Goal: Task Accomplishment & Management: Manage account settings

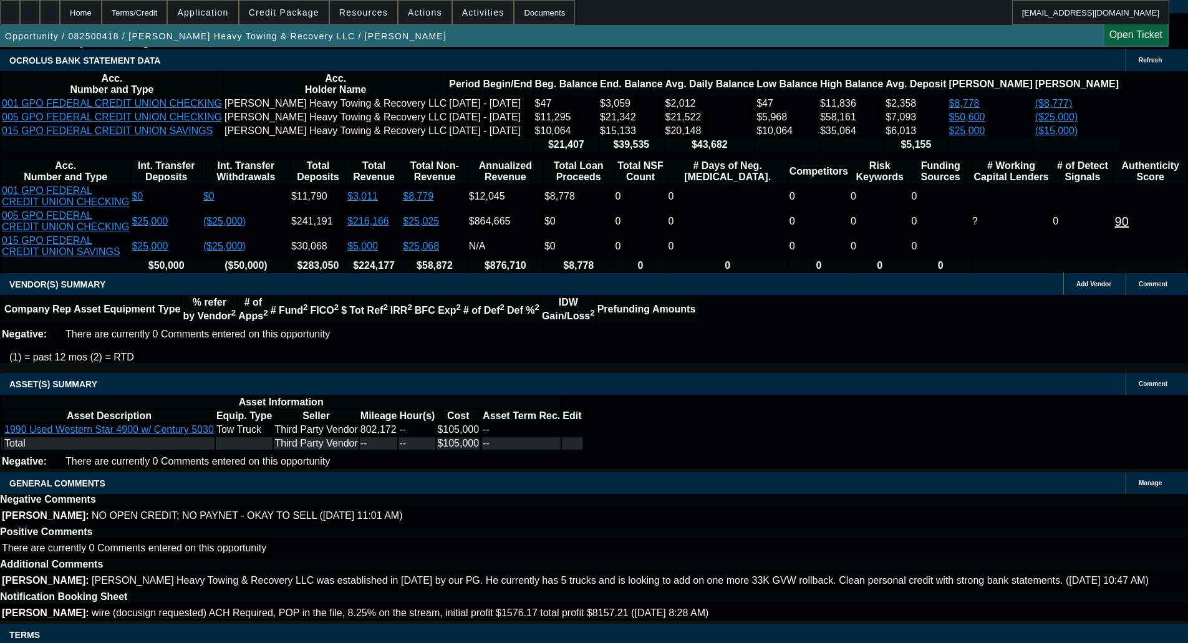
select select "0"
select select "2"
select select "0.1"
select select "4"
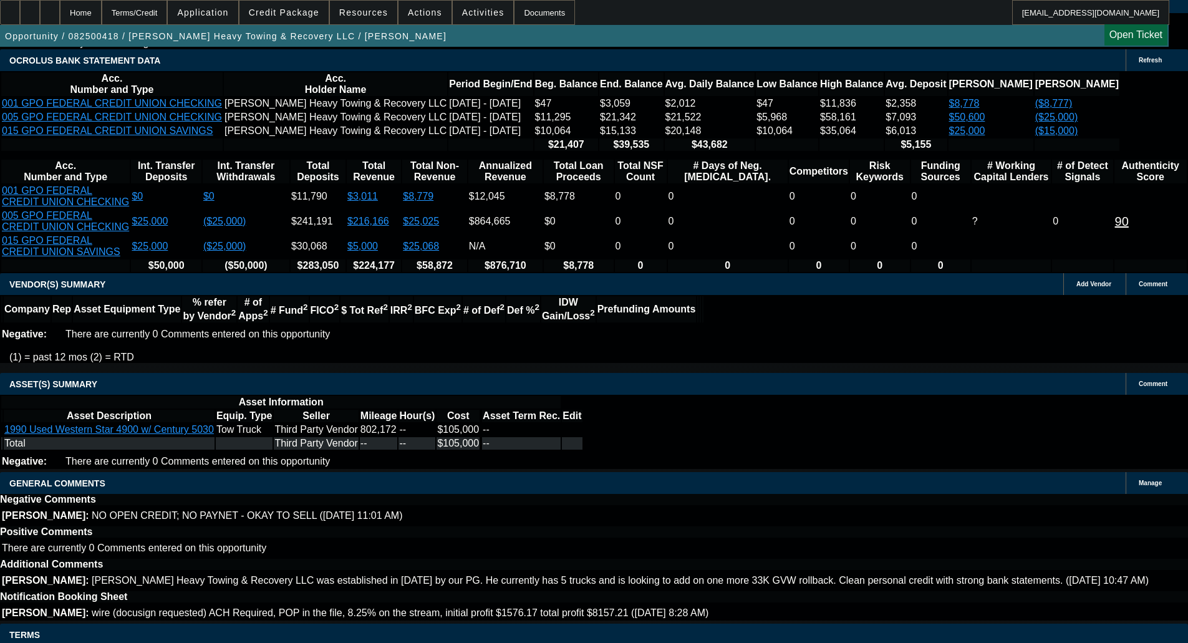
select select "0"
select select "2"
select select "0.1"
select select "4"
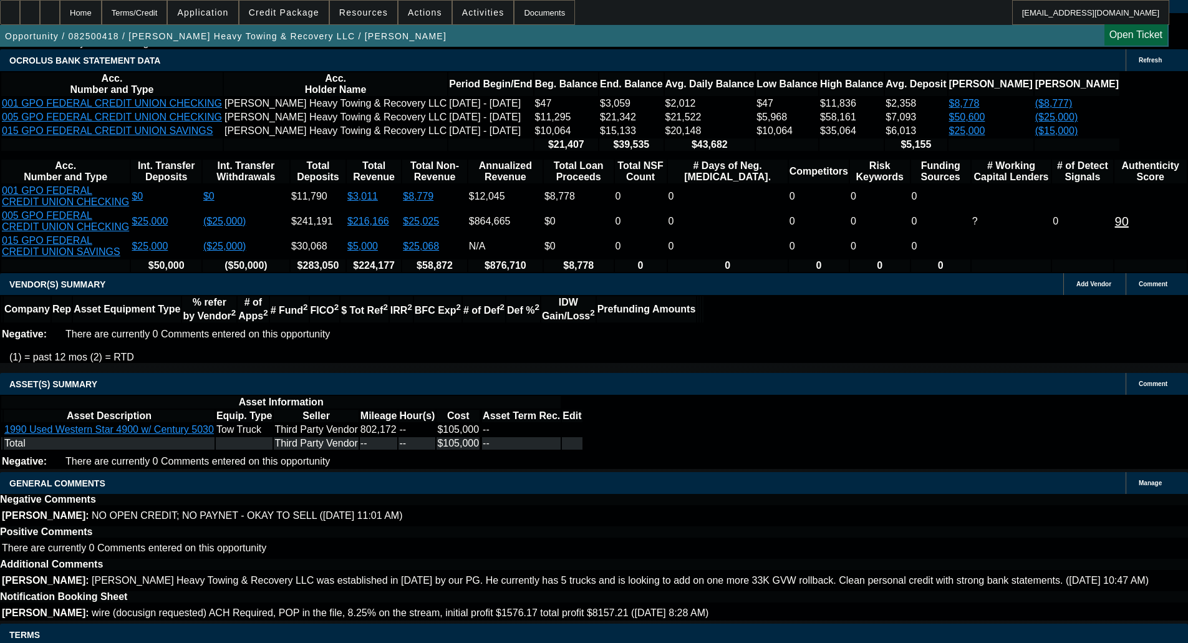
select select "0"
select select "2"
select select "0.1"
select select "4"
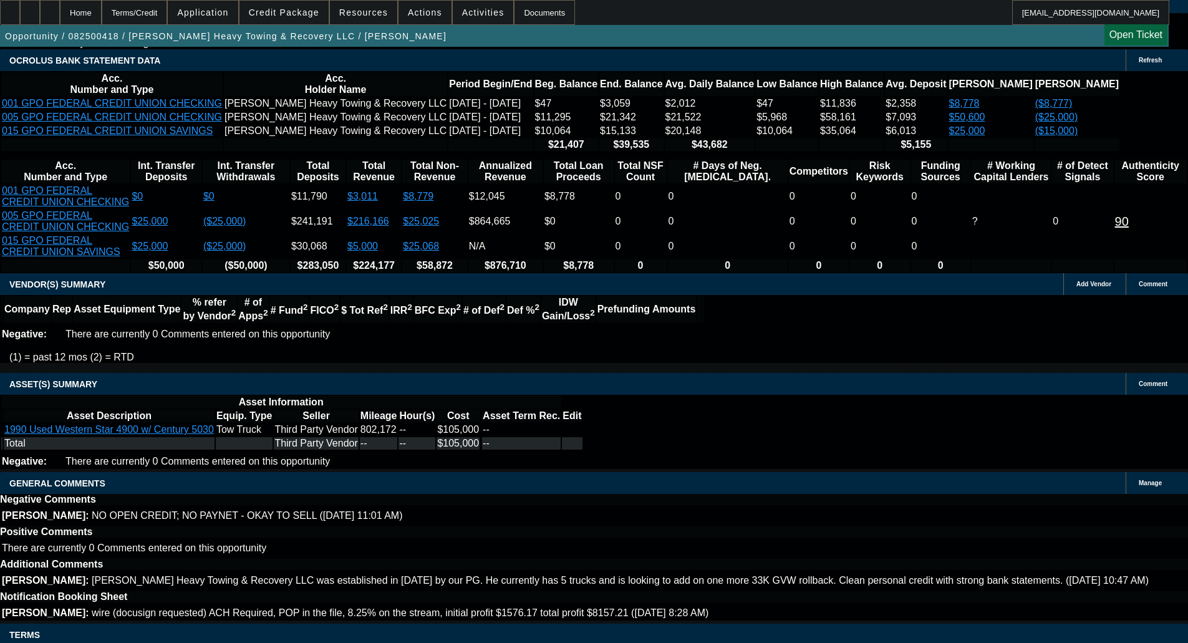
select select "0"
select select "2"
select select "0.1"
select select "4"
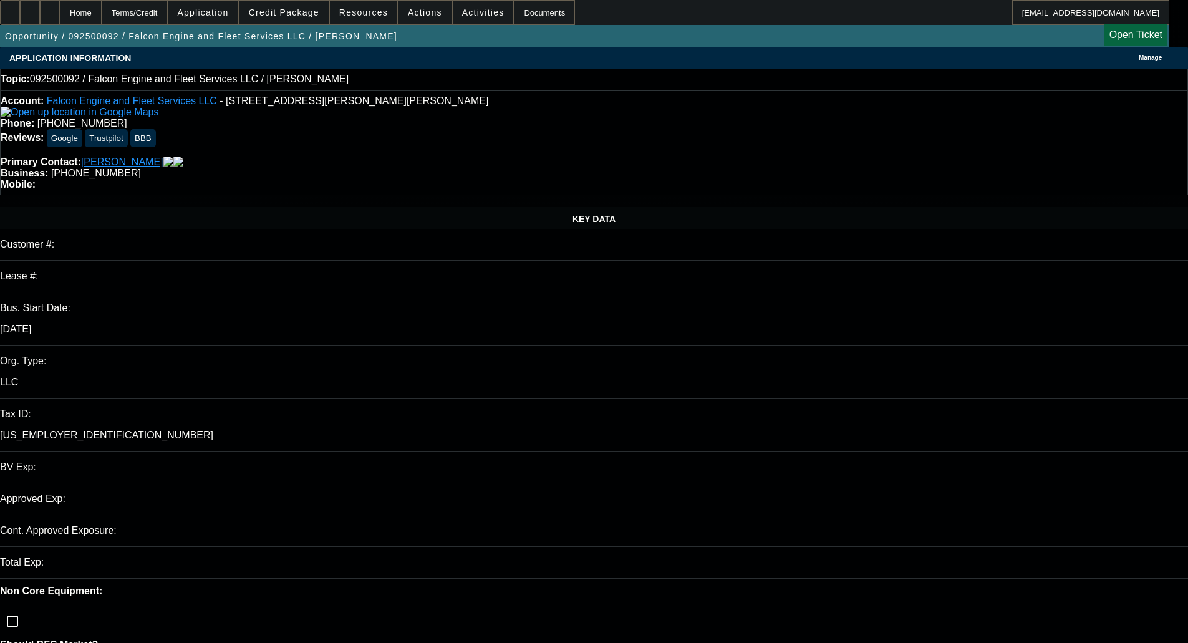
select select "0"
select select "2"
select select "0.1"
select select "4"
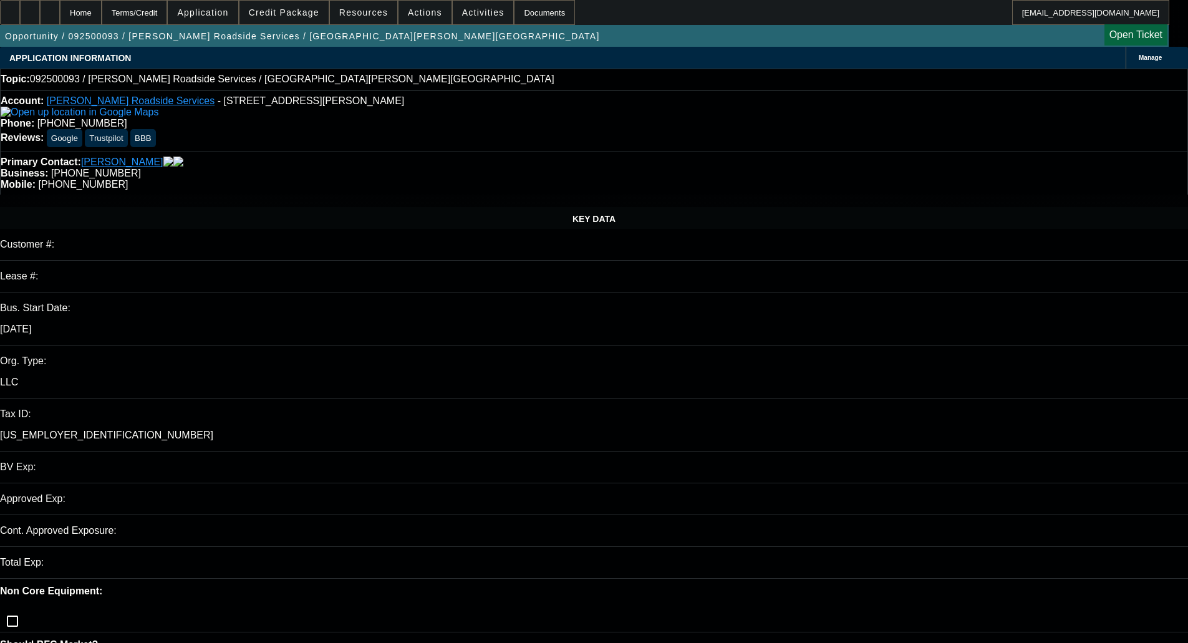
select select "0"
select select "2"
select select "0.1"
select select "4"
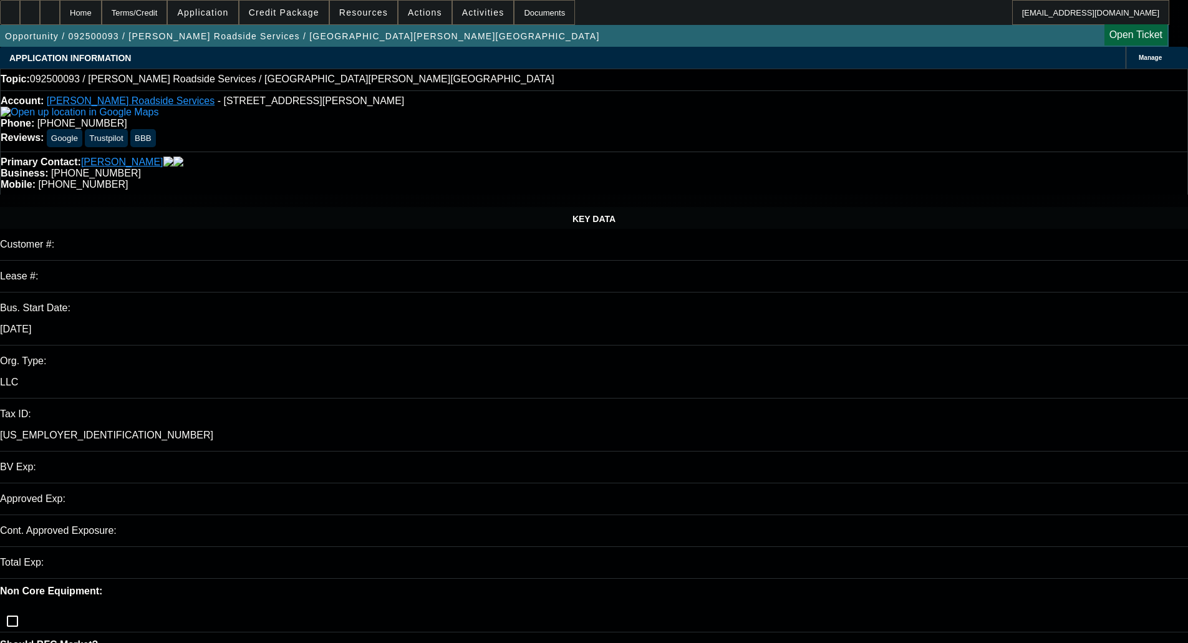
select select "0"
select select "2"
select select "0.1"
select select "4"
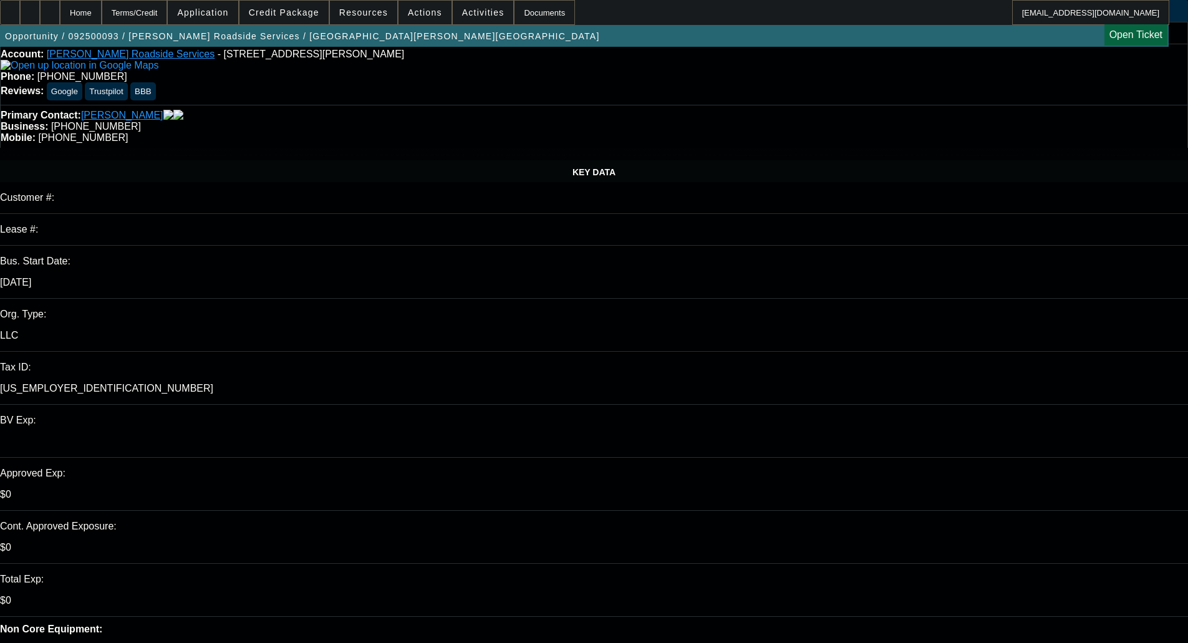
scroll to position [187, 0]
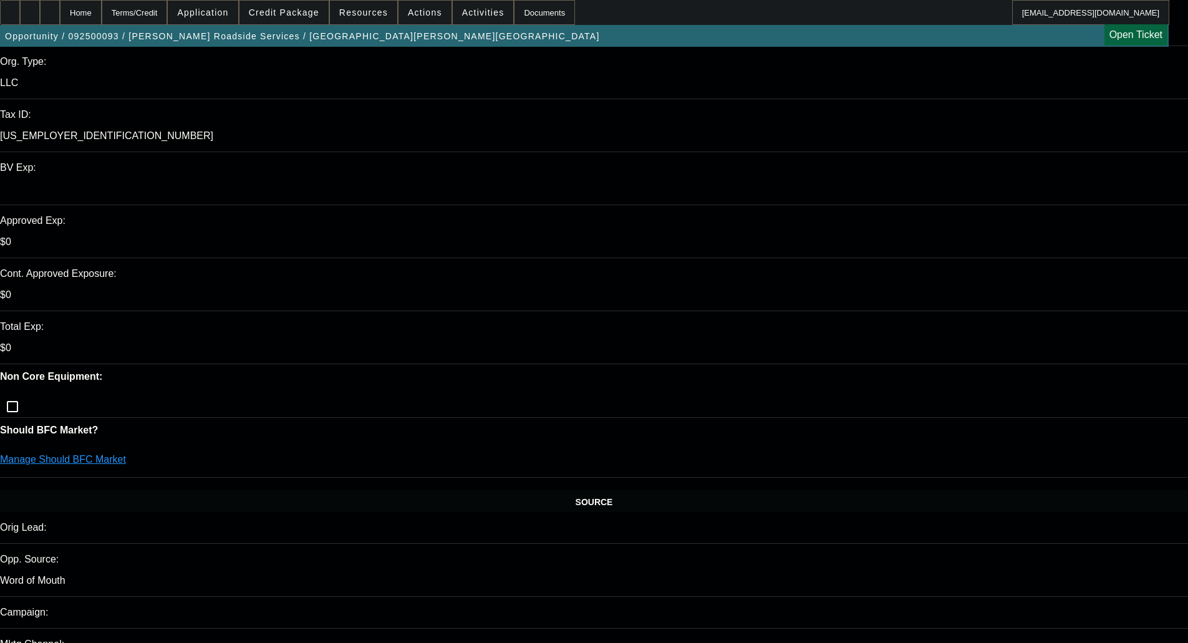
scroll to position [312, 0]
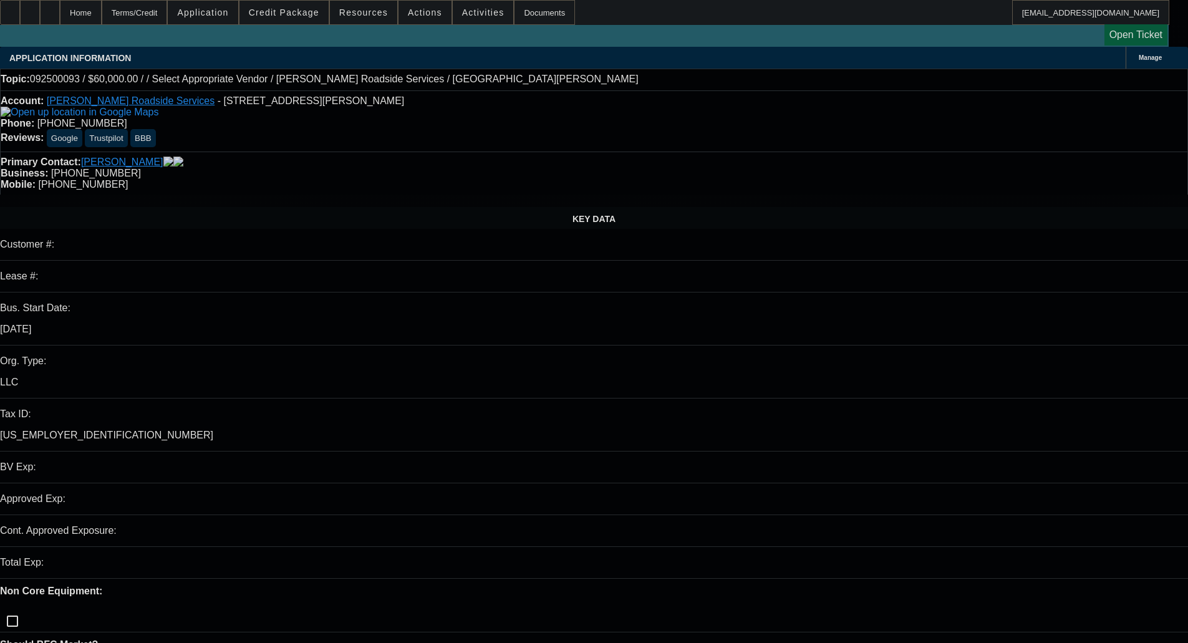
select select "0"
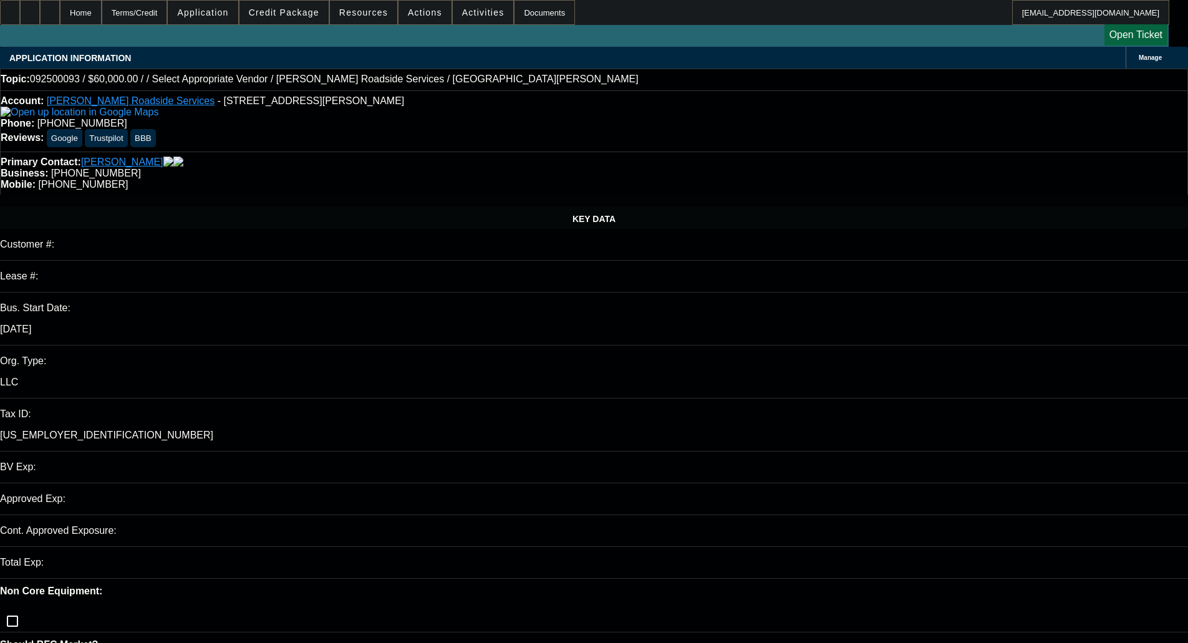
select select "2"
select select "0.1"
select select "4"
select select "0"
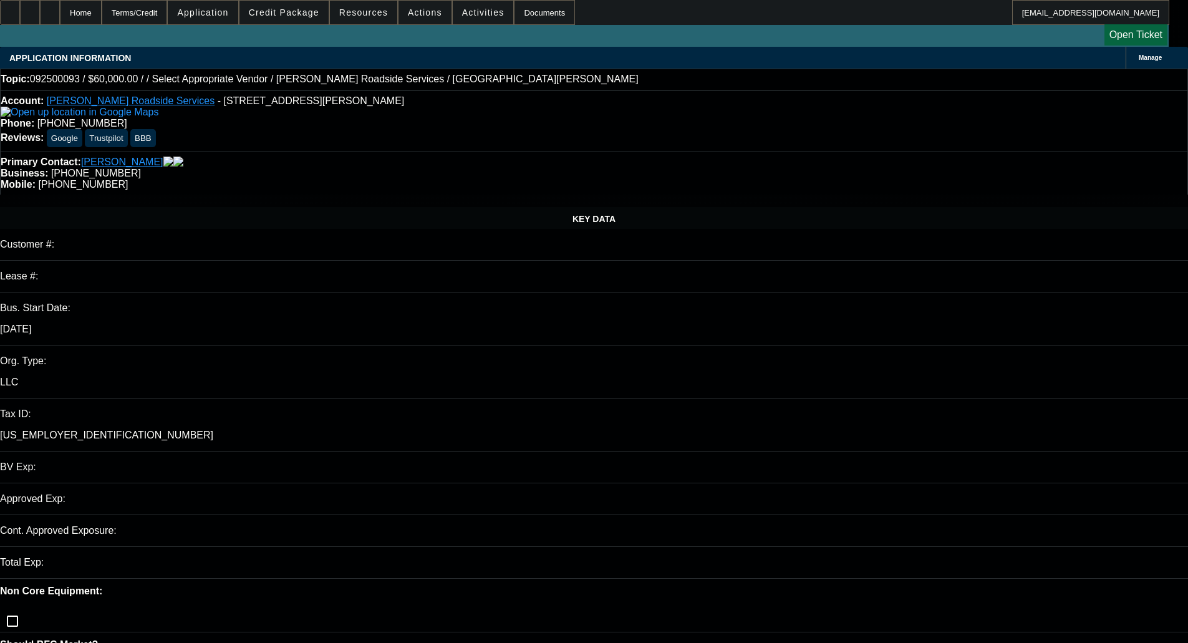
select select "2"
select select "0.1"
select select "4"
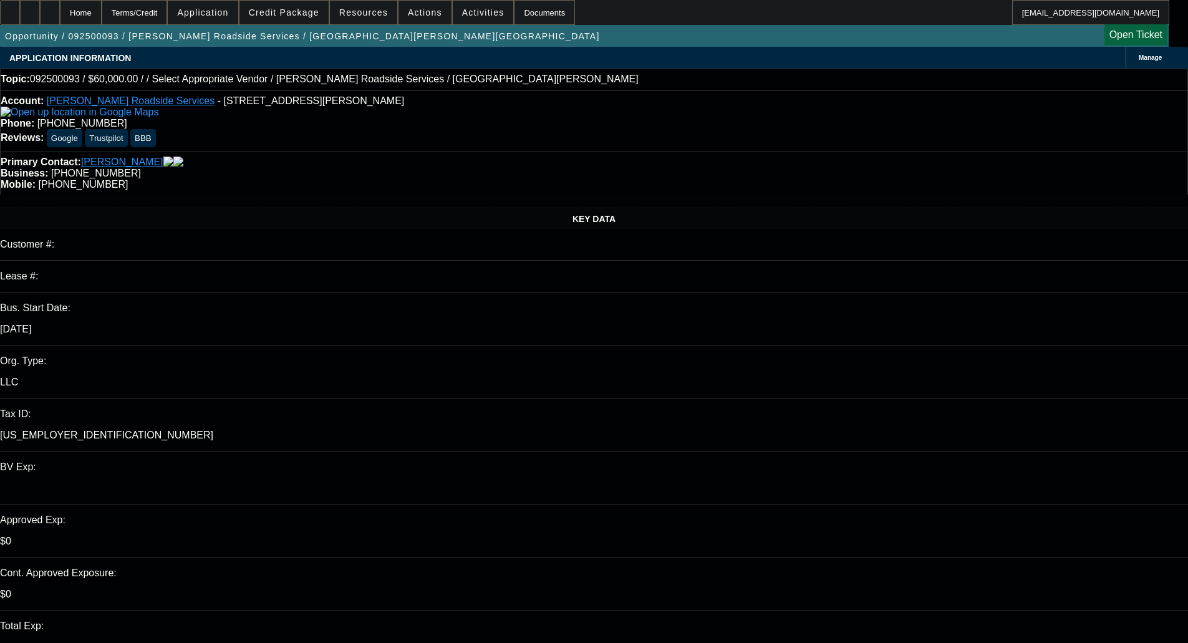
select select "0"
select select "2"
select select "0.1"
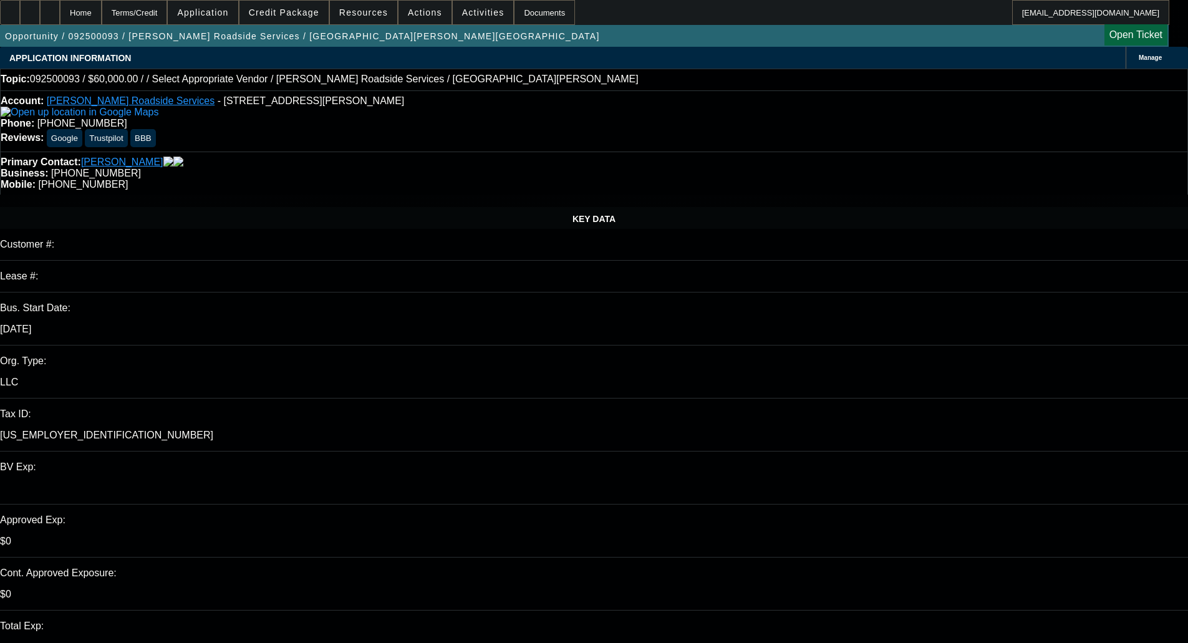
select select "4"
select select "0"
select select "2"
select select "0.1"
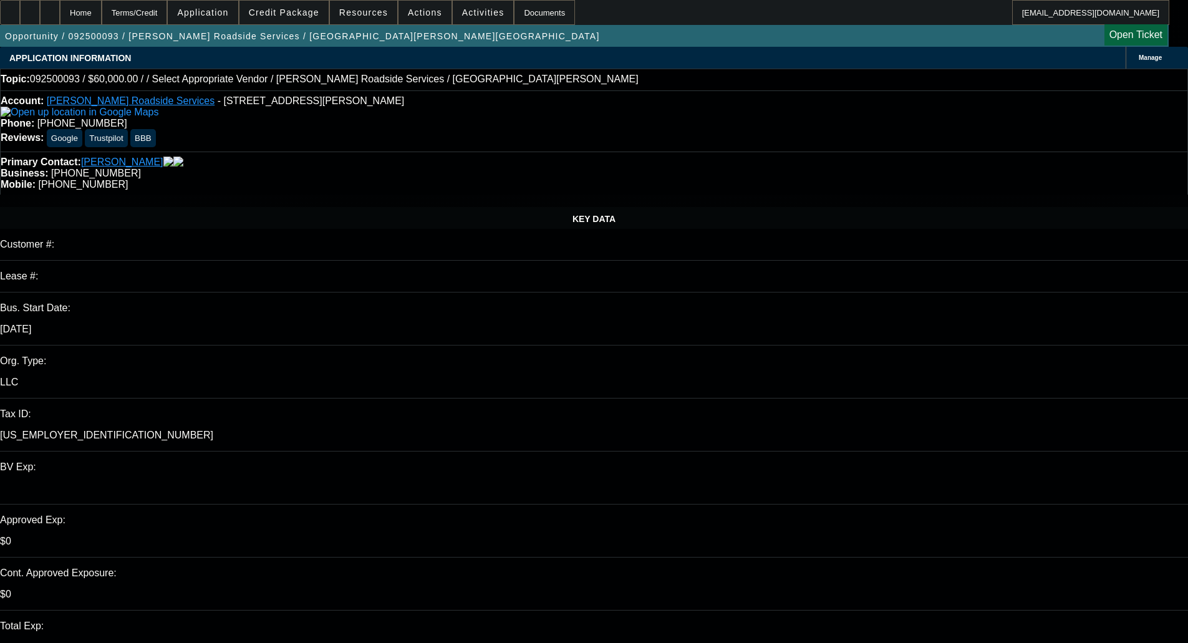
select select "4"
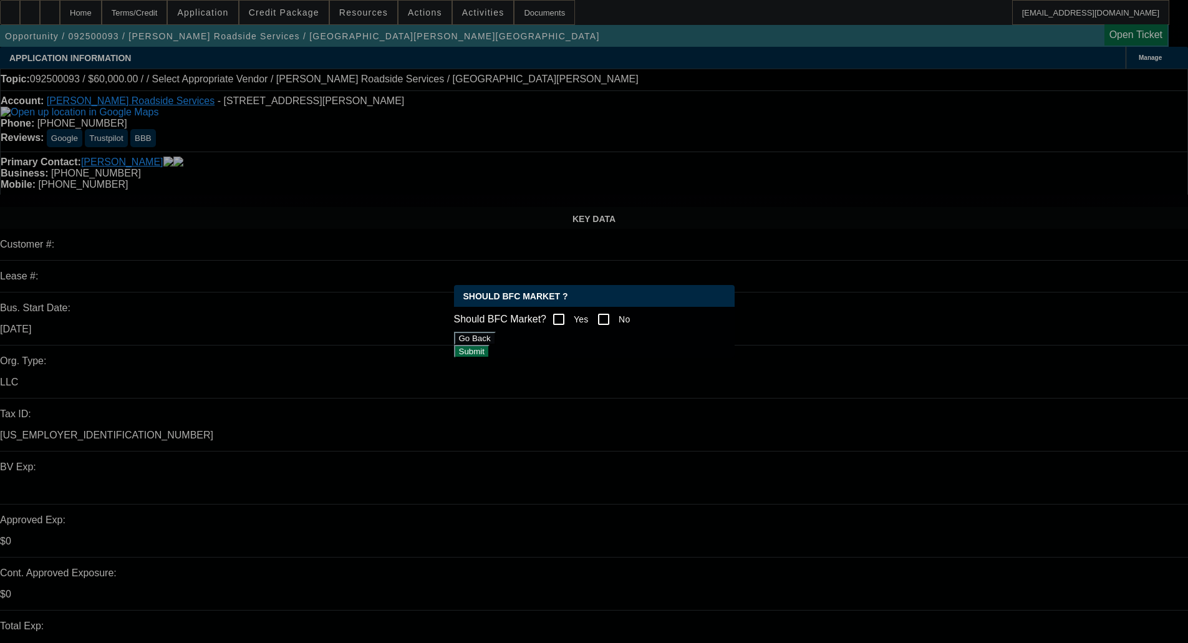
click at [612, 312] on input "No" at bounding box center [603, 319] width 25 height 25
checkbox input "true"
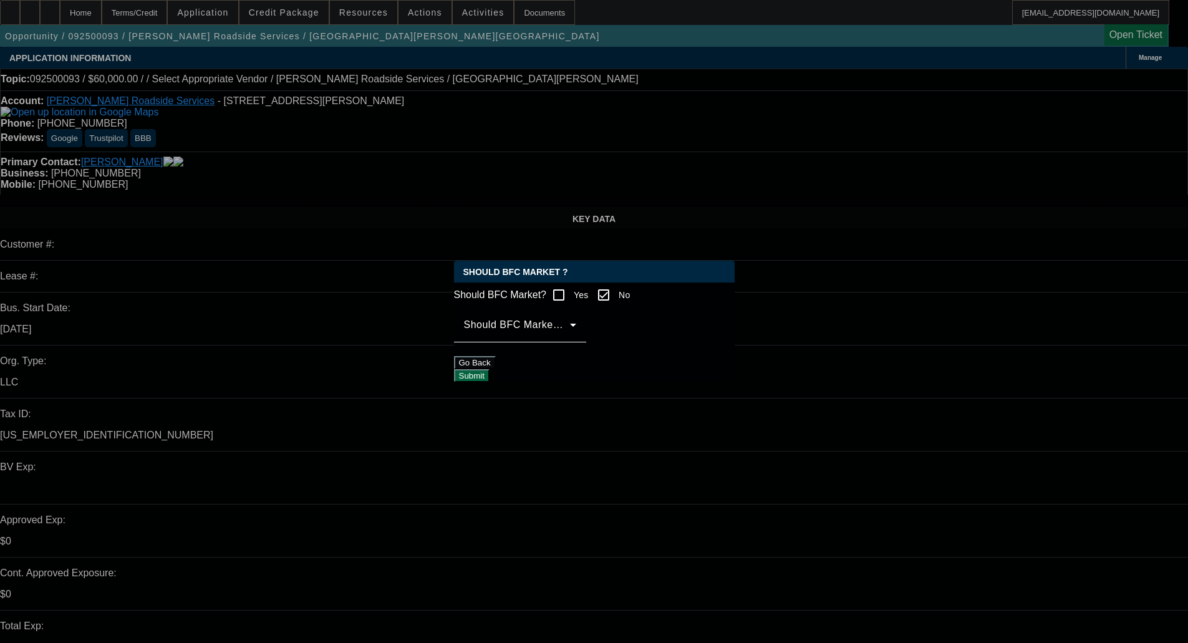
click at [570, 337] on span at bounding box center [517, 329] width 106 height 15
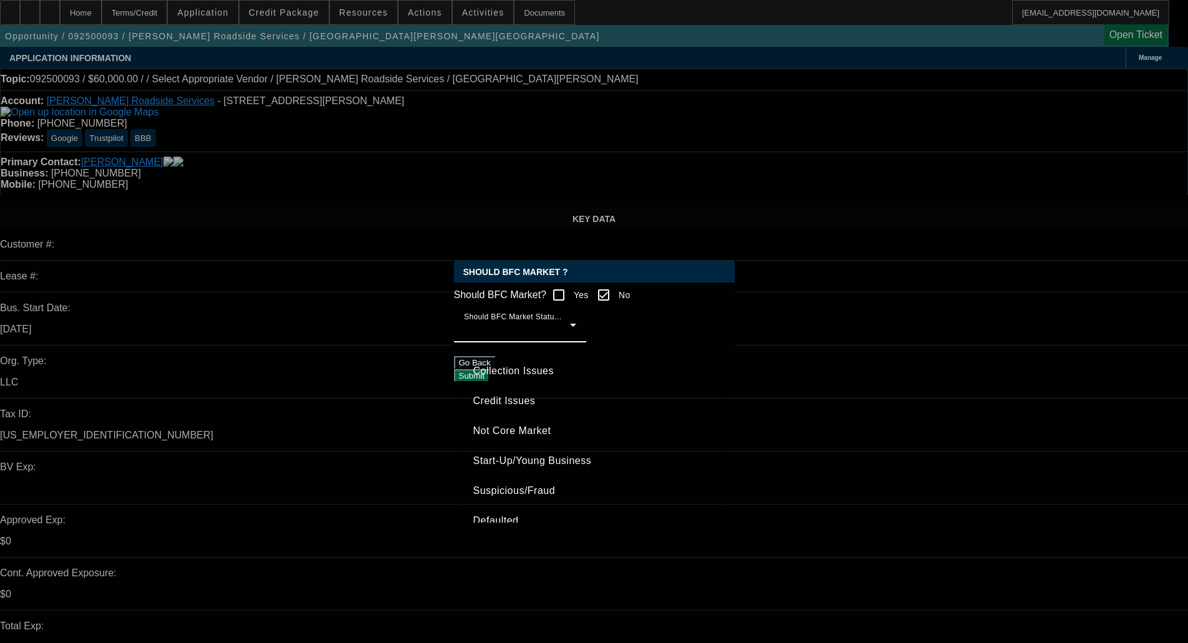
click at [529, 405] on span "Credit Issues" at bounding box center [504, 400] width 62 height 15
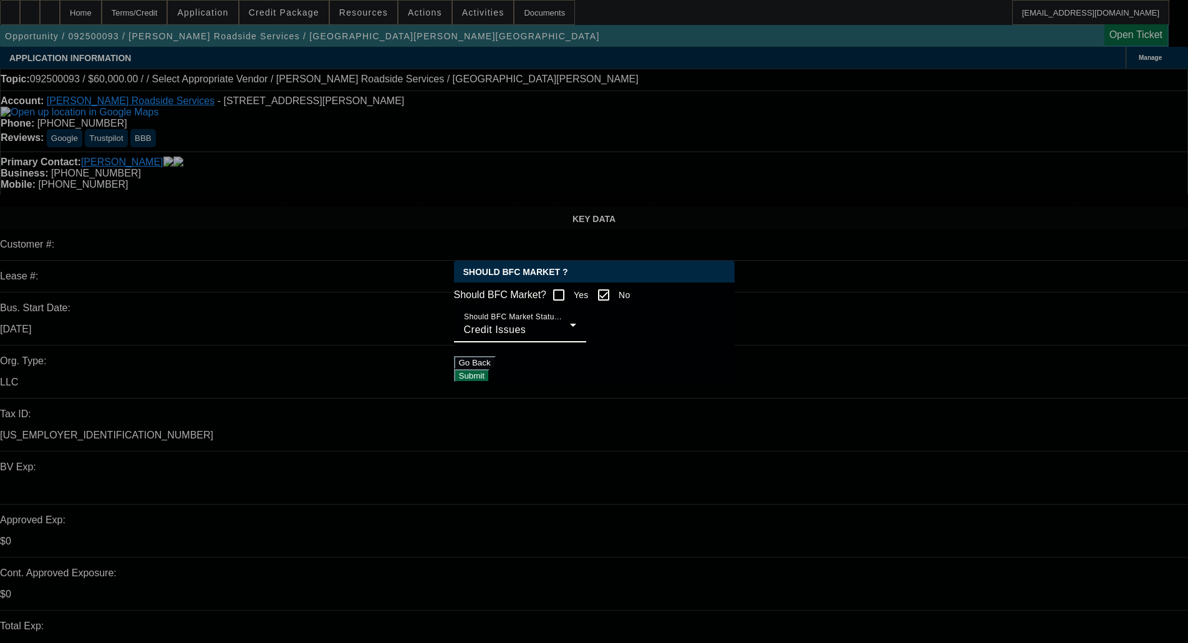
click at [490, 377] on button "Submit" at bounding box center [472, 375] width 36 height 13
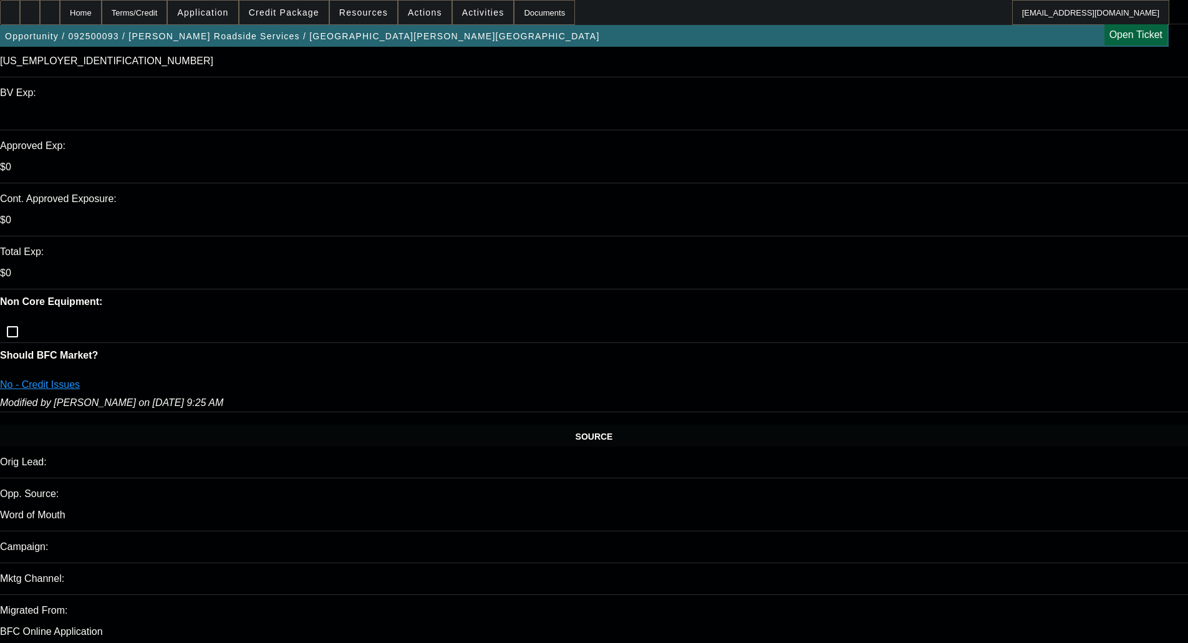
scroll to position [686, 0]
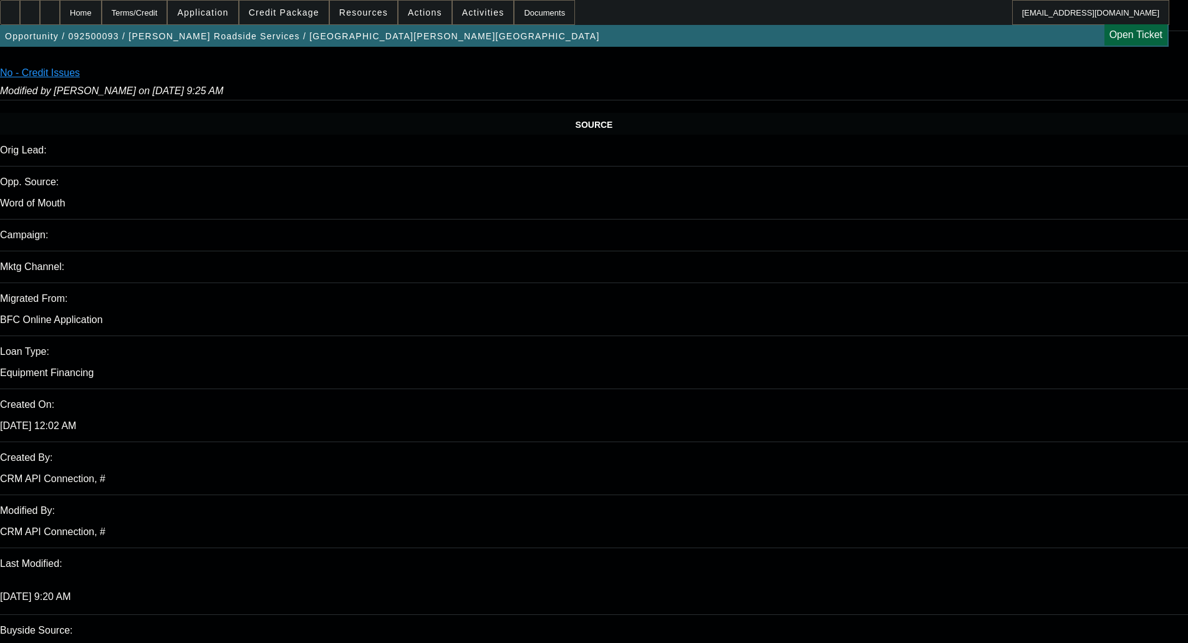
click at [280, 7] on span "Credit Package" at bounding box center [284, 12] width 70 height 10
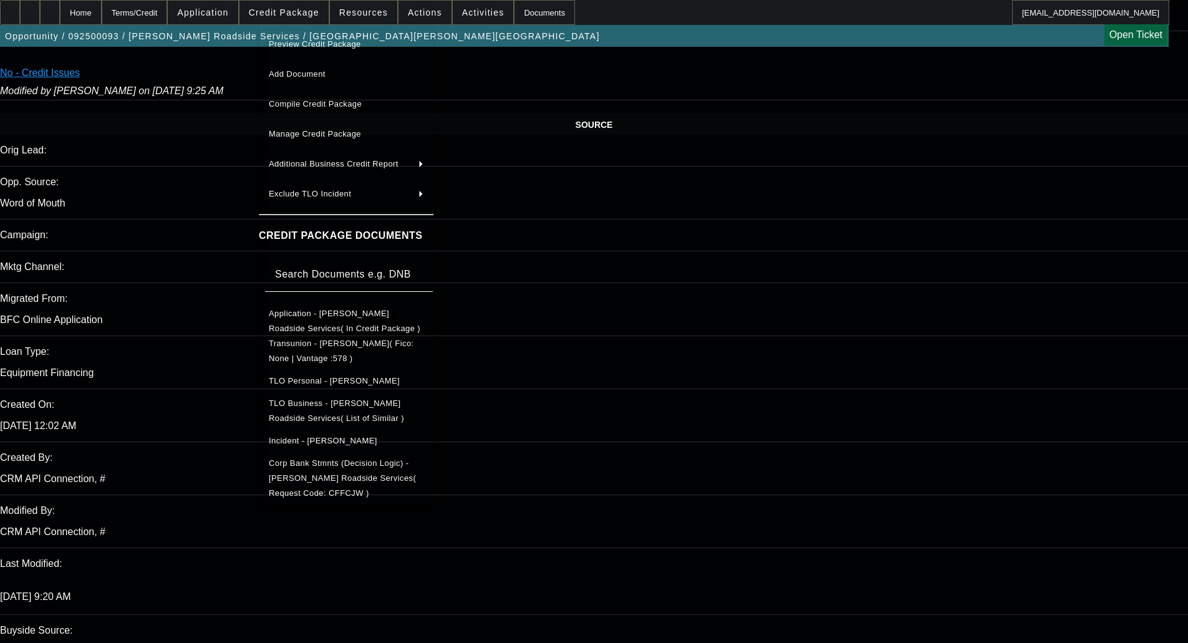
click at [346, 471] on span "Corp Bank Stmnts (Decision Logic) - Davis Roadside Services( Request Code: CFFC…" at bounding box center [346, 478] width 155 height 45
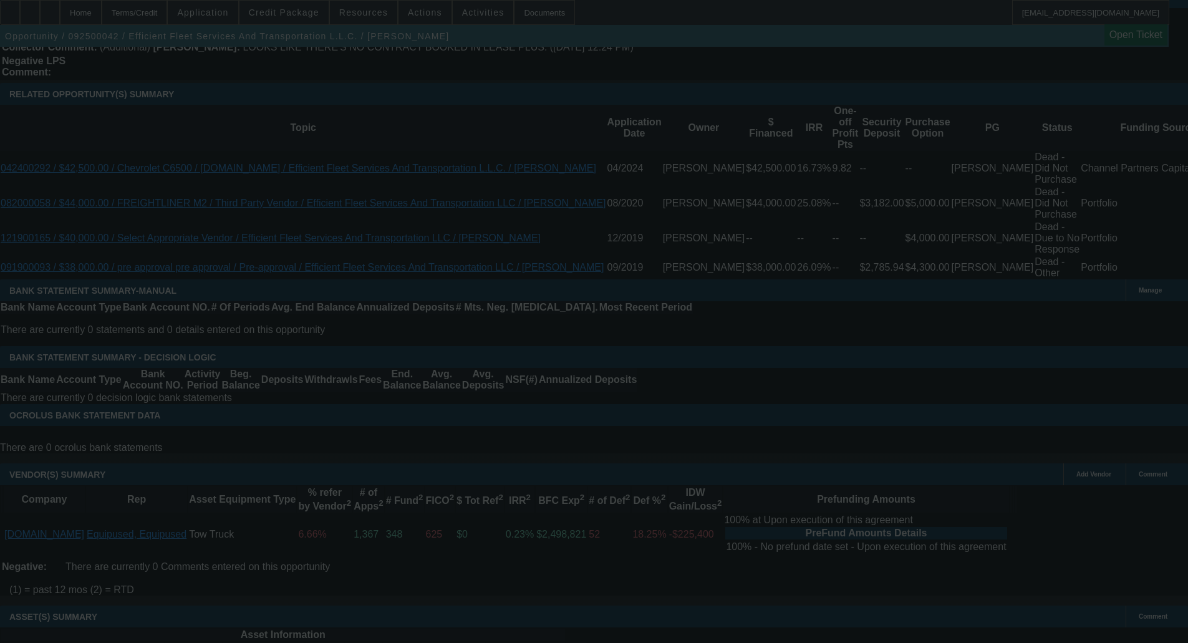
scroll to position [2012, 0]
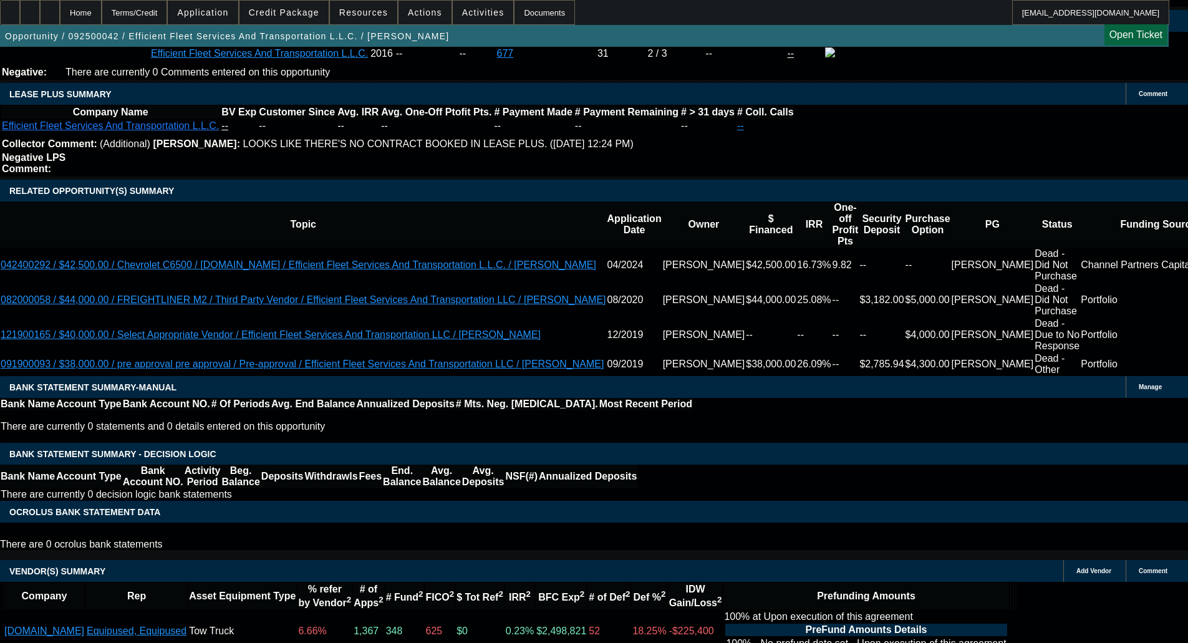
select select "0"
select select "2"
select select "0"
select select "6"
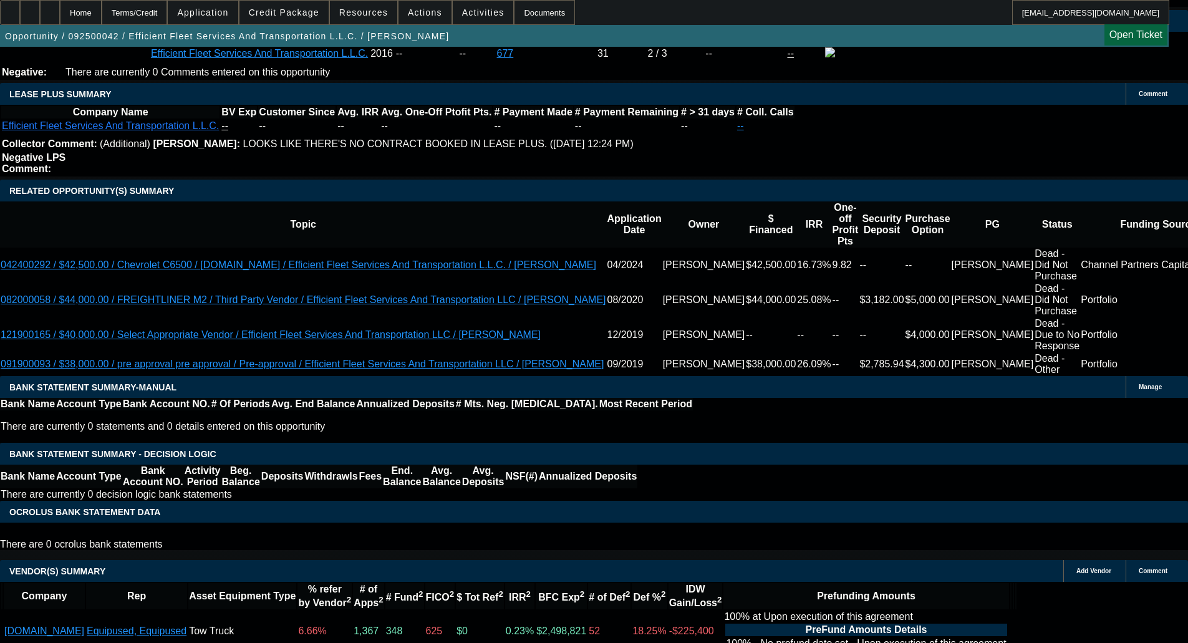
select select "0"
select select "6"
select select "0"
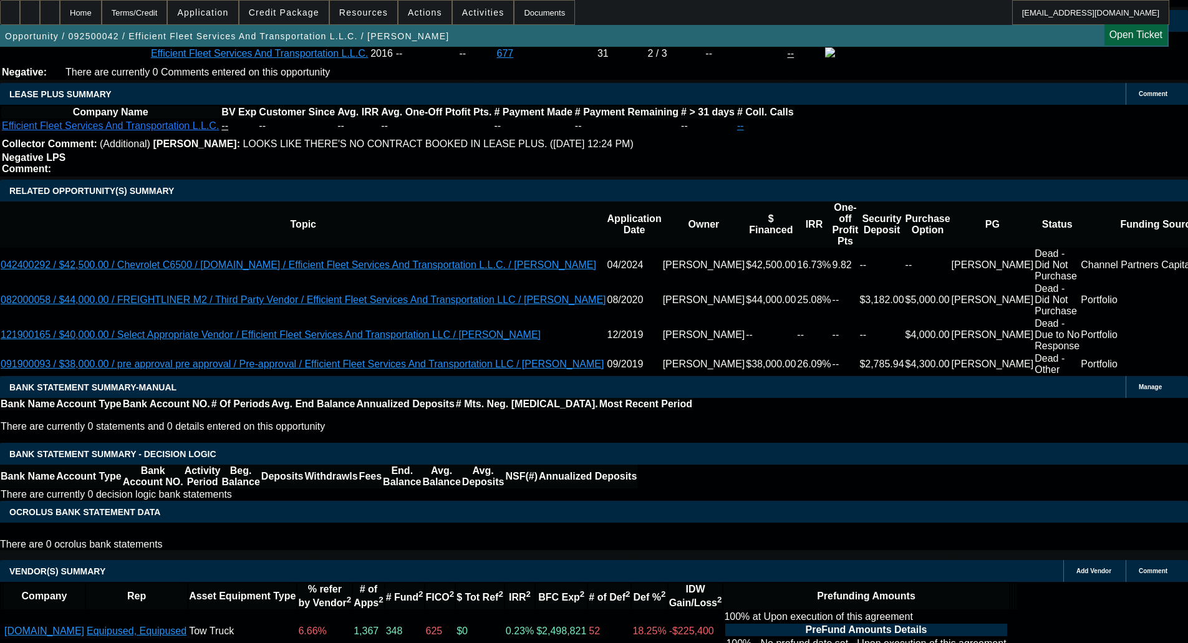
select select "0"
select select "6"
select select "0"
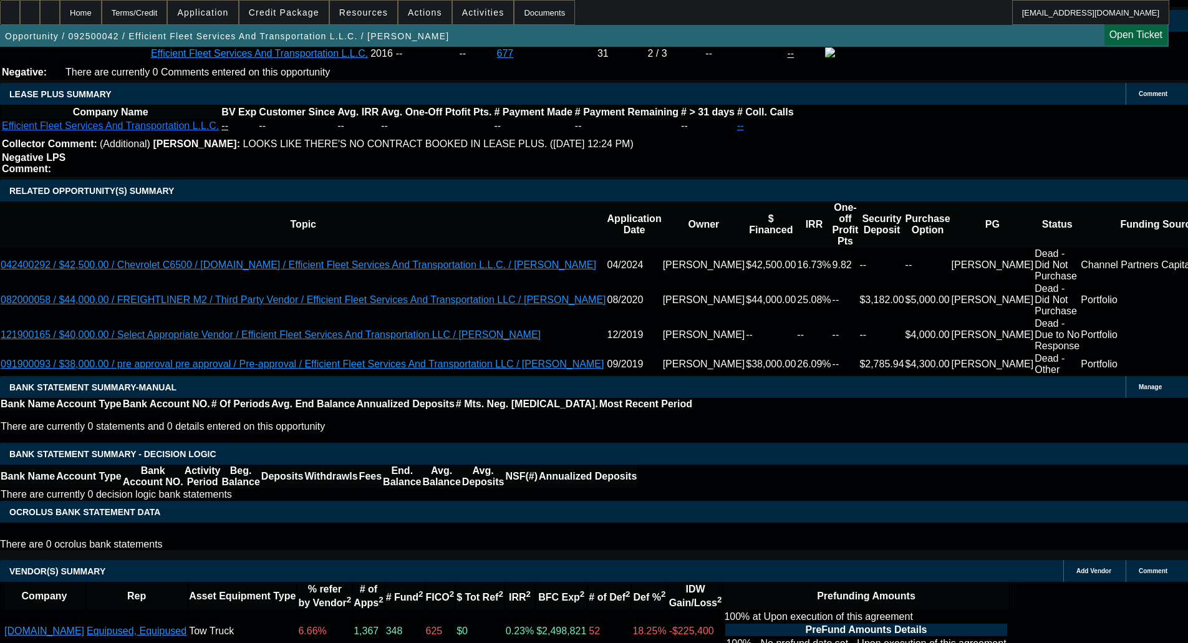
select select "2"
select select "0"
select select "6"
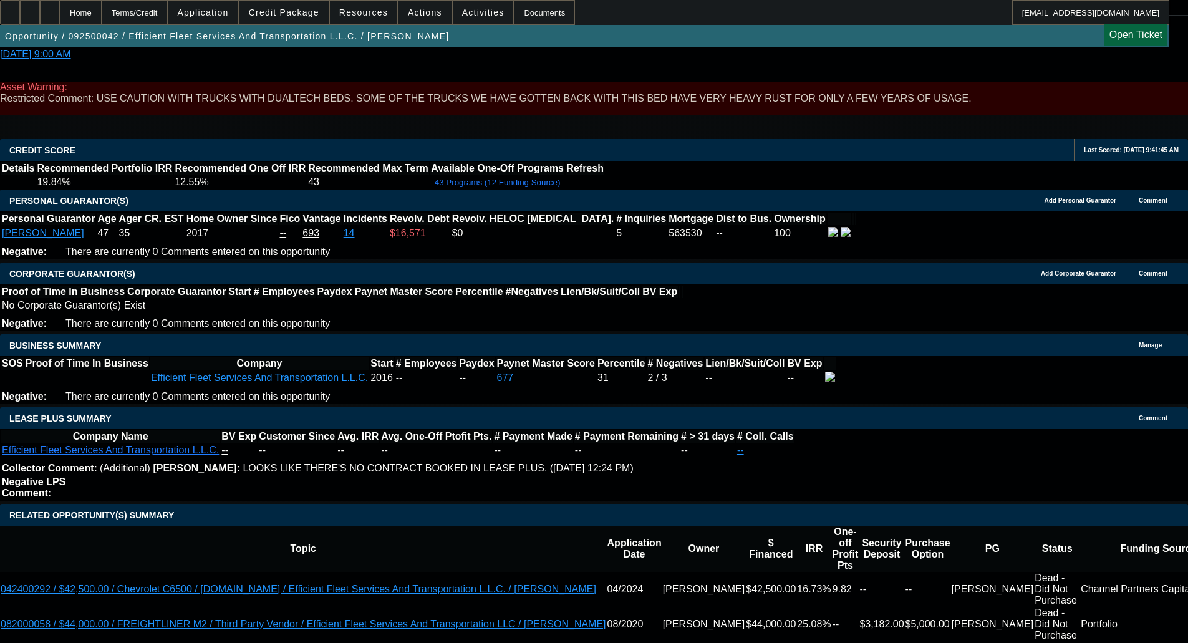
scroll to position [1795, 0]
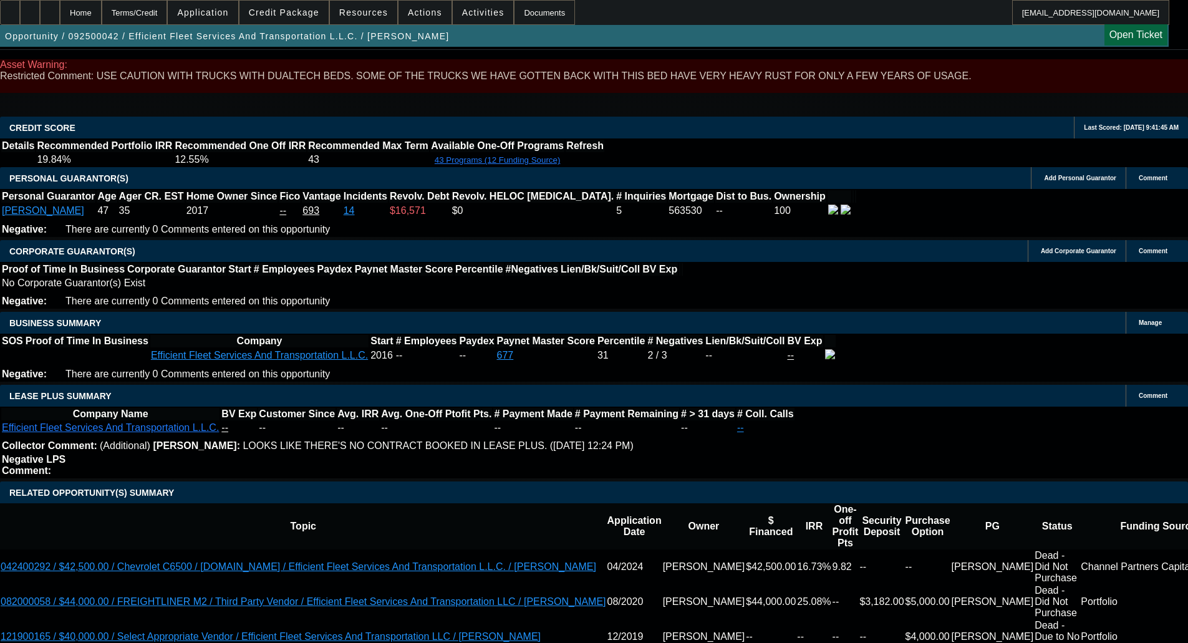
select select "0"
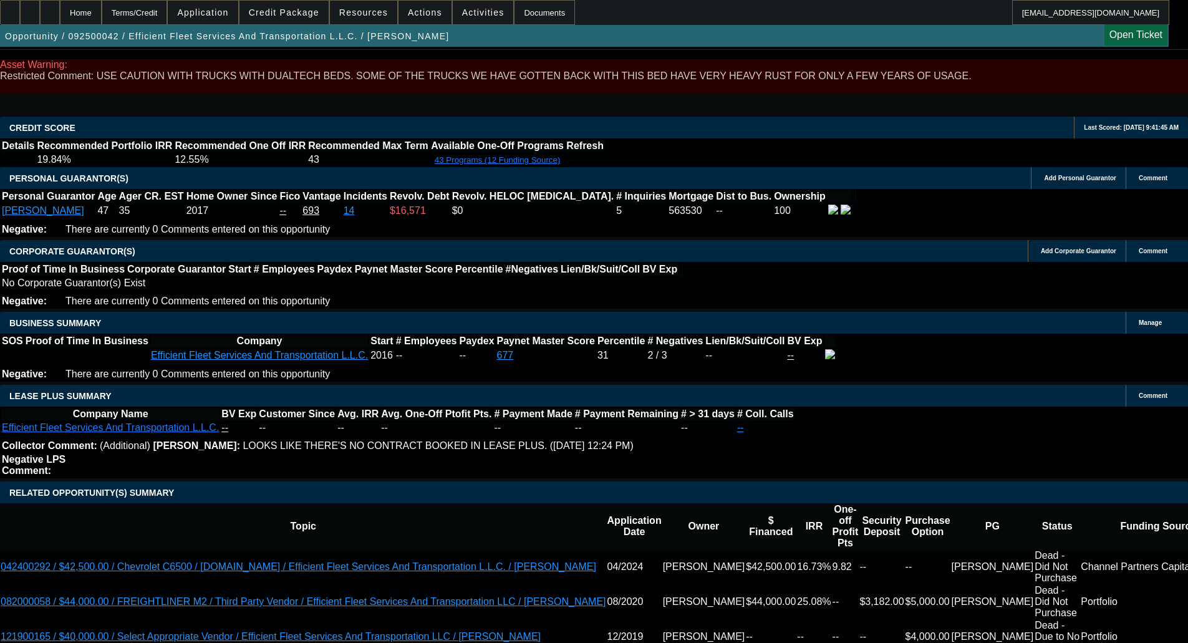
select select "6"
select select "0"
select select "6"
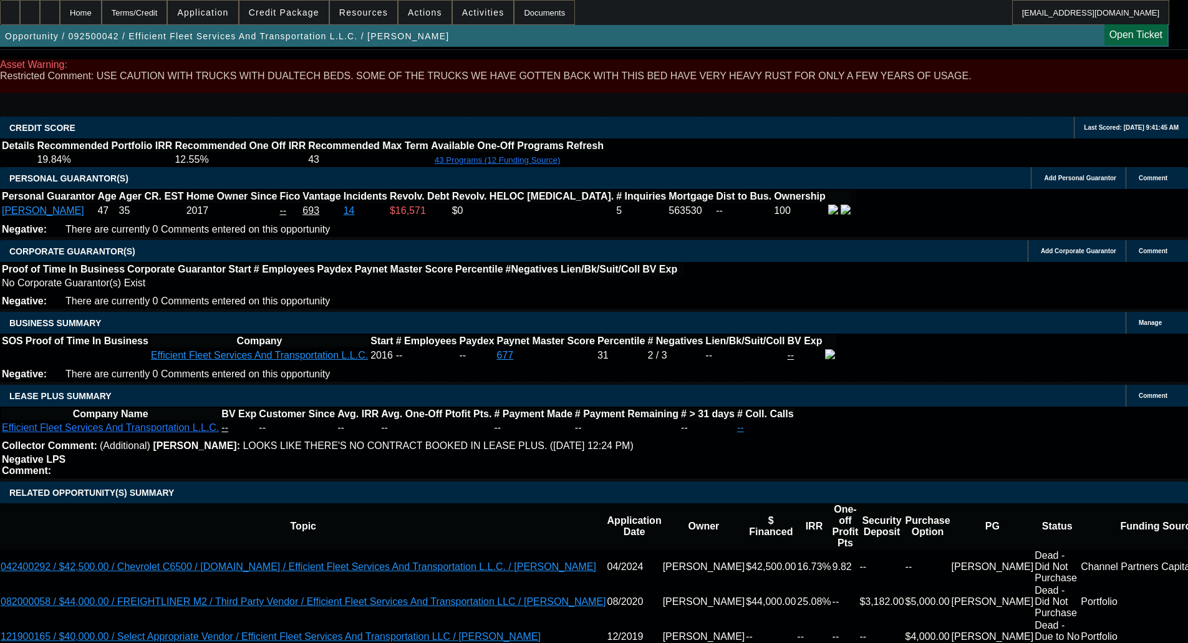
select select "0"
select select "6"
select select "0"
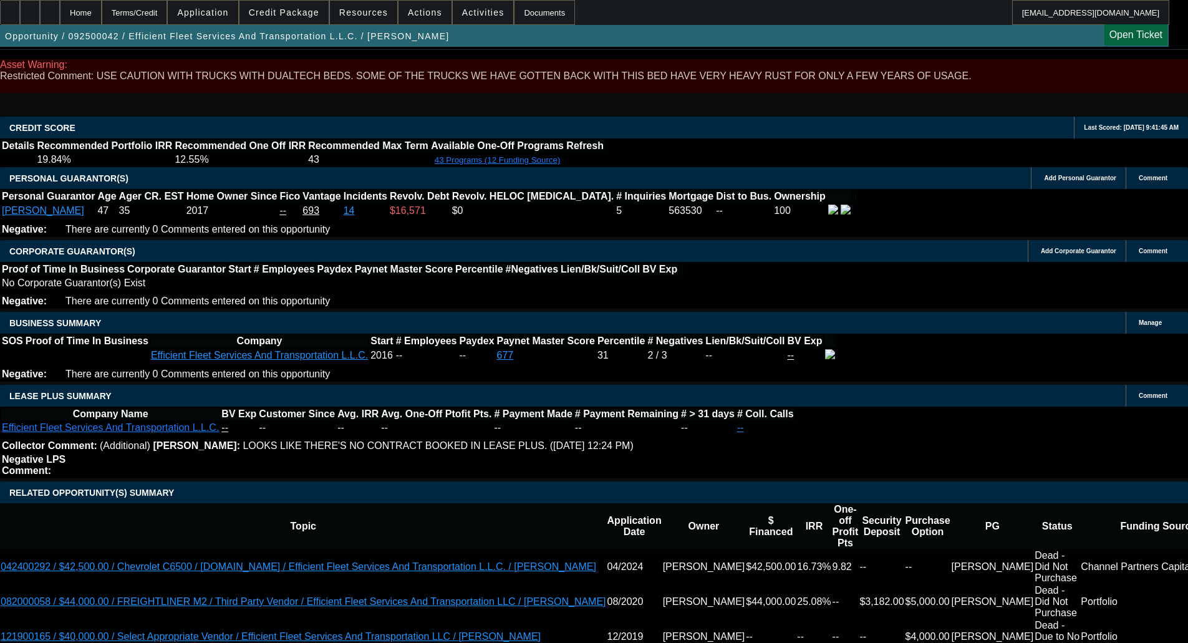
select select "0"
select select "6"
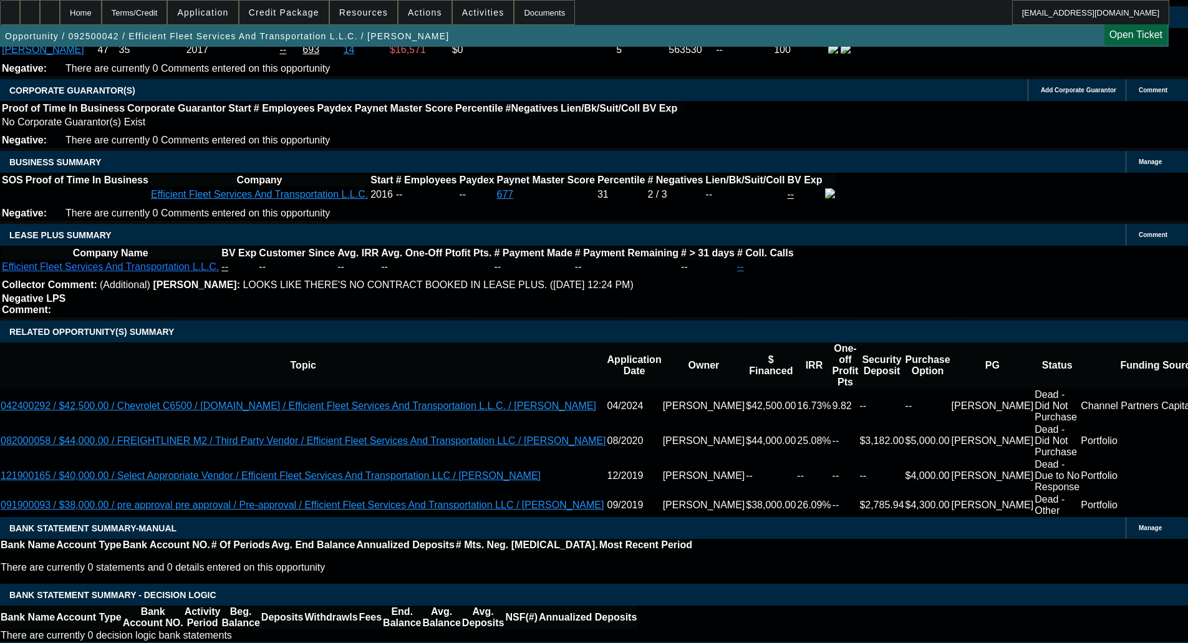
scroll to position [2044, 0]
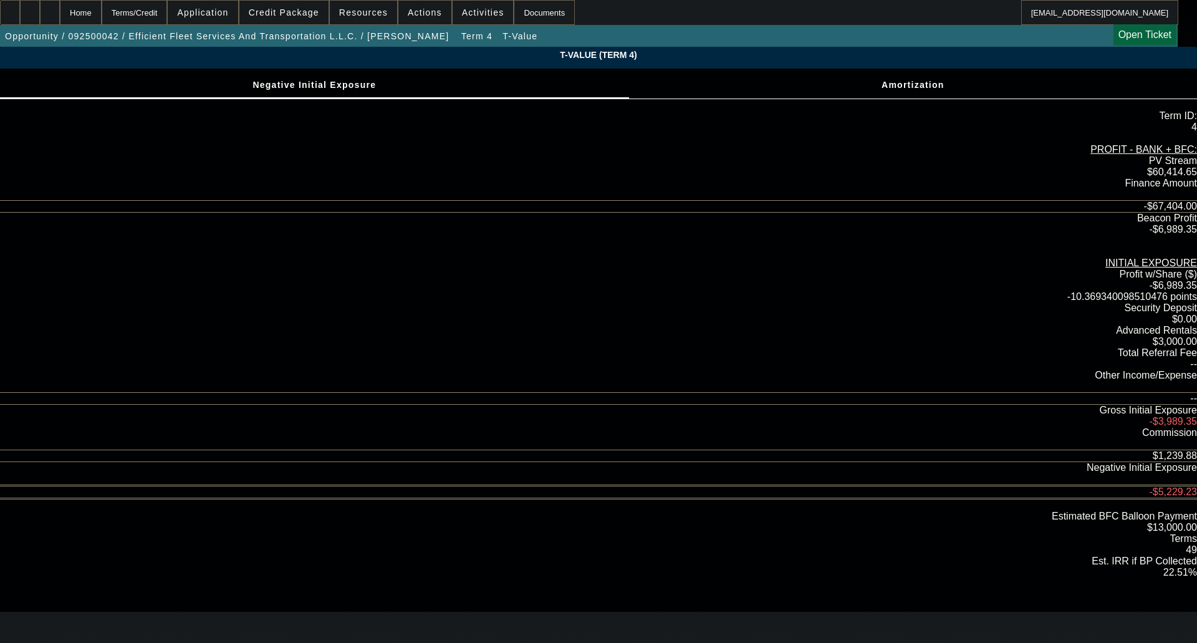
drag, startPoint x: 184, startPoint y: 302, endPoint x: 200, endPoint y: 308, distance: 17.4
click at [200, 308] on div "T-Value (Term 4) Negative Initial Exposure Amortization Term ID: 4" at bounding box center [598, 329] width 1197 height 565
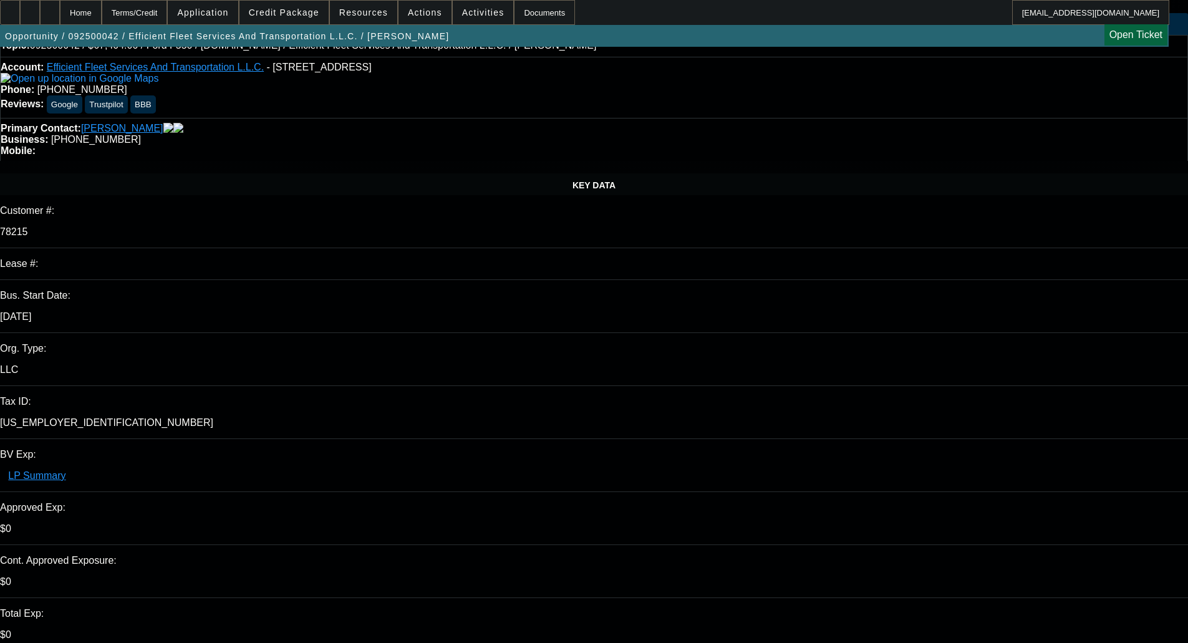
select select "0"
select select "2"
select select "0"
select select "6"
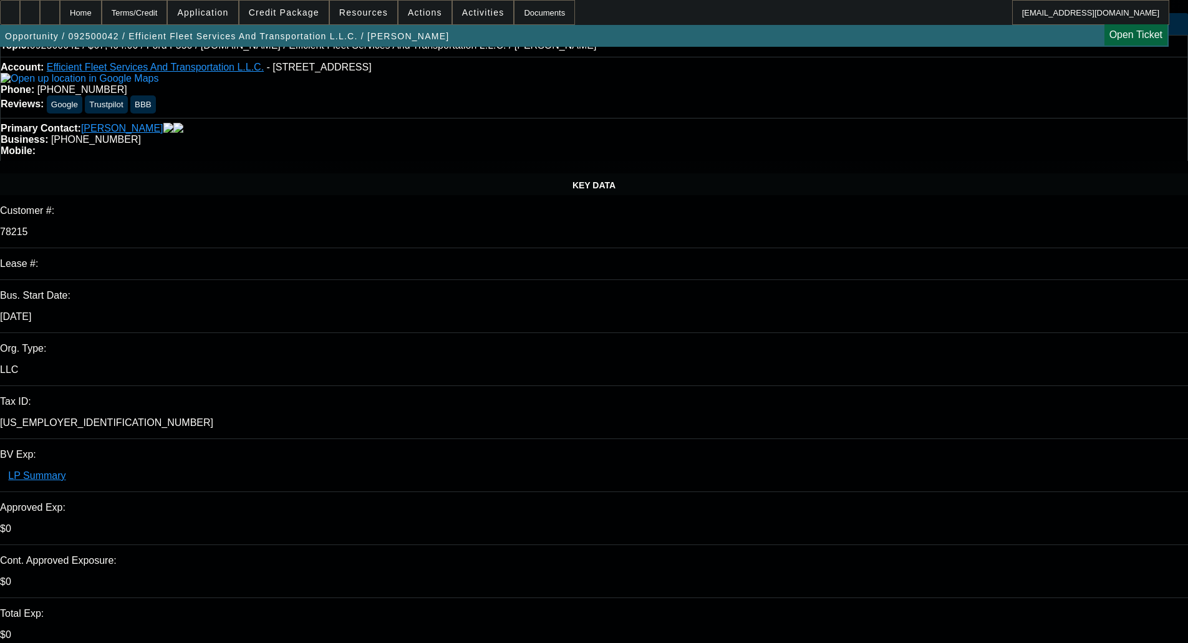
select select "0"
select select "6"
select select "0"
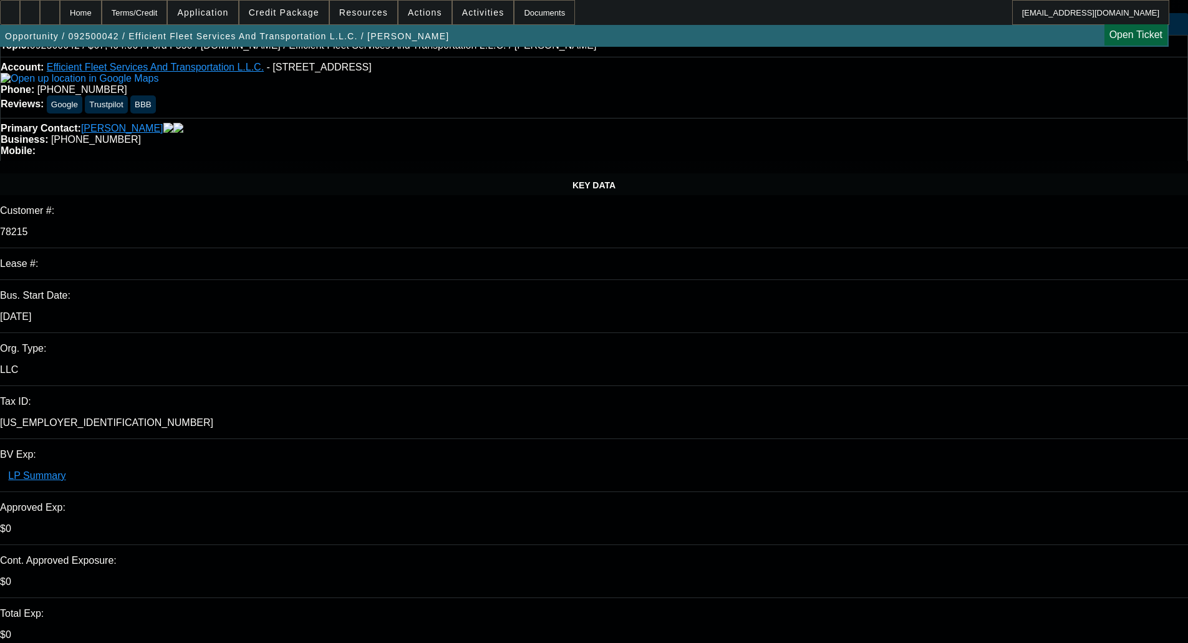
select select "0"
select select "6"
select select "0"
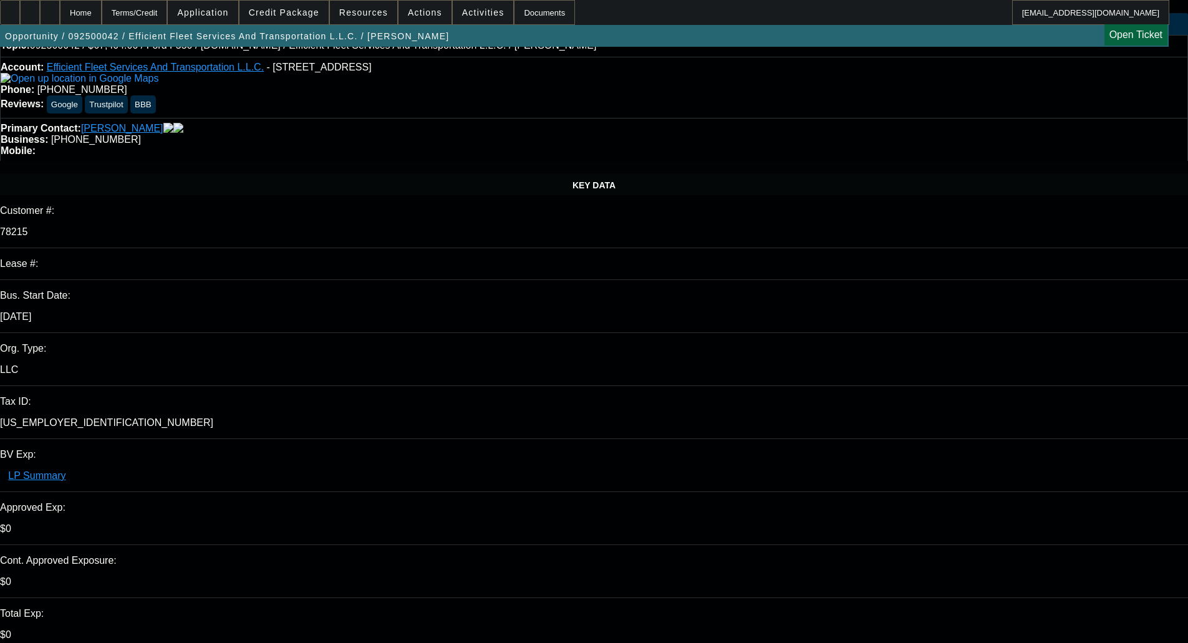
select select "2"
select select "0"
select select "6"
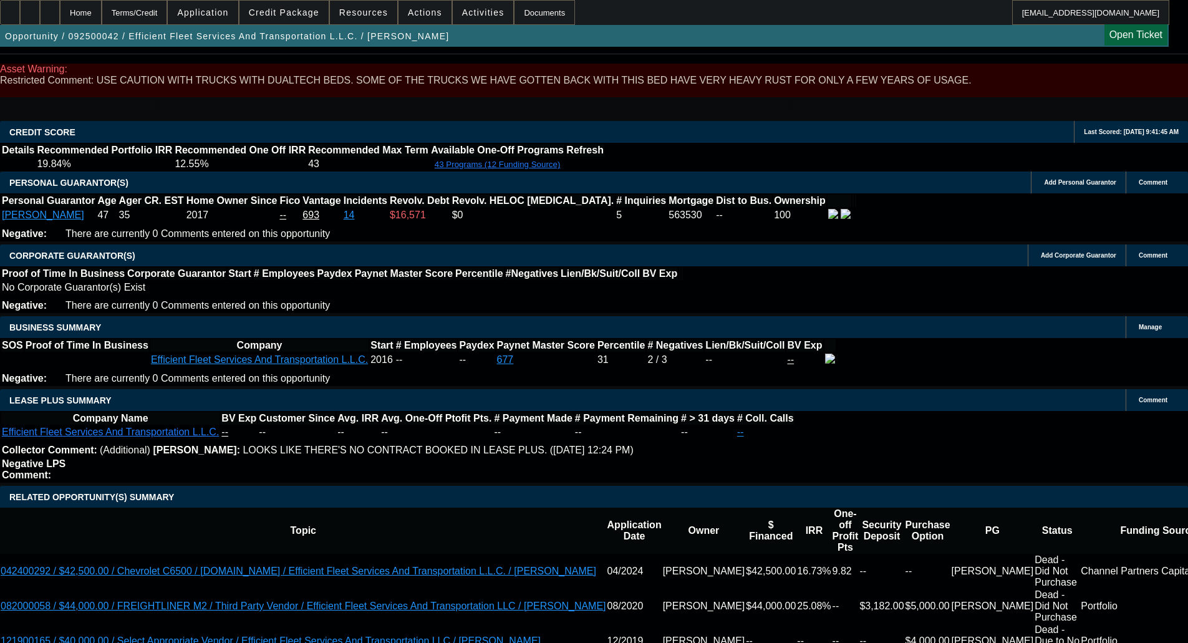
scroll to position [1787, 0]
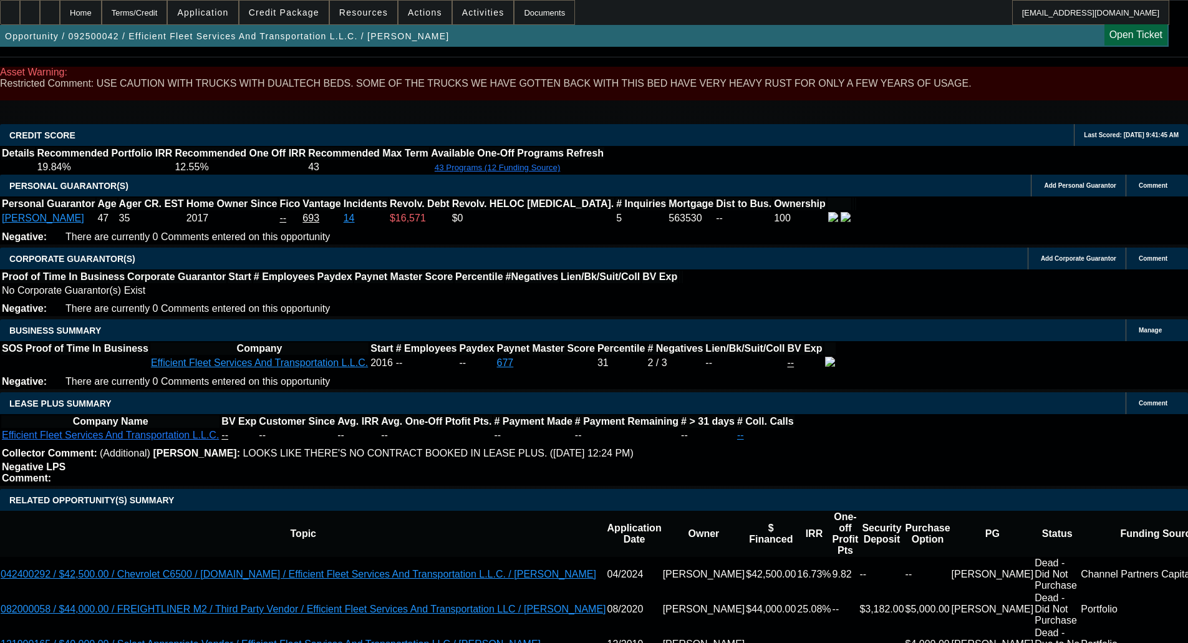
select select "0"
select select "6"
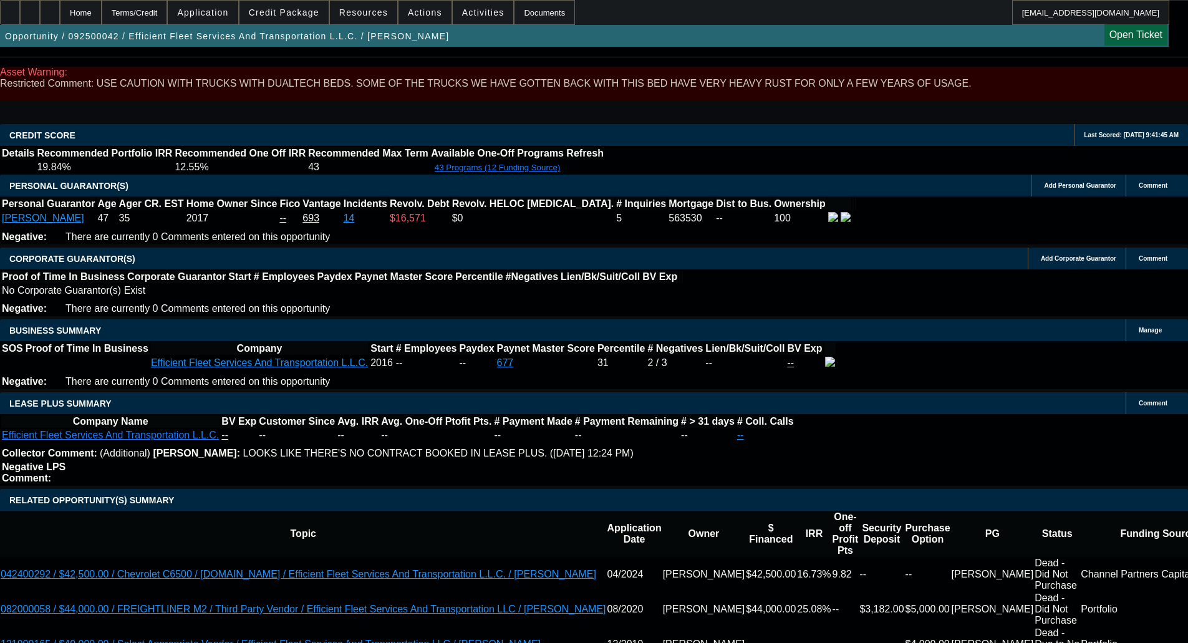
select select "0"
select select "6"
select select "0"
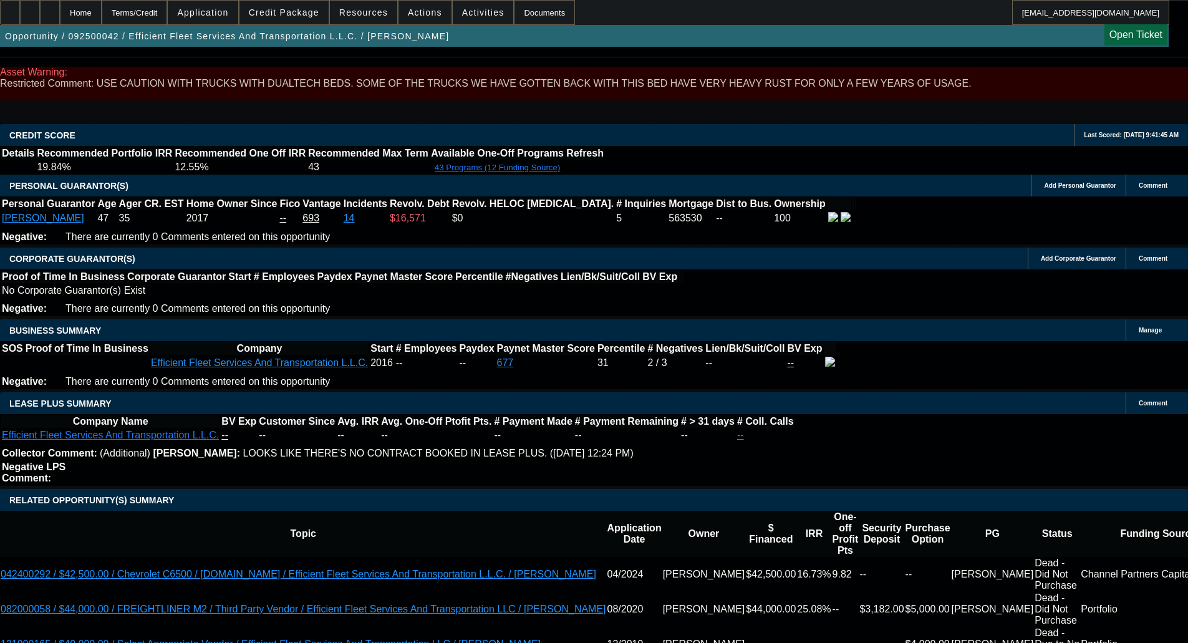
select select "0"
select select "6"
select select "0"
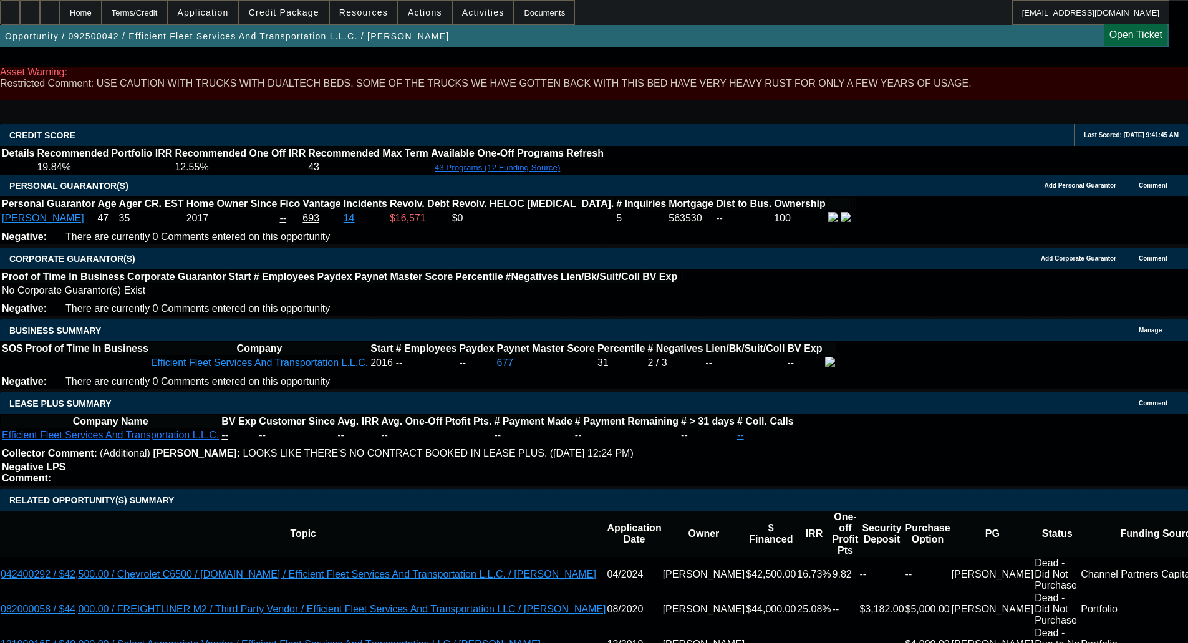
select select "0"
select select "6"
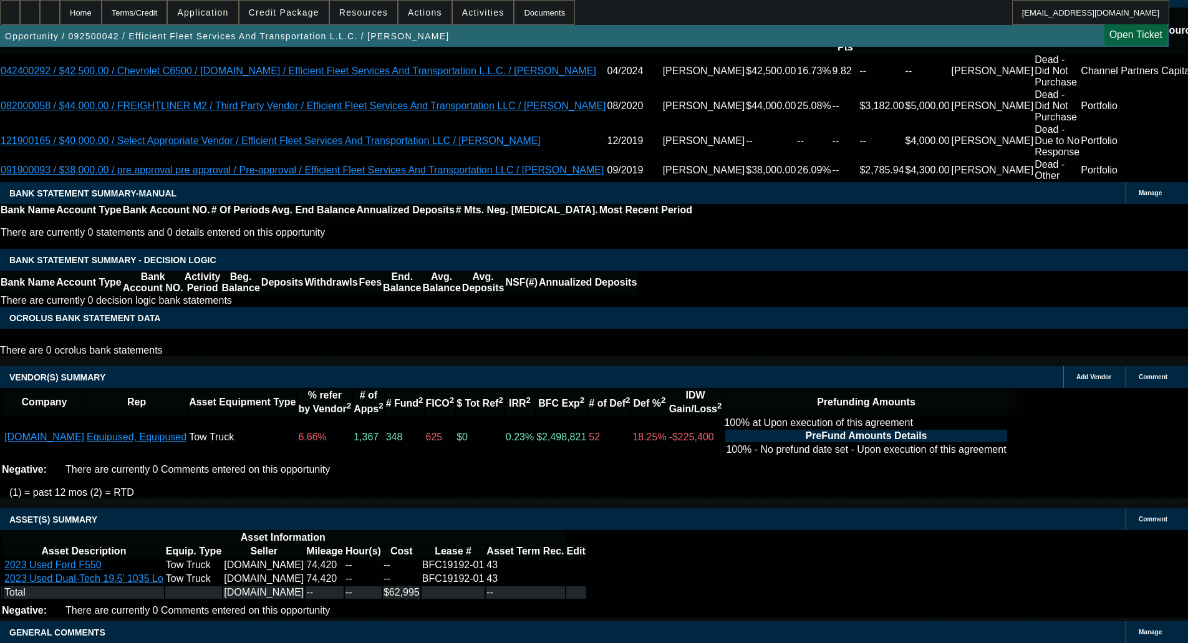
scroll to position [2294, 0]
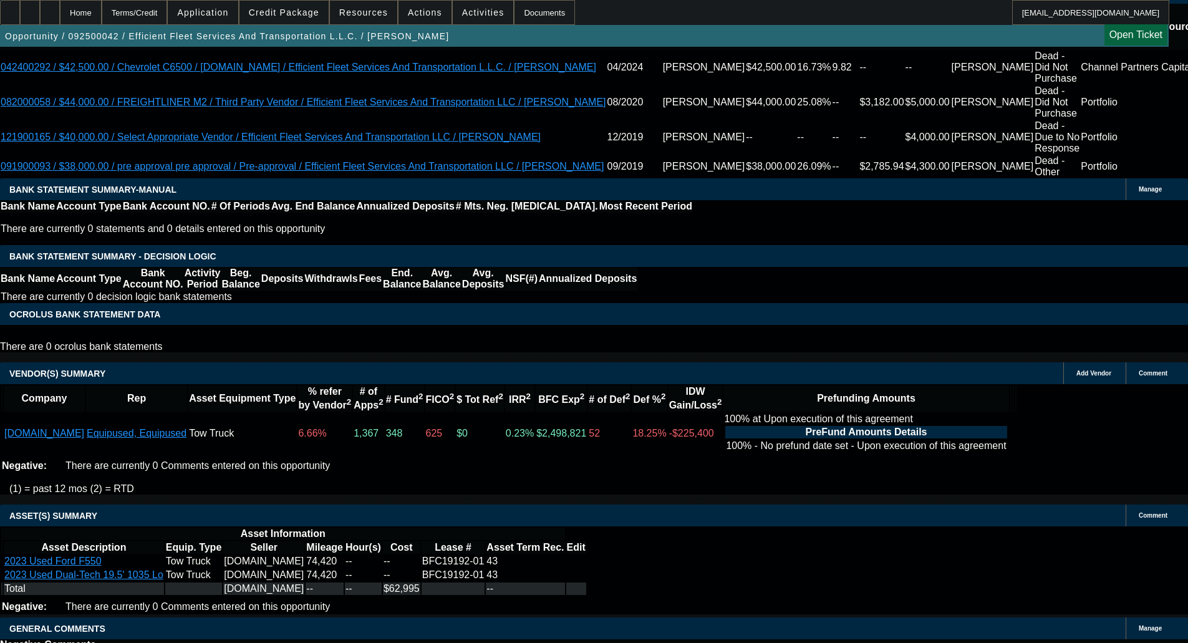
click at [291, 7] on span at bounding box center [283, 13] width 89 height 30
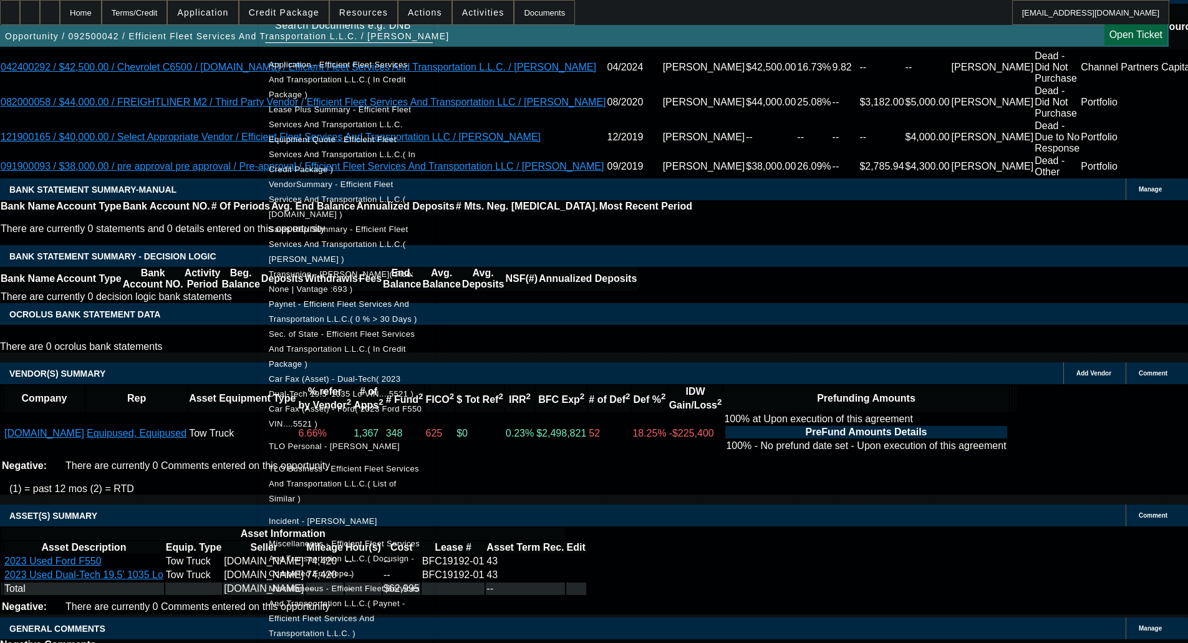
scroll to position [249, 0]
click at [358, 134] on span "Equipment Quote - Efficient Fleet Services And Transportation L.L.C.( In Credit…" at bounding box center [342, 153] width 147 height 39
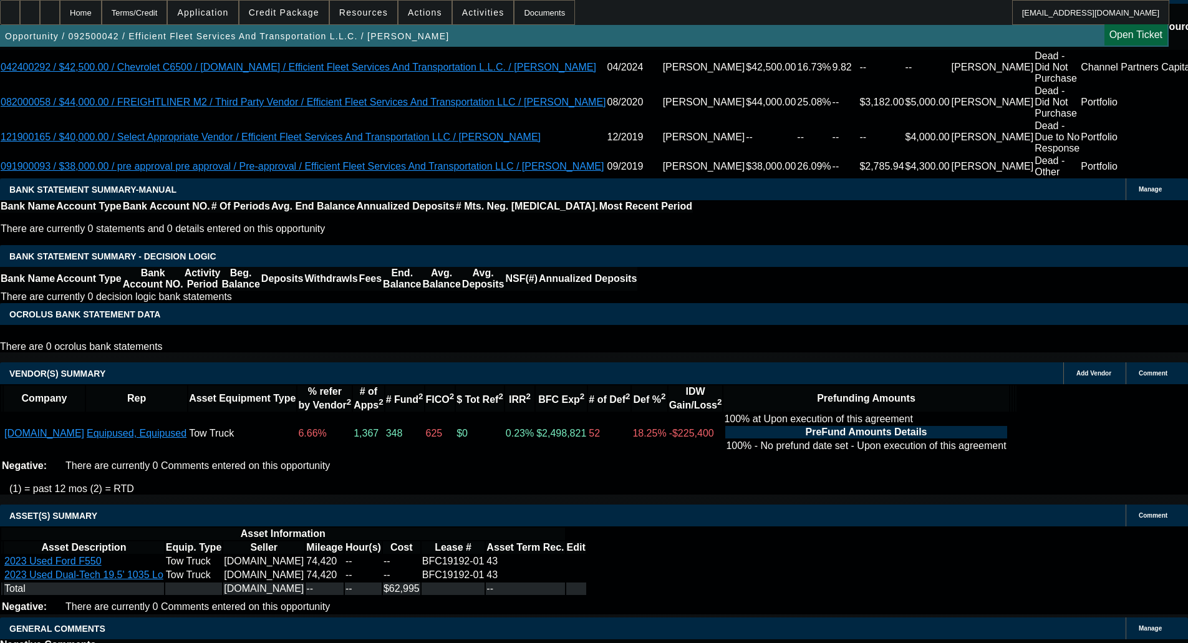
select select "6"
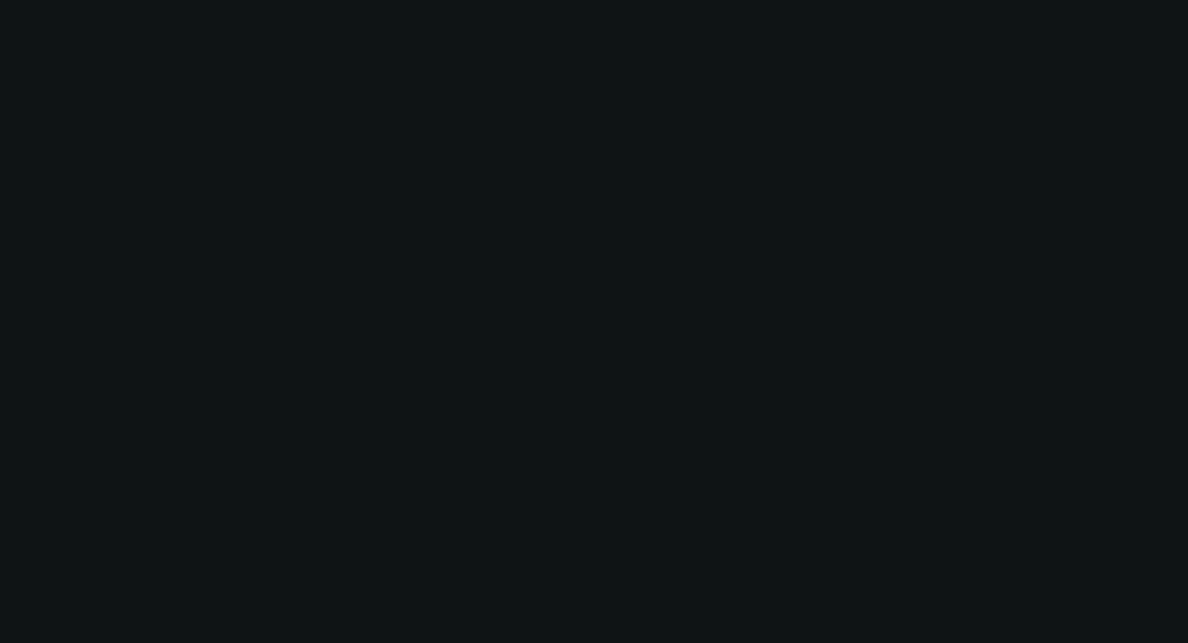
scroll to position [0, 0]
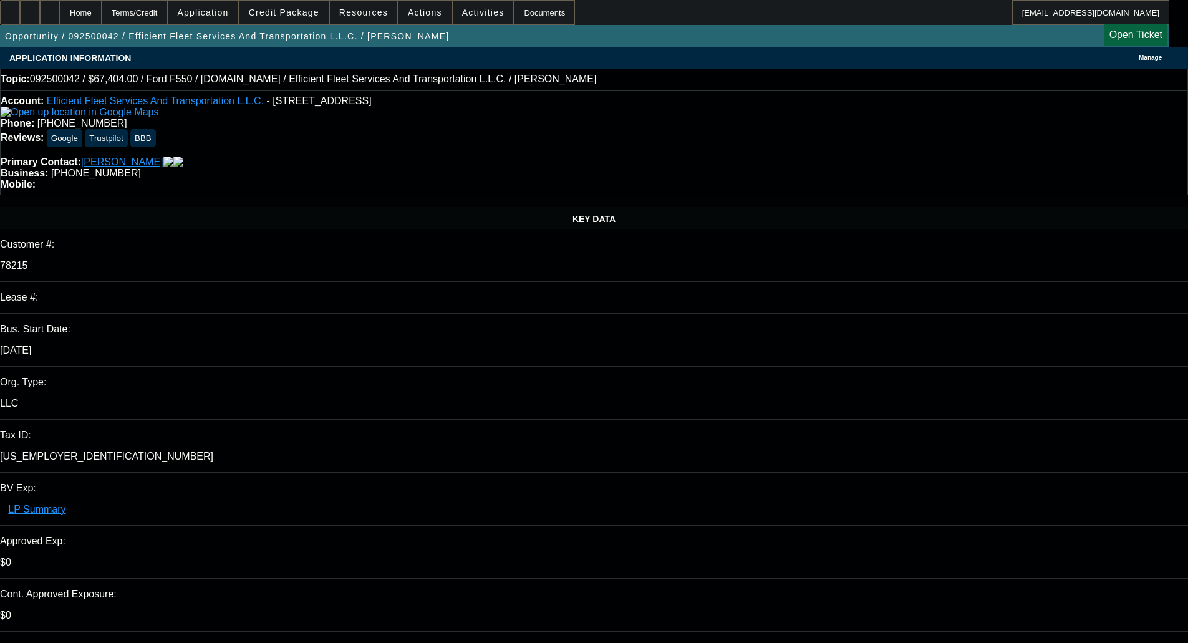
type textarea "No we don't need to go to Leaf for a change in the balloon."
checkbox input "true"
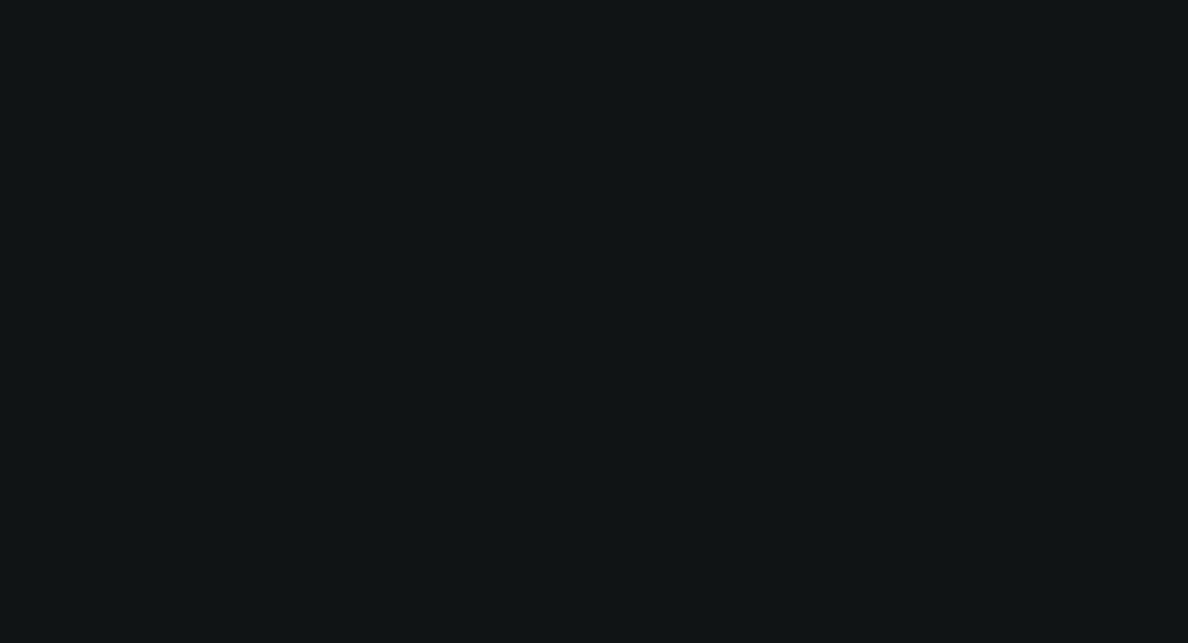
select select "0"
select select "6"
select select "0"
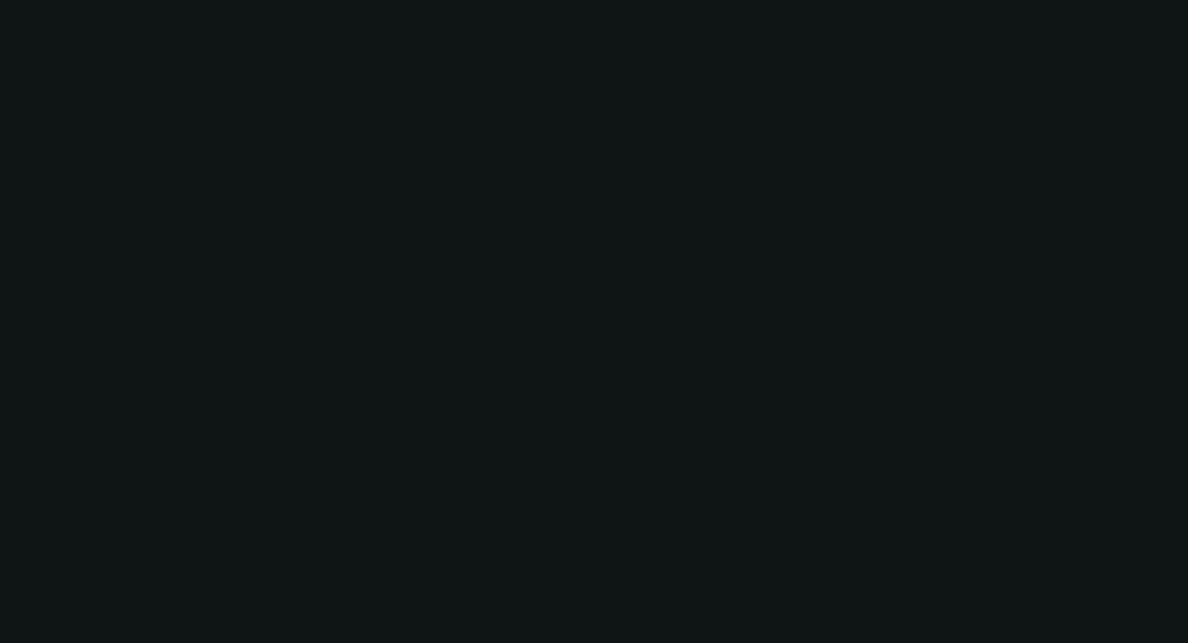
select select "0"
select select "2"
select select "0"
select select "6"
select select "0"
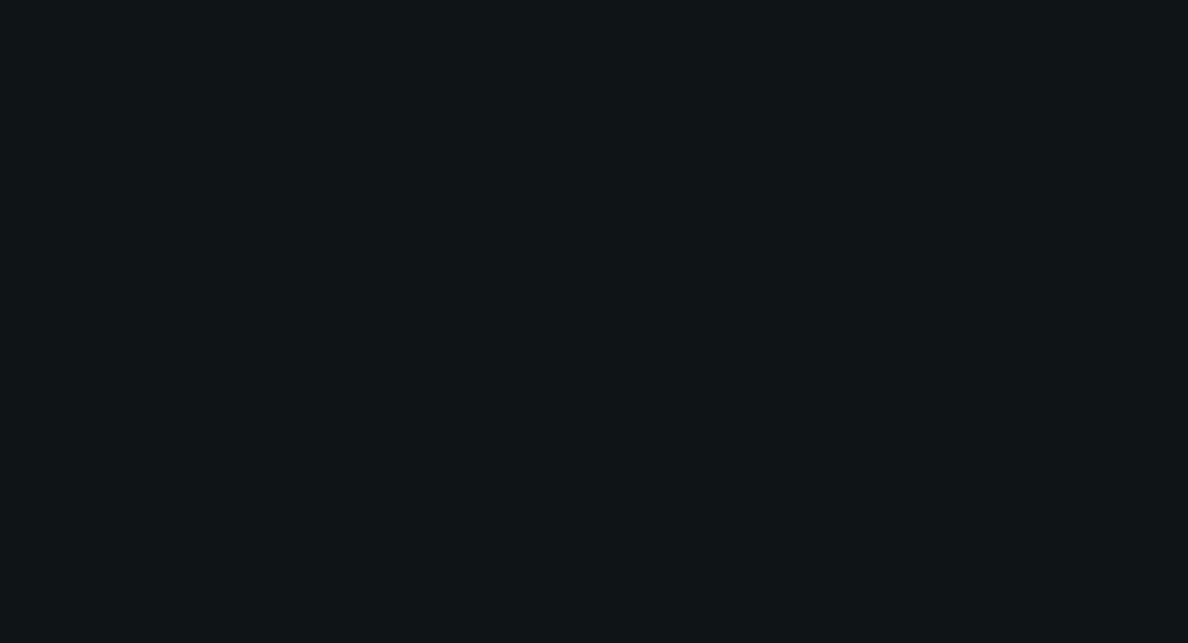
select select "0"
select select "6"
select select "0"
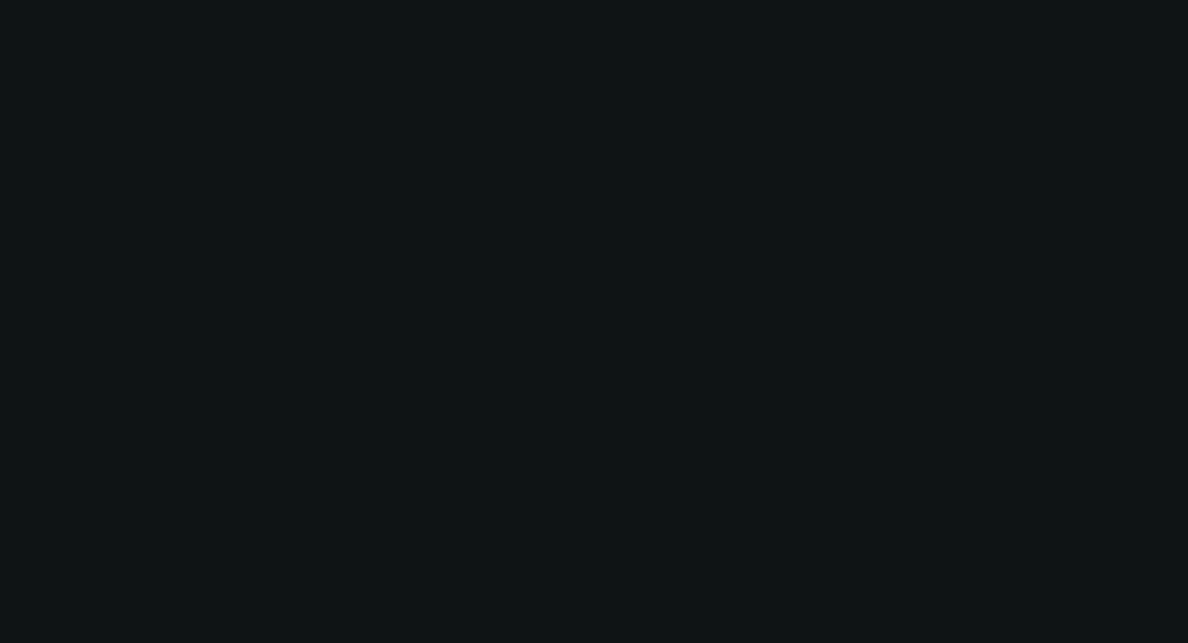
select select "0"
select select "6"
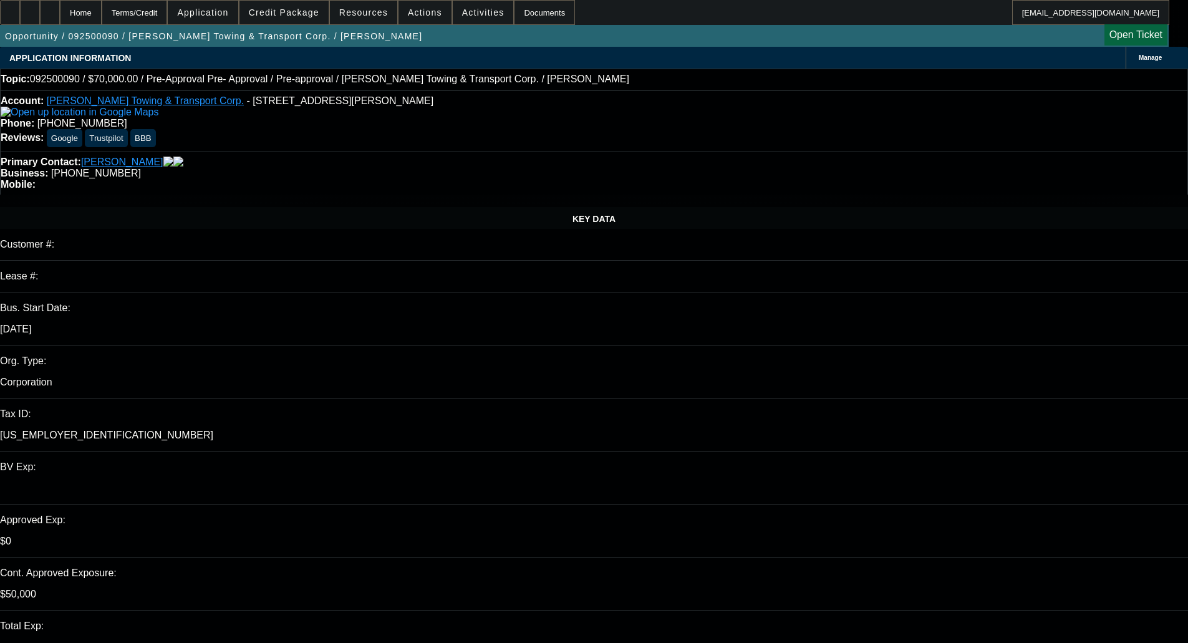
select select "0"
select select "2"
select select "0.1"
select select "4"
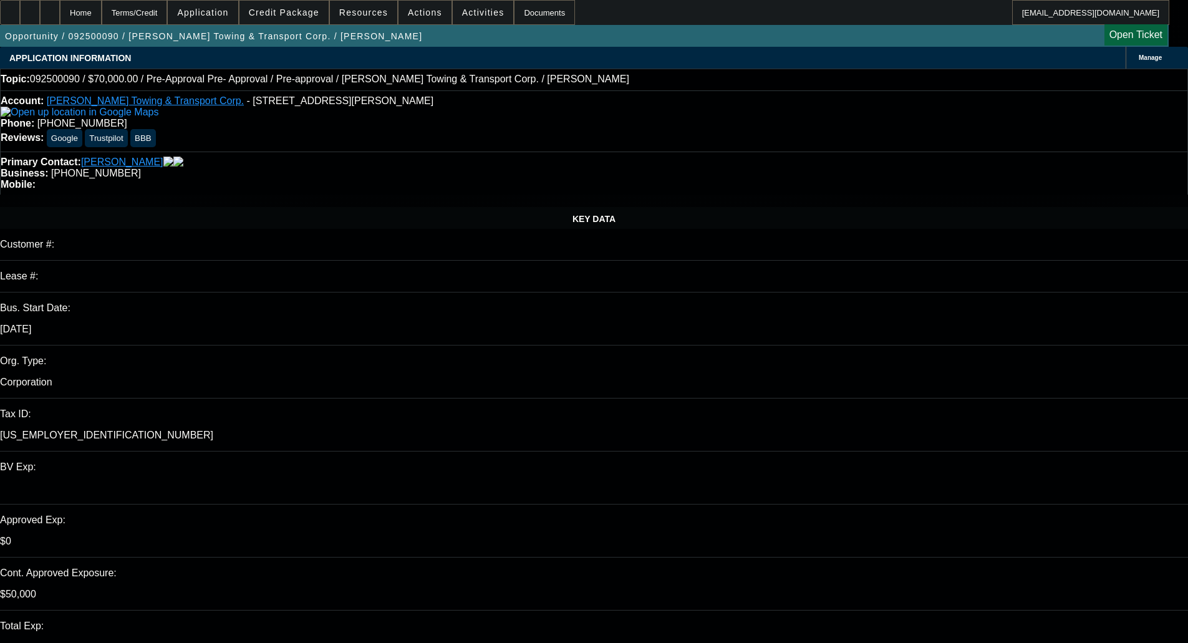
select select "0"
select select "2"
select select "0.1"
select select "4"
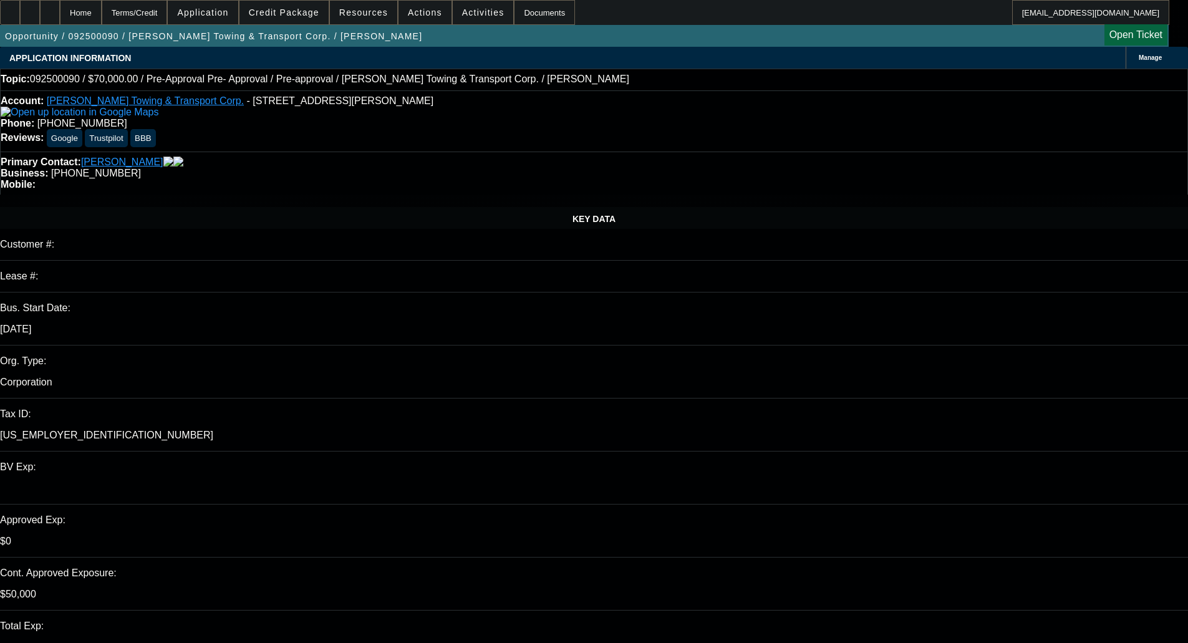
select select "0"
select select "0.1"
select select "4"
select select "0.1"
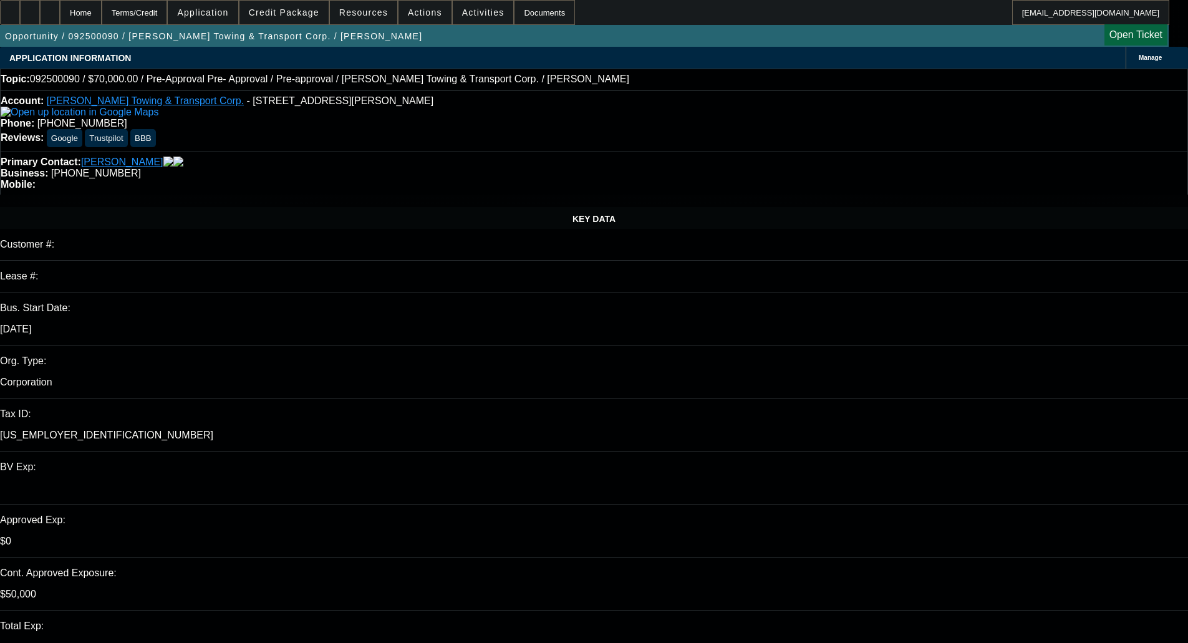
select select "2"
select select "0.1"
select select "4"
click at [316, 17] on span at bounding box center [283, 13] width 89 height 30
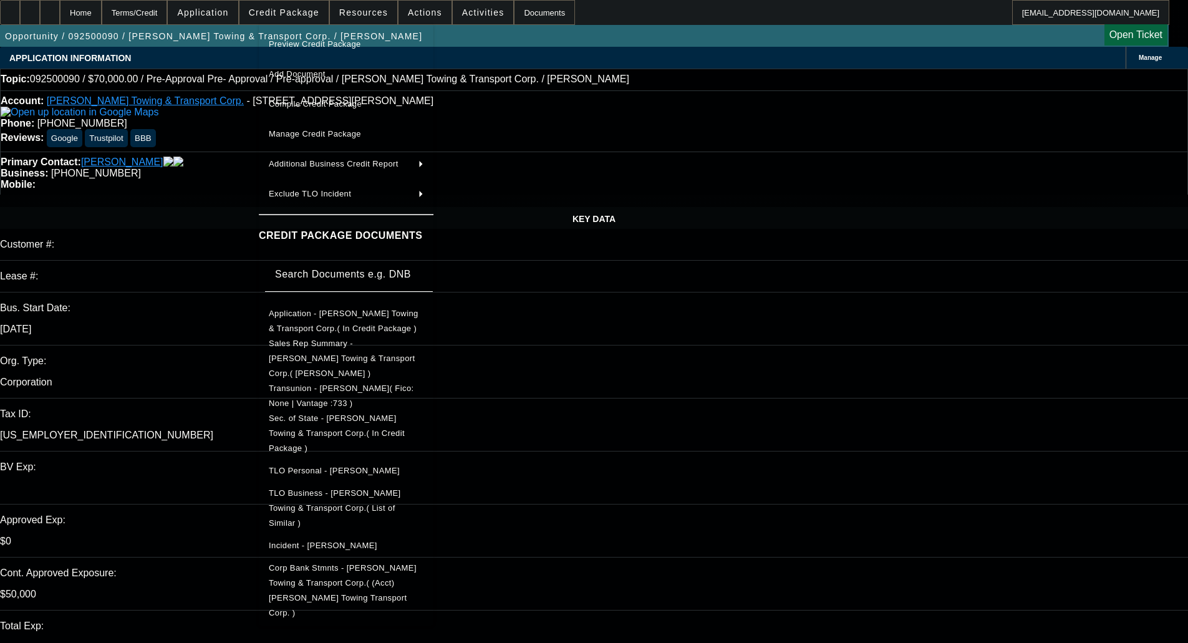
click at [337, 413] on span "Sec. of State - Flores Towing & Transport Corp.( In Credit Package )" at bounding box center [337, 432] width 136 height 39
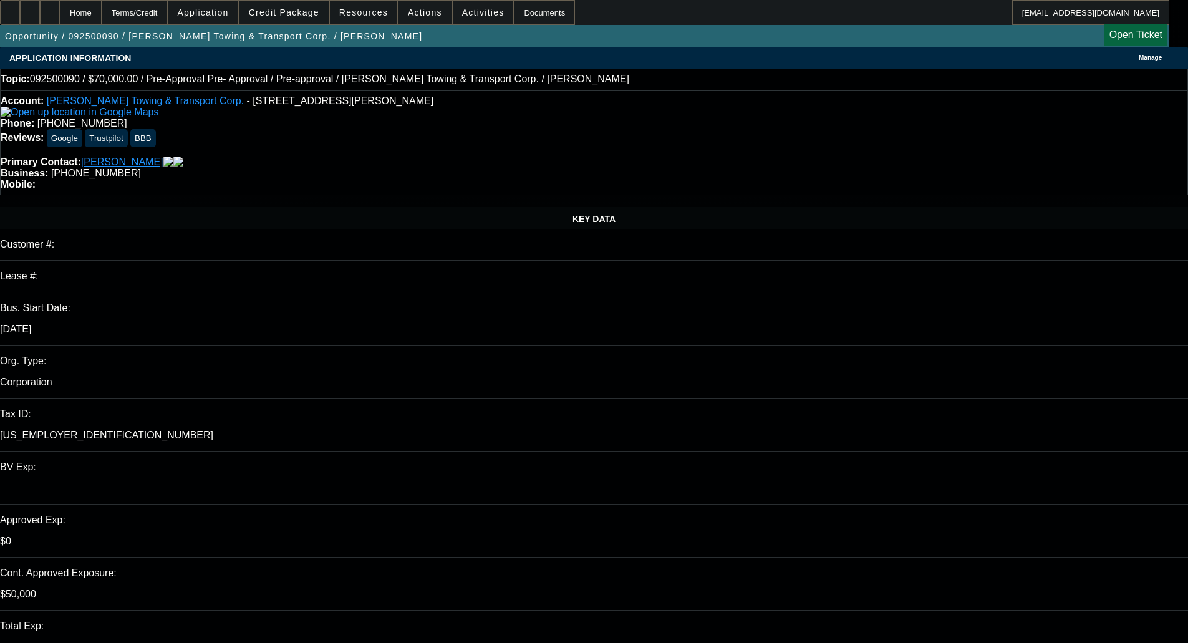
click at [280, 14] on span "Credit Package" at bounding box center [284, 12] width 70 height 10
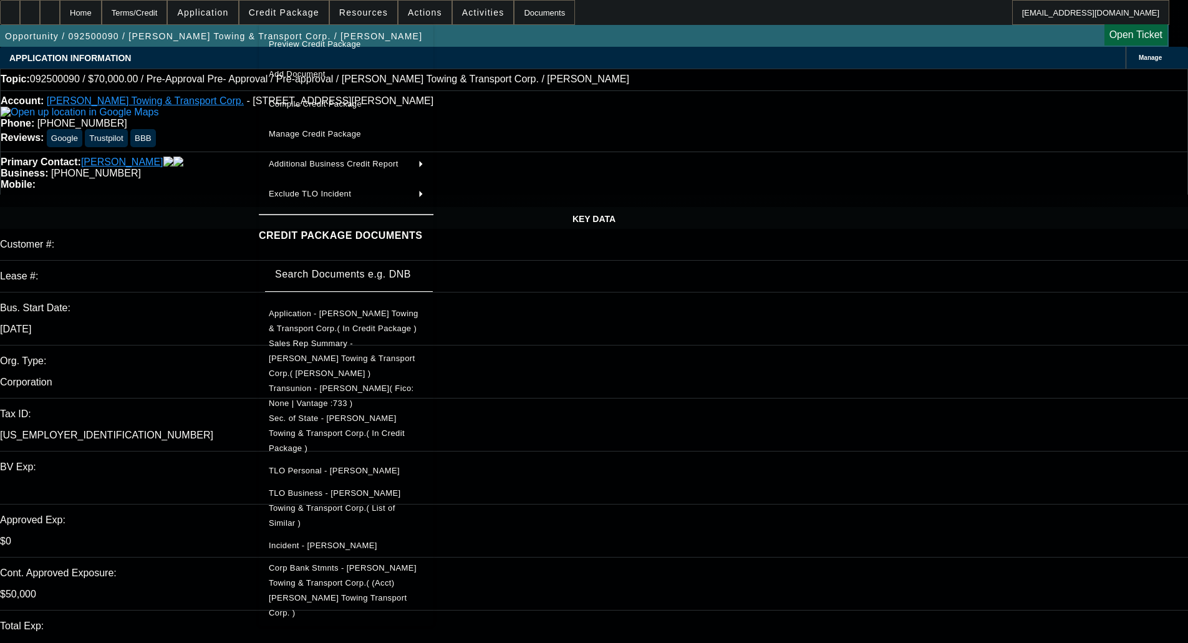
click at [637, 392] on div at bounding box center [594, 321] width 1188 height 643
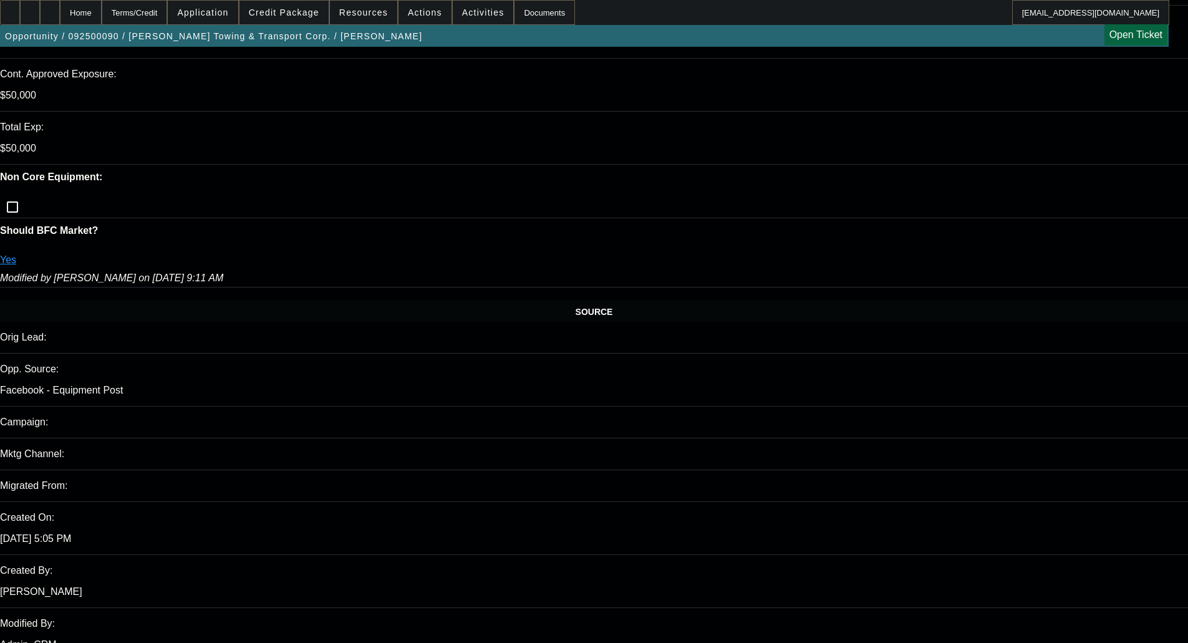
scroll to position [748, 0]
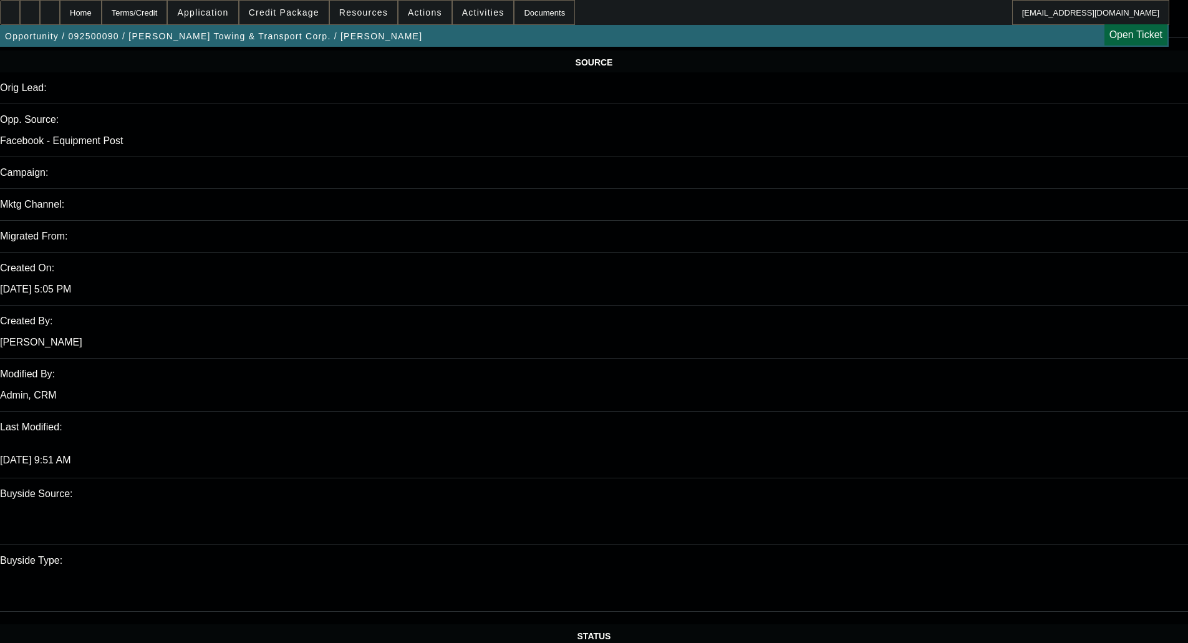
type textarea "STRONGER IN PORT - OKAY TO SELL"
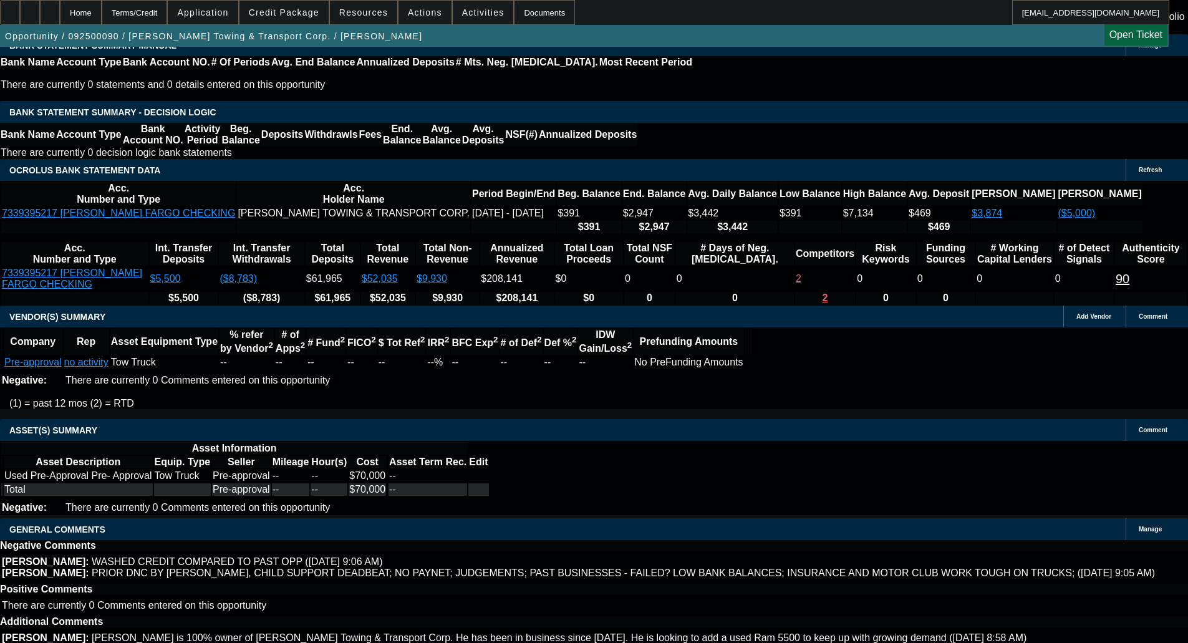
scroll to position [1679, 0]
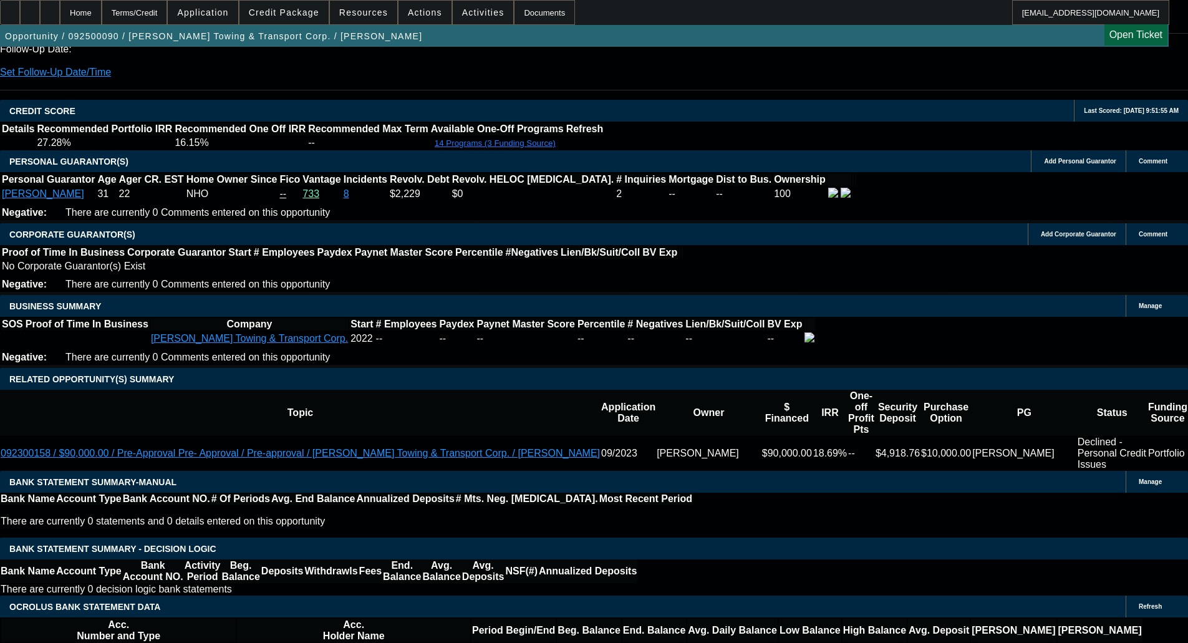
click at [297, 14] on span "Credit Package" at bounding box center [284, 12] width 70 height 10
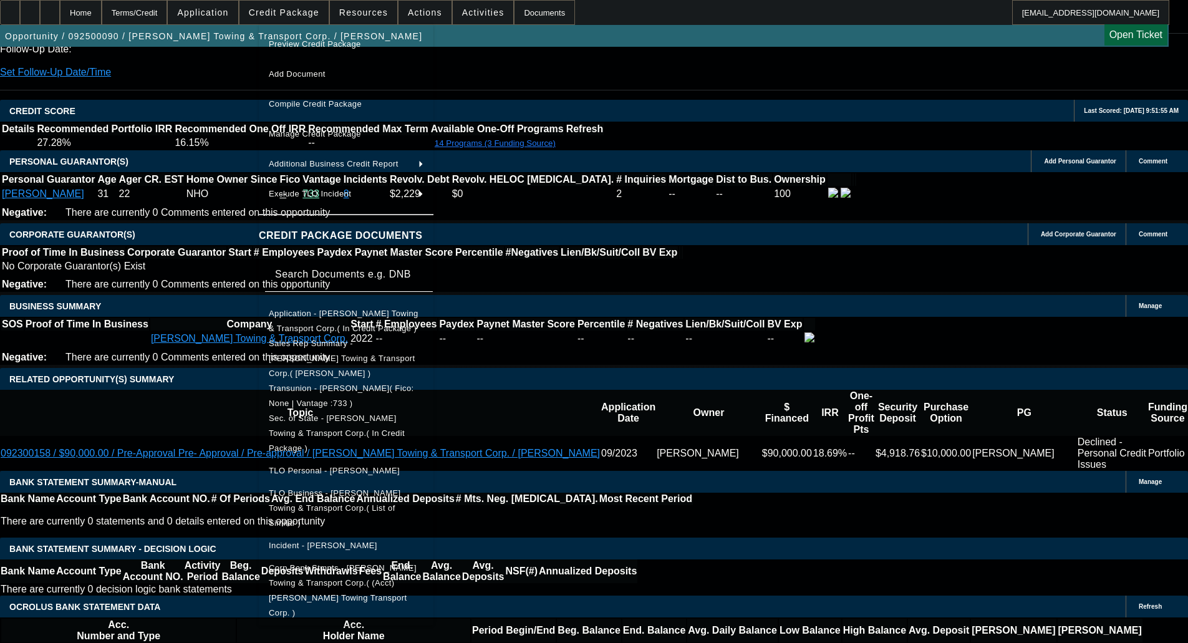
click at [319, 52] on button "Preview Credit Package" at bounding box center [346, 44] width 175 height 30
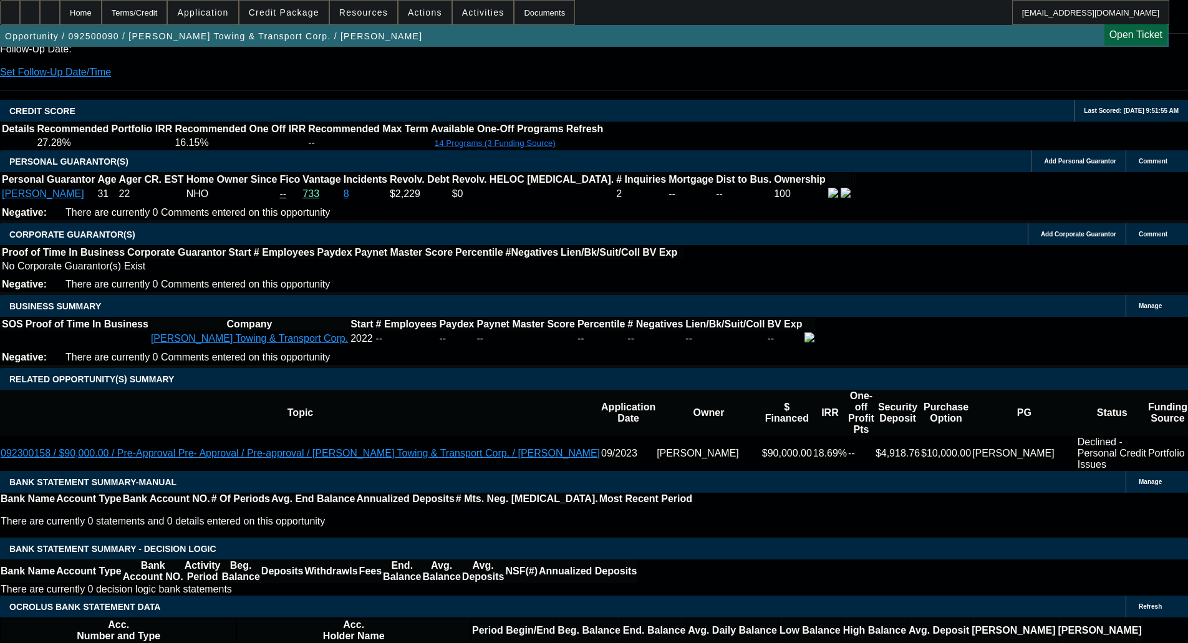
type textarea "CHILD SUPPORT ISSUES, LIKELY DOA"
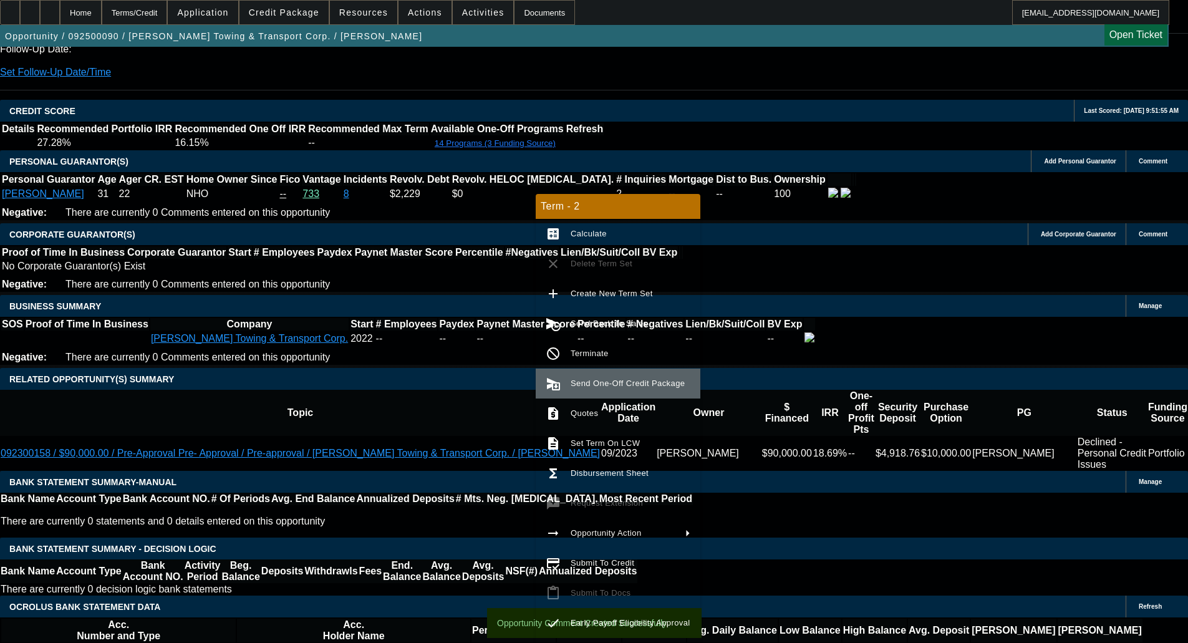
click at [581, 385] on span "Send One-Off Credit Package" at bounding box center [628, 383] width 114 height 9
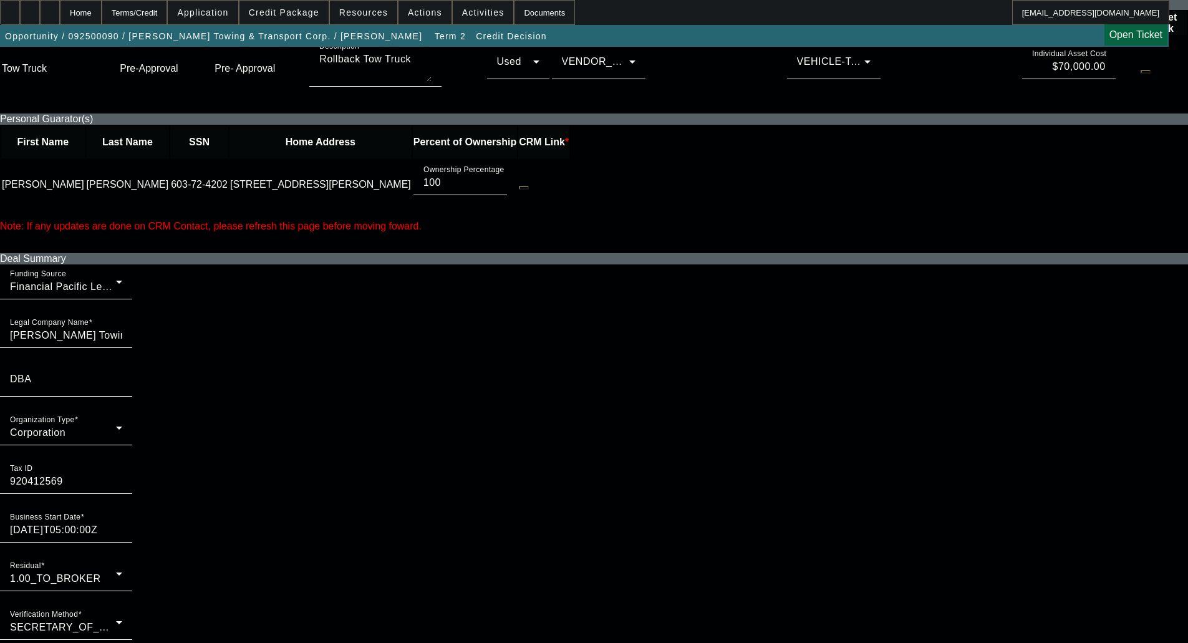
scroll to position [499, 0]
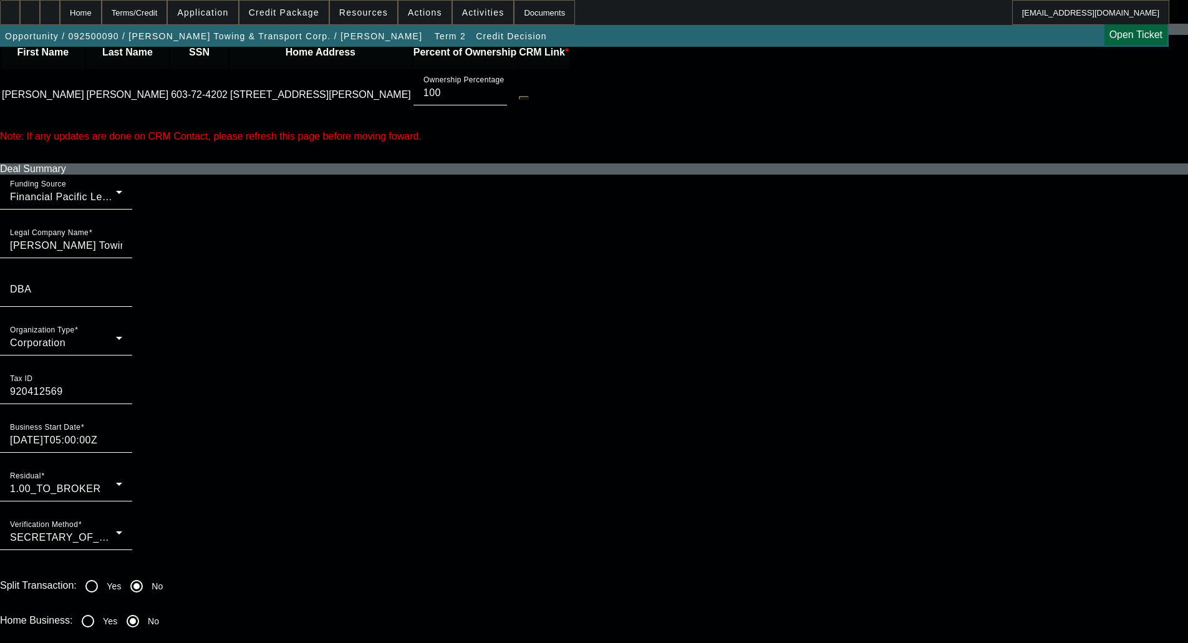
click at [100, 609] on input "Yes" at bounding box center [87, 621] width 25 height 25
radio input "true"
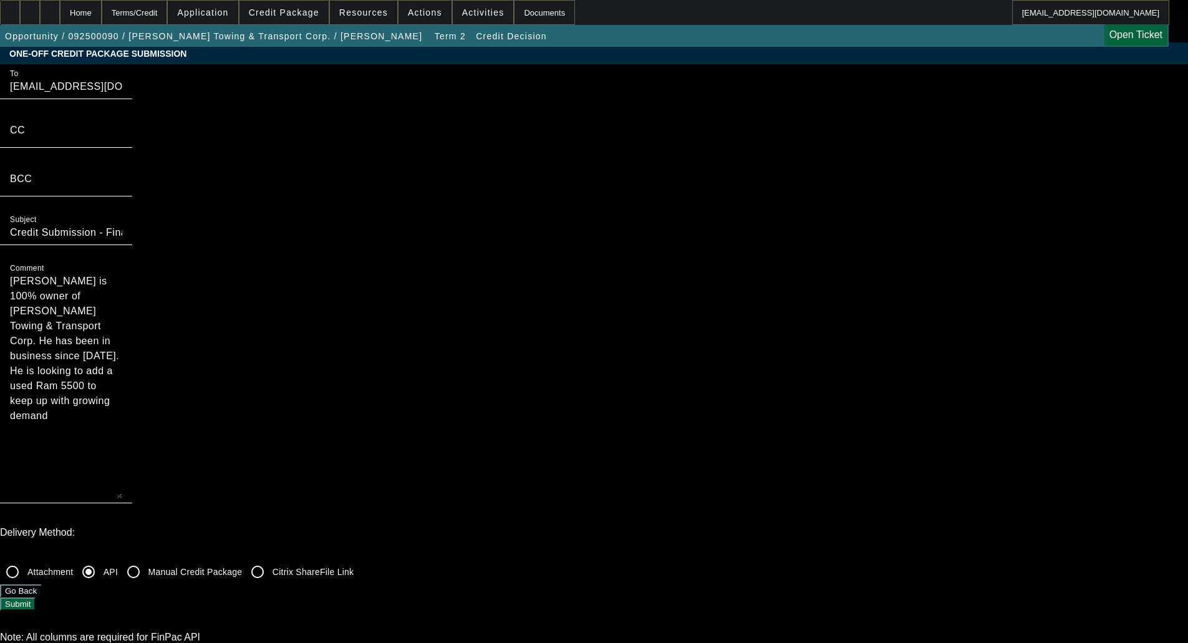
scroll to position [0, 0]
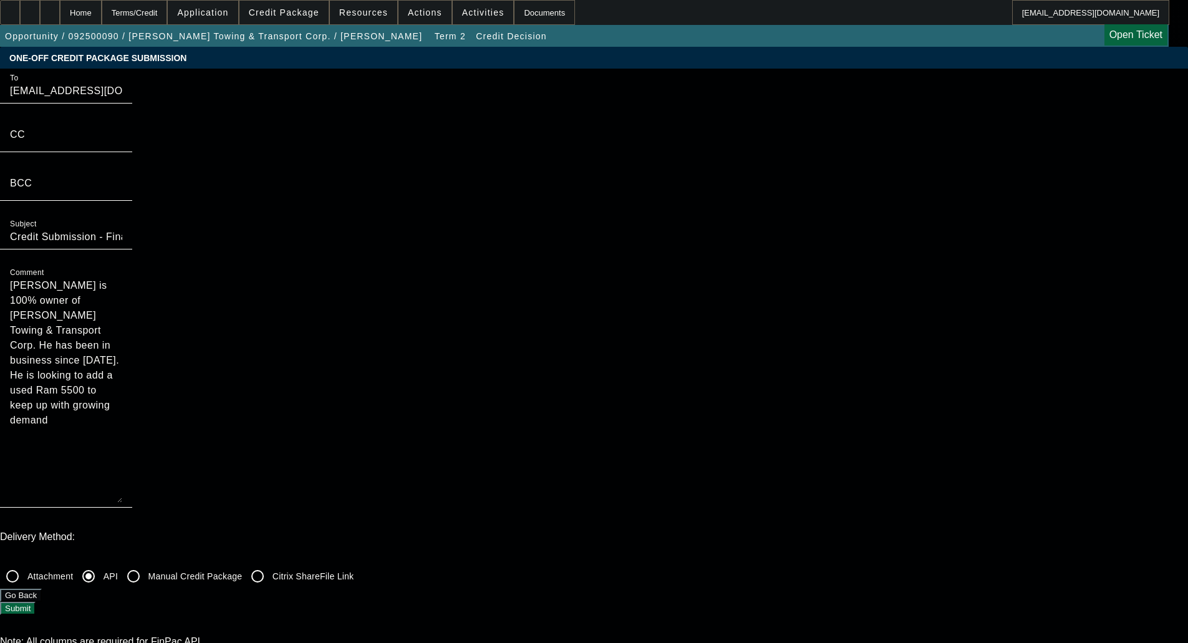
click at [905, 531] on div "Delivery Method: Attachment API Manual Credit Package Citrix ShareFile Link Go …" at bounding box center [594, 573] width 1188 height 84
click at [36, 602] on button "Submit" at bounding box center [18, 608] width 36 height 13
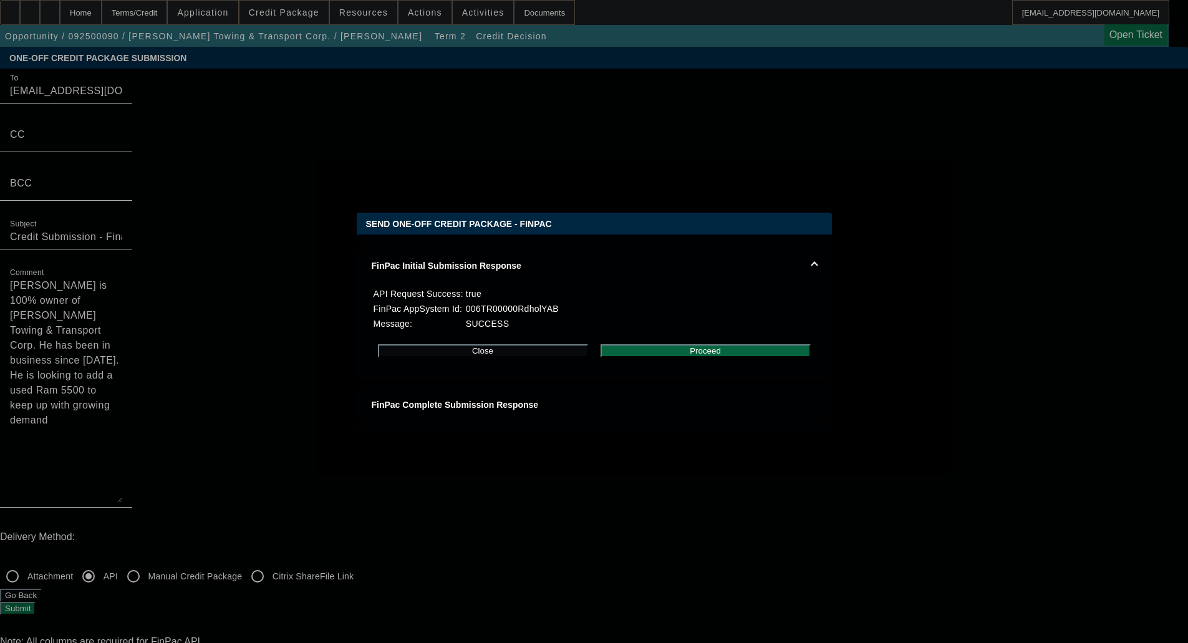
click at [703, 356] on button "Proceed" at bounding box center [706, 350] width 210 height 13
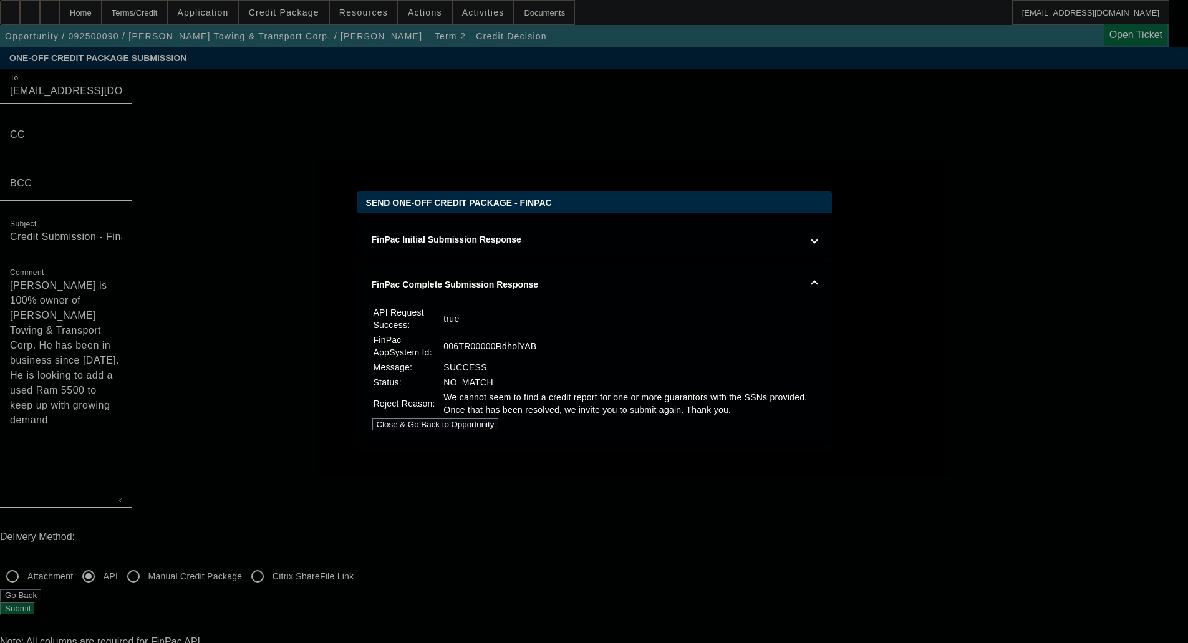
click at [499, 425] on button "Close & Go Back to Opportunity" at bounding box center [436, 424] width 128 height 13
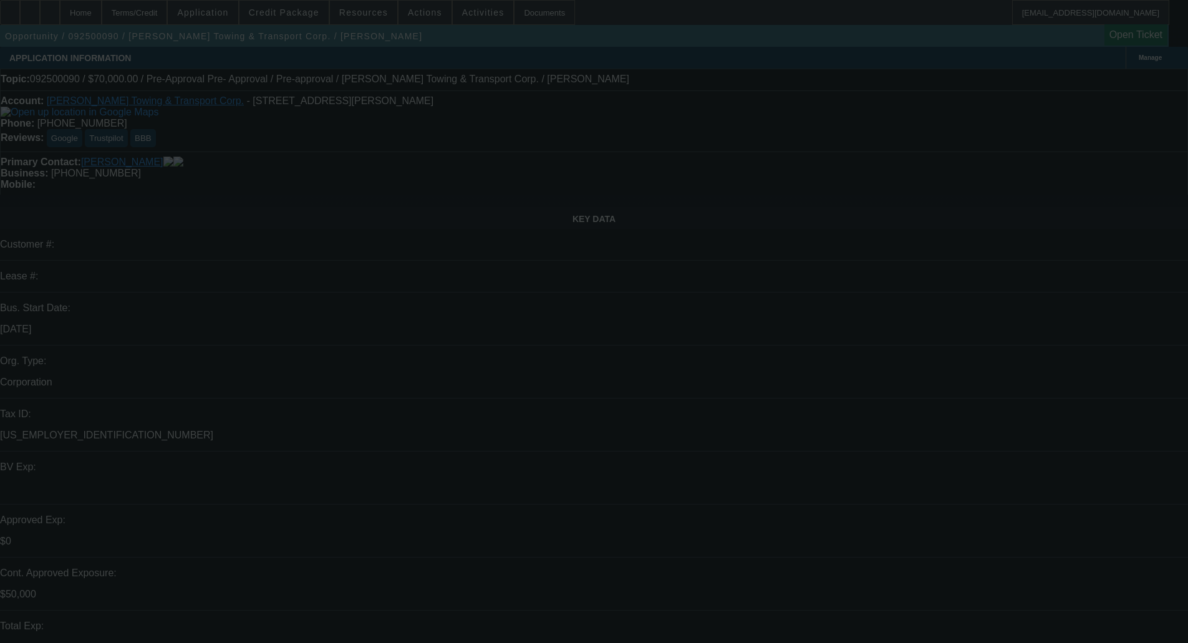
click at [292, 11] on div at bounding box center [594, 321] width 1188 height 643
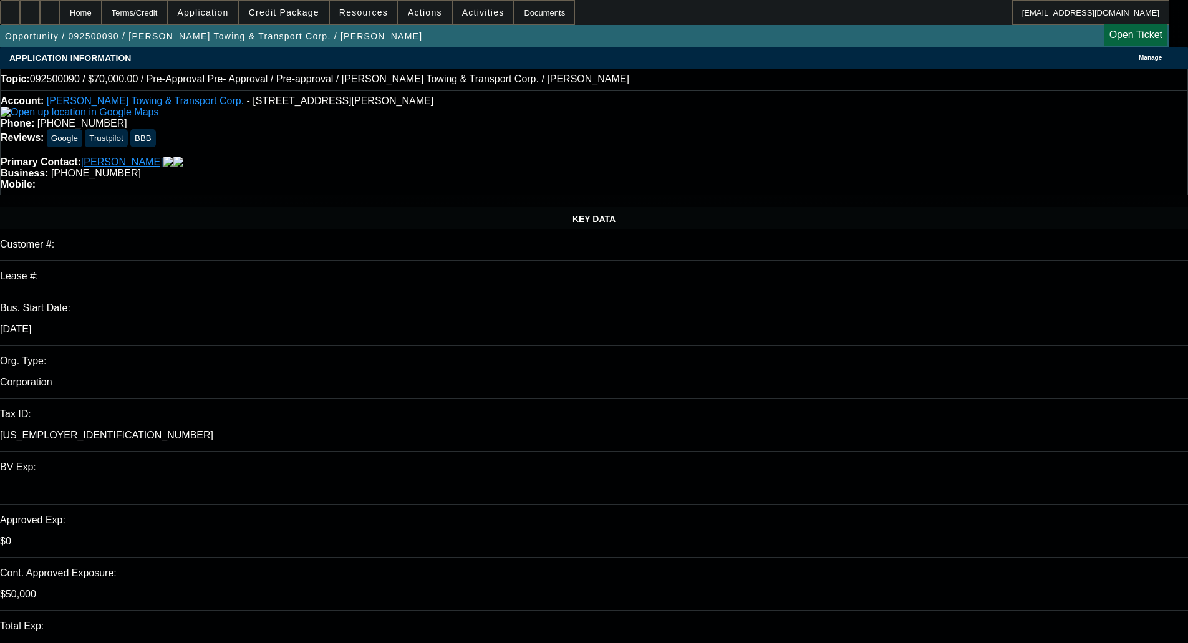
select select "0"
select select "2"
select select "0.1"
select select "4"
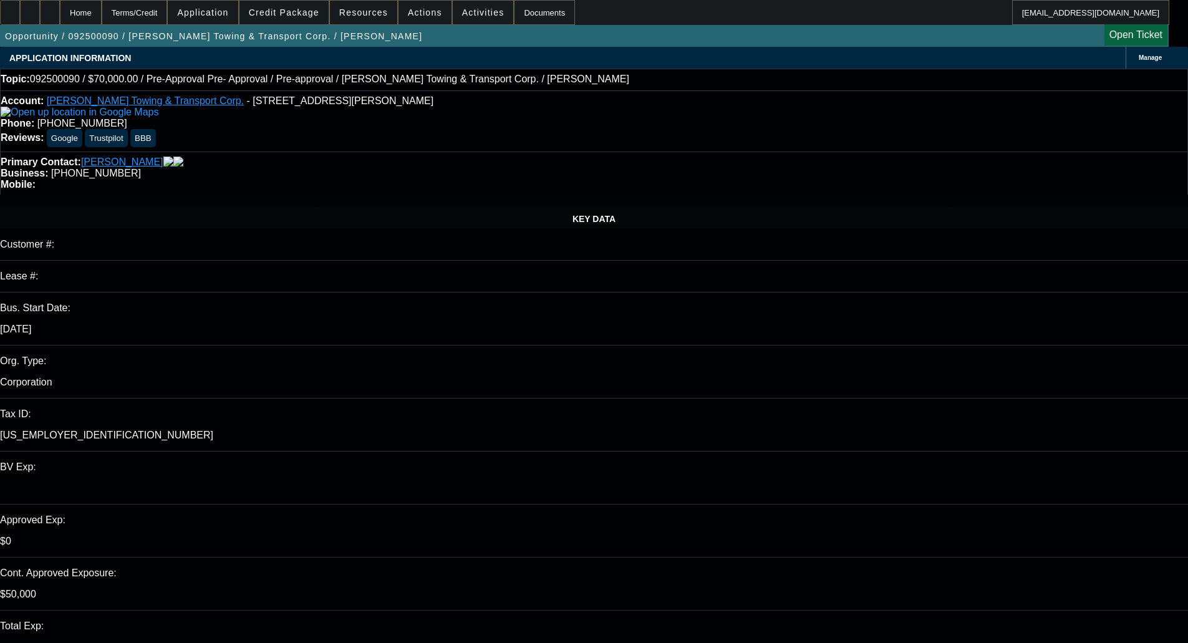
select select "0"
select select "2"
select select "0.1"
select select "4"
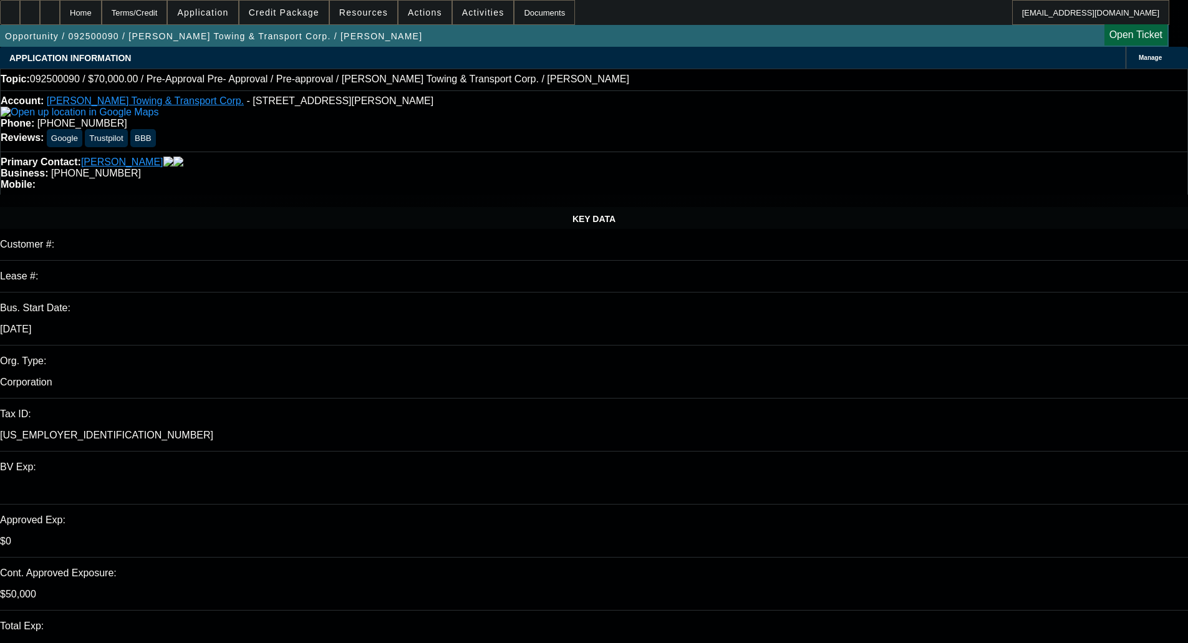
select select "0"
select select "0.1"
select select "4"
select select "0.1"
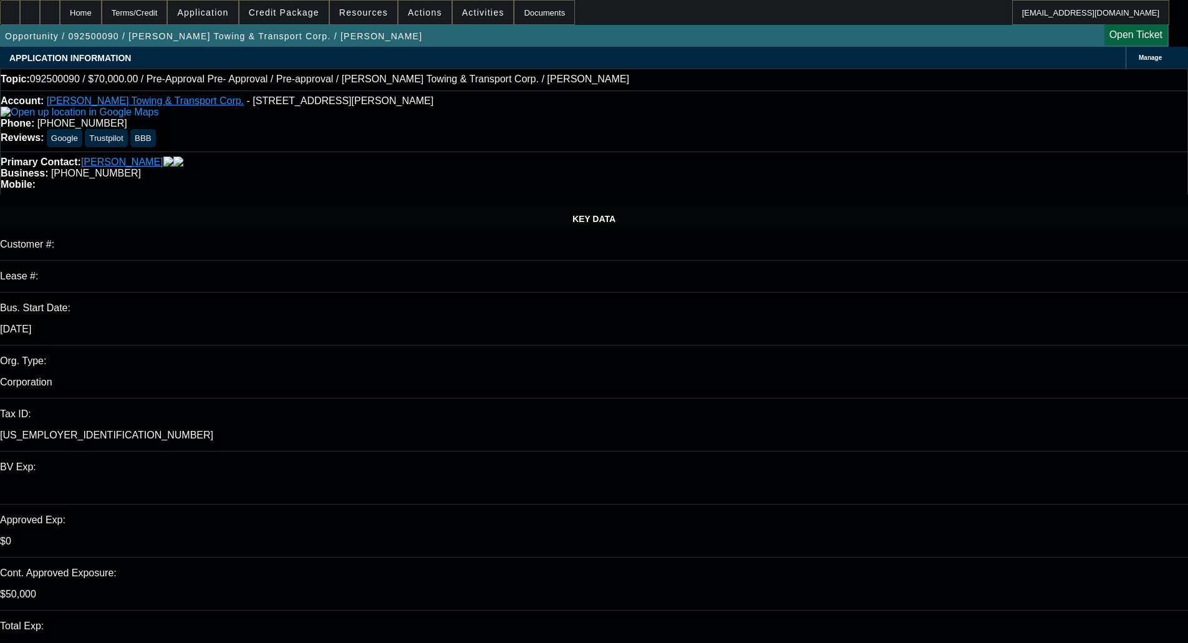
select select "2"
select select "0.1"
select select "4"
click at [308, 11] on span "Credit Package" at bounding box center [284, 12] width 70 height 10
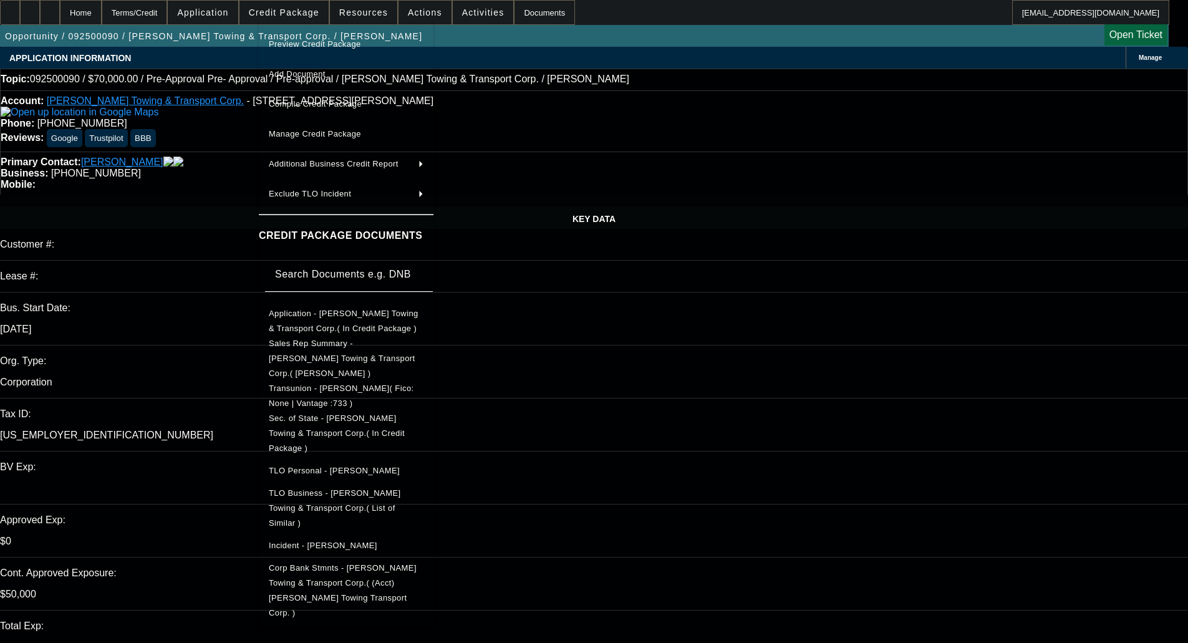
click at [335, 541] on span "Incident - Flores, George" at bounding box center [323, 545] width 109 height 9
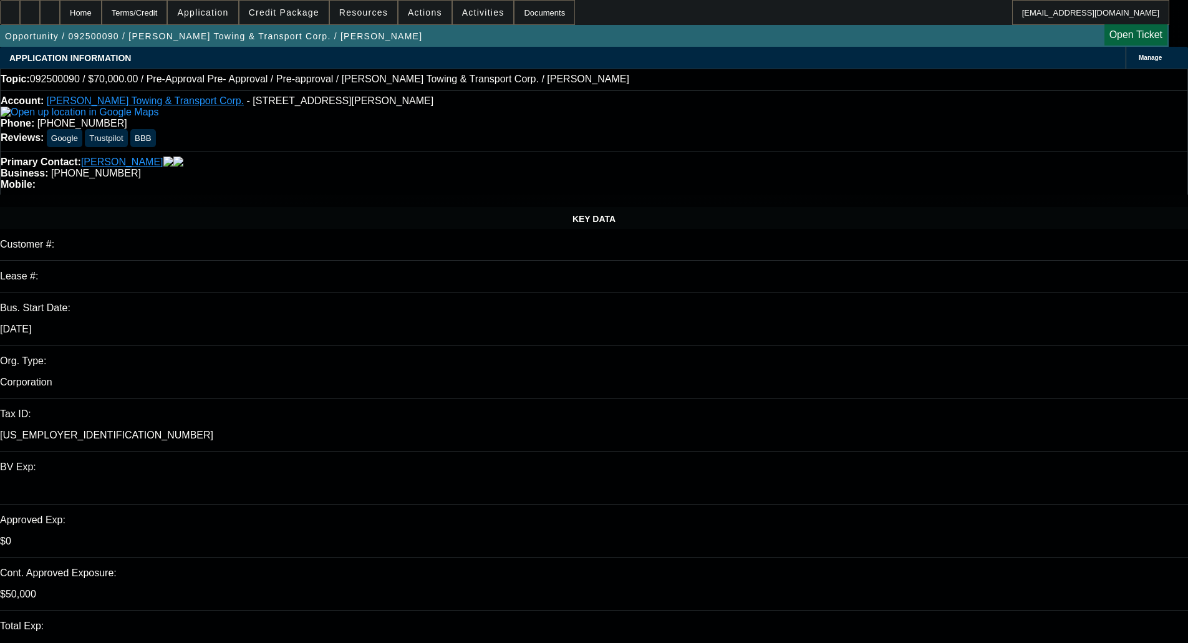
click at [277, 12] on span "Credit Package" at bounding box center [284, 12] width 70 height 10
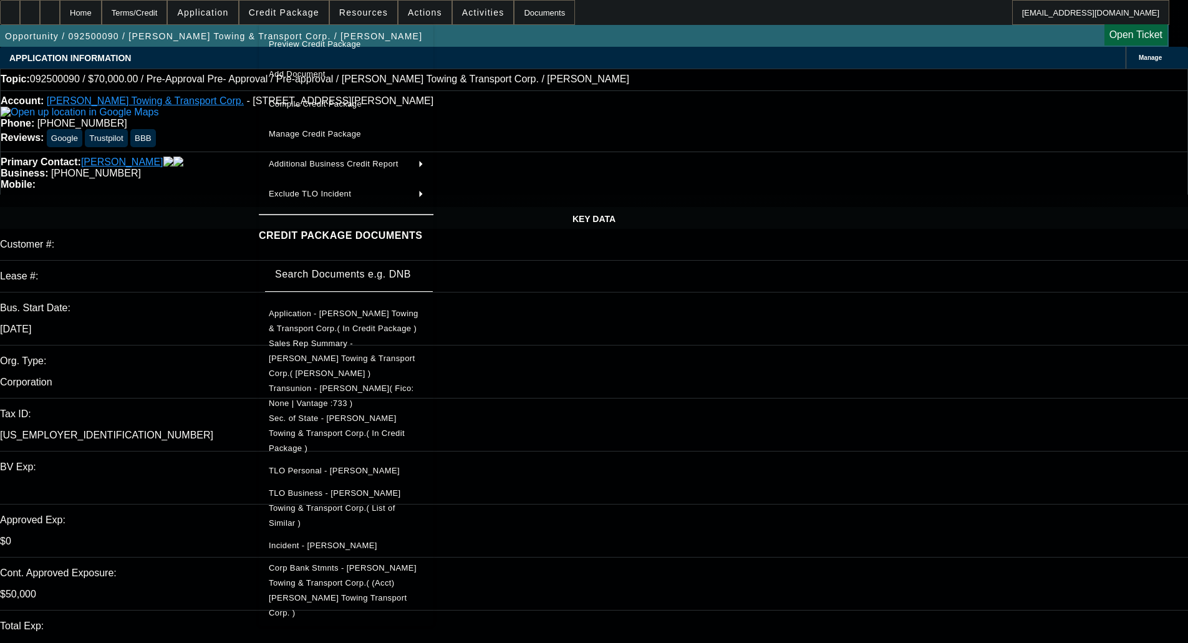
click at [323, 466] on span "TLO Personal - Flores, George" at bounding box center [334, 470] width 131 height 9
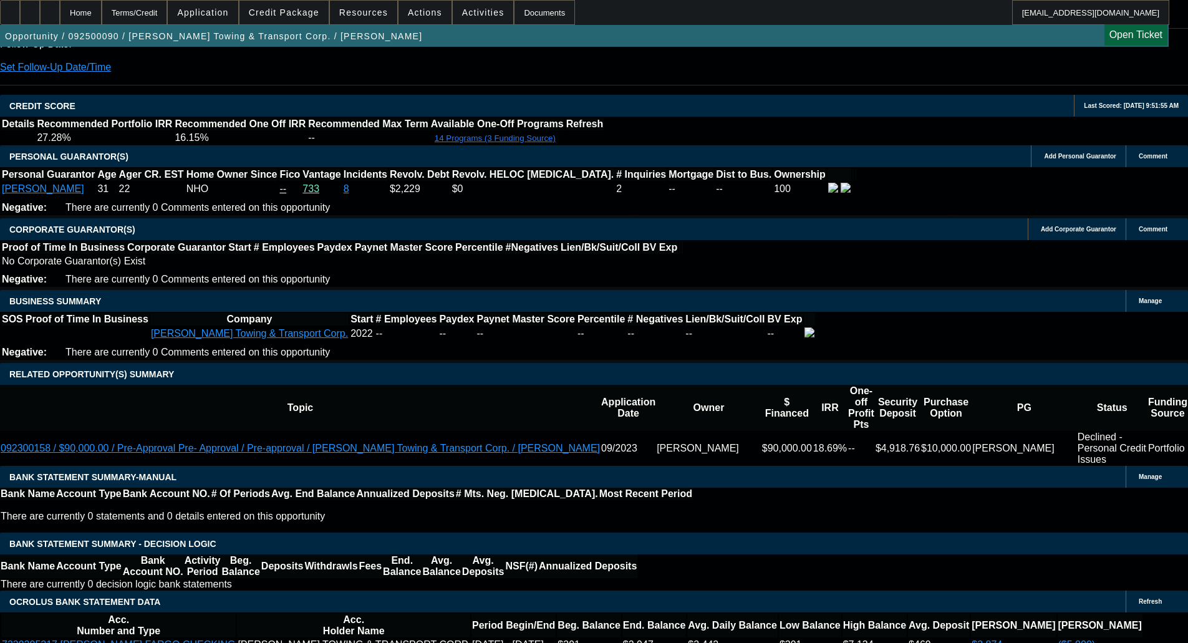
scroll to position [2138, 0]
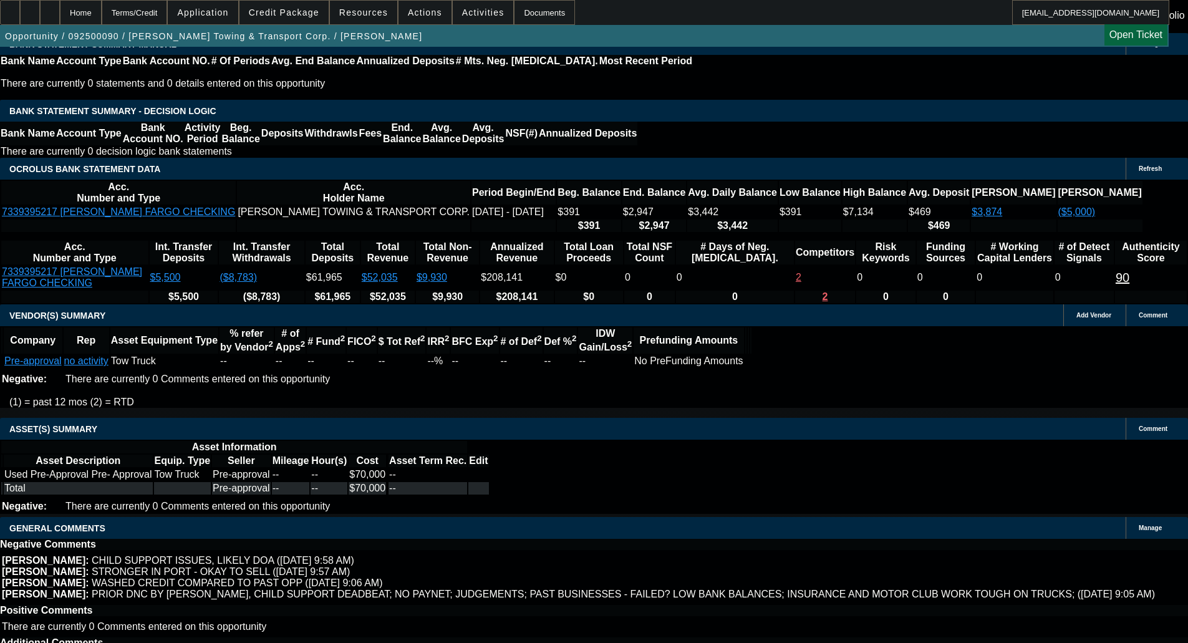
drag, startPoint x: 587, startPoint y: 372, endPoint x: 589, endPoint y: 380, distance: 8.2
select select "6"
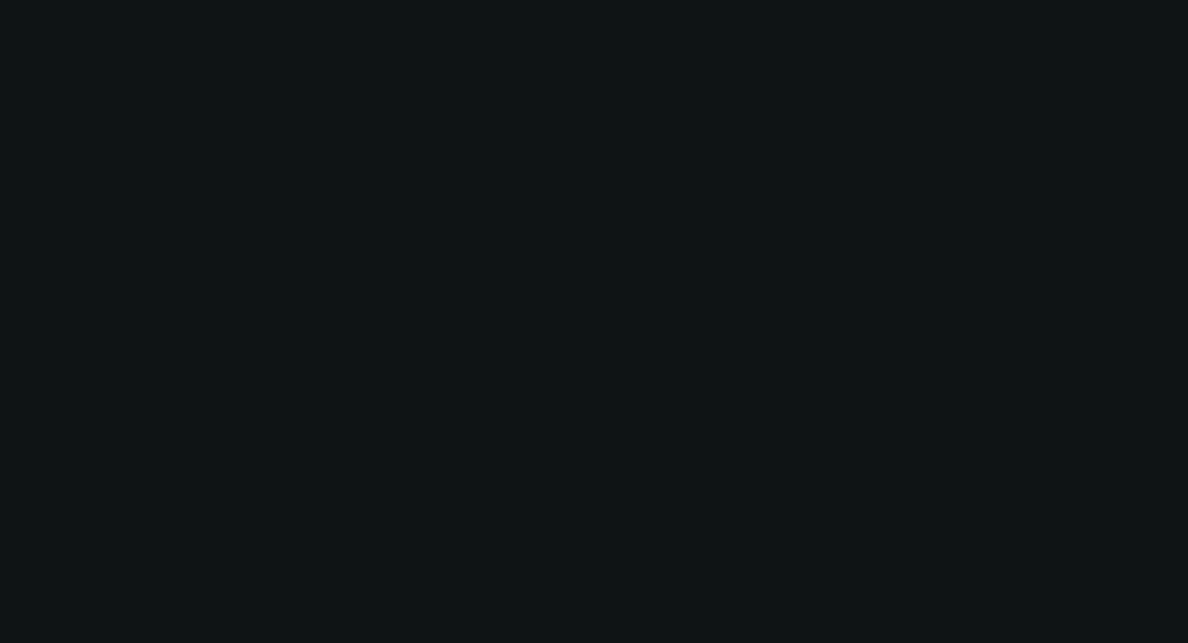
scroll to position [0, 0]
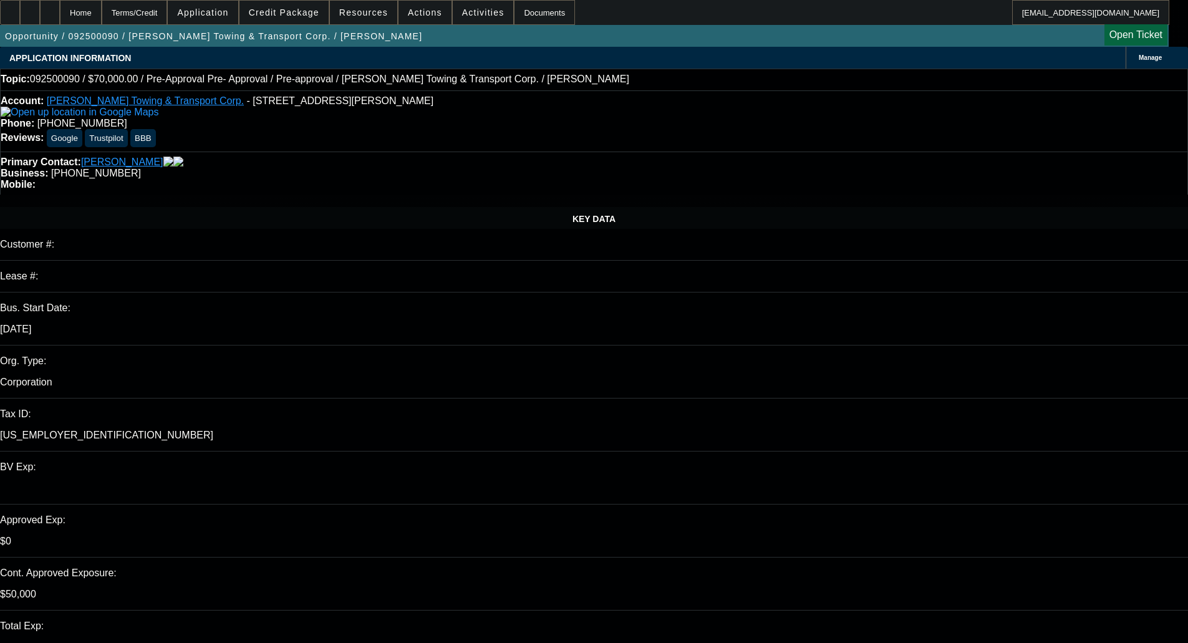
type textarea "FINPAC IS NOT ABLE TO MATCH THE PG'S SSN, WE'LL NEED A COPY OF THEIR SSN CARD T…"
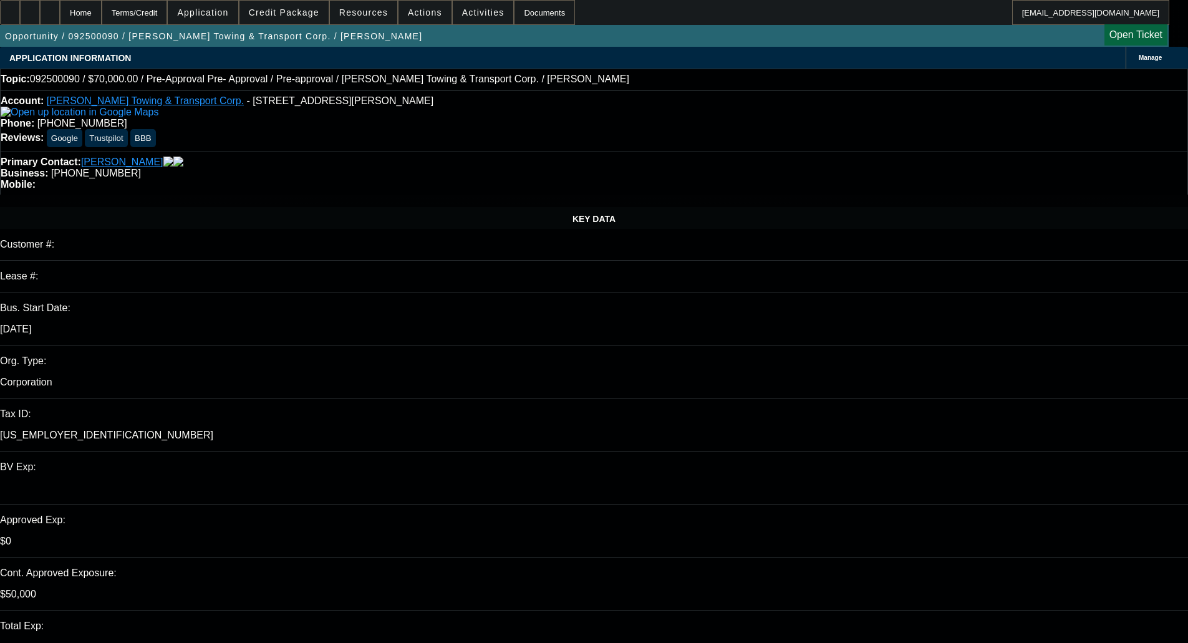
checkbox input "true"
select select "0"
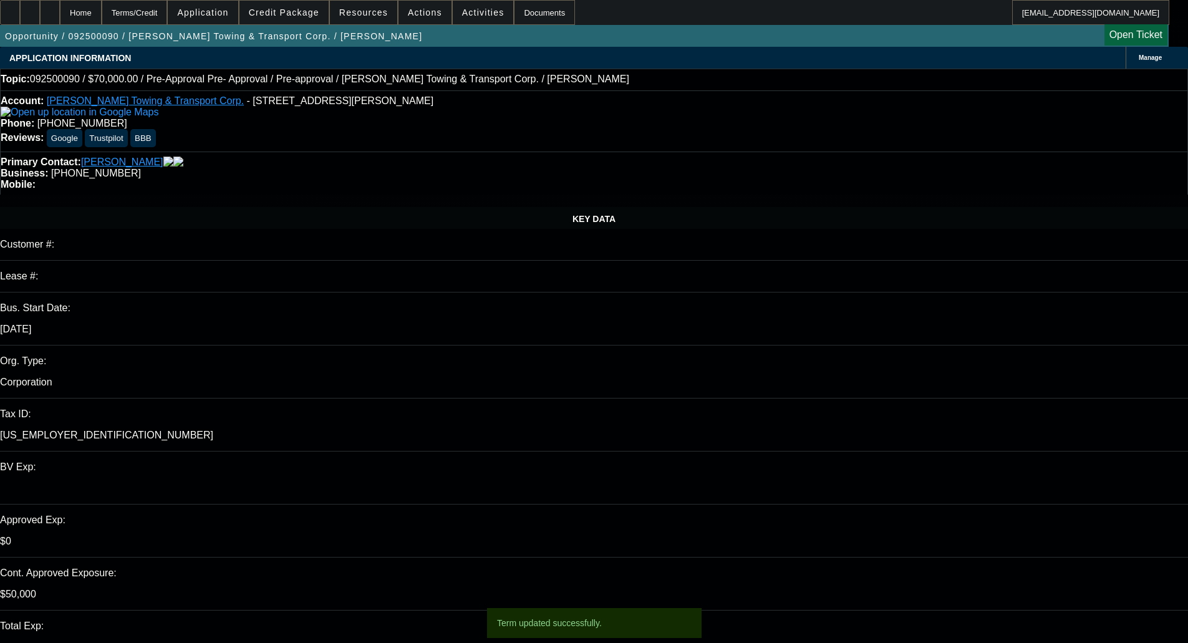
select select "0.1"
select select "4"
select select "0"
select select "2"
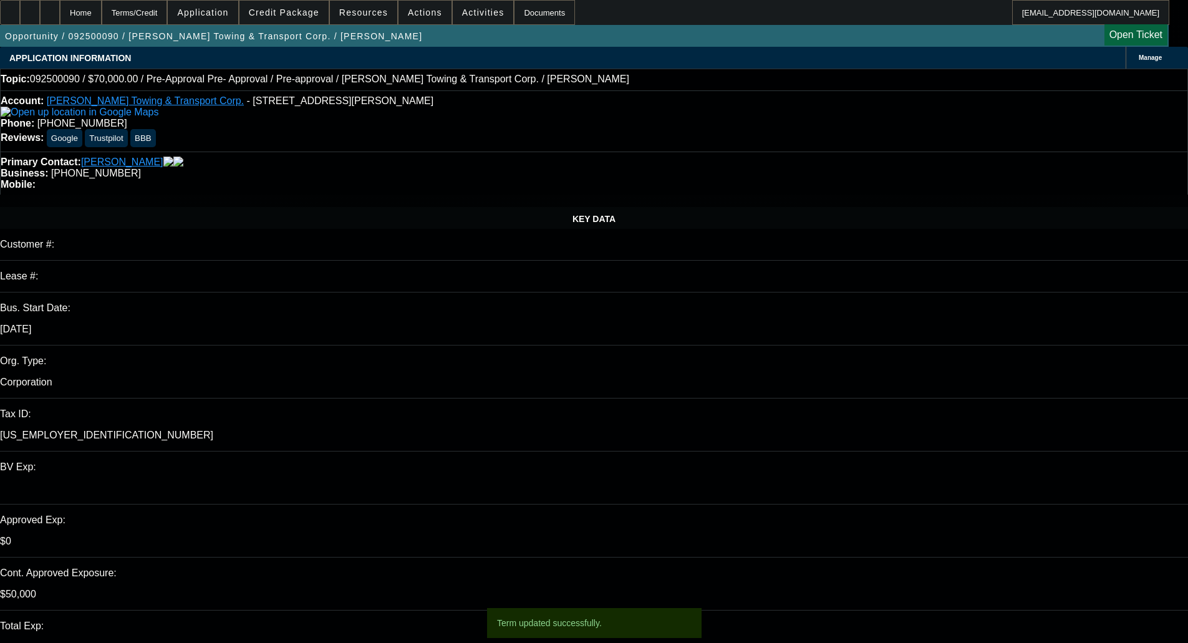
select select "0.1"
select select "4"
select select "0"
select select "2"
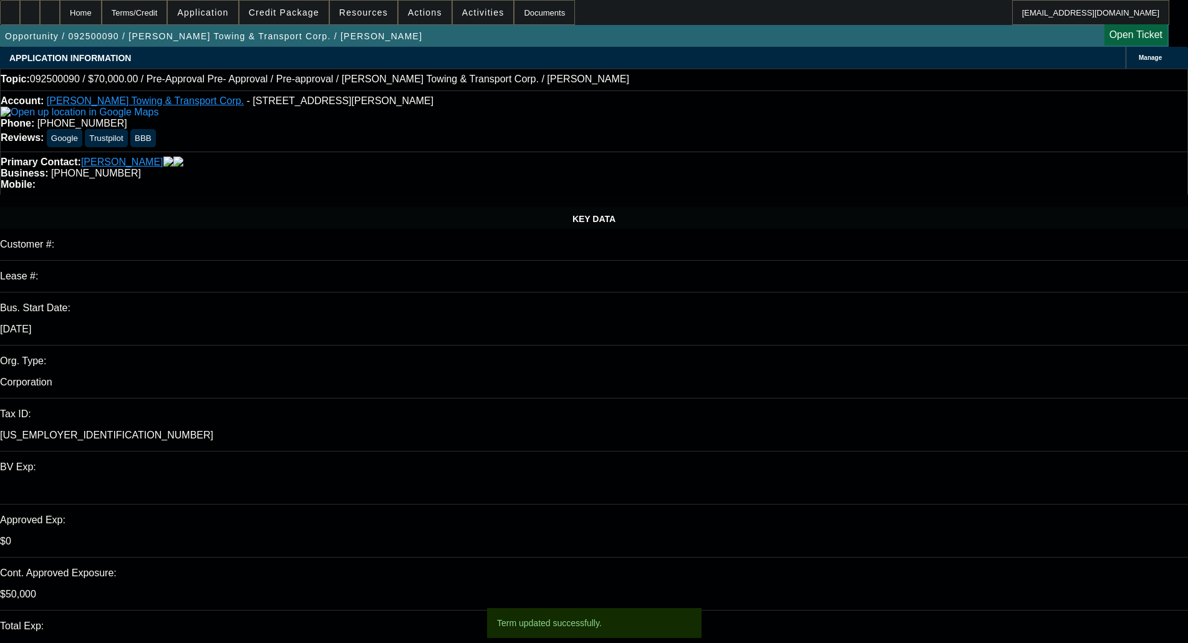
select select "0.1"
select select "4"
select select "0"
select select "0.1"
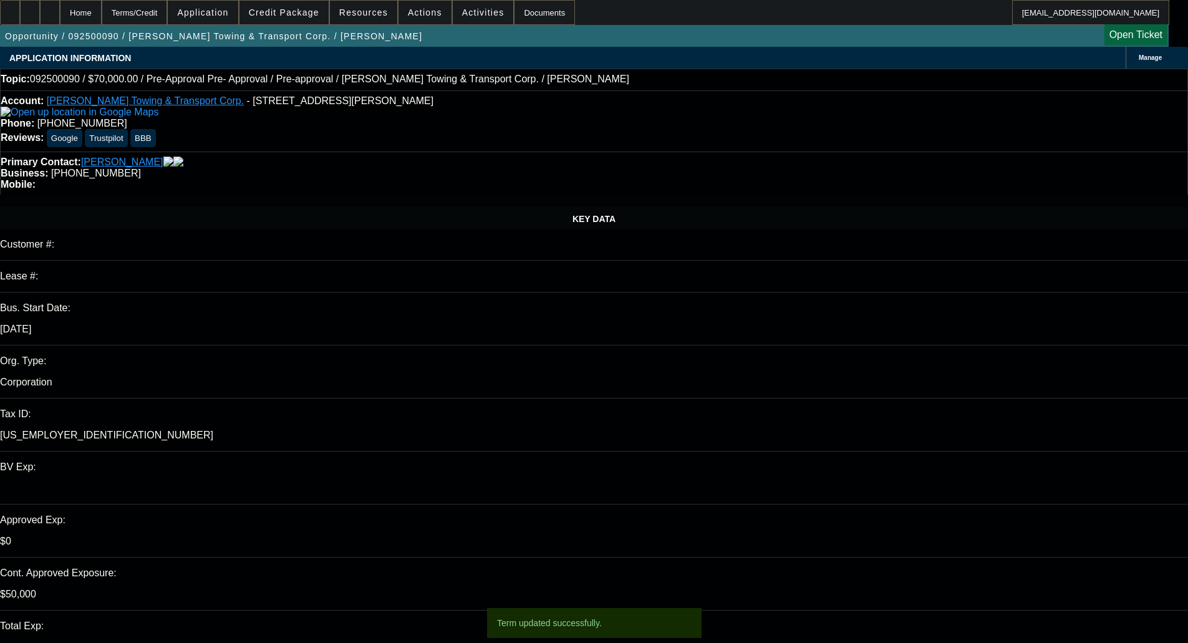
select select "4"
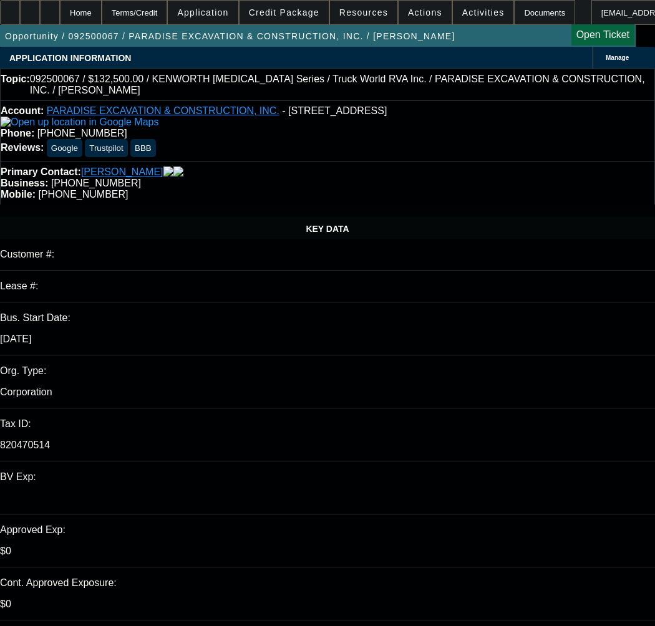
select select "0"
select select "6"
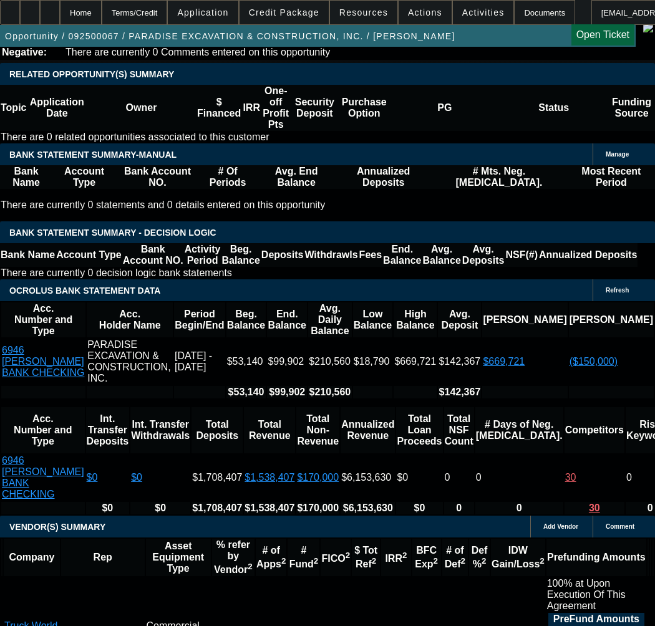
scroll to position [2183, 0]
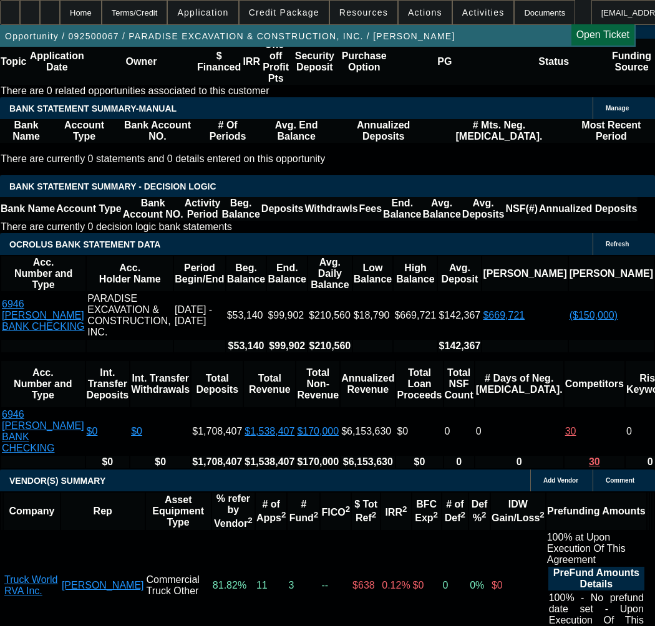
select select "3"
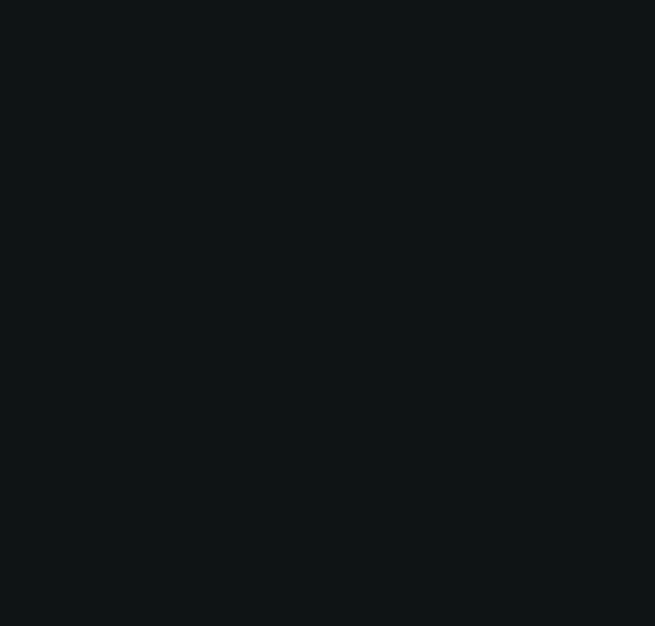
scroll to position [0, 0]
type input "[DATE]"
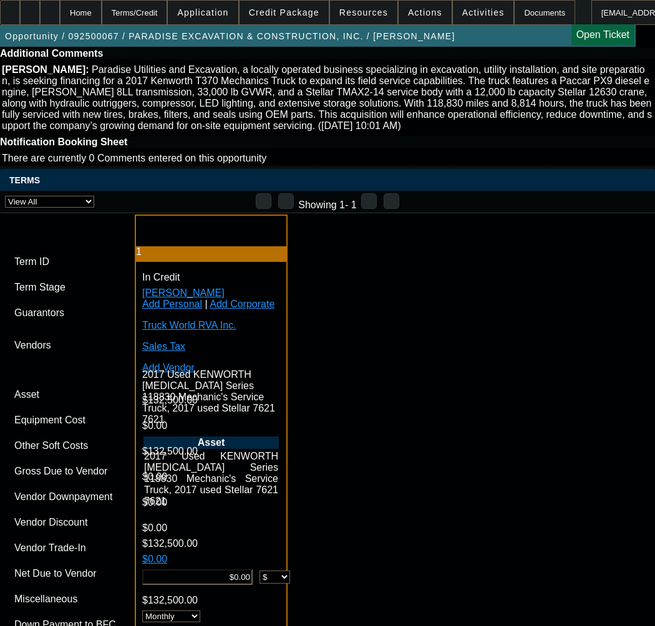
scroll to position [2931, 0]
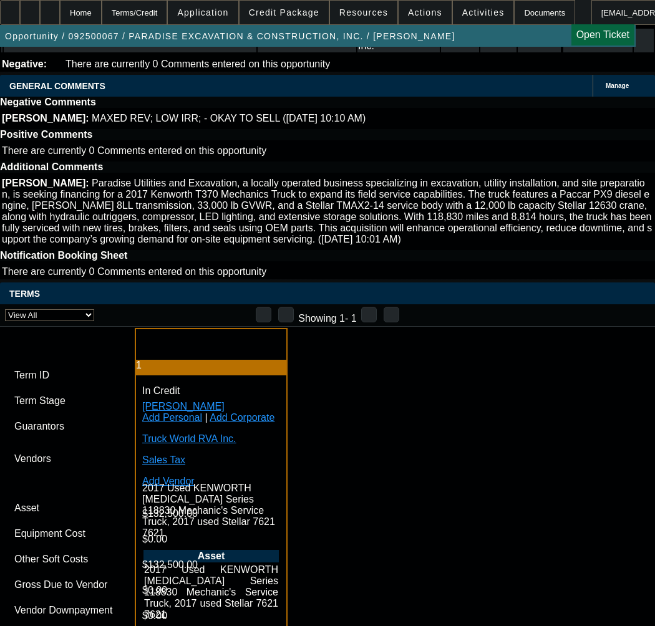
paste input "1054263"
type input "1054263"
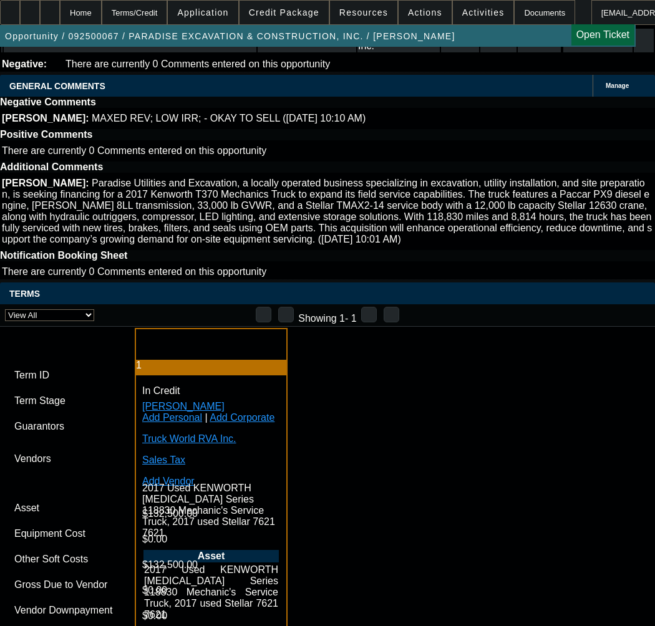
paste input "1054263"
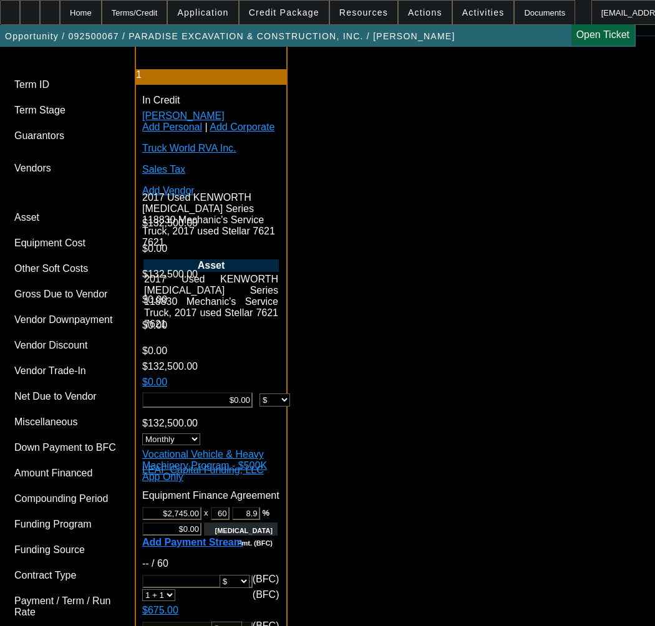
scroll to position [3305, 0]
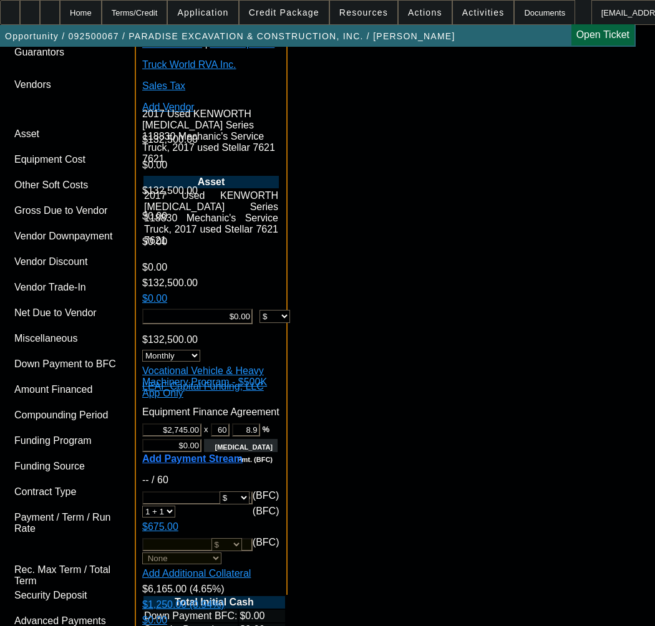
type input "1054263"
click at [422, 278] on span "Previous month" at bounding box center [427, 274] width 25 height 25
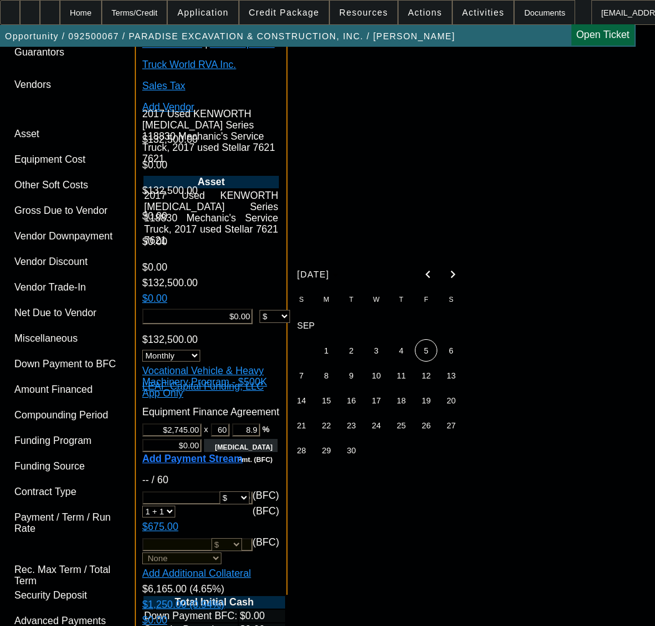
click at [349, 456] on span "30" at bounding box center [351, 450] width 22 height 22
type input "9/30/2025"
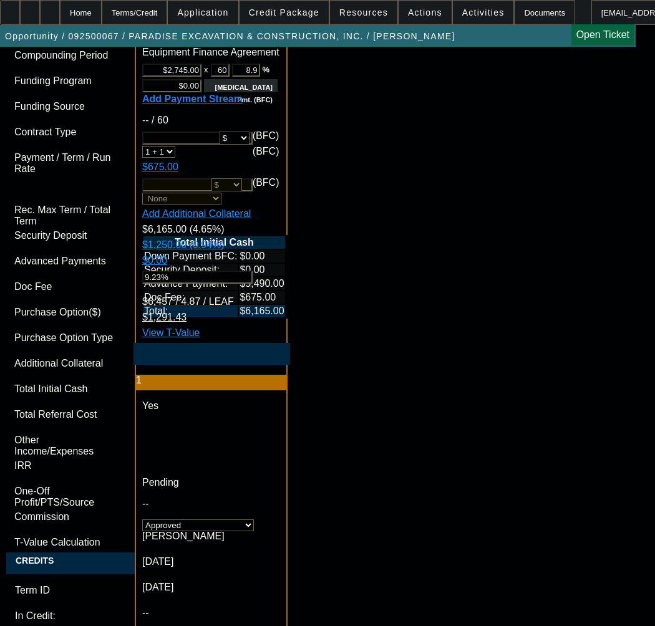
scroll to position [3741, 0]
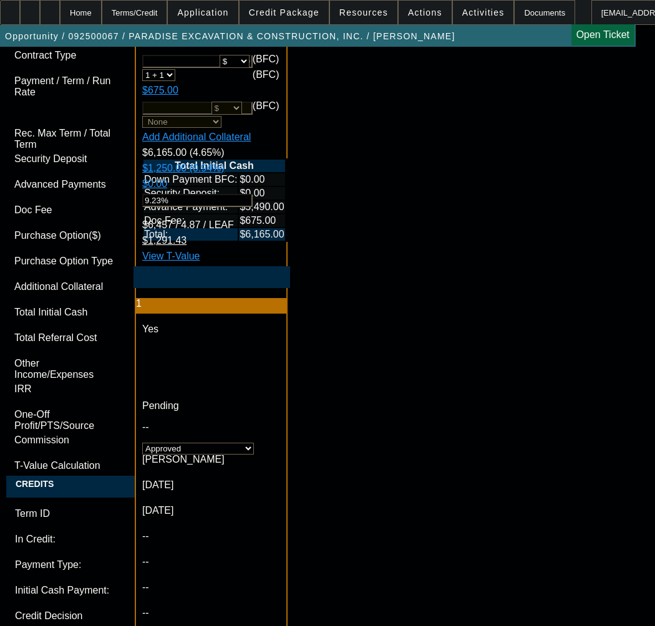
paste textarea "Cost of Equipment: $132,500.00 Term 60"
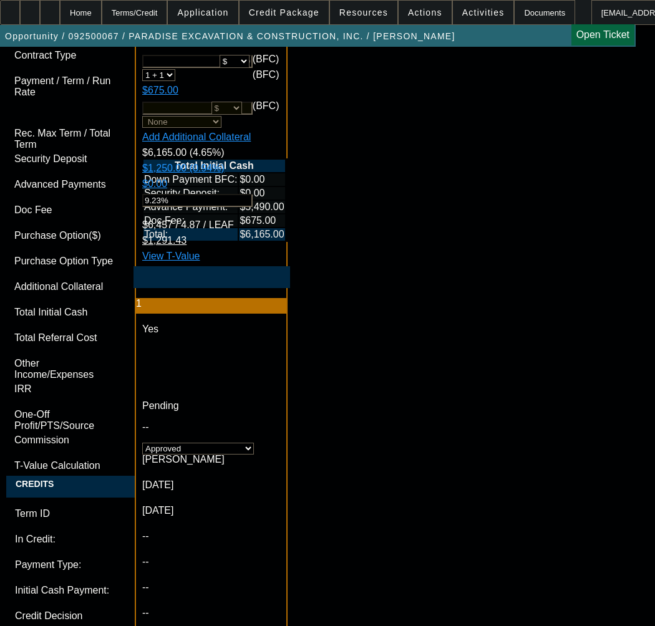
paste textarea "Equipment Description: KENWORTH T3, Stellar 7621"
paste textarea "Equipment Location: 920 Laurel St, Caldwell, ID 83605"
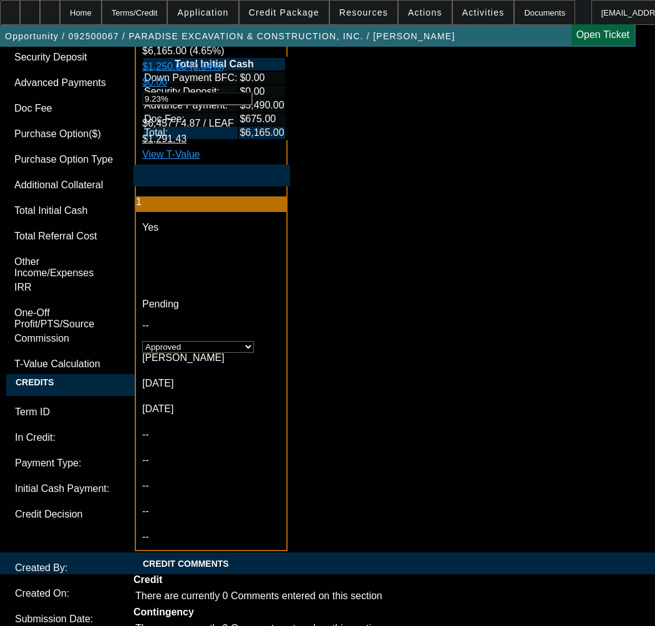
scroll to position [3991, 0]
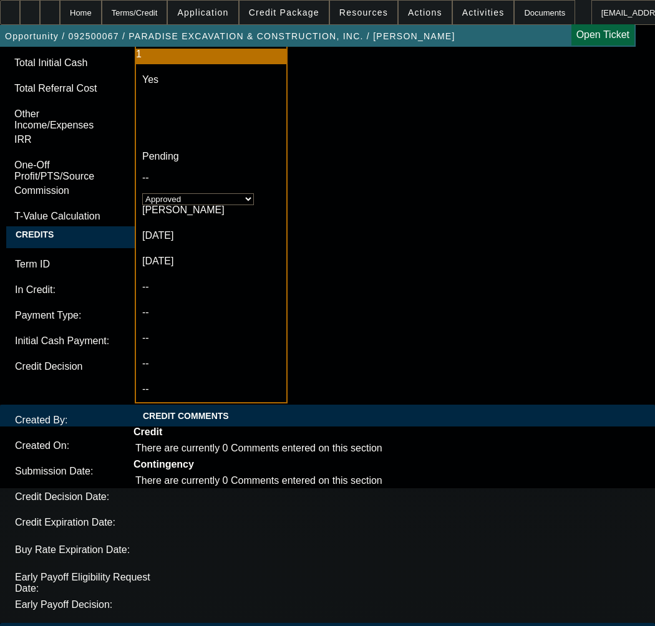
type textarea "APPROVED BY LEAF - Cost of Equipment: $132,500.00; Term 60; Equipment Descripti…"
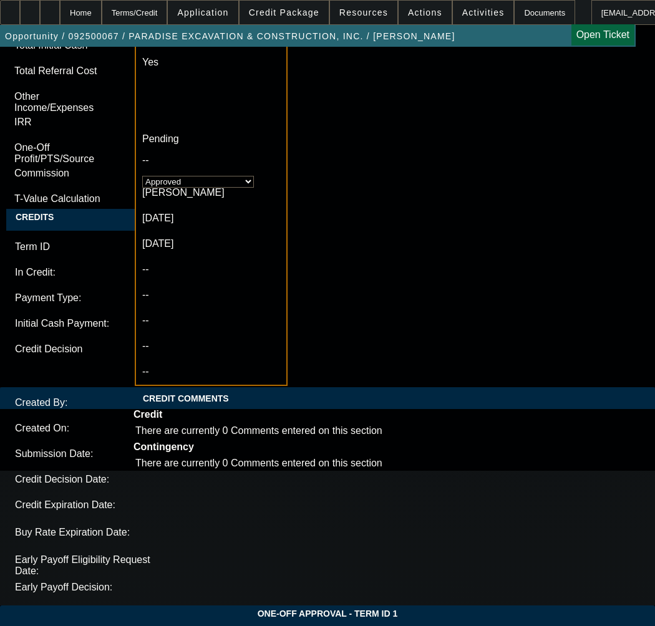
scroll to position [4024, 0]
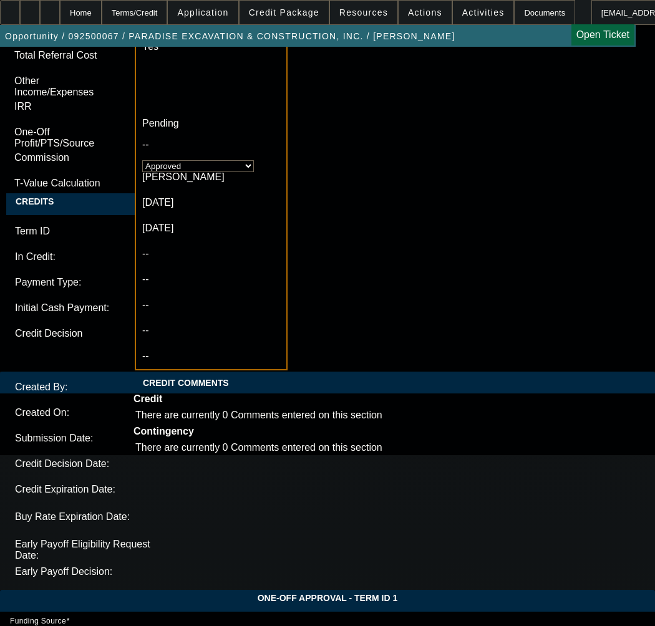
type input "10:02"
click at [150, 373] on span "4" at bounding box center [146, 368] width 22 height 22
type input "9/4/2025"
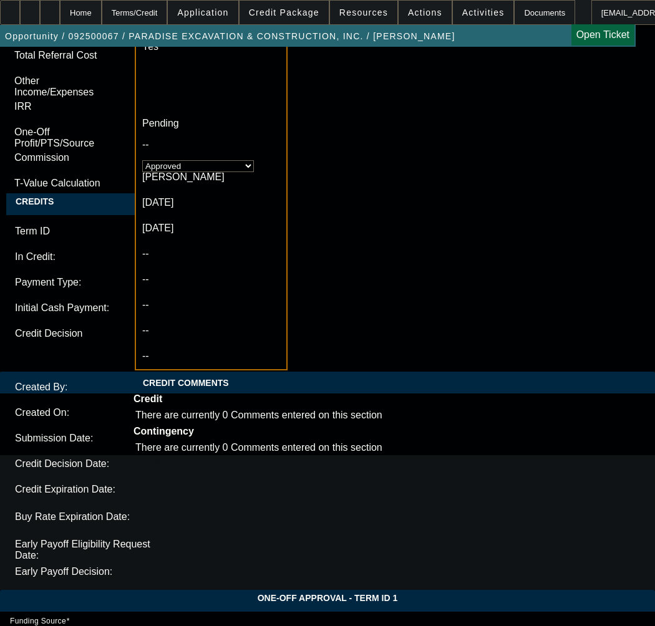
type input "10:13"
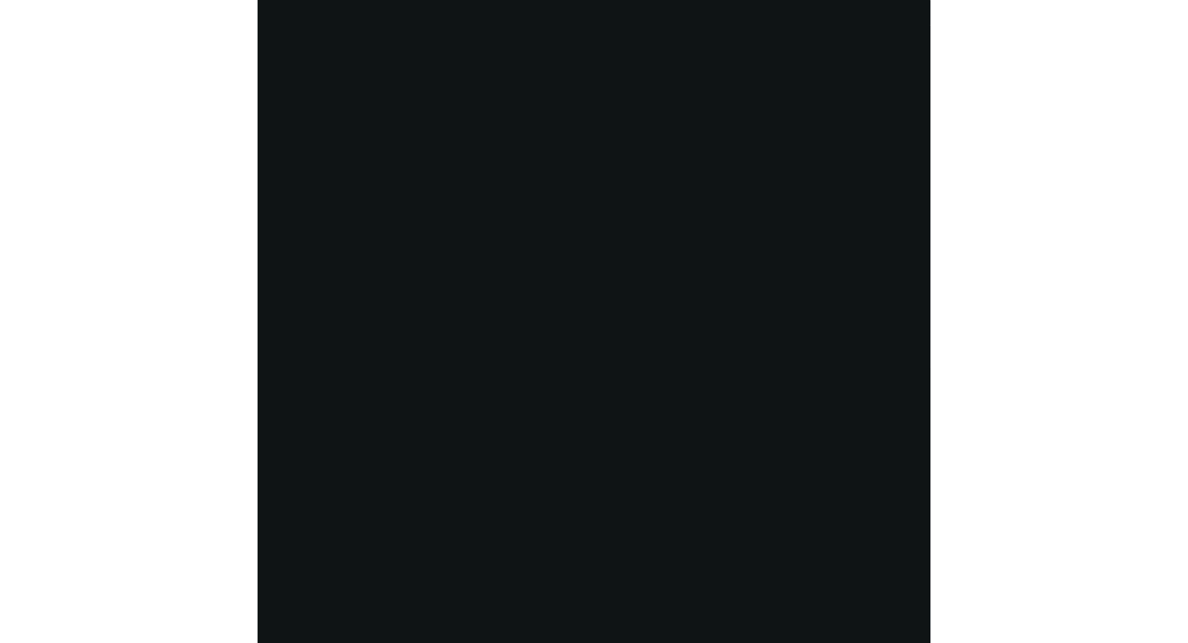
scroll to position [2167, 0]
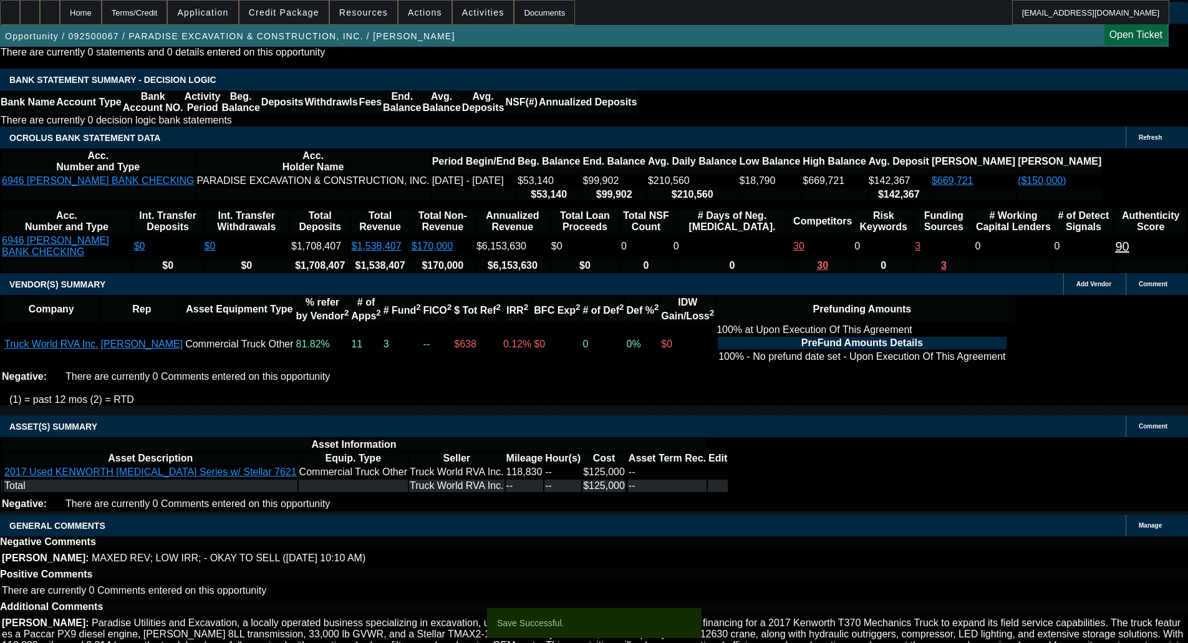
select select "0"
select select "6"
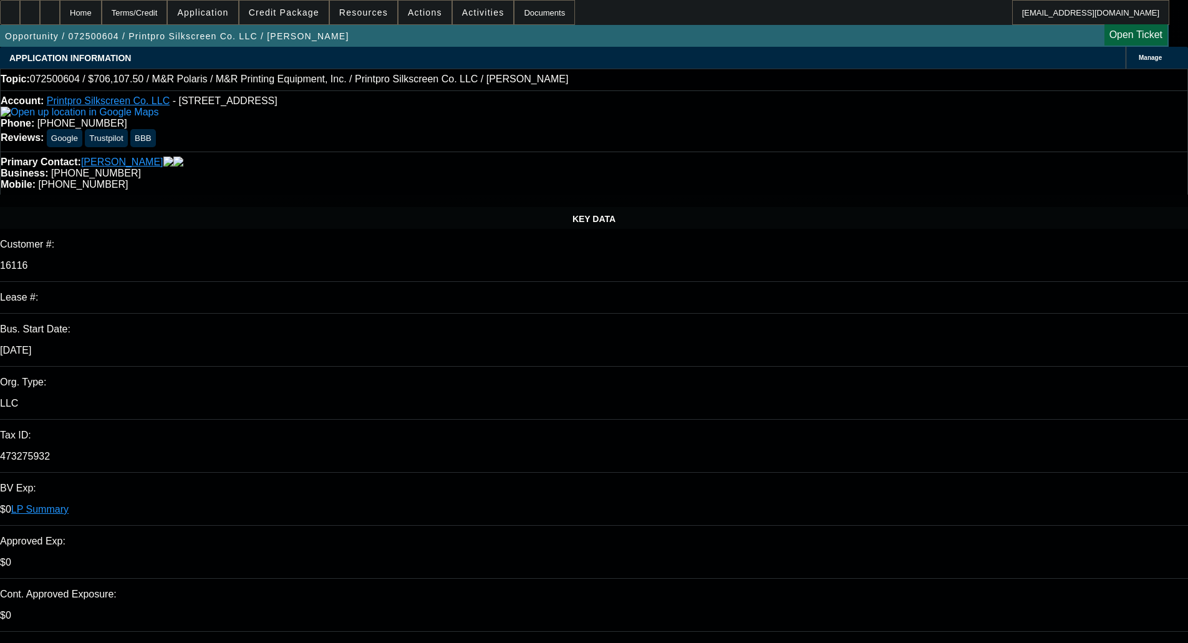
select select "0"
select select "6"
select select "0"
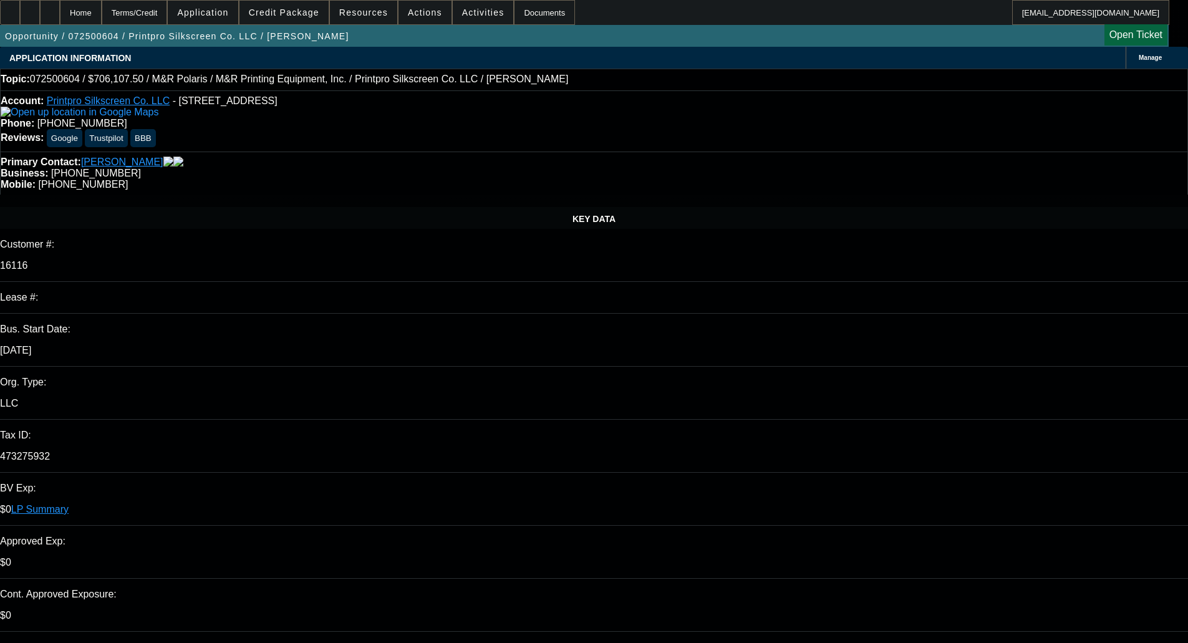
select select "0"
select select "6"
select select "0"
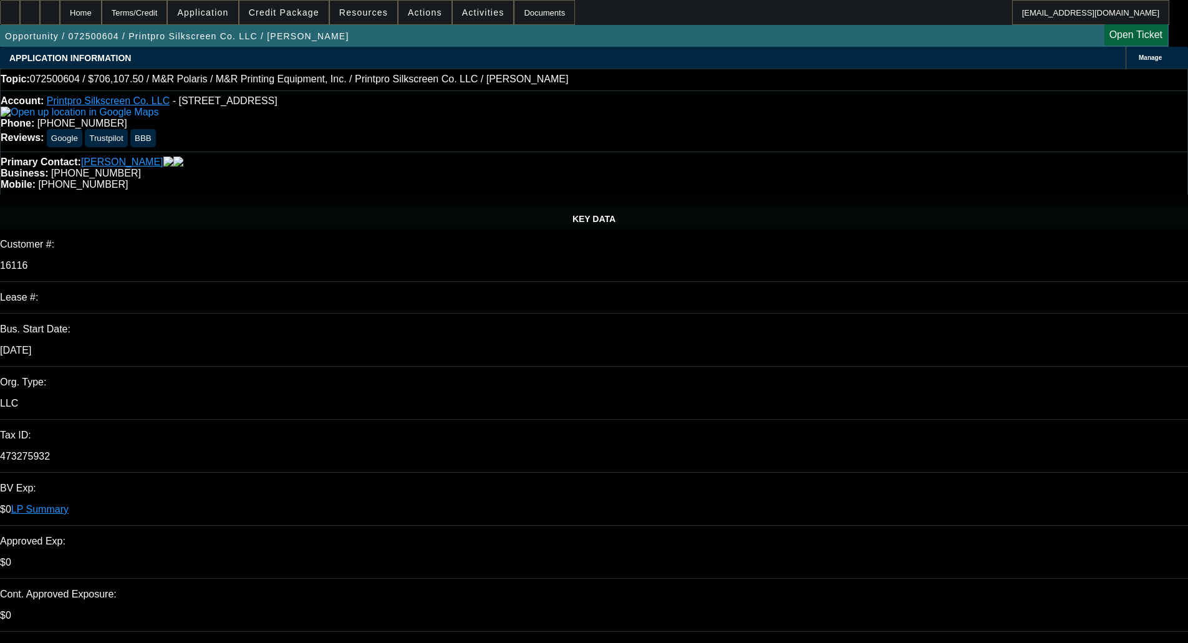
select select "0"
select select "6"
select select "0"
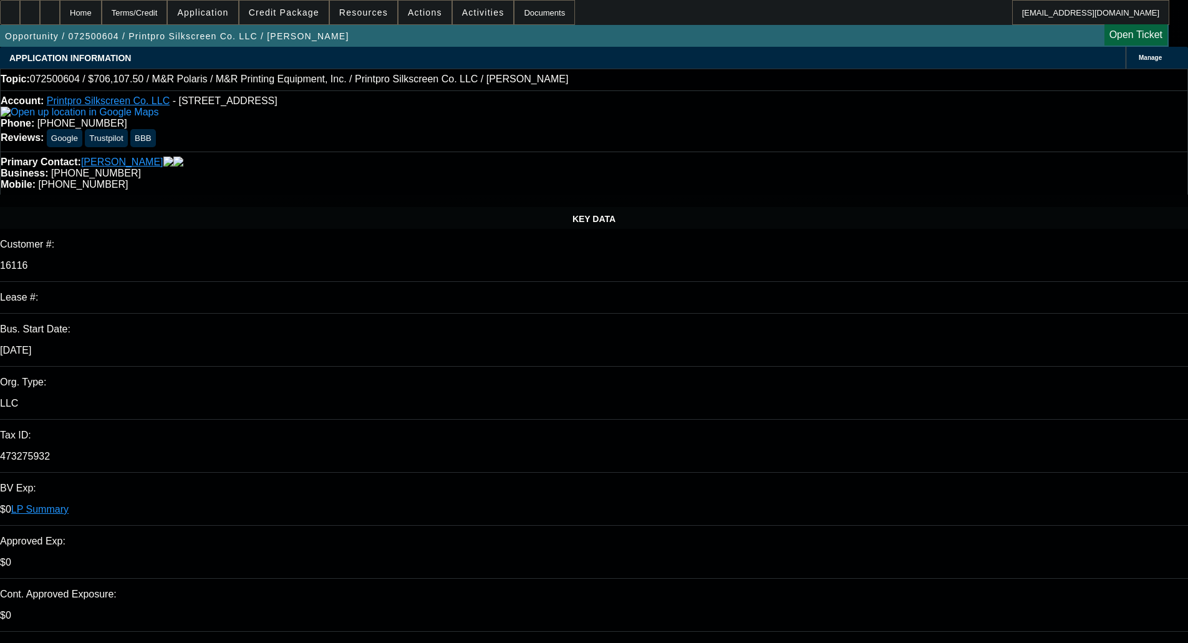
select select "6"
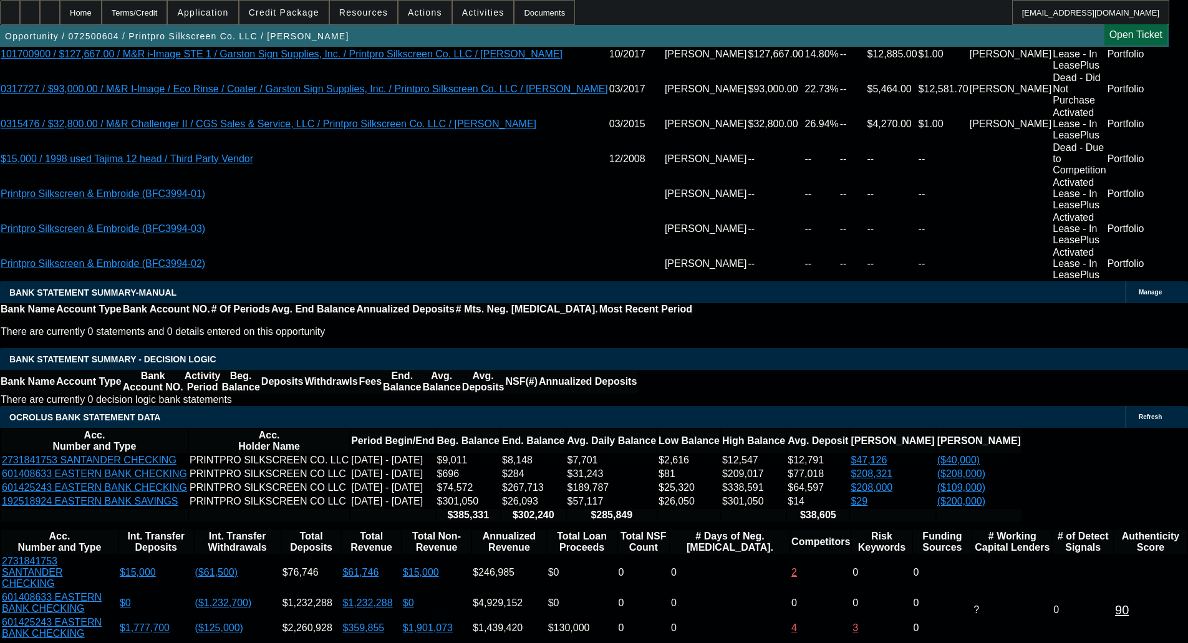
scroll to position [2897, 0]
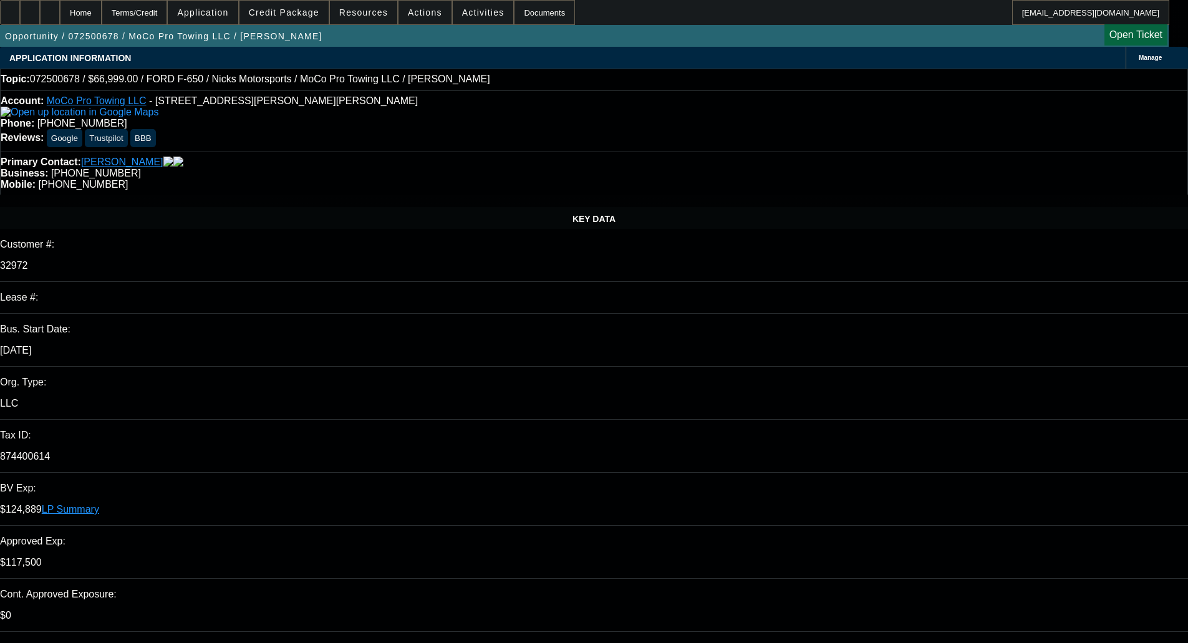
select select "0"
select select "6"
select select "0"
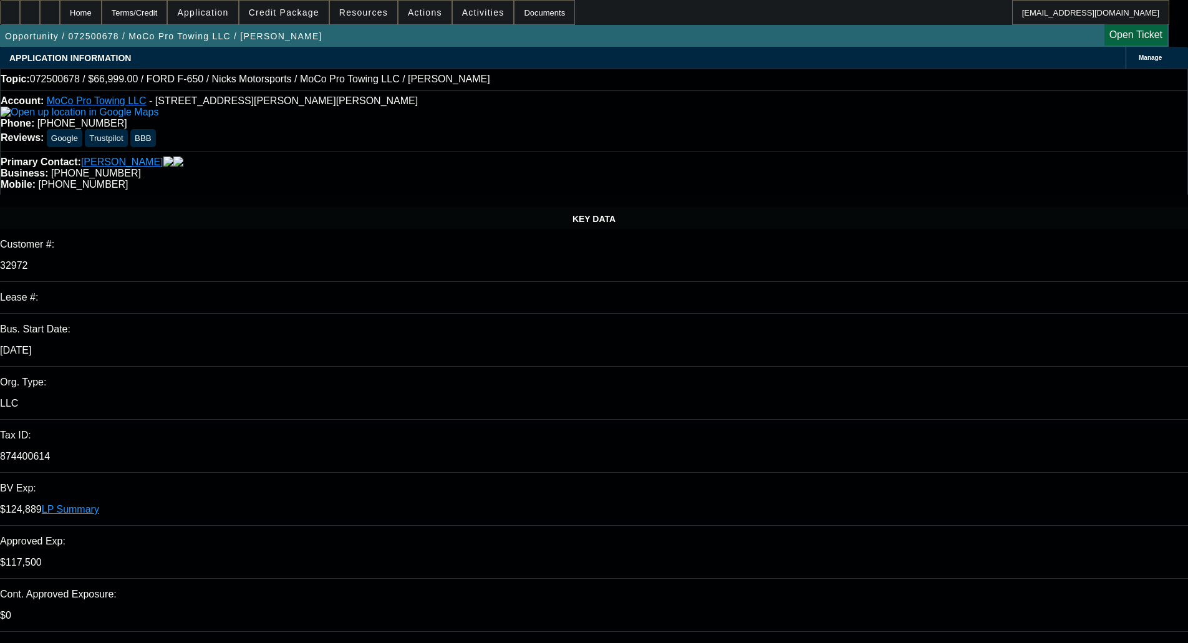
select select "2"
select select "0"
select select "6"
select select "0"
select select "2"
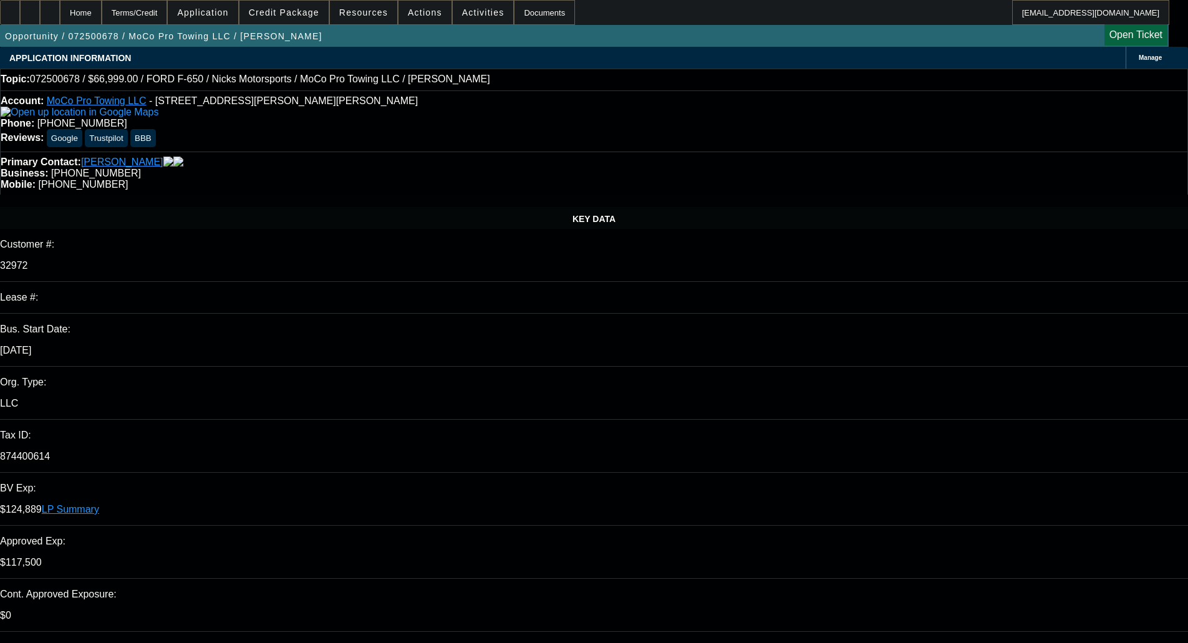
select select "0"
select select "6"
select select "0.1"
select select "2"
select select "0"
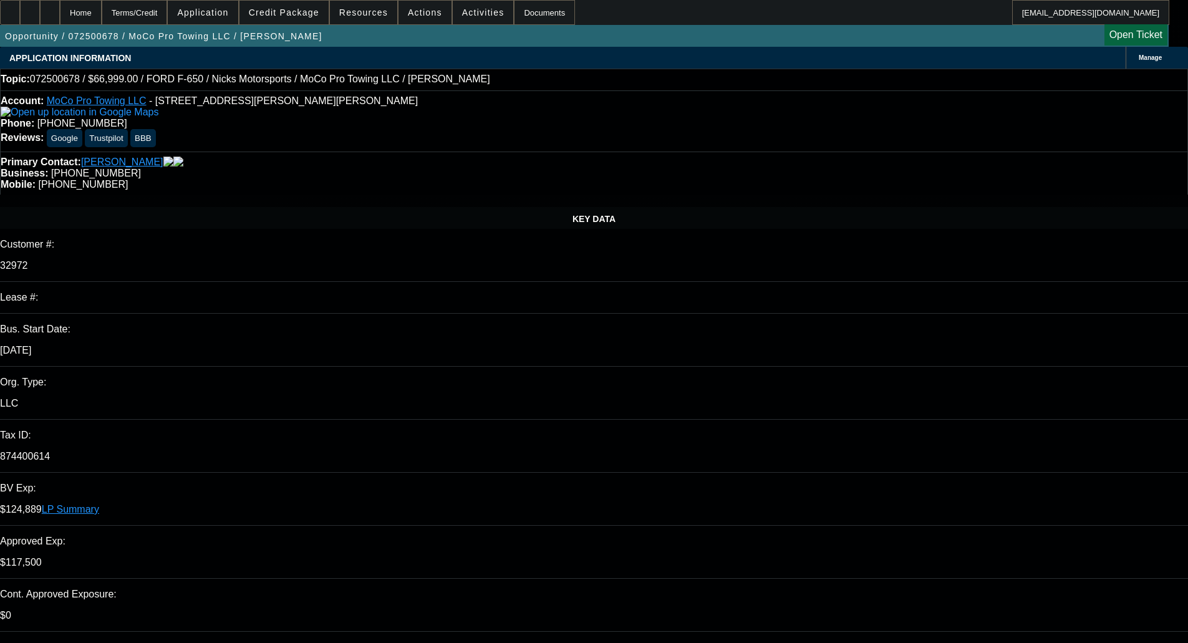
select select "6"
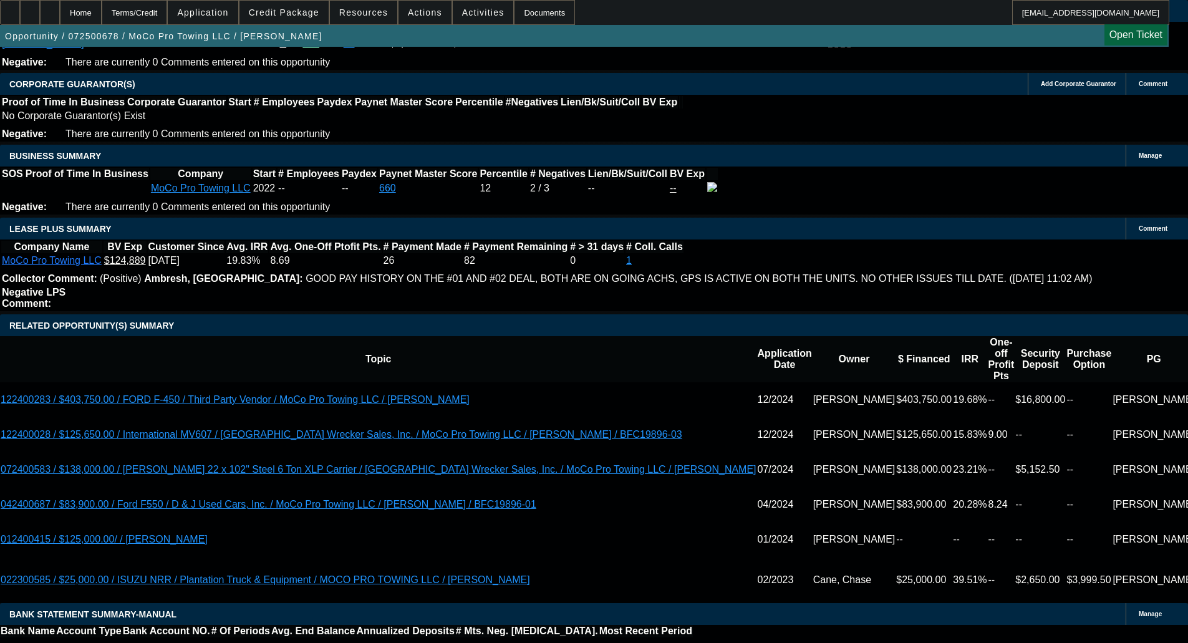
scroll to position [1460, 0]
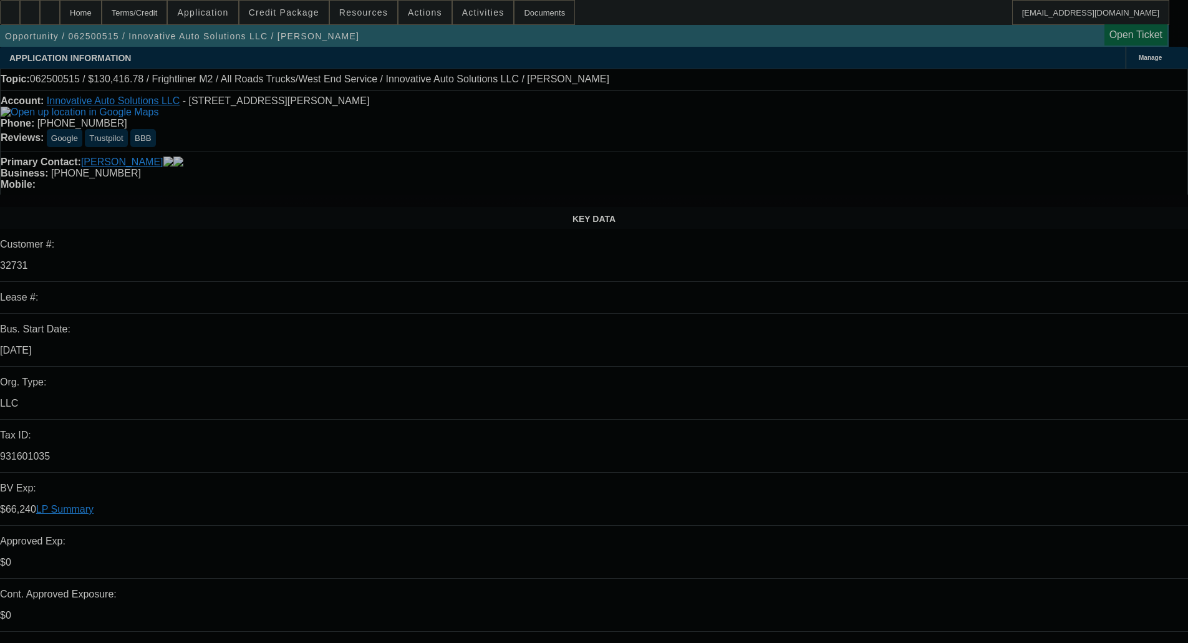
select select "0"
select select "6"
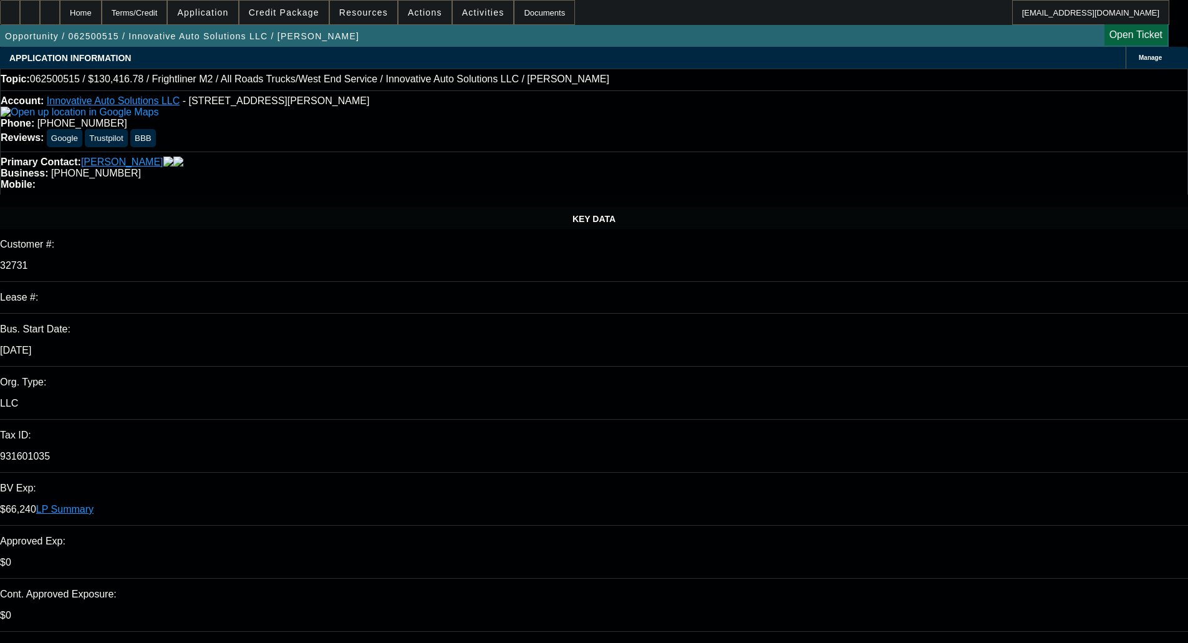
select select "0"
select select "6"
select select "0"
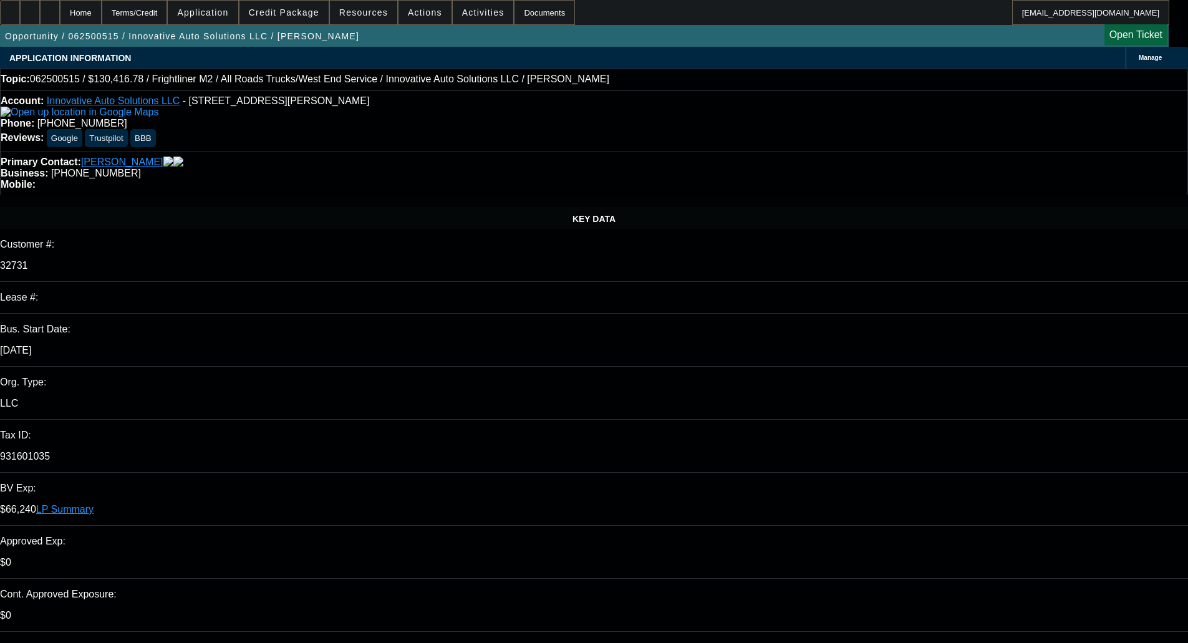
select select "0"
select select "6"
select select "0"
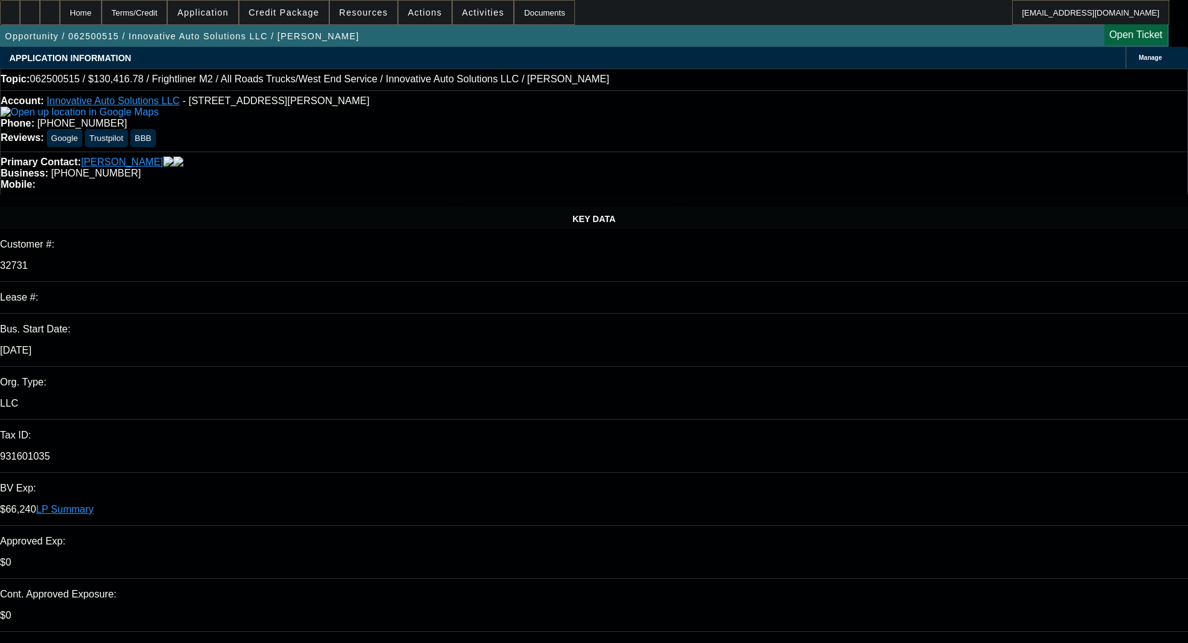
select select "0"
select select "6"
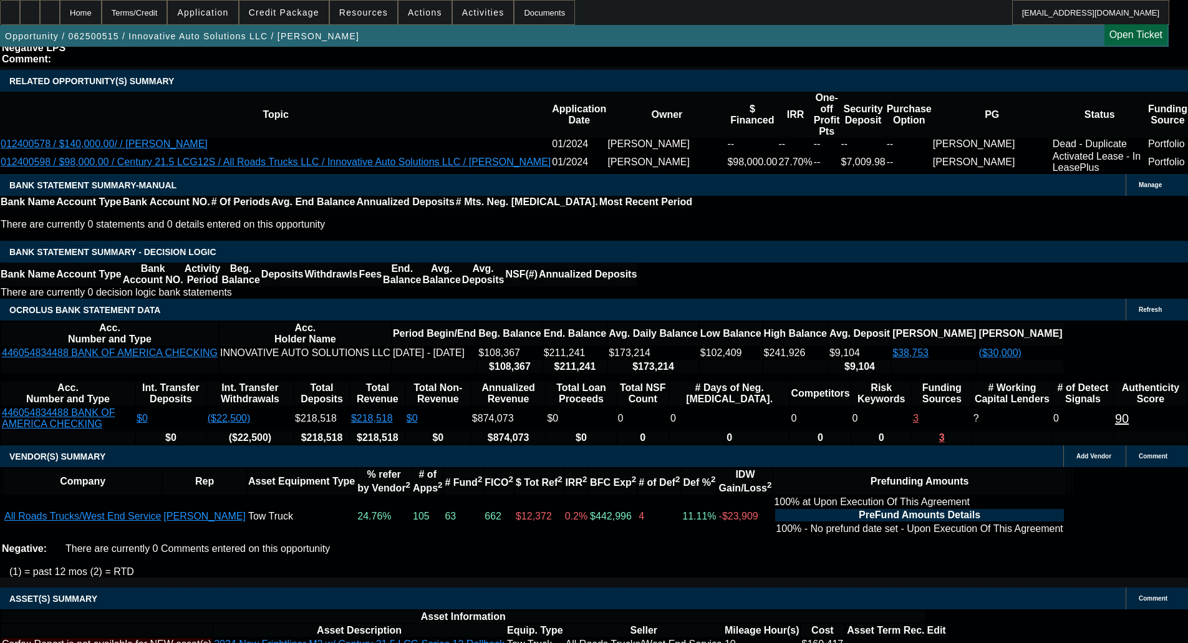
scroll to position [2058, 0]
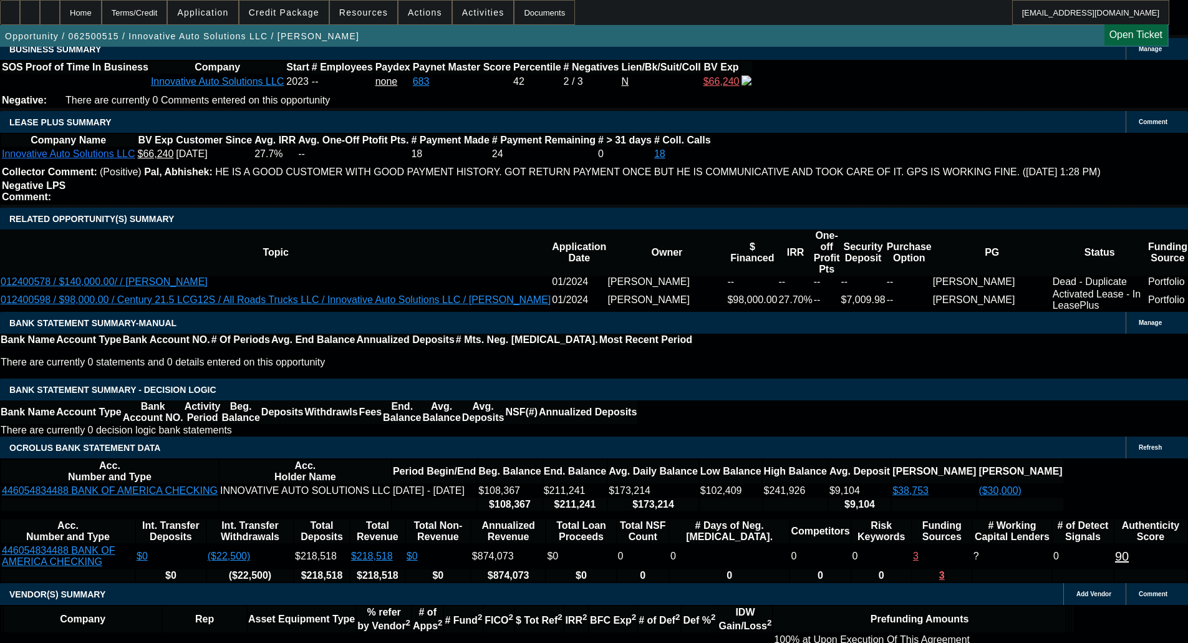
click at [296, 6] on span at bounding box center [283, 13] width 89 height 30
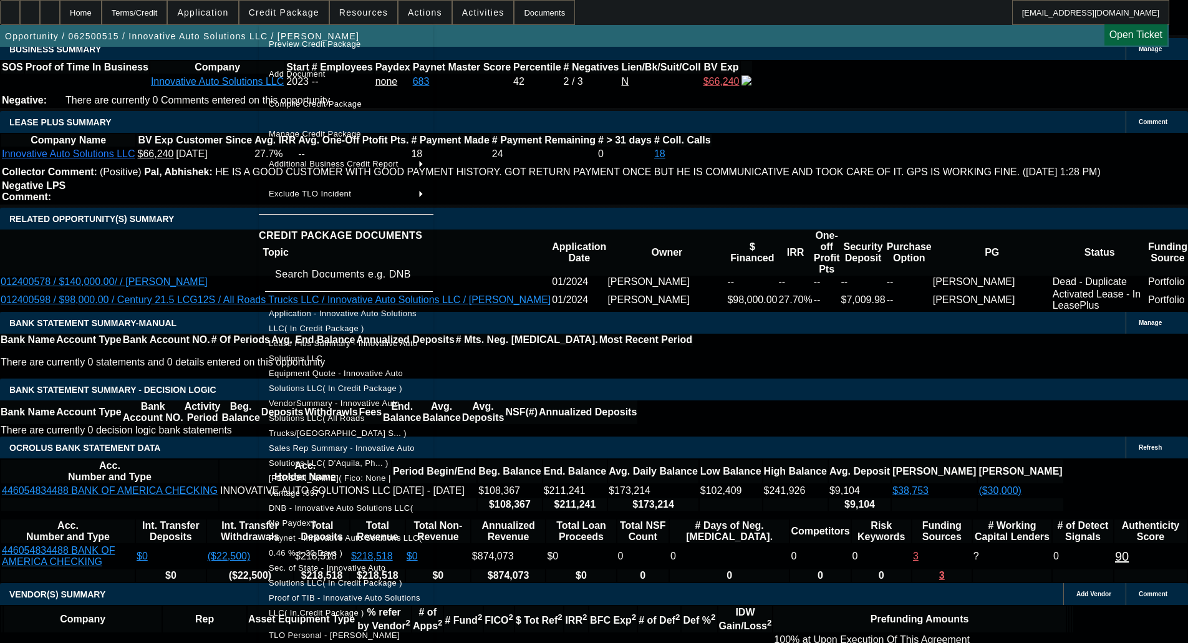
click at [310, 370] on span "Equipment Quote - Innovative Auto Solutions LLC( In Credit Package )" at bounding box center [346, 381] width 155 height 30
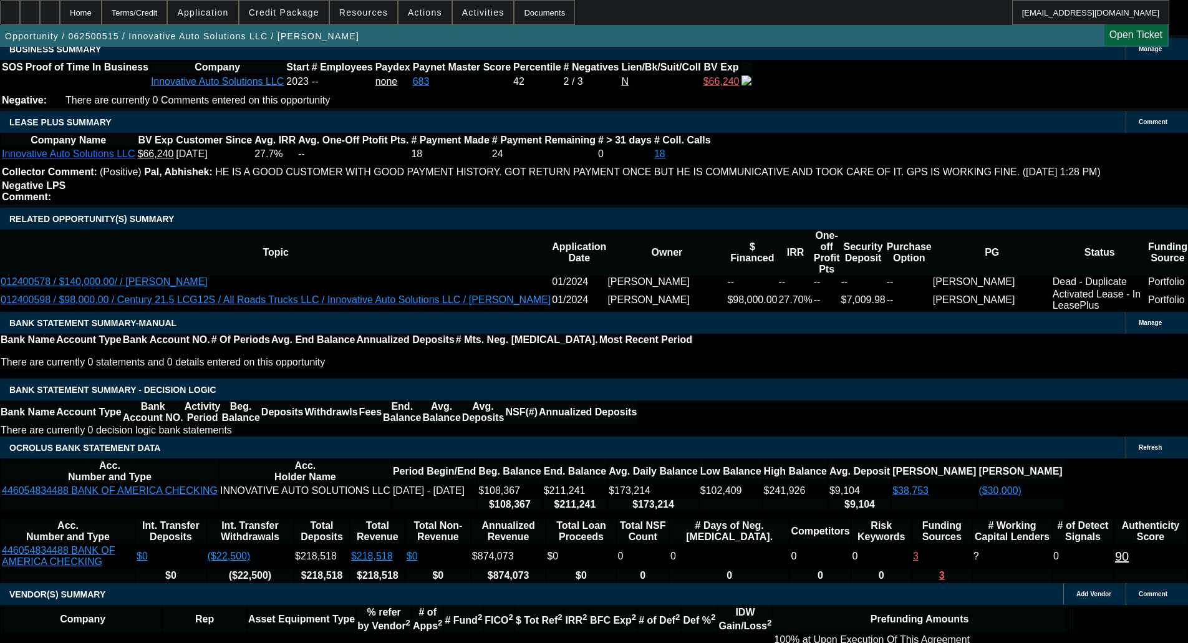
click at [298, 14] on span "Credit Package" at bounding box center [284, 12] width 70 height 10
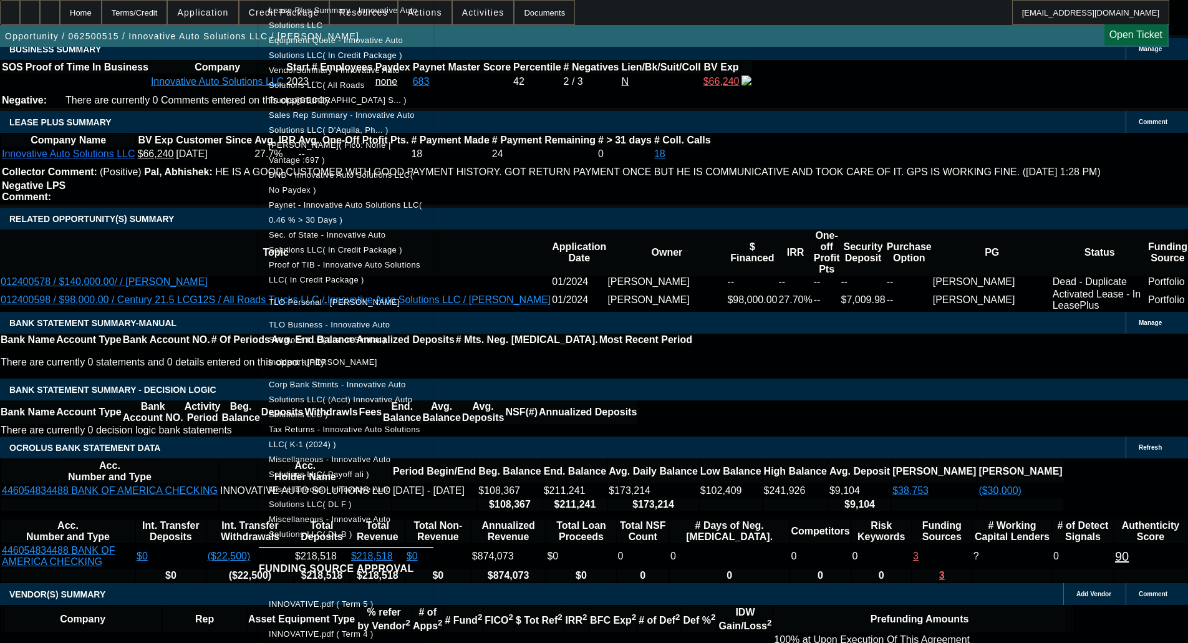
scroll to position [312, 0]
click at [363, 451] on span "Miscellaneous - Innovative Auto Solutions LLC( Payoff ali )" at bounding box center [330, 463] width 122 height 24
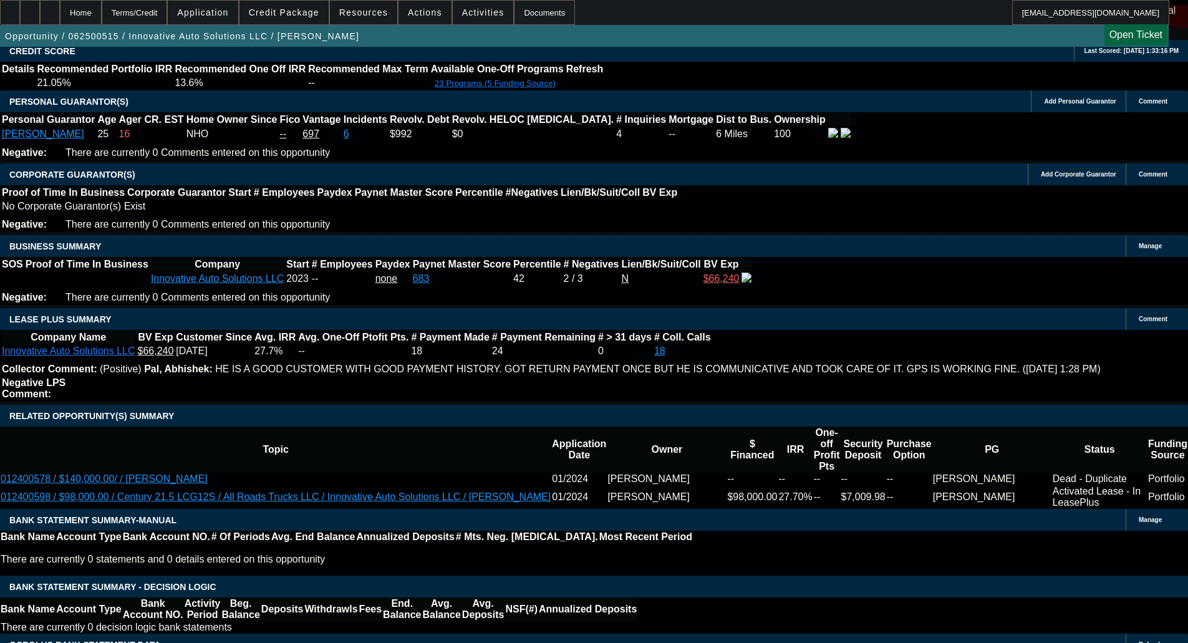
scroll to position [1871, 0]
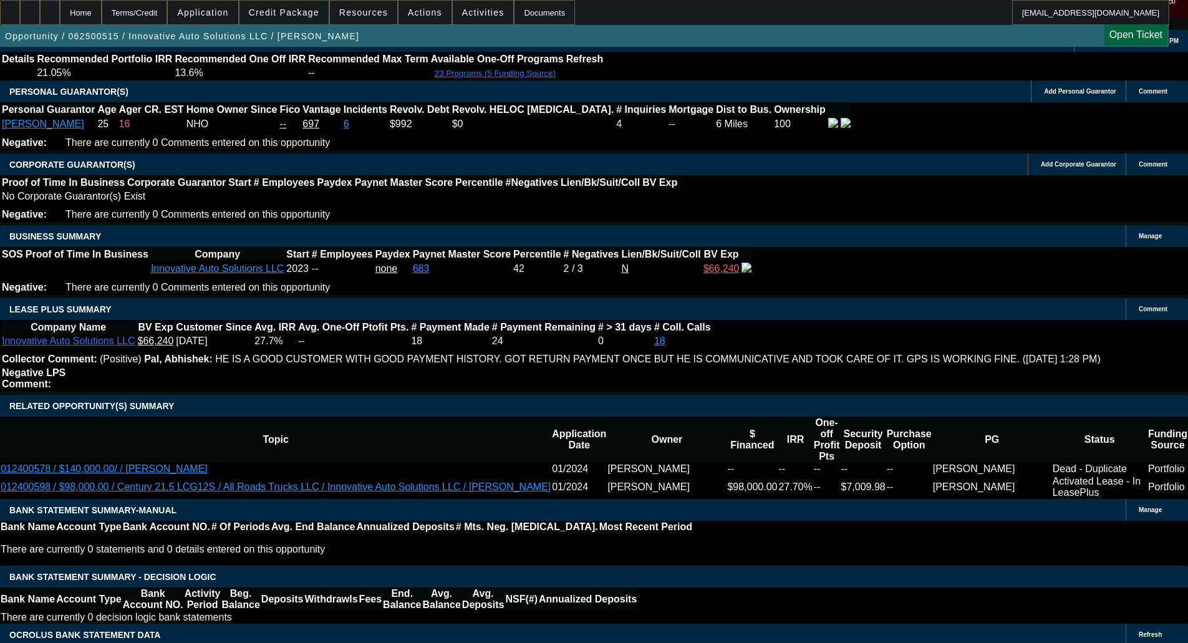
click at [296, 14] on span "Credit Package" at bounding box center [284, 12] width 70 height 10
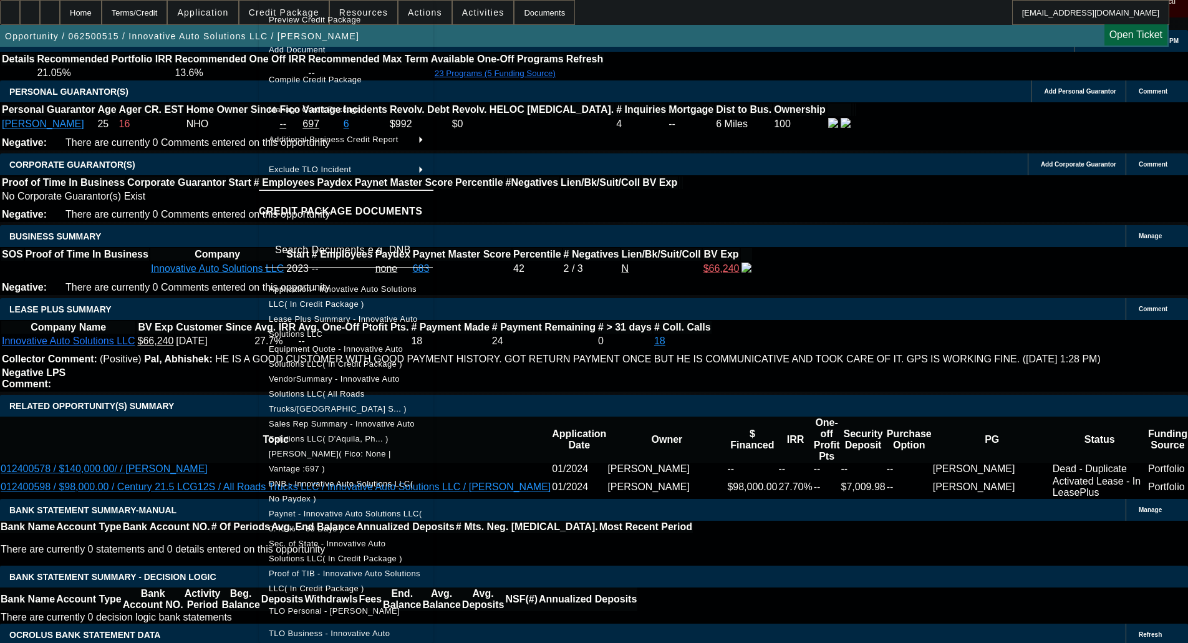
click at [304, 356] on span "Equipment Quote - Innovative Auto Solutions LLC( In Credit Package )" at bounding box center [336, 356] width 134 height 24
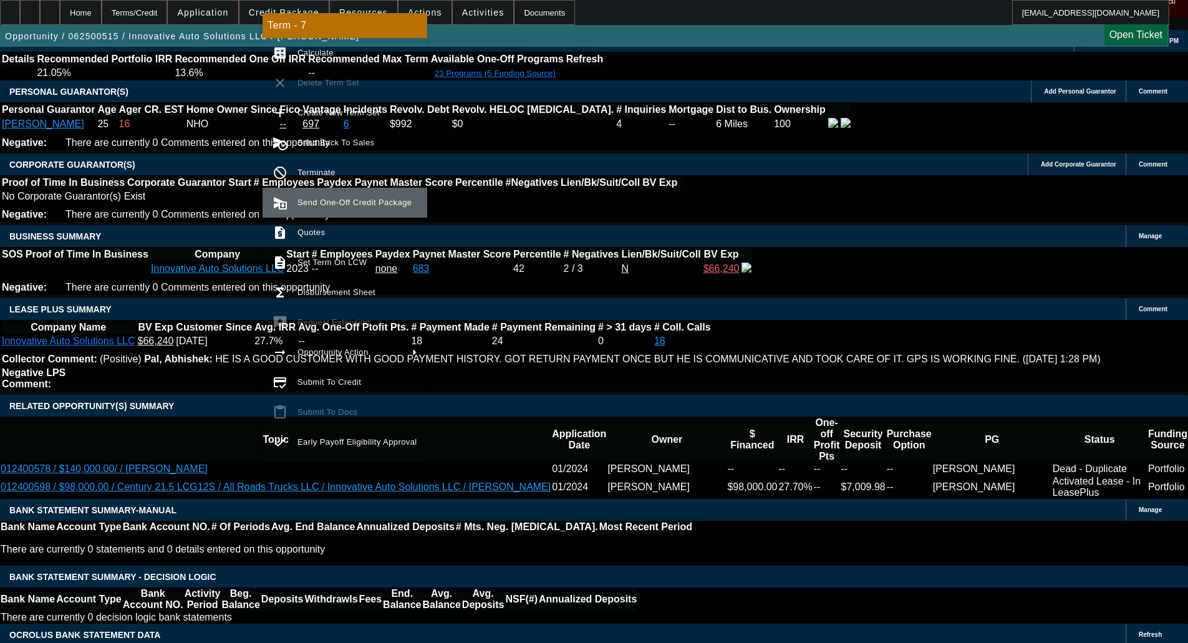
click at [359, 195] on span "Send One-Off Credit Package" at bounding box center [357, 202] width 120 height 15
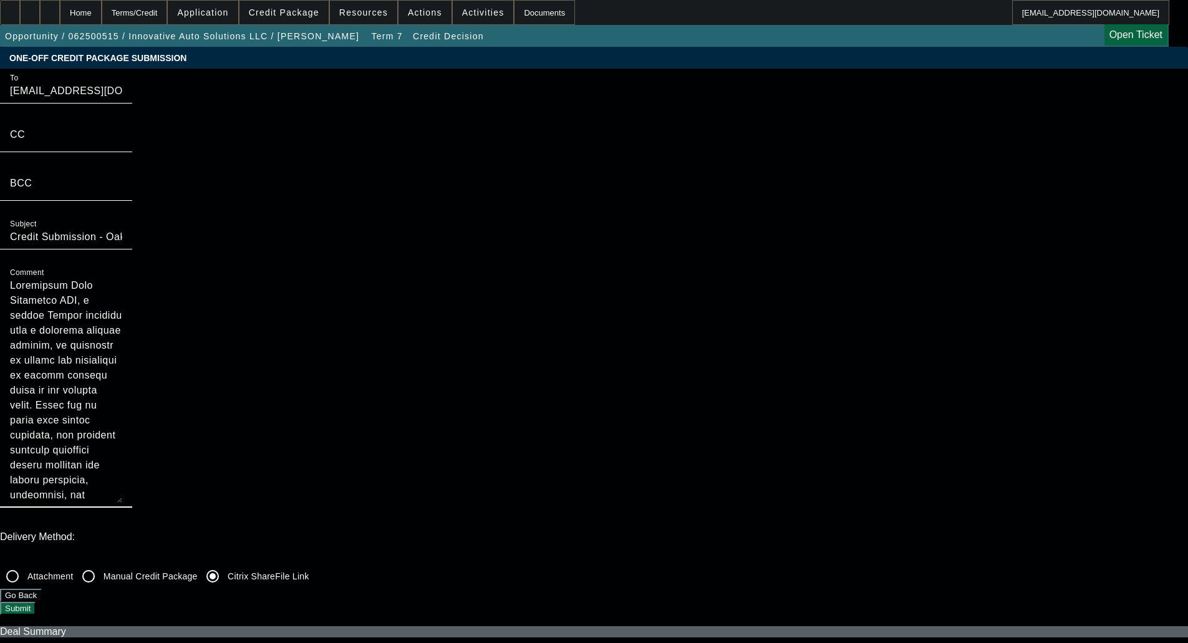
scroll to position [224, 0]
drag, startPoint x: 702, startPoint y: 193, endPoint x: 628, endPoint y: 375, distance: 196.0
type textarea "Innovative Auto Solutions LLC, a valued Beacon customer with a flawless payment…"
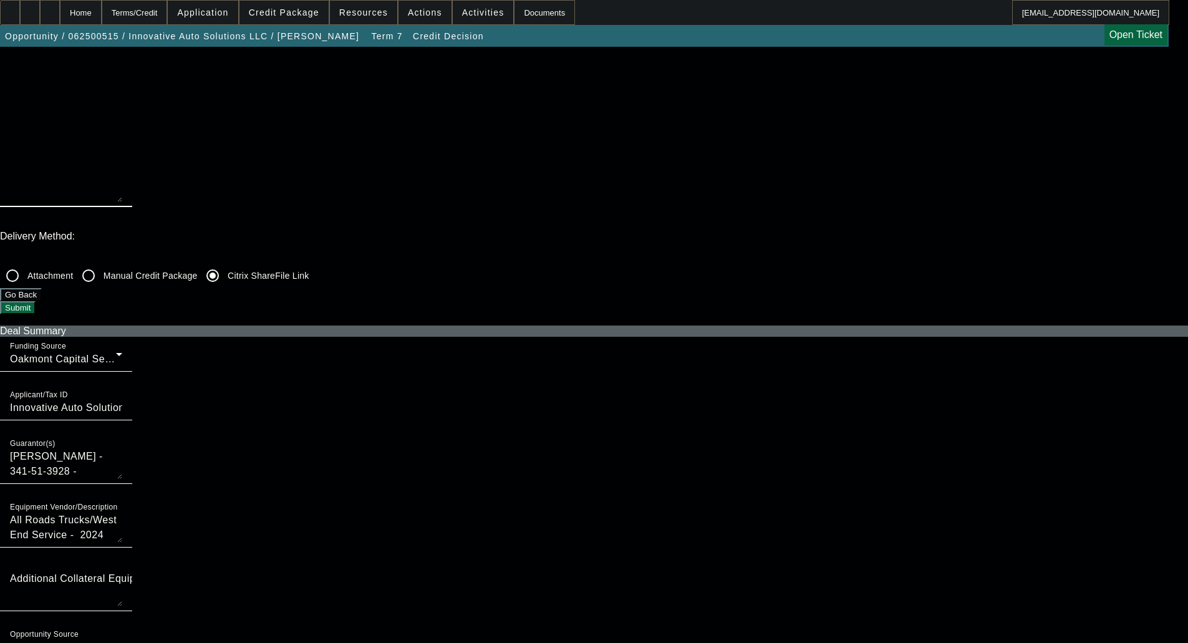
scroll to position [249, 0]
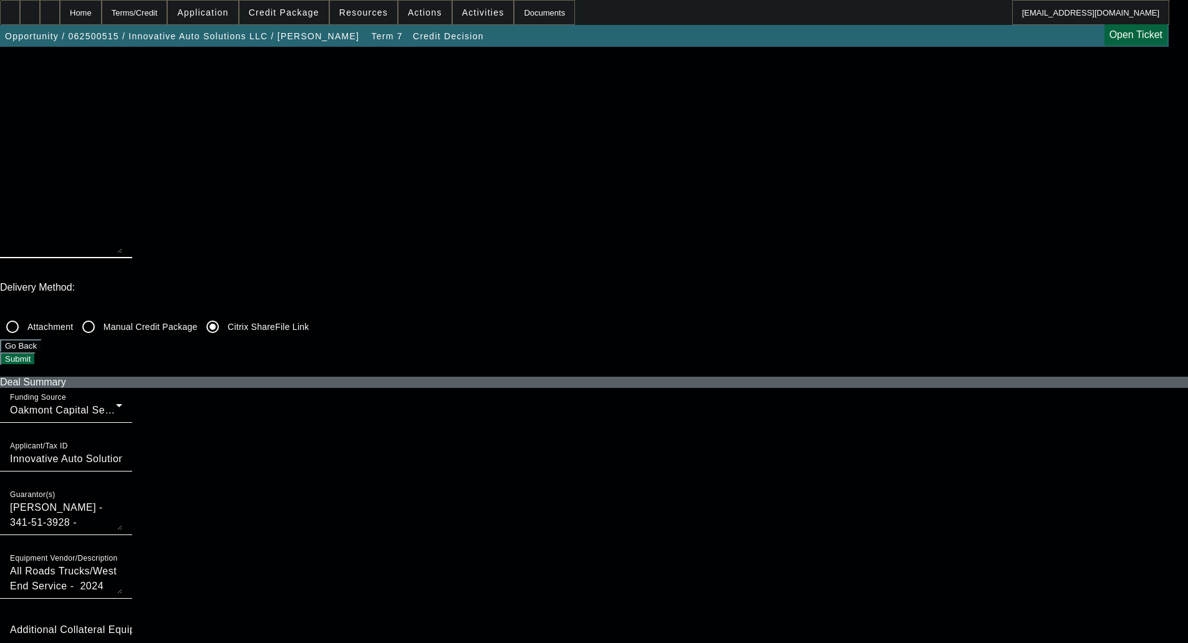
checkbox input "true"
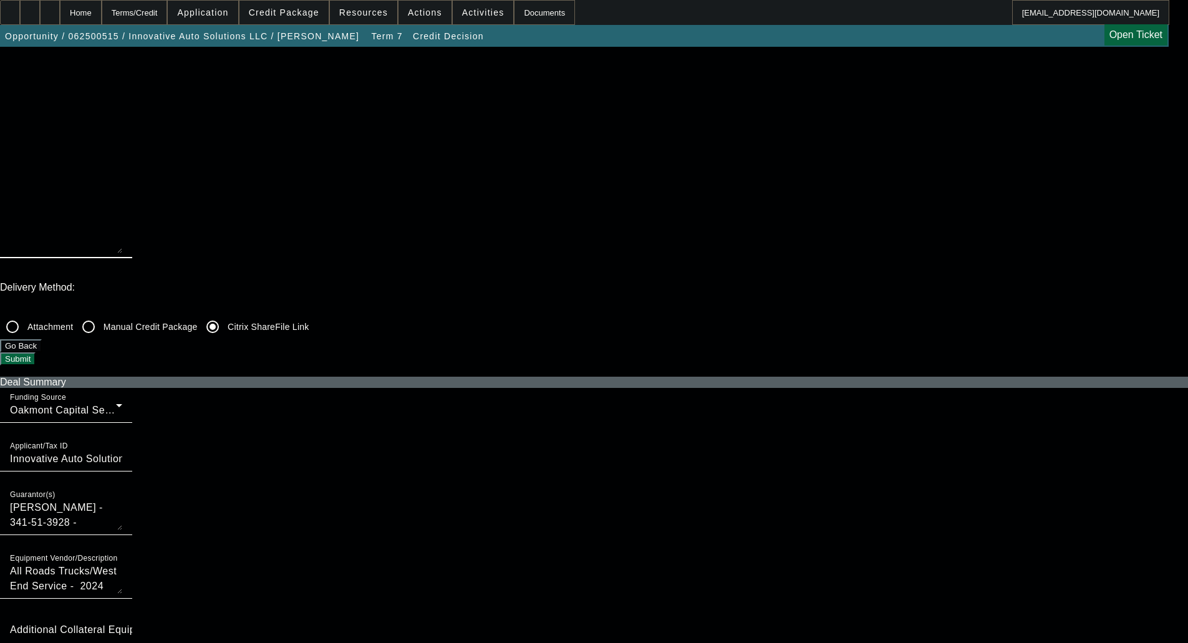
checkbox input "true"
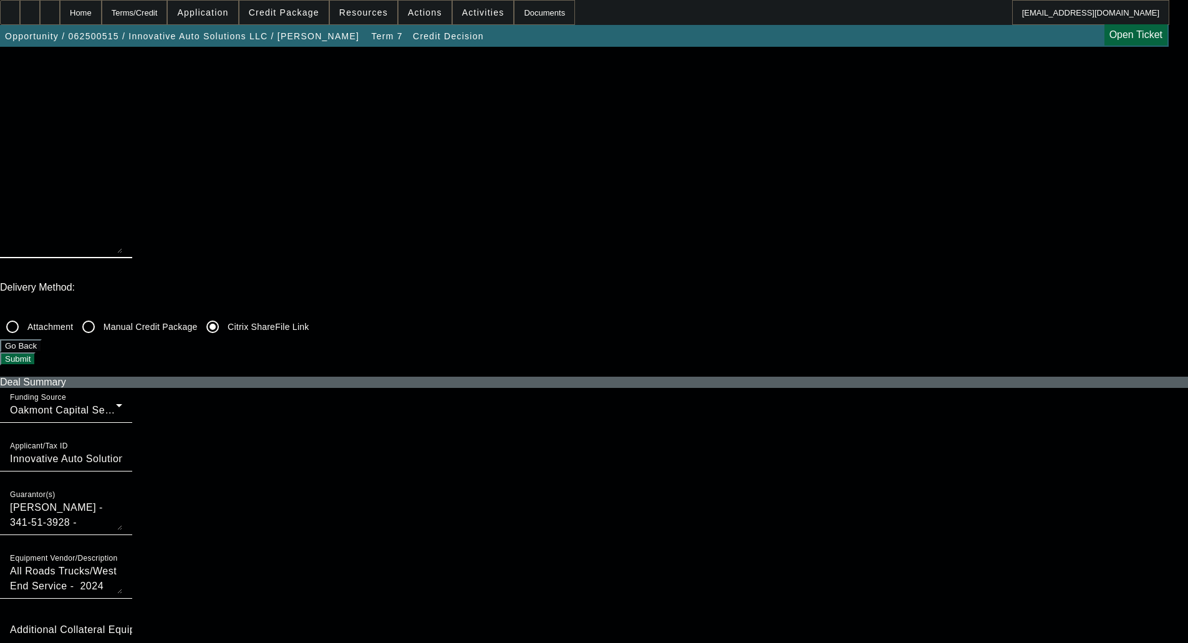
checkbox input "true"
checkbox input "false"
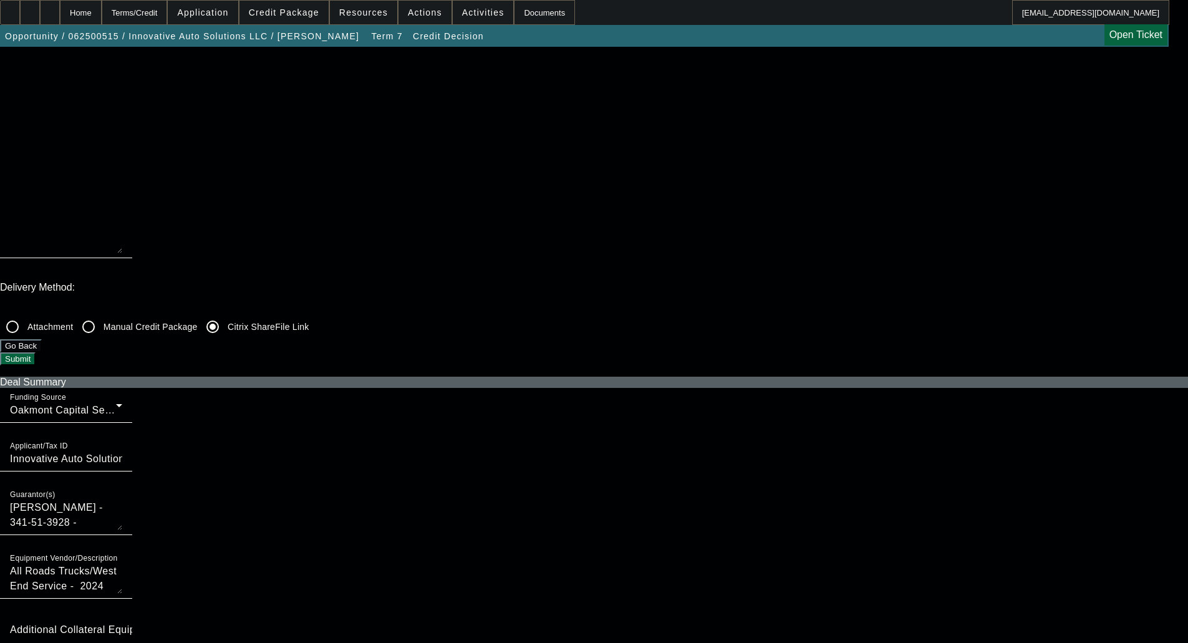
checkbox input "false"
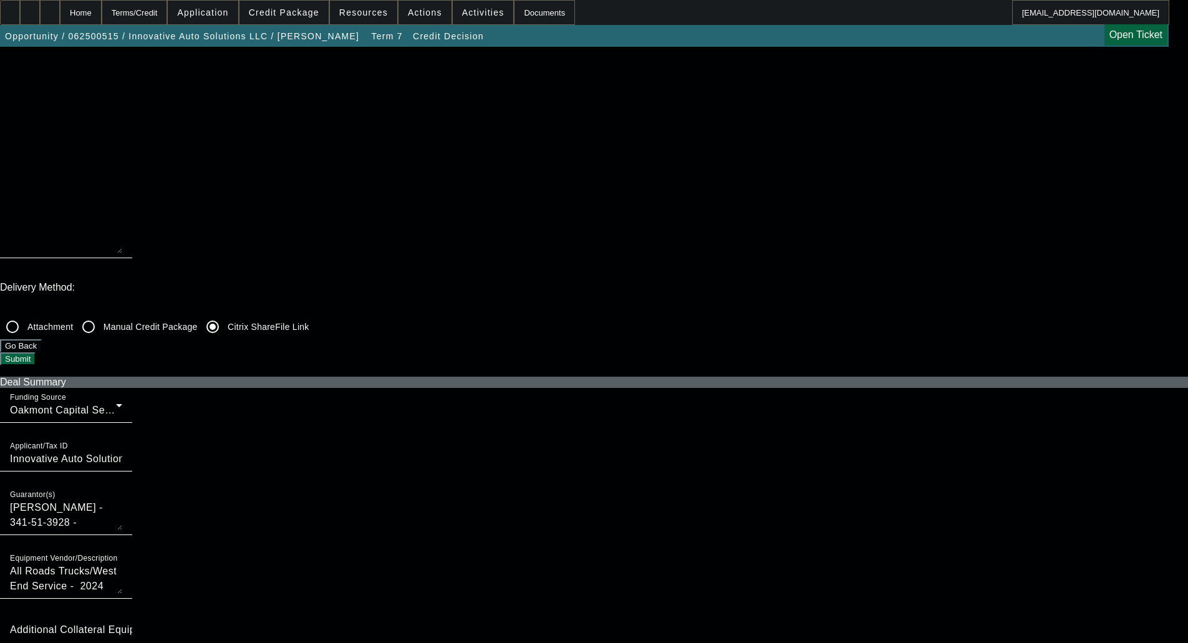
checkbox input "false"
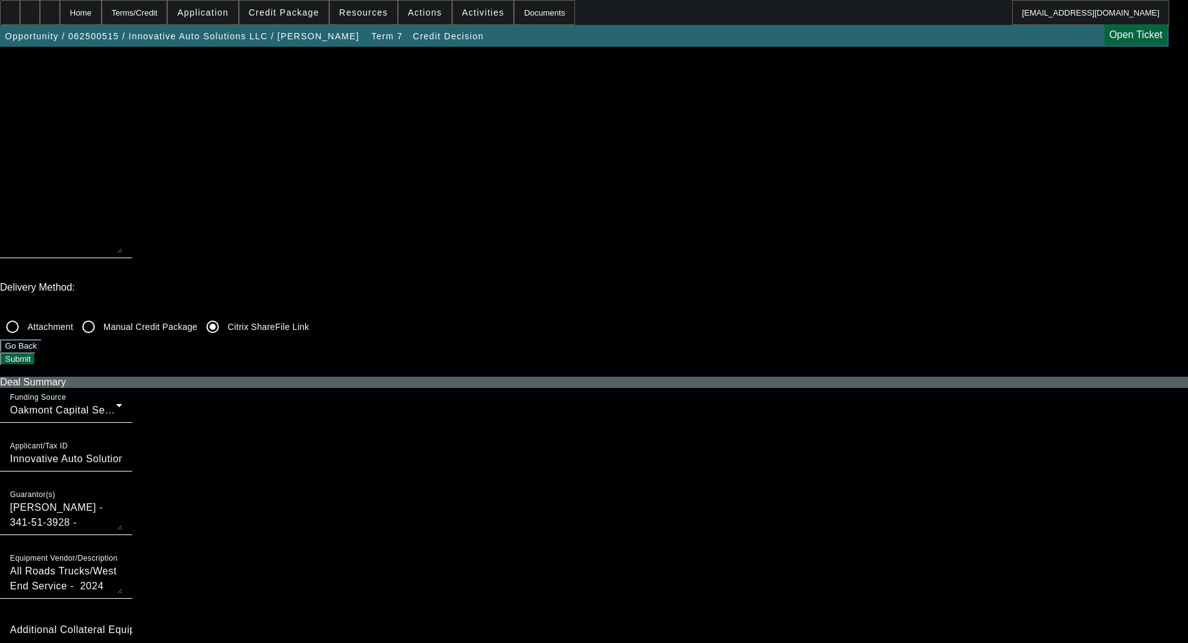
checkbox input "false"
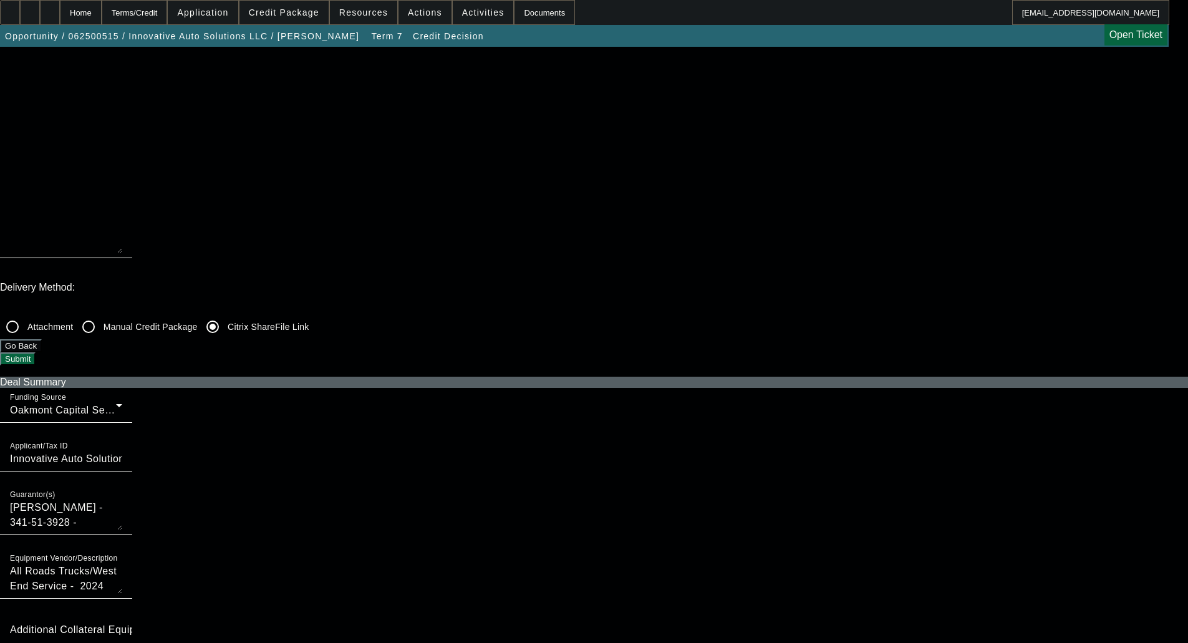
checkbox input "false"
checkbox input "true"
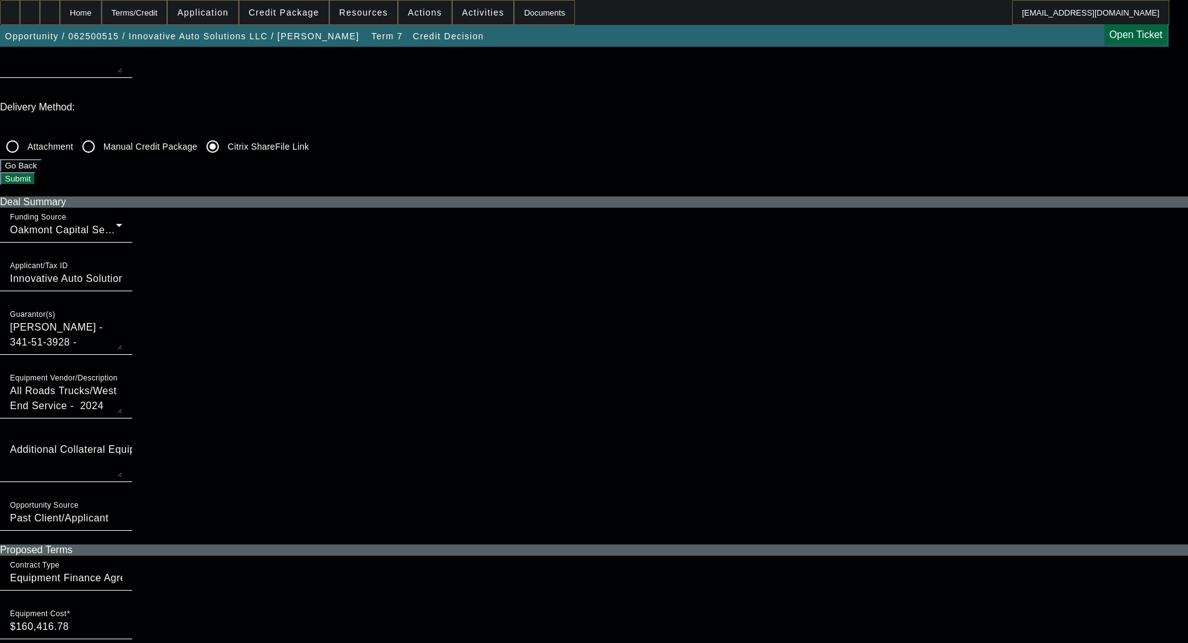
scroll to position [437, 0]
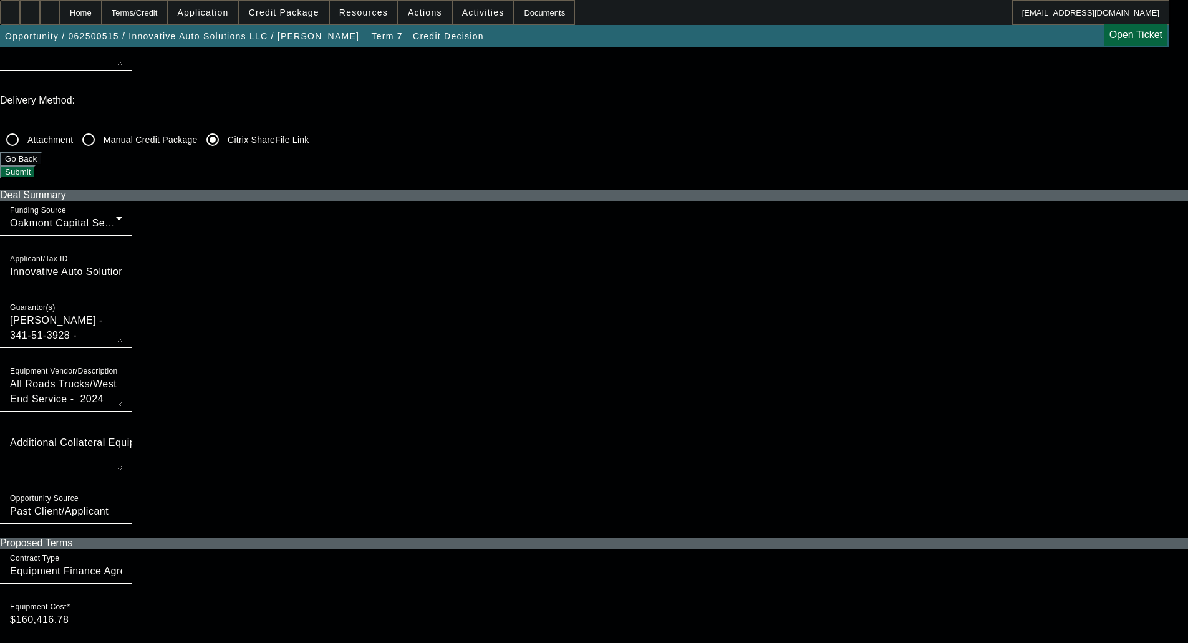
checkbox input "true"
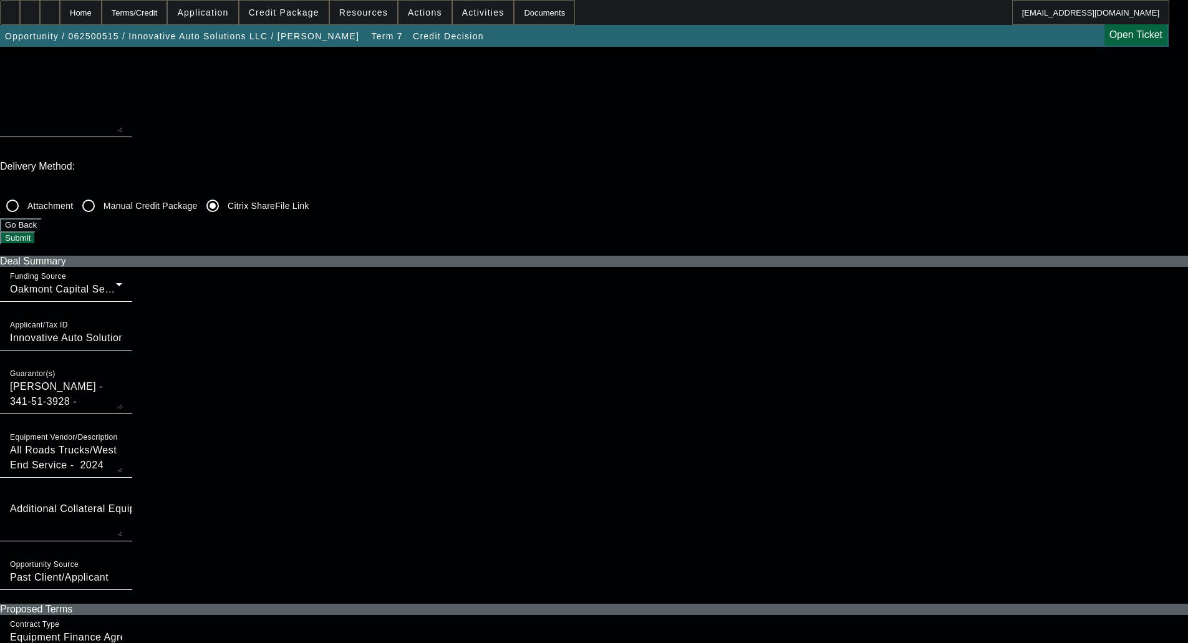
scroll to position [249, 0]
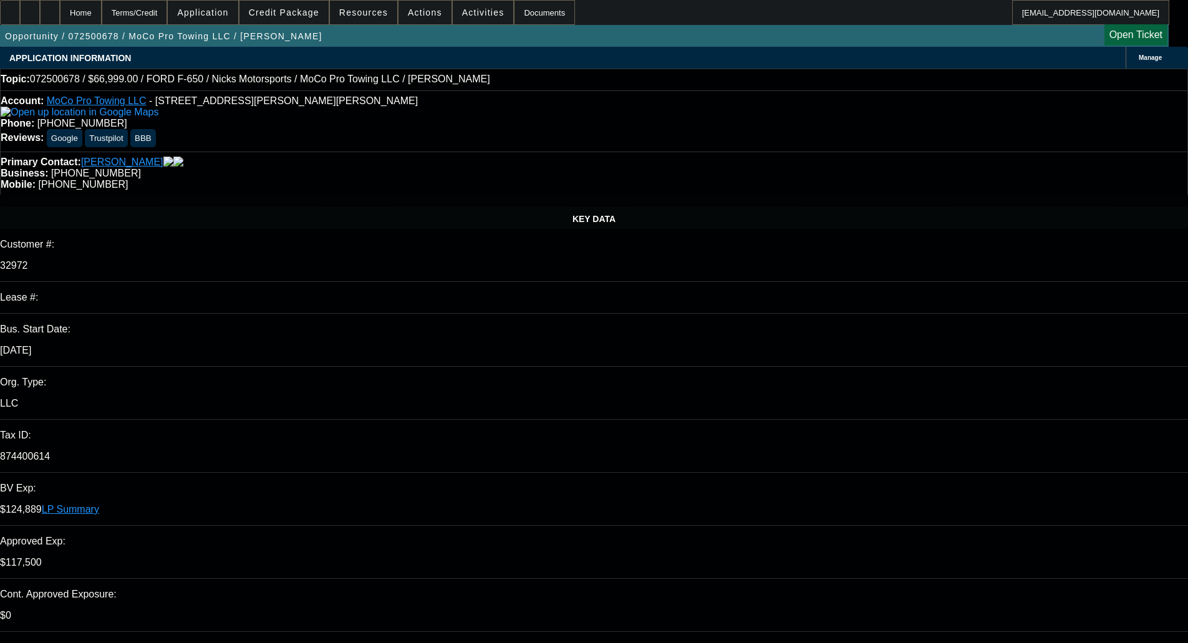
select select "0"
select select "6"
select select "0"
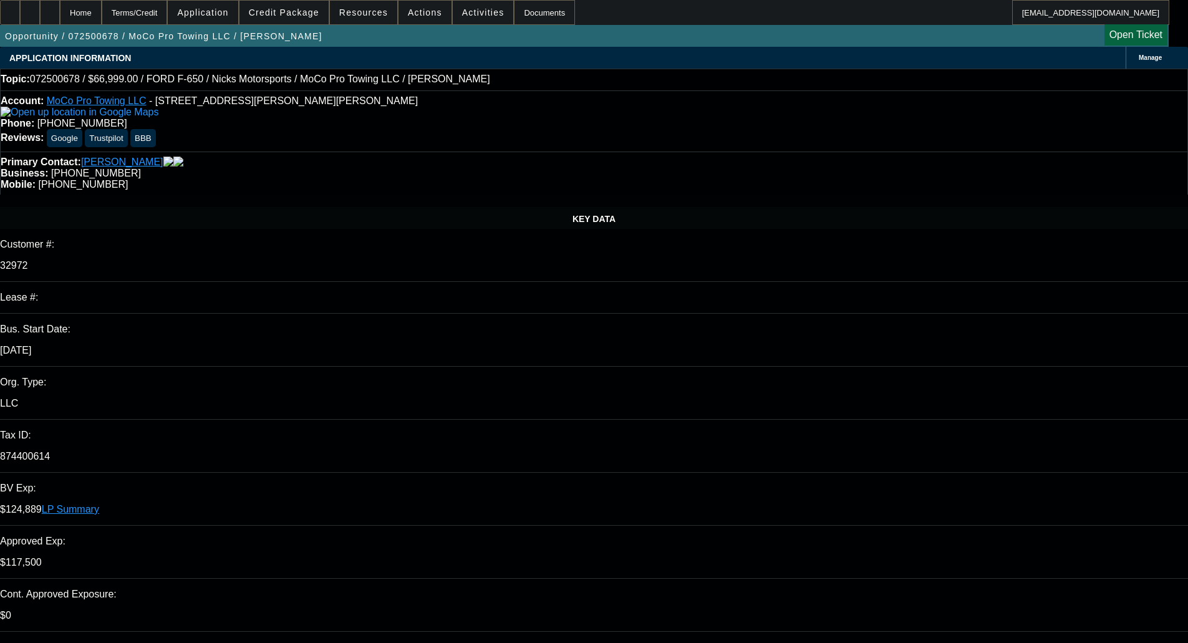
select select "2"
select select "0"
select select "6"
select select "0"
select select "2"
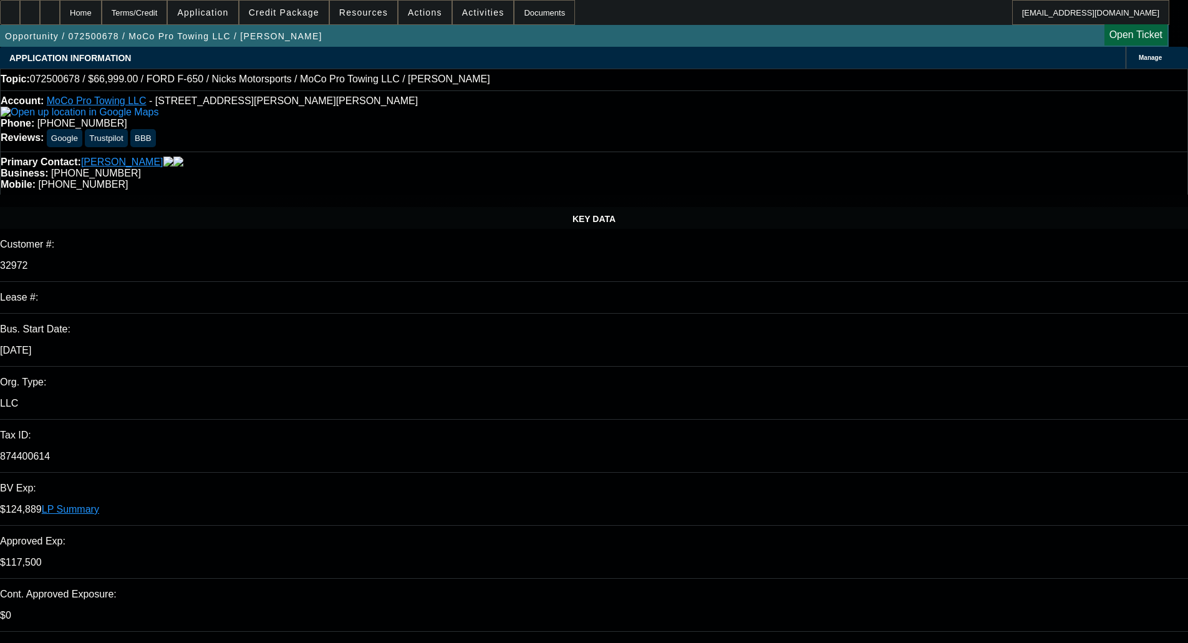
select select "0"
select select "6"
select select "0.1"
select select "2"
select select "0"
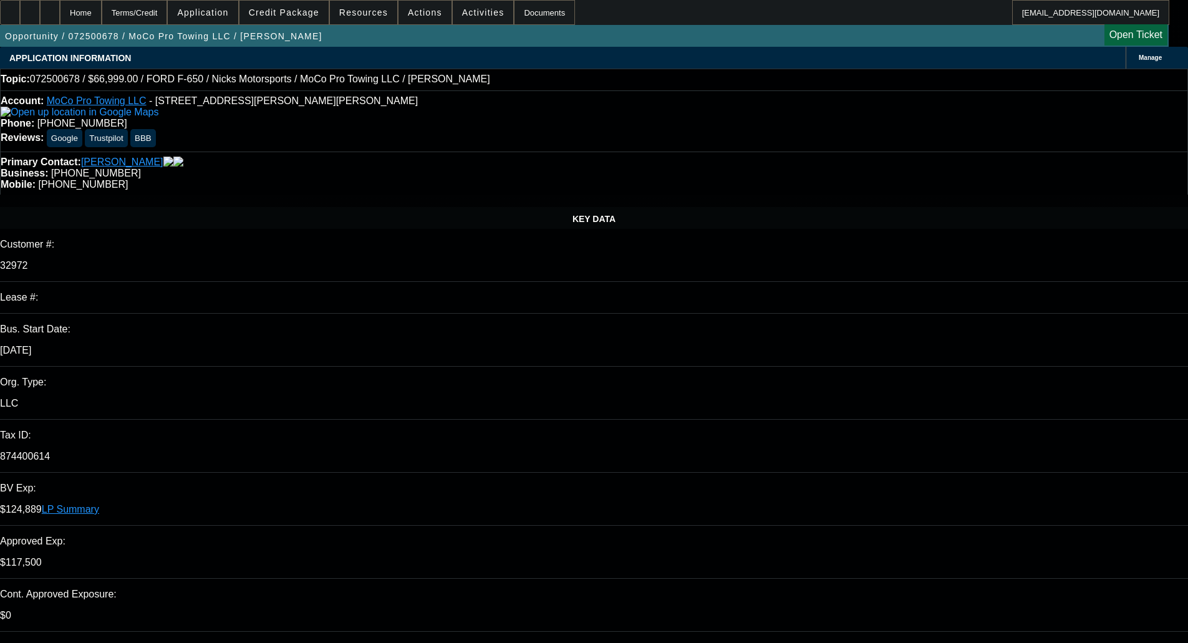
select select "6"
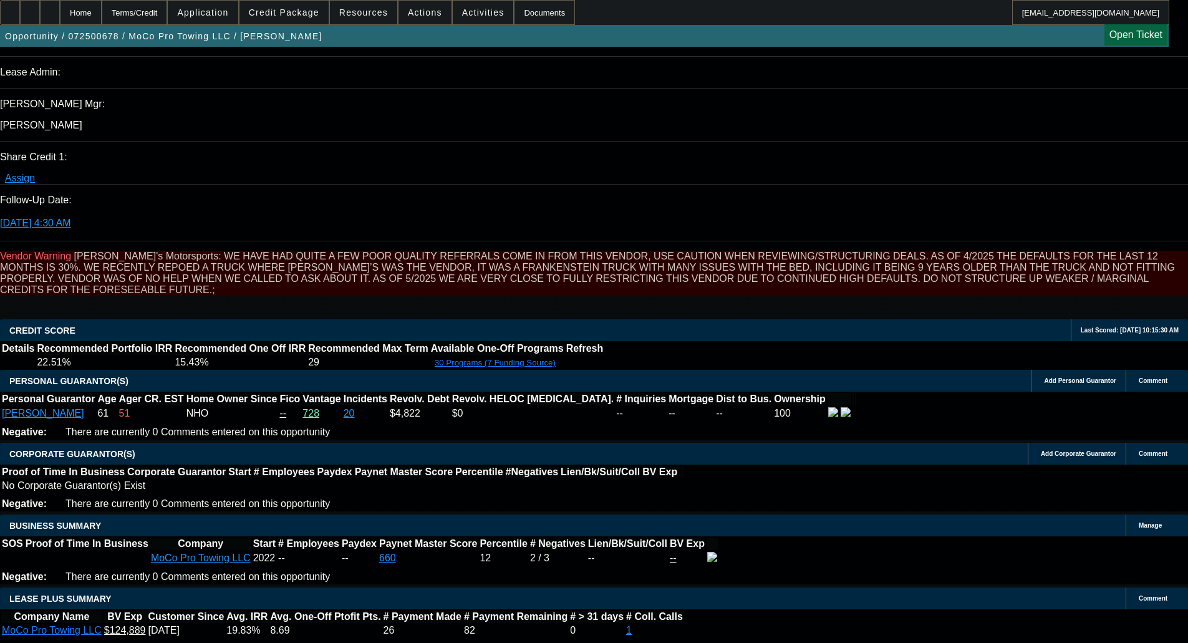
scroll to position [1585, 0]
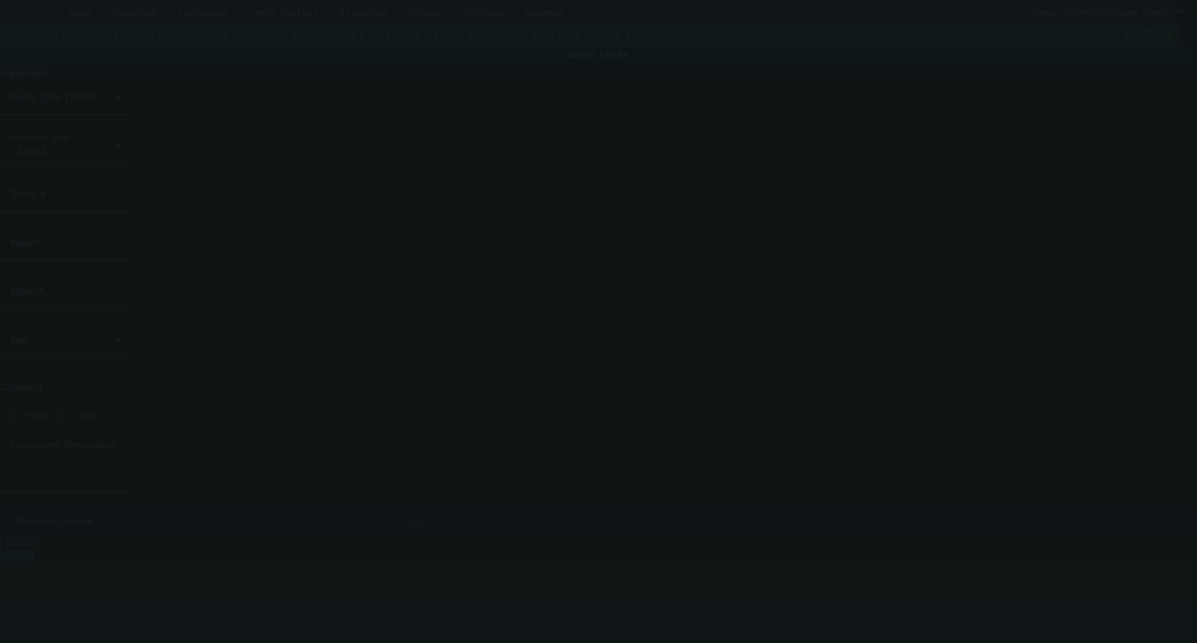
type input "[US_VEHICLE_IDENTIFICATION_NUMBER]"
type input "Ford"
type input "F-650"
radio input "true"
type input "[STREET_ADDRESS][PERSON_NAME]"
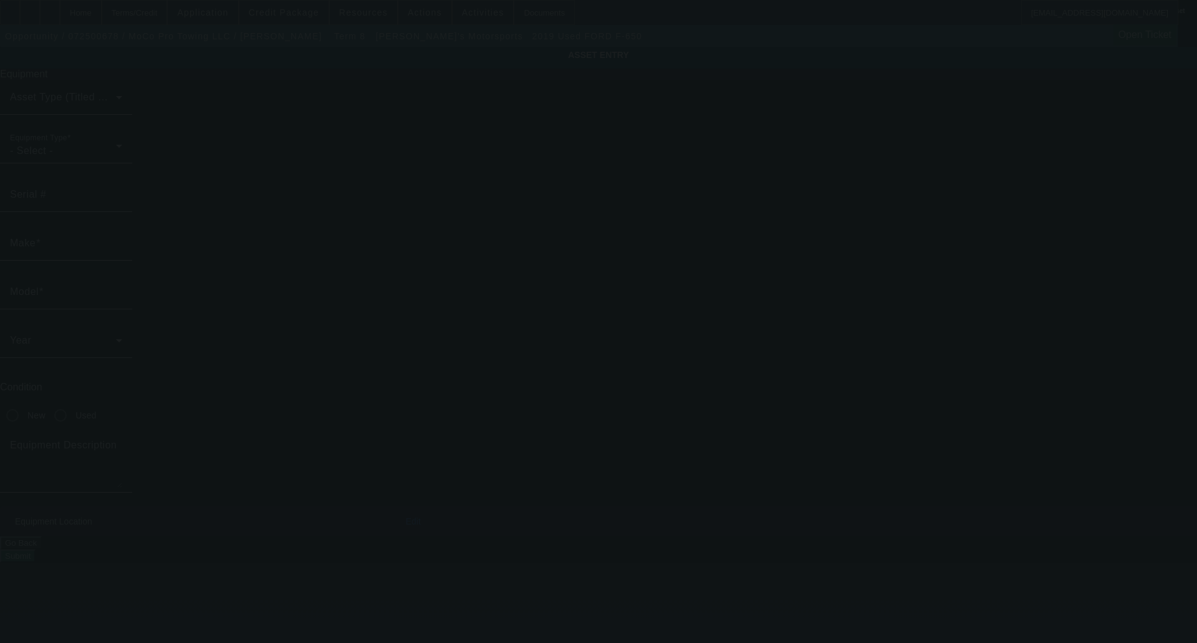
type input "[PERSON_NAME]"
type input "27325"
type input "[PERSON_NAME]"
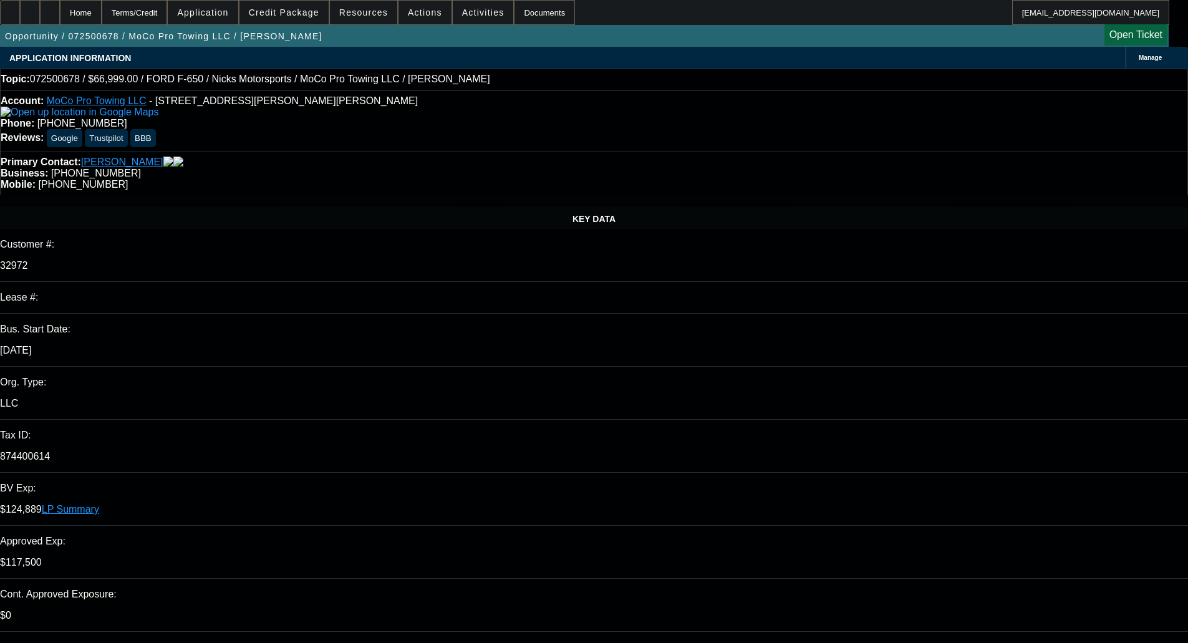
select select "0"
select select "6"
select select "0"
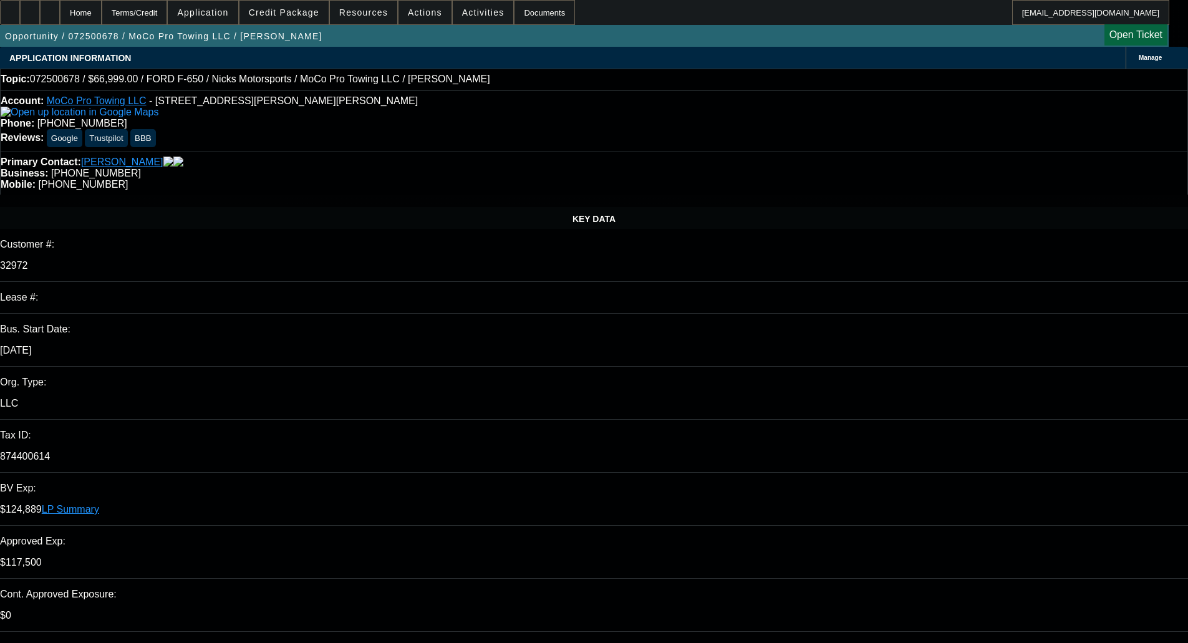
select select "2"
select select "0"
select select "6"
select select "0"
select select "2"
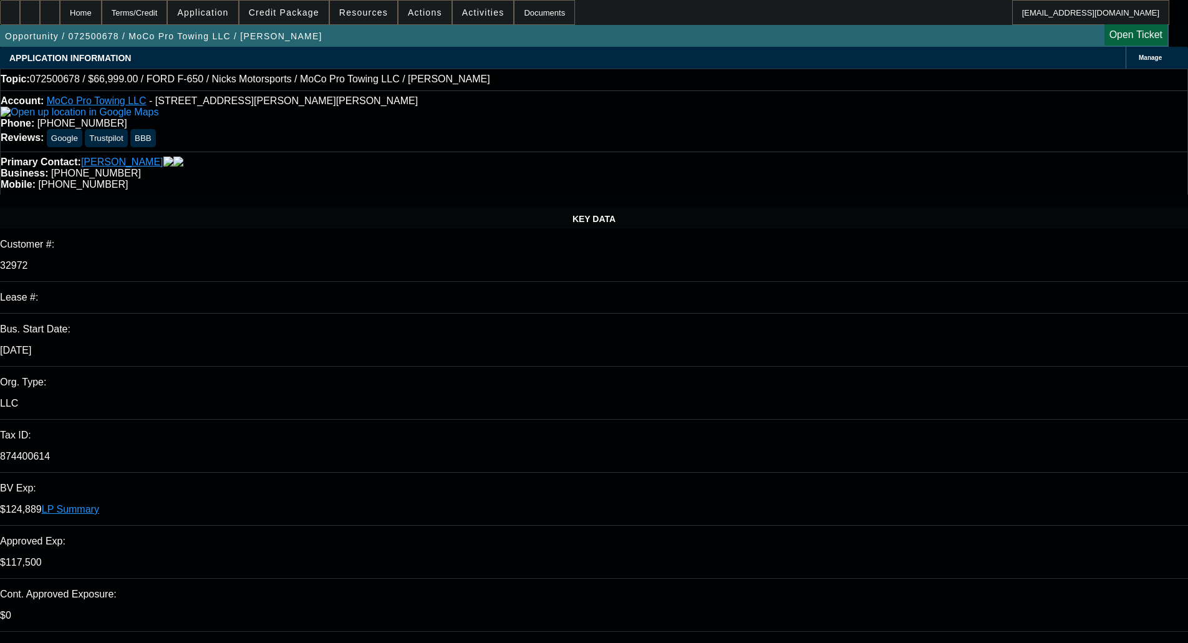
select select "0"
select select "6"
select select "0.1"
select select "2"
select select "0"
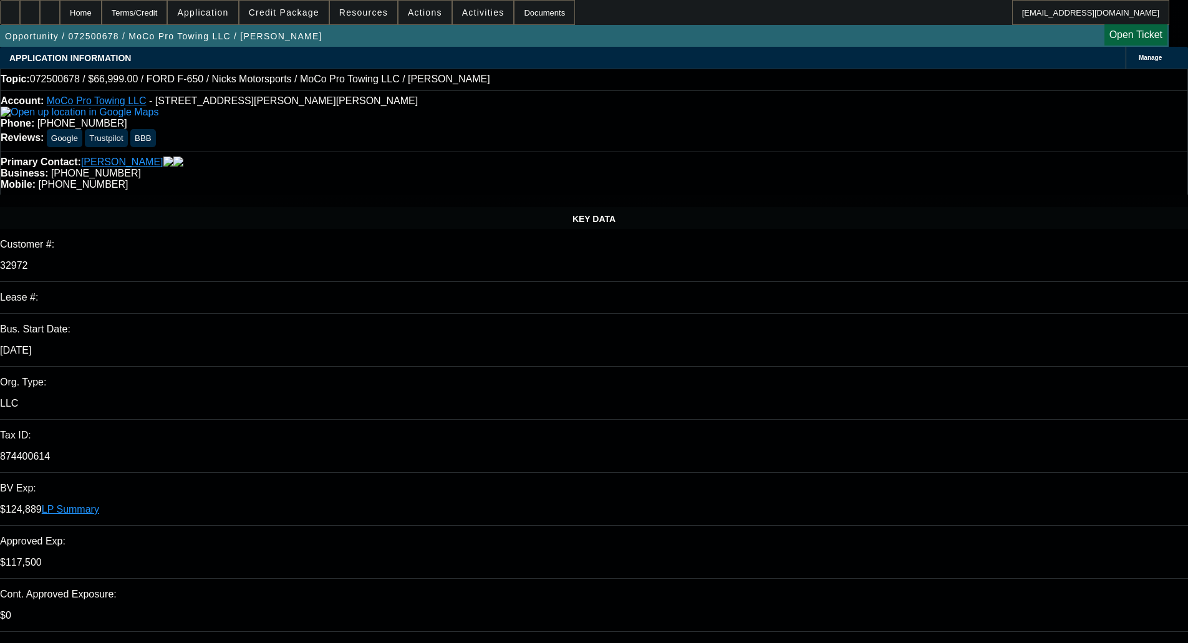
select select "6"
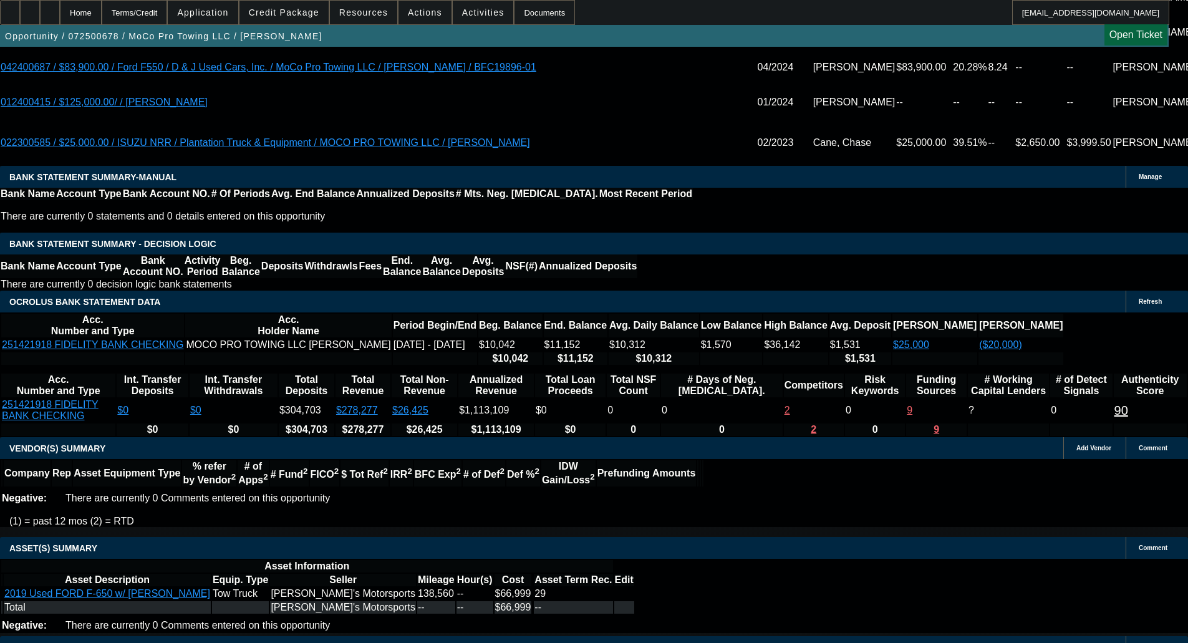
scroll to position [2292, 0]
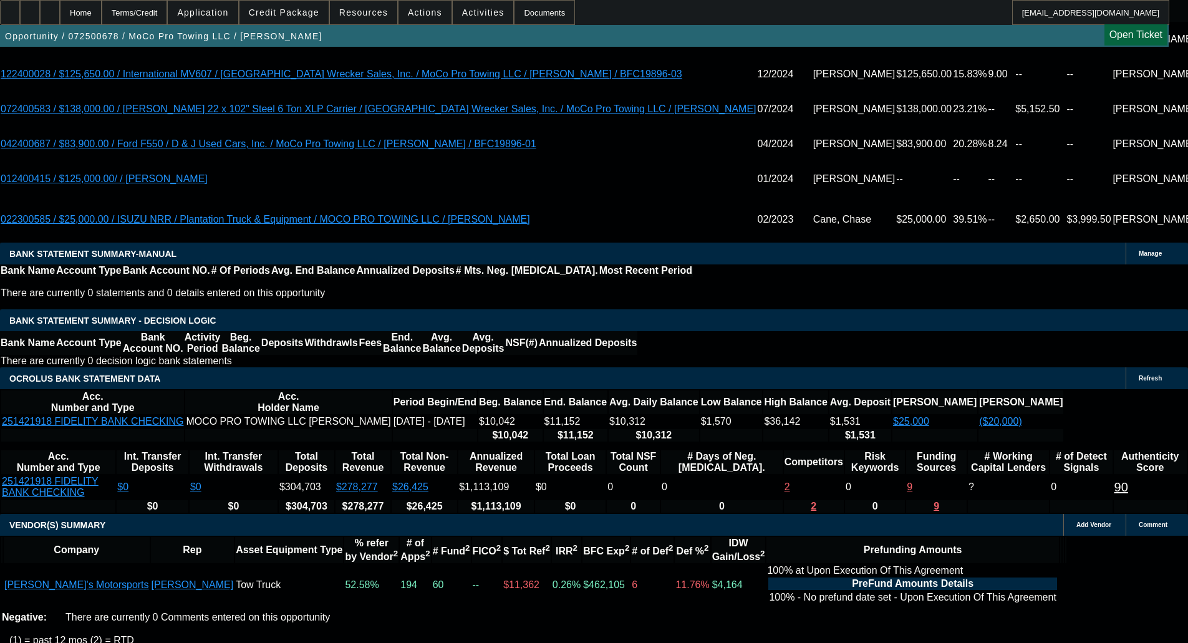
type input "3"
type input "UNKNOWN"
type input "36"
type input "$2,308.39"
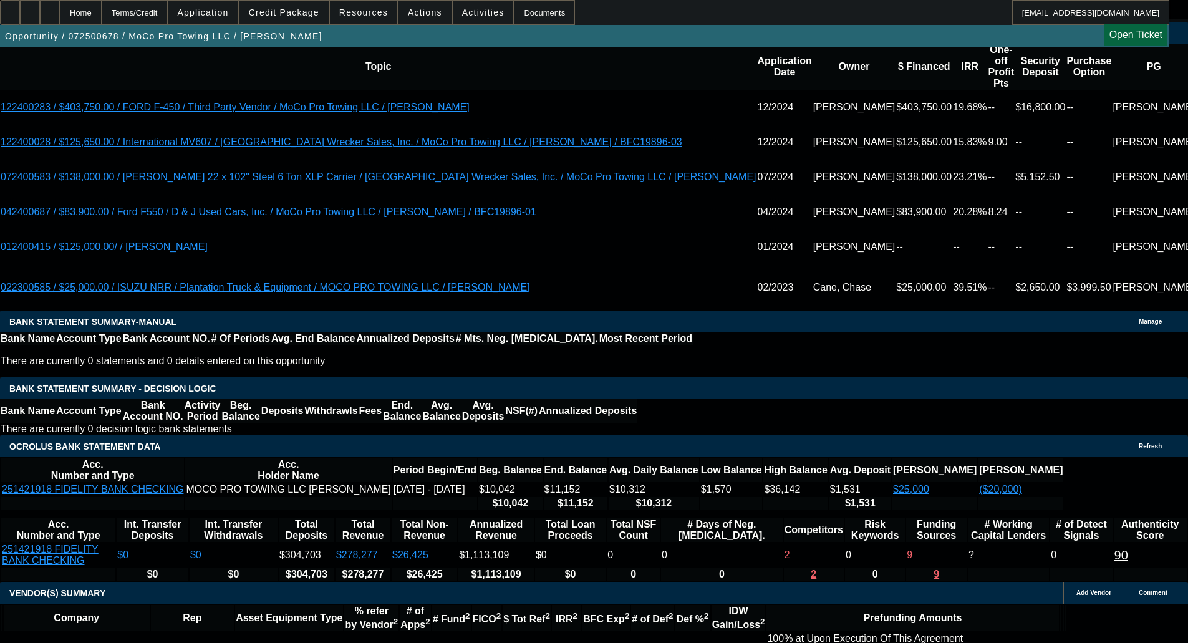
scroll to position [2146, 0]
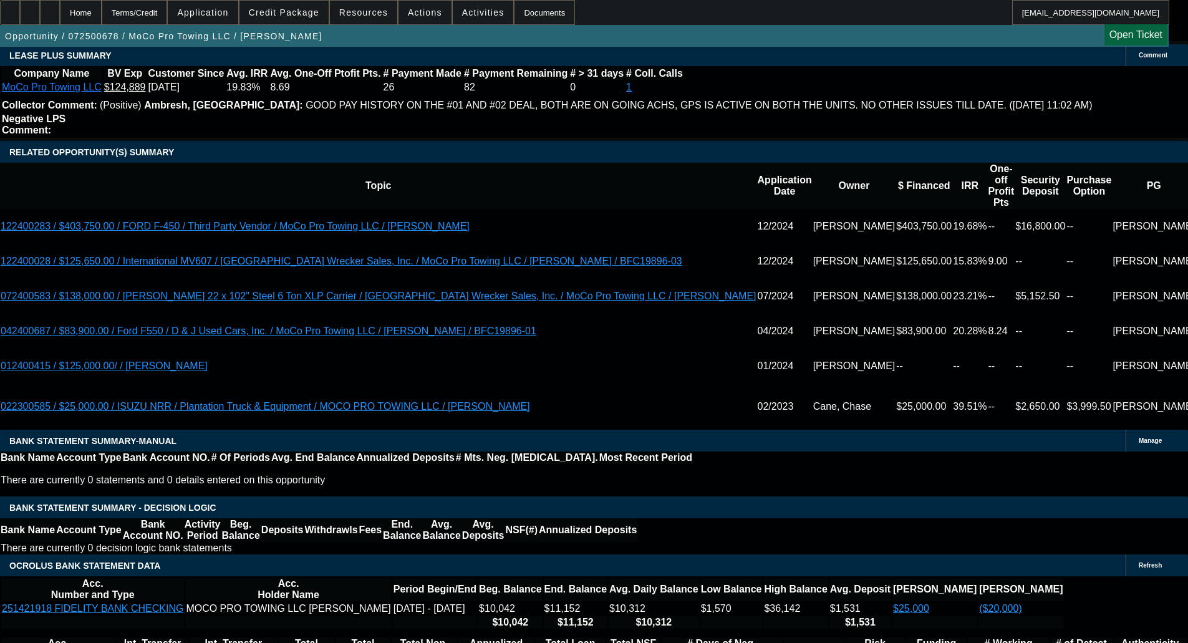
type input "36"
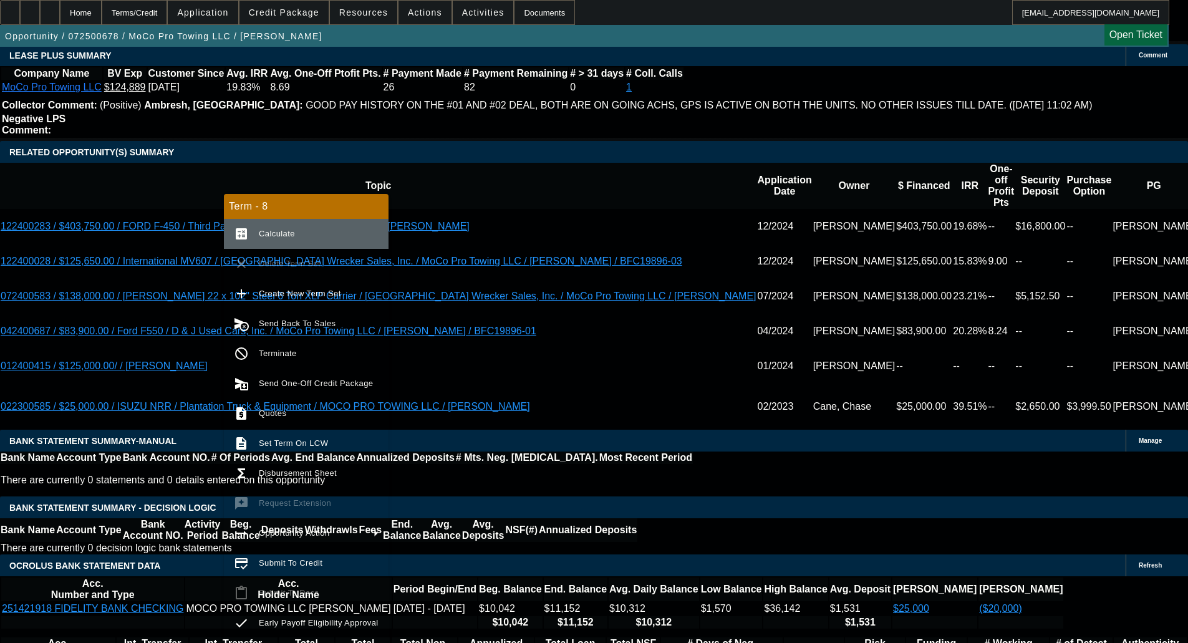
click at [281, 236] on span "Calculate" at bounding box center [277, 233] width 36 height 9
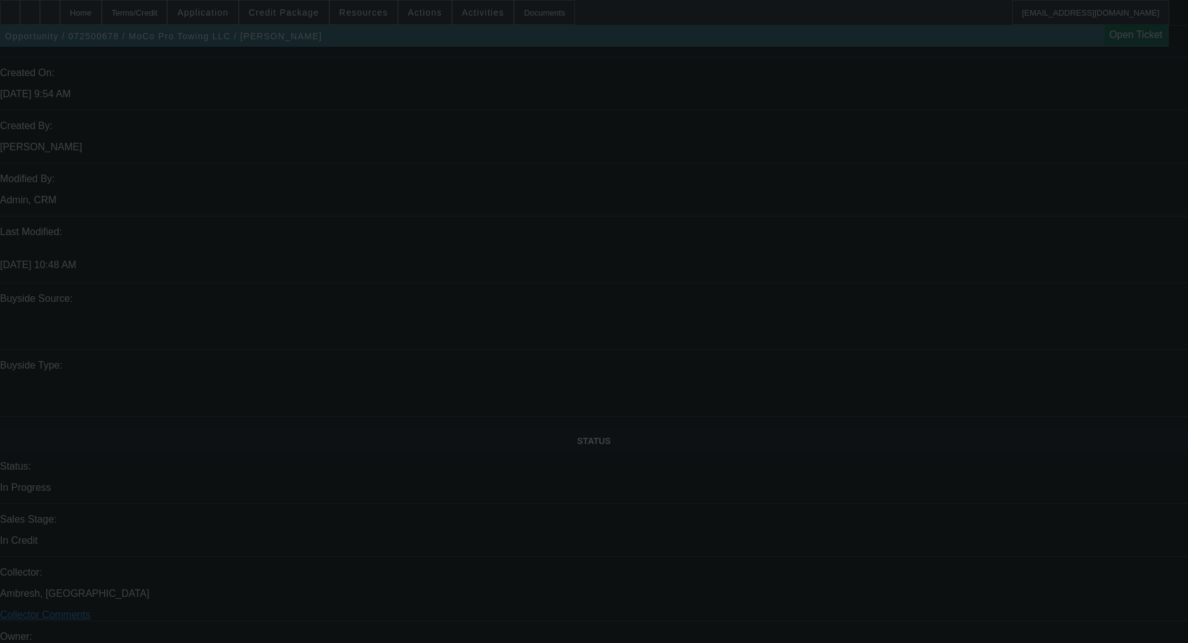
scroll to position [962, 0]
select select "0"
select select "6"
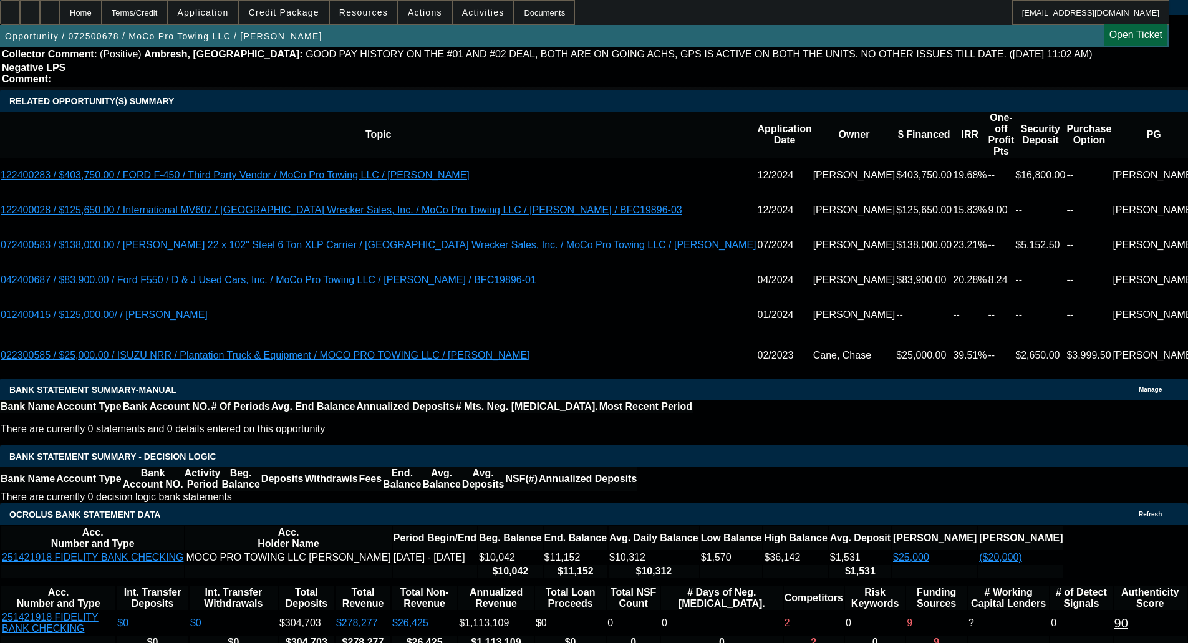
scroll to position [2183, 0]
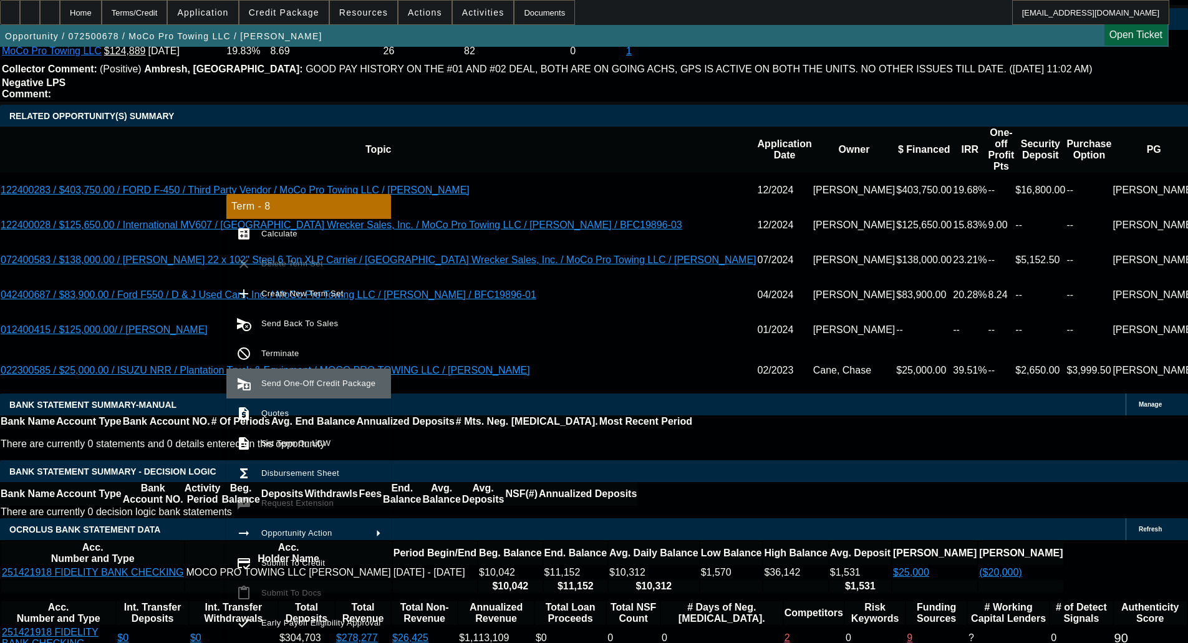
click at [284, 387] on span "Send One-Off Credit Package" at bounding box center [318, 383] width 114 height 9
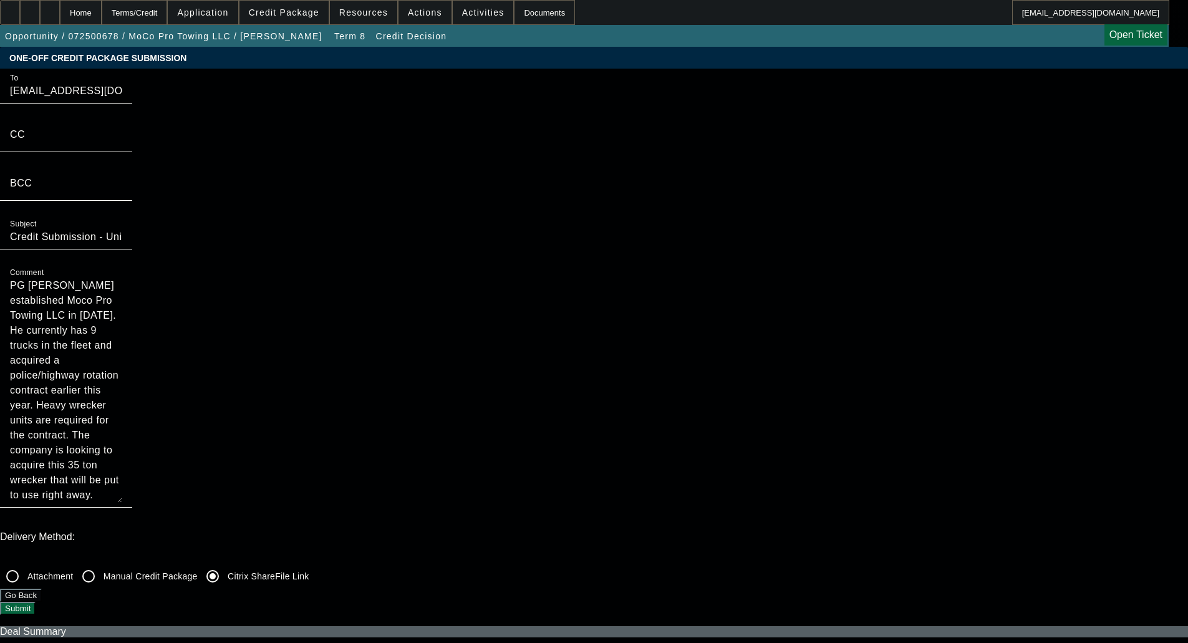
click at [36, 602] on button "Submit" at bounding box center [18, 608] width 36 height 13
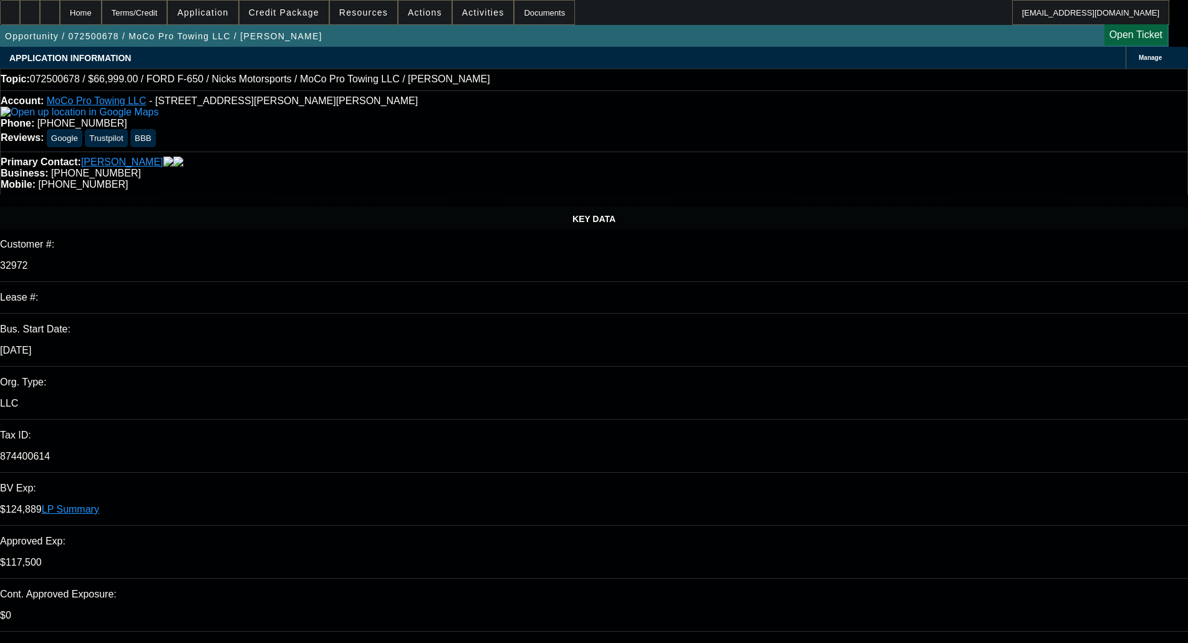
select select "0"
select select "6"
select select "0"
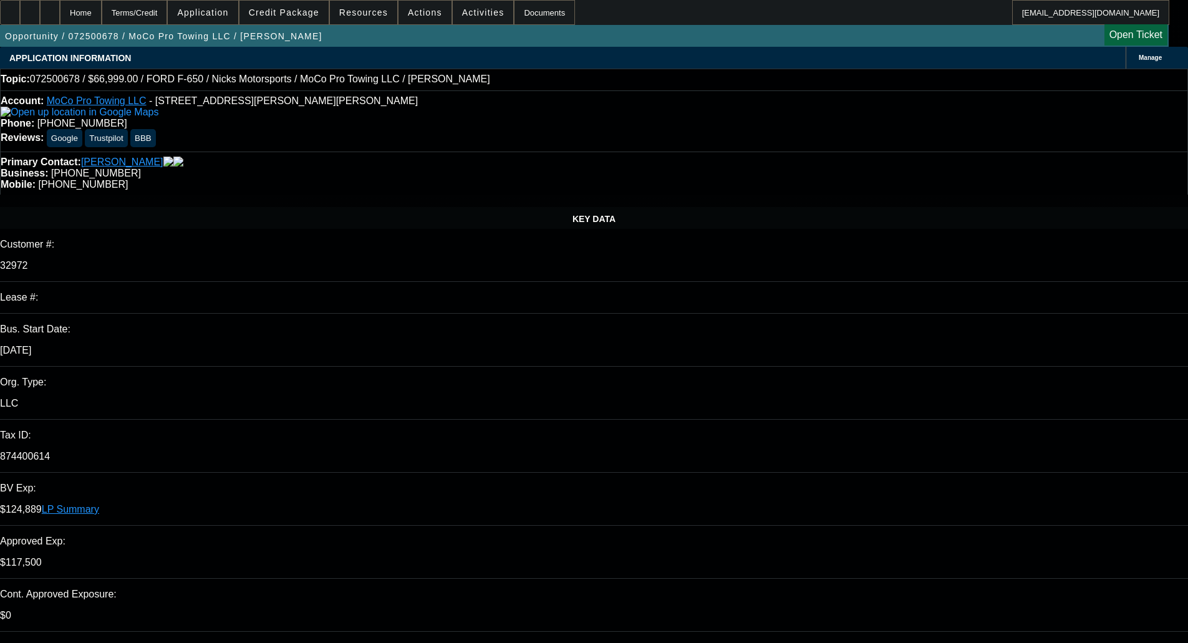
select select "2"
select select "0"
select select "6"
select select "0"
select select "2"
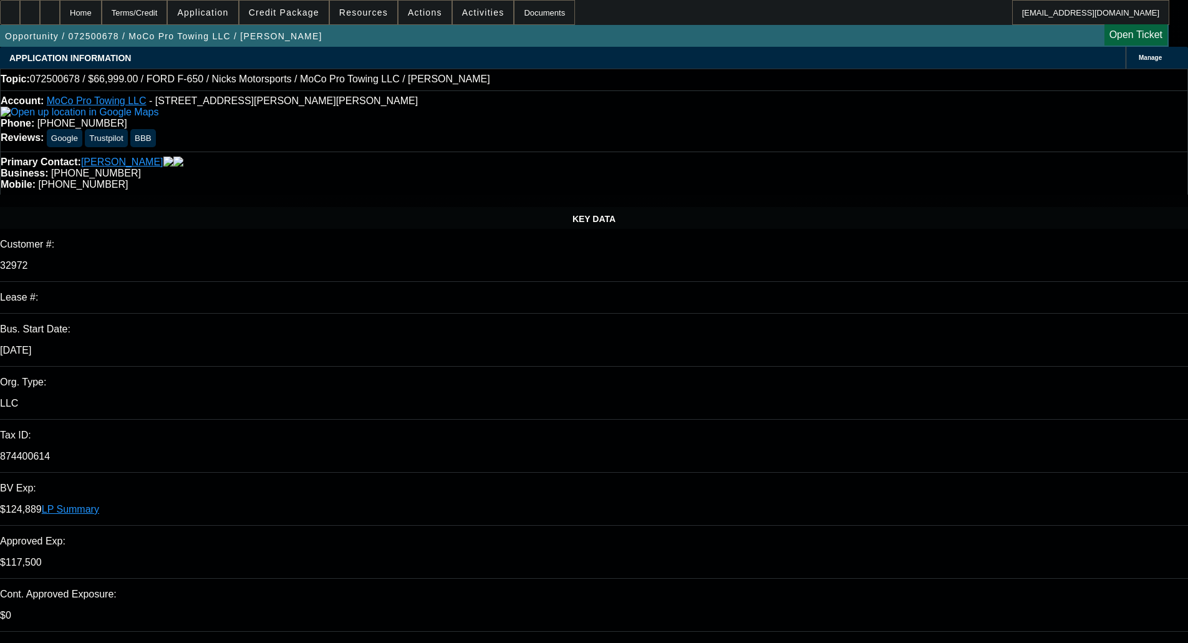
select select "0"
select select "6"
select select "0.1"
select select "2"
select select "0"
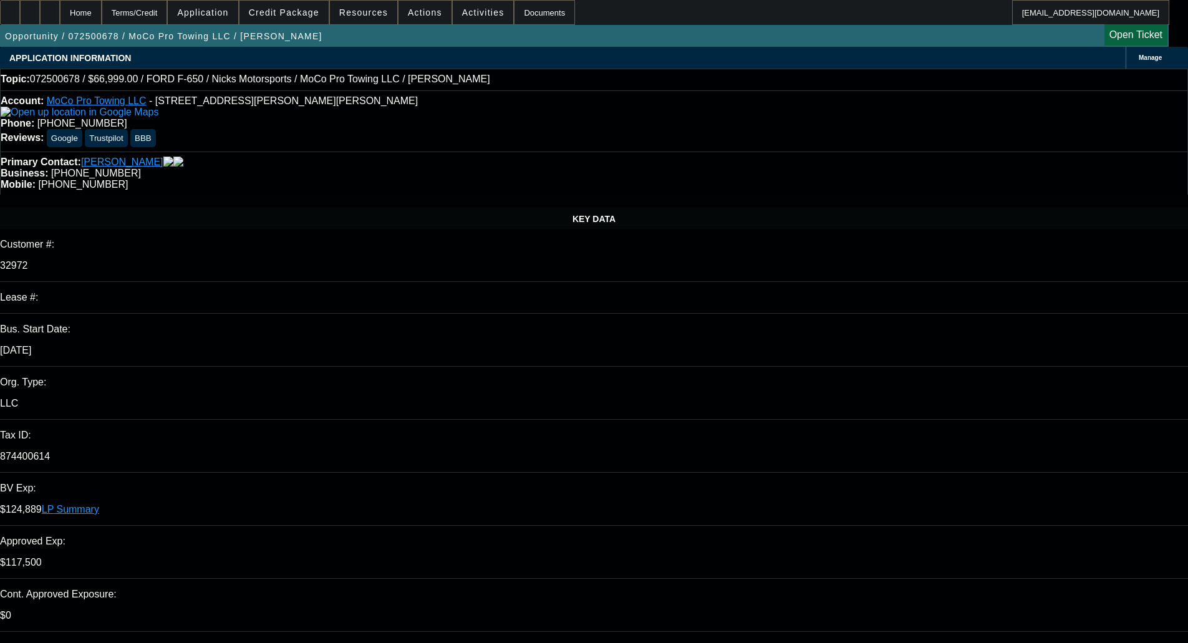
select select "6"
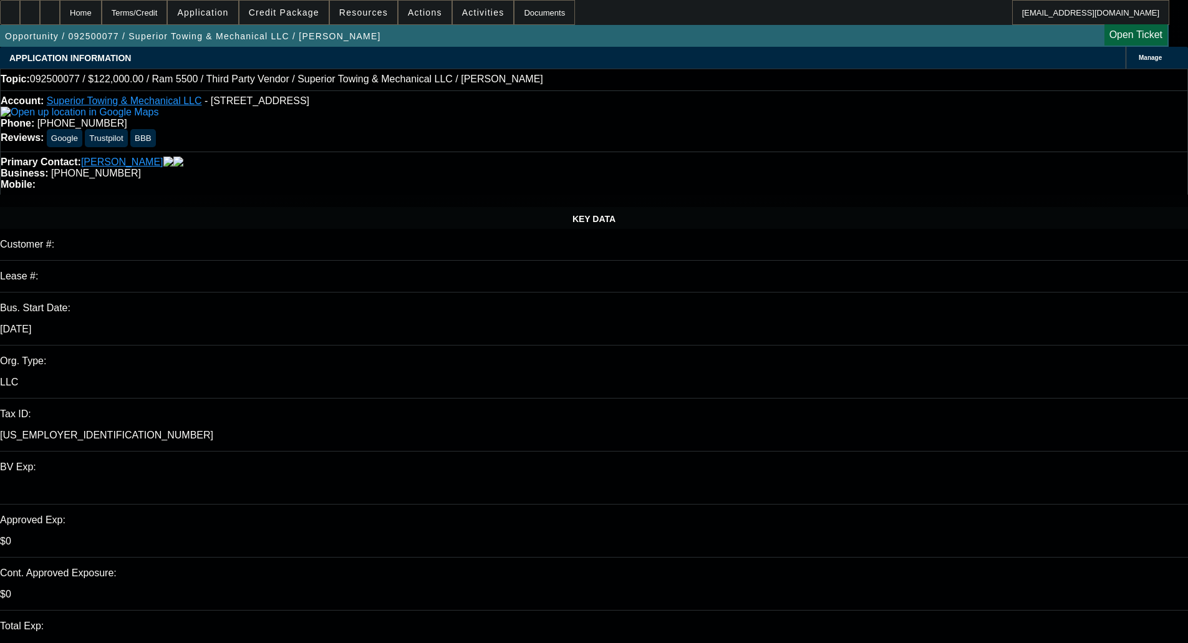
select select "0"
select select "3"
select select "0"
select select "6"
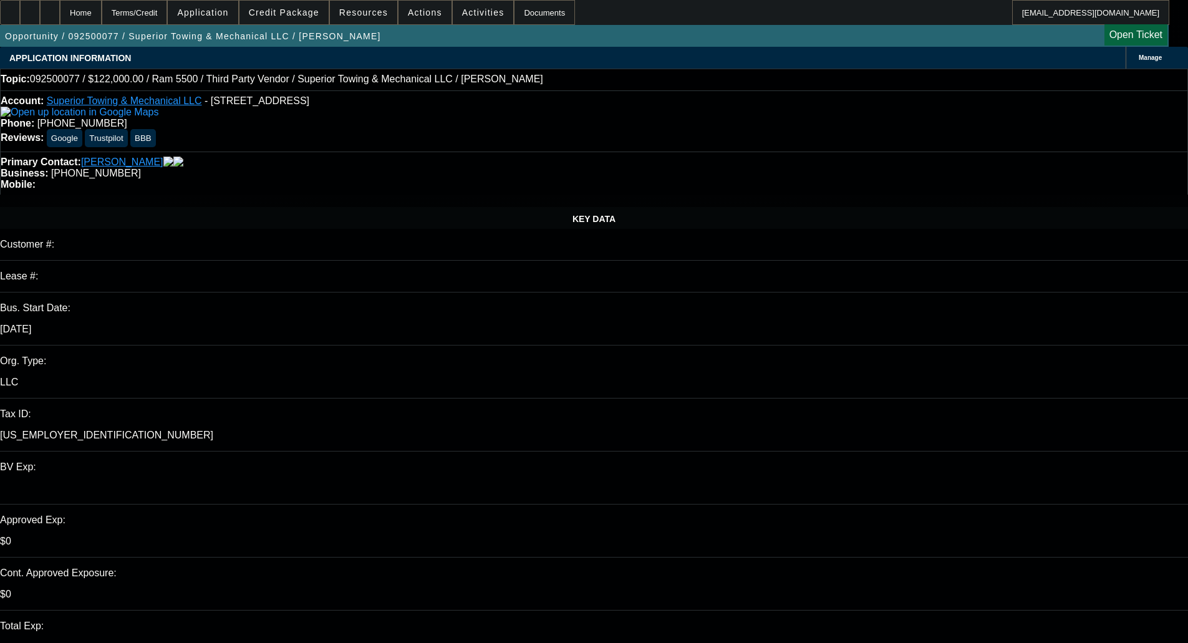
select select "0"
select select "3"
select select "0"
select select "6"
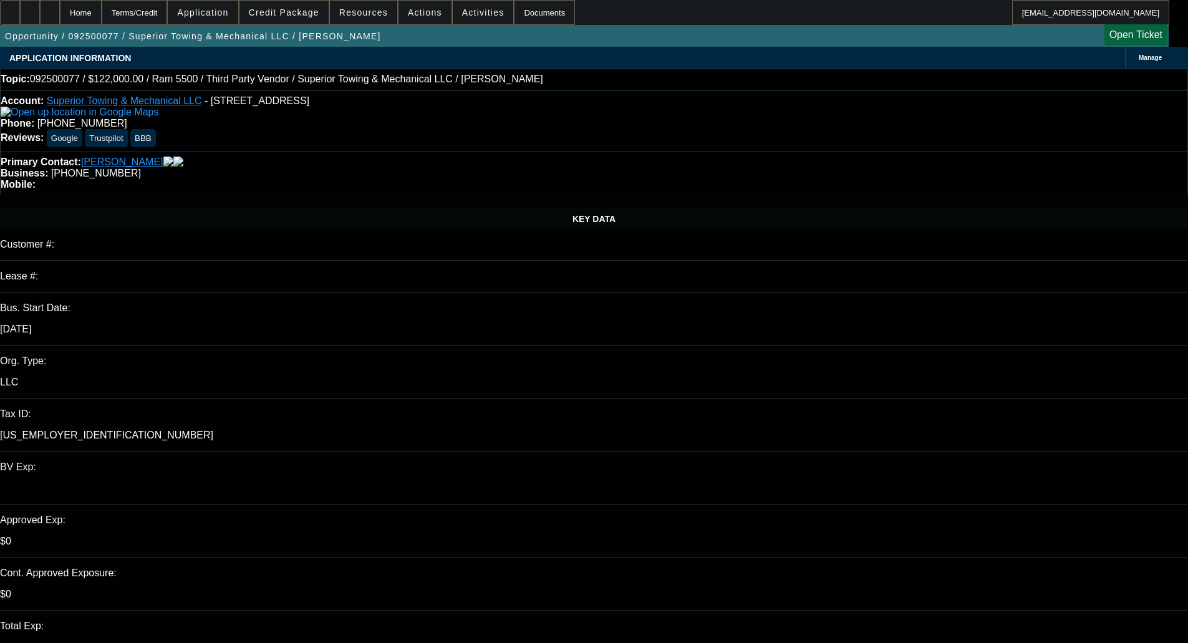
select select "0"
select select "2"
select select "0"
select select "6"
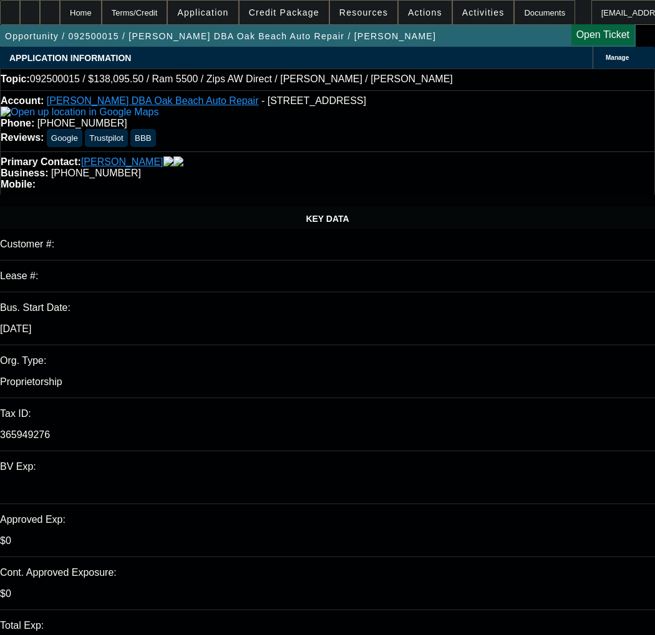
select select "0"
select select "6"
select select "0"
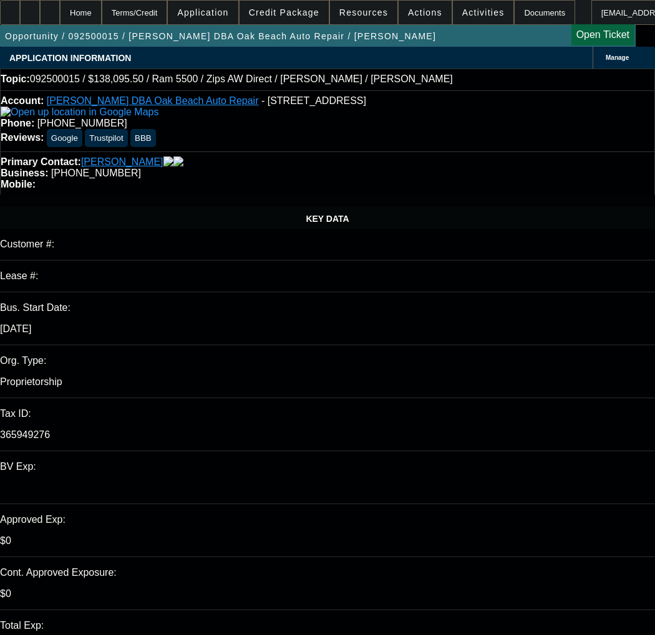
select select "0"
select select "6"
select select "0"
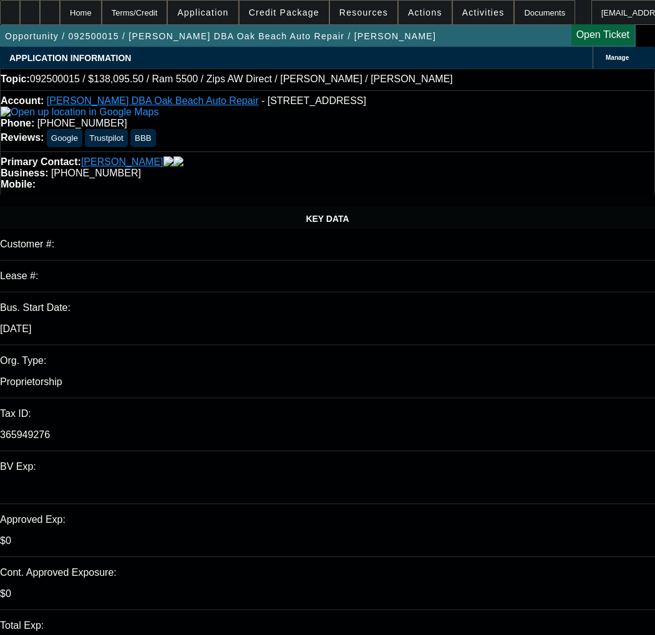
select select "0"
select select "6"
select select "0"
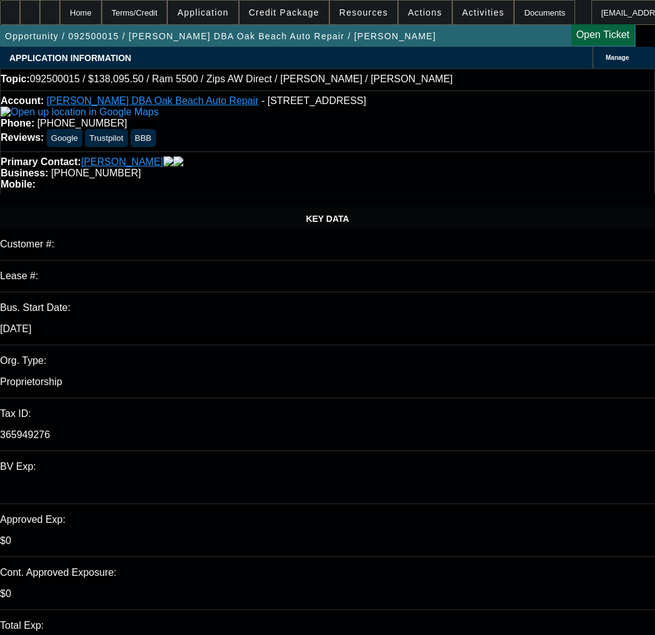
select select "6"
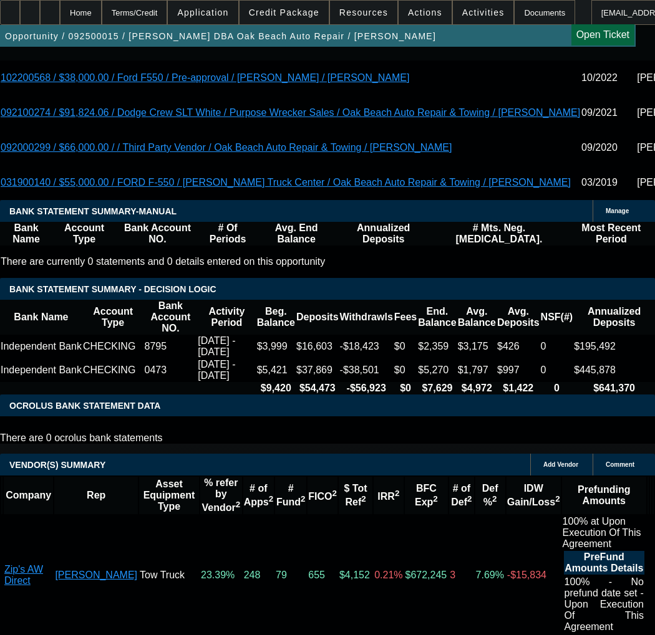
scroll to position [2245, 0]
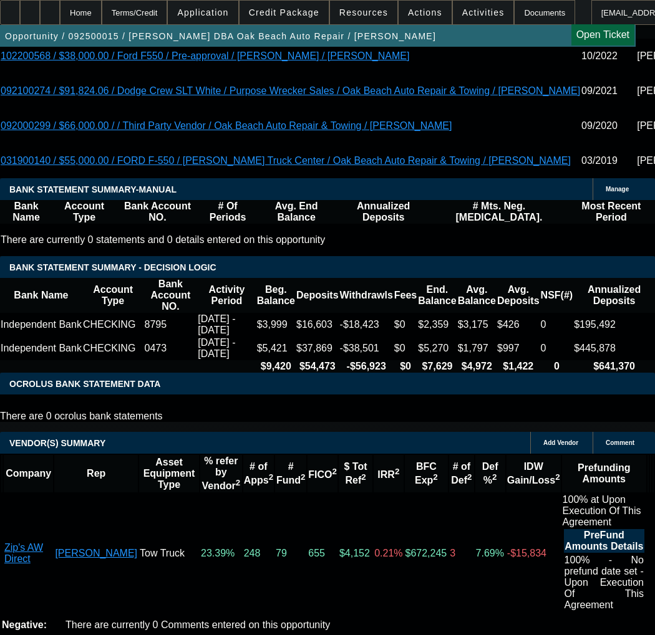
select select "5"
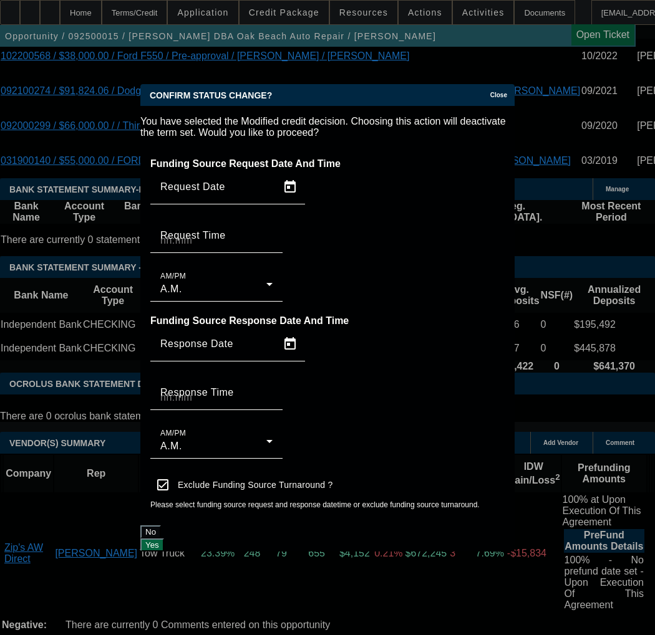
click at [164, 539] on button "Yes" at bounding box center [152, 545] width 24 height 13
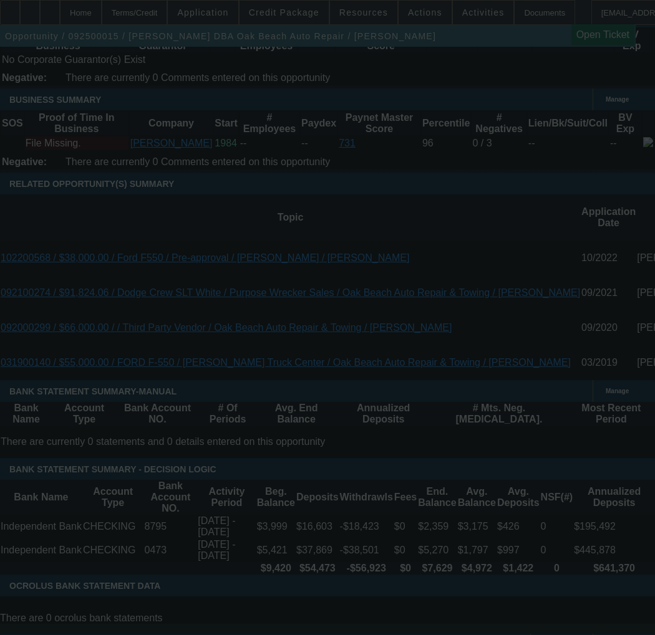
scroll to position [1995, 0]
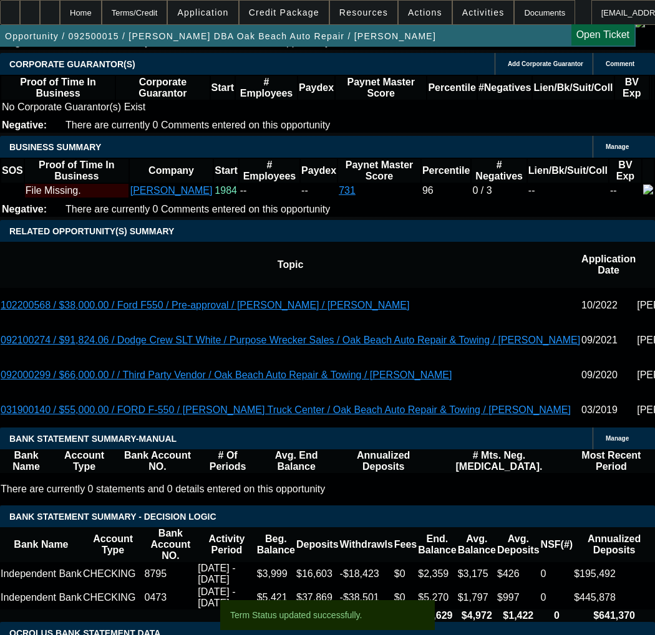
select select "0"
select select "6"
select select "0"
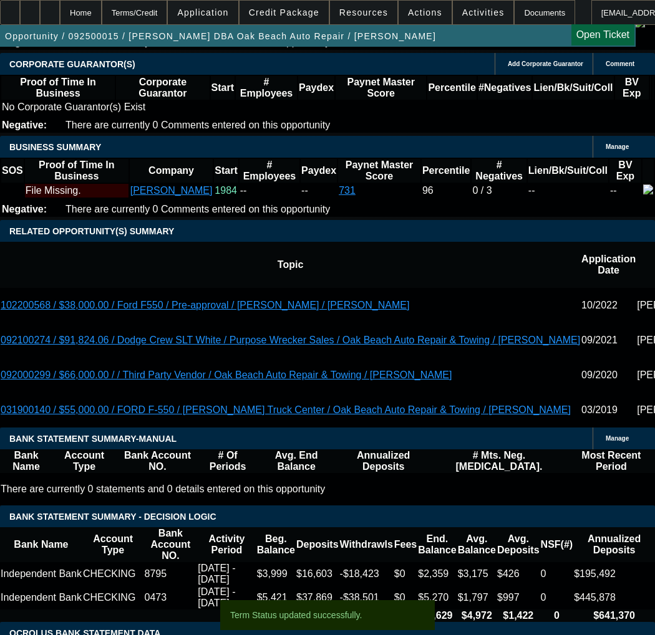
select select "0"
select select "6"
select select "0"
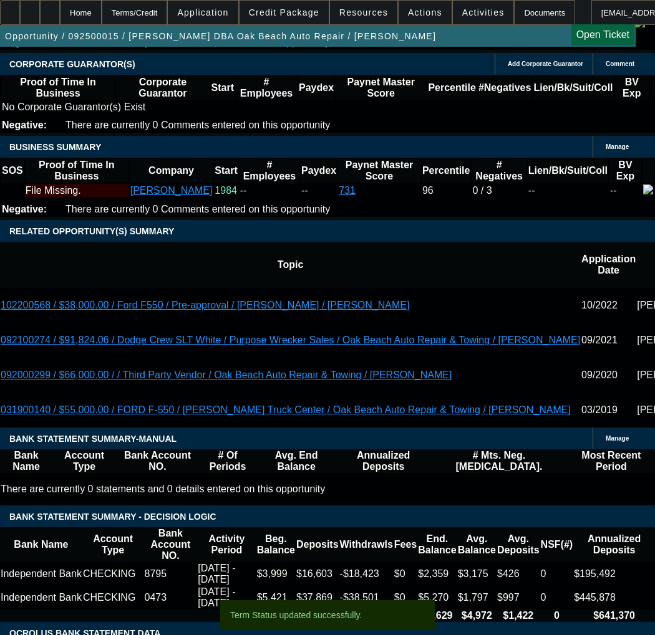
select select "0"
select select "6"
select select "0"
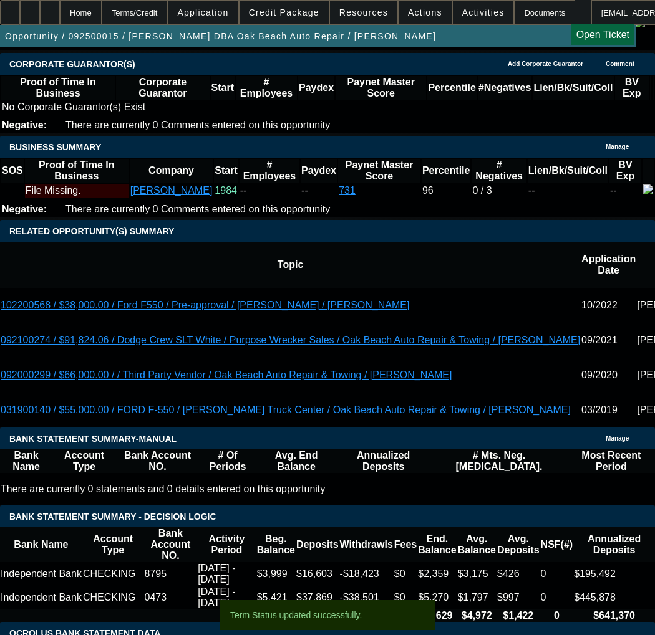
select select "6"
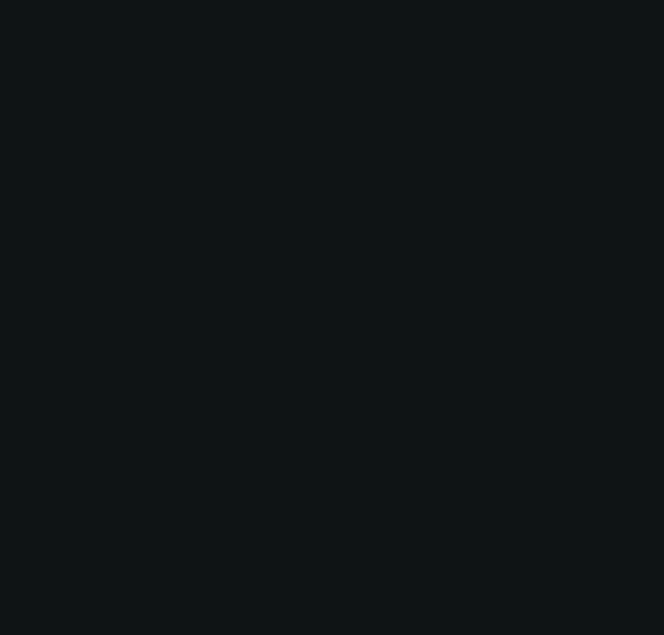
select select "0"
select select "0.1"
select select "4"
select select "0"
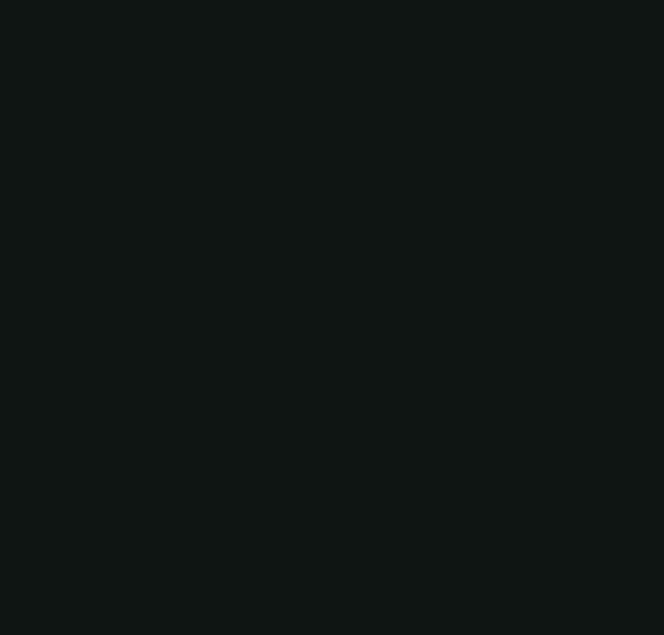
select select "0"
select select "0.1"
select select "4"
select select "0"
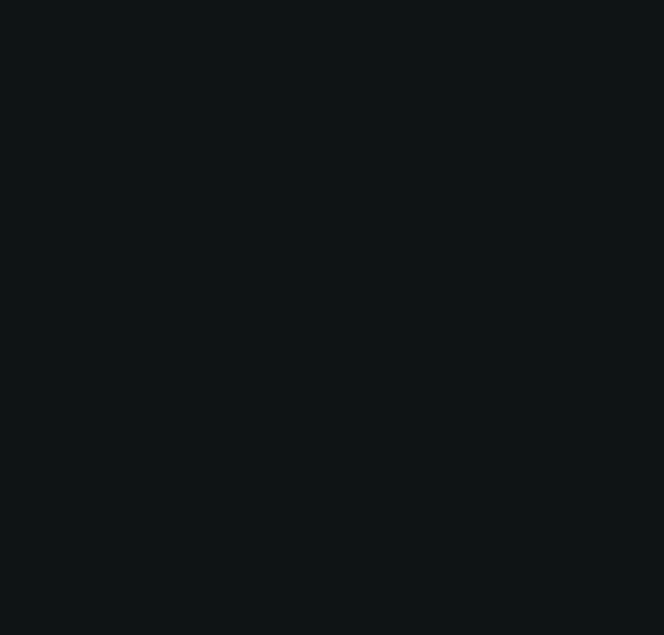
select select "0.1"
select select "4"
select select "0"
select select "0.1"
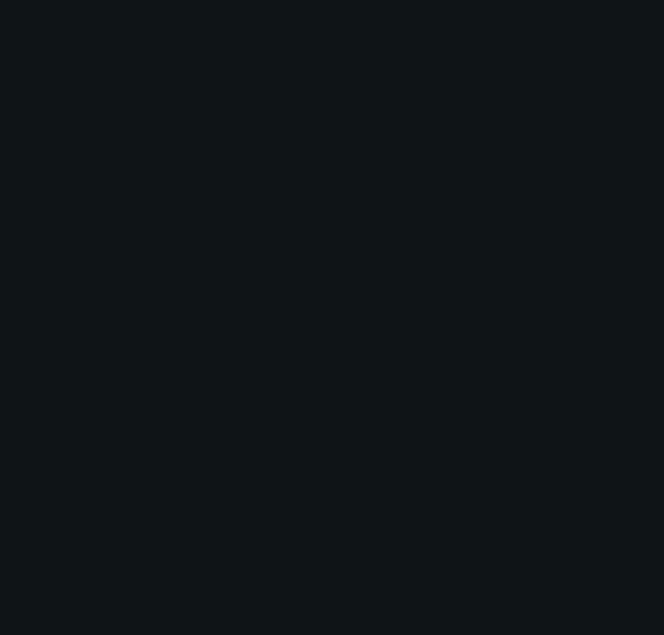
select select "4"
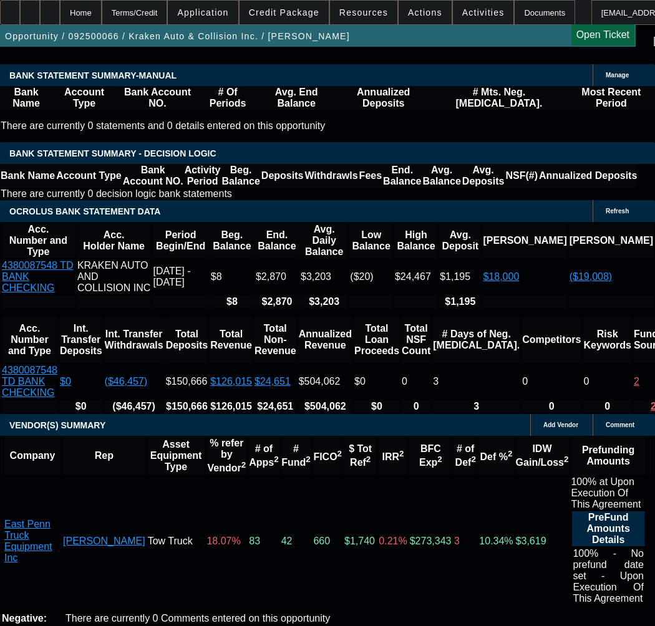
scroll to position [2557, 0]
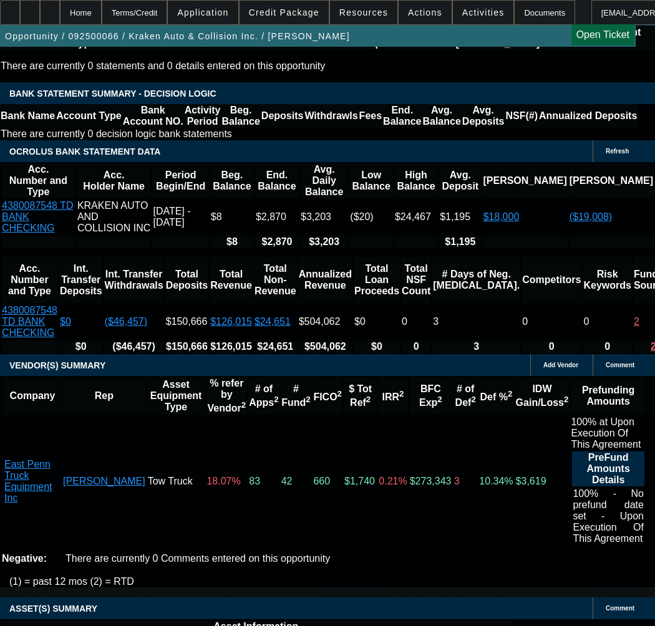
drag, startPoint x: 238, startPoint y: 383, endPoint x: 241, endPoint y: 392, distance: 8.7
select select "5"
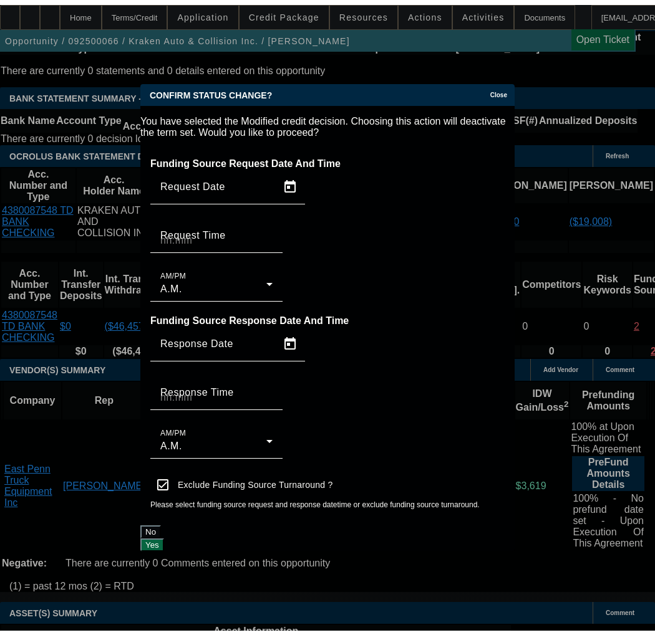
scroll to position [0, 0]
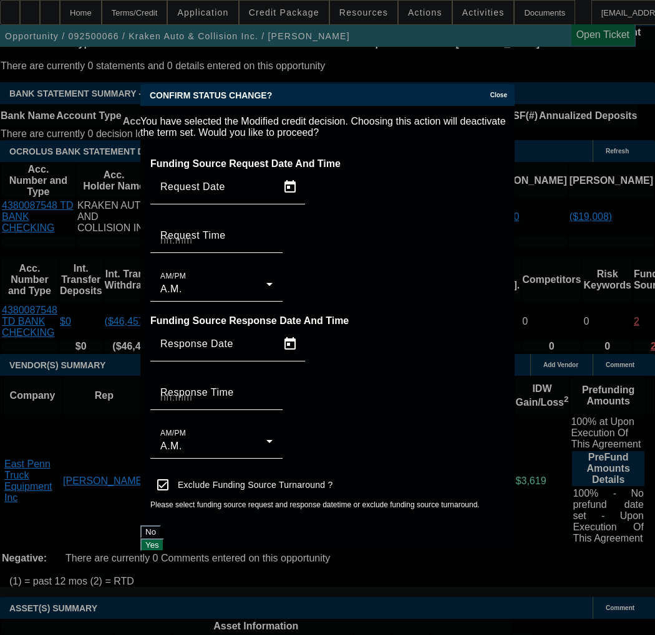
click at [164, 539] on button "Yes" at bounding box center [152, 545] width 24 height 13
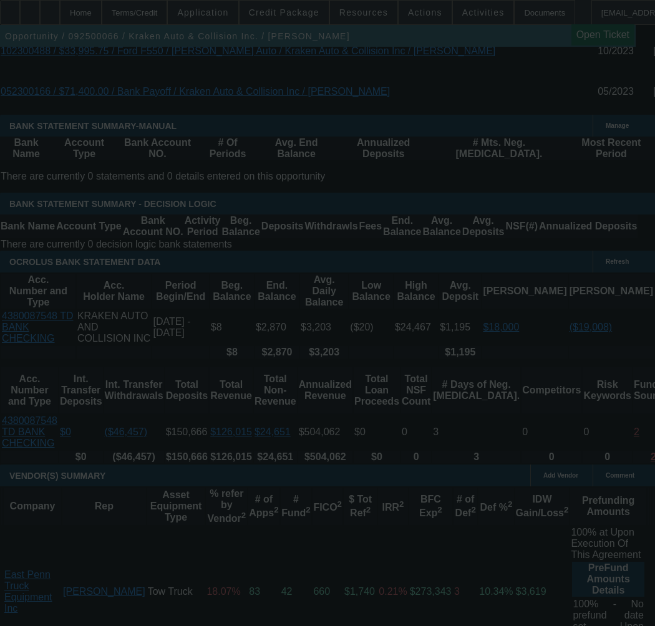
scroll to position [2245, 0]
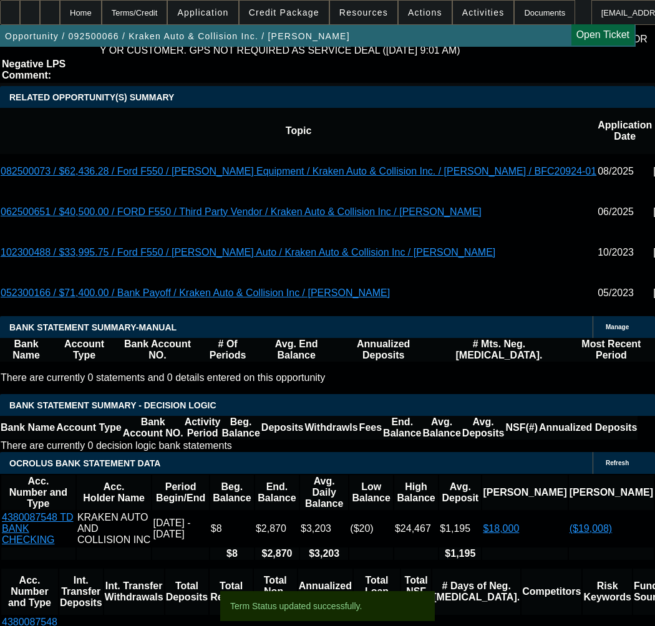
select select "0"
select select "0.1"
select select "4"
select select "0"
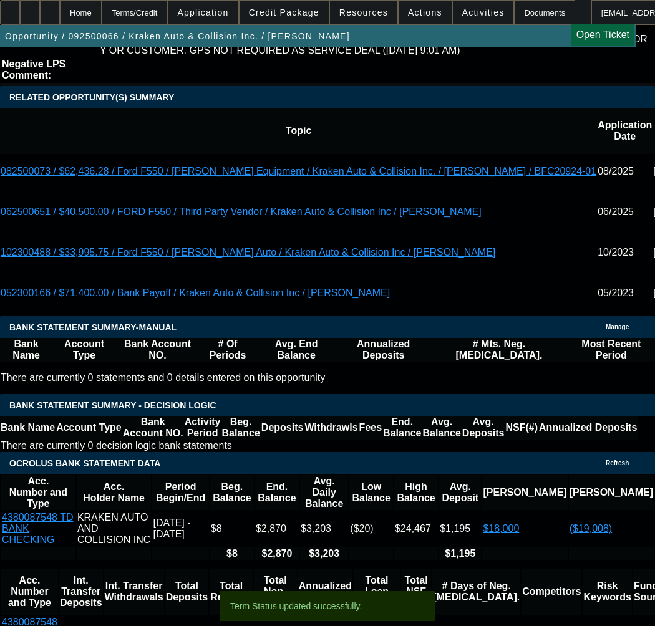
select select "0"
select select "0.1"
select select "4"
select select "0"
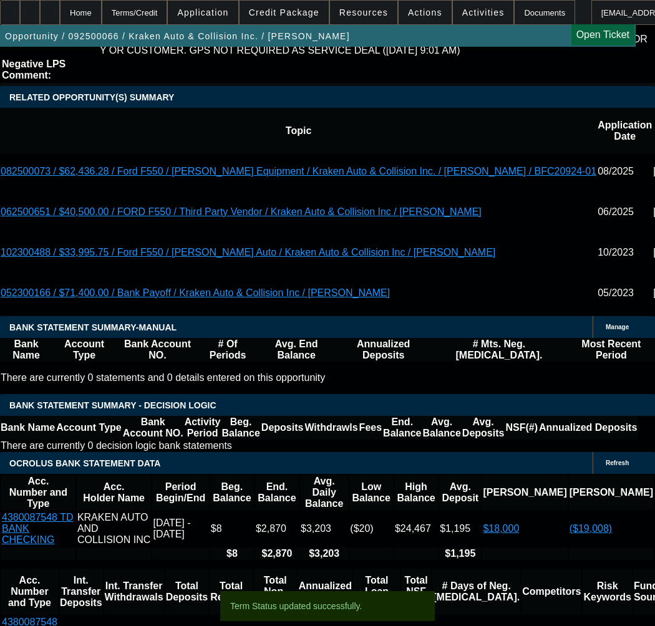
select select "0.1"
select select "4"
select select "0"
select select "0.1"
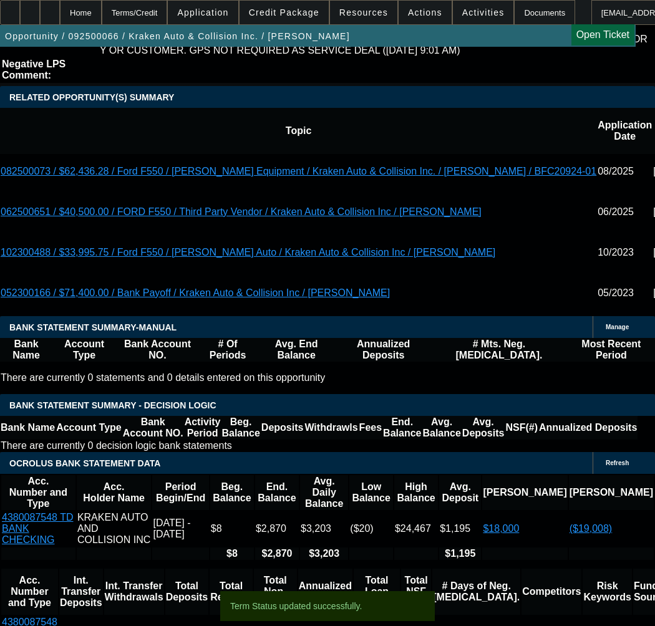
select select "4"
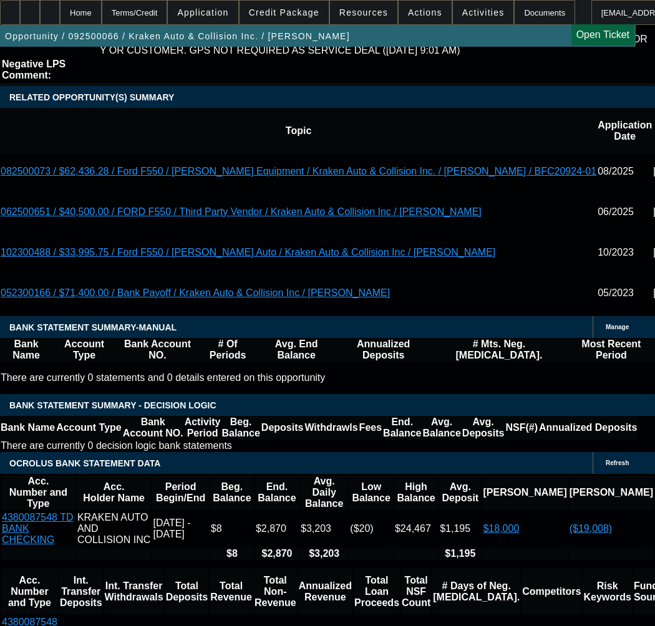
type input "$3,008.25"
type input "UNKNOWN"
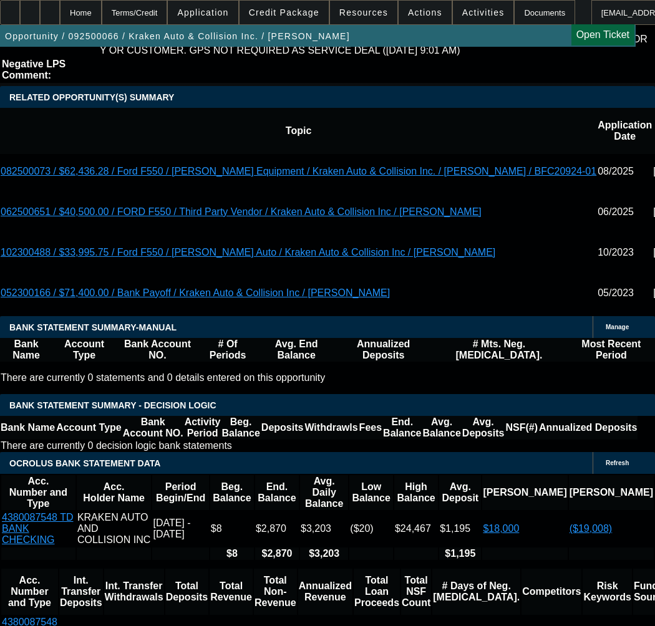
type input "$1,508.63"
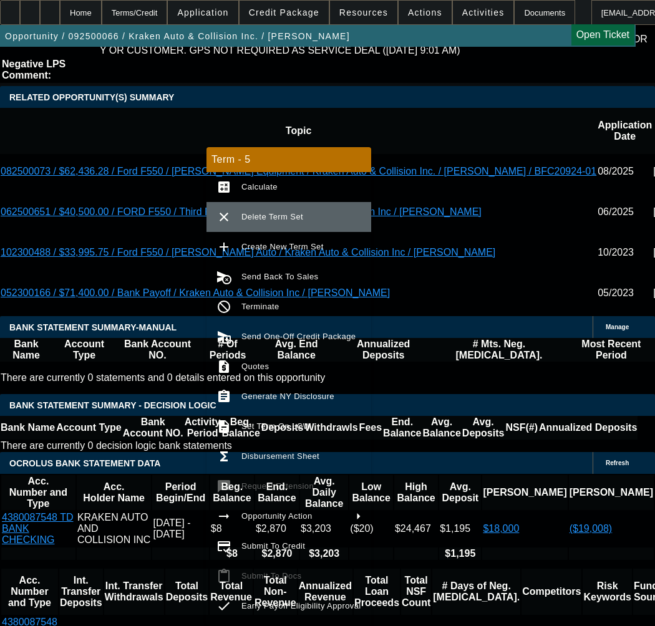
click at [261, 216] on span "Delete Term Set" at bounding box center [272, 216] width 62 height 9
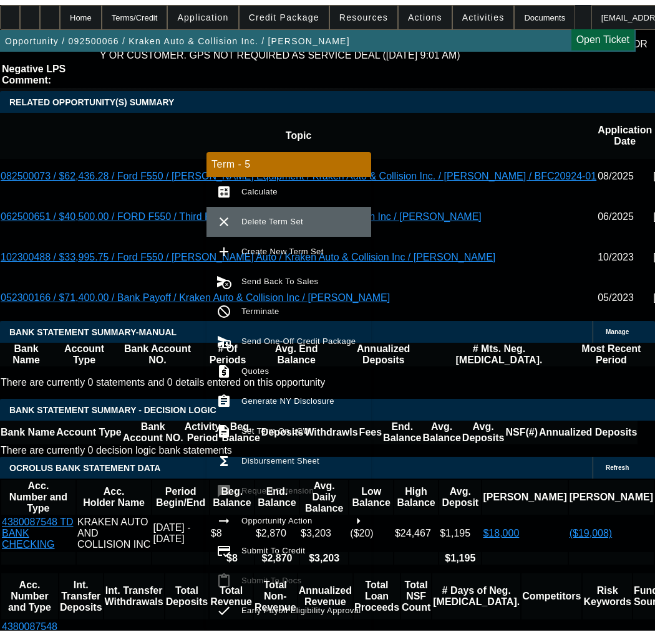
scroll to position [0, 0]
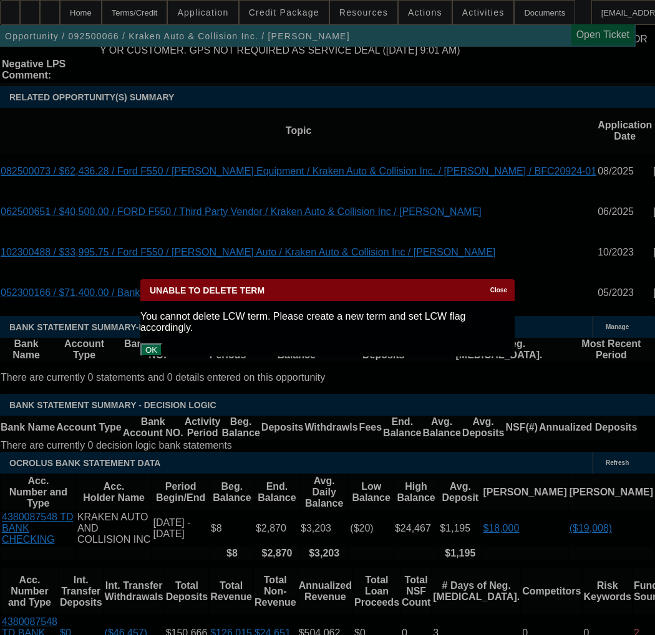
click at [448, 293] on div "Unable to delete Term Close" at bounding box center [327, 290] width 374 height 22
click at [487, 281] on div "Close" at bounding box center [500, 286] width 27 height 14
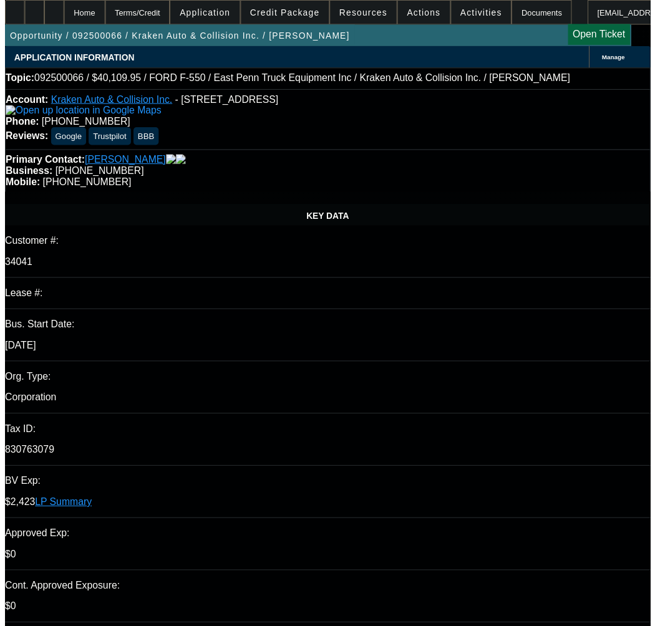
scroll to position [2245, 0]
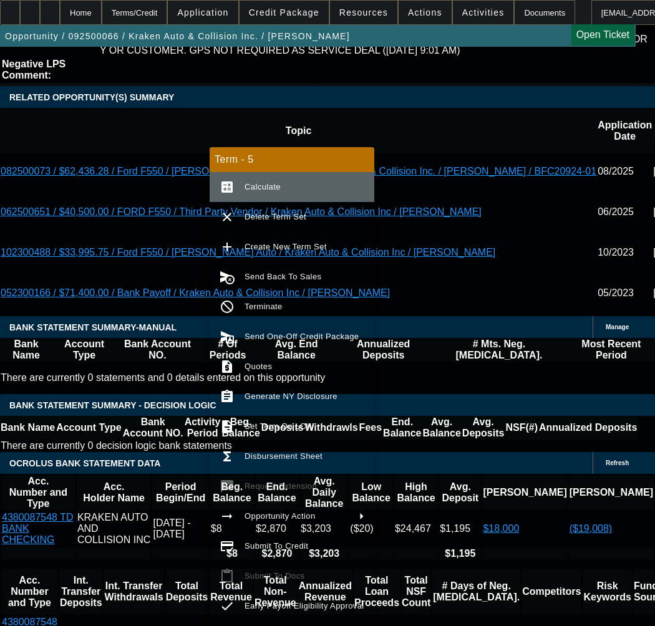
click at [278, 190] on span "Calculate" at bounding box center [304, 187] width 120 height 15
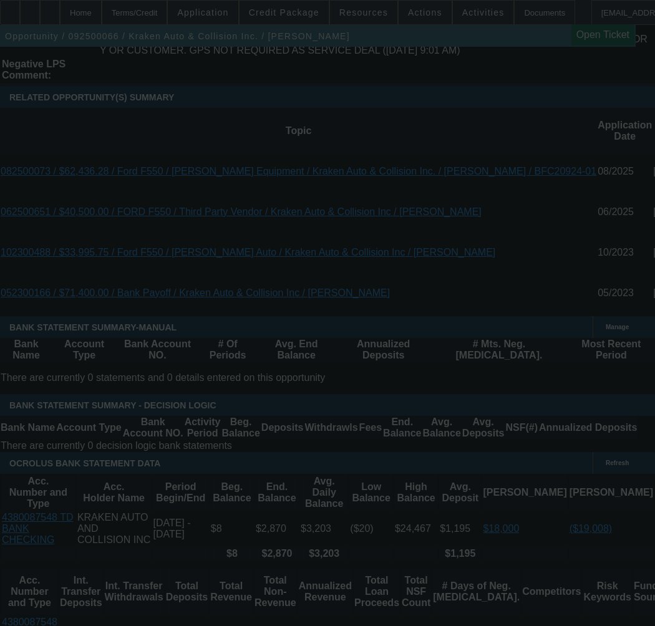
select select "0"
select select "0.1"
select select "4"
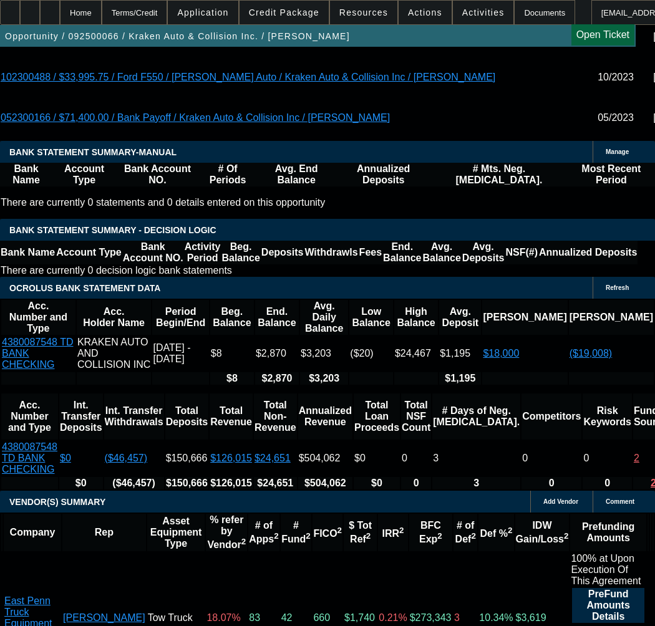
scroll to position [2307, 0]
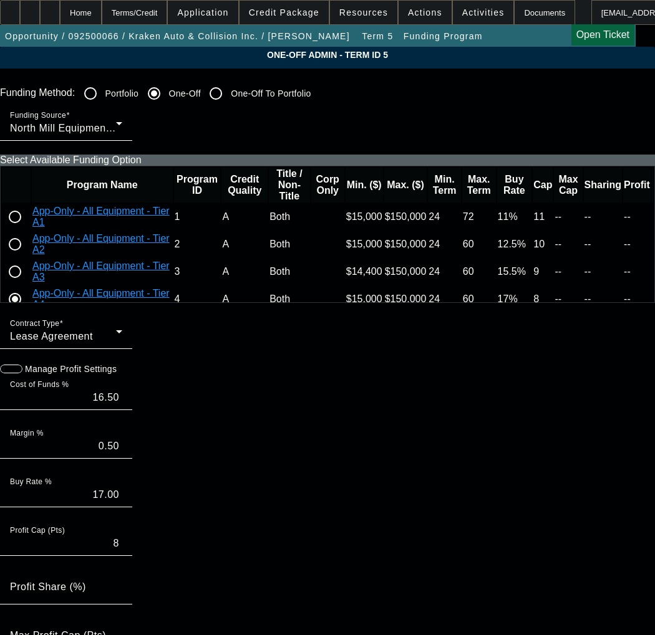
paste input "C041740-A197947S"
type input "C041740-A197947S"
paste input "C041740-A197947S"
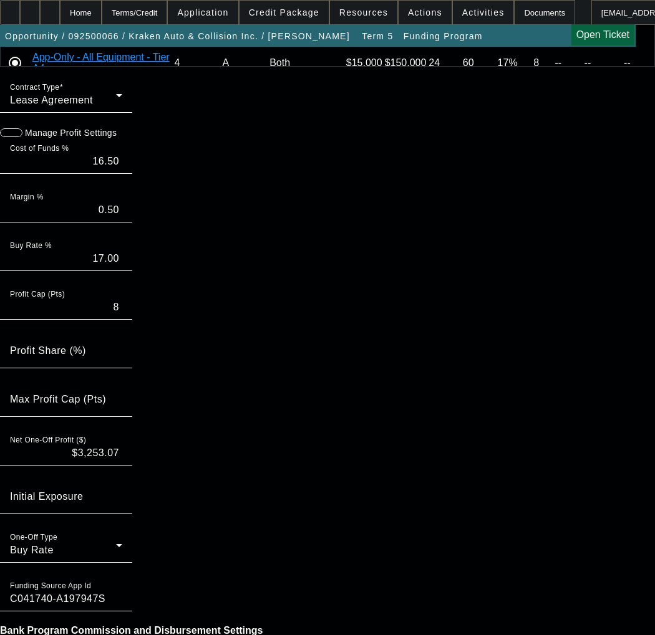
scroll to position [249, 0]
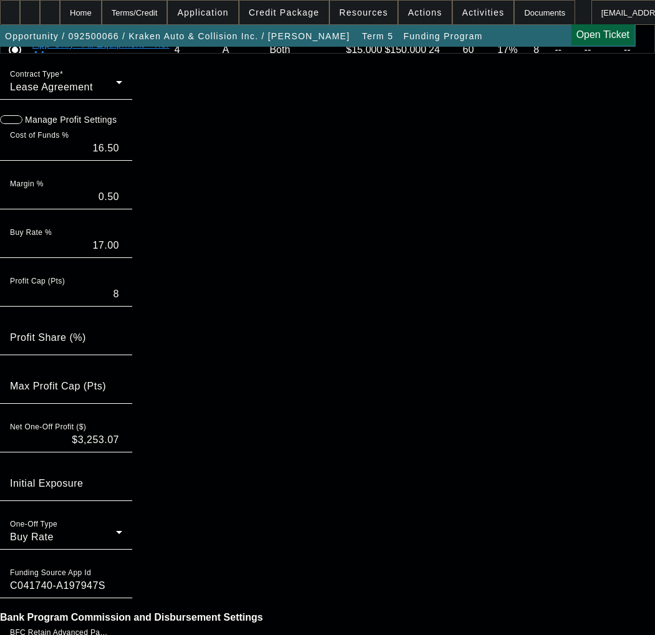
type input "C041740-A197947S"
click at [12, 126] on span "button" at bounding box center [6, 119] width 12 height 12
click at [122, 156] on input "16.50" at bounding box center [66, 148] width 112 height 15
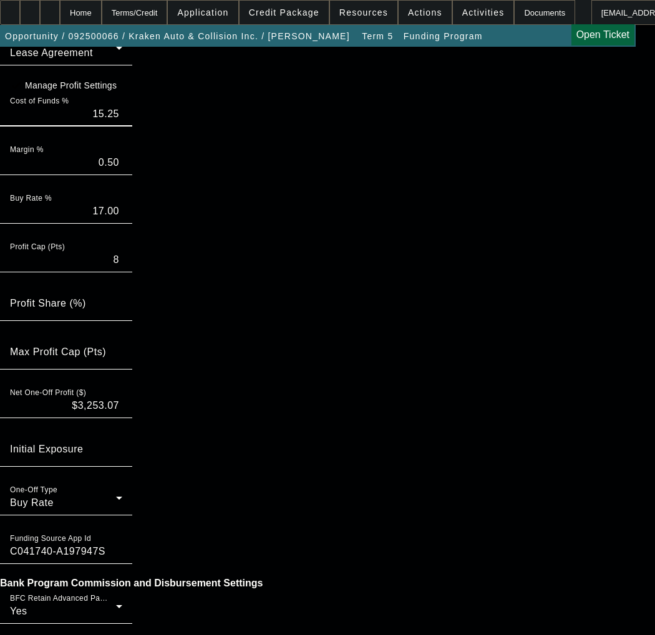
scroll to position [312, 0]
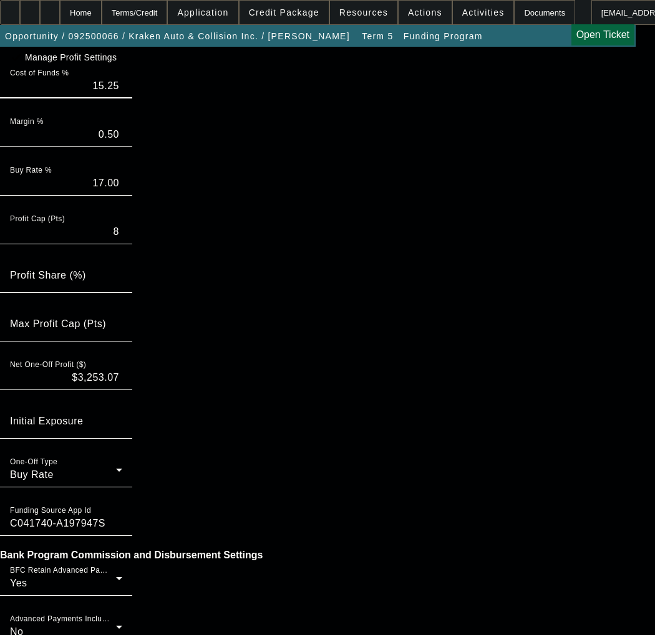
type input "15.25"
type input "15.75"
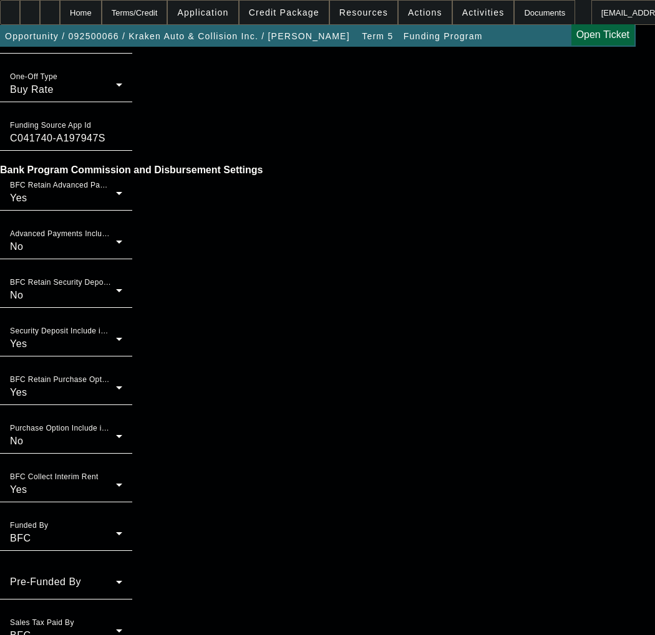
scroll to position [1026, 0]
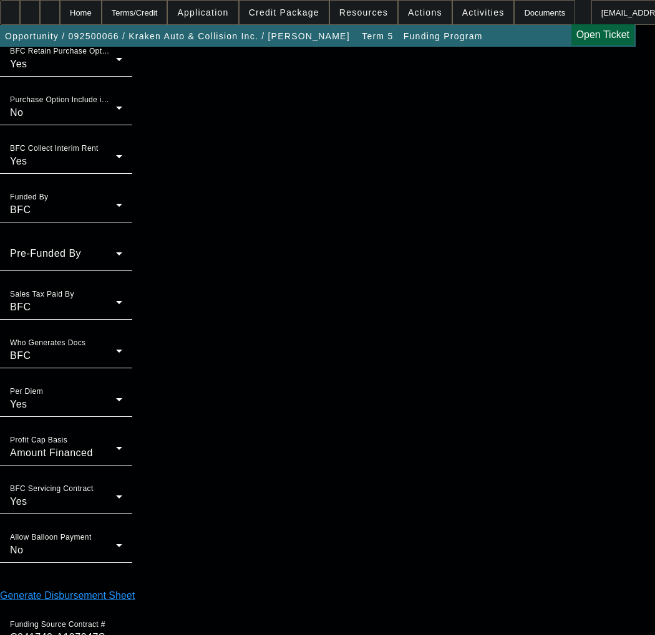
type input "11:02"
drag, startPoint x: 160, startPoint y: 396, endPoint x: 179, endPoint y: 387, distance: 21.5
click at [160, 395] on span "4" at bounding box center [161, 390] width 22 height 22
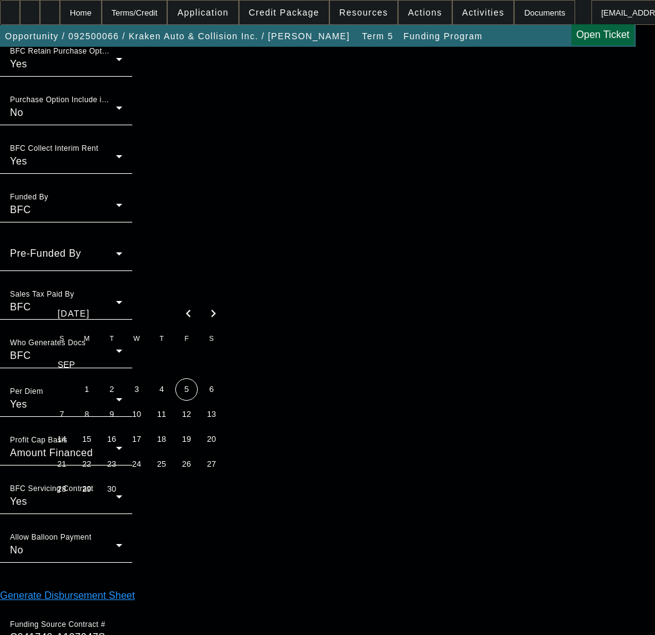
type input "9/4/2025"
type input "02:58"
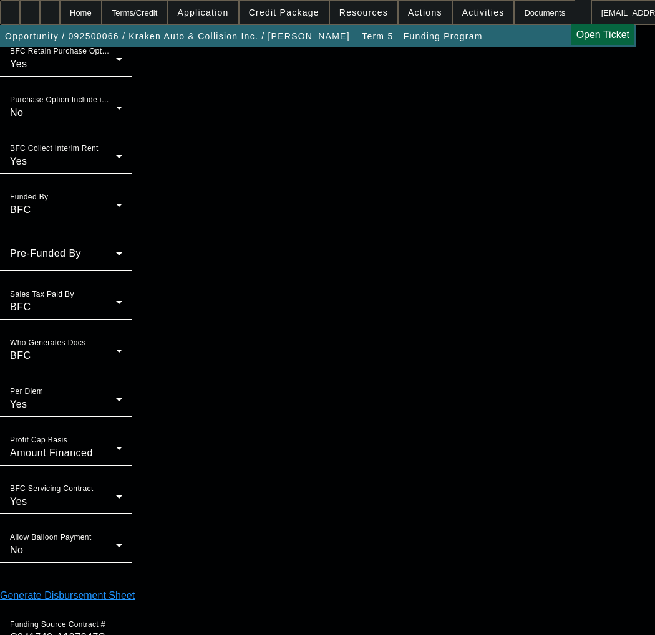
type input "9/4/2025"
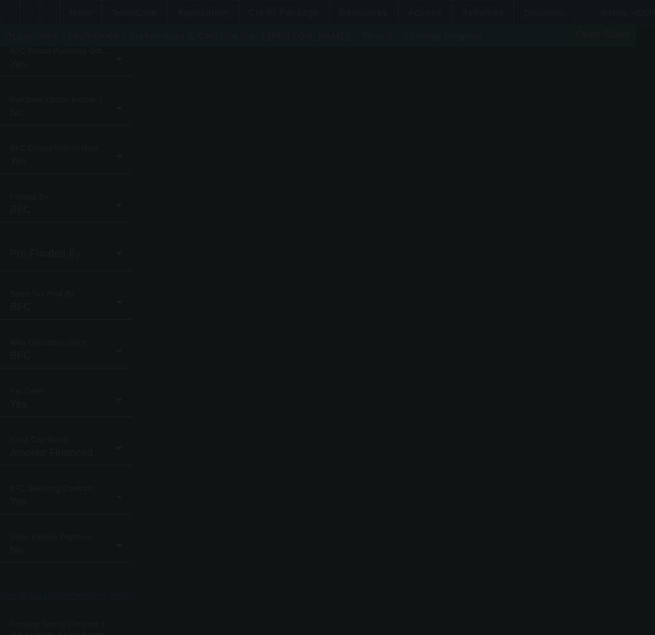
type input "16.50"
type input "17.00"
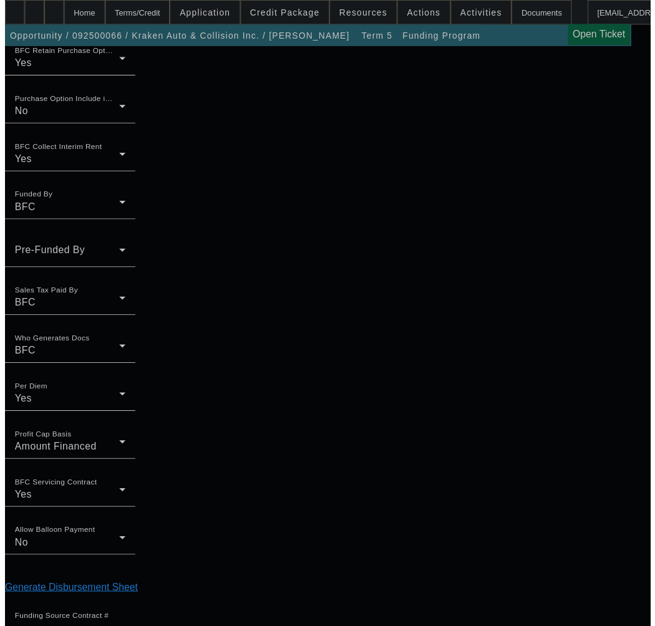
scroll to position [0, 0]
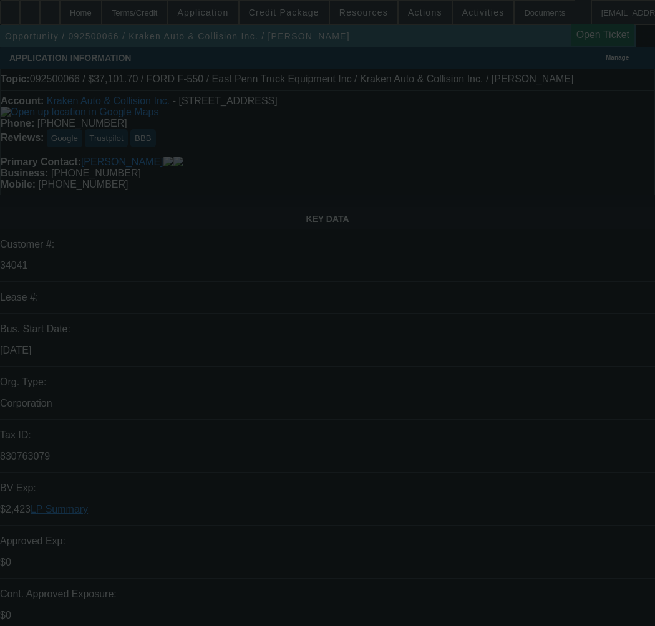
select select "0"
select select "0.1"
select select "4"
select select "0"
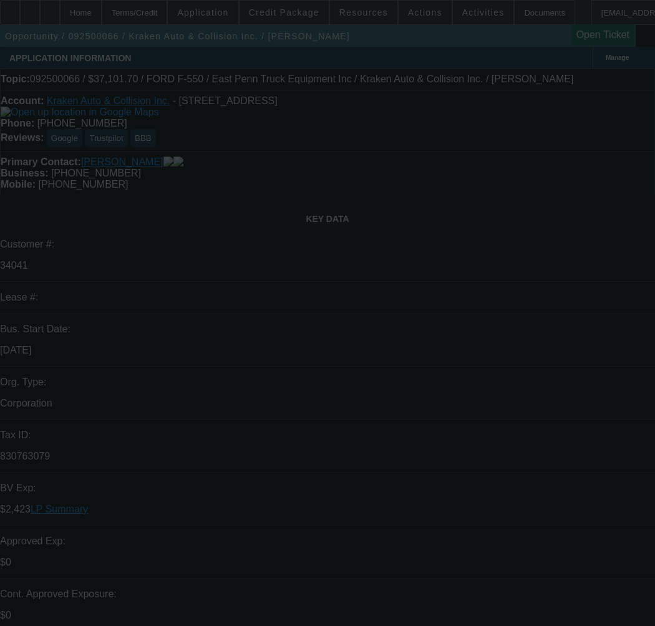
select select "0"
select select "0.1"
select select "4"
select select "0"
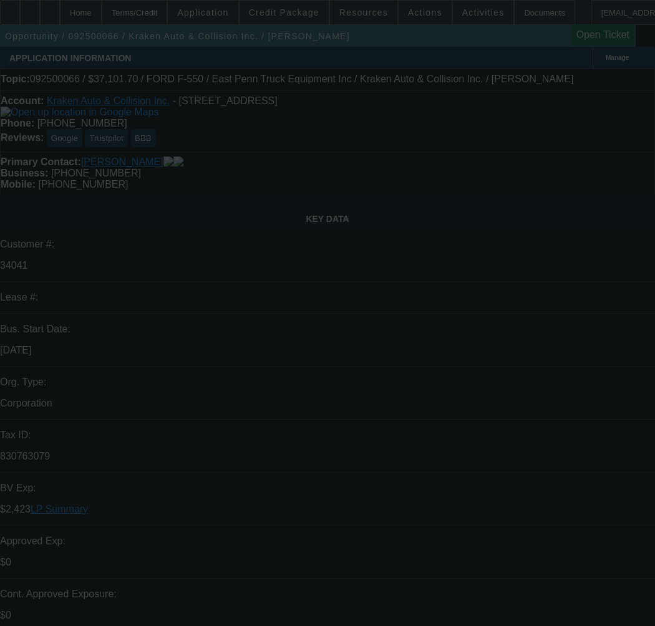
select select "0.1"
select select "4"
select select "0"
select select "0.1"
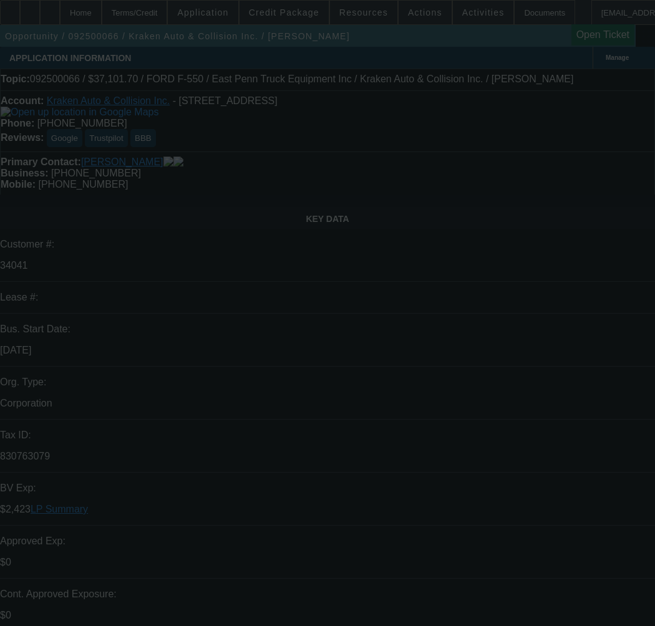
select select "4"
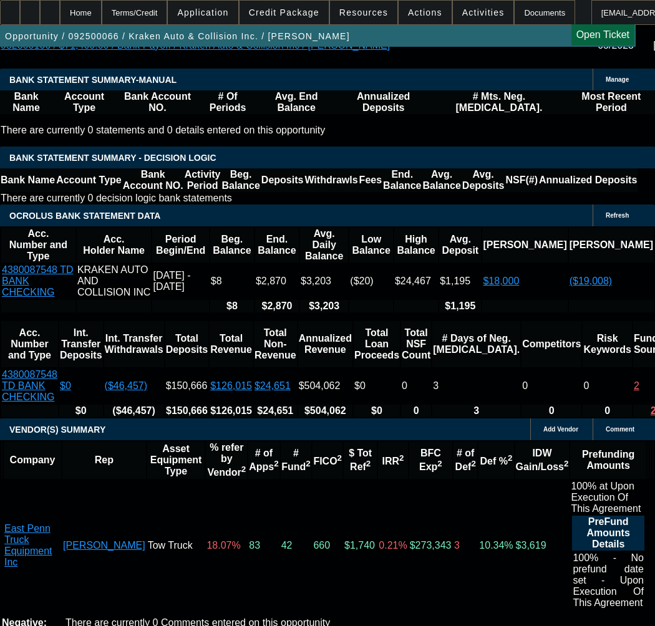
scroll to position [2494, 0]
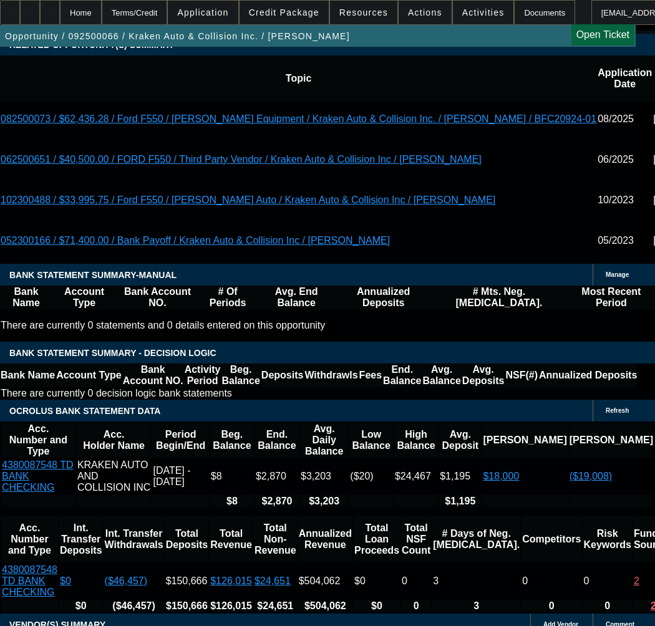
scroll to position [2432, 0]
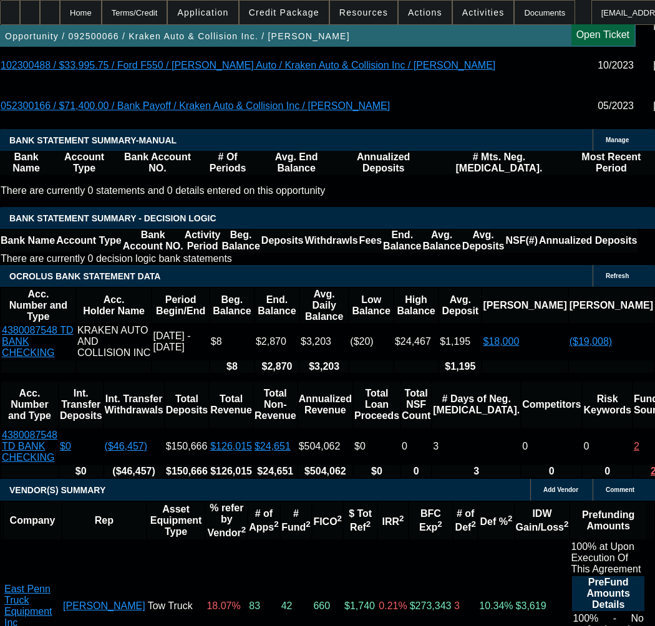
select select "3"
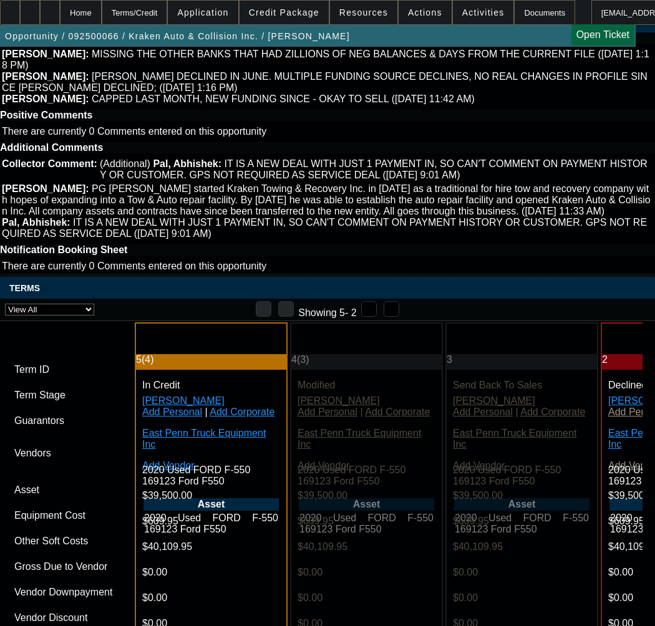
scroll to position [3305, 0]
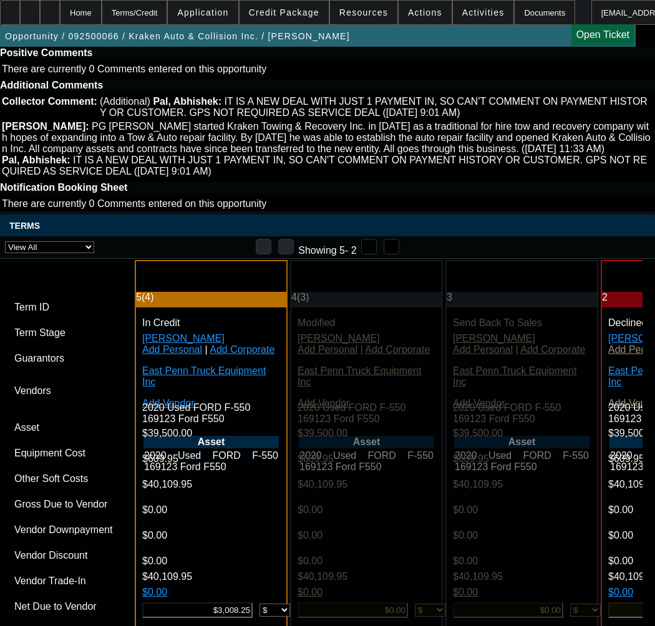
type input "10/20/2025"
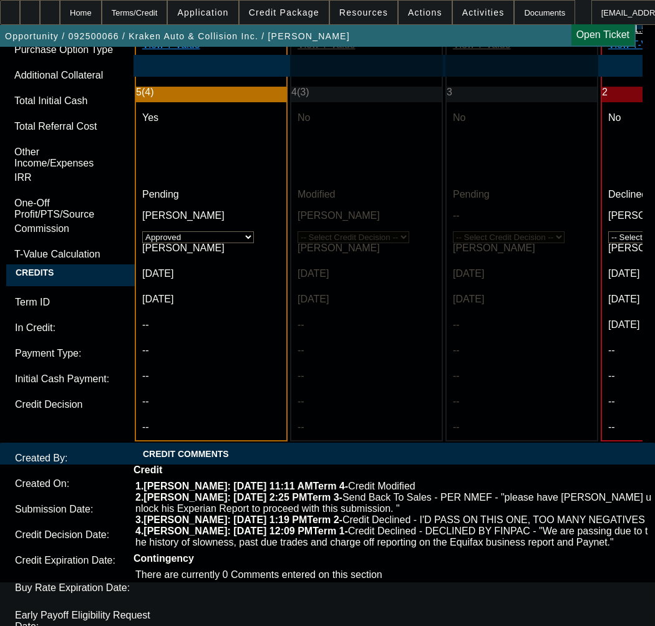
scroll to position [4240, 0]
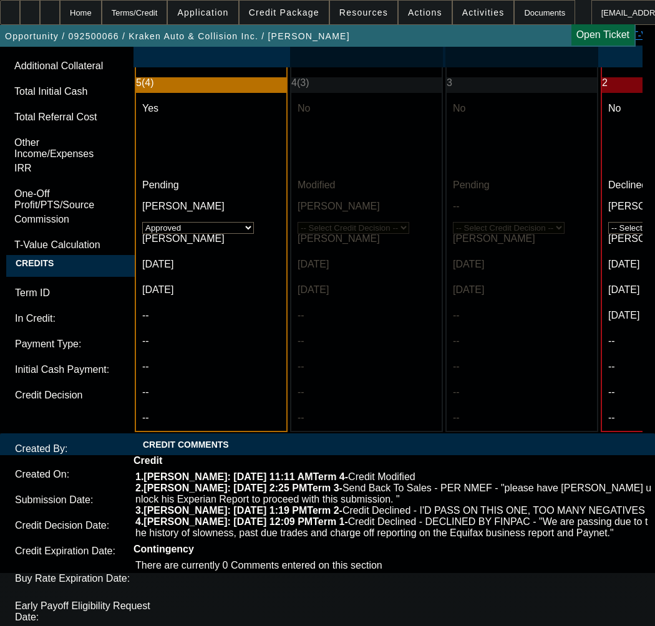
paste textarea "Vendor Invoice: $40,109.95"
paste textarea "Down Payment: $ (3,008.25)"
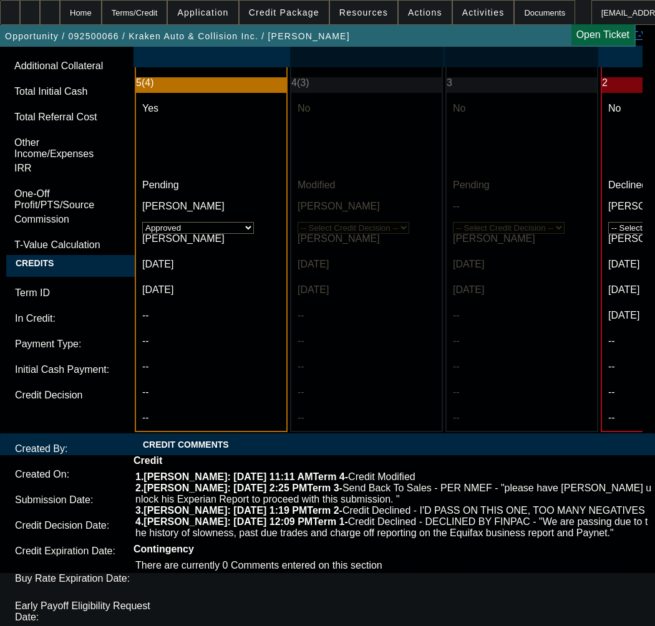
paste textarea "Finance Amount: $37,101.70"
type textarea "APPROVED BY NMEF - Vendor Invoice: $40,109.95; Down Payment: $ (3,008.25); Fina…"
checkbox input "true"
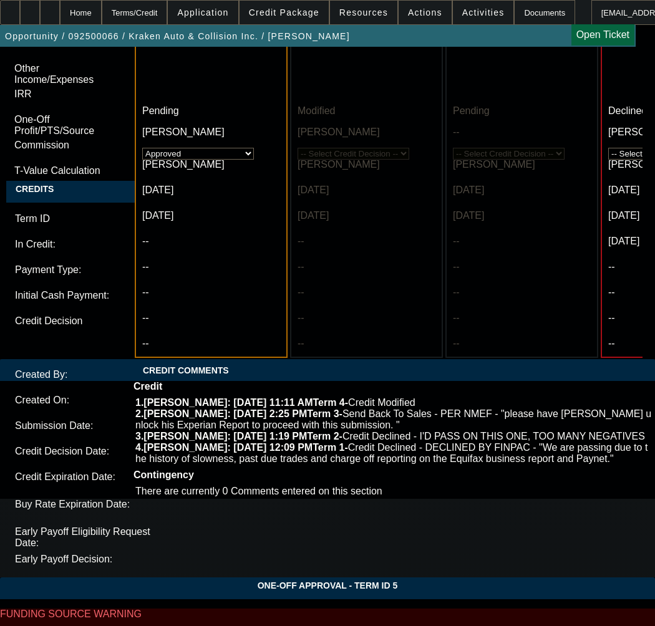
scroll to position [4159, 0]
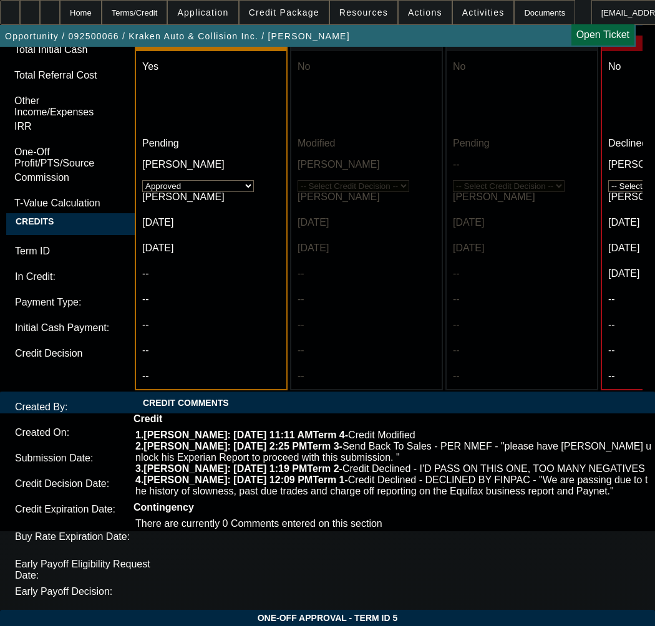
scroll to position [4284, 0]
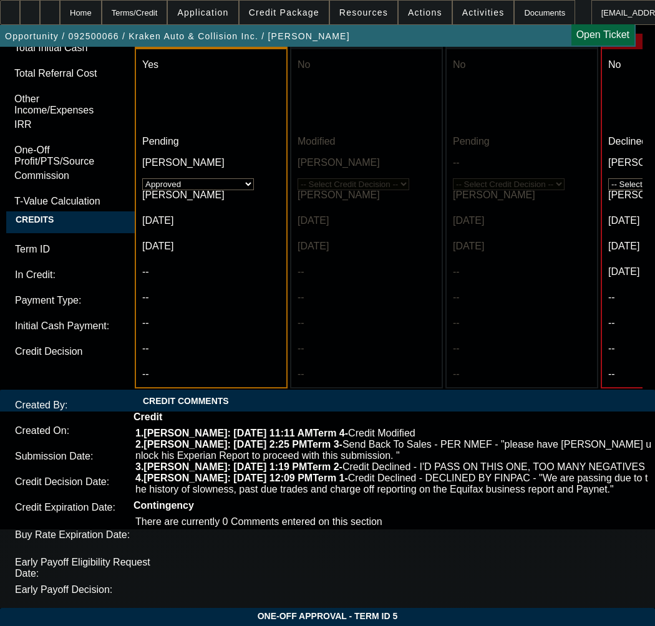
type textarea "APPROVED BY NMEF - Vendor Invoice: $40,109.95; Down Payment: $ (3,008.25); Fina…"
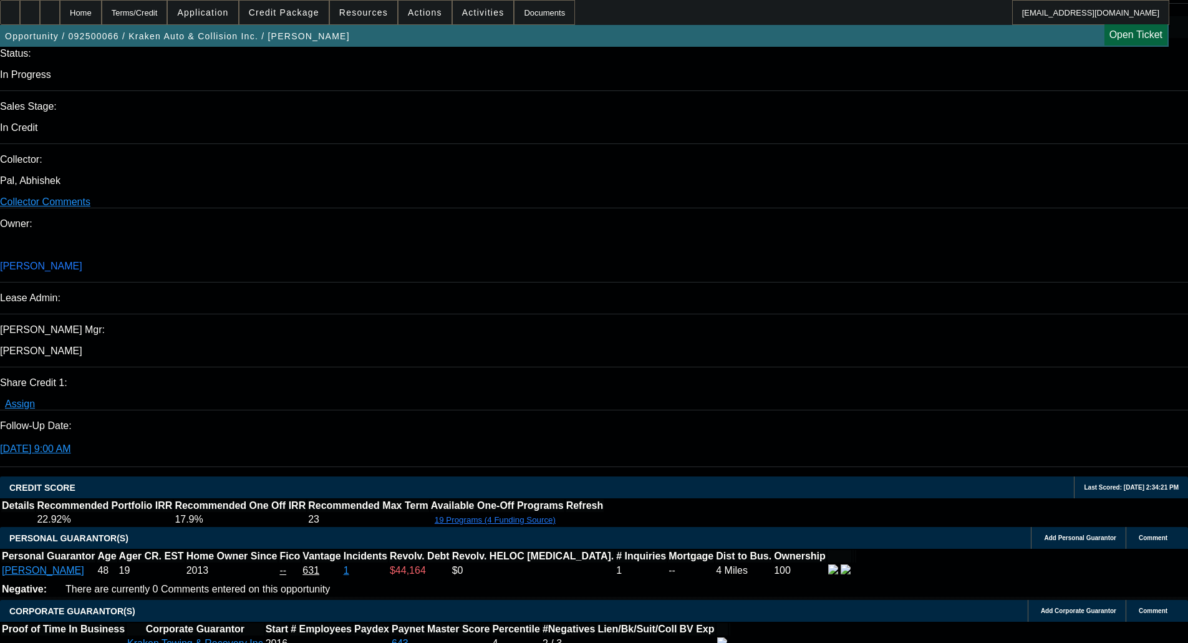
scroll to position [1346, 0]
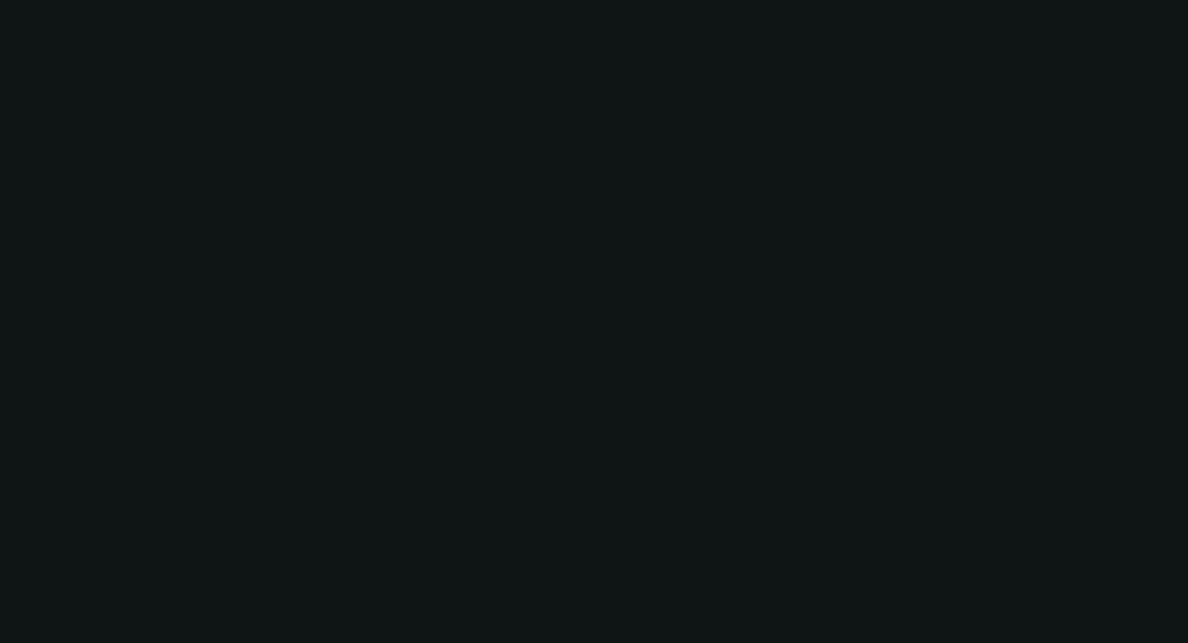
select select "0"
select select "0.1"
select select "4"
select select "0"
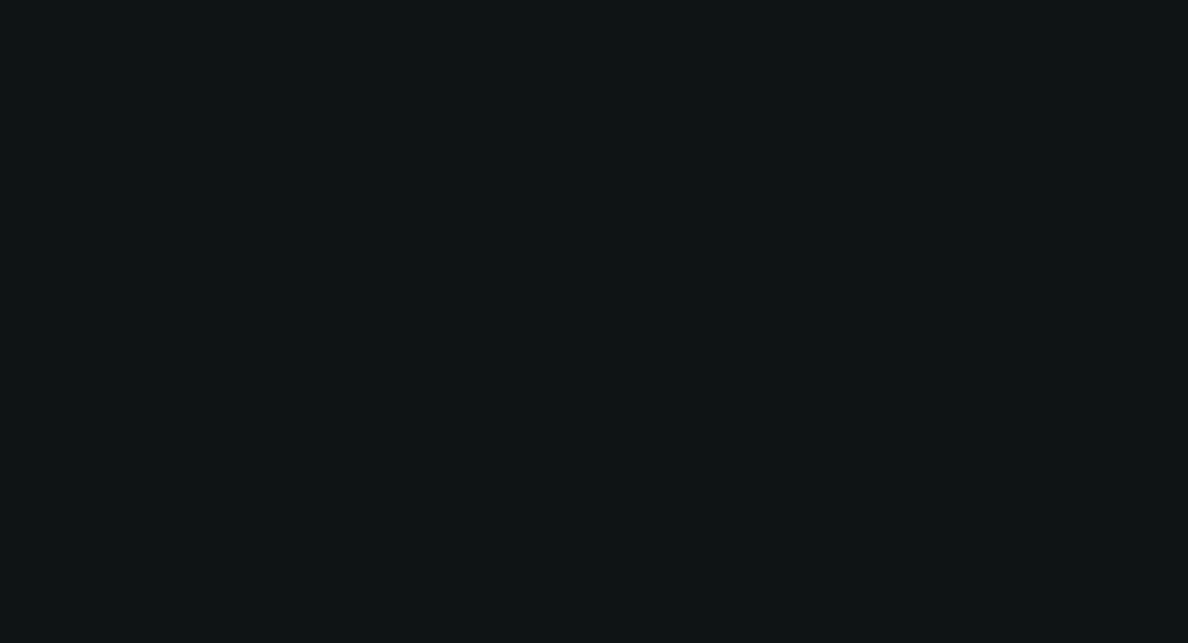
select select "0"
select select "0.1"
select select "4"
select select "0"
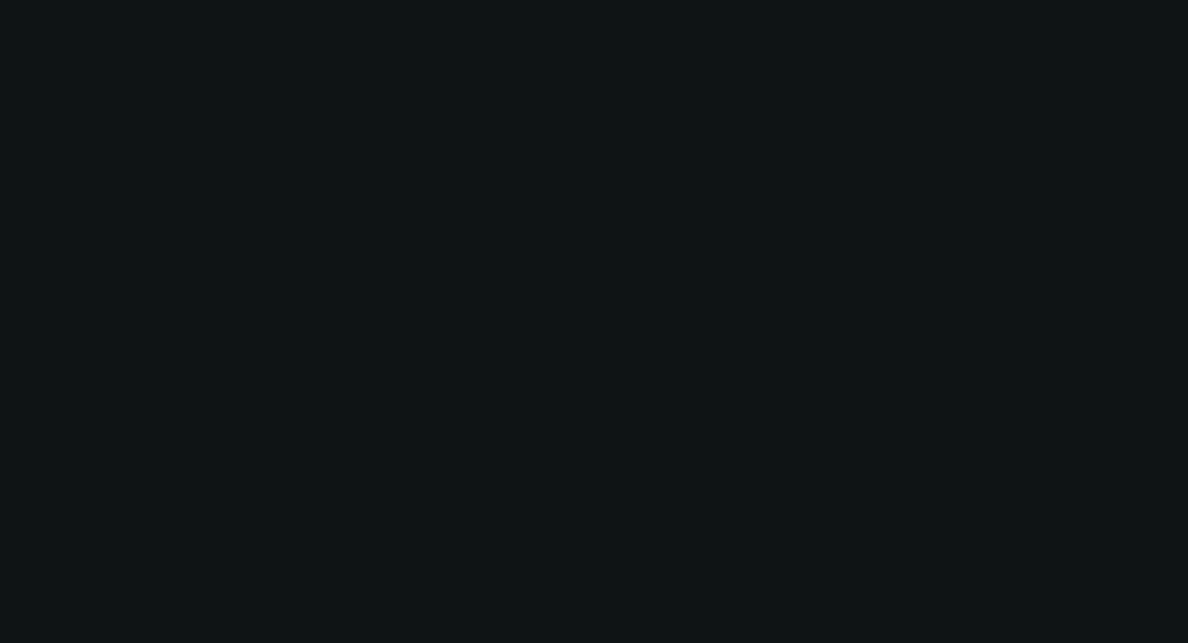
select select "0.1"
select select "4"
select select "0"
select select "0.1"
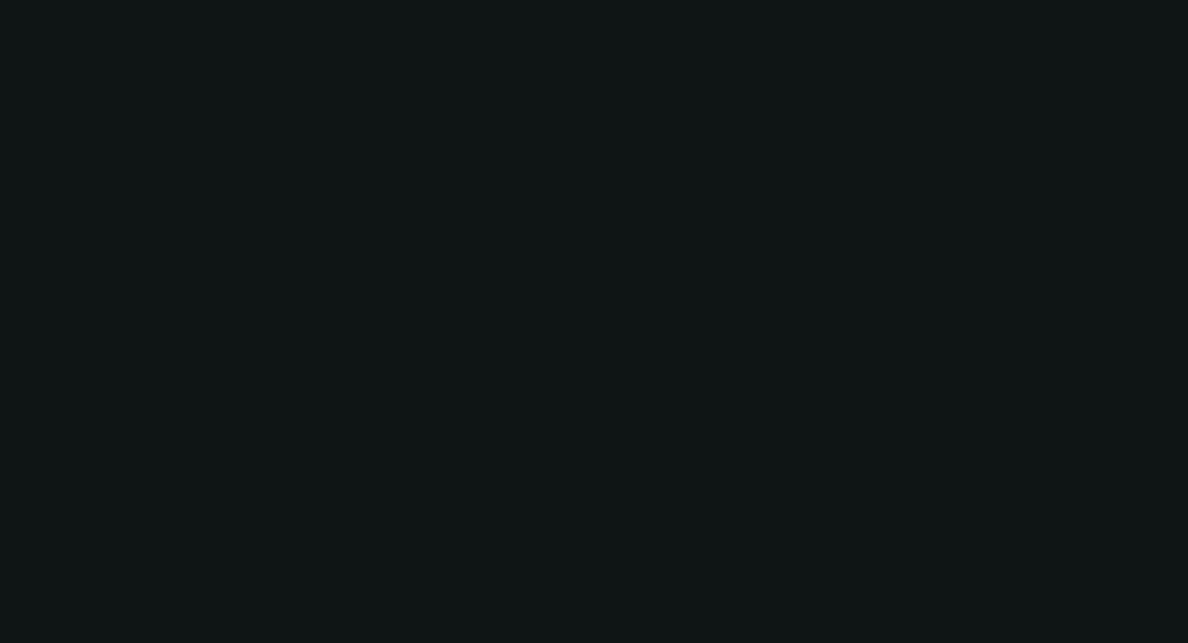
select select "4"
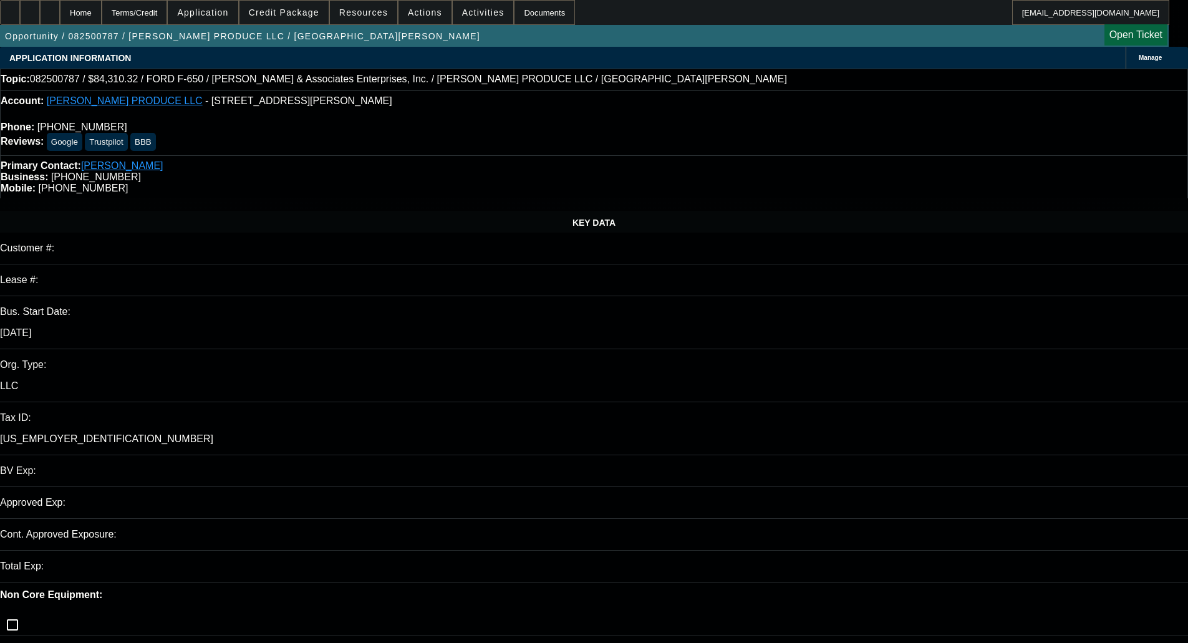
select select "0"
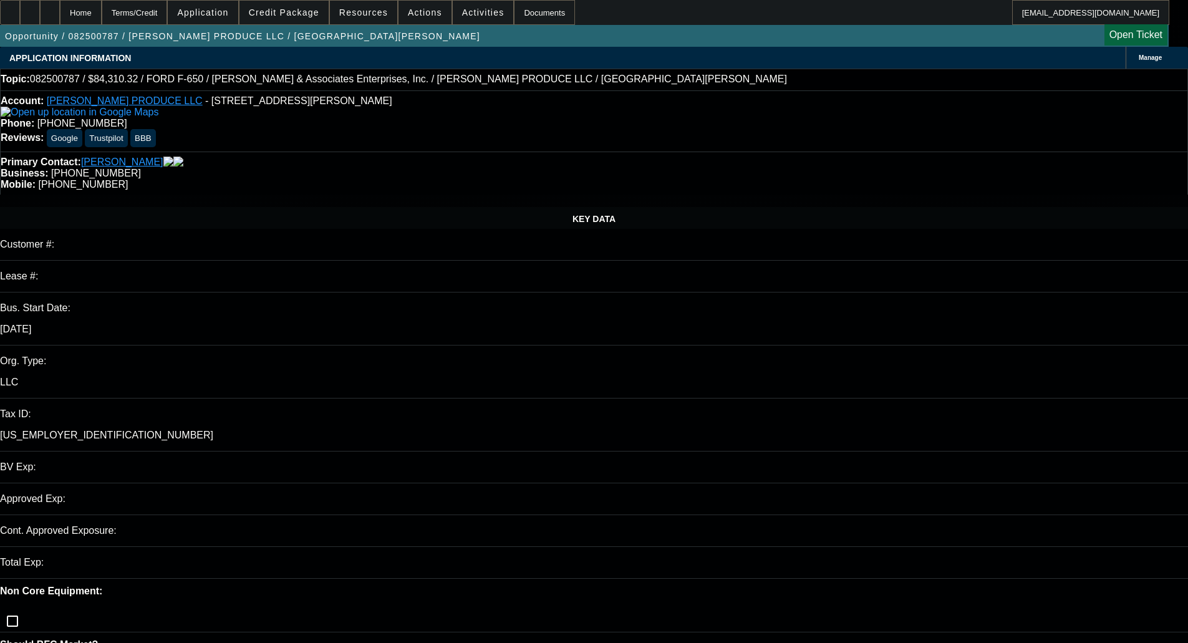
select select "0"
select select "6"
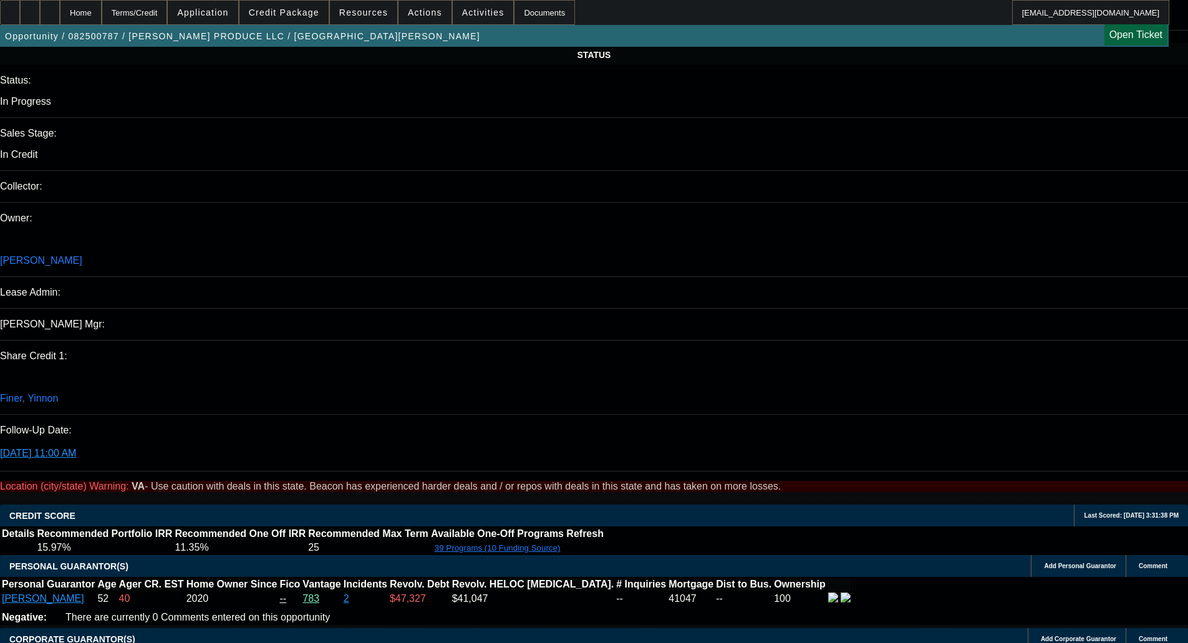
scroll to position [1247, 0]
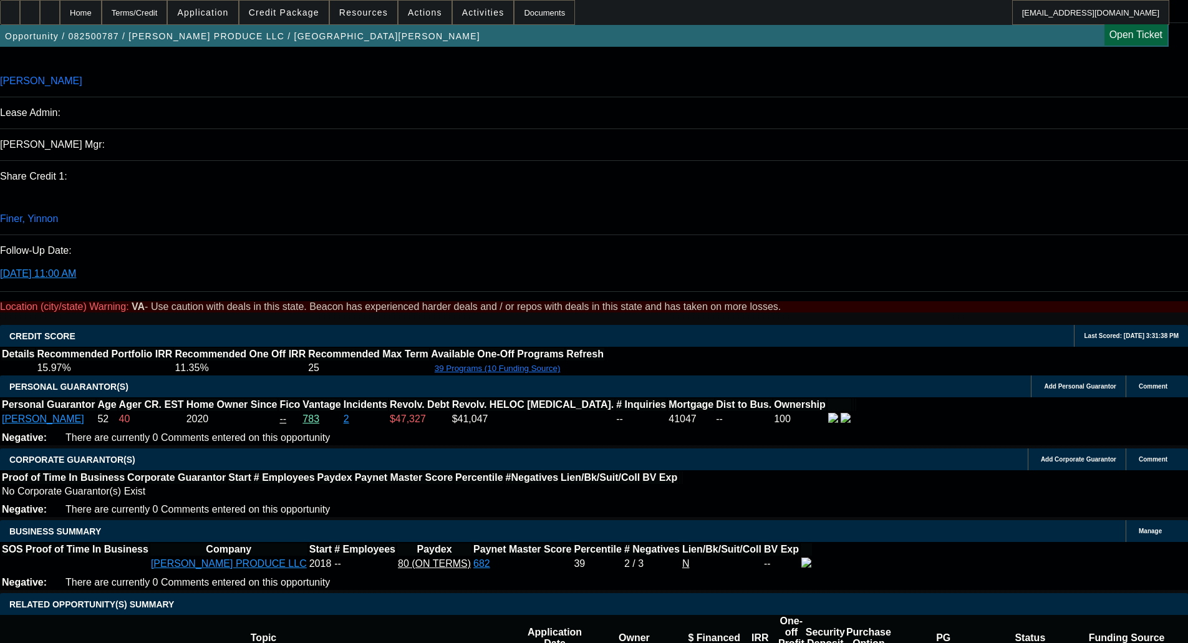
scroll to position [1559, 0]
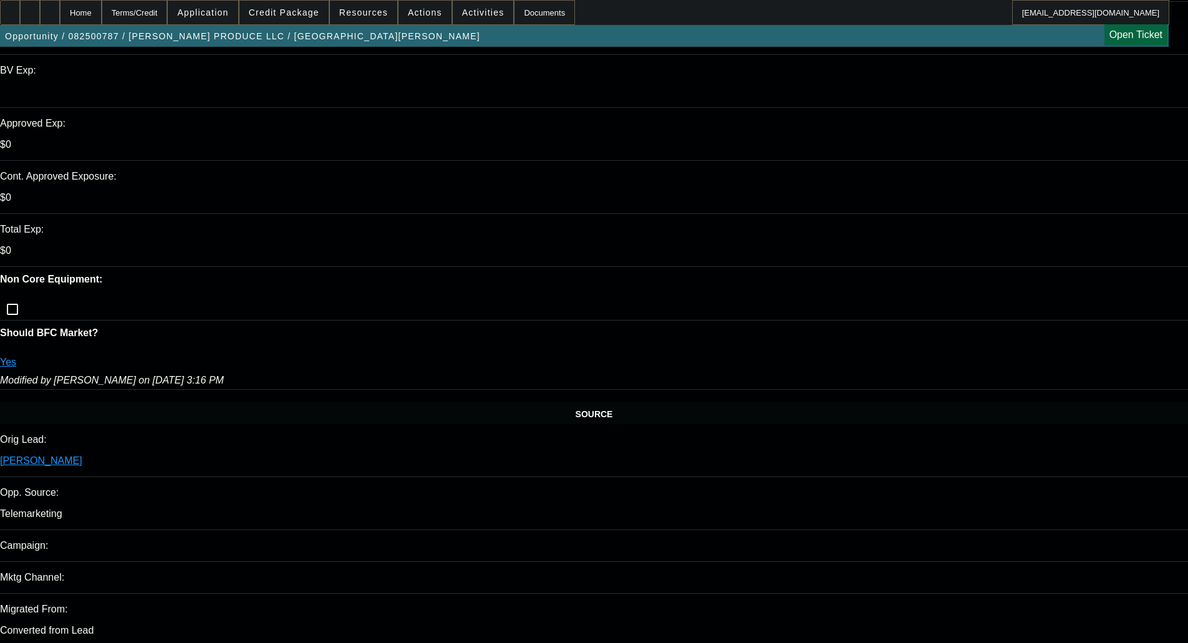
scroll to position [374, 0]
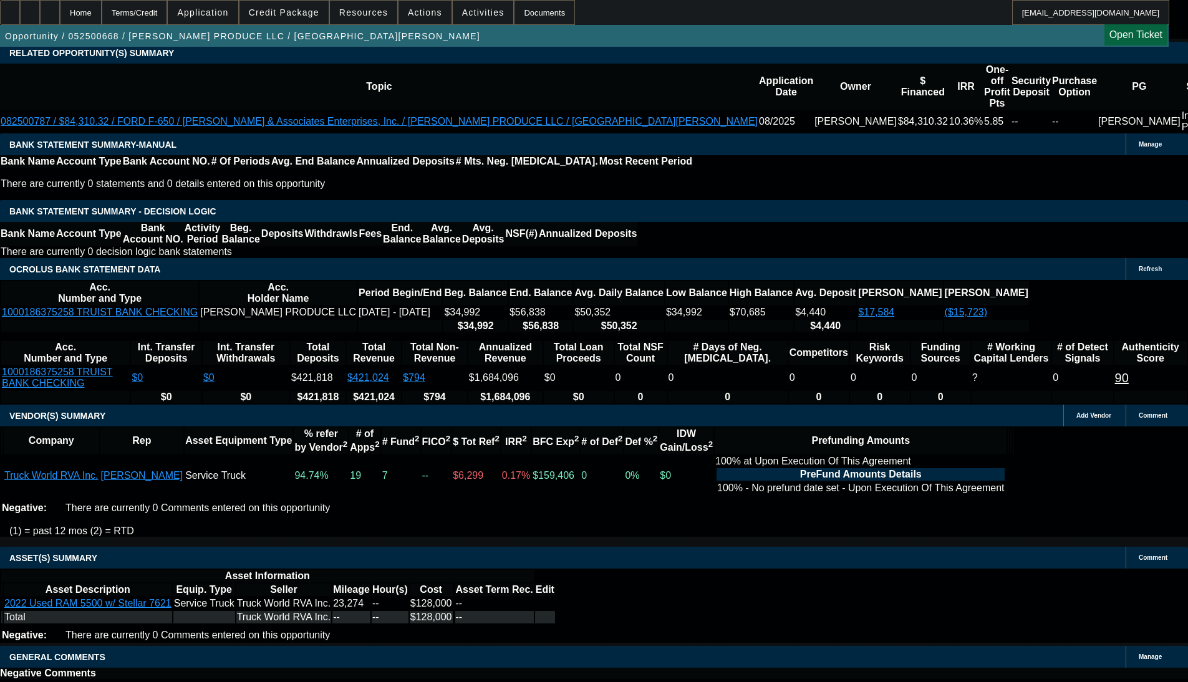
select select "0"
select select "6"
select select "0"
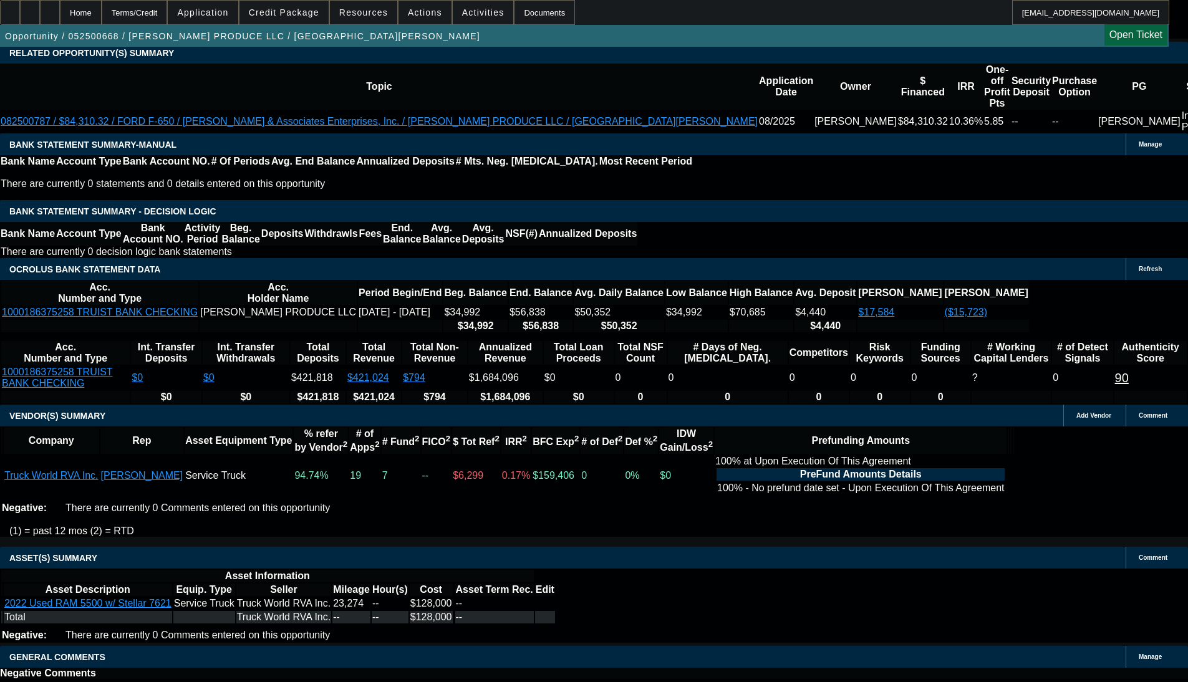
select select "0"
select select "6"
select select "0"
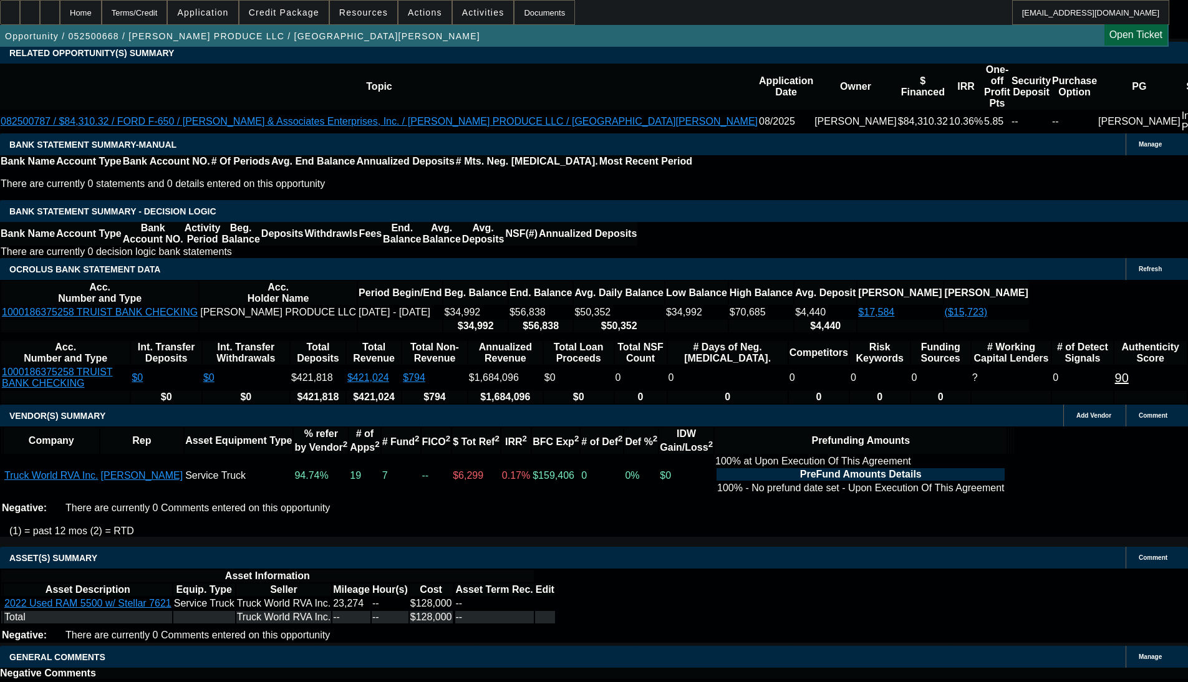
select select "0"
select select "6"
select select "0"
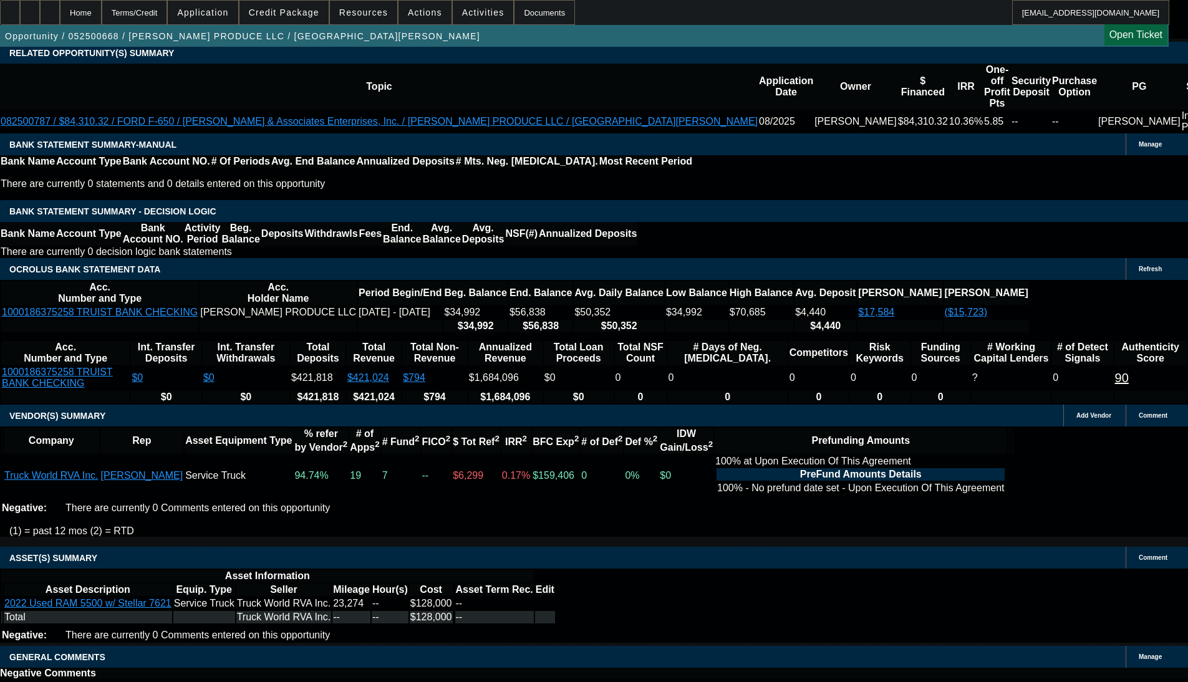
select select "6"
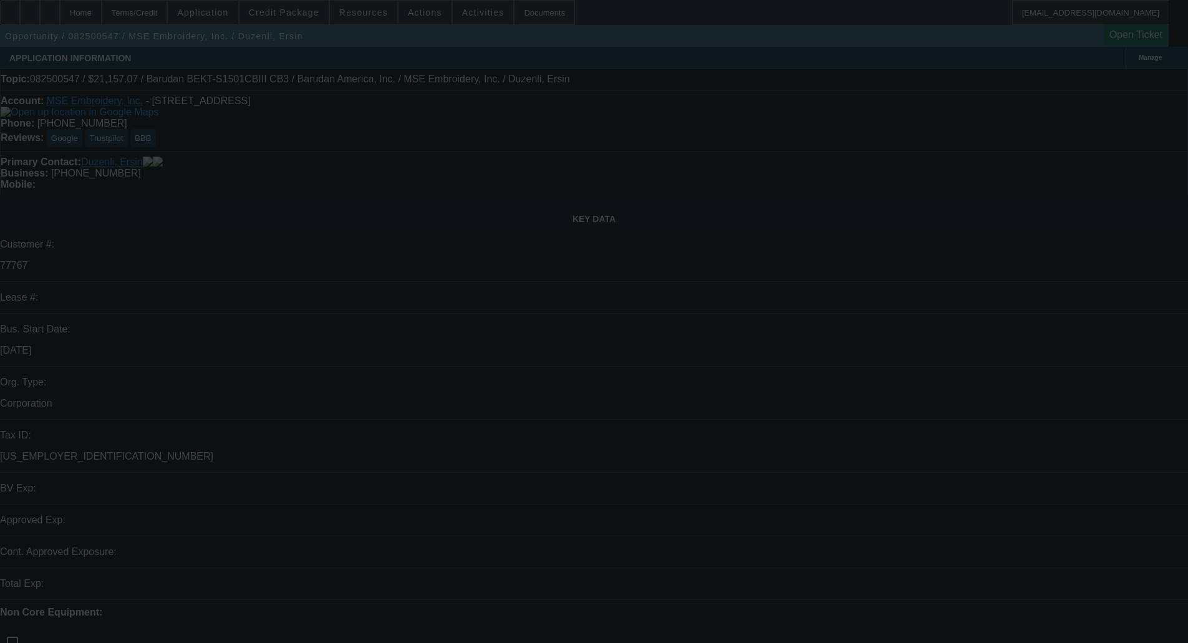
click at [671, 409] on div at bounding box center [594, 321] width 1188 height 643
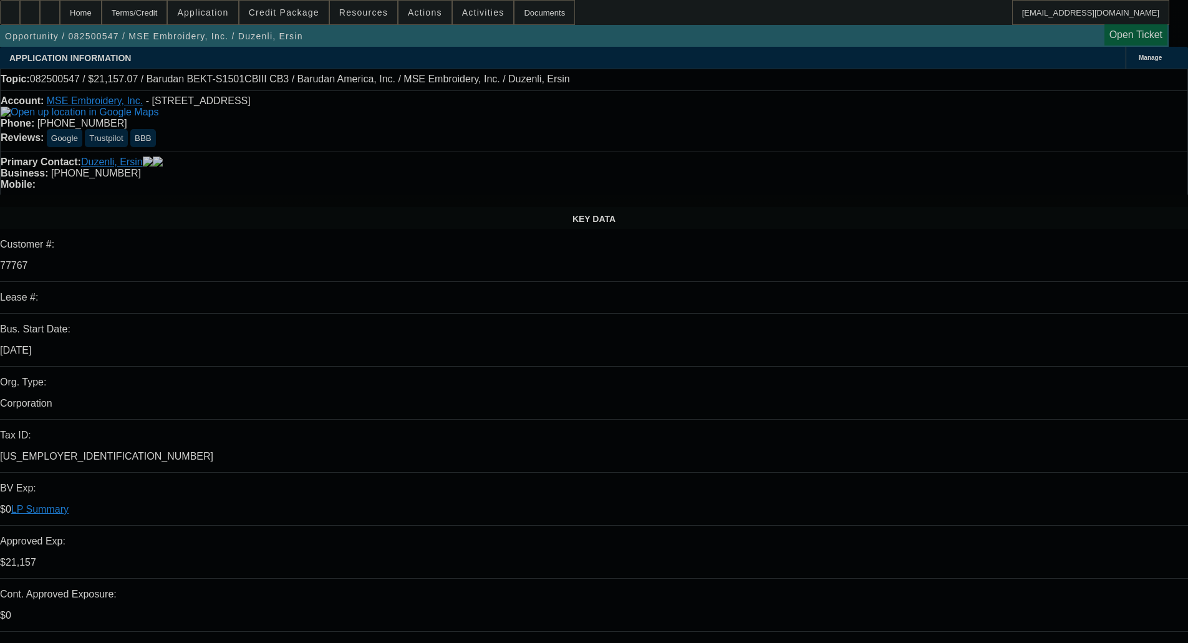
select select "0"
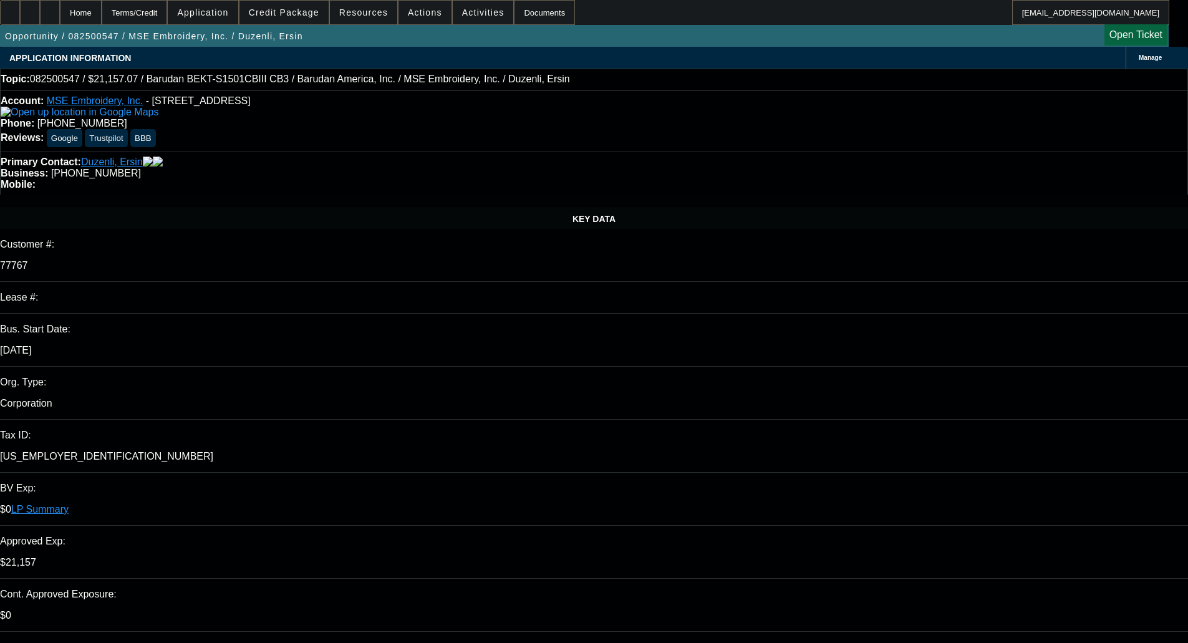
select select "0"
select select "2"
select select "0"
select select "6"
select select "0"
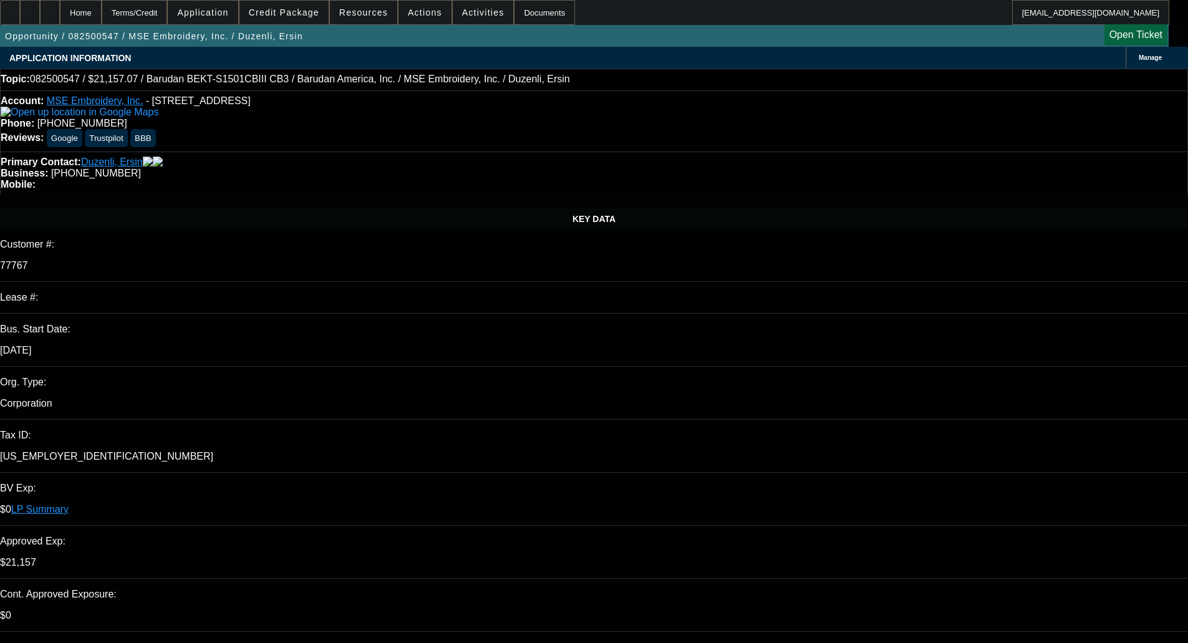
select select "2"
select select "0"
select select "6"
select select "0"
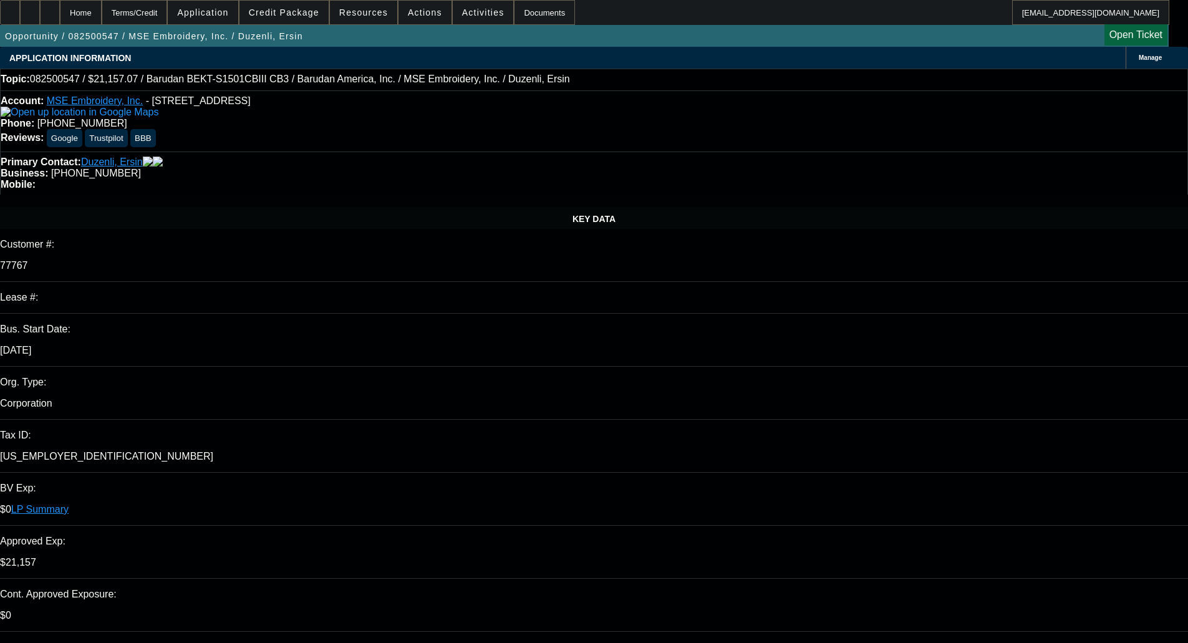
select select "0"
select select "2"
select select "0"
select select "6"
select select "0"
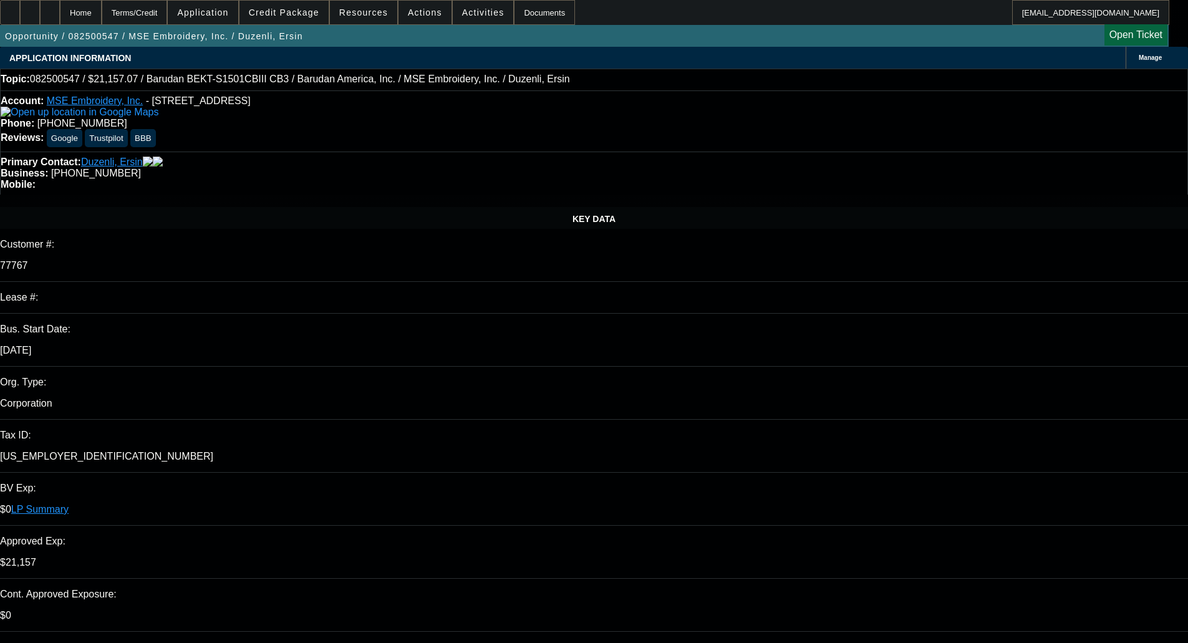
select select "0"
select select "2"
select select "0.1"
select select "4"
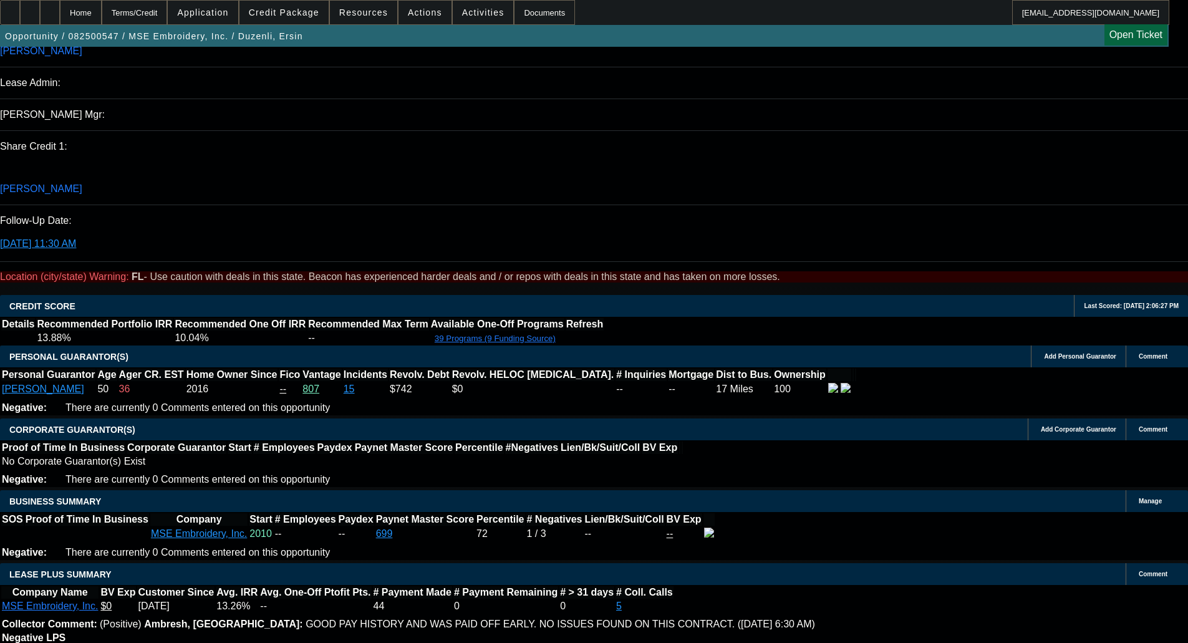
scroll to position [1634, 0]
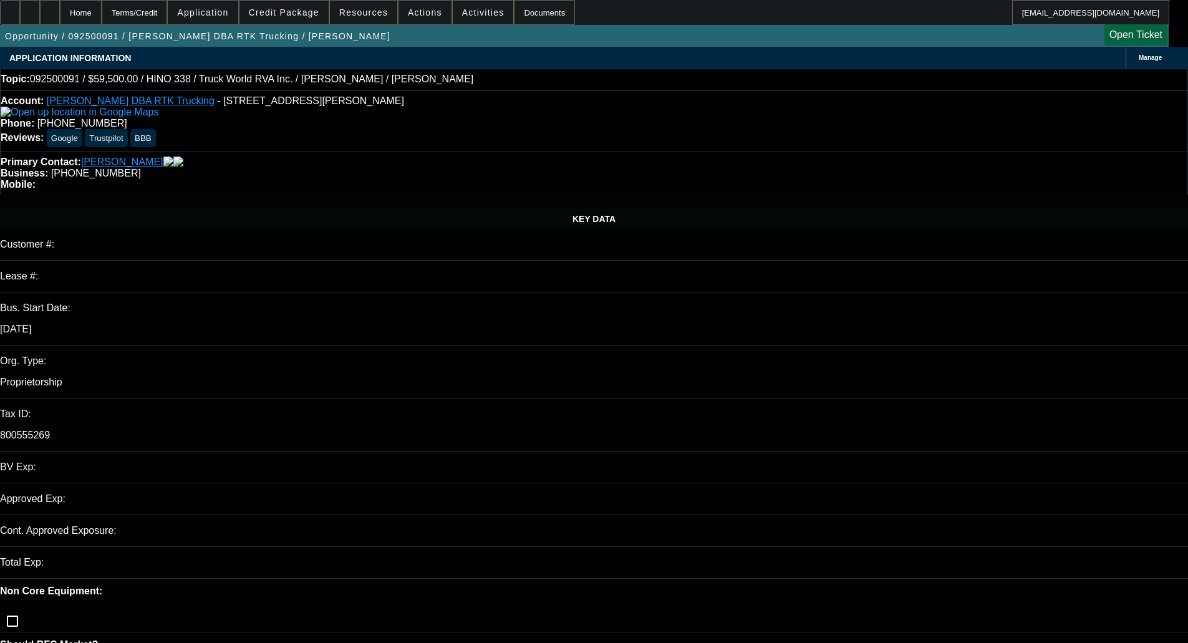
select select "0"
select select "6"
click at [294, 16] on span "Credit Package" at bounding box center [284, 12] width 70 height 10
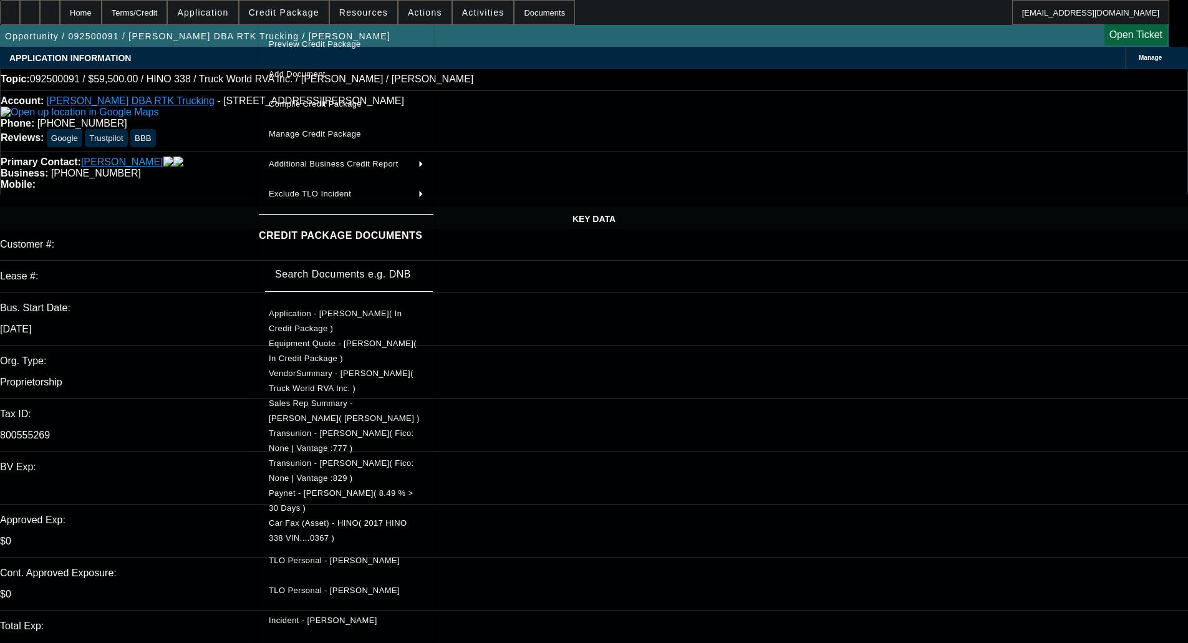
click at [326, 316] on span "Application - Angela J Stepp( In Credit Package )" at bounding box center [335, 321] width 133 height 24
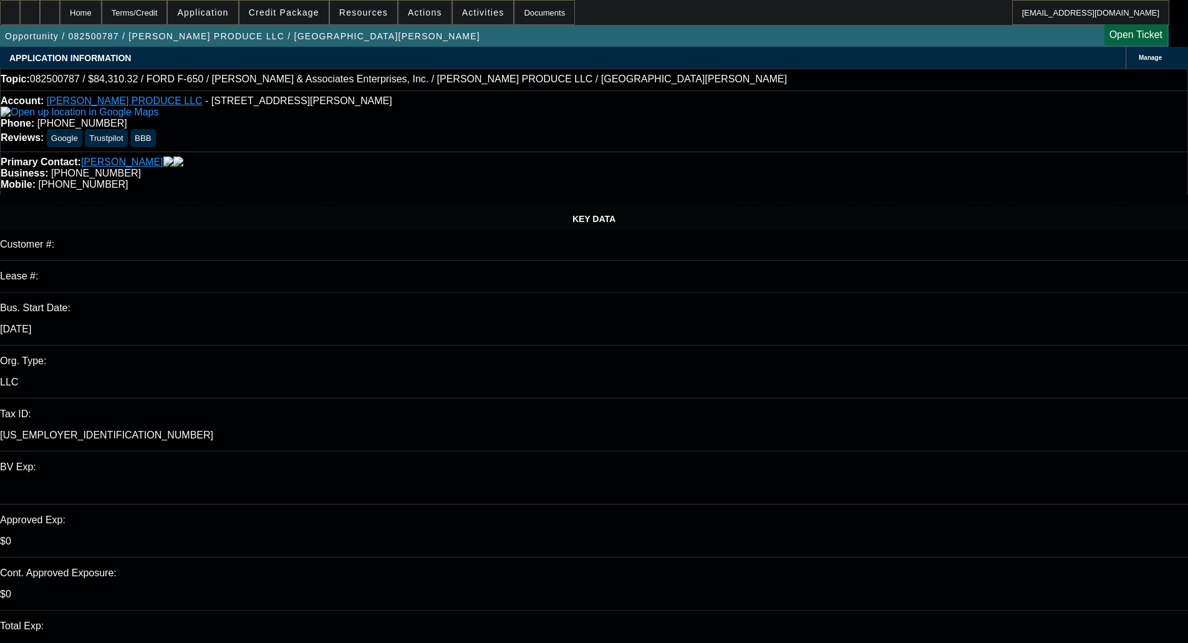
select select "0"
select select "6"
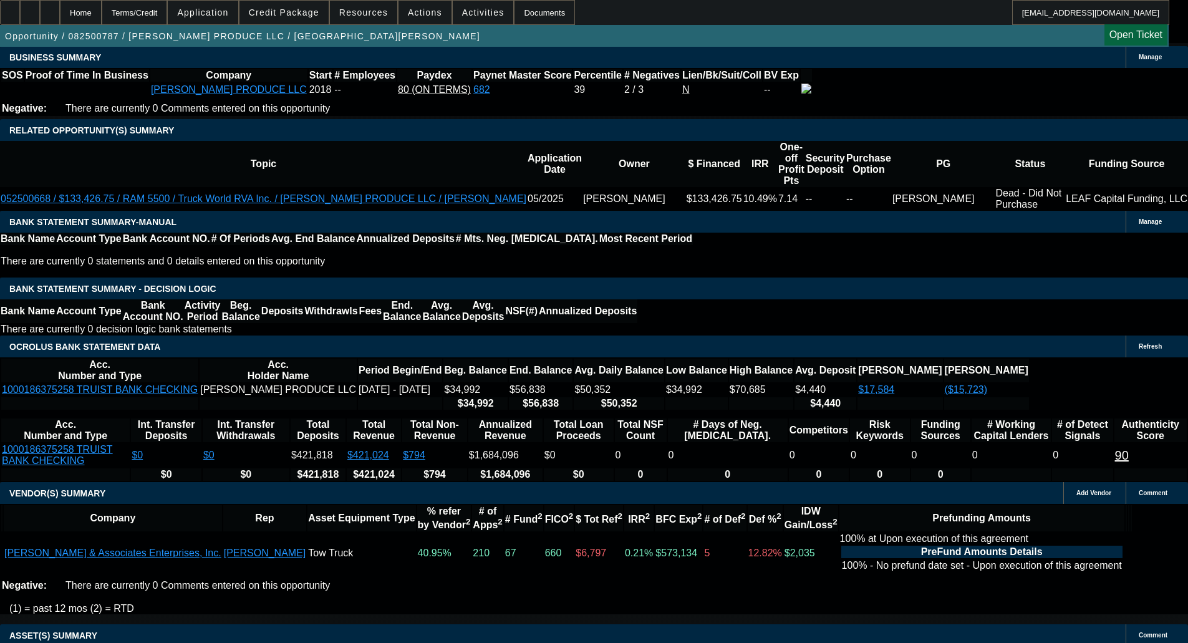
scroll to position [1995, 0]
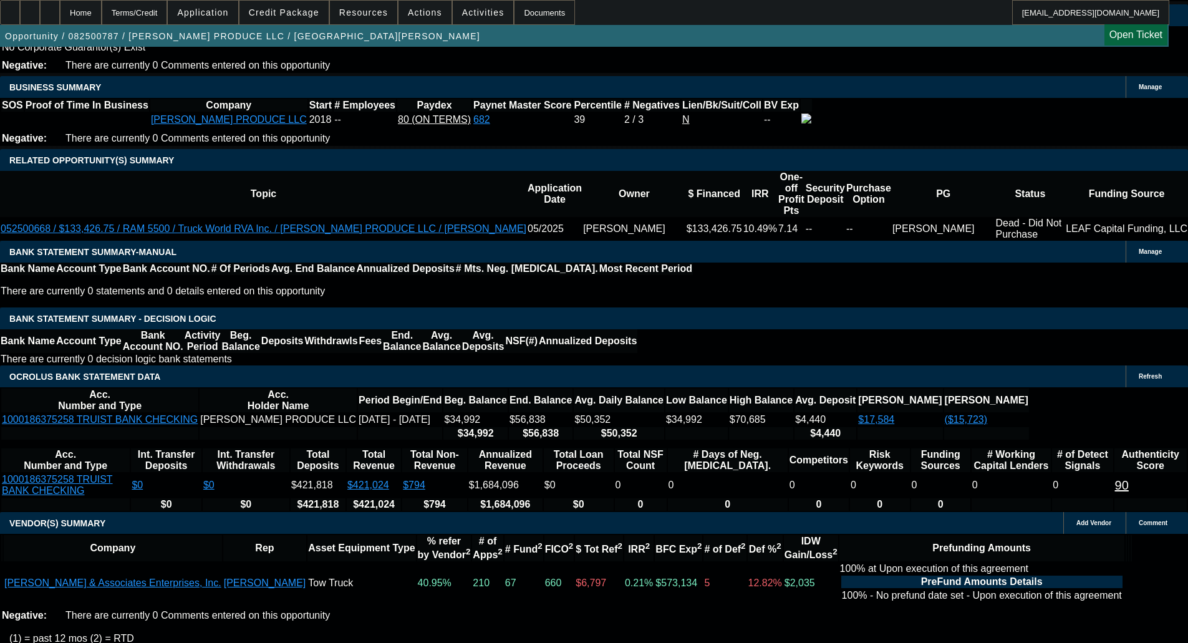
type input "UNKNOWN"
type input "36"
type input "$2,717.21"
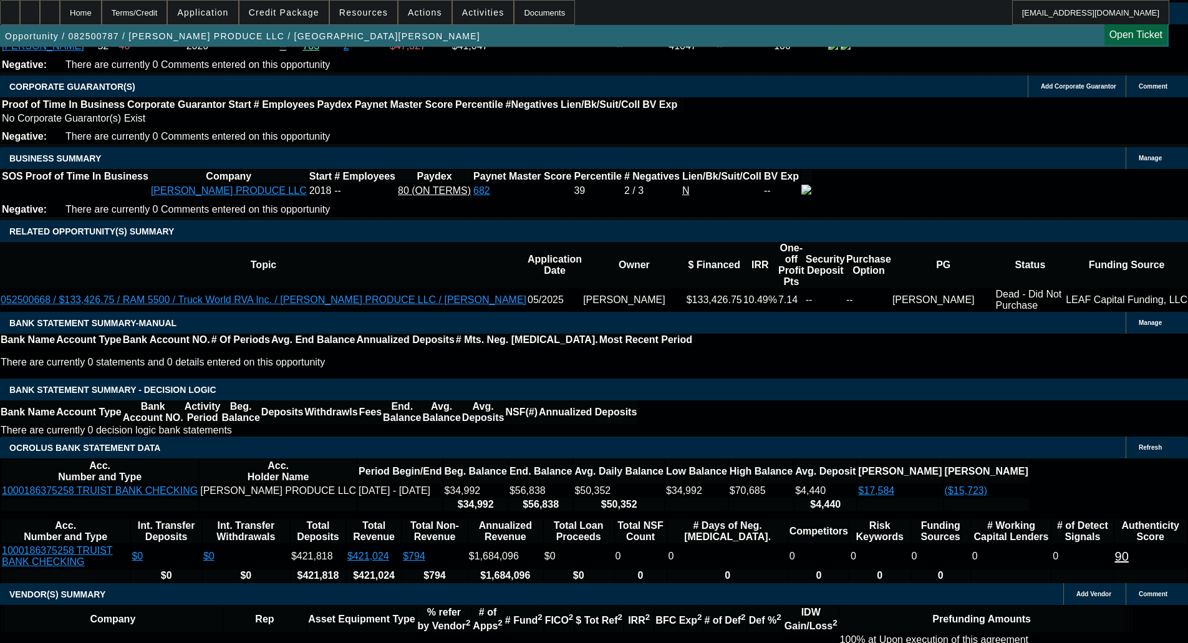
scroll to position [1871, 0]
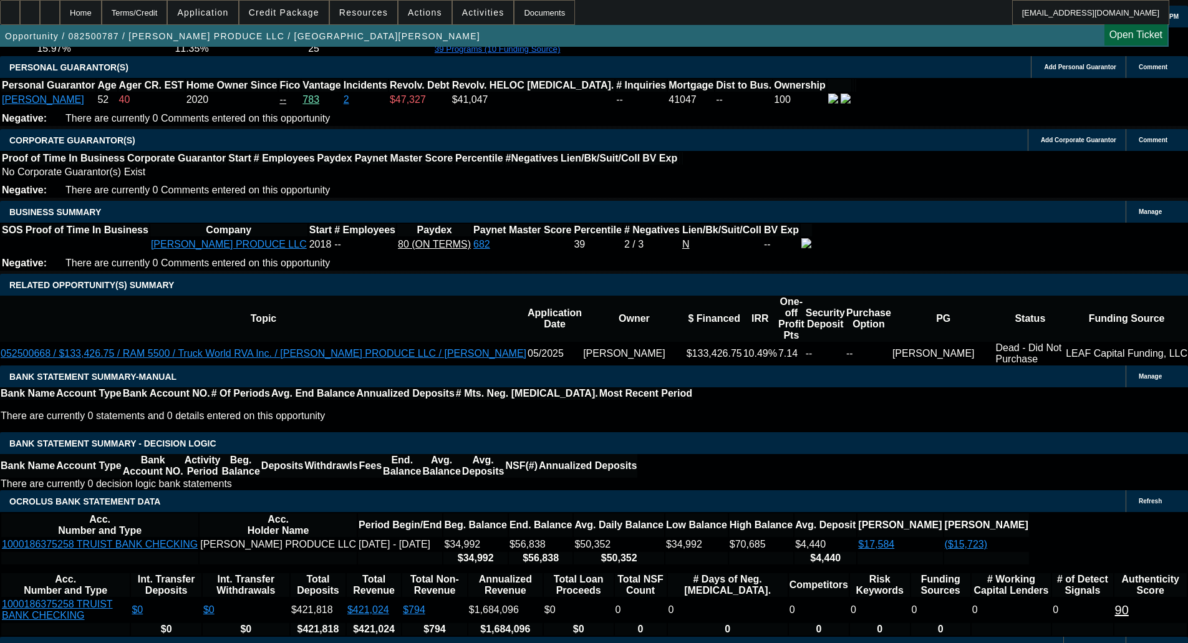
type input "36"
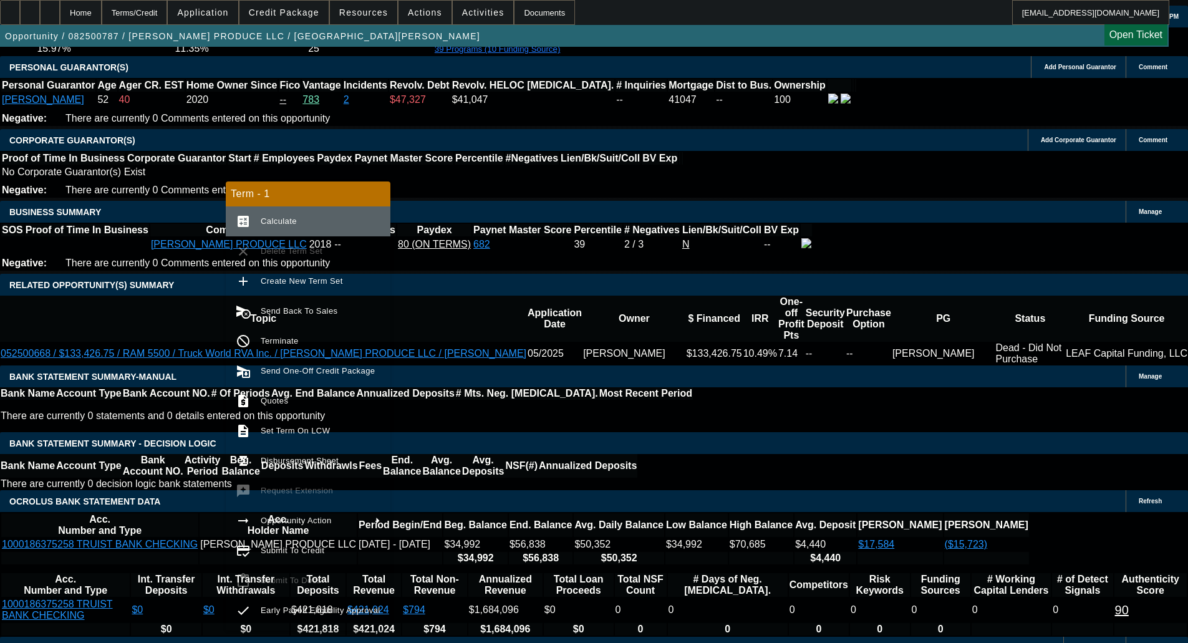
click at [321, 214] on span "Calculate" at bounding box center [321, 221] width 120 height 15
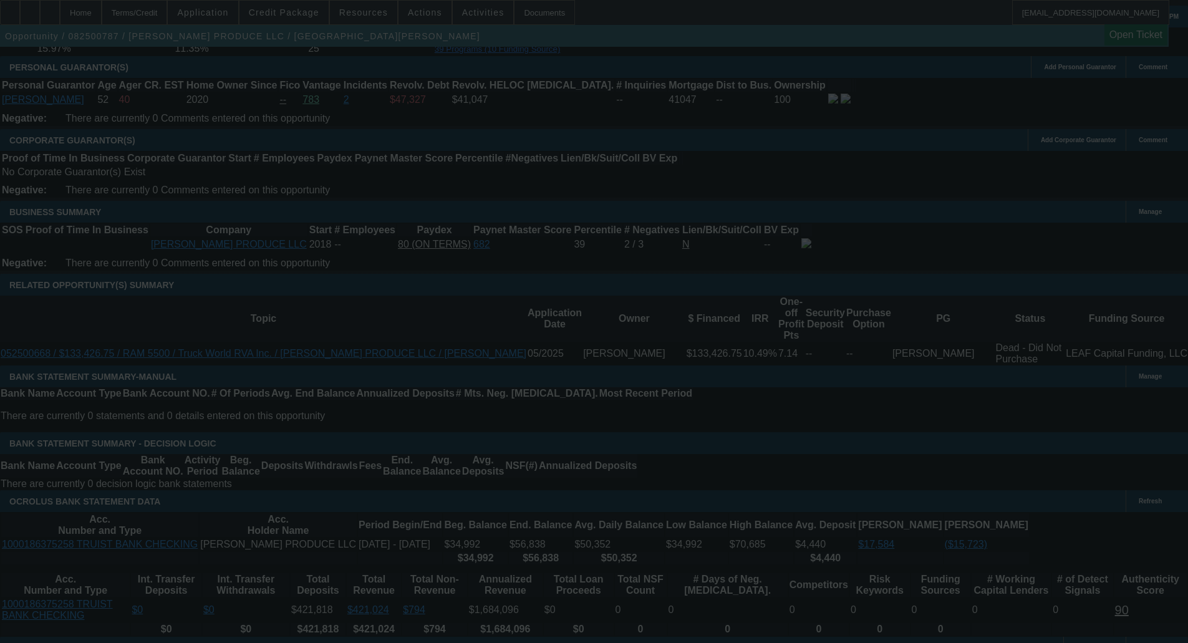
select select "0"
select select "6"
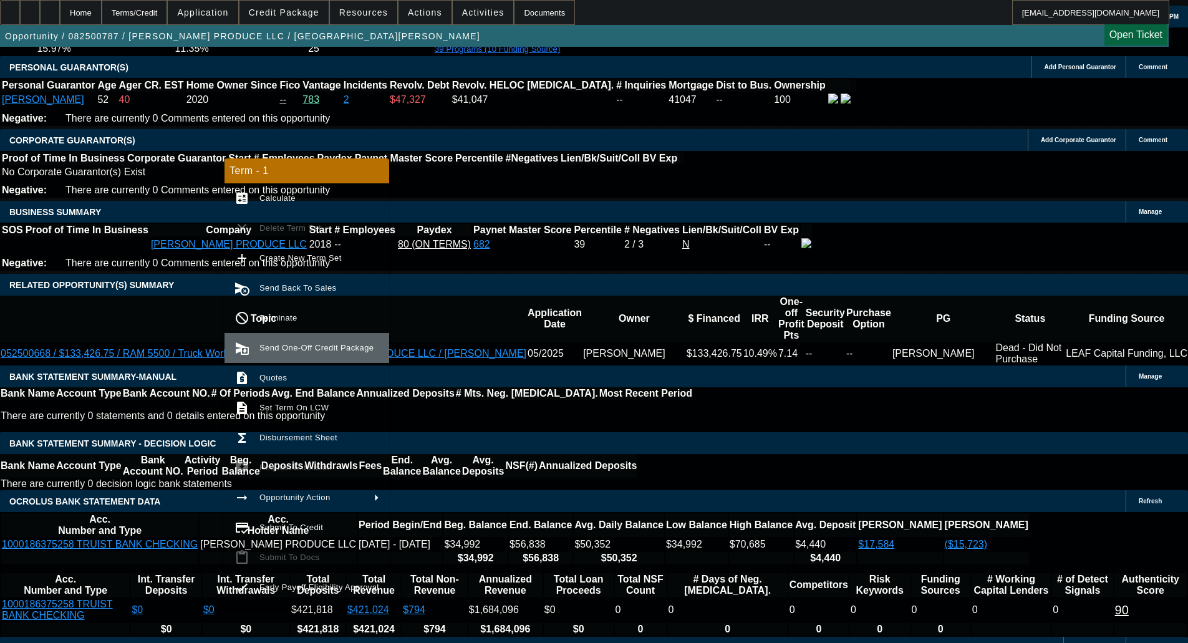
click at [322, 341] on span "Send One-Off Credit Package" at bounding box center [319, 347] width 120 height 15
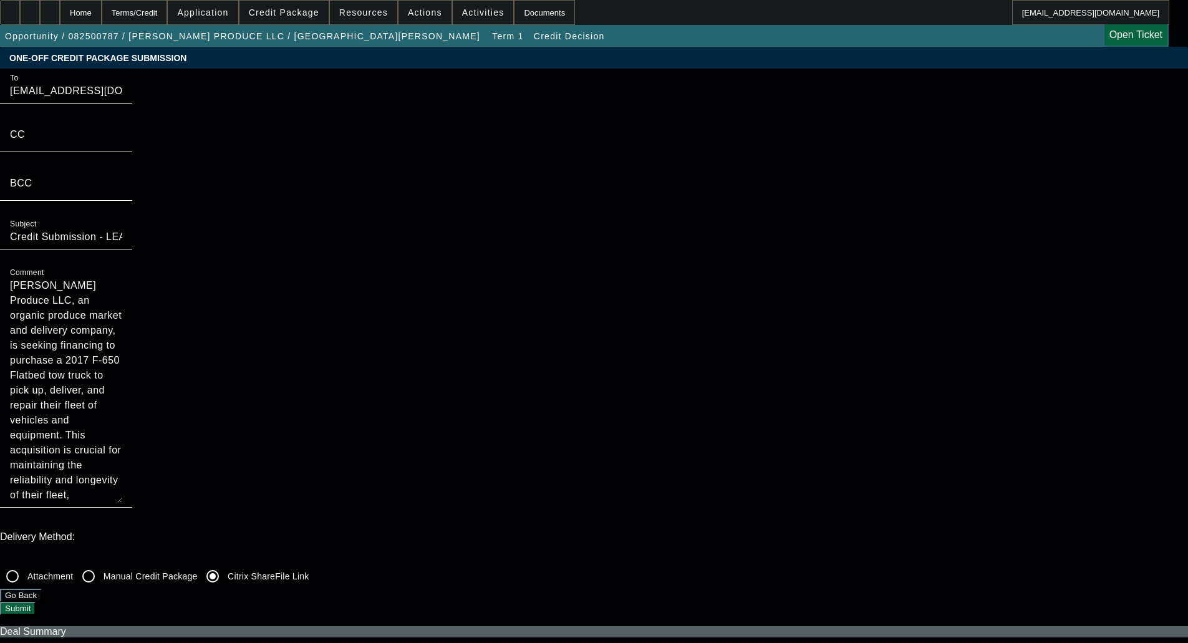
click at [36, 602] on button "Submit" at bounding box center [18, 608] width 36 height 13
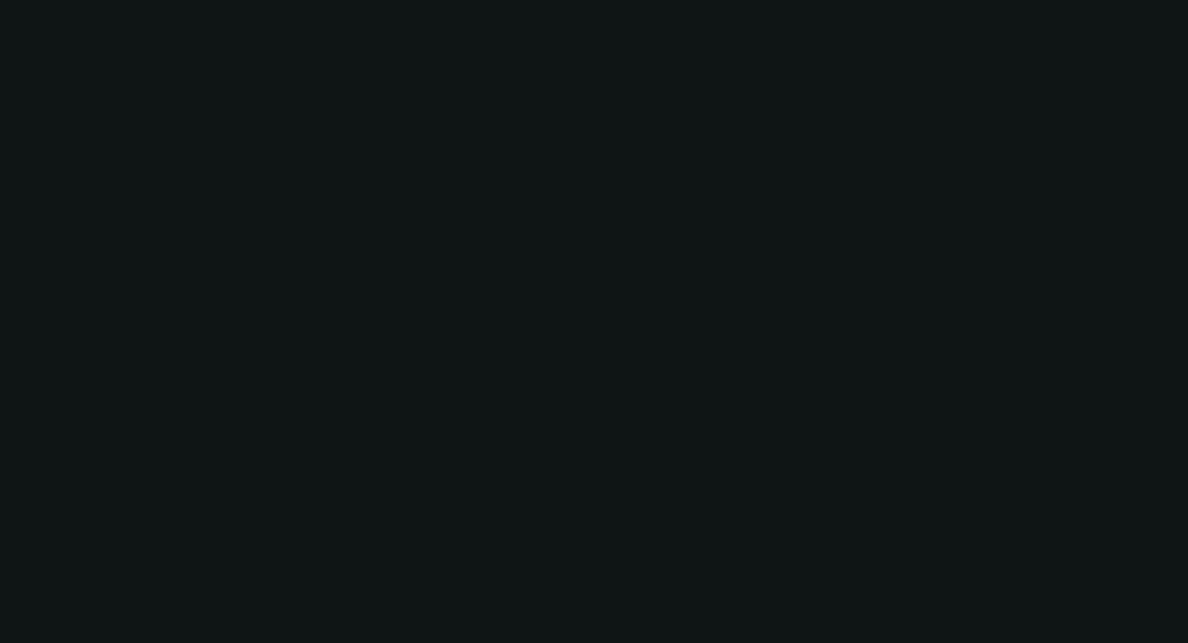
select select "0"
select select "6"
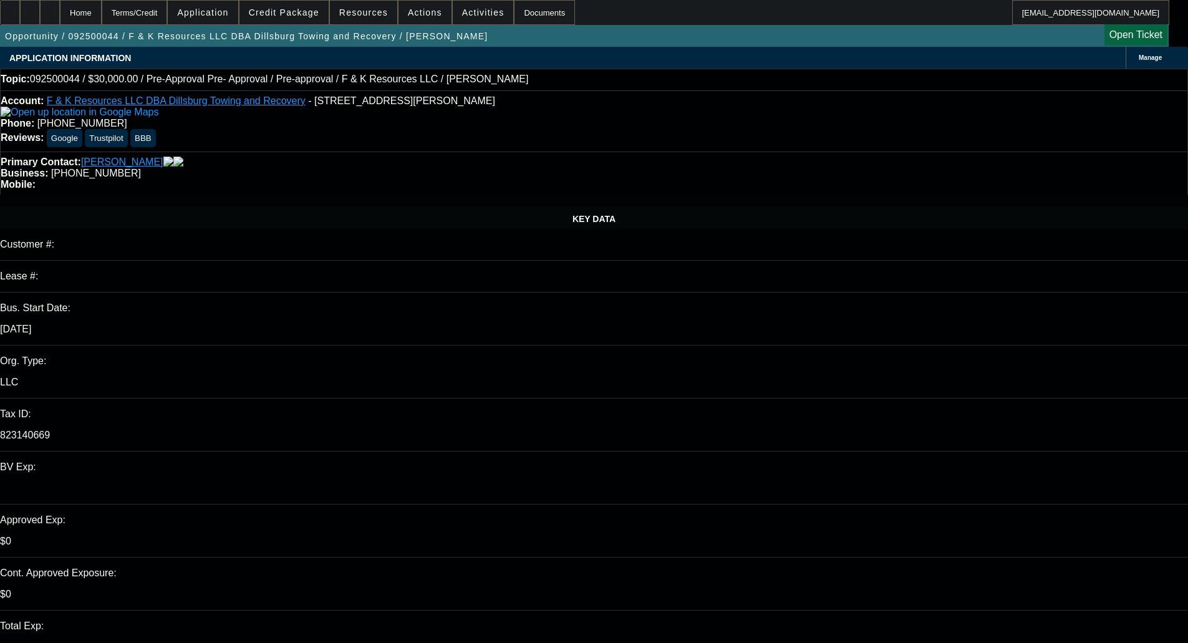
select select "0"
select select "6"
select select "0"
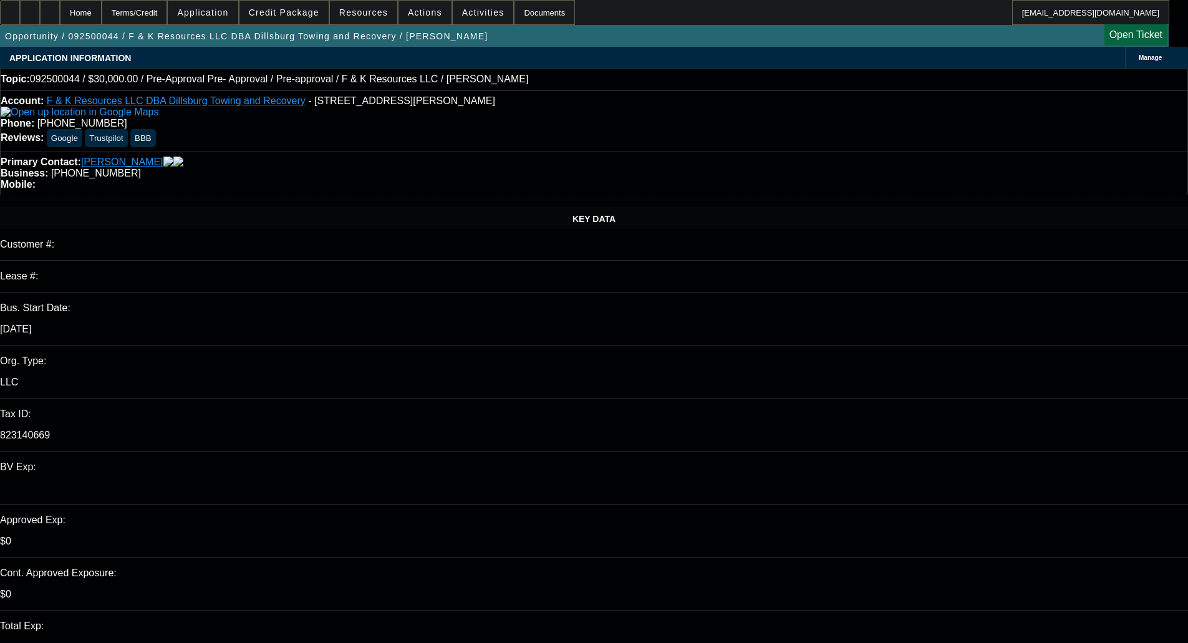
select select "0"
select select "6"
click at [272, 10] on span "Credit Package" at bounding box center [284, 12] width 70 height 10
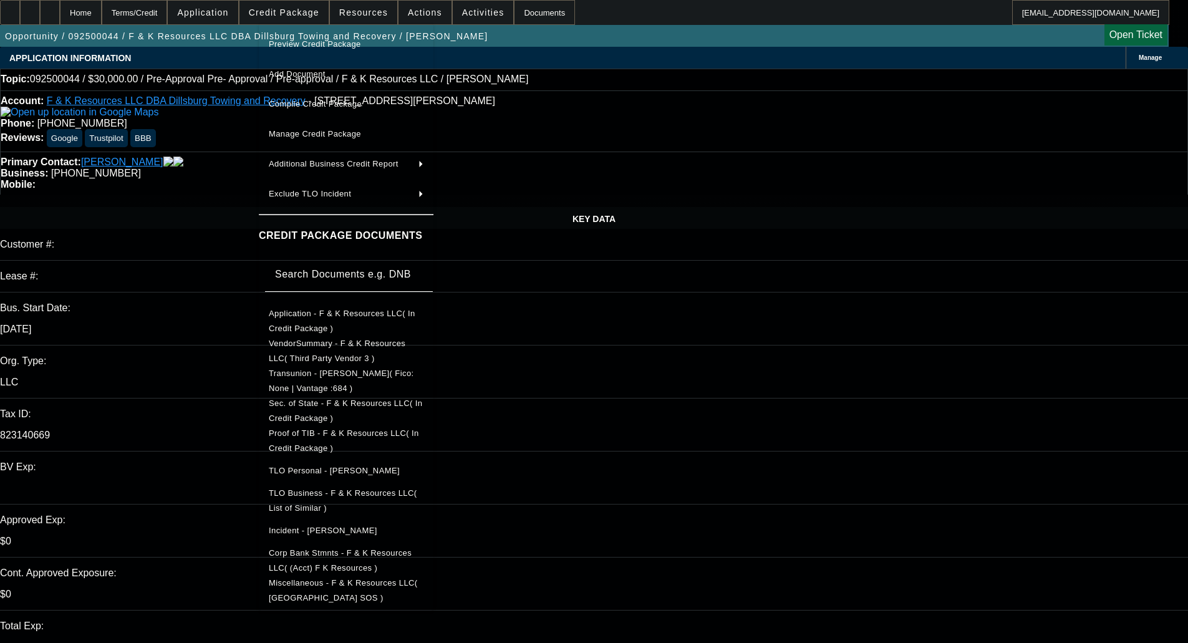
click at [200, 295] on div at bounding box center [594, 321] width 1188 height 643
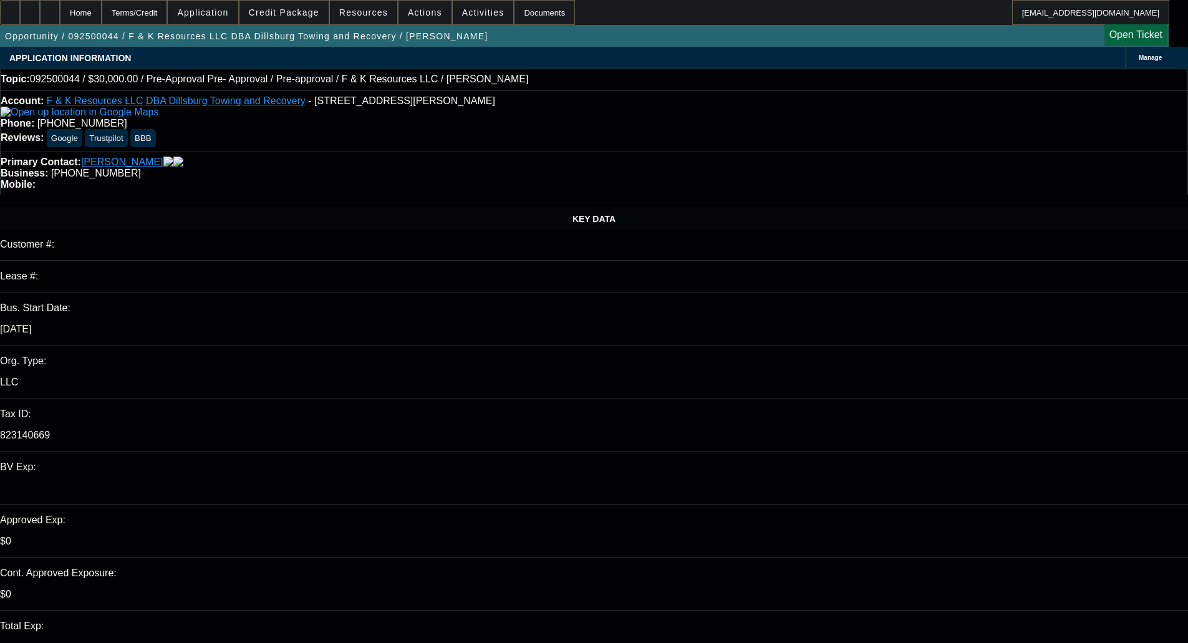
copy td "823140669"
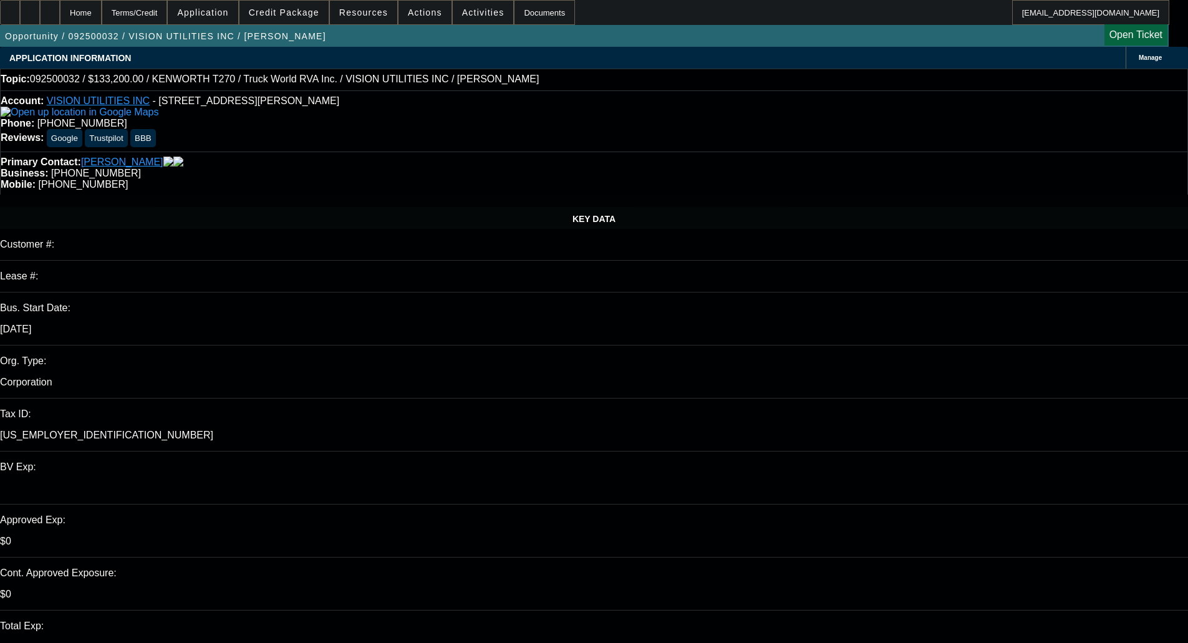
select select "0.1"
select select "0"
select select "6"
select select "0"
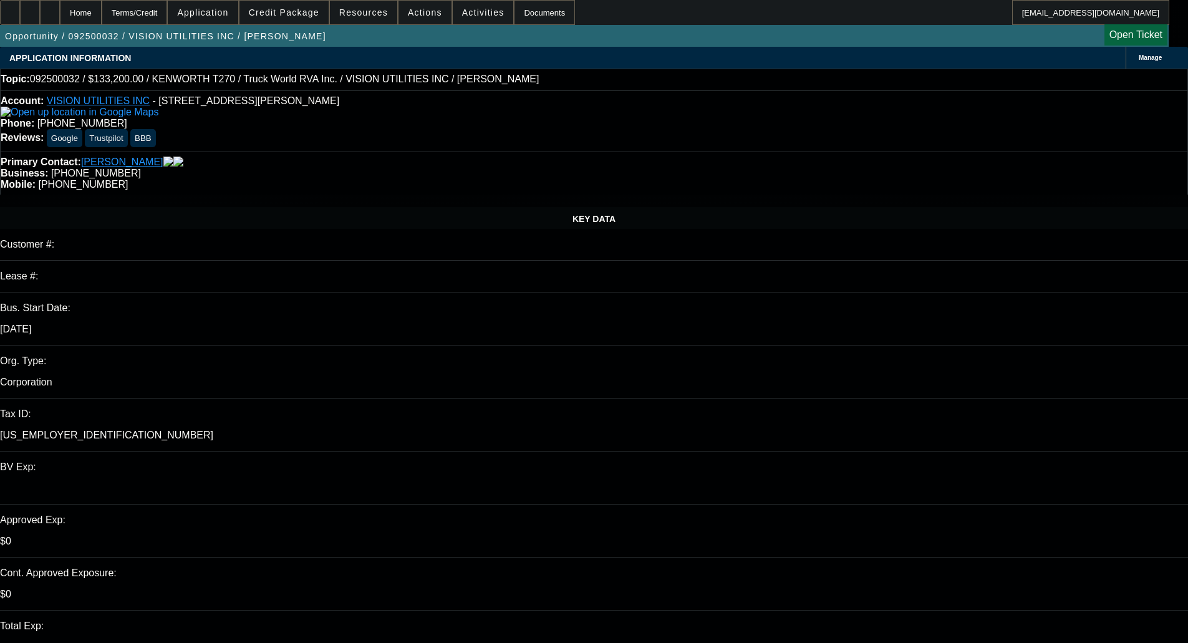
select select "0"
select select "6"
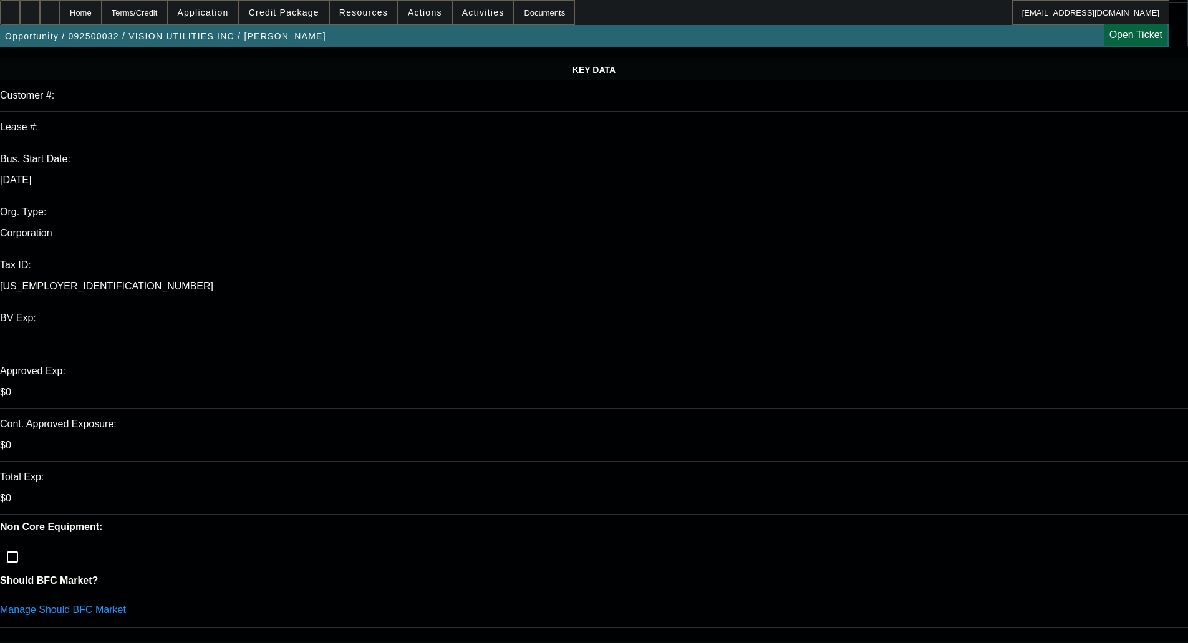
scroll to position [187, 0]
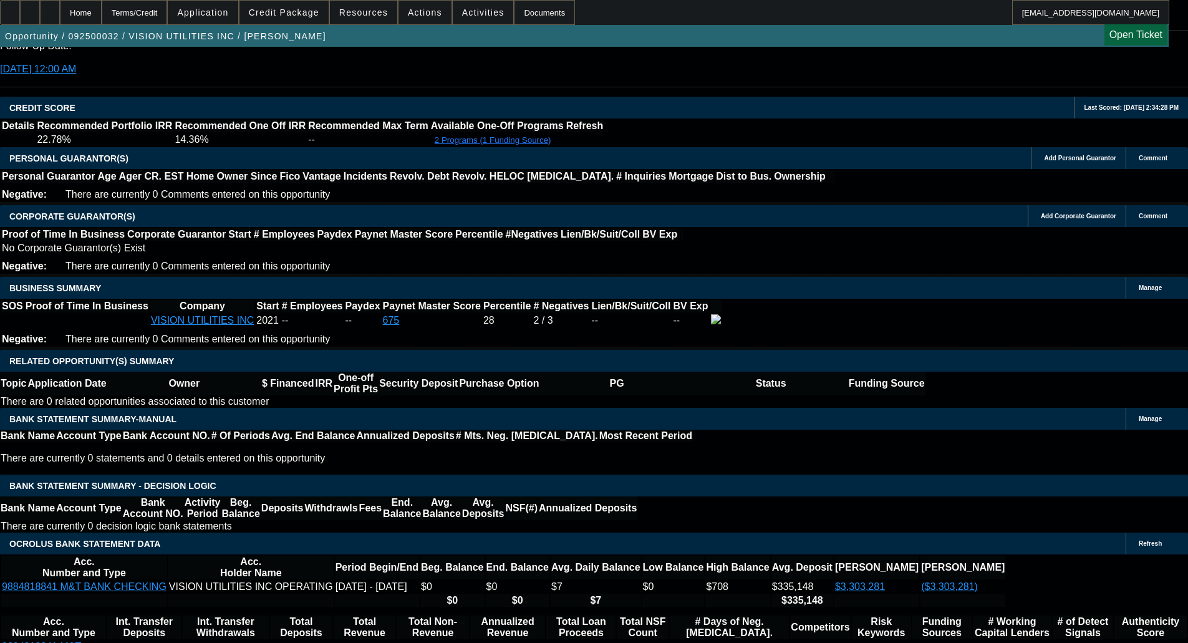
scroll to position [1763, 0]
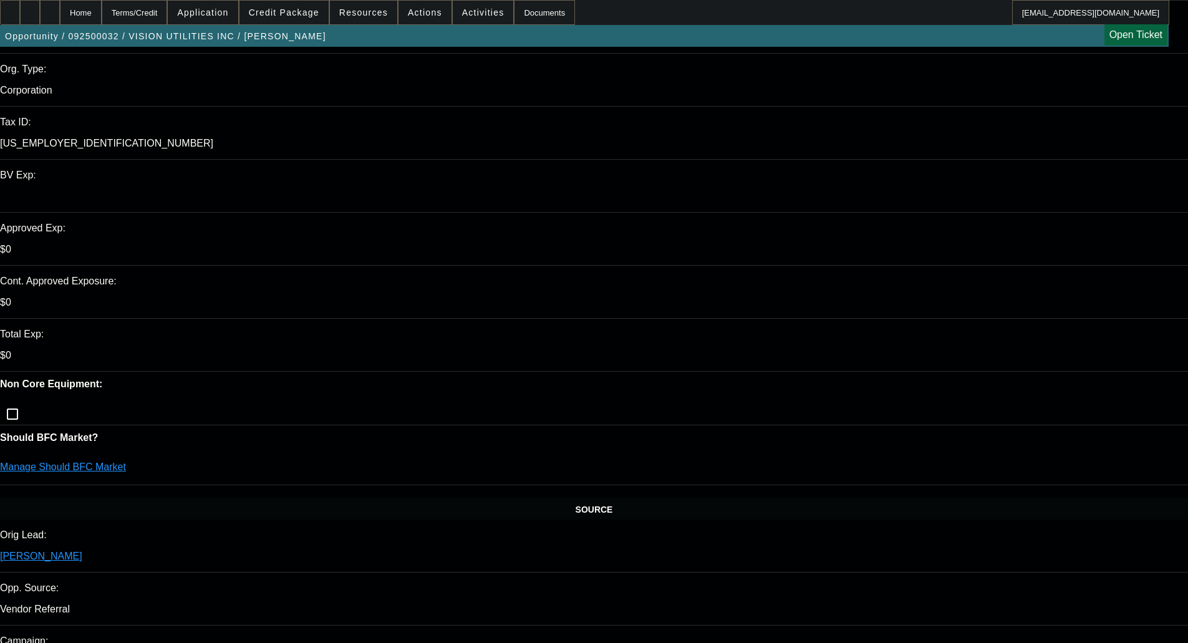
scroll to position [374, 0]
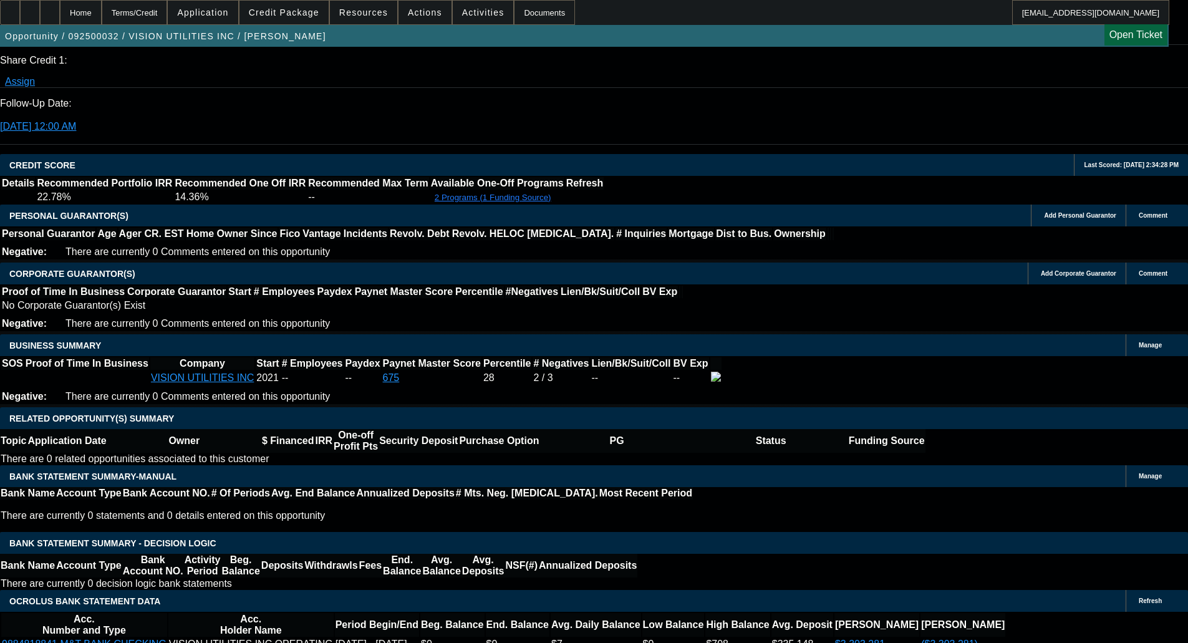
scroll to position [1684, 0]
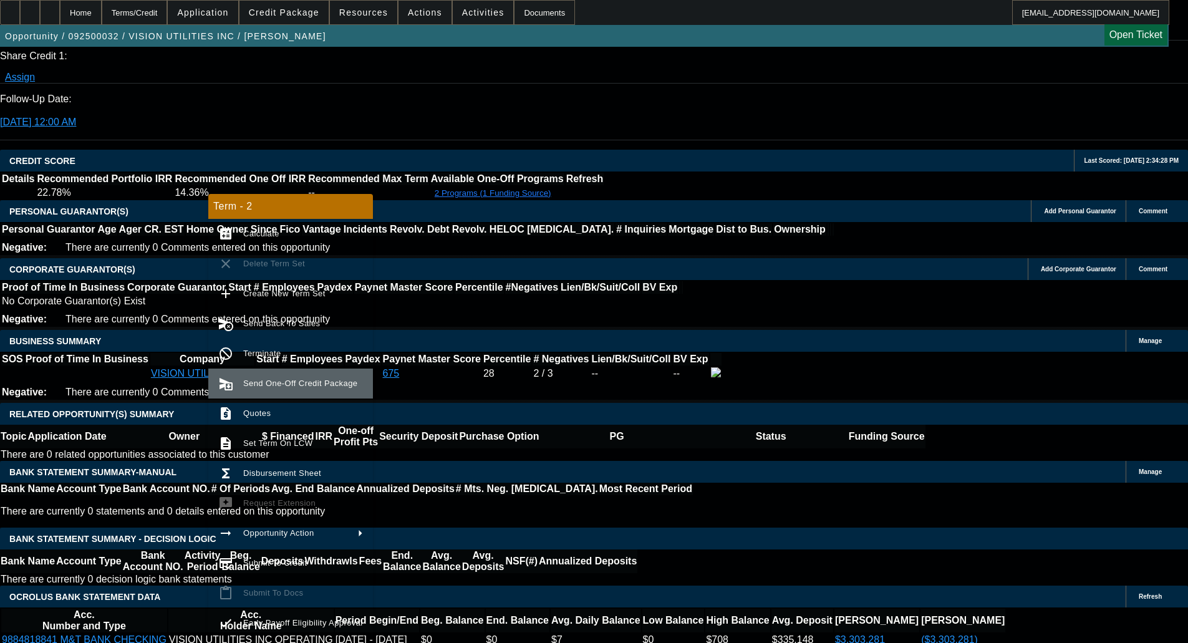
click at [300, 377] on span "Send One-Off Credit Package" at bounding box center [303, 383] width 120 height 15
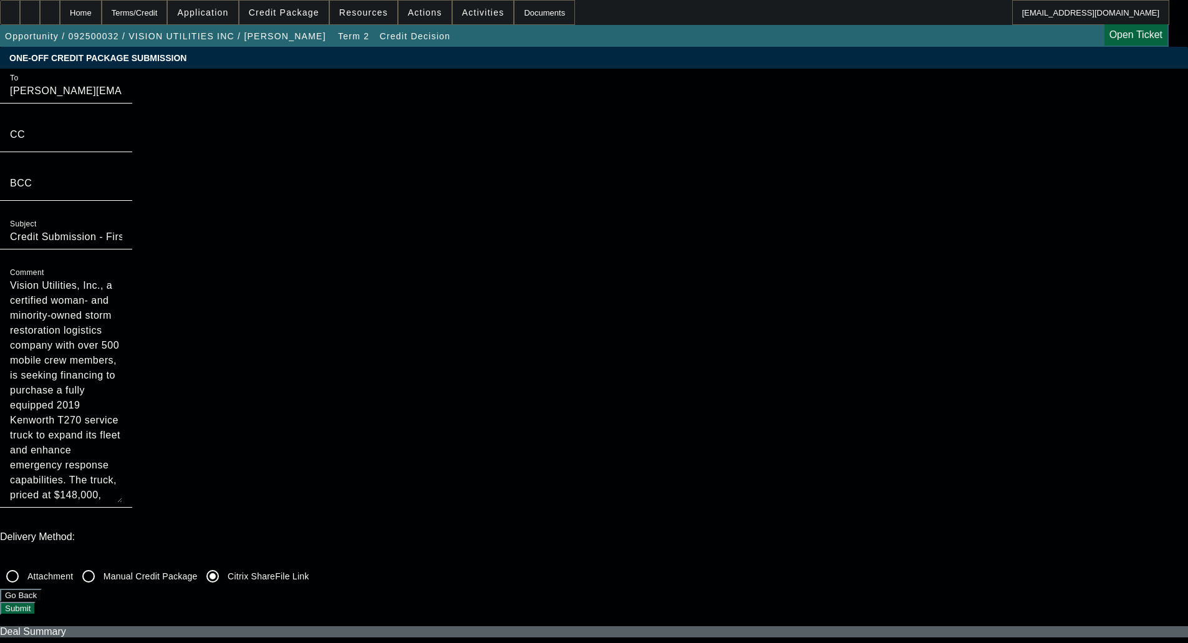
click at [36, 602] on button "Submit" at bounding box center [18, 608] width 36 height 13
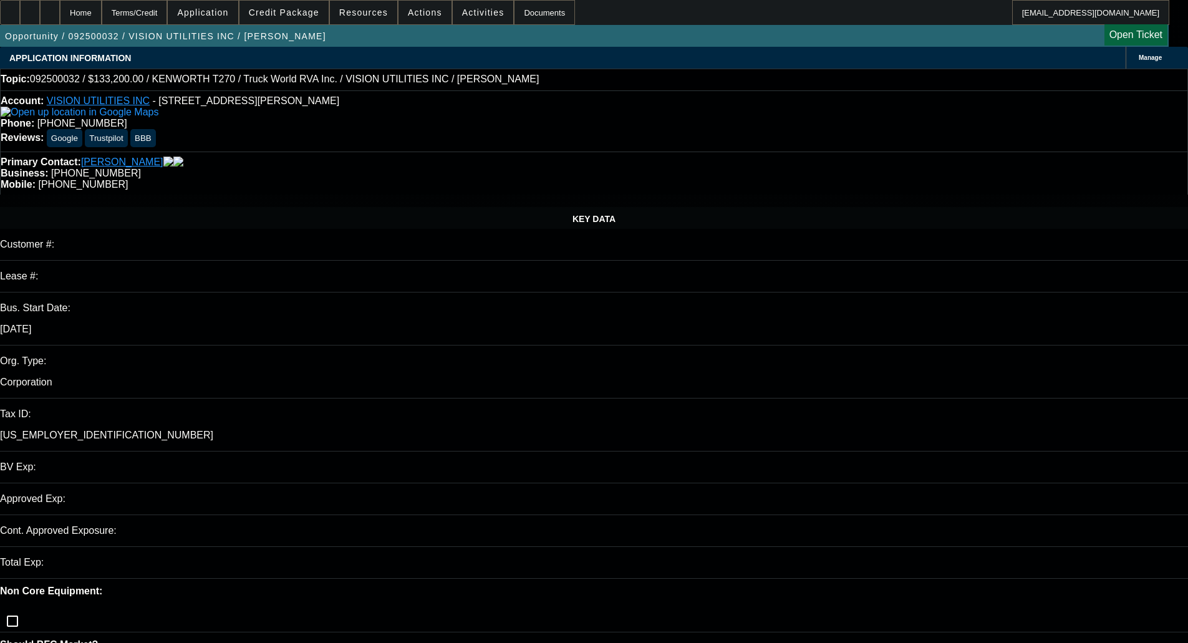
select select "0.1"
select select "0"
select select "6"
select select "0"
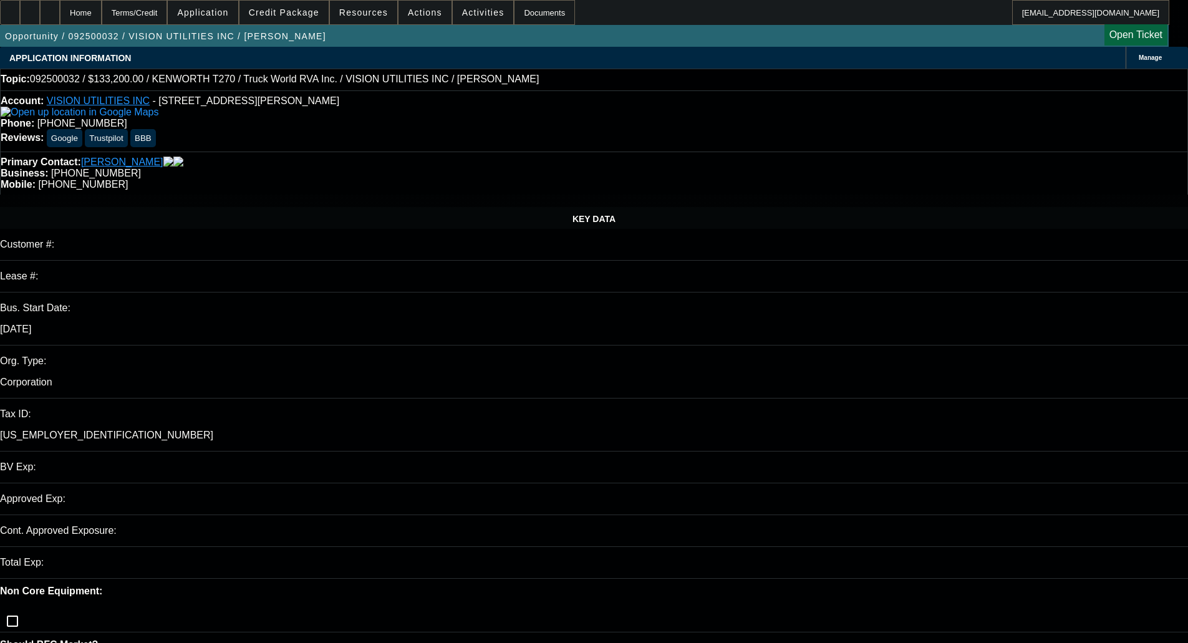
select select "0"
select select "6"
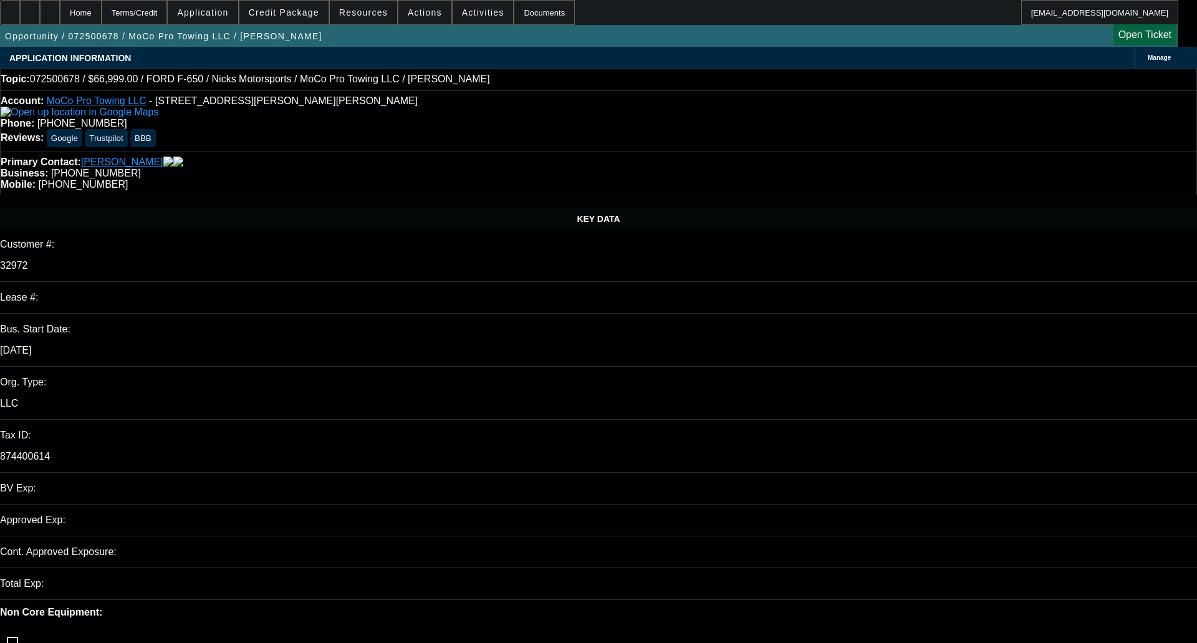
select select "0"
select select "6"
select select "0"
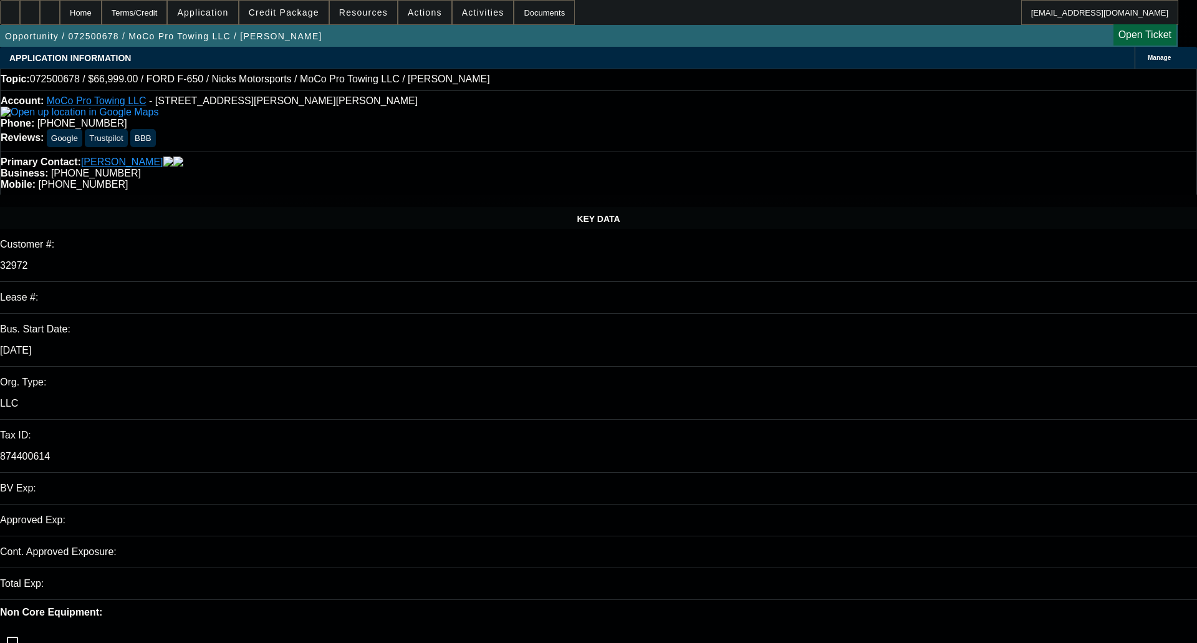
select select "2"
select select "0"
select select "6"
select select "0"
select select "2"
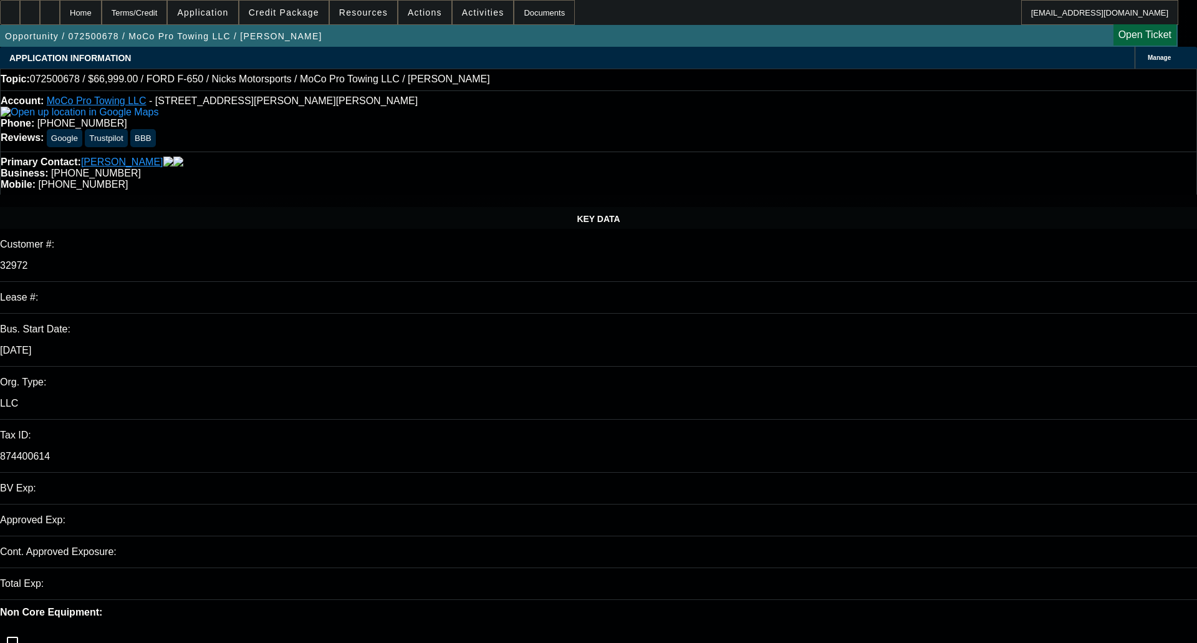
select select "0"
select select "6"
select select "0.1"
select select "2"
select select "0"
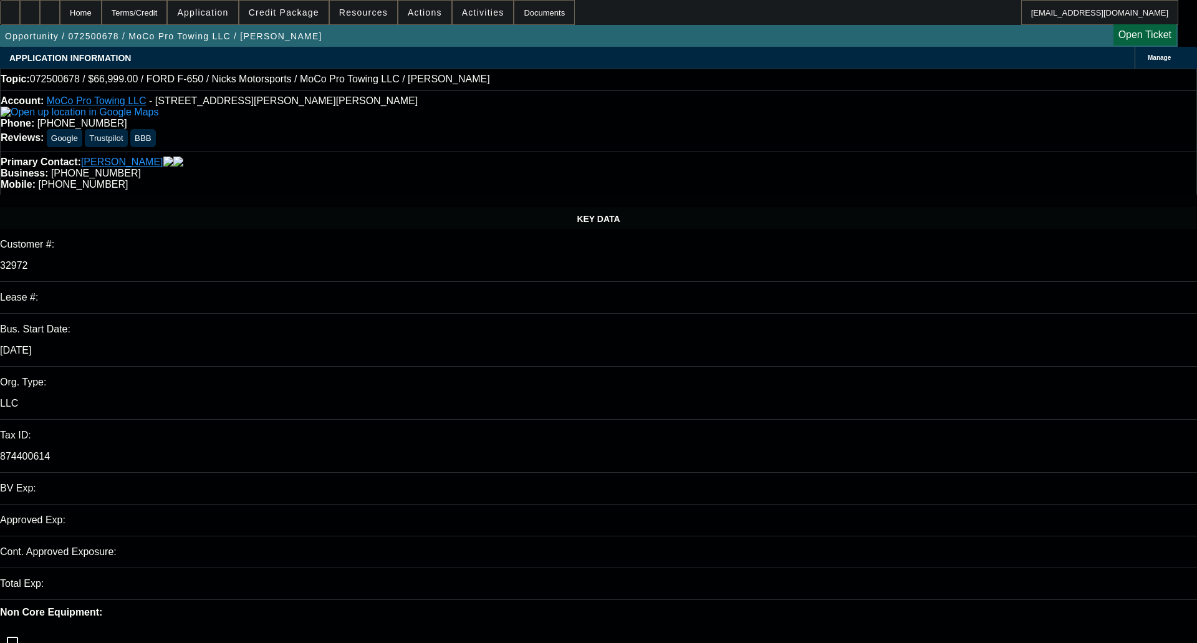
select select "6"
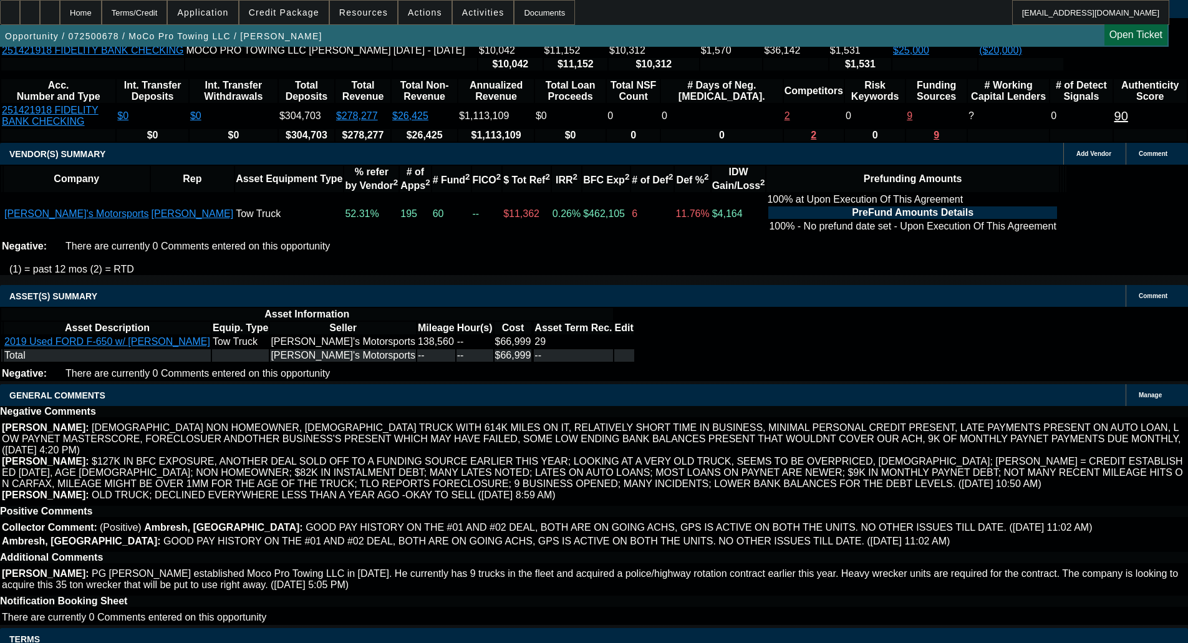
scroll to position [2708, 0]
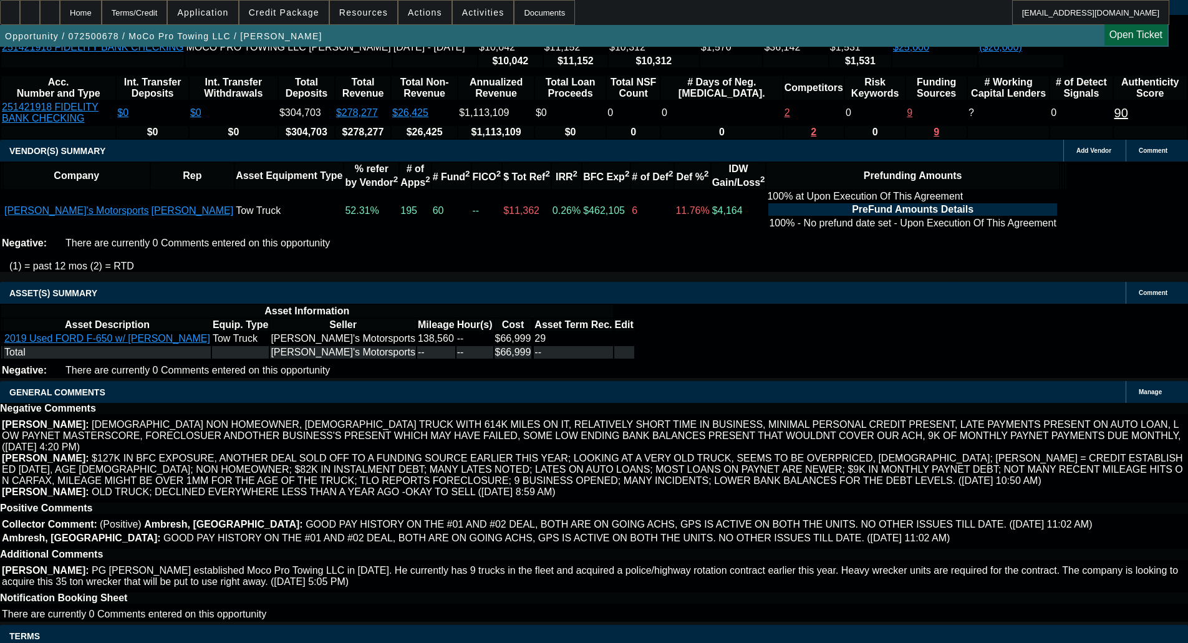
select select "6"
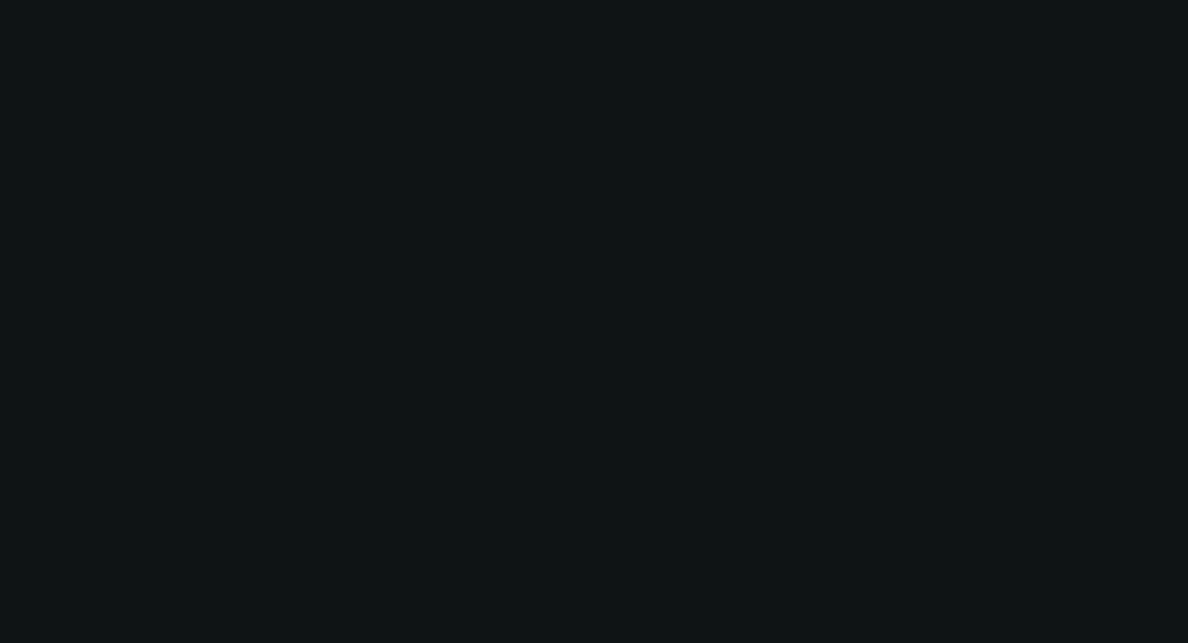
scroll to position [0, 0]
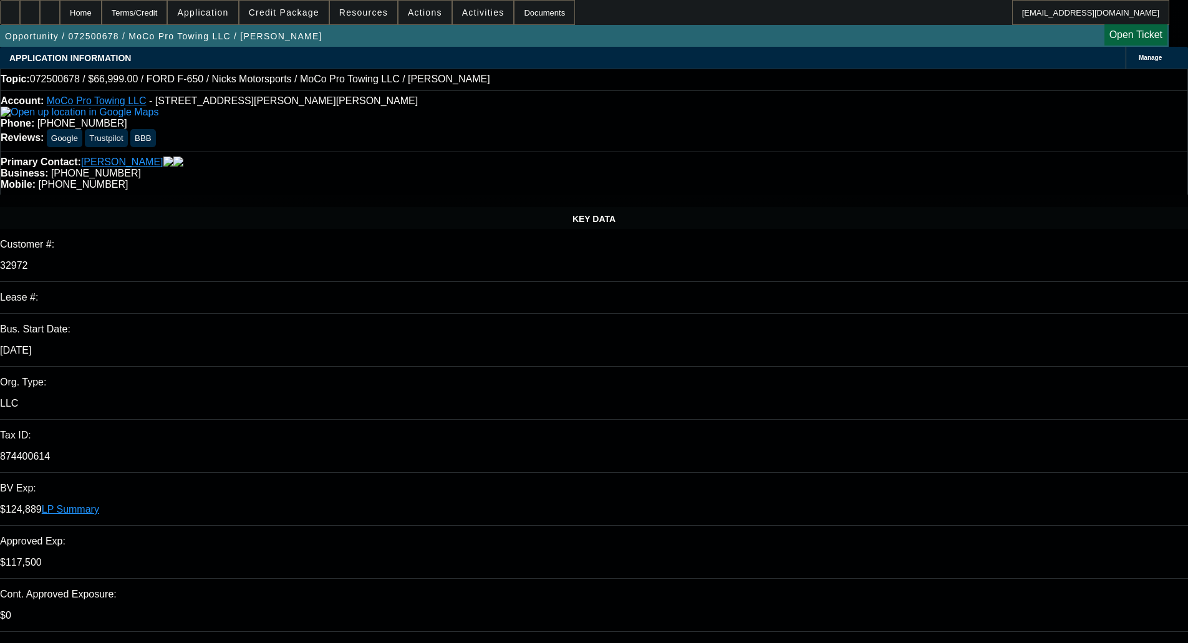
type input "10:54"
type input "11:47"
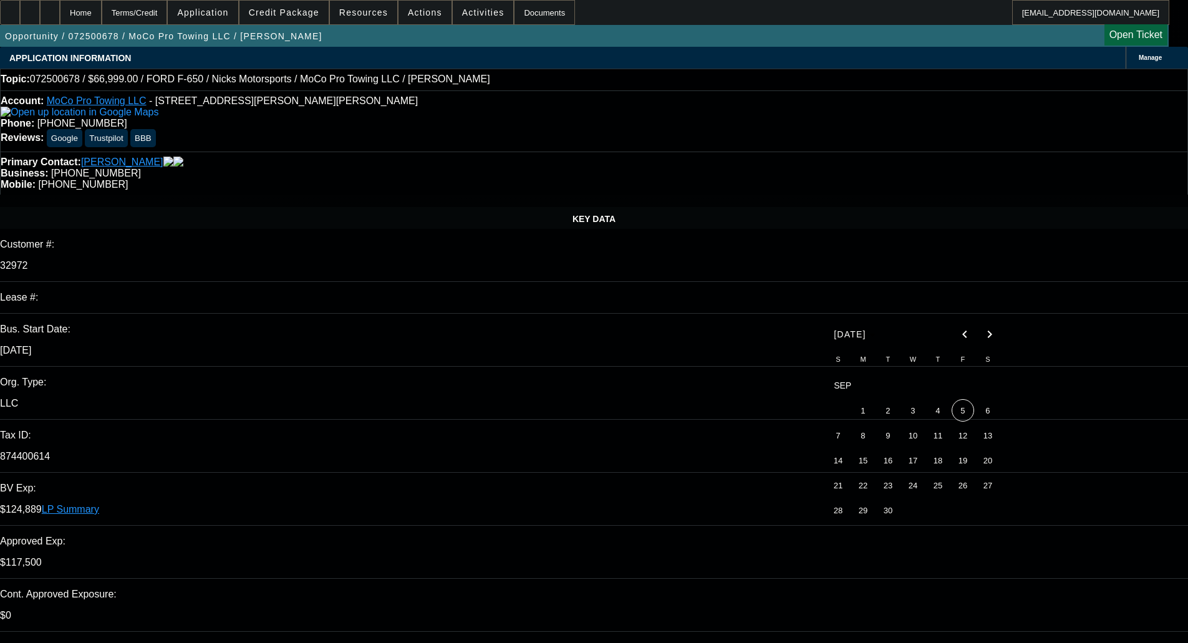
click at [962, 412] on span "5" at bounding box center [963, 410] width 22 height 22
type input "9/5/2025"
paste textarea "In order to further process the above application, we need the following inform…"
type textarea "PER UNIFI - "In order to further process the above application, we need the fol…"
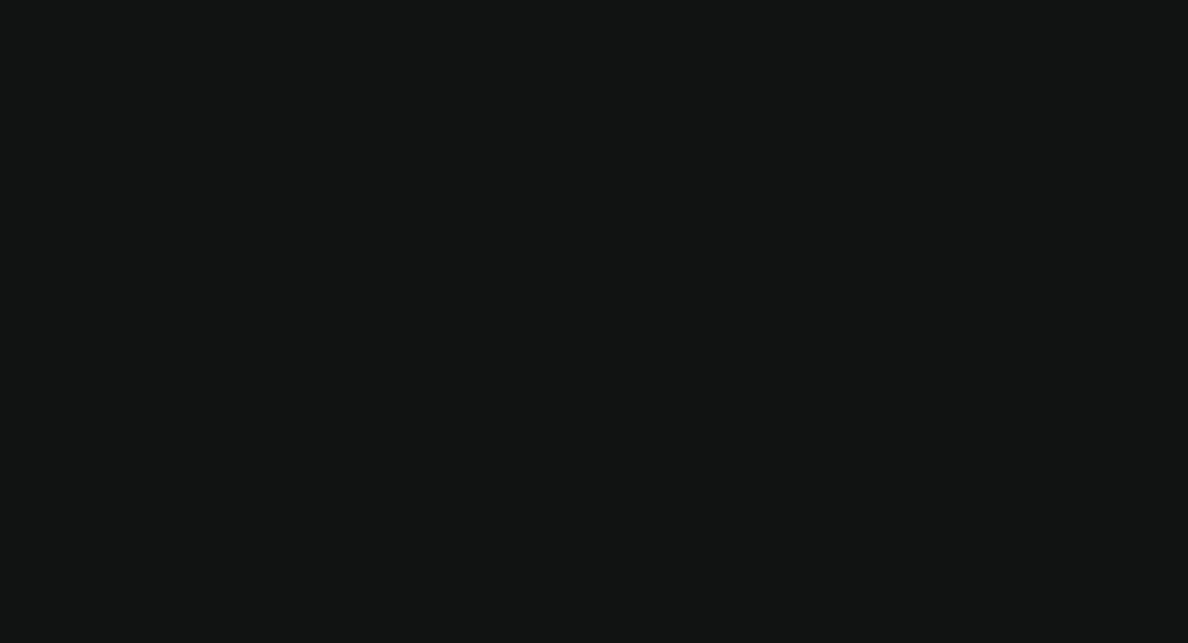
select select "0"
select select "6"
select select "0"
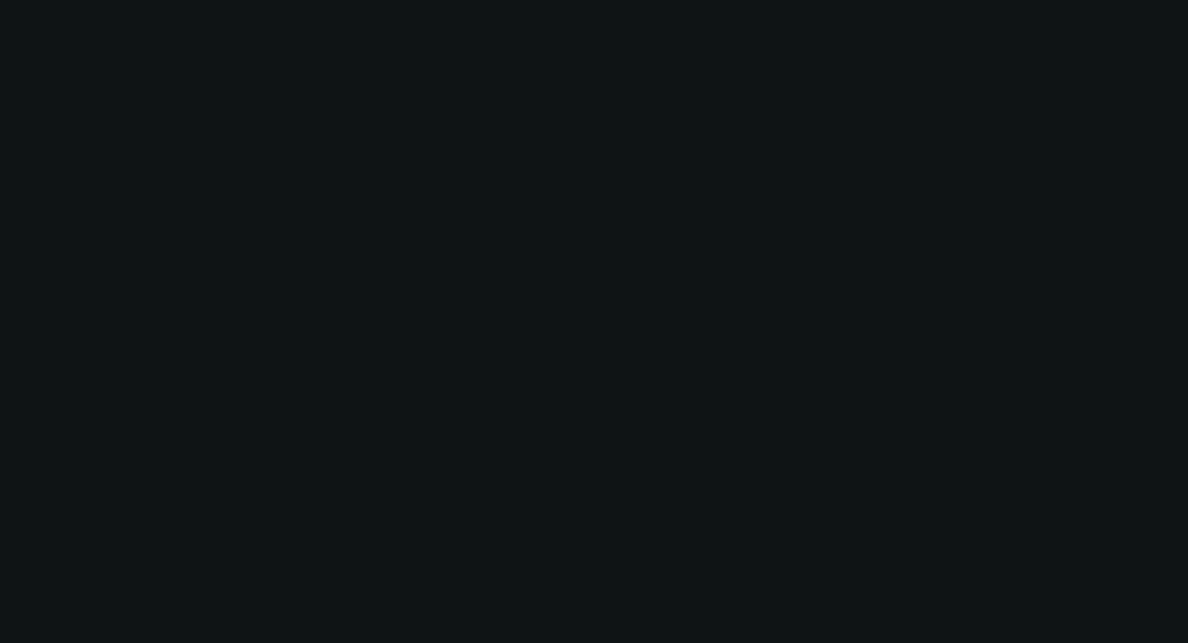
select select "0"
select select "6"
select select "0"
select select "2"
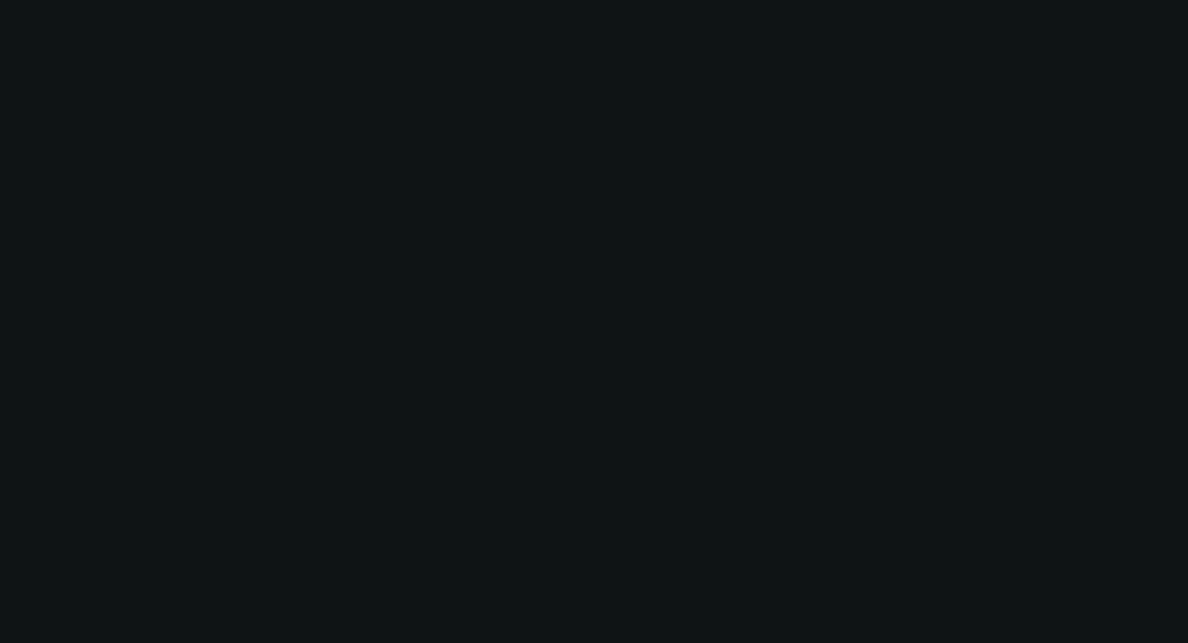
select select "0"
select select "6"
select select "0"
select select "2"
select select "0"
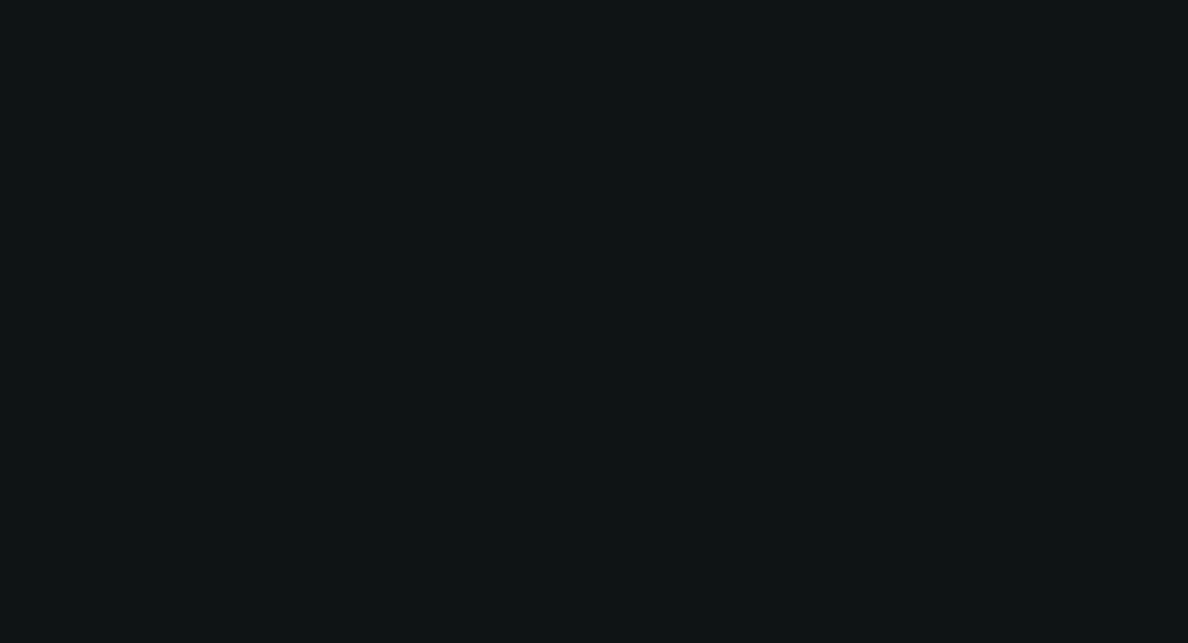
select select "6"
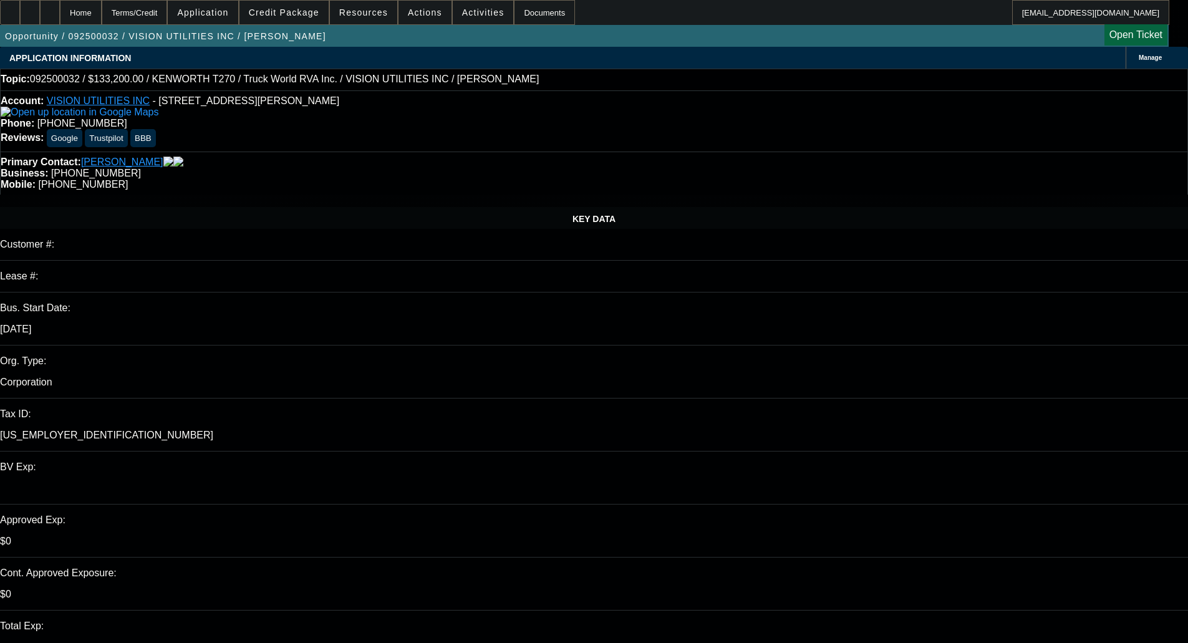
select select "0.1"
select select "0"
select select "6"
select select "0"
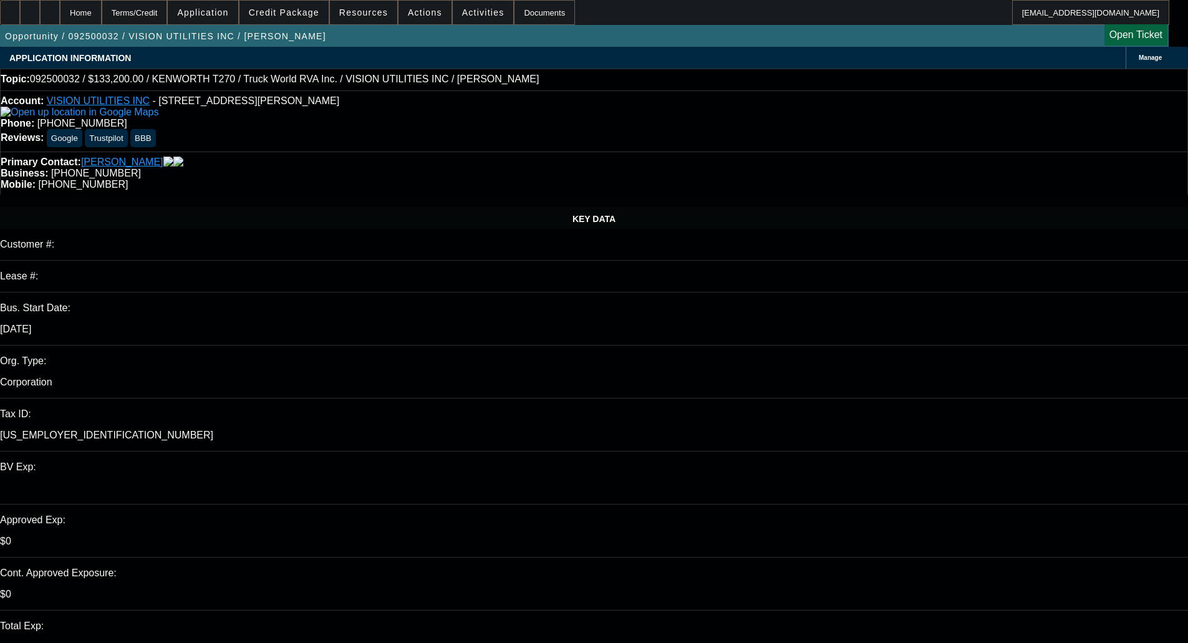
select select "0"
select select "6"
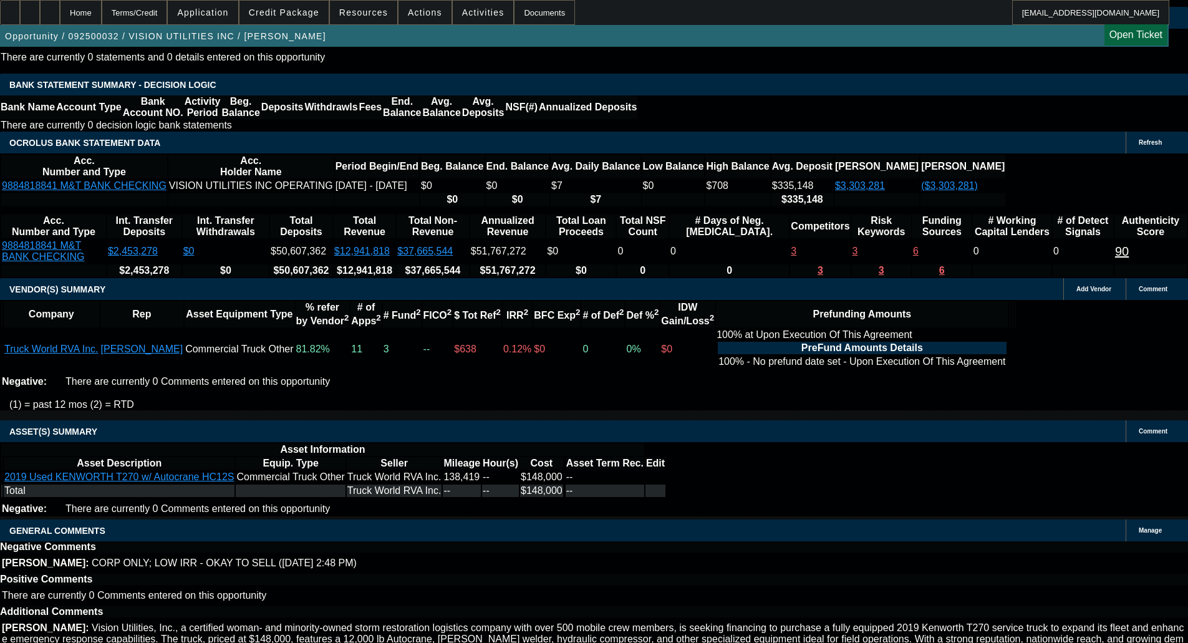
scroll to position [2129, 0]
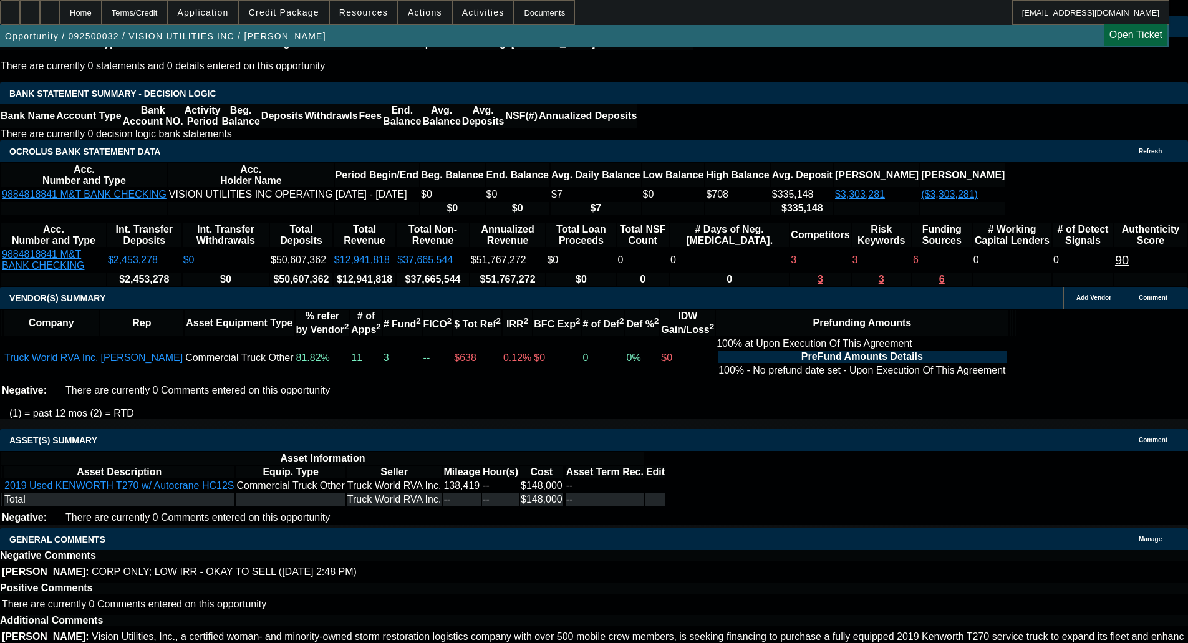
select select "6"
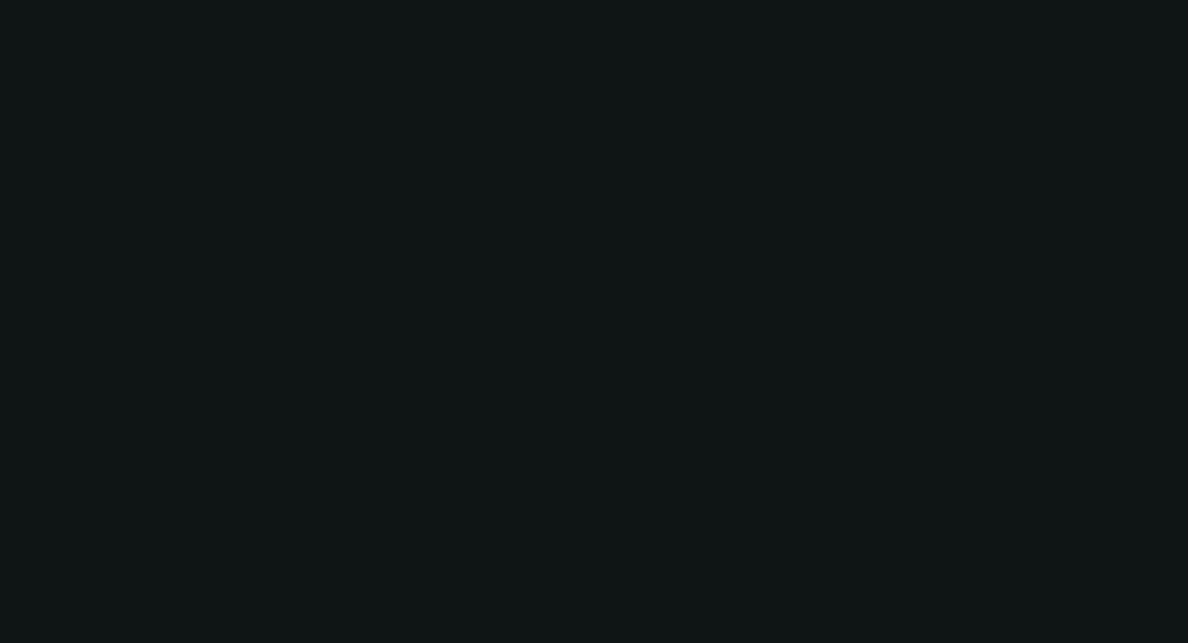
scroll to position [0, 0]
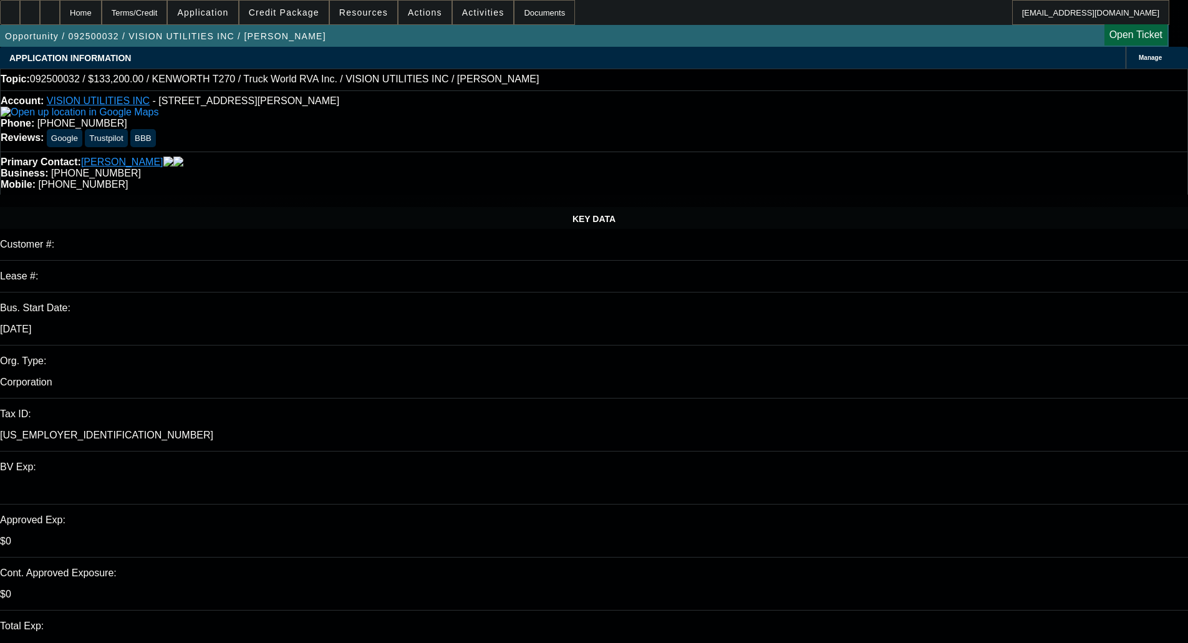
type input "12:10"
type input "12:18"
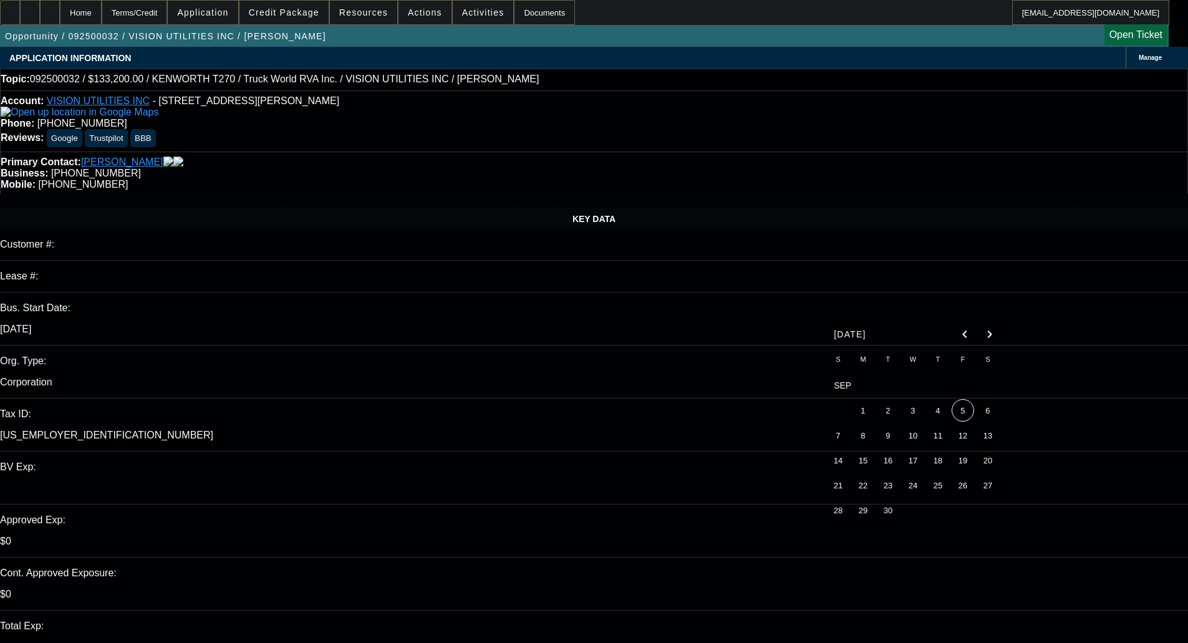
click at [966, 411] on span "5" at bounding box center [963, 410] width 22 height 22
type input "[DATE]"
paste textarea "Unable to consider wiuththout pg. recent slow payments noted"
type textarea "PER FCEF - "Unable to consider wiuththout pg. recent slow payments noted ""
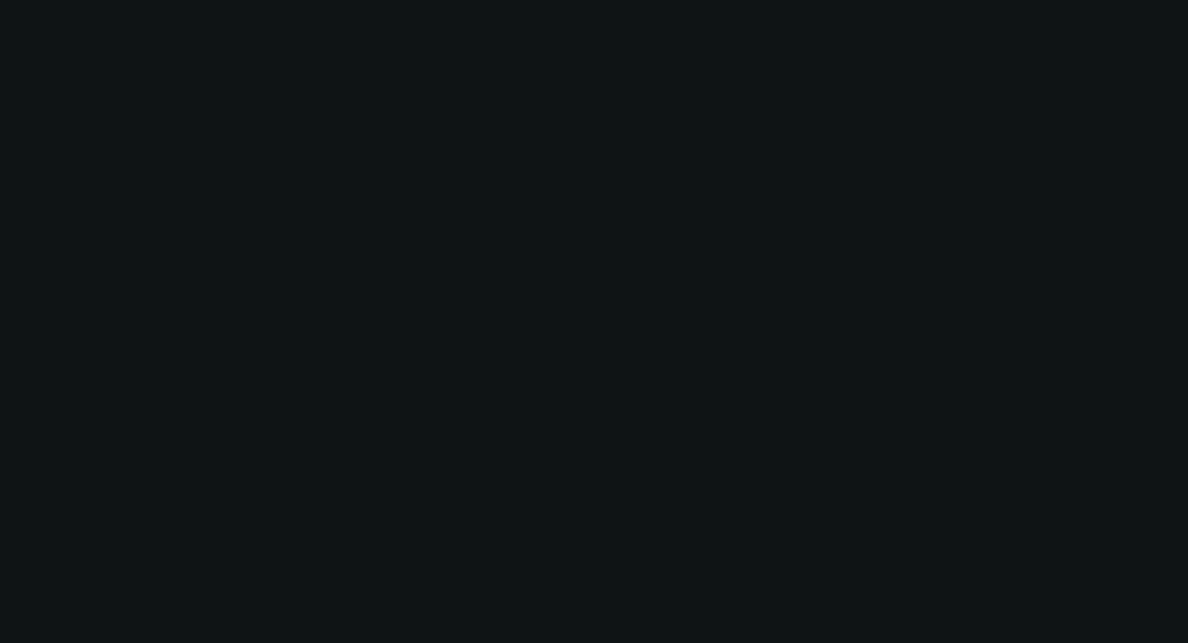
select select "0.1"
select select "0"
select select "6"
select select "0.1"
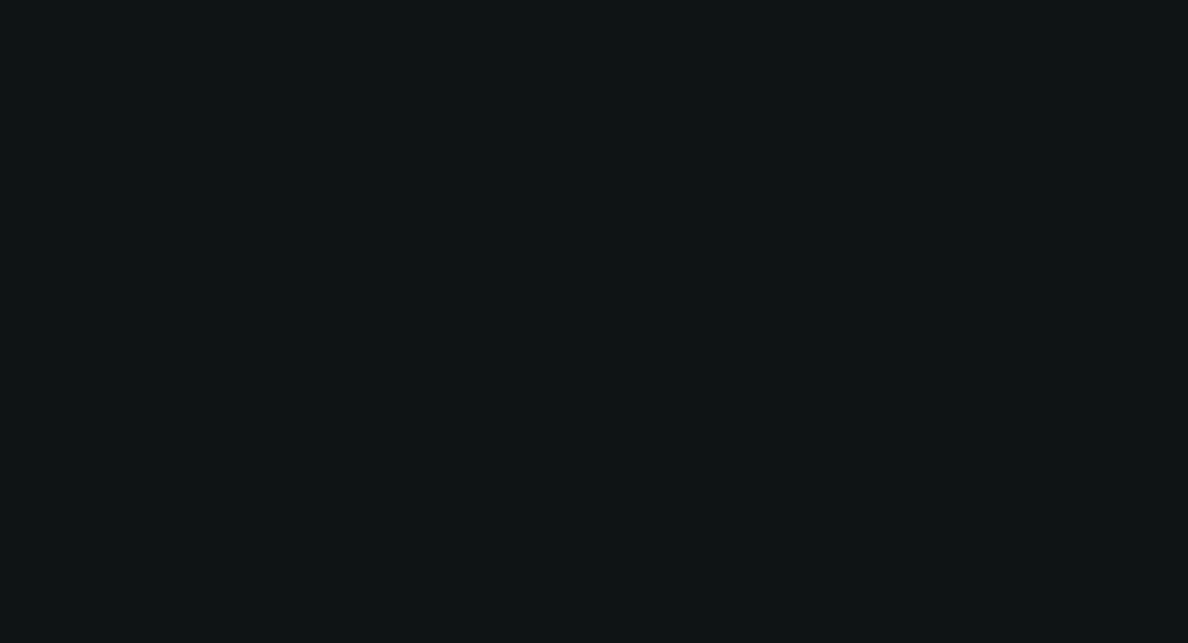
select select "0"
select select "6"
select select "0"
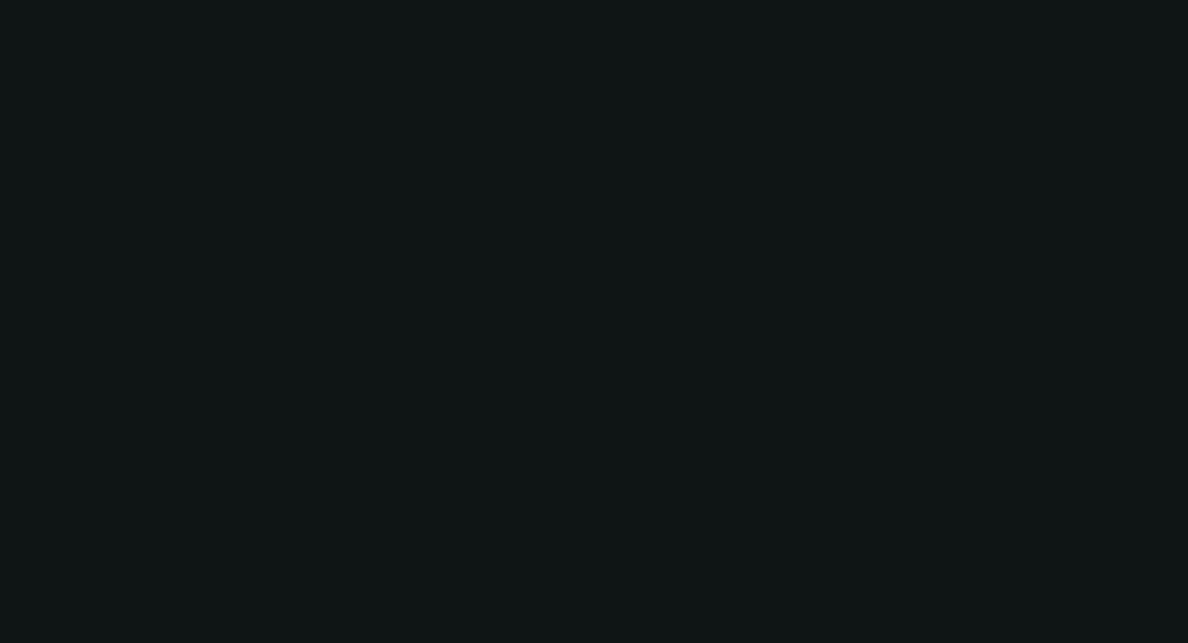
select select "0"
select select "6"
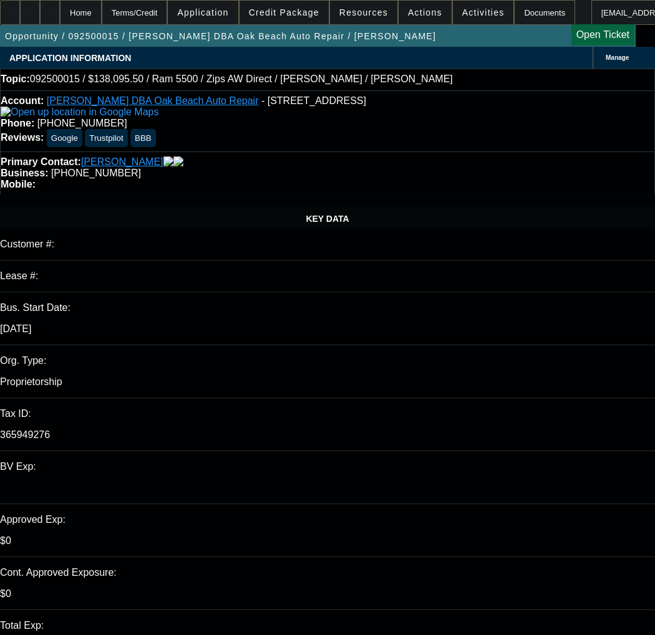
select select "0"
select select "6"
select select "0"
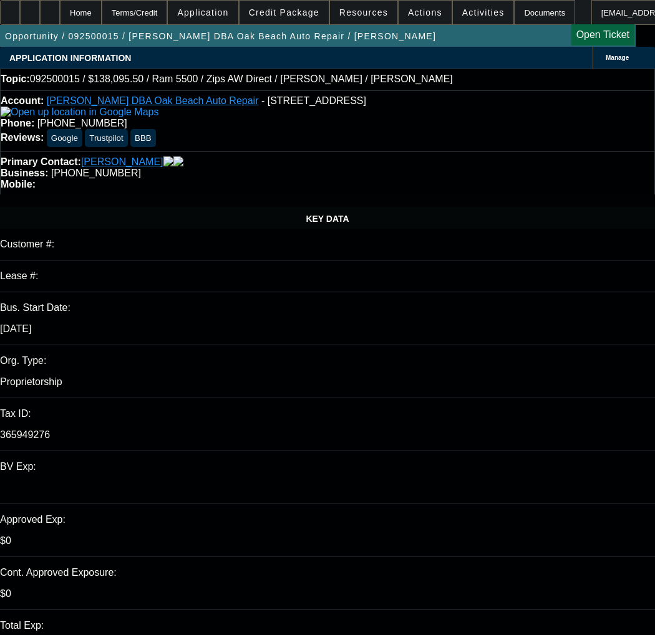
select select "0"
select select "6"
select select "0"
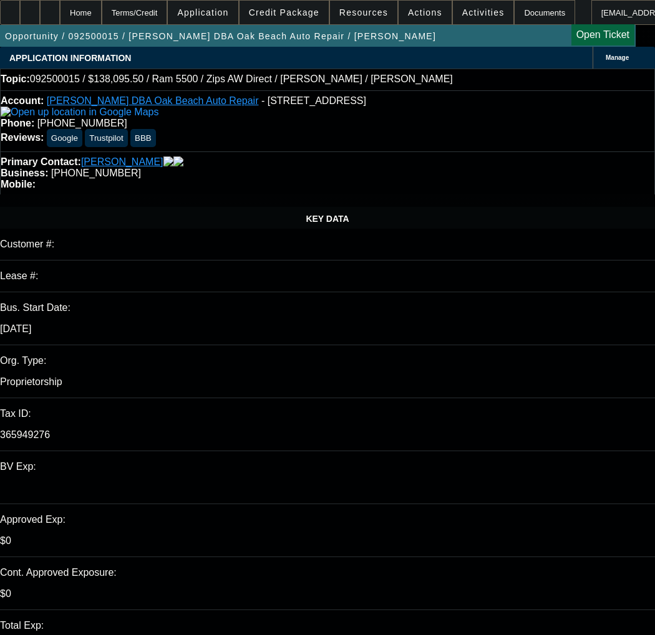
select select "0"
select select "6"
select select "0"
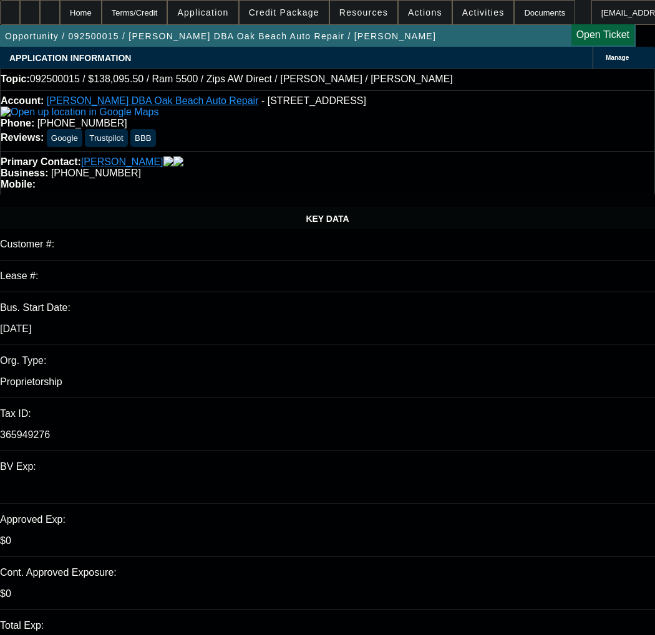
select select "6"
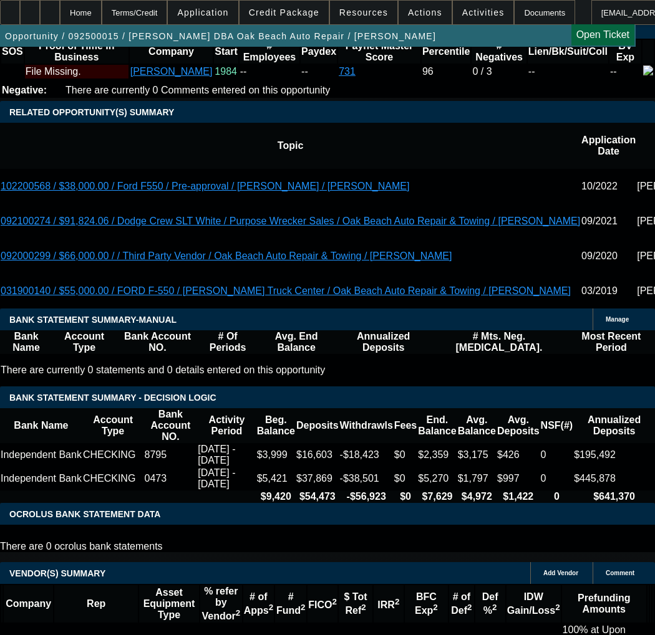
scroll to position [1933, 0]
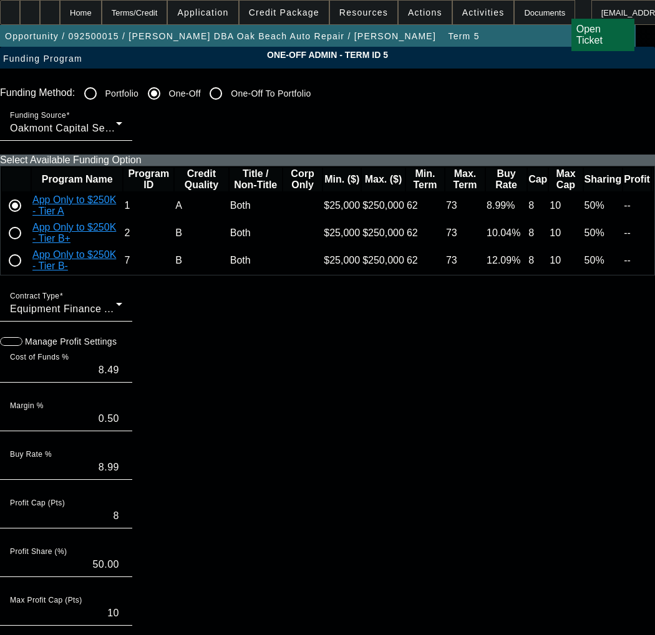
paste input "2109107775"
type input "2109107775"
paste input "2109107775"
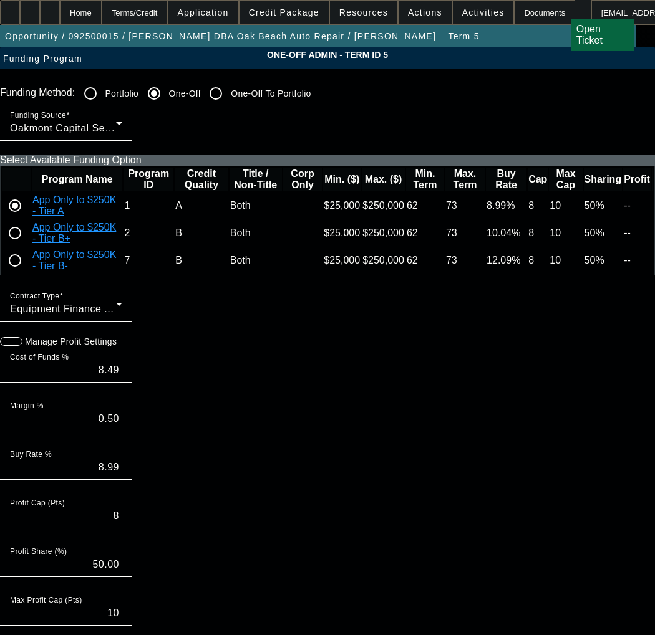
type input "2109107775"
click at [27, 246] on input "radio" at bounding box center [14, 233] width 25 height 25
radio input "true"
type input "9.49"
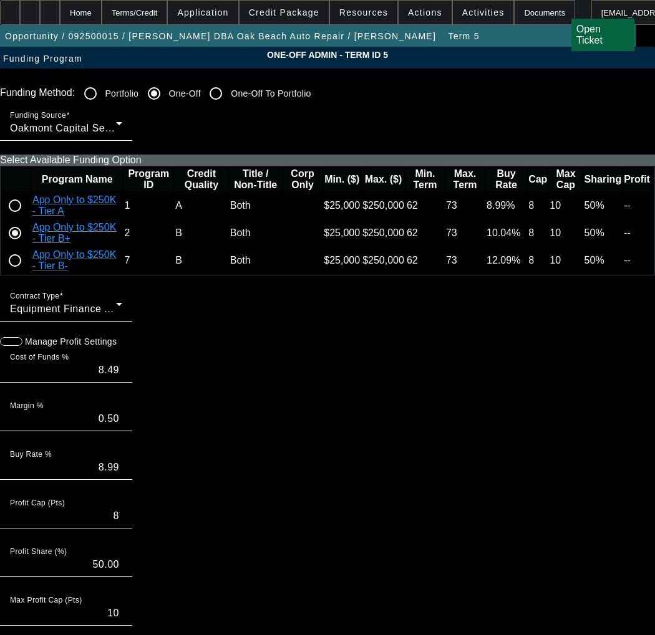
type input "0.55"
type input "10.04"
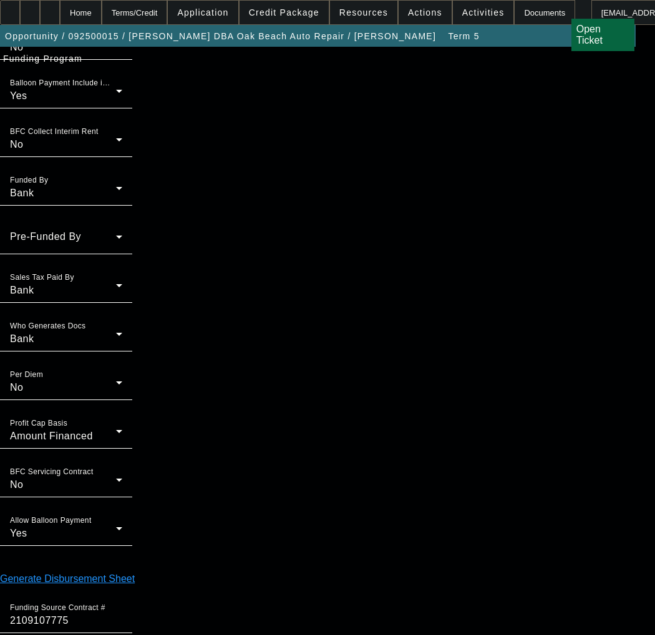
scroll to position [1016, 0]
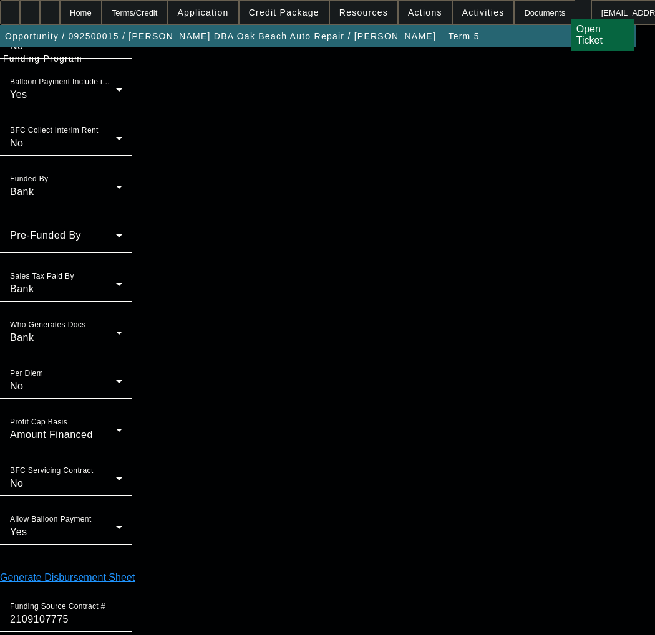
type input "11:58"
type input "04:47"
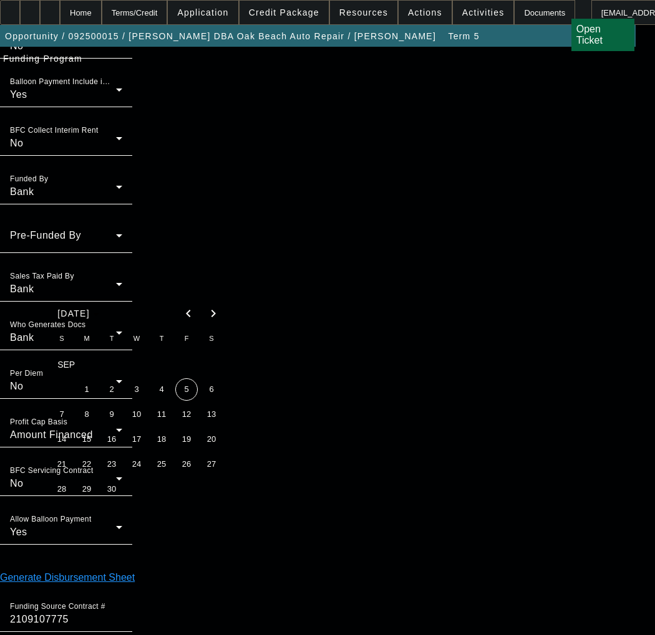
click at [156, 397] on span "4" at bounding box center [161, 390] width 22 height 22
type input "9/4/2025"
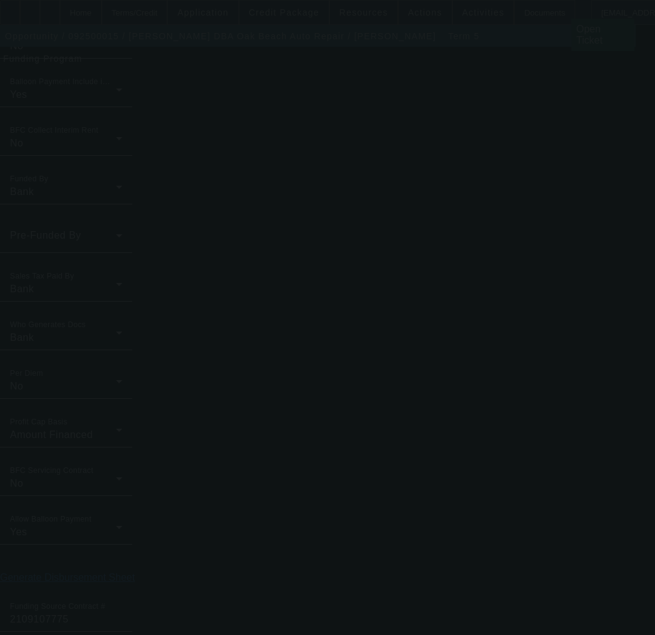
type input "8.49"
type input "0.50"
type input "8.99"
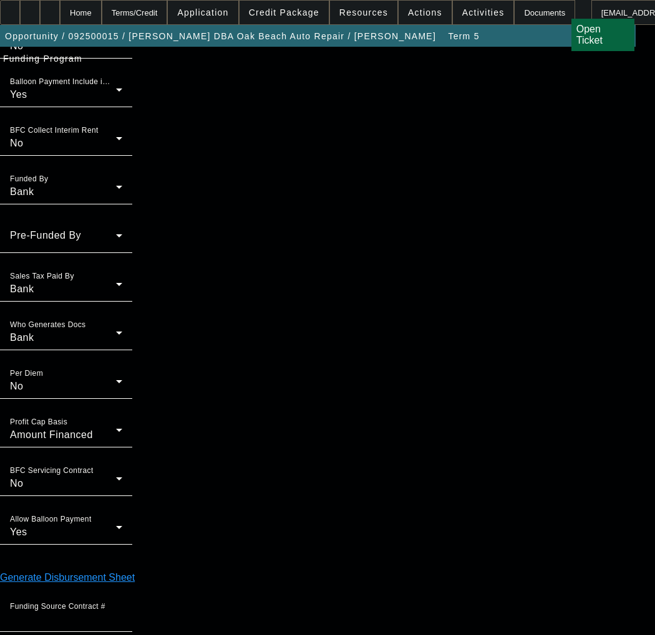
scroll to position [0, 0]
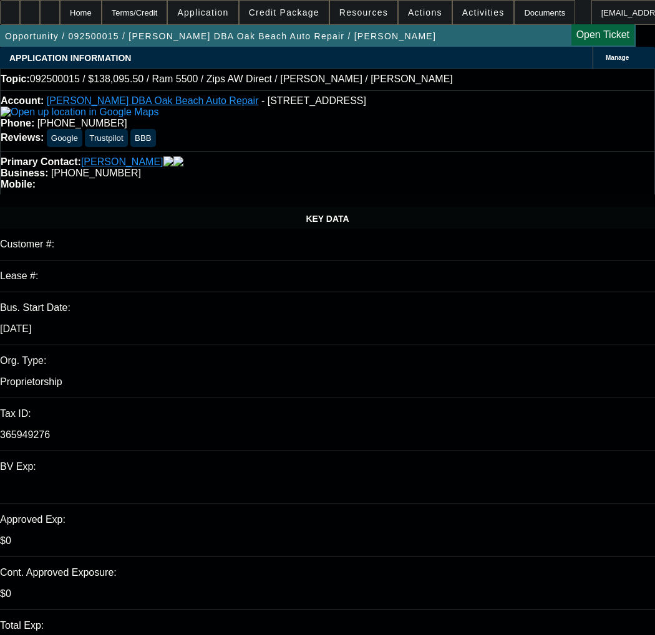
select select "0"
select select "6"
select select "0"
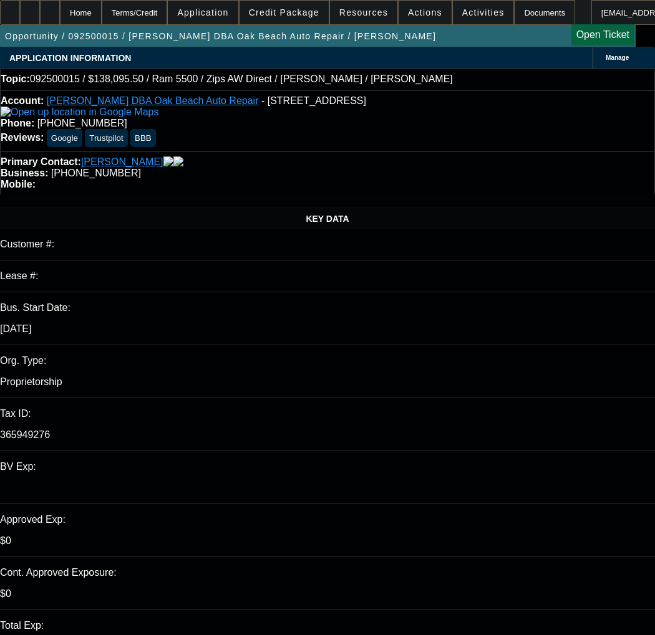
select select "0"
select select "6"
select select "0"
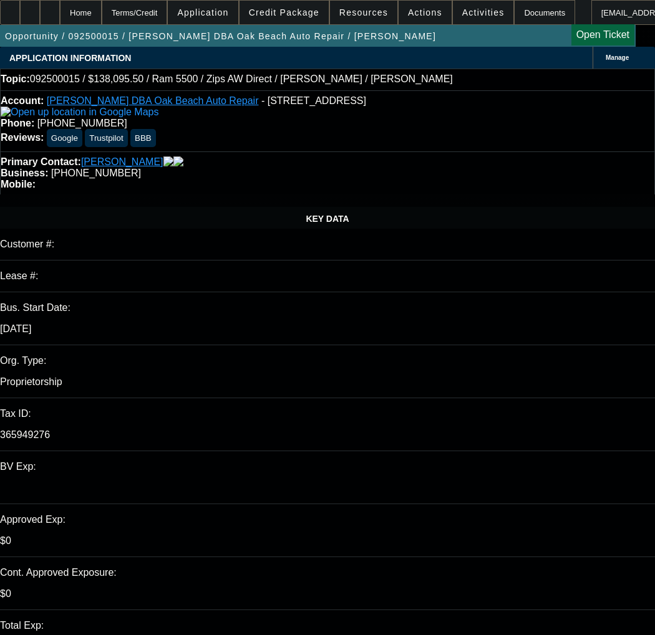
select select "0"
select select "6"
select select "0"
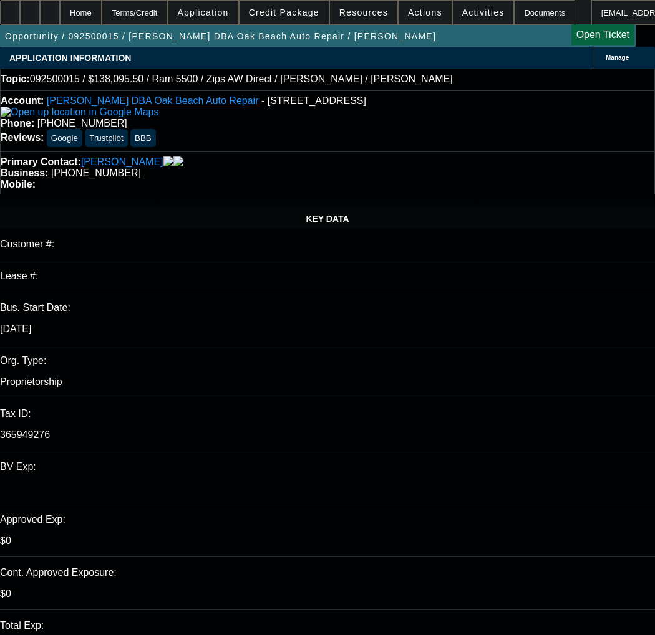
select select "6"
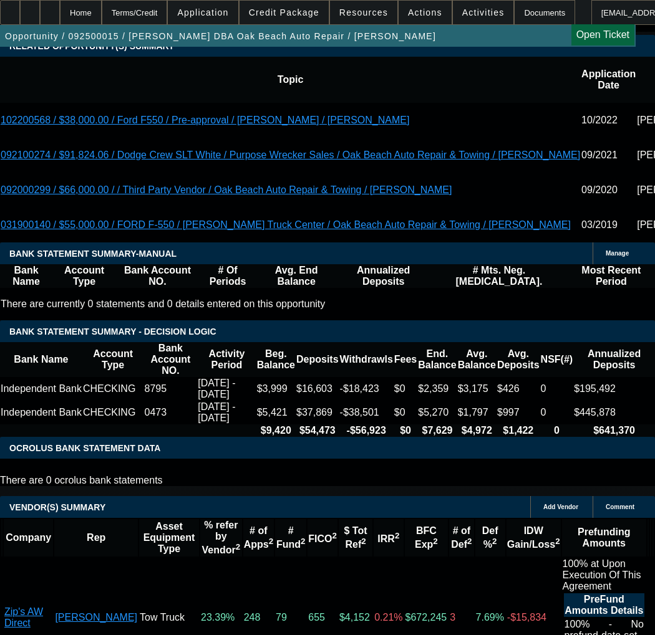
scroll to position [2183, 0]
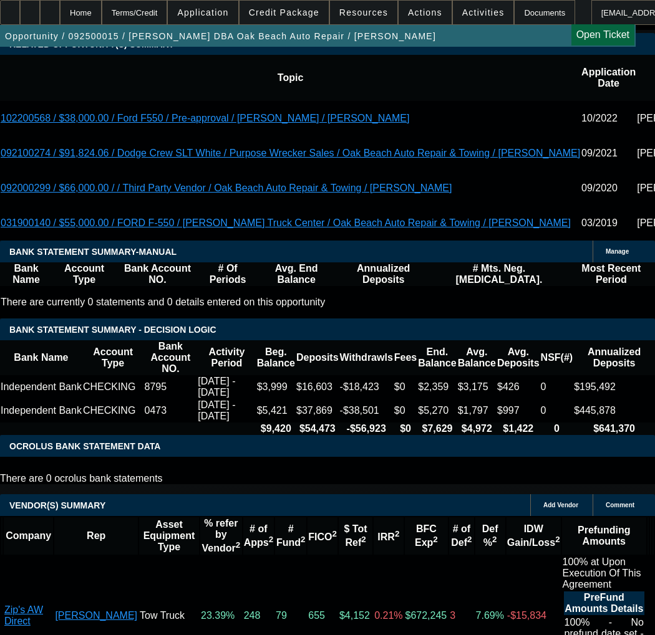
drag, startPoint x: 238, startPoint y: 493, endPoint x: 247, endPoint y: 501, distance: 12.4
select select "9"
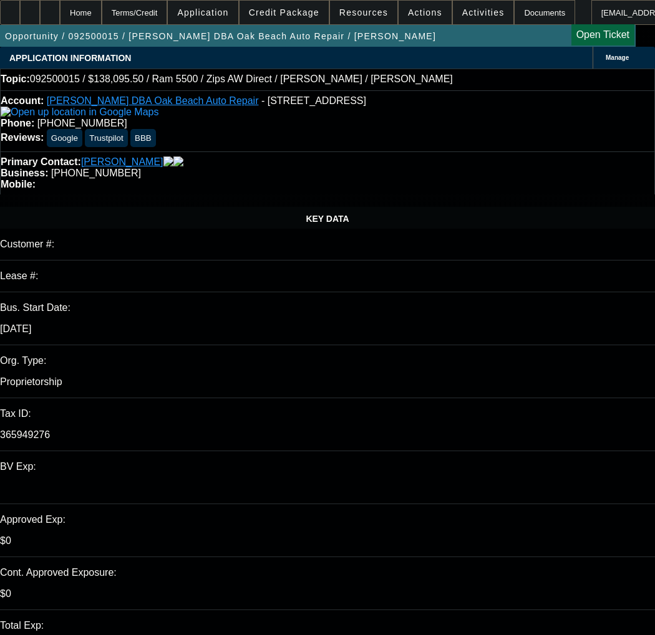
type input "12/4/2025"
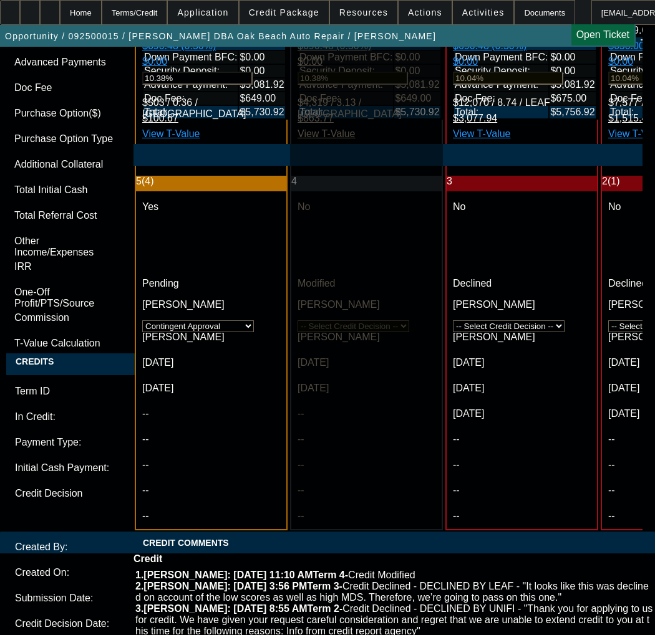
scroll to position [3866, 0]
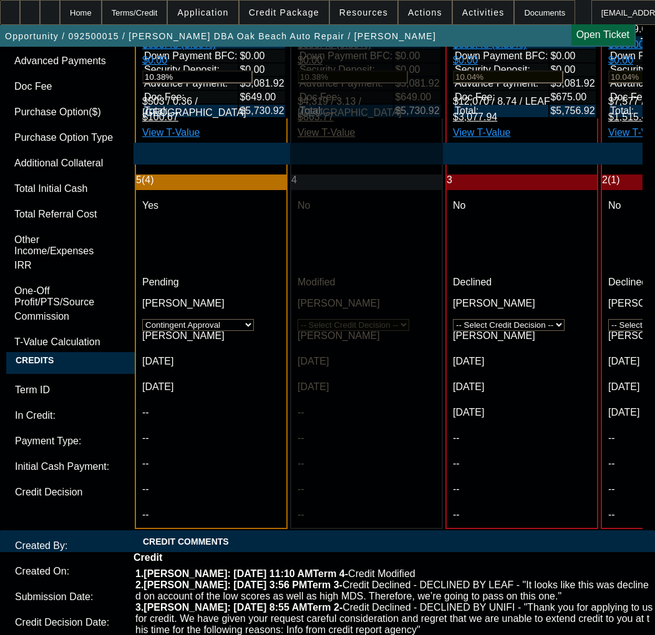
type textarea "a"
paste textarea "Equipment Price"
paste textarea "Max Term"
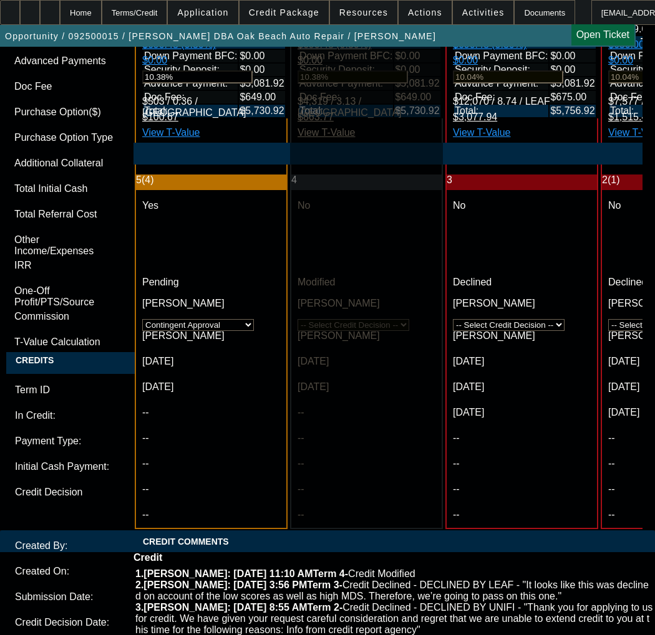
paste textarea "Holding exposure here until financials are received"
paste textarea "New 2025 International MV Tow Truck"
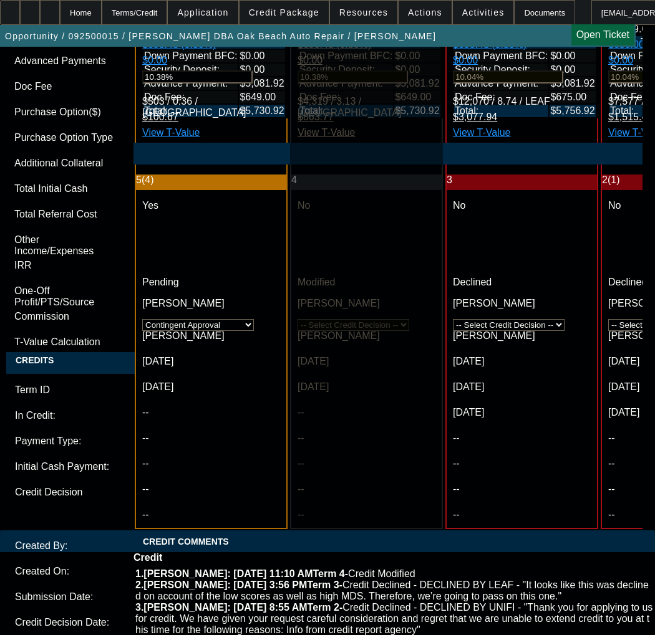
paste textarea "Contract Type: Equipment EFA"
type textarea "APPROVED BY OAKMONT - Equipment Price $140,000.00 - CAPPED NO VARIANCE - Holdin…"
paste textarea "DL Front/Back"
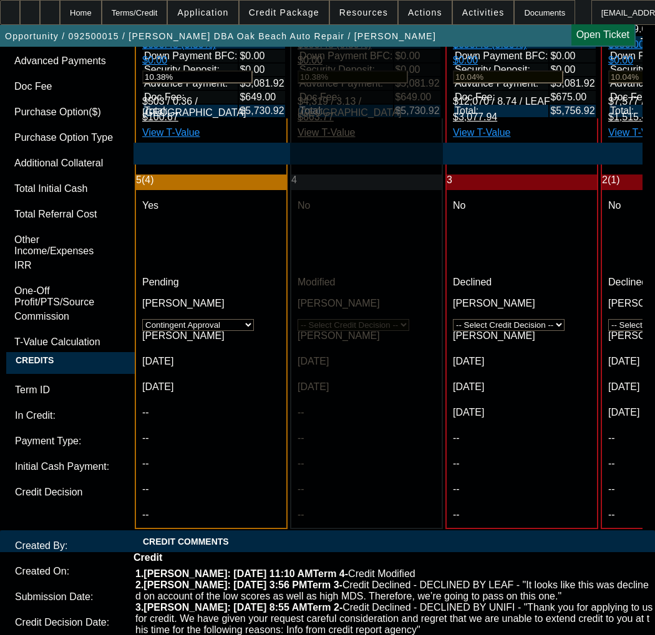
paste textarea "US Citizenship"
paste textarea "Purchase agreement lists multiple addresses - which address is equipment coming…"
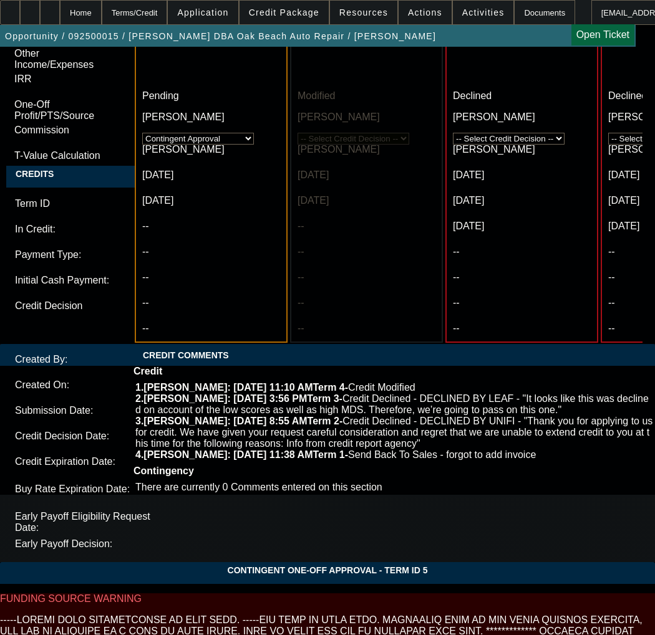
scroll to position [4178, 0]
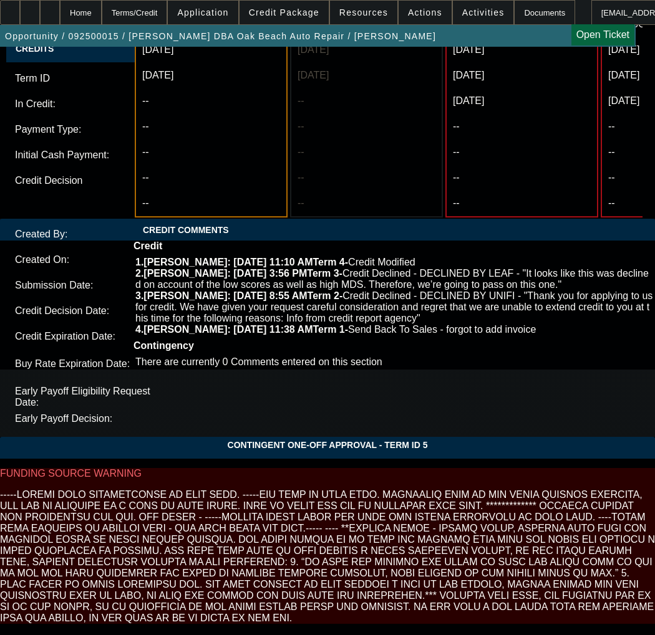
type textarea "CONTINGENT ON DL Front/Back; US Citizenship; Purchase agreement lists multiple …"
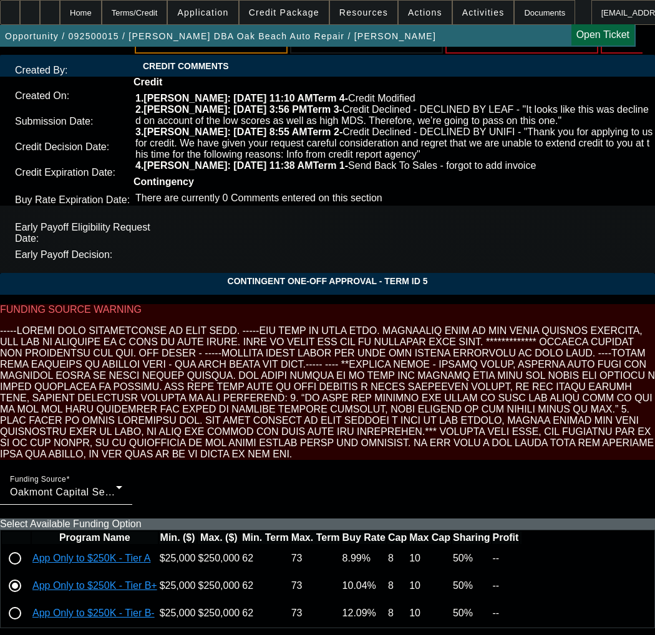
scroll to position [4360, 0]
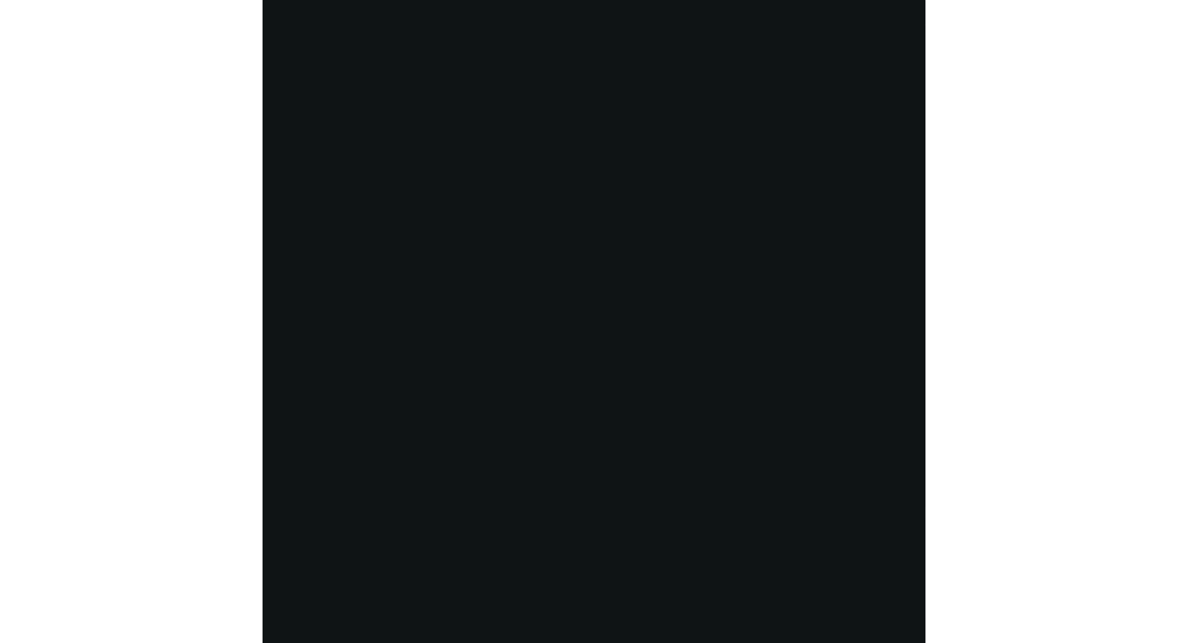
scroll to position [2221, 0]
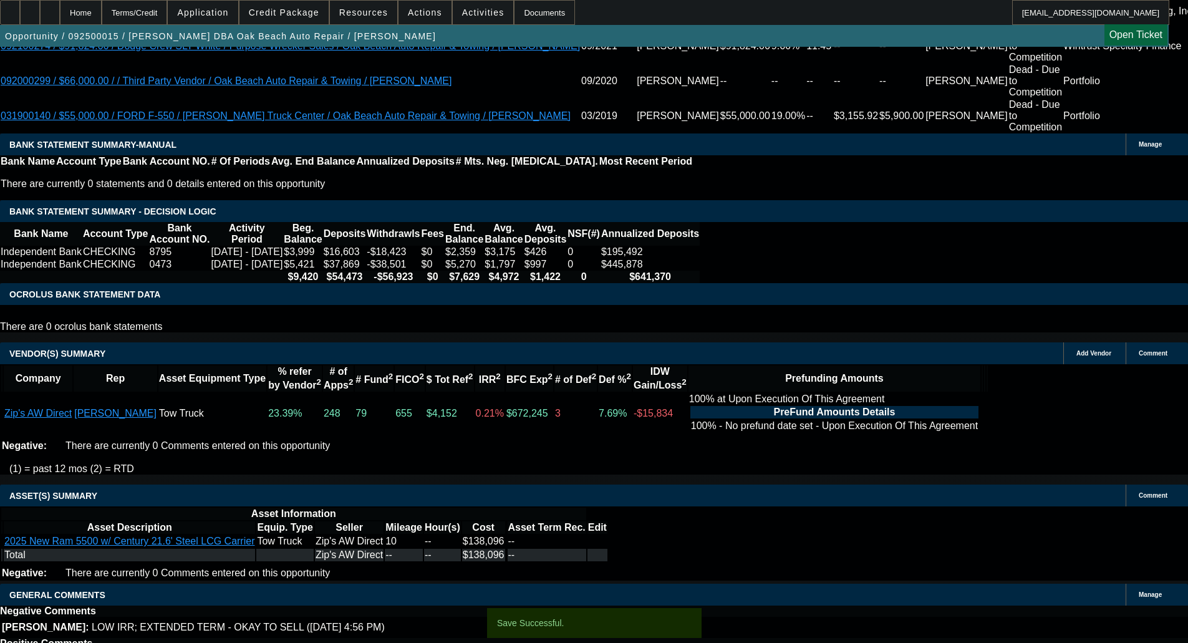
select select "0"
select select "6"
select select "0"
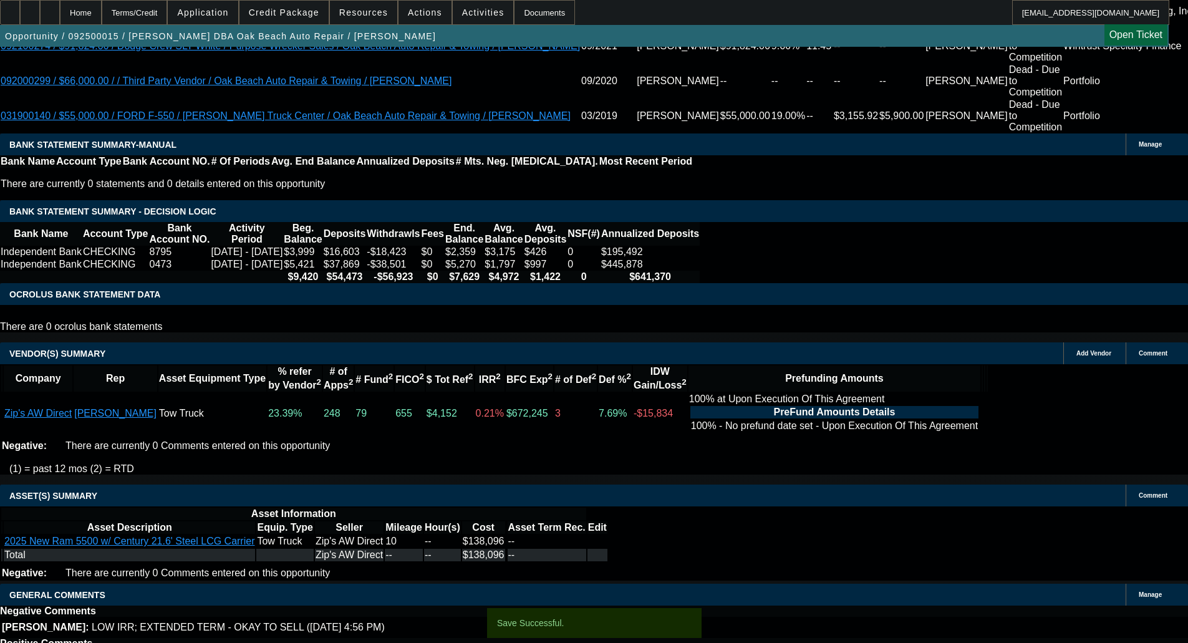
select select "0"
select select "6"
select select "0"
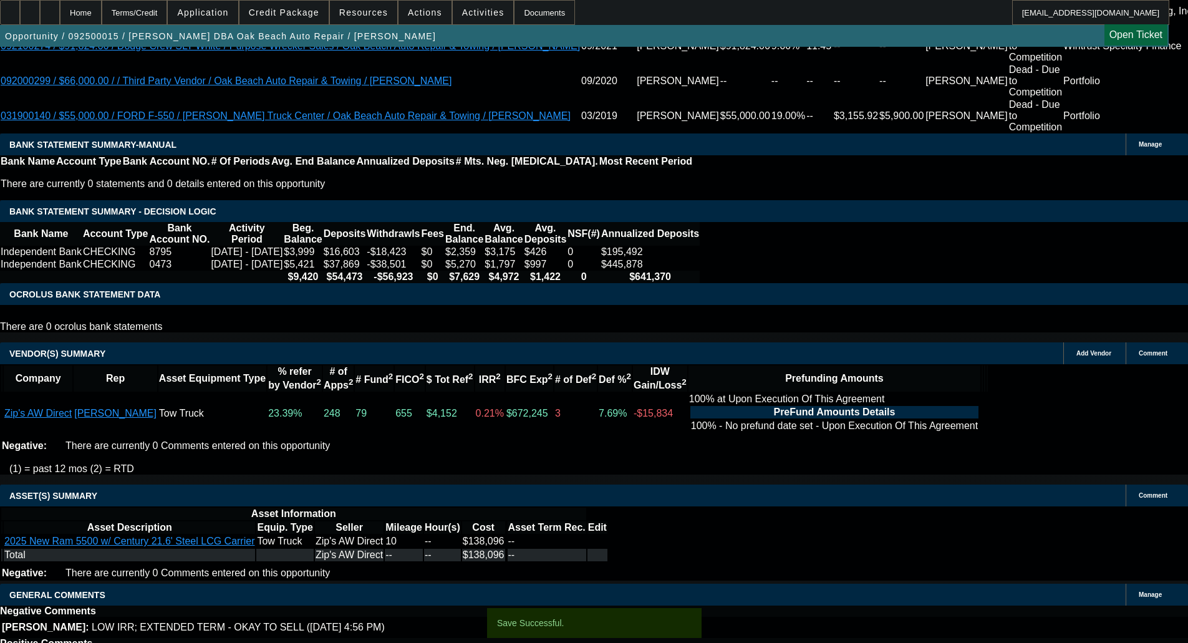
select select "0"
select select "6"
select select "0"
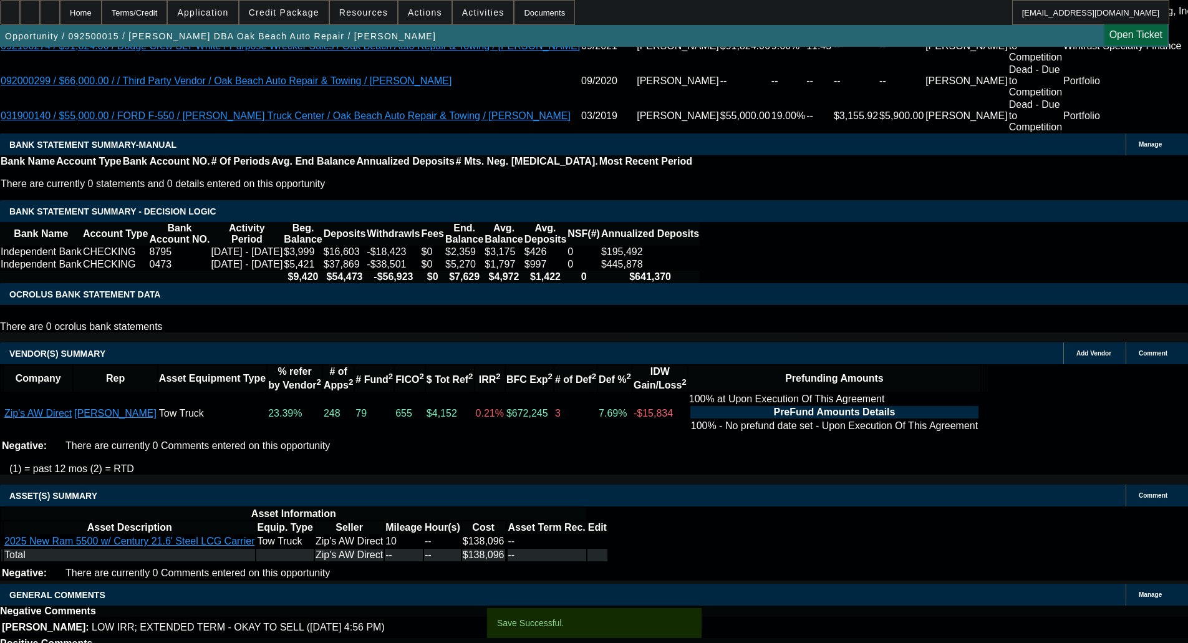
select select "6"
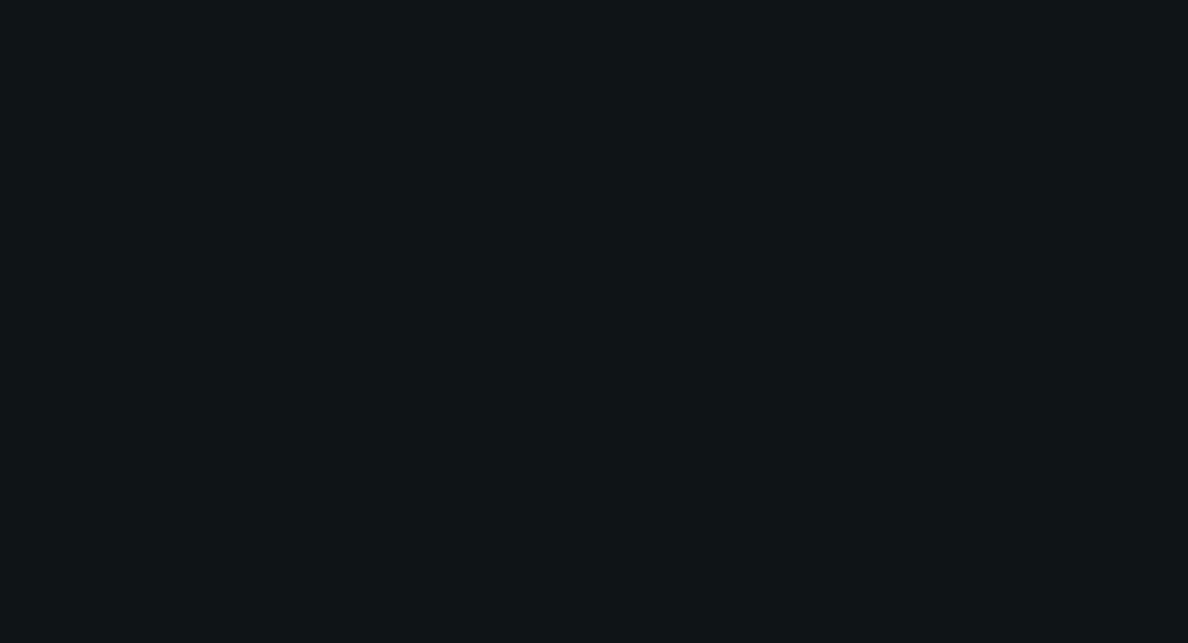
scroll to position [0, 0]
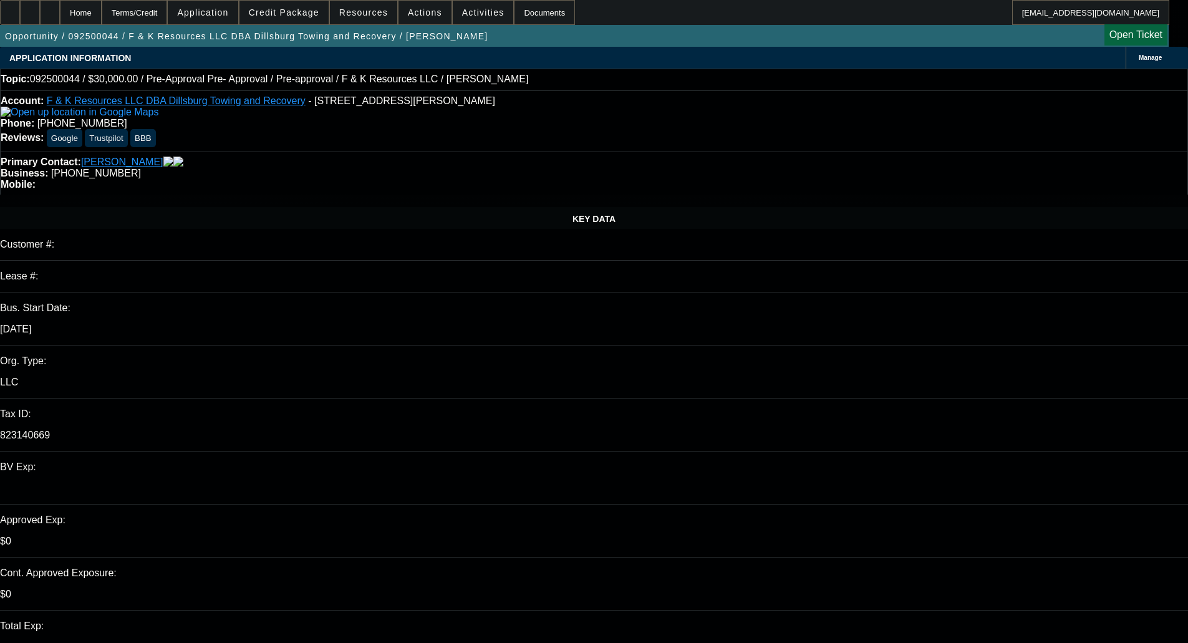
select select "0"
select select "6"
select select "0"
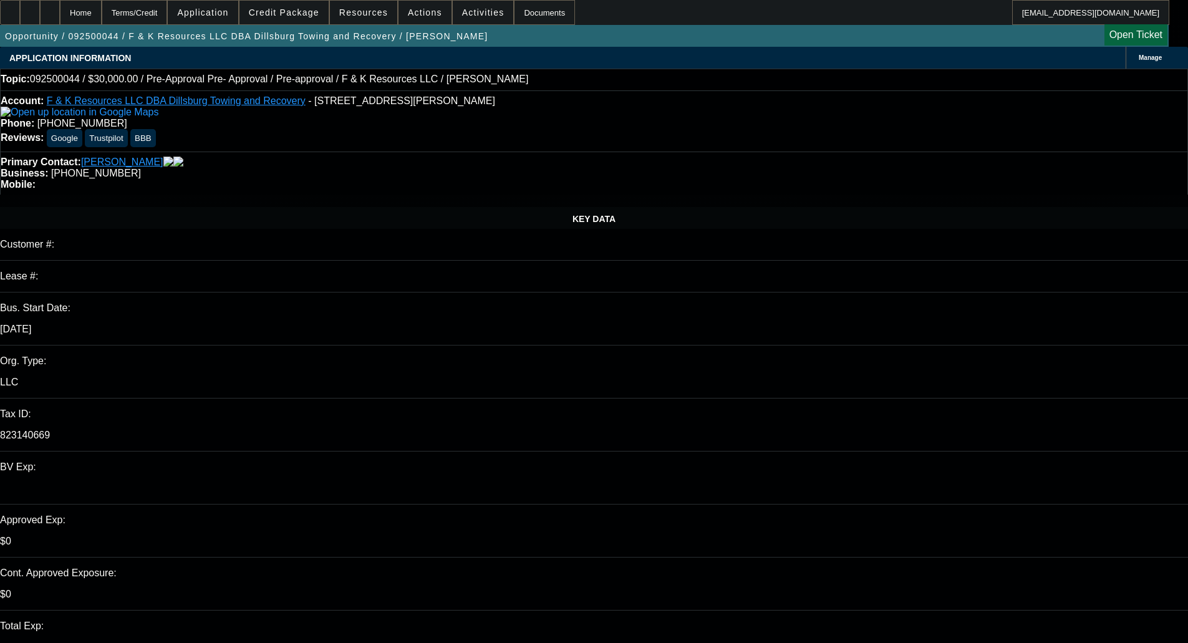
select select "0"
select select "6"
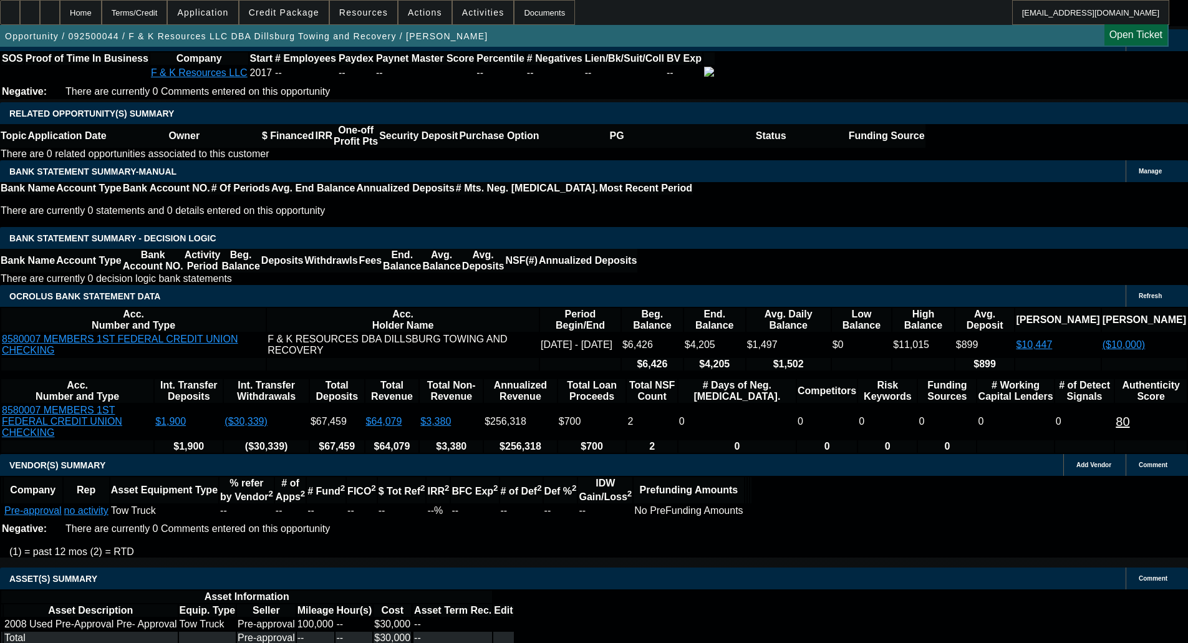
scroll to position [2211, 0]
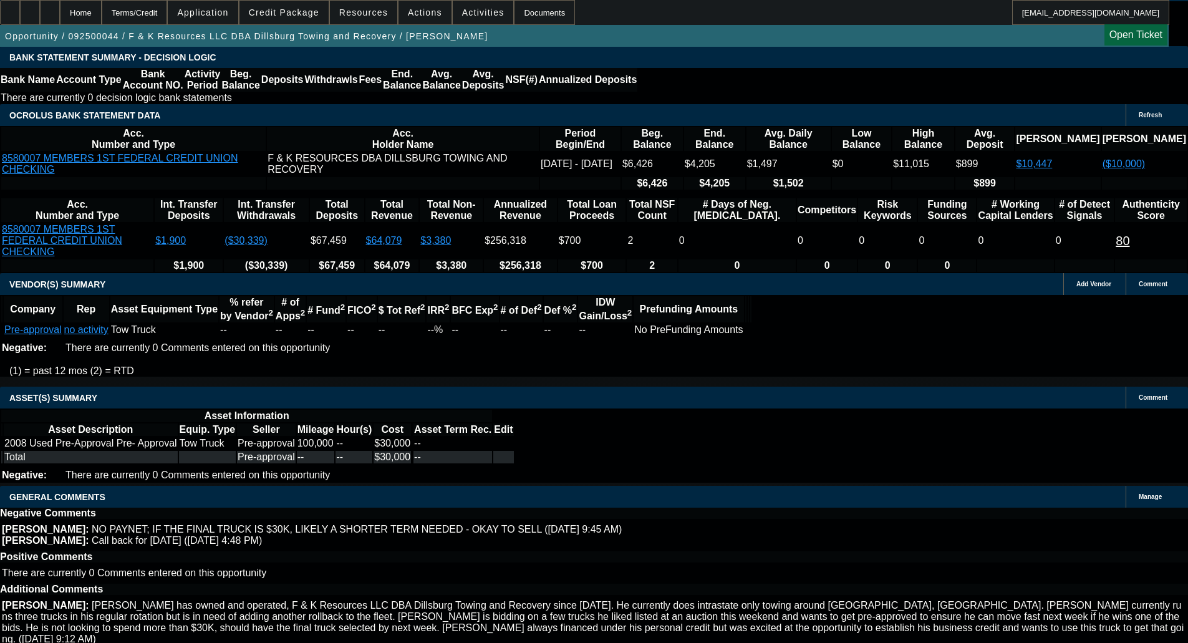
drag, startPoint x: 268, startPoint y: 379, endPoint x: 268, endPoint y: 391, distance: 12.5
select select "6"
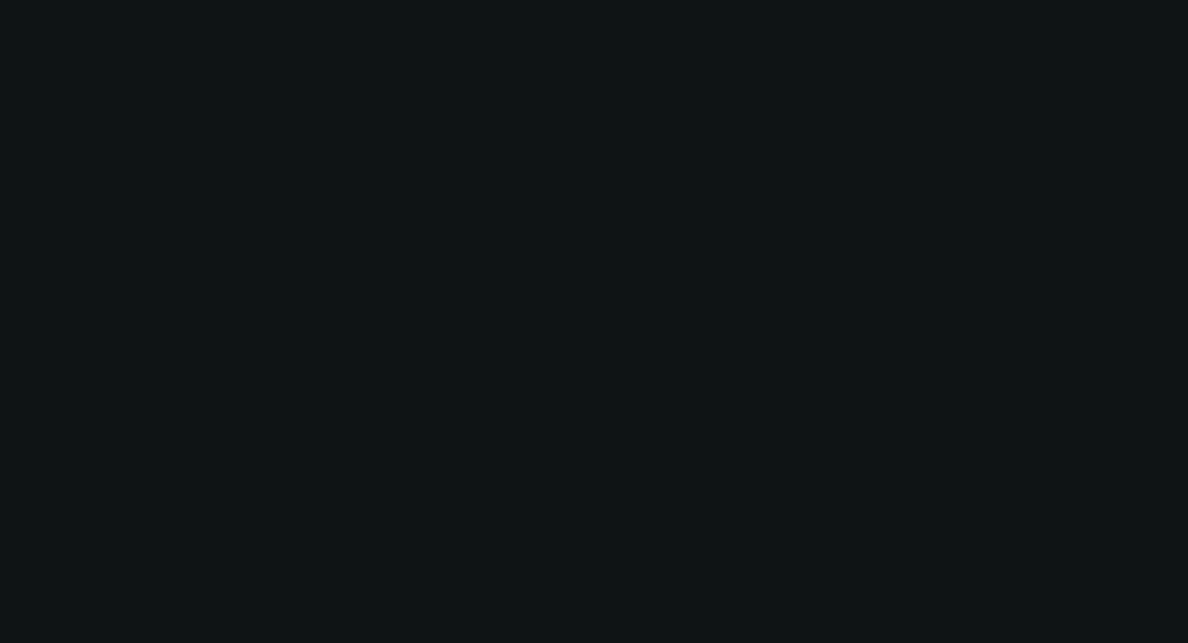
scroll to position [0, 0]
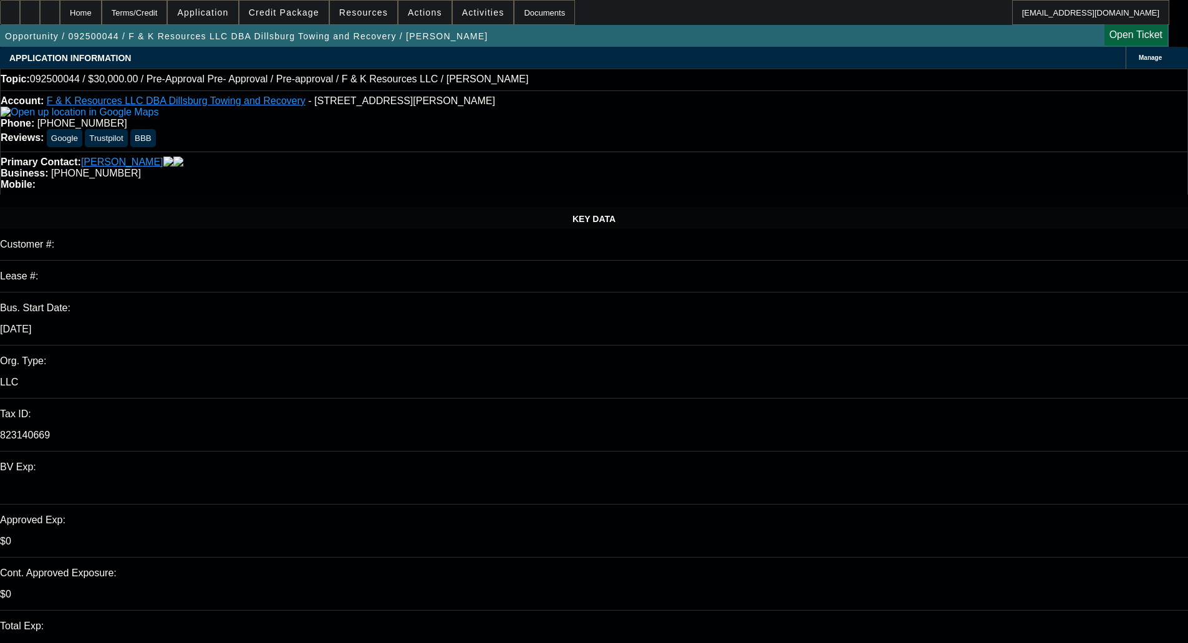
type input "12:06"
type input "12:35"
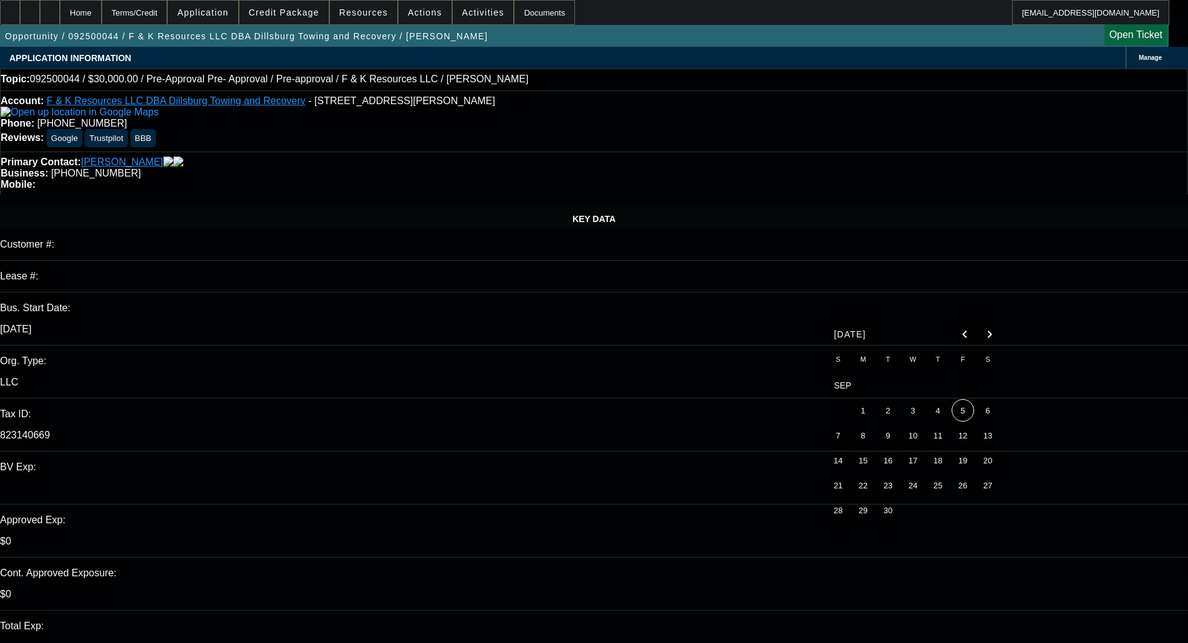
click at [965, 413] on span "5" at bounding box center [963, 410] width 22 height 22
type input "[DATE]"
type textarea "D"
paste textarea "Will you please send me the EIN letter or a current tax document with the Fed I…"
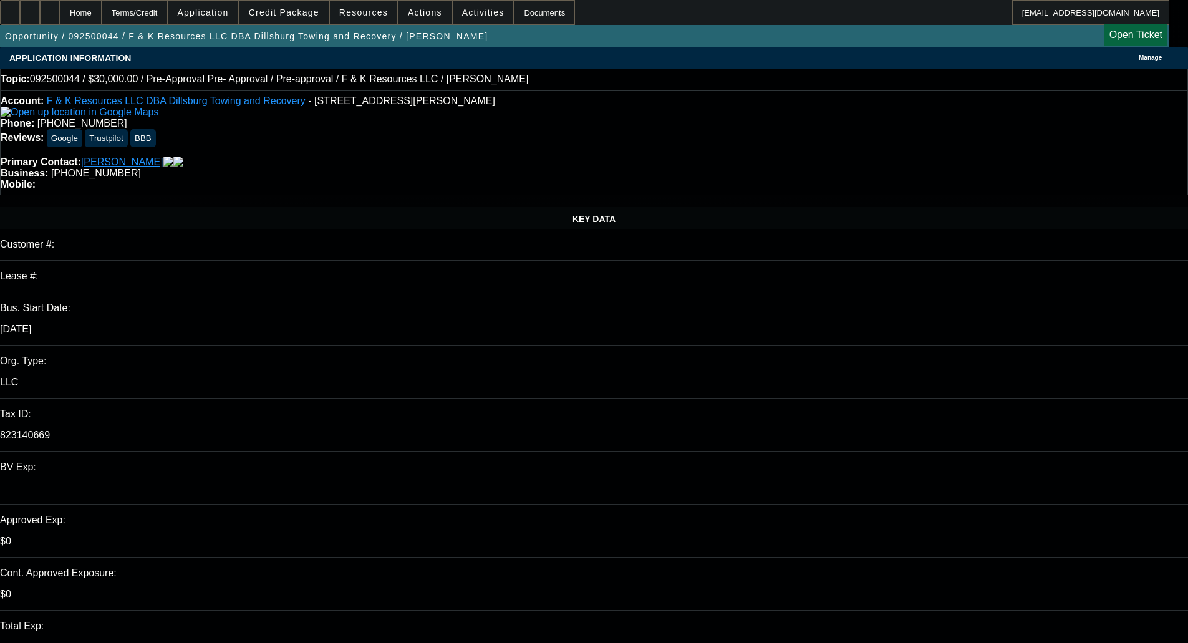
type textarea "PER FINPAC - "Will you please send me the EIN letter or a current tax document …"
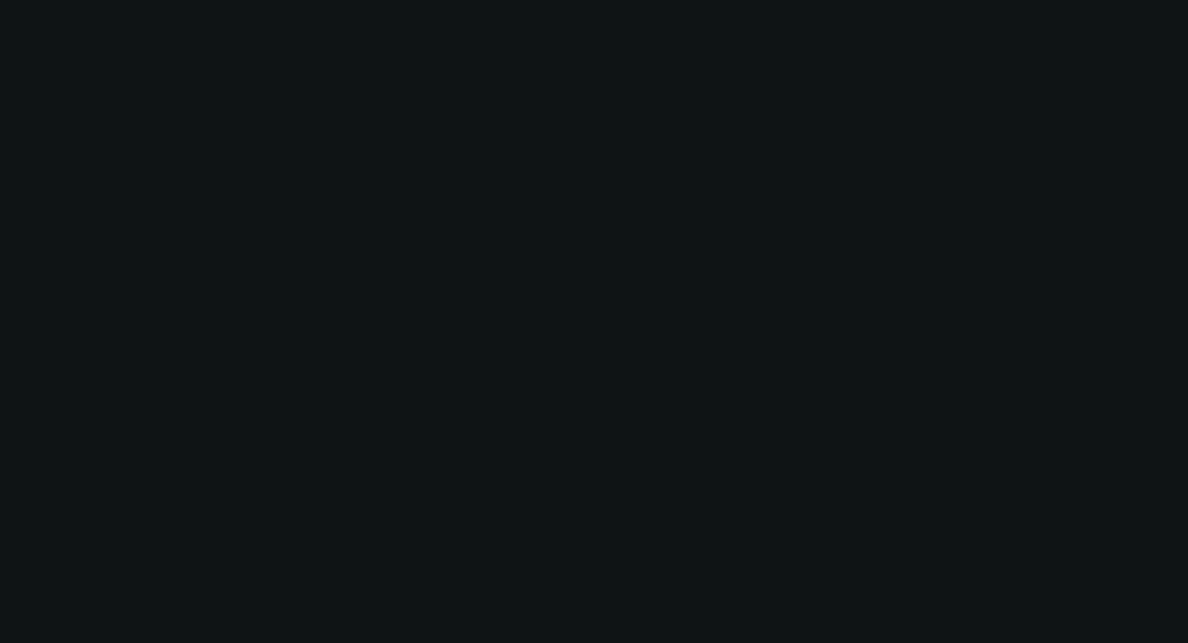
select select "0"
select select "6"
select select "0"
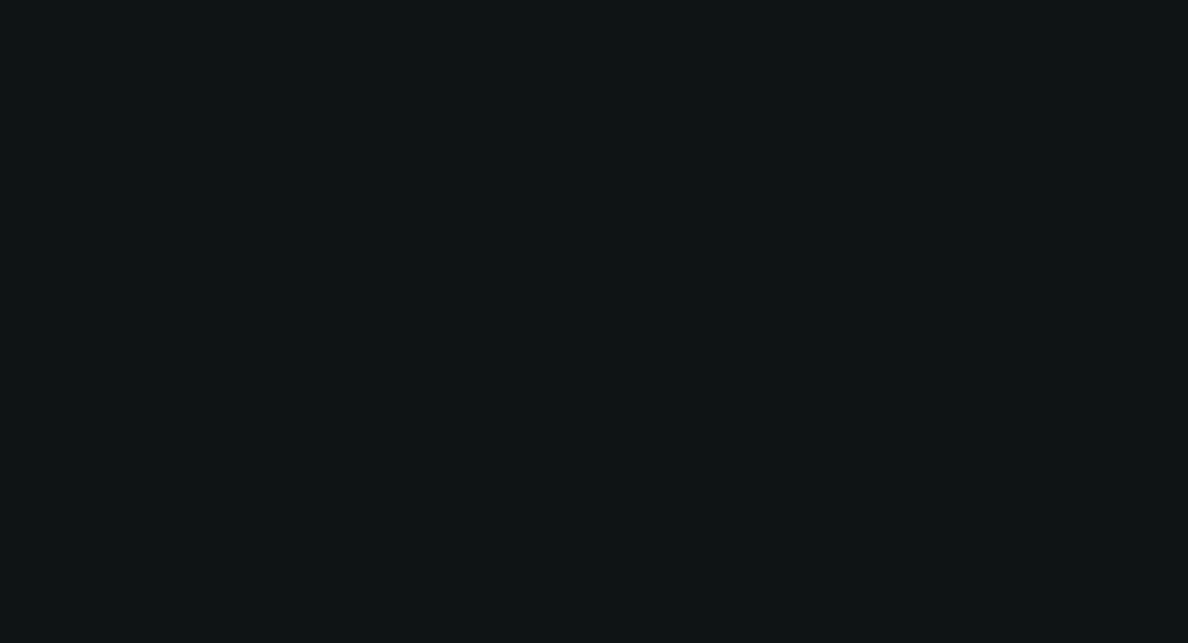
select select "0"
select select "6"
select select "0"
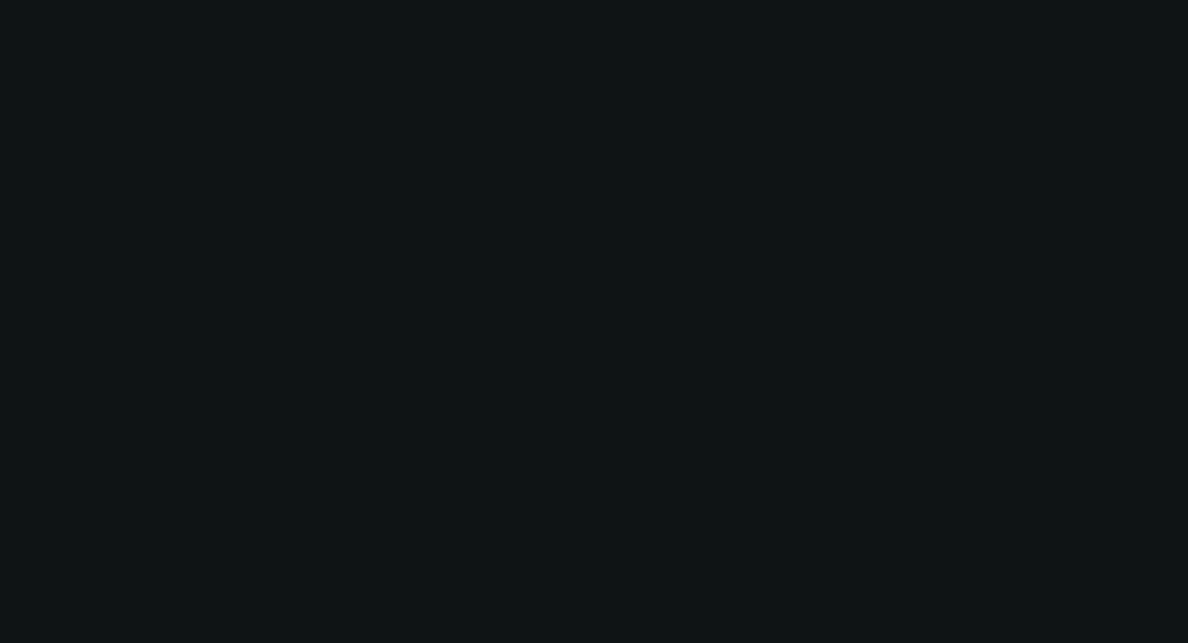
select select "0"
select select "6"
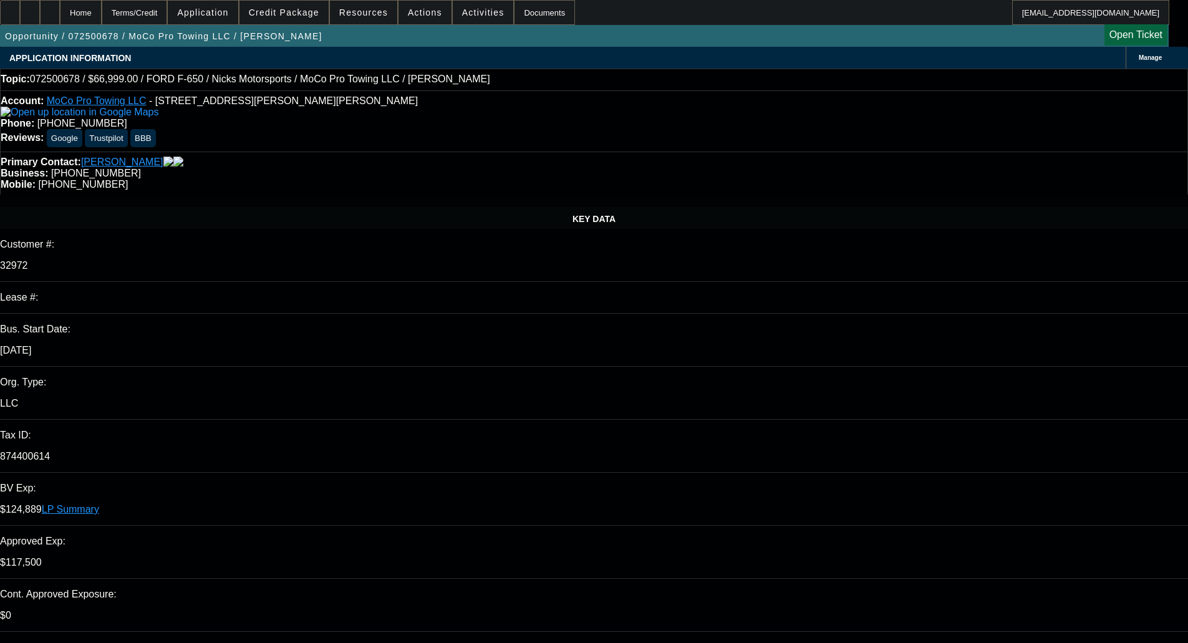
select select "0"
select select "6"
select select "0"
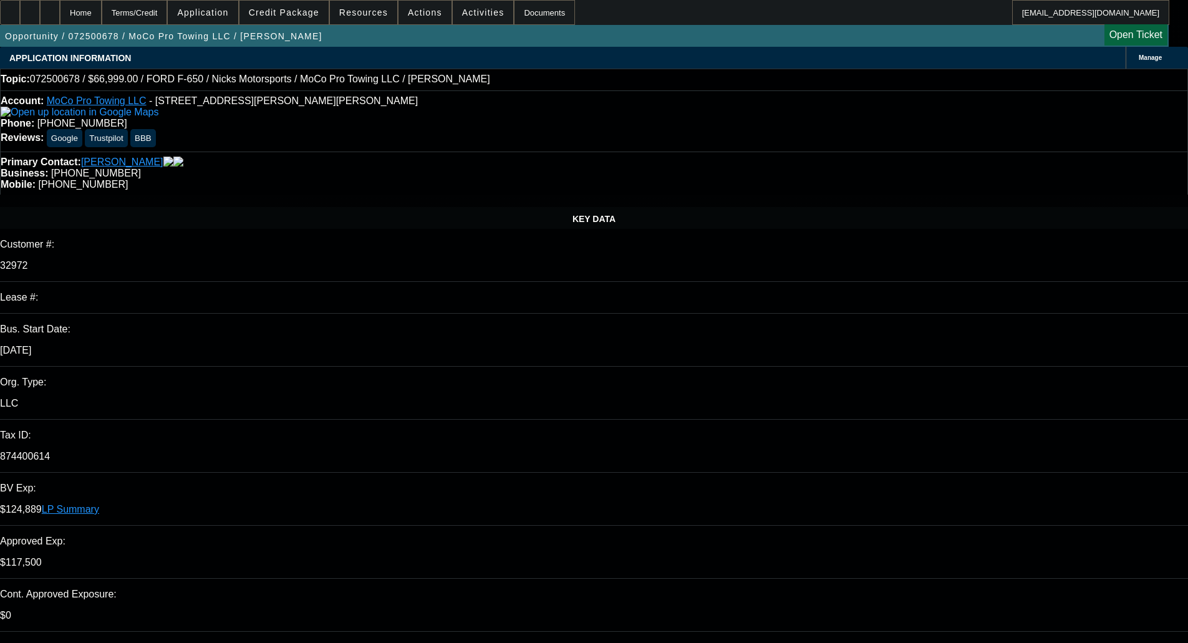
select select "0"
select select "6"
select select "0"
select select "2"
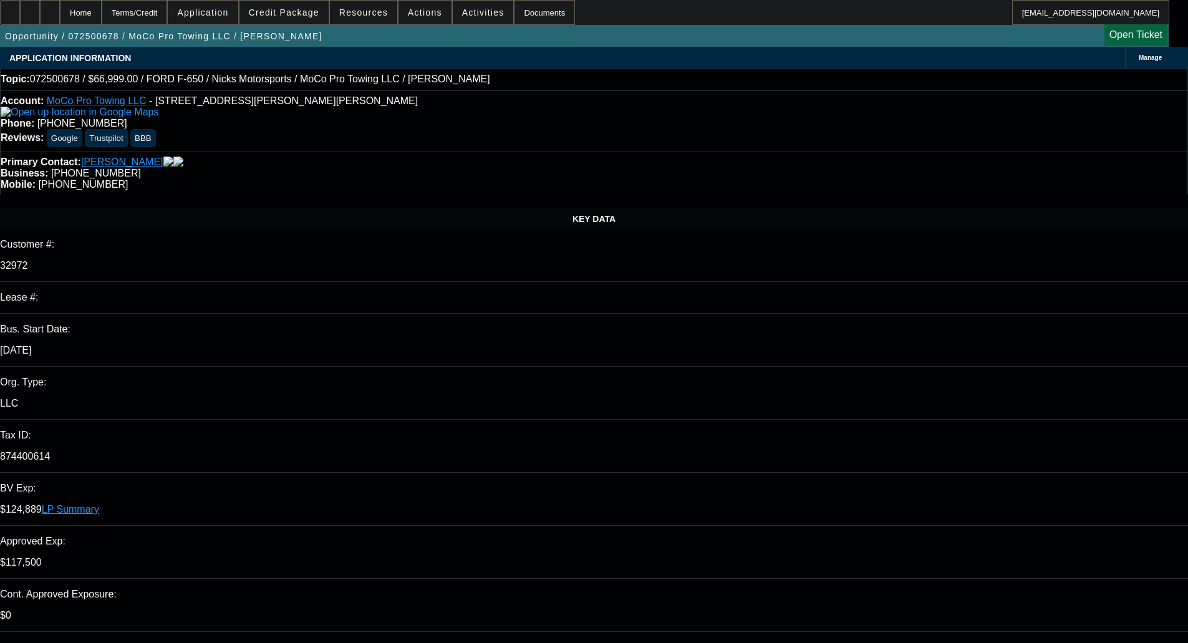
select select "0"
select select "6"
select select "0"
select select "2"
select select "0"
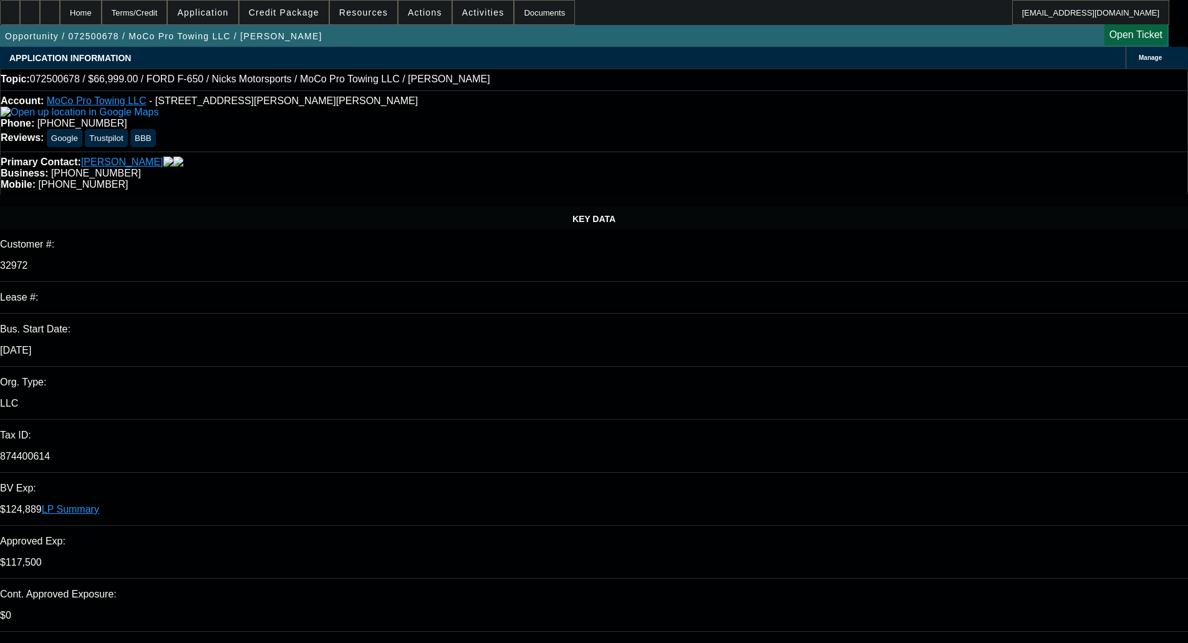
select select "6"
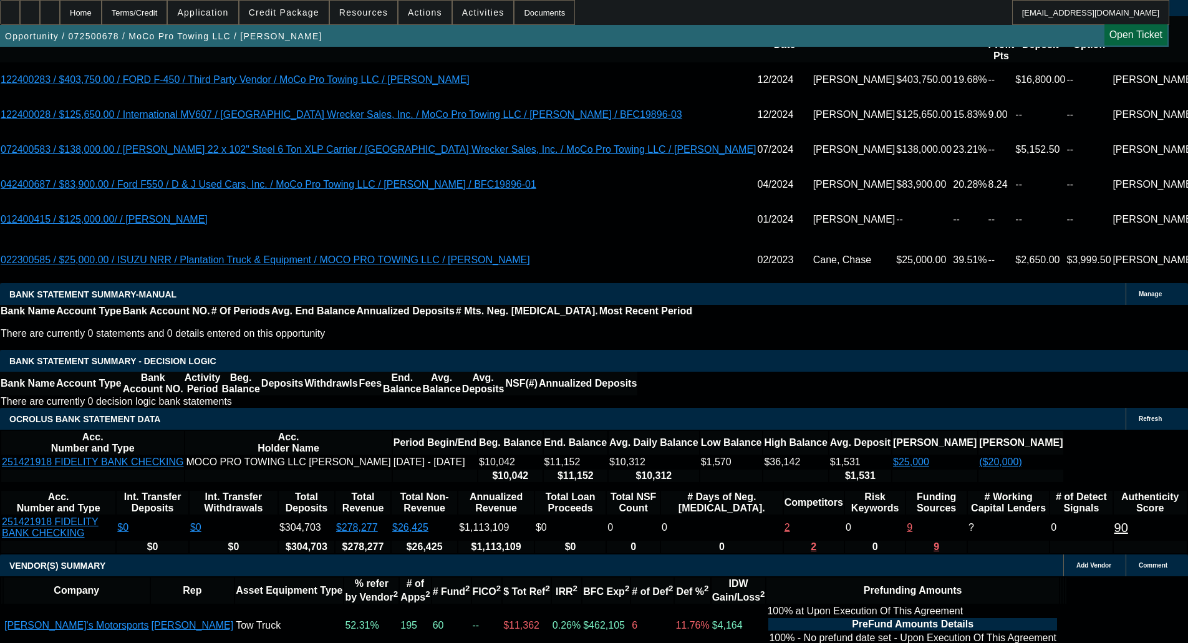
scroll to position [2169, 0]
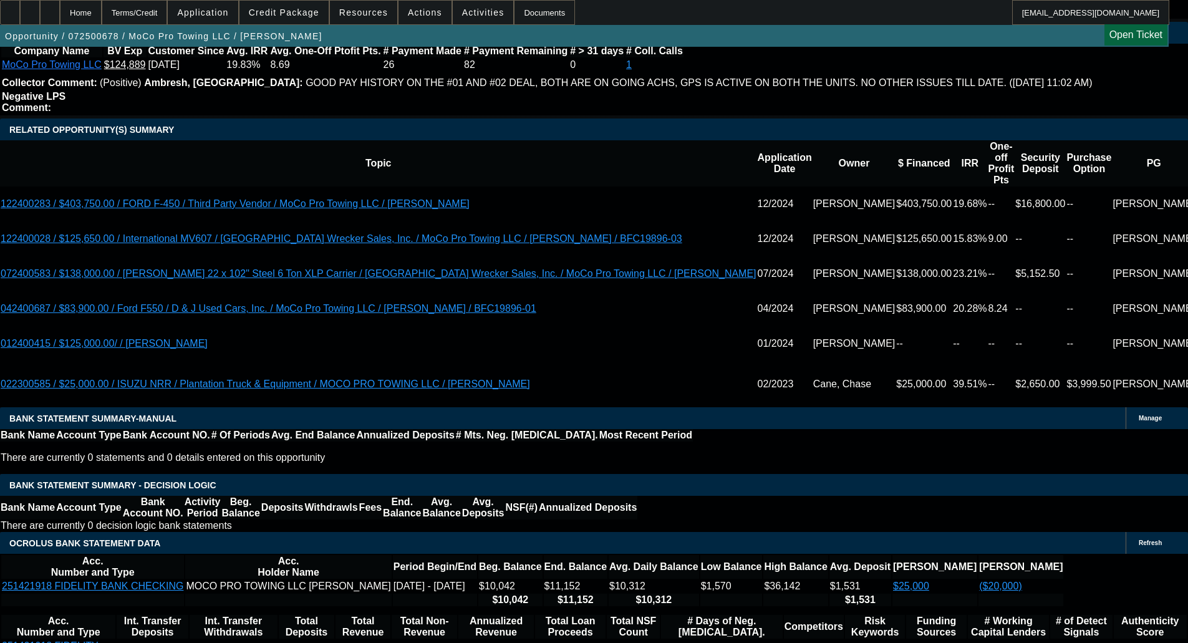
click at [291, 10] on span "Credit Package" at bounding box center [284, 12] width 70 height 10
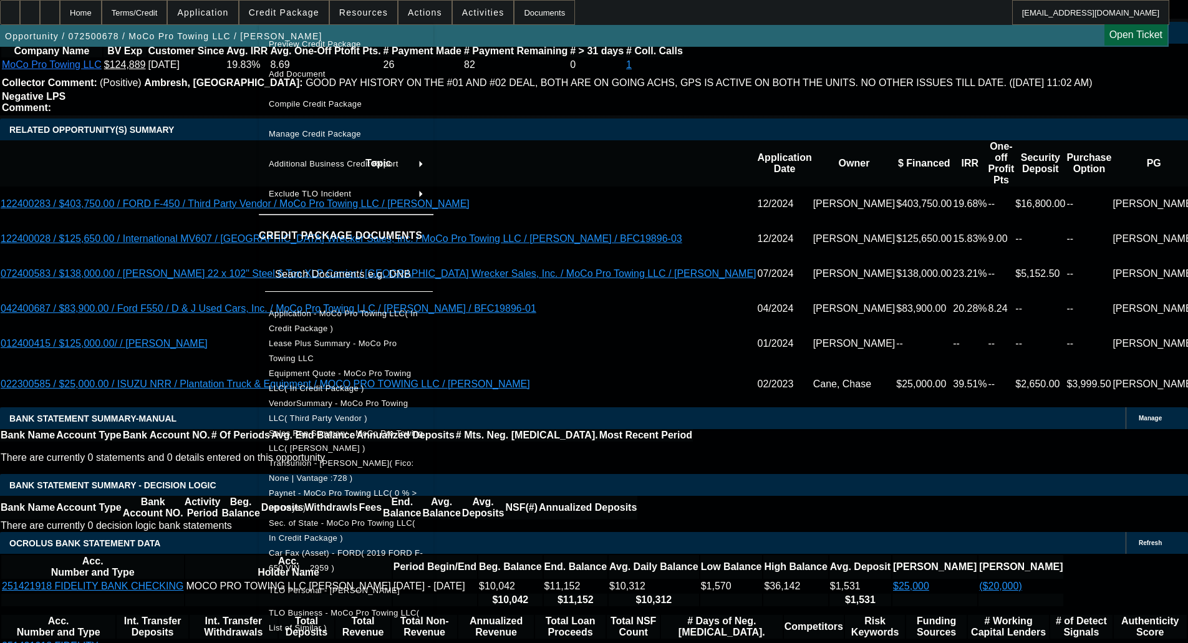
click at [367, 322] on span "Application - MoCo Pro Towing LLC( In Credit Package )" at bounding box center [346, 321] width 155 height 30
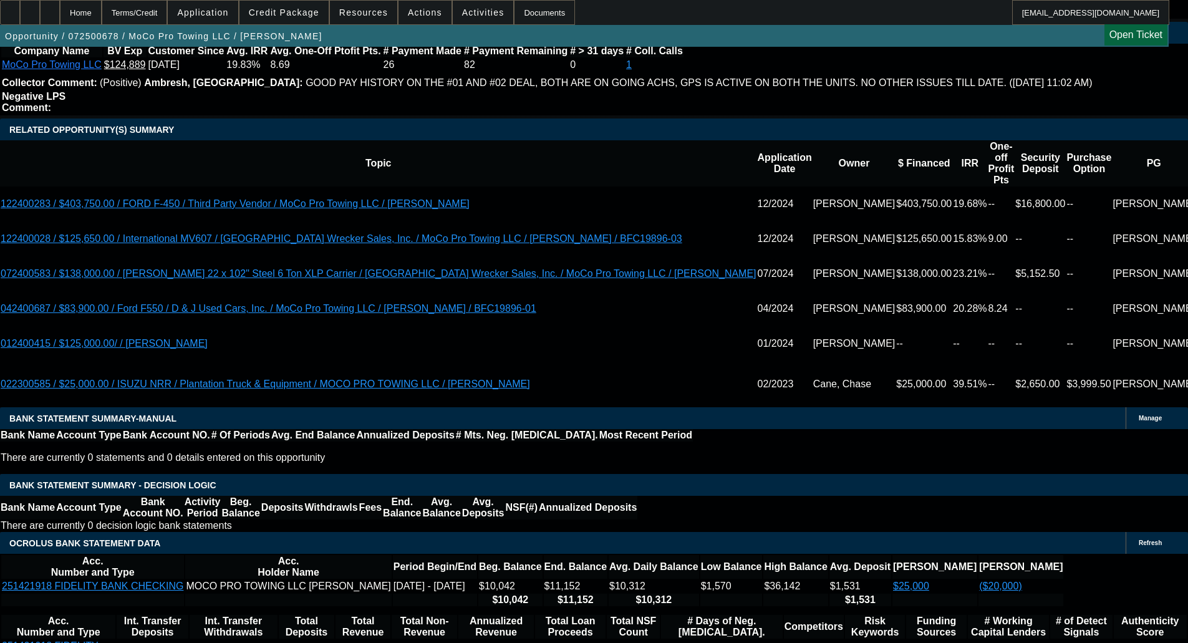
click at [296, 9] on span "Credit Package" at bounding box center [284, 12] width 70 height 10
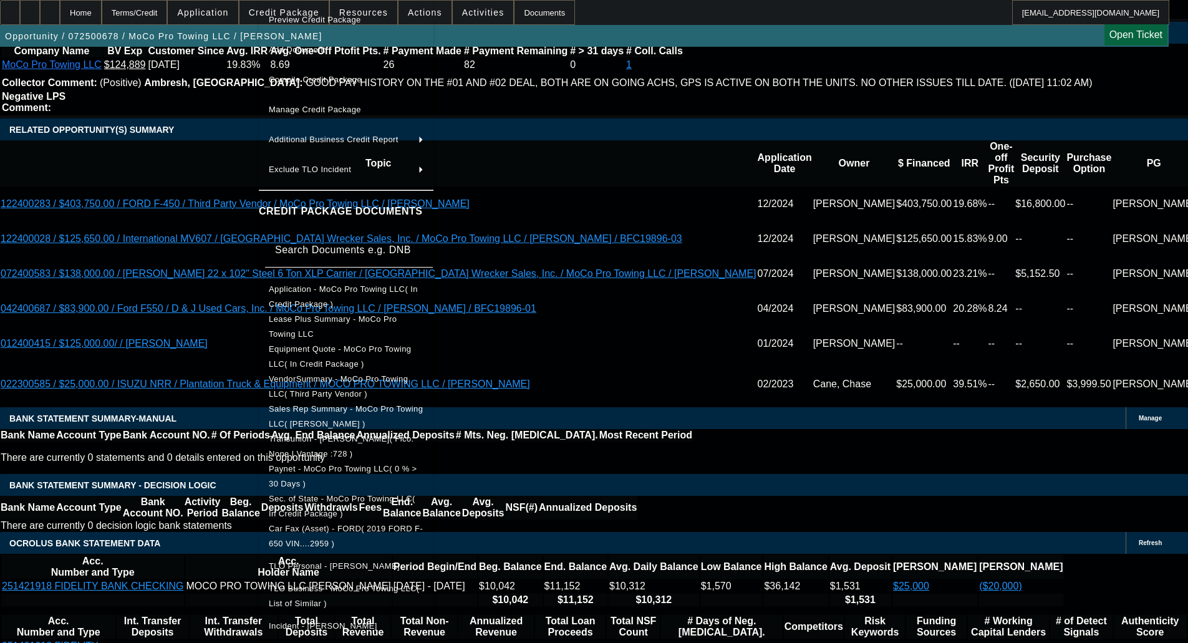
click at [361, 282] on button "Application - MoCo Pro Towing LLC( In Credit Package )" at bounding box center [346, 297] width 175 height 30
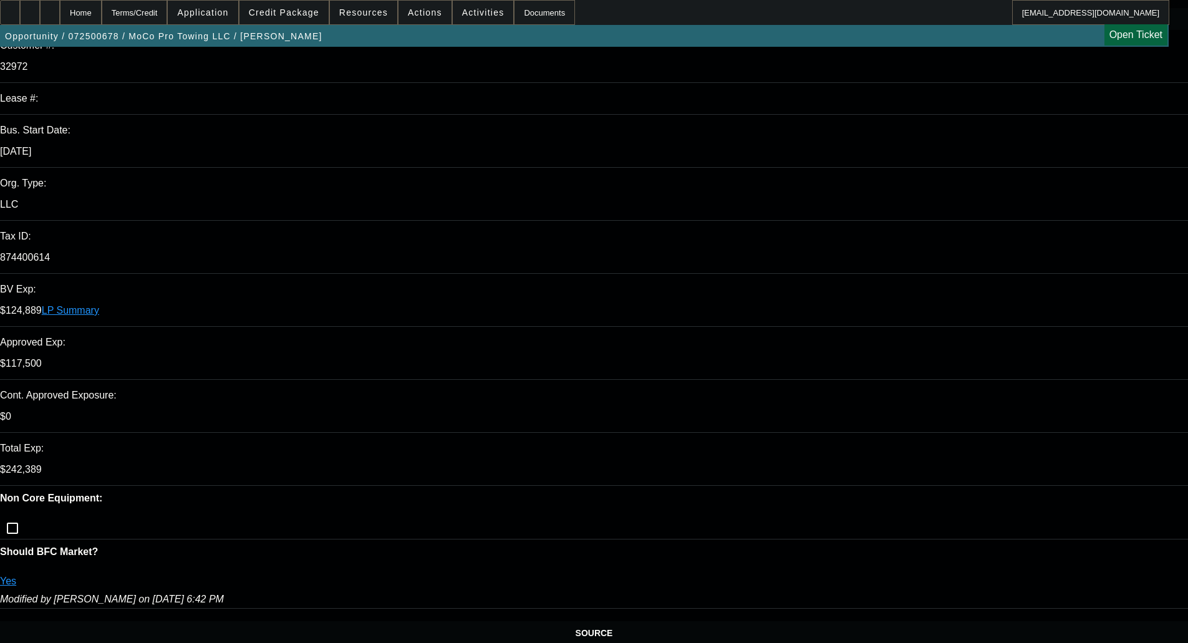
scroll to position [249, 0]
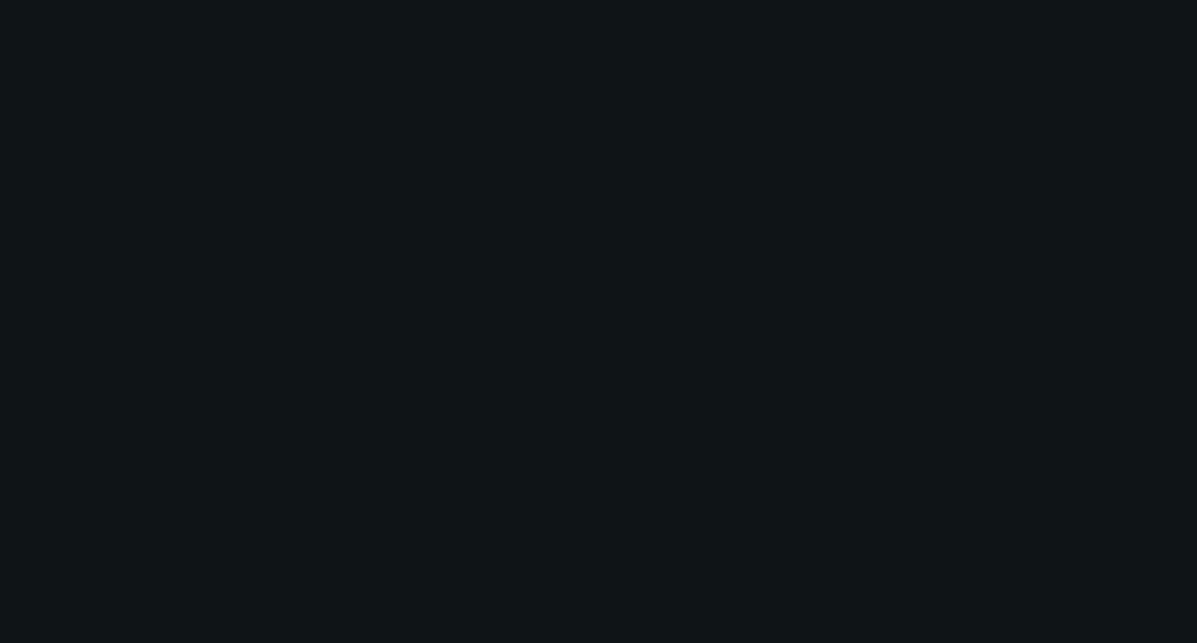
select select "0"
select select "2"
select select "0.1"
select select "4"
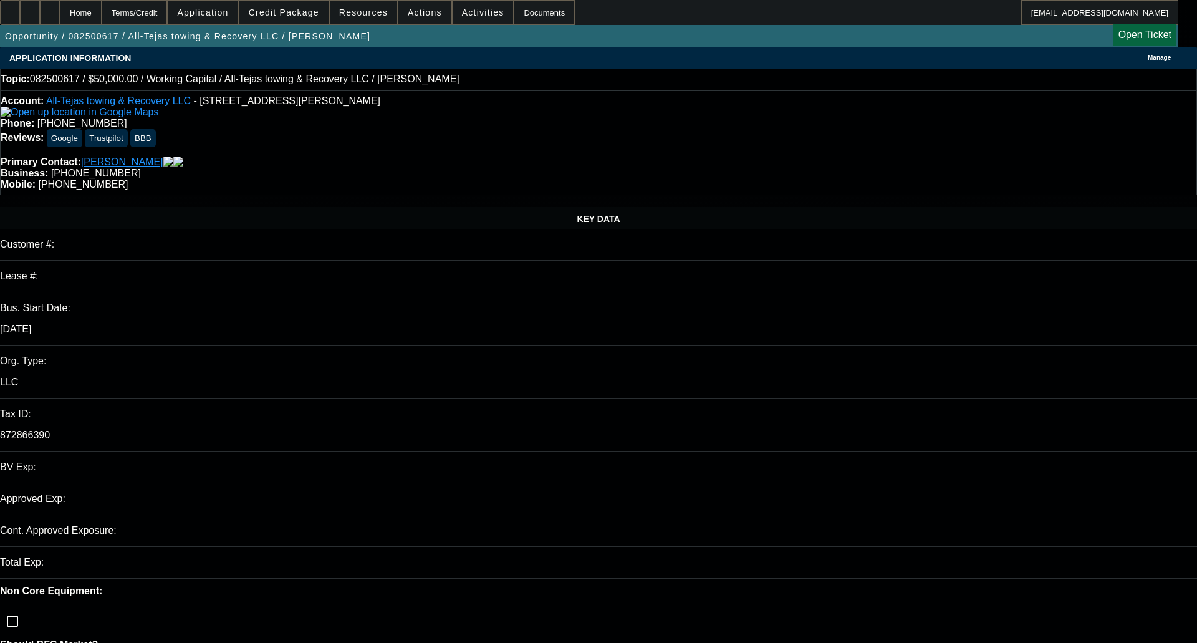
select select "0"
select select "2"
select select "0"
select select "6"
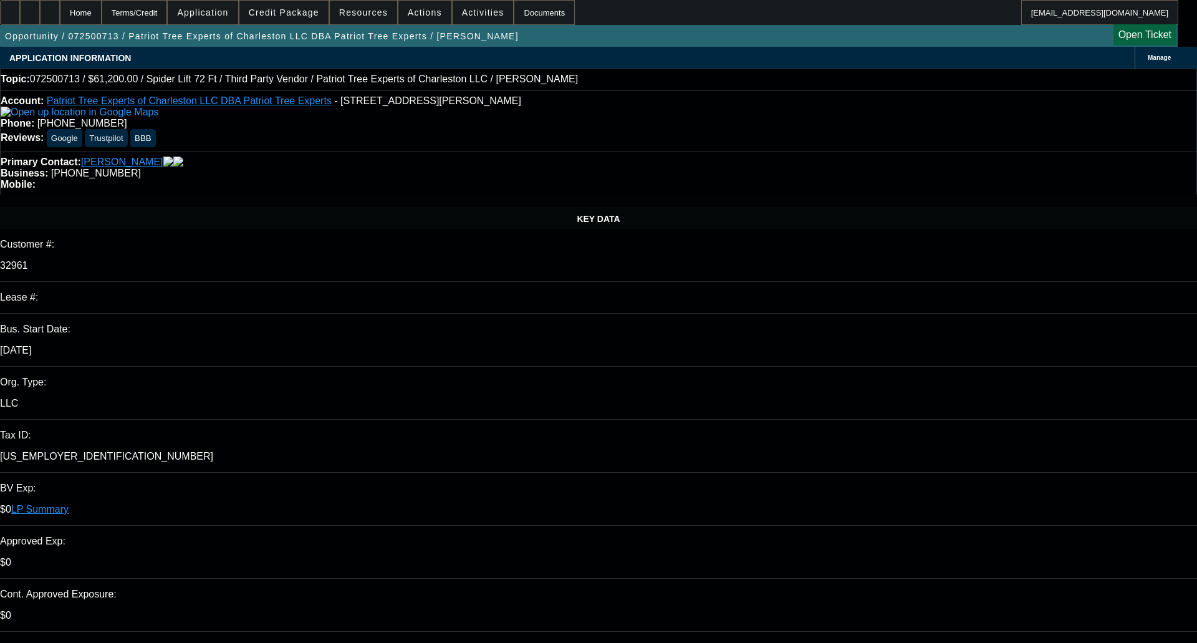
select select "0"
select select "2"
select select "0"
select select "6"
select select "0"
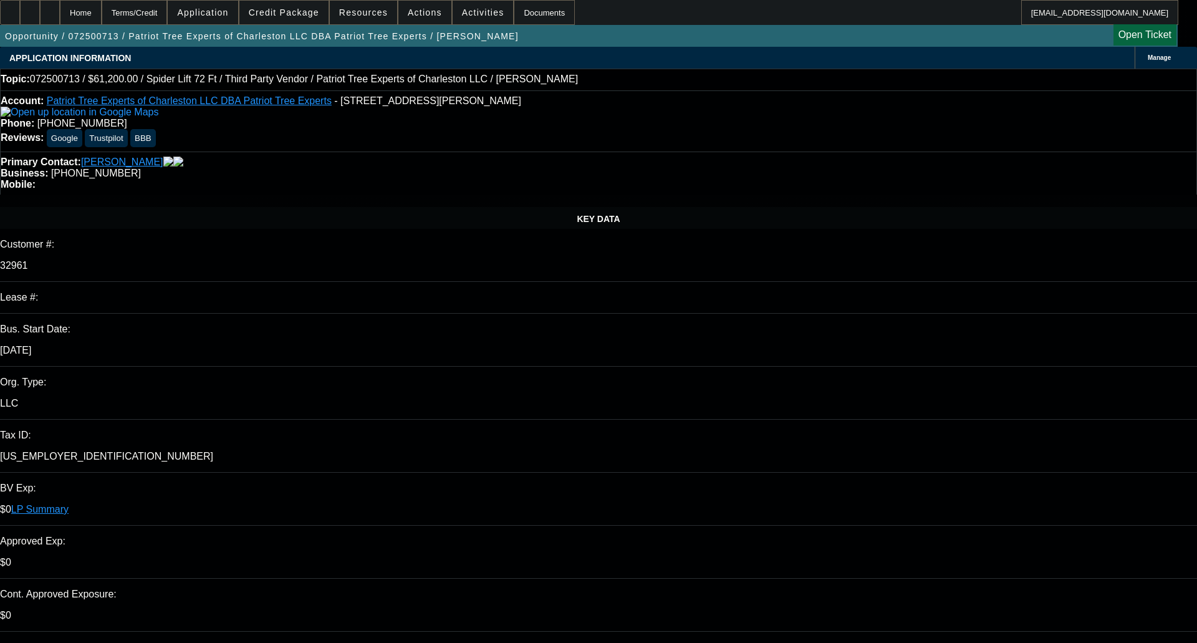
select select "2"
select select "0"
select select "6"
select select "0"
select select "2"
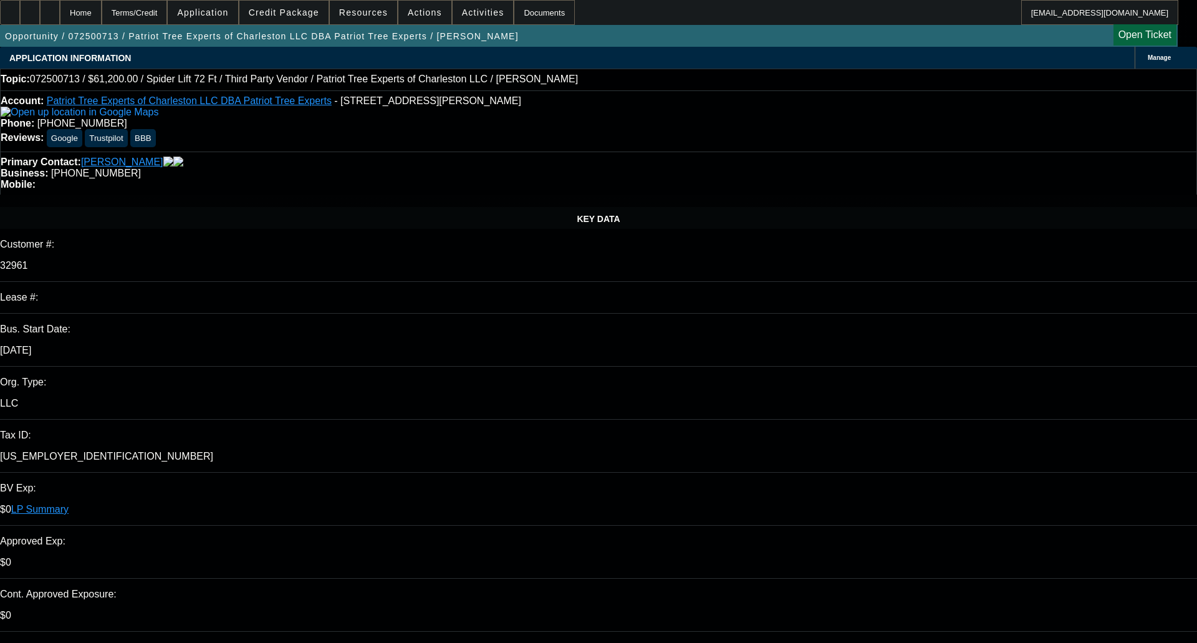
select select "2"
select select "0"
select select "6"
select select "0"
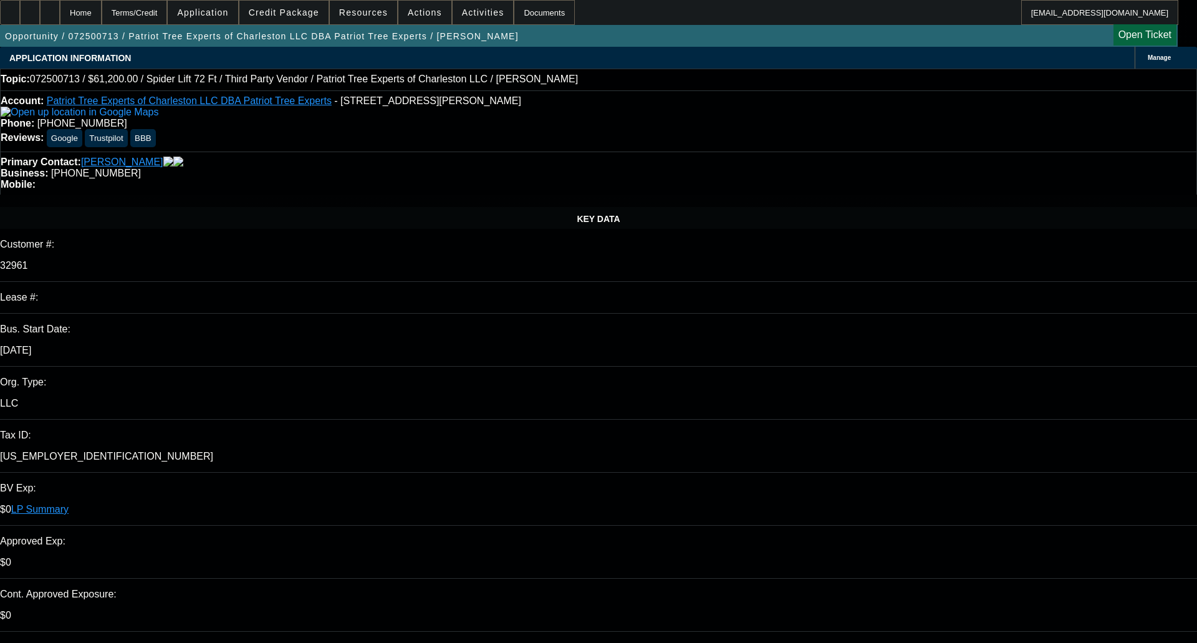
select select "2"
select select "0"
select select "6"
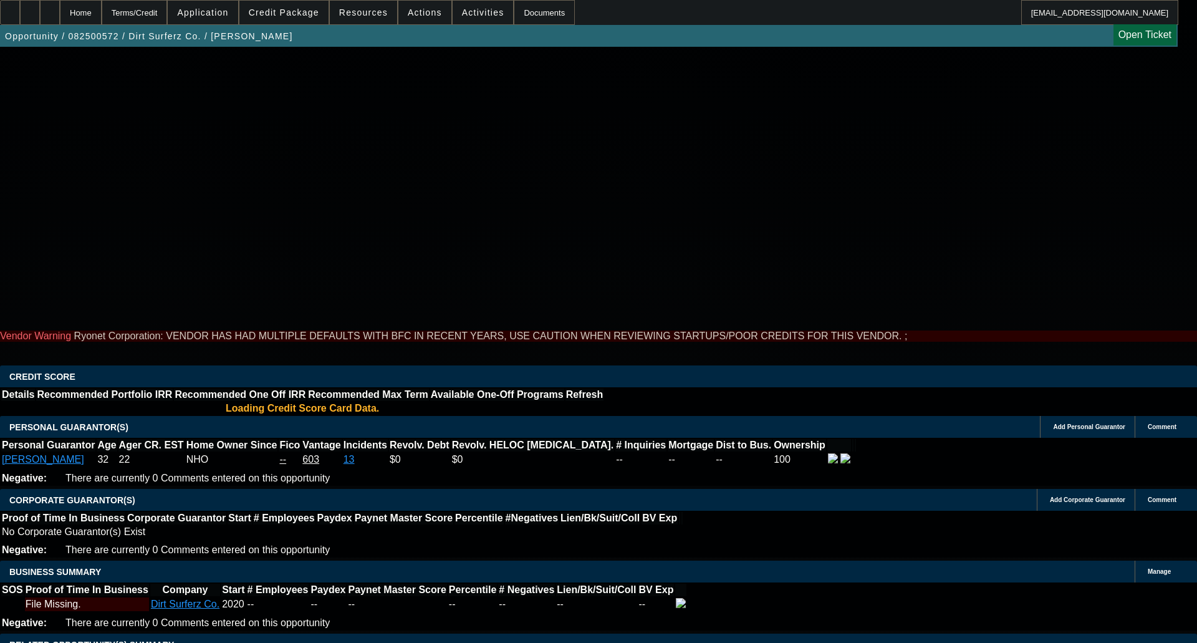
select select "0"
select select "2"
select select "0"
select select "5"
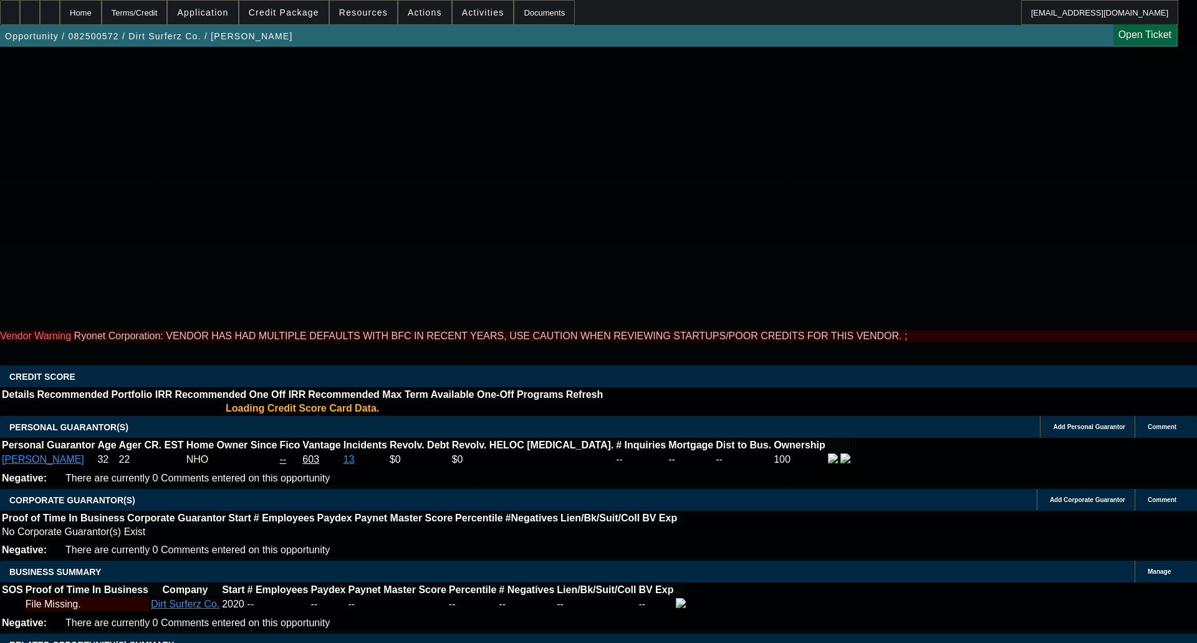
select select "0.2"
select select "2"
select select "0.1"
select select "4"
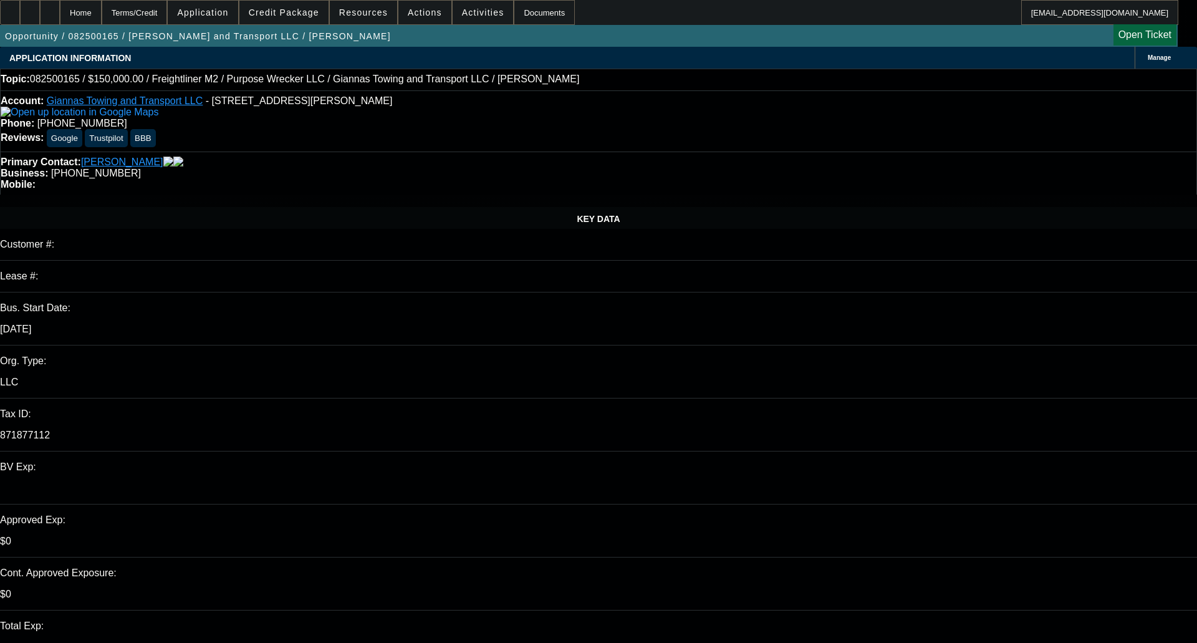
select select "0"
select select "0.1"
select select "4"
select select "0"
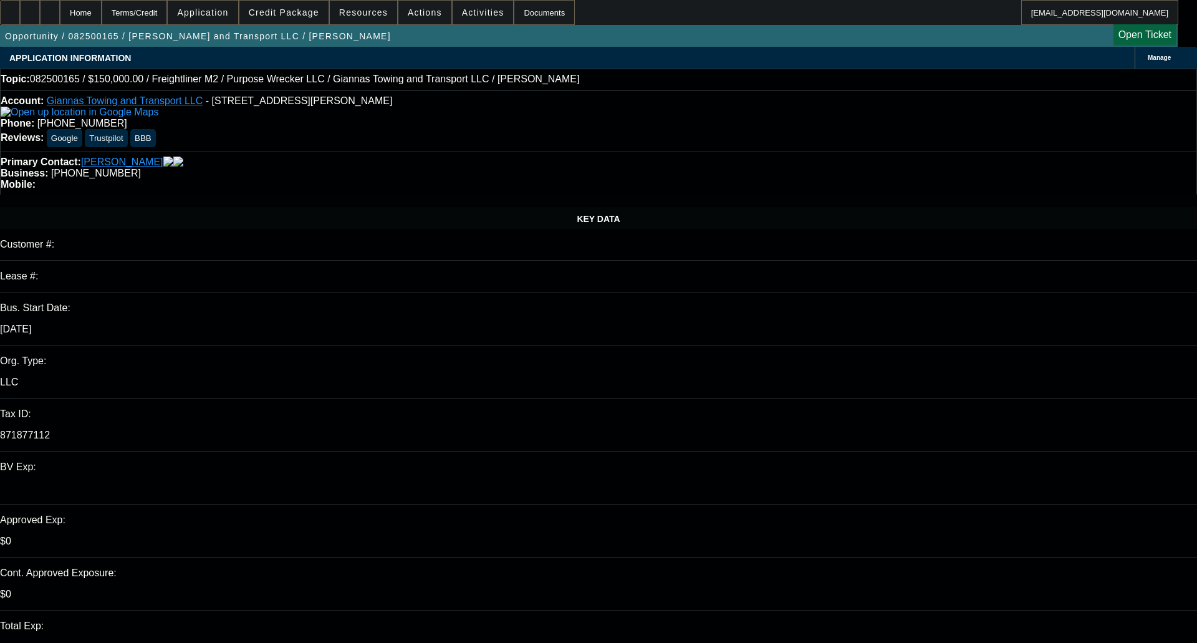
select select "0"
select select "0.1"
select select "4"
select select "0"
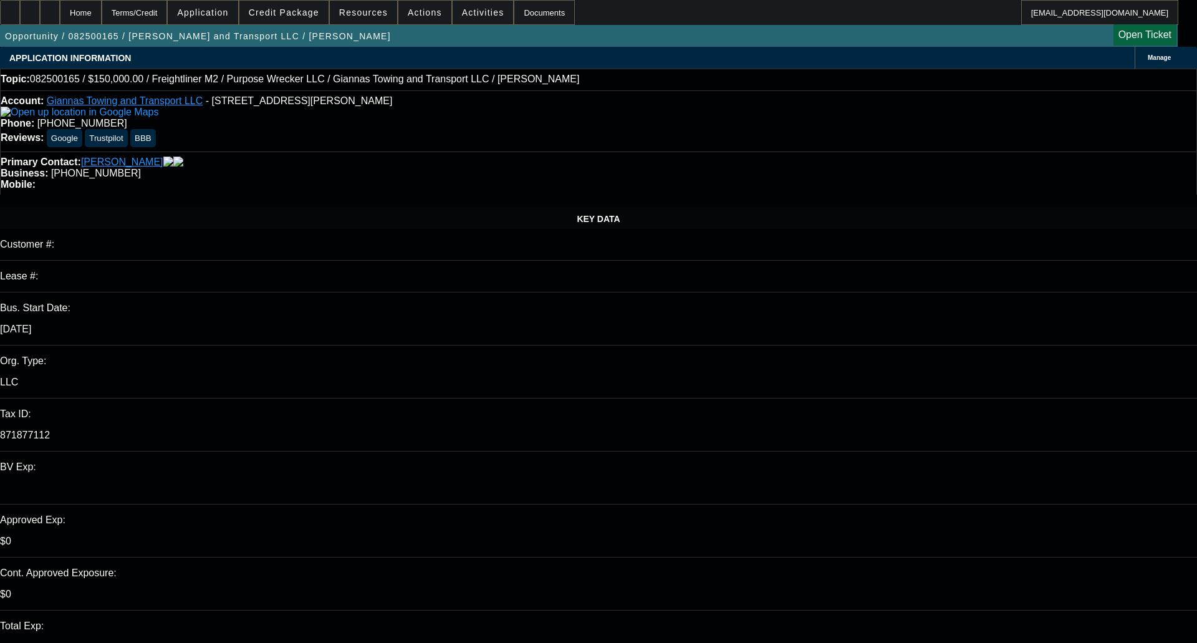
select select "0.1"
select select "4"
select select "0"
select select "0.1"
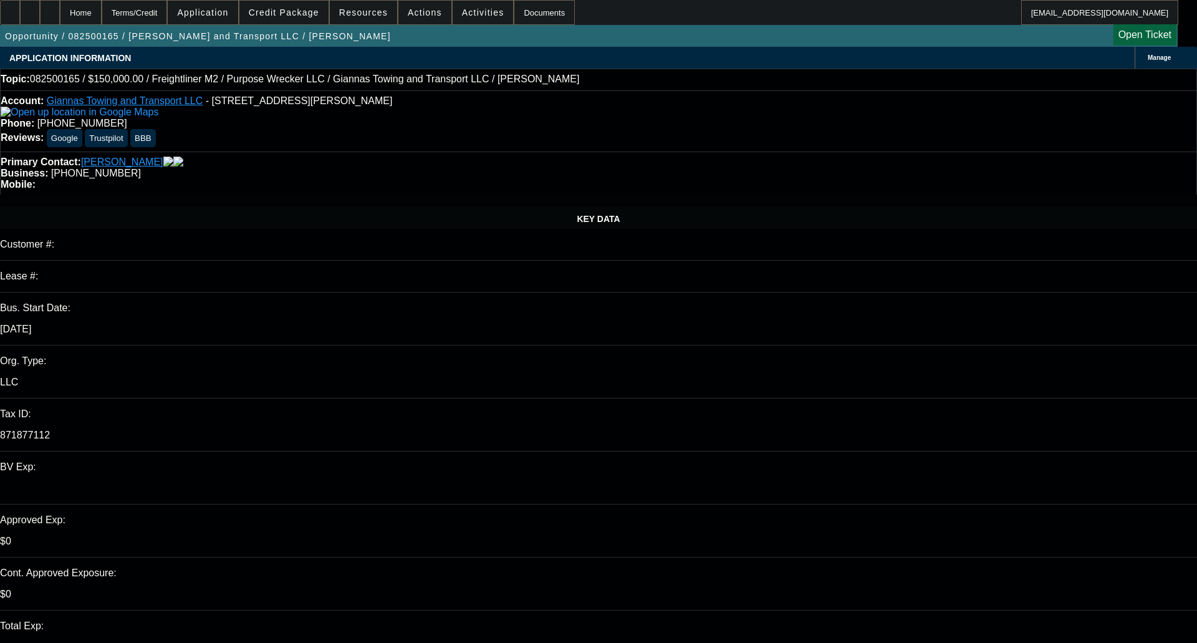
select select "4"
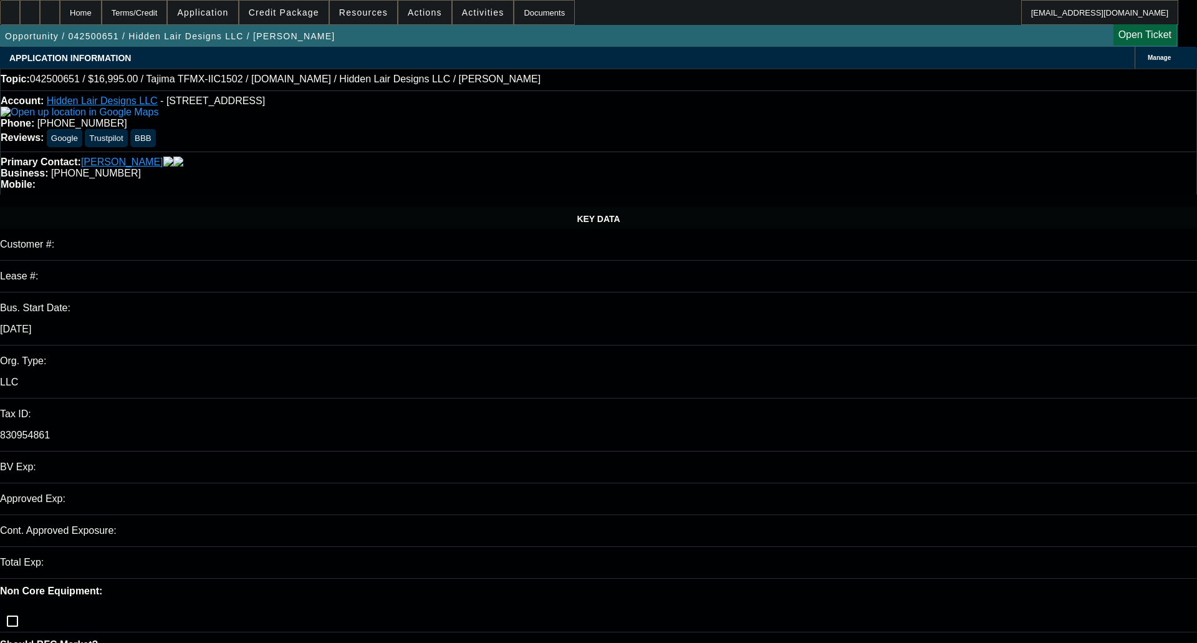
select select "0"
select select "2"
select select "0.1"
select select "0"
select select "2"
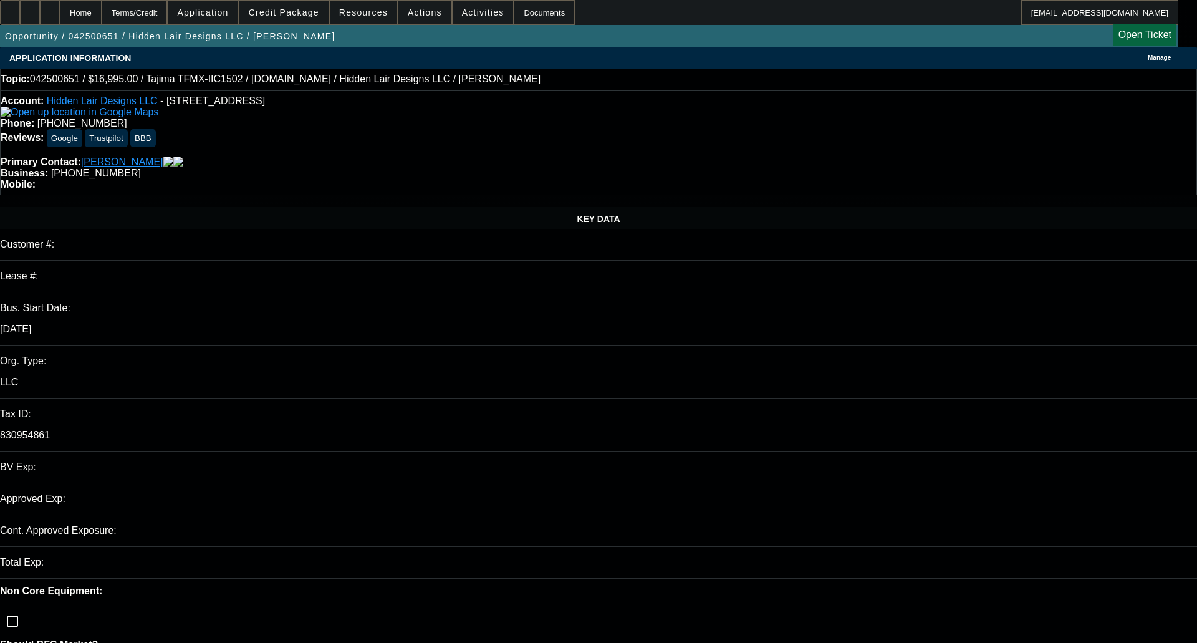
select select "0.1"
select select "0.15"
select select "2"
select select "0.1"
select select "0"
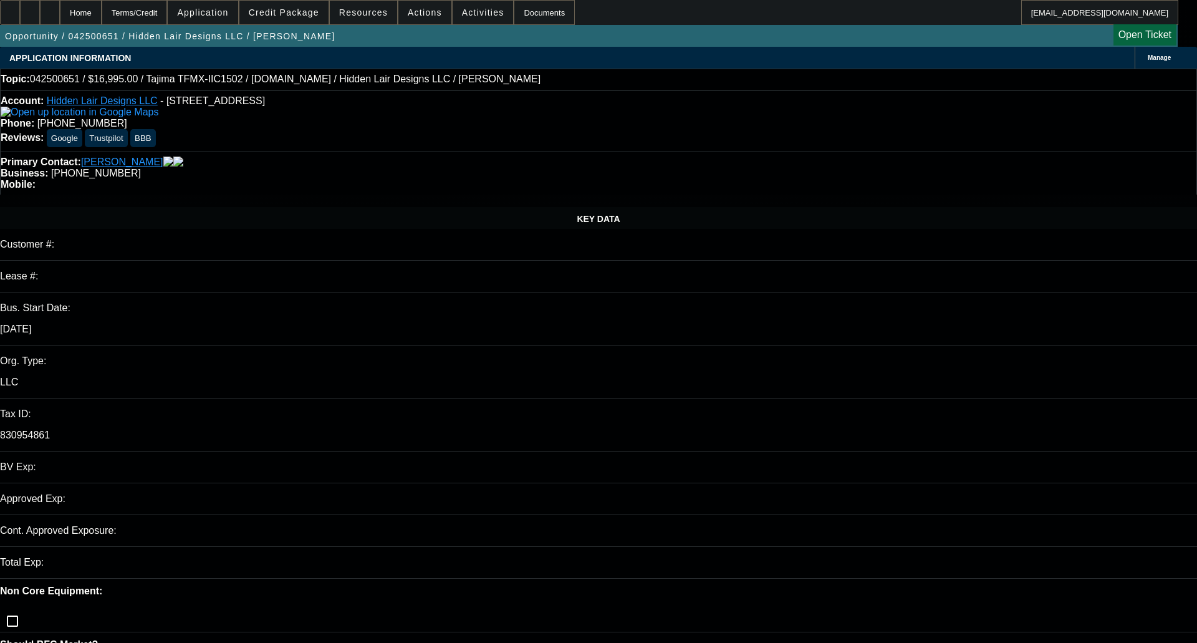
select select "0"
select select "0.1"
select select "1"
select select "2"
select select "4"
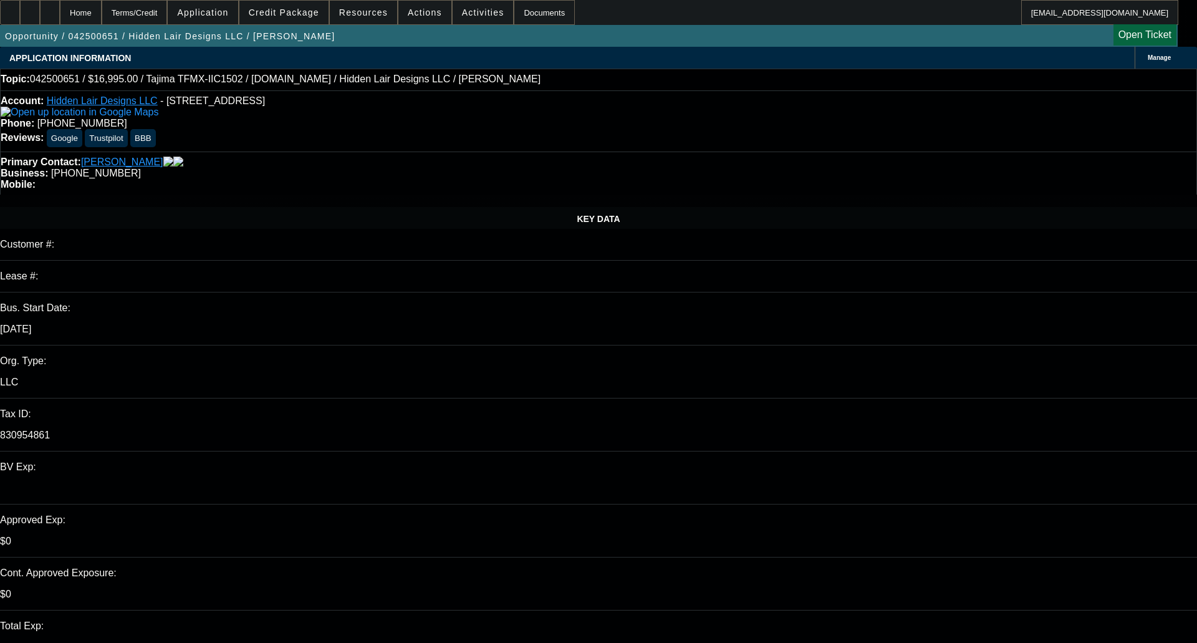
select select "1"
select select "2"
select select "4"
select select "1"
select select "2"
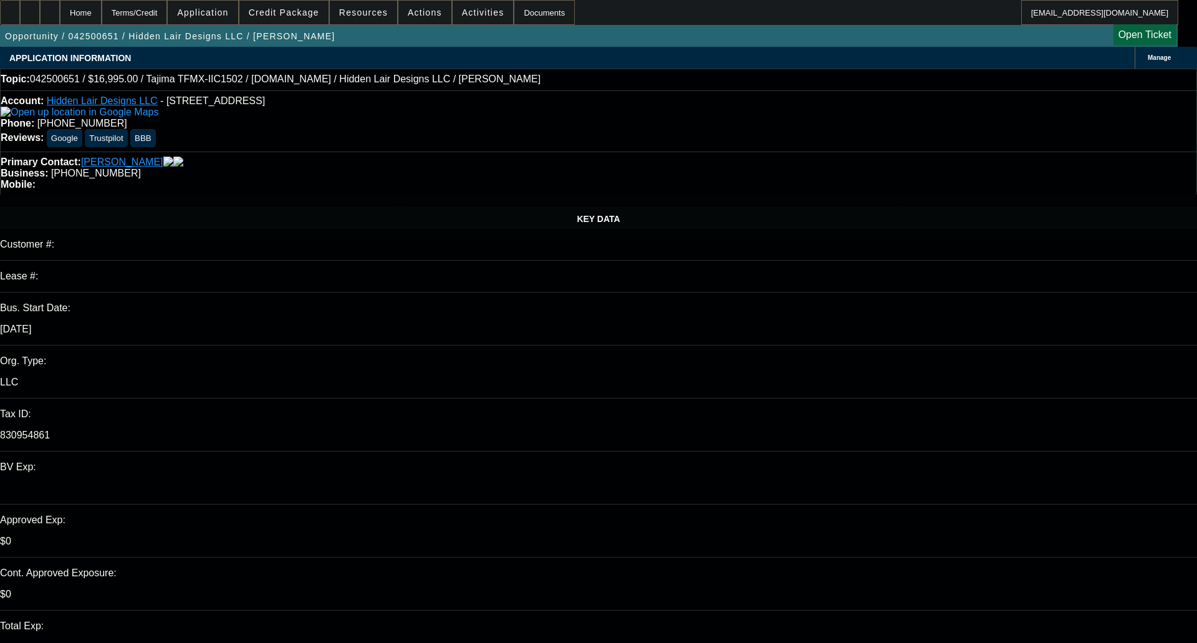
select select "4"
select select "1"
select select "4"
select select "0"
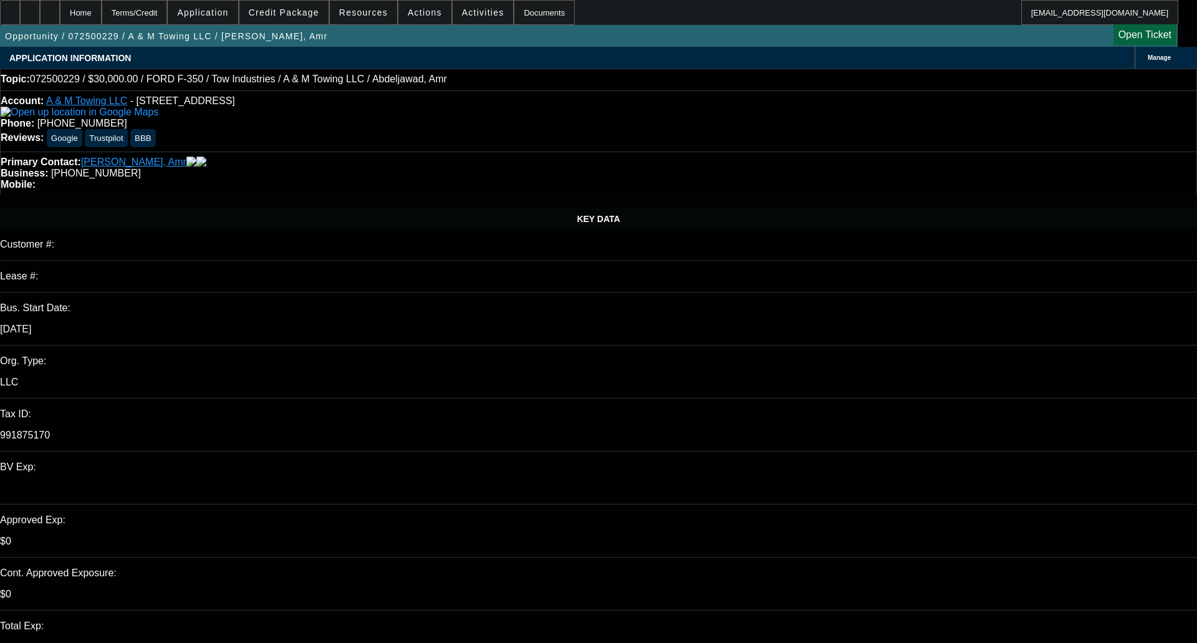
select select "2"
select select "0.1"
select select "1"
select select "2"
select select "4"
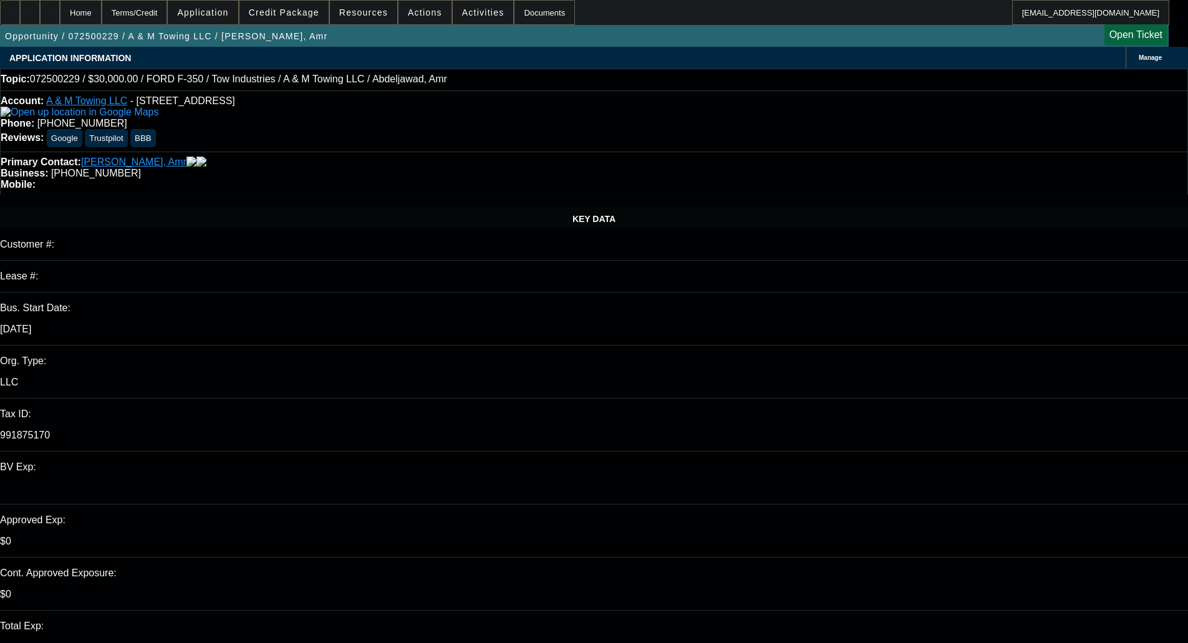
click at [312, 6] on span at bounding box center [283, 13] width 89 height 30
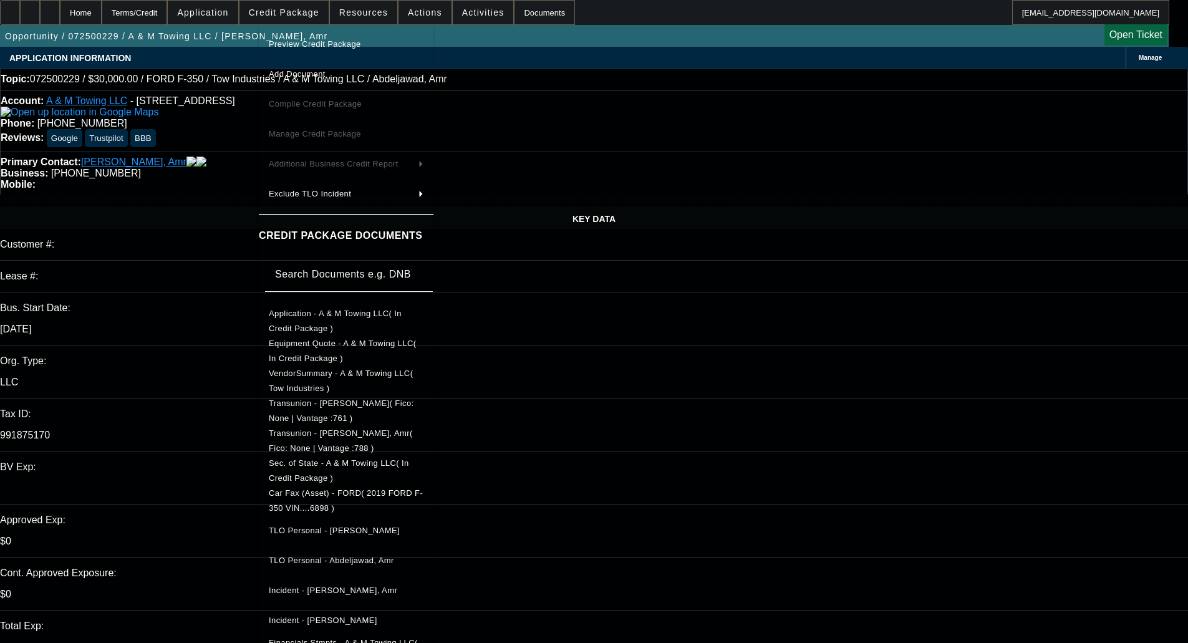
click at [319, 37] on span "Preview Credit Package" at bounding box center [346, 44] width 155 height 15
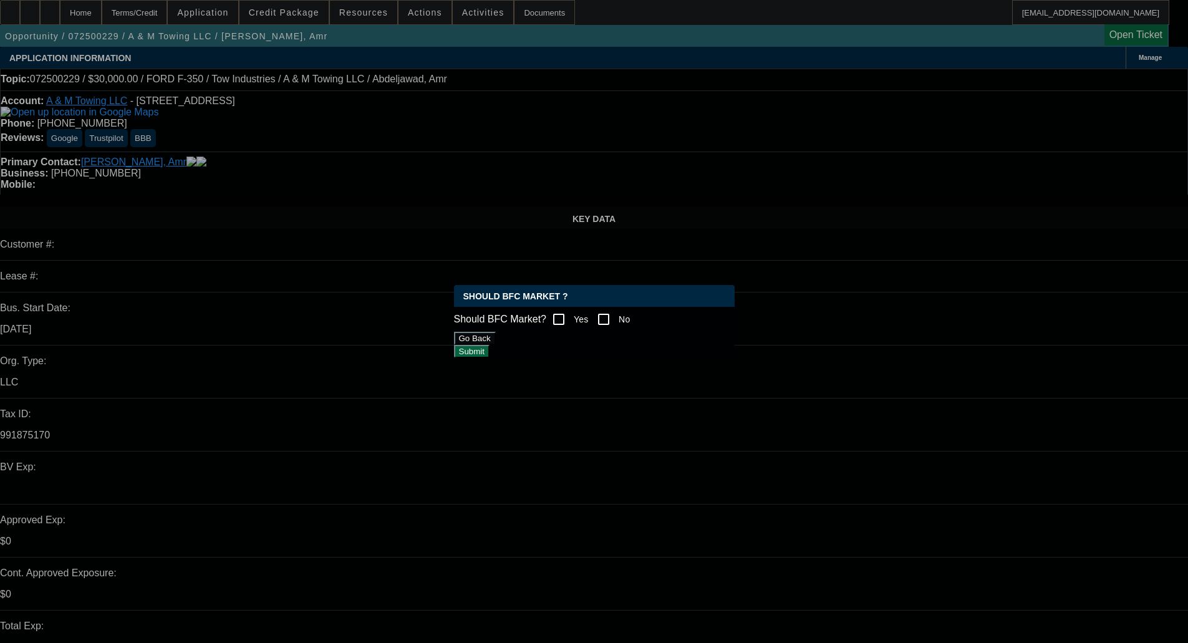
click at [569, 311] on input "Yes" at bounding box center [558, 319] width 25 height 25
checkbox input "true"
click at [490, 345] on button "Submit" at bounding box center [472, 351] width 36 height 13
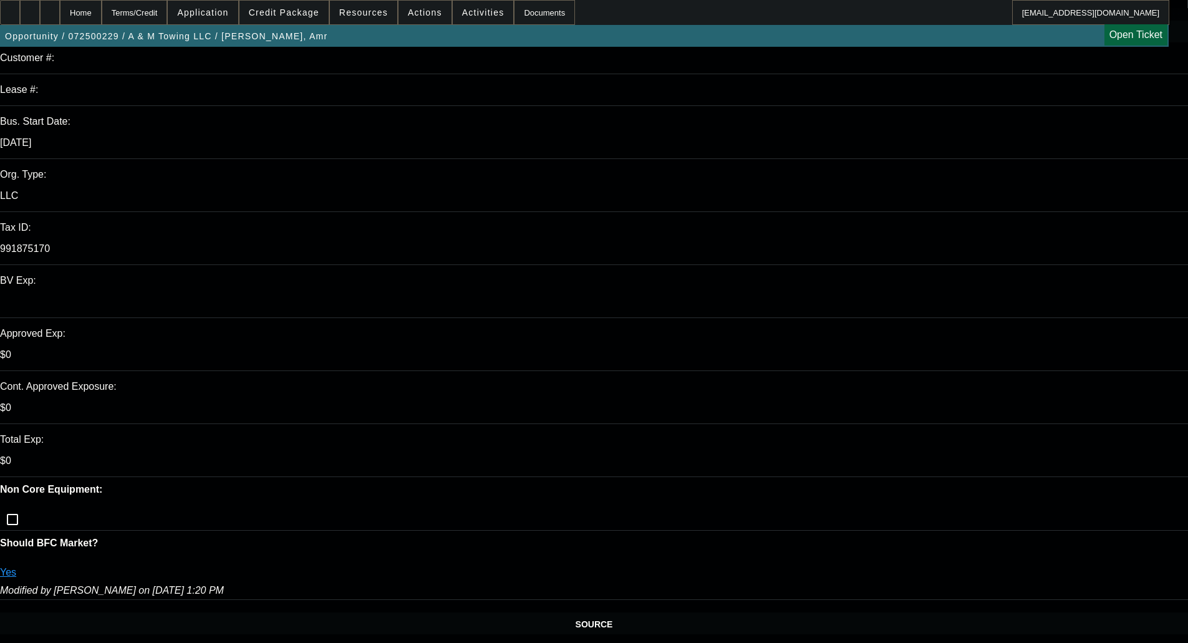
scroll to position [187, 0]
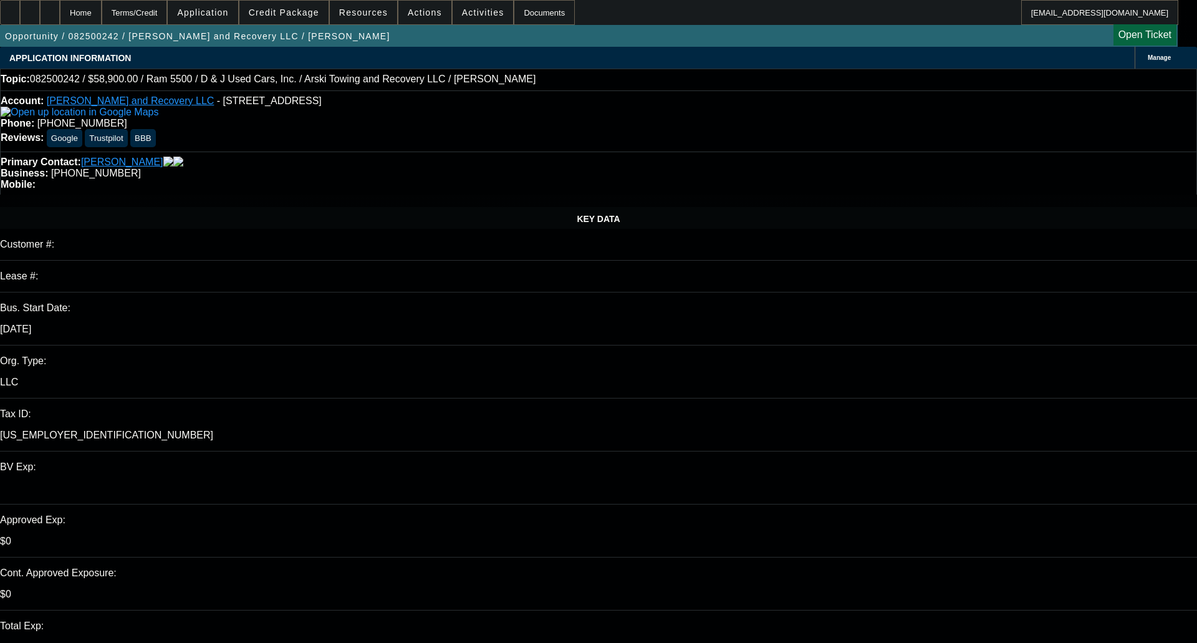
select select "0"
select select "0.1"
select select "1"
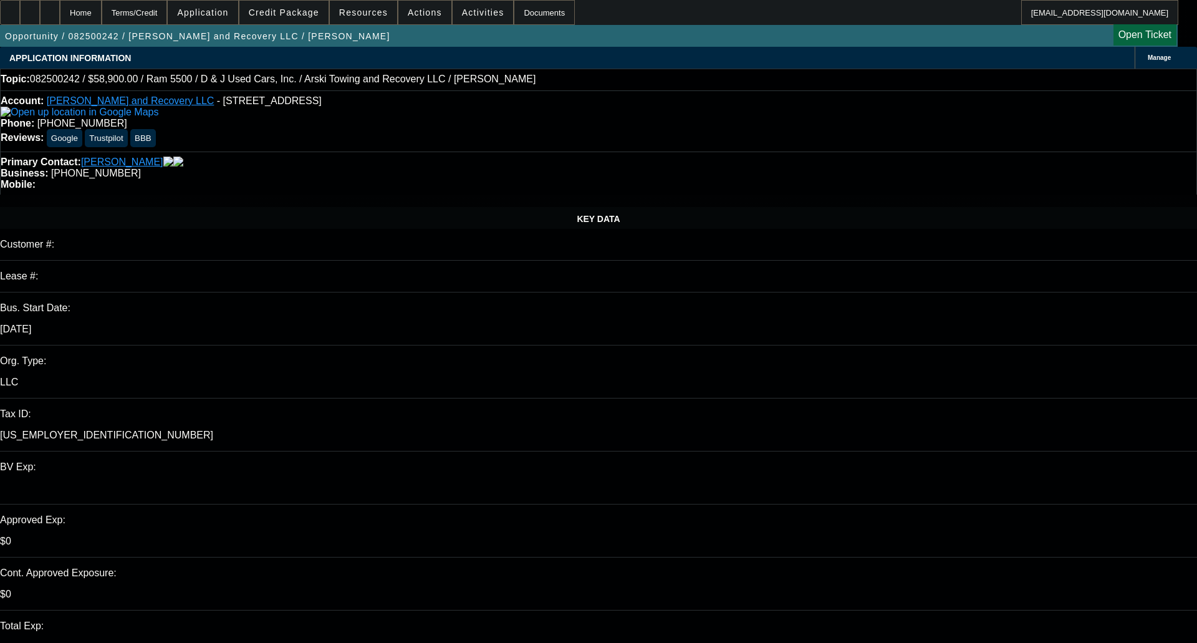
select select "4"
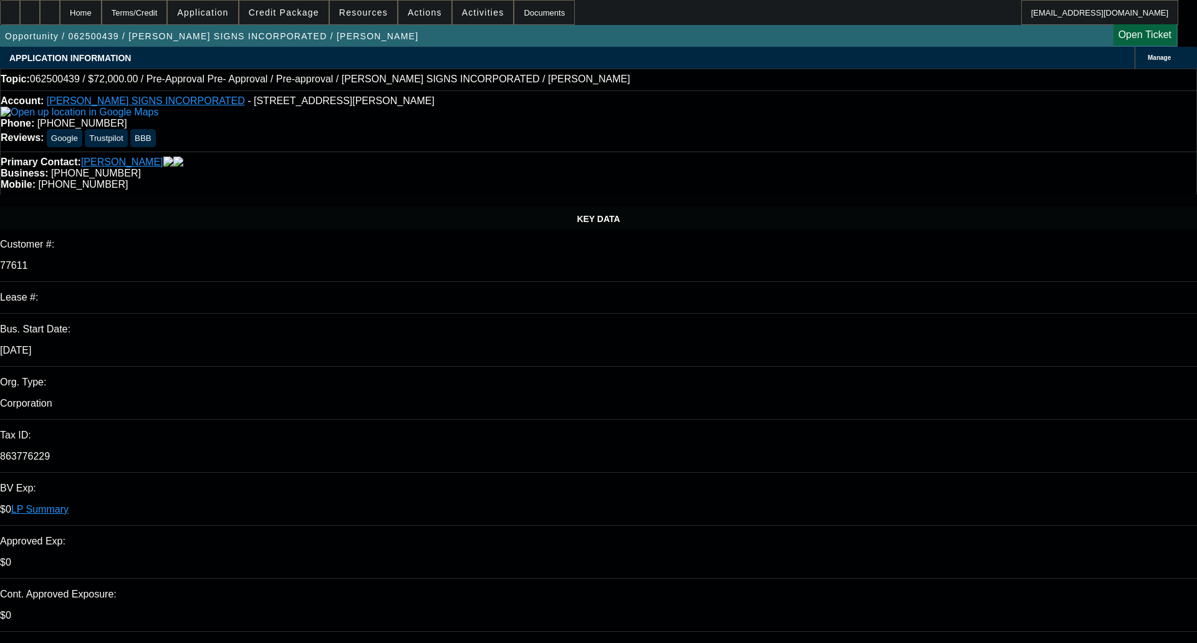
select select "0.1"
select select "2"
select select "0"
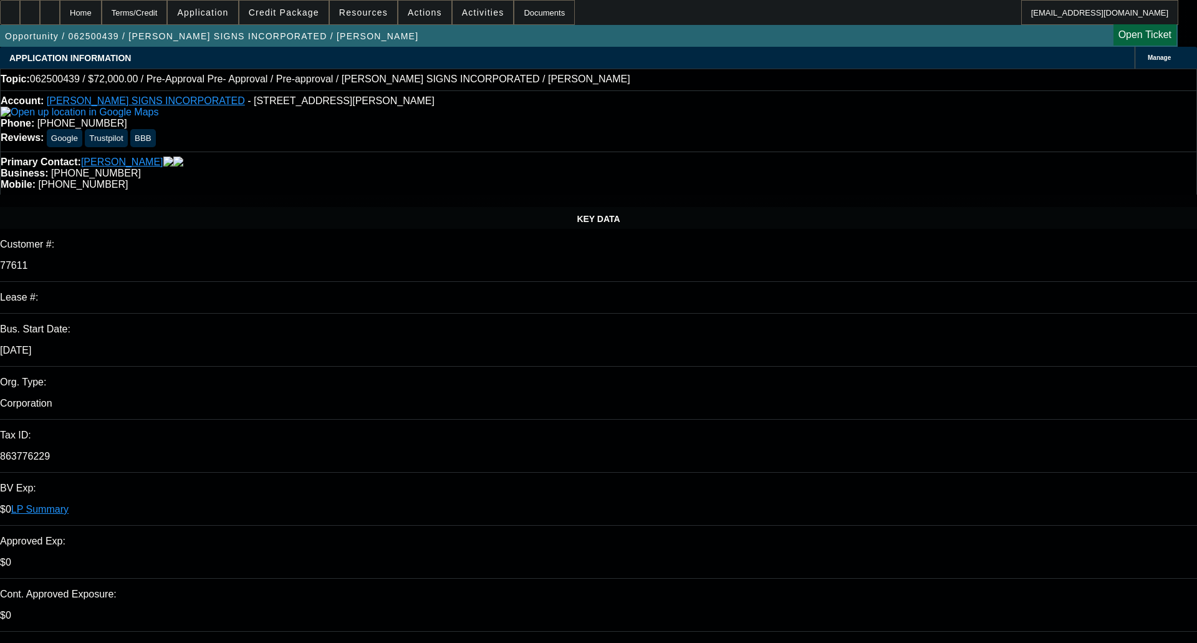
select select "0"
select select "0.1"
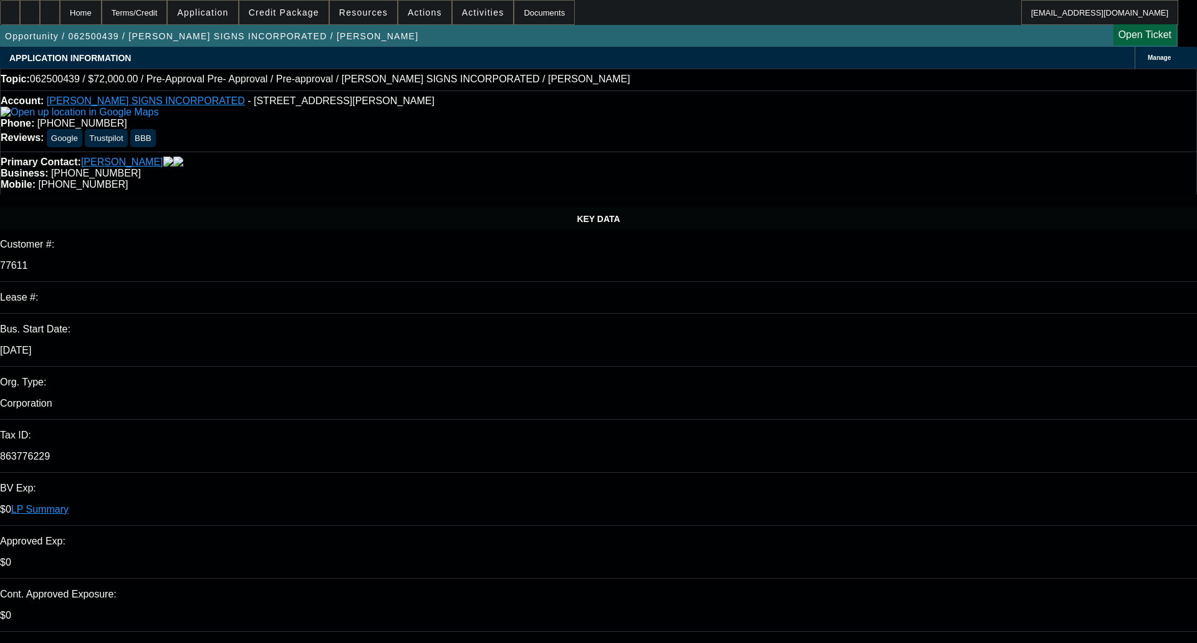
select select "2"
select select "0"
select select "1"
select select "2"
select select "6"
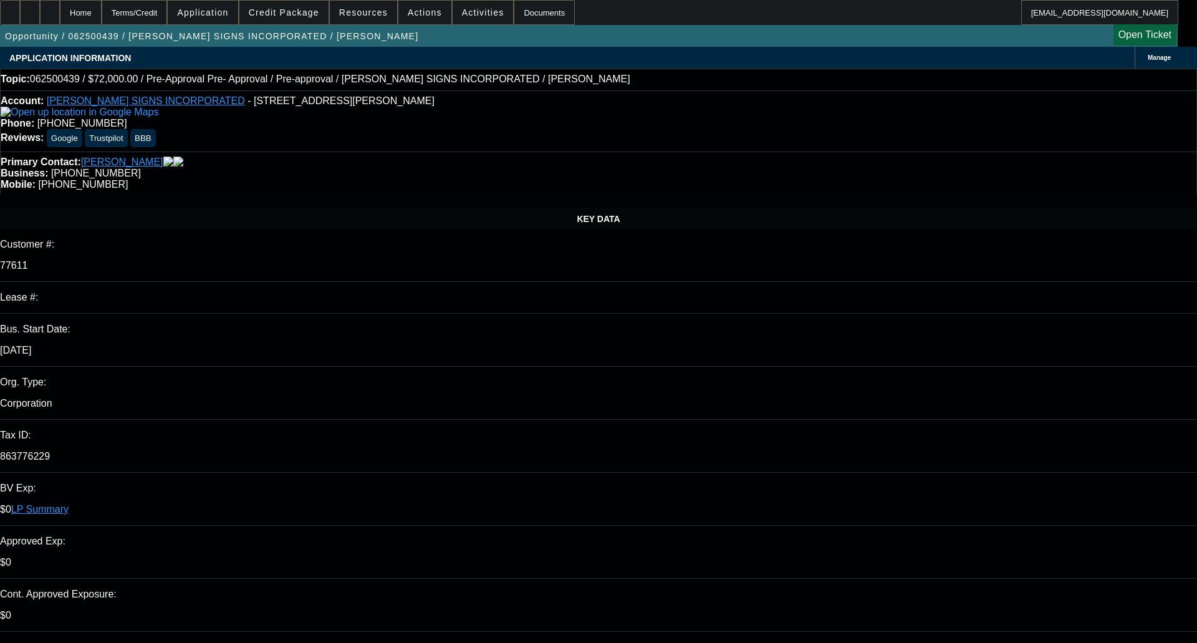
select select "1"
select select "6"
select select "1"
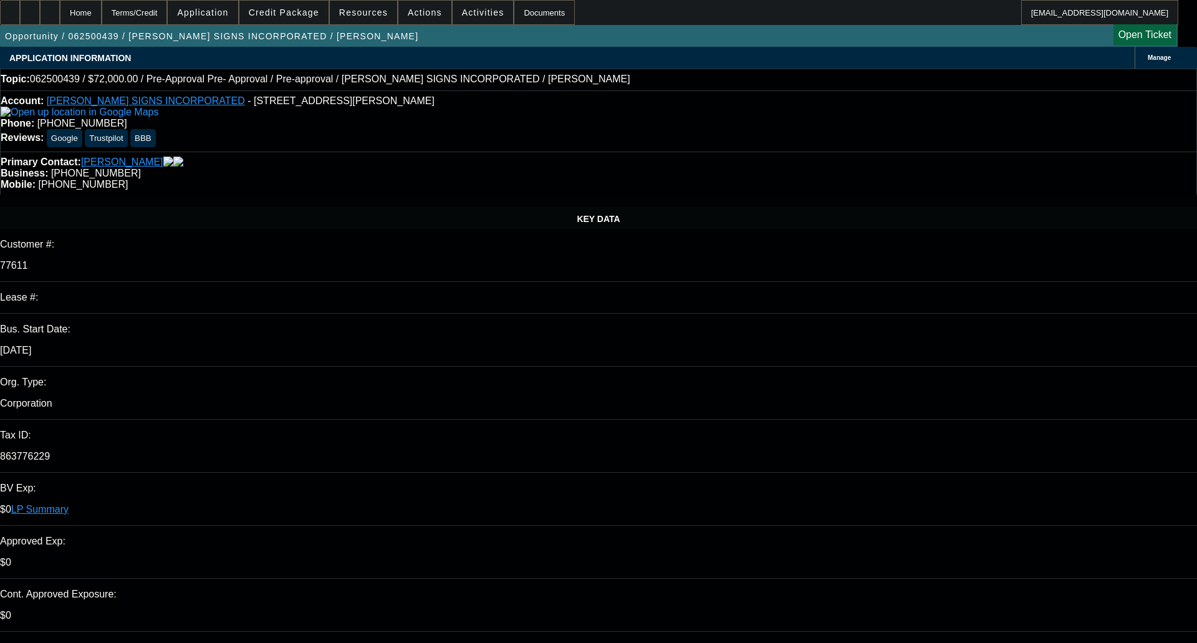
select select "6"
select select "1"
select select "2"
select select "6"
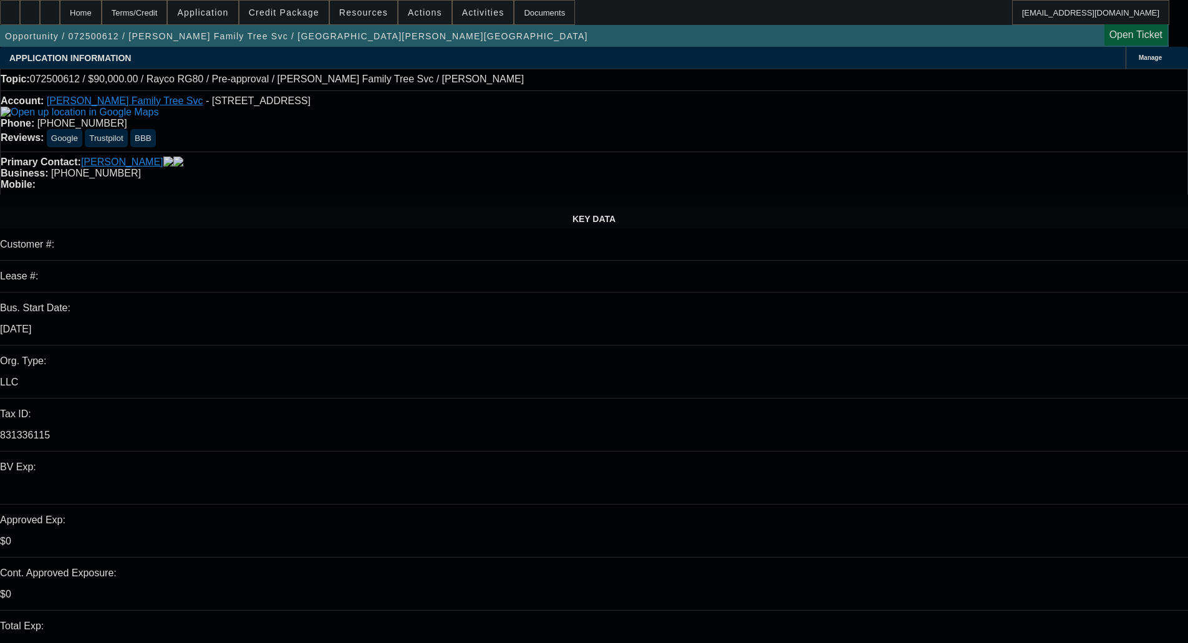
select select "0"
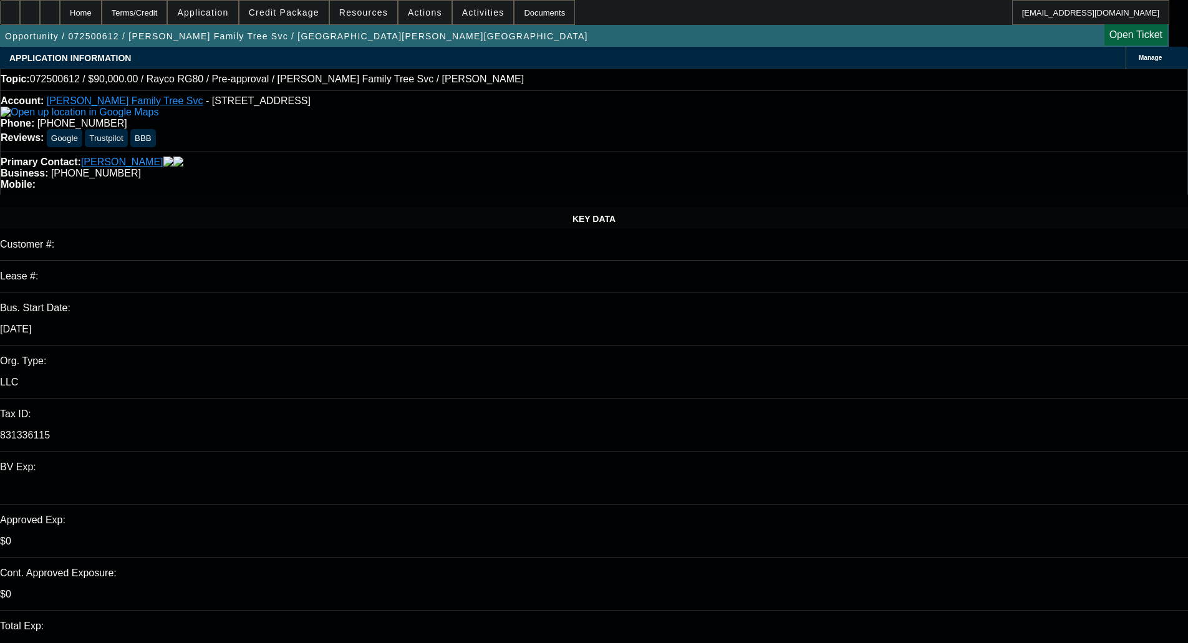
select select "0"
select select "0.1"
select select "2"
select select "0.1"
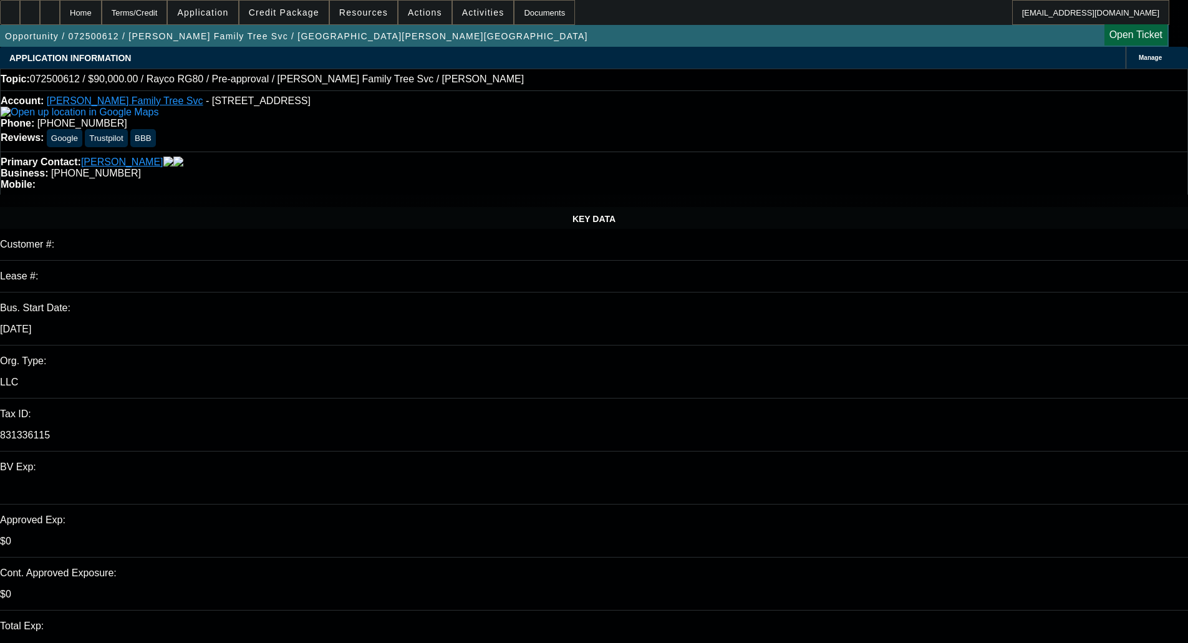
select select "0.2"
select select "2"
select select "0.1"
select select "0"
select select "2"
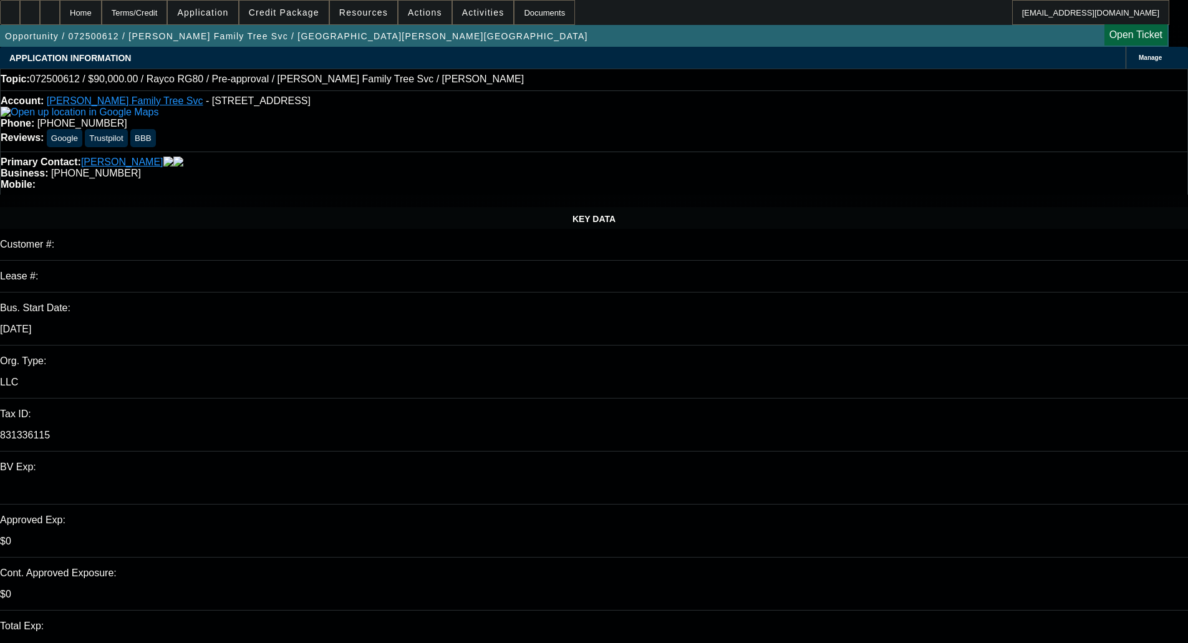
select select "0.1"
select select "1"
select select "4"
select select "1"
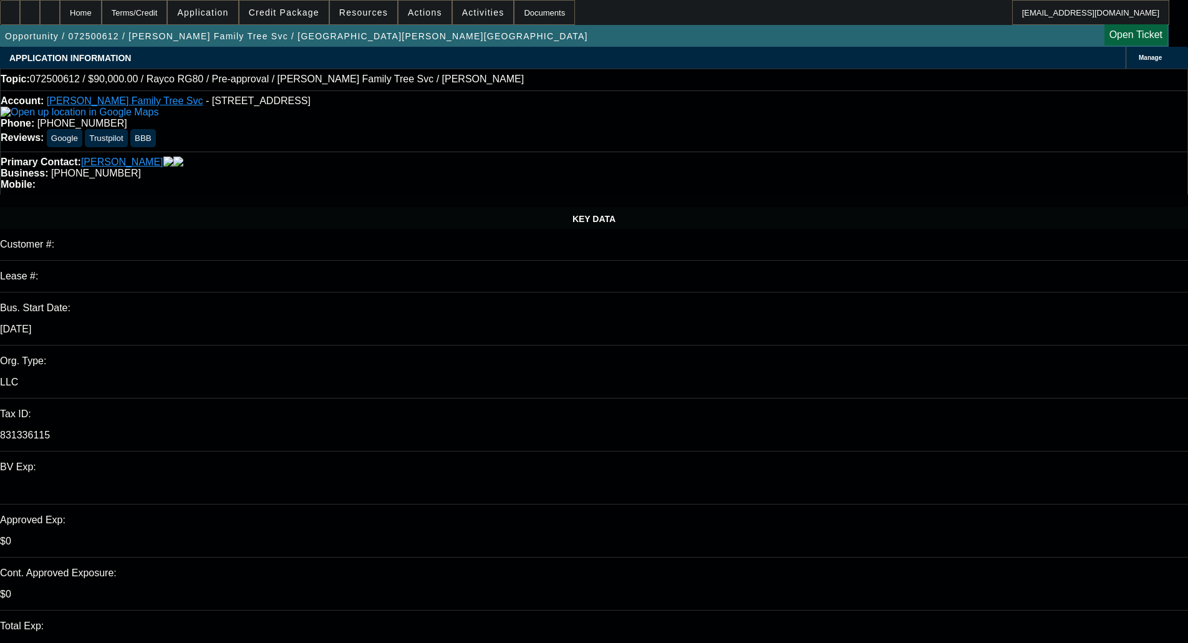
select select "2"
select select "4"
select select "1"
select select "2"
select select "4"
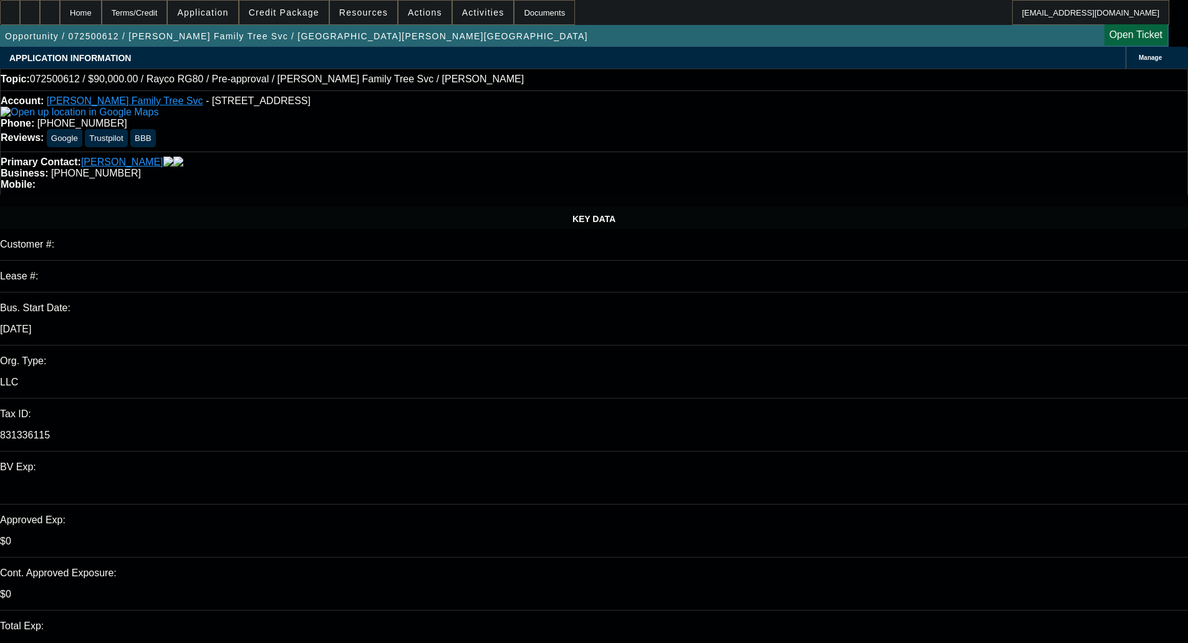
select select "1"
select select "2"
select select "4"
click at [300, 19] on span at bounding box center [283, 13] width 89 height 30
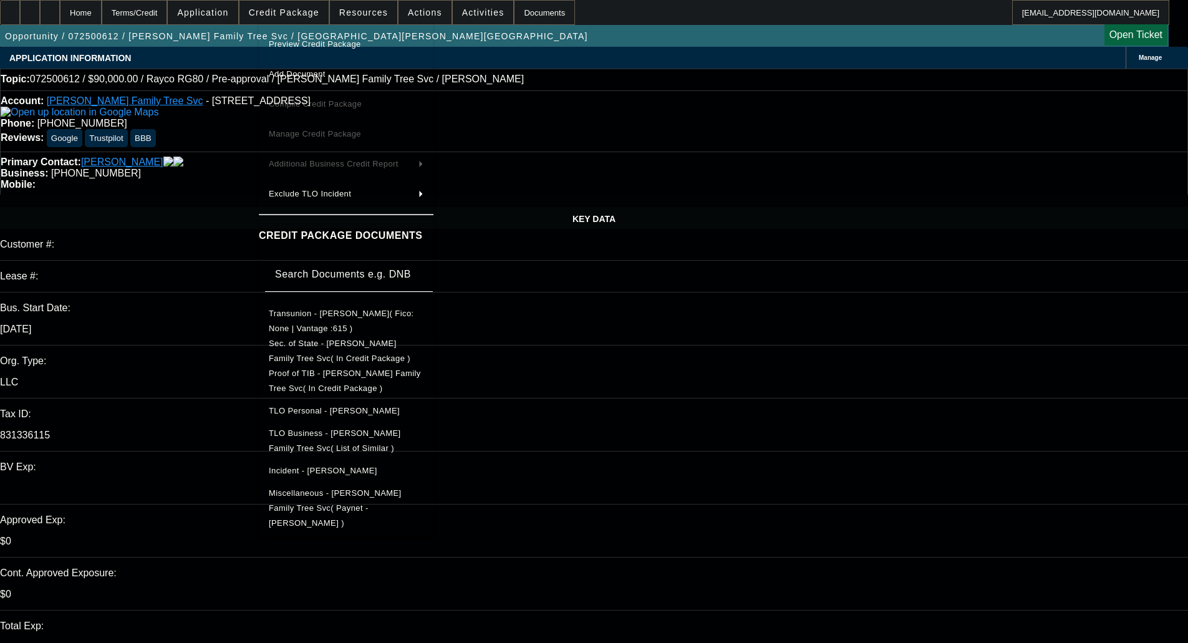
click at [301, 44] on span "Preview Credit Package" at bounding box center [315, 43] width 92 height 9
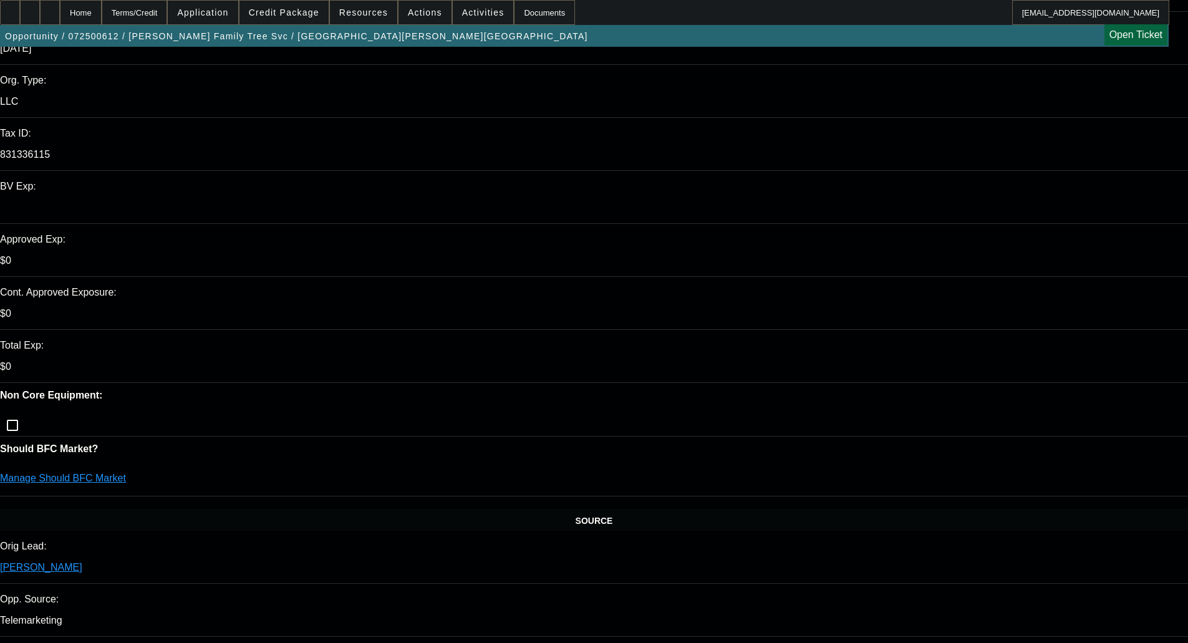
scroll to position [312, 0]
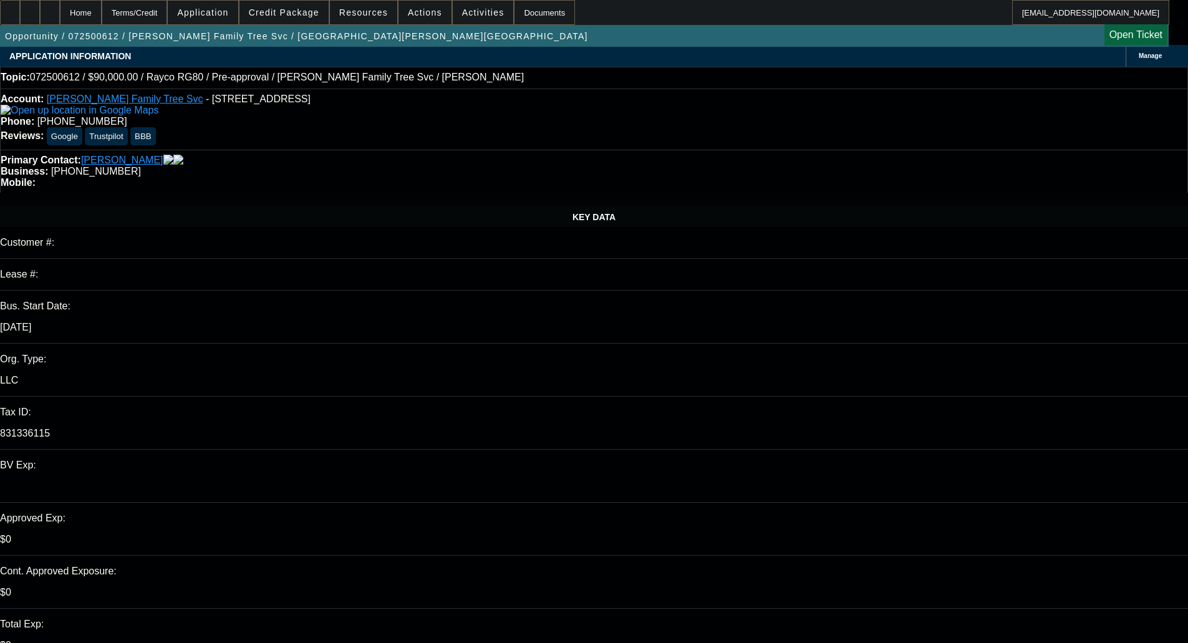
scroll to position [0, 0]
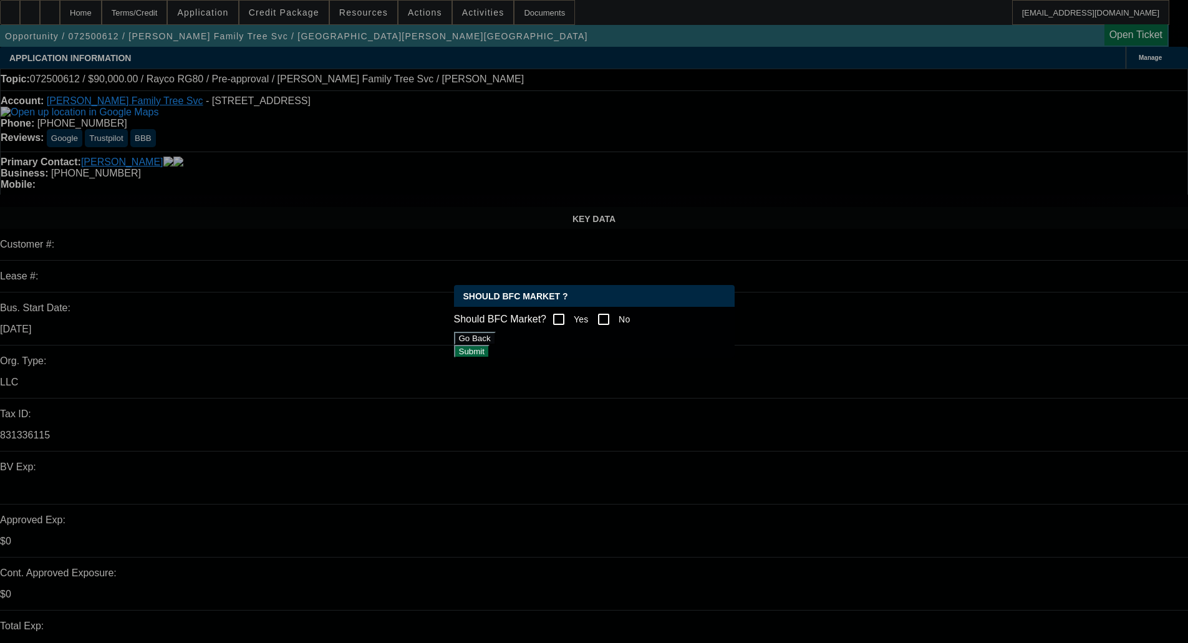
click at [587, 313] on label "Yes" at bounding box center [579, 319] width 17 height 12
click at [571, 313] on input "Yes" at bounding box center [558, 319] width 25 height 25
checkbox input "true"
click at [490, 348] on button "Submit" at bounding box center [472, 351] width 36 height 13
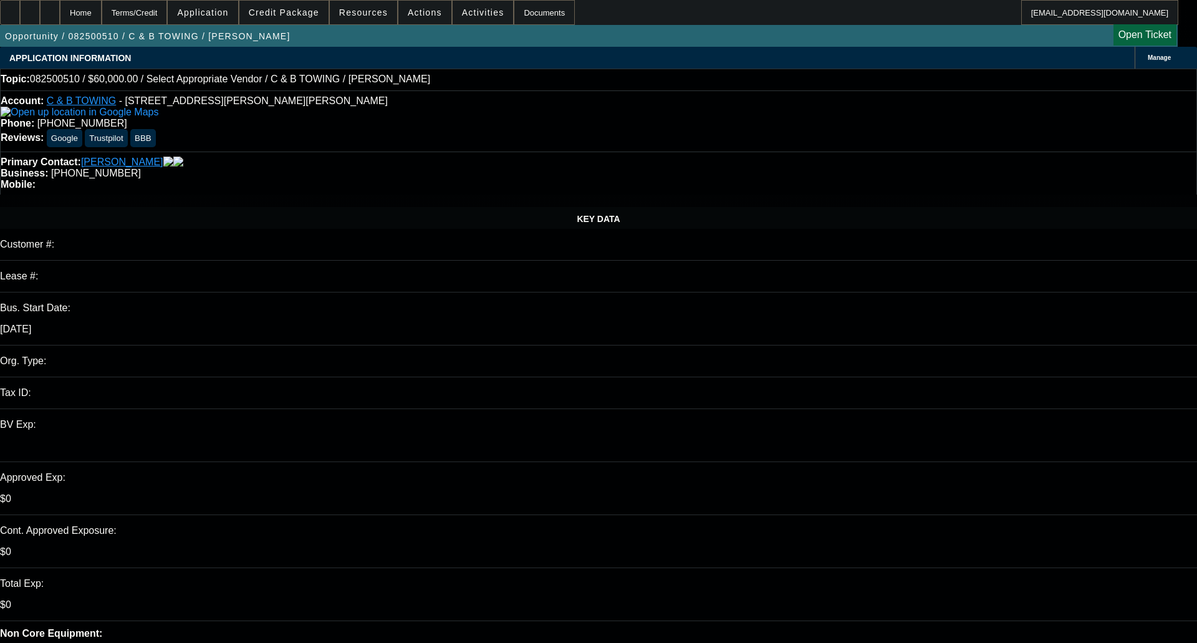
select select "0"
select select "2"
select select "0.1"
select select "4"
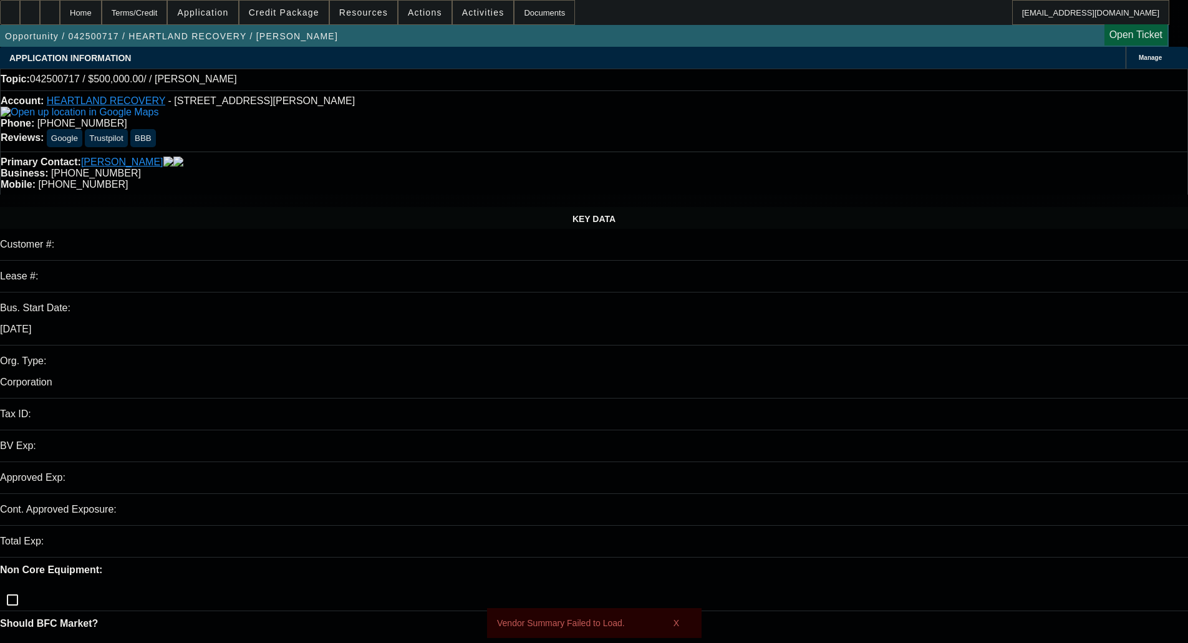
select select "0"
select select "2"
select select "0.1"
select select "1"
select select "2"
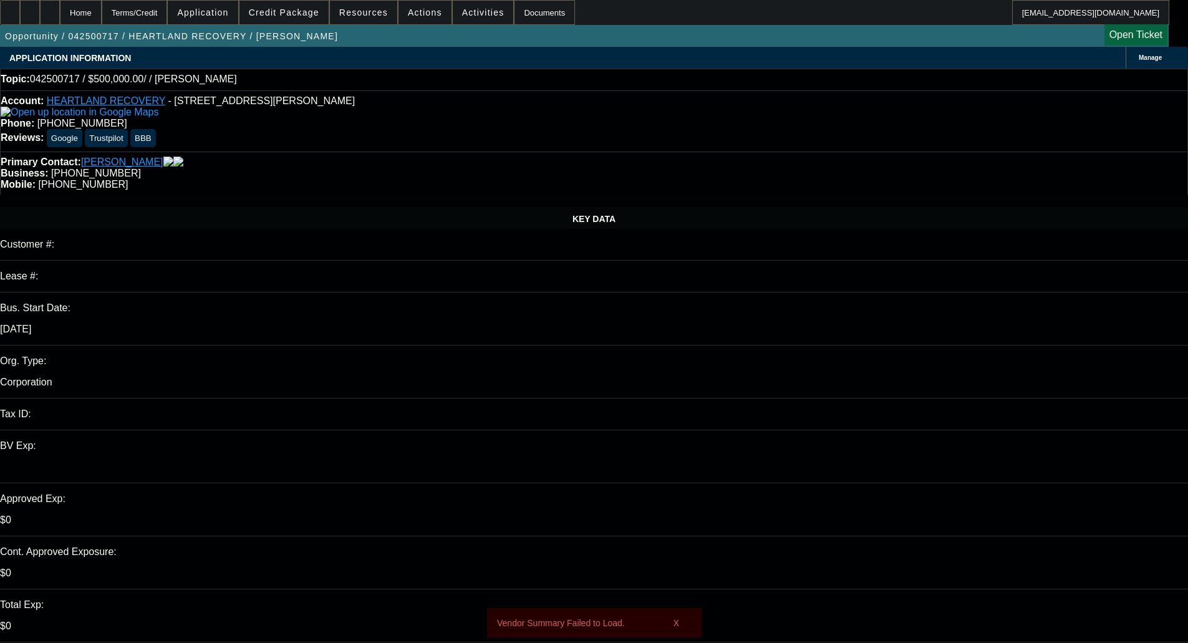
select select "4"
click at [306, 9] on span "Credit Package" at bounding box center [284, 12] width 70 height 10
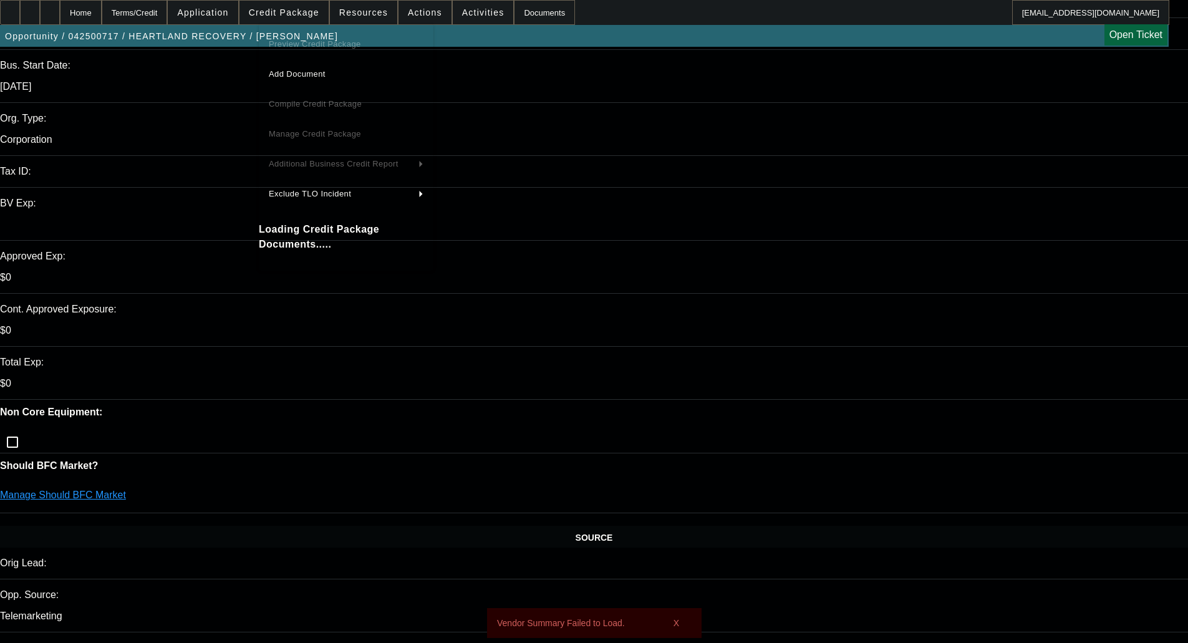
scroll to position [249, 0]
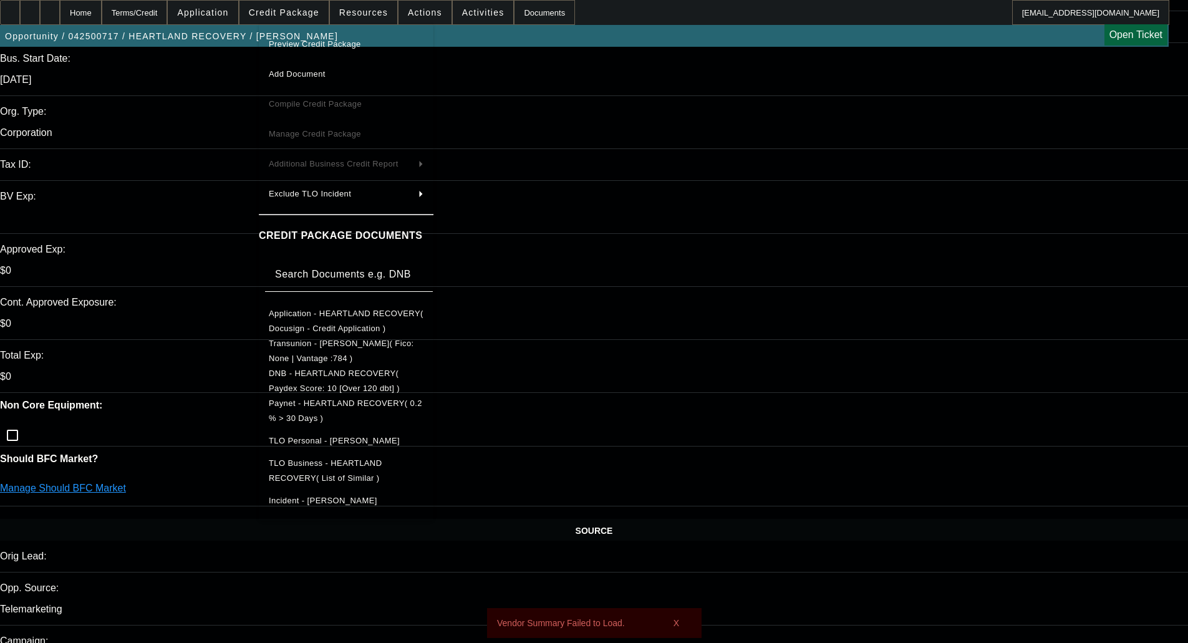
click at [675, 116] on div at bounding box center [594, 321] width 1188 height 643
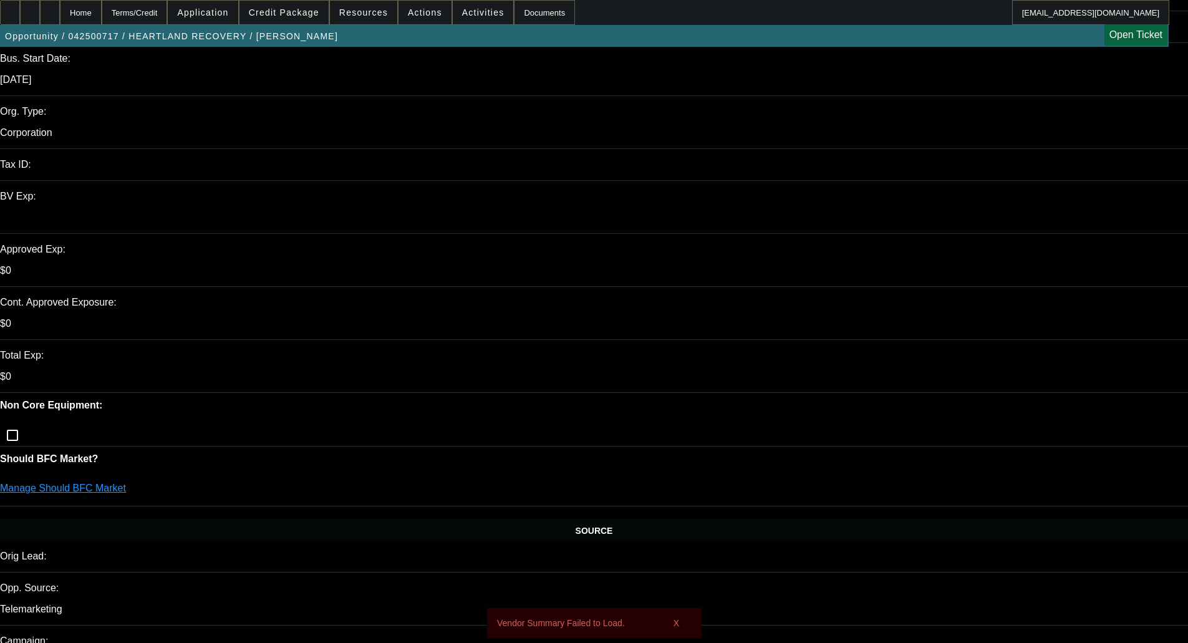
scroll to position [138, 0]
click at [301, 12] on span "Credit Package" at bounding box center [284, 12] width 70 height 10
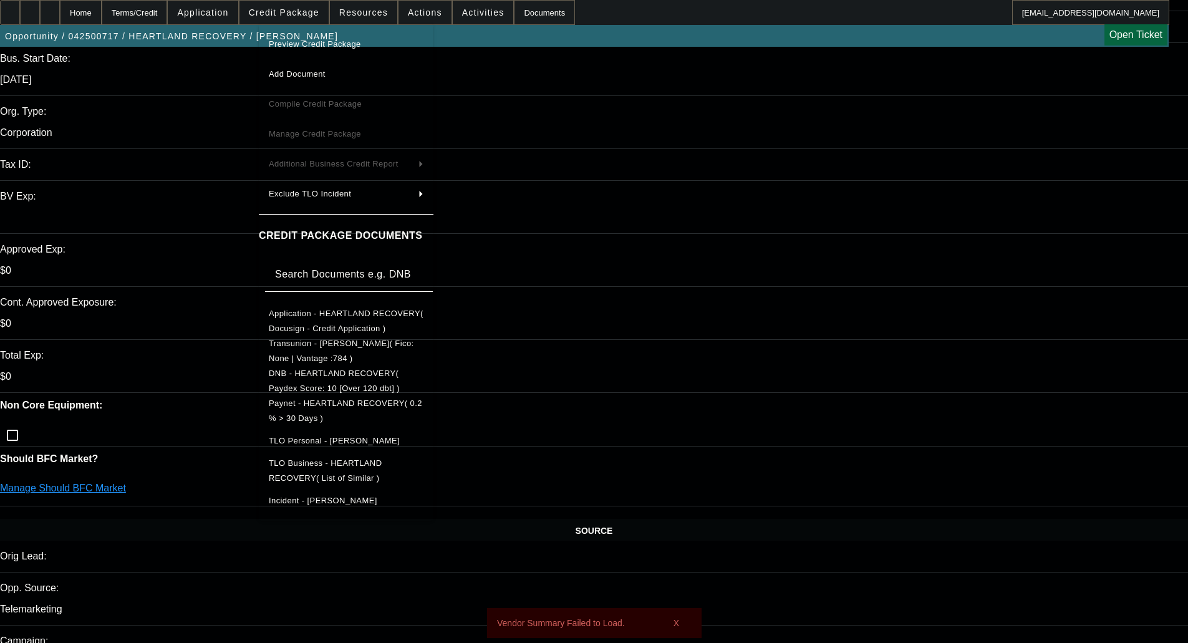
click at [341, 44] on span "Preview Credit Package" at bounding box center [315, 43] width 92 height 9
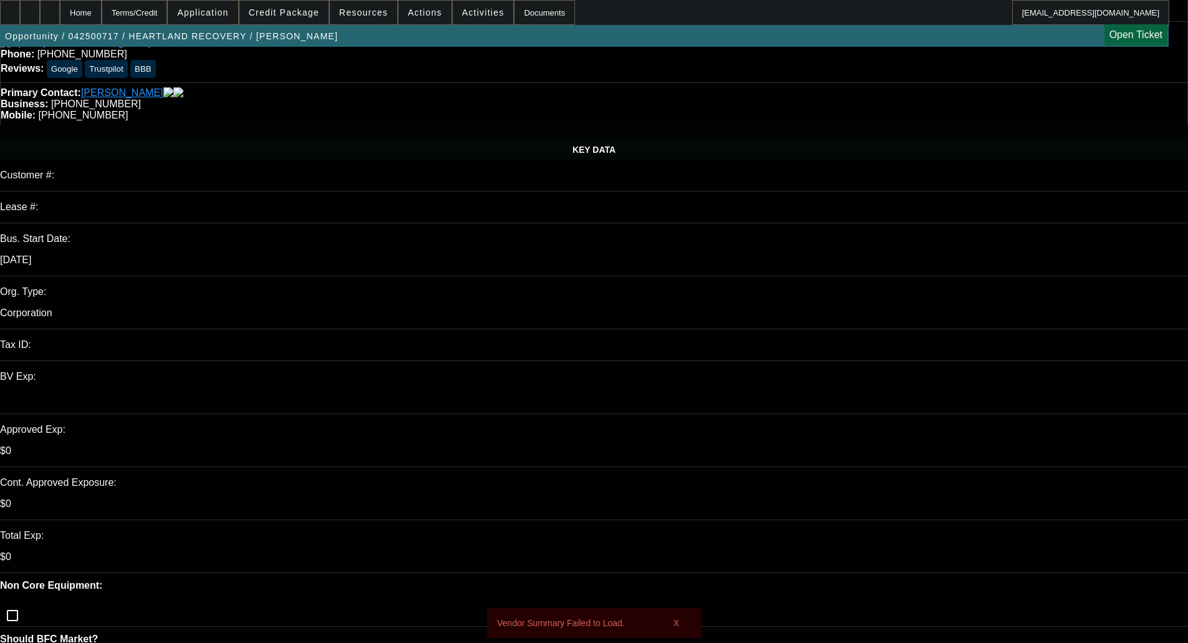
scroll to position [0, 0]
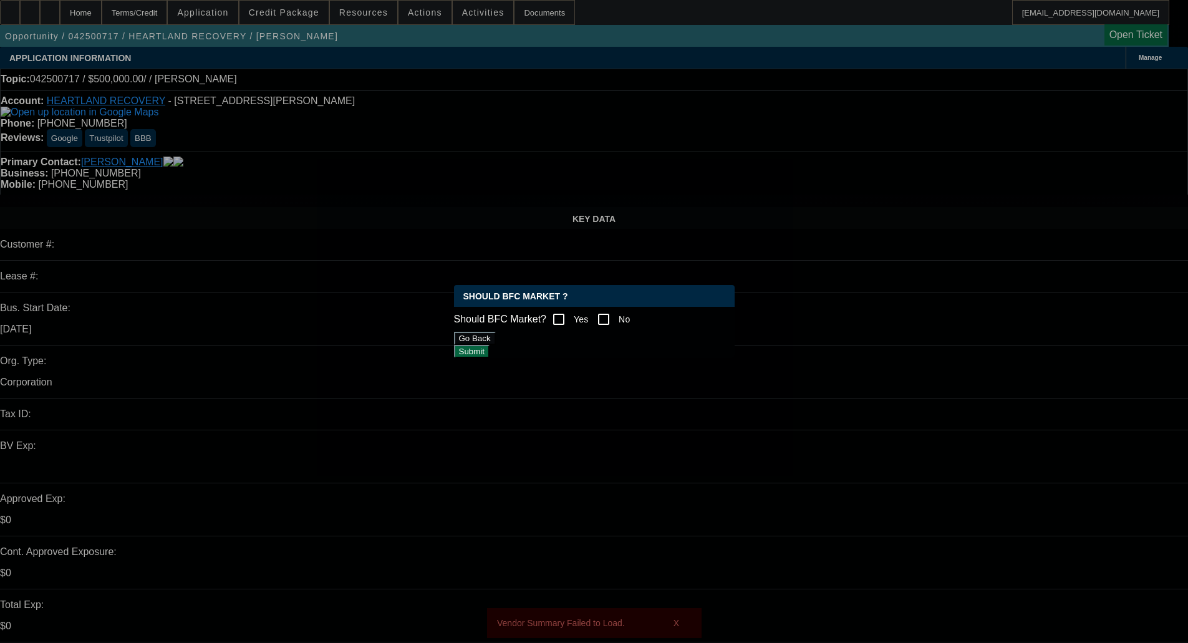
click at [571, 316] on input "Yes" at bounding box center [558, 319] width 25 height 25
checkbox input "true"
click at [490, 358] on button "Submit" at bounding box center [472, 351] width 36 height 13
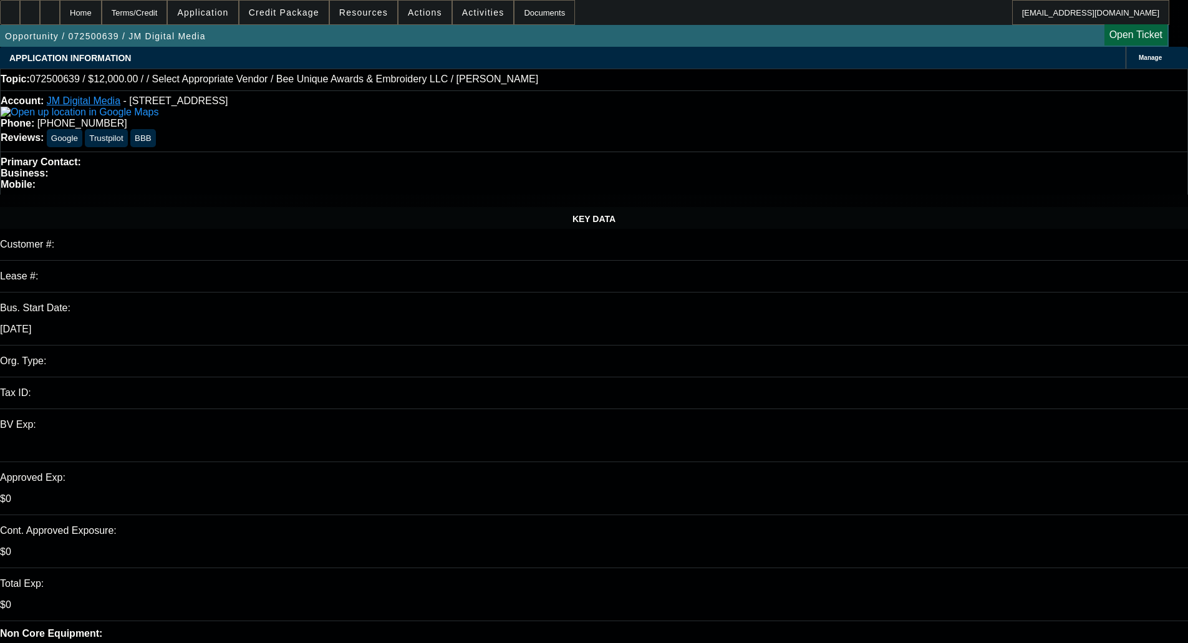
select select "0"
select select "2"
select select "0.1"
select select "4"
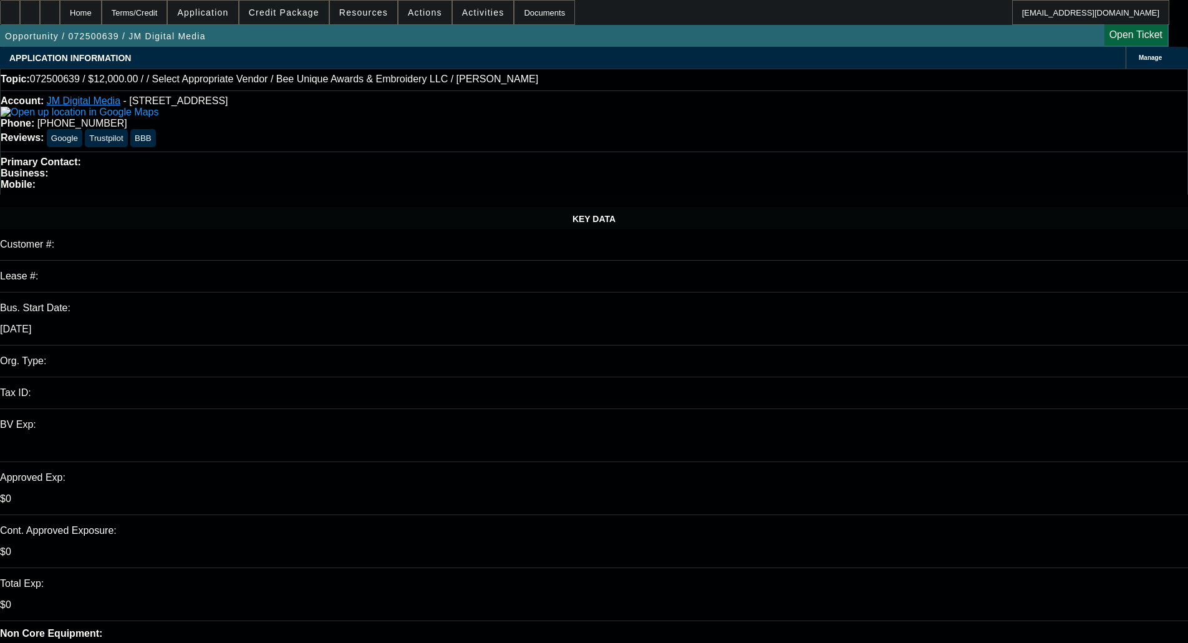
click at [300, 14] on span "Credit Package" at bounding box center [284, 12] width 70 height 10
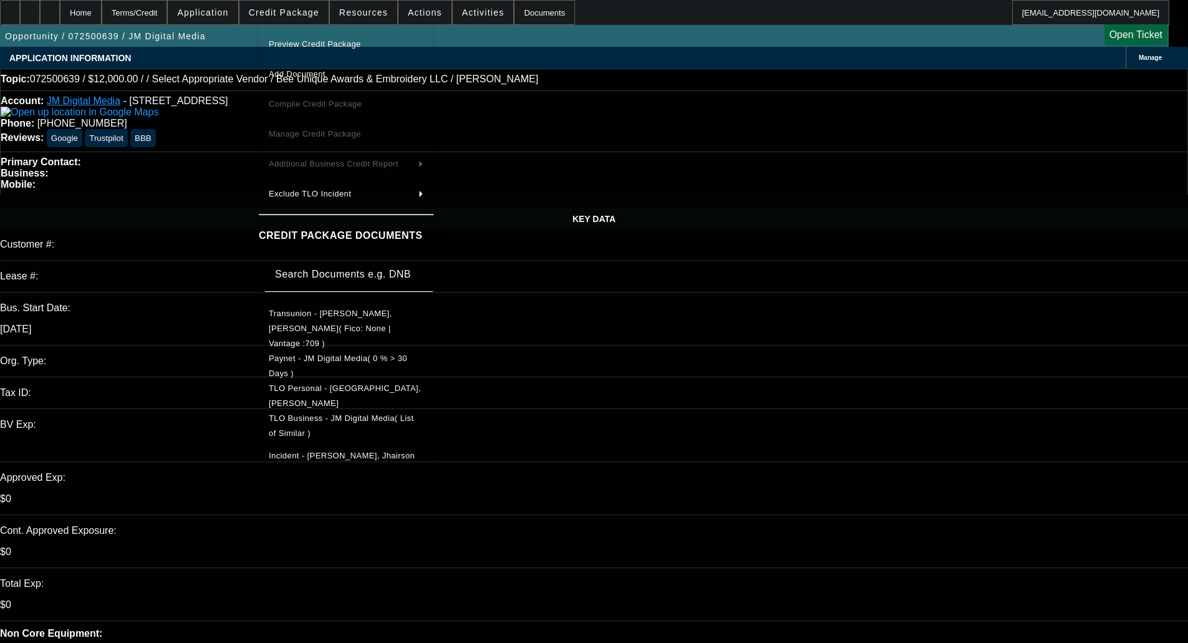
click at [325, 36] on button "Preview Credit Package" at bounding box center [346, 44] width 175 height 30
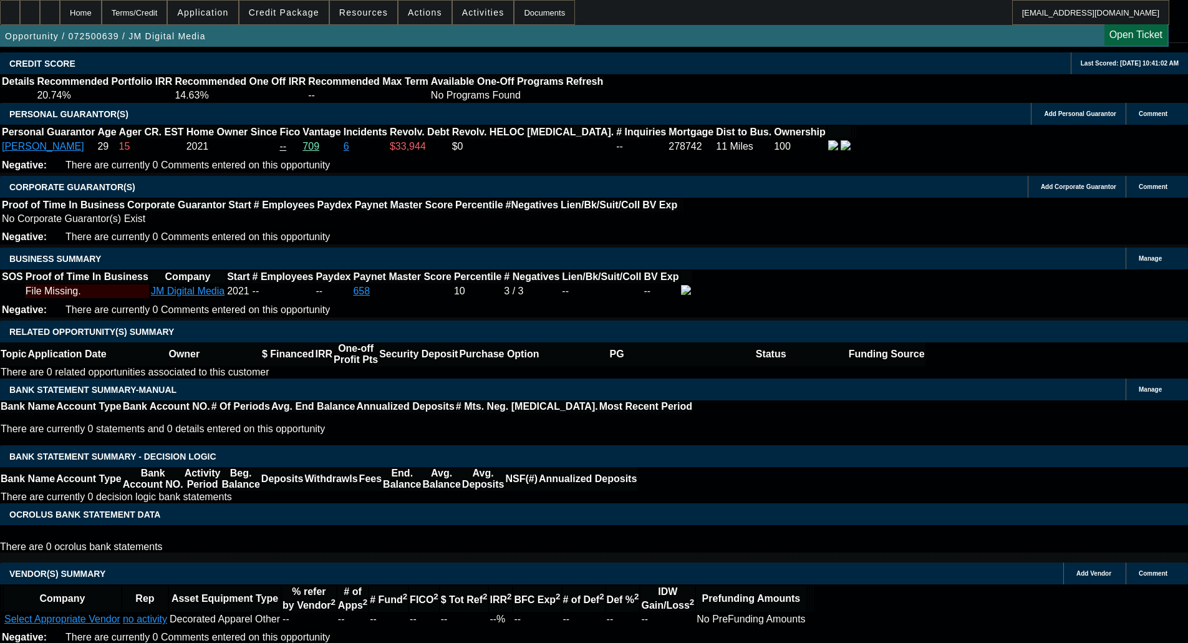
scroll to position [1808, 0]
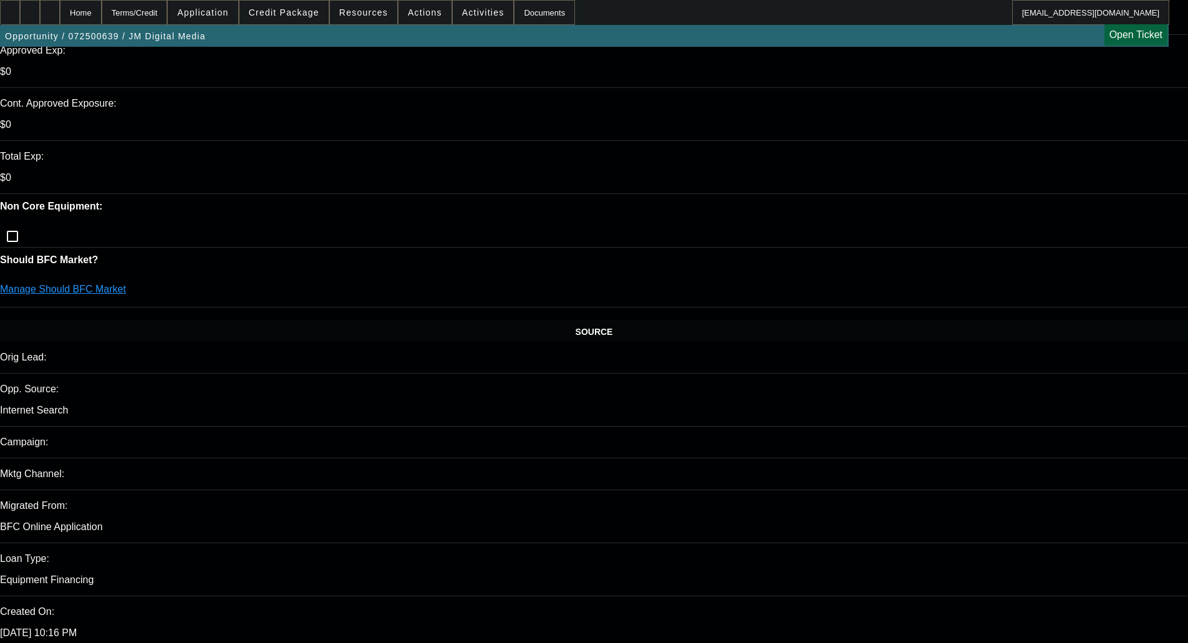
scroll to position [0, 0]
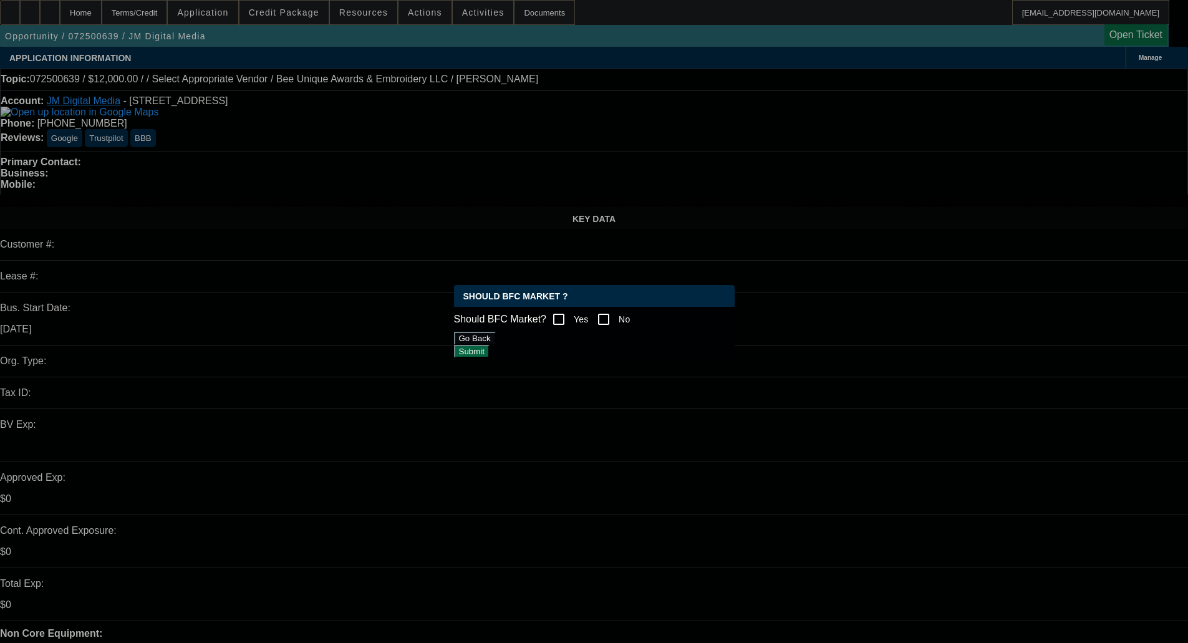
click at [571, 317] on input "Yes" at bounding box center [558, 319] width 25 height 25
checkbox input "true"
click at [490, 356] on button "Submit" at bounding box center [472, 351] width 36 height 13
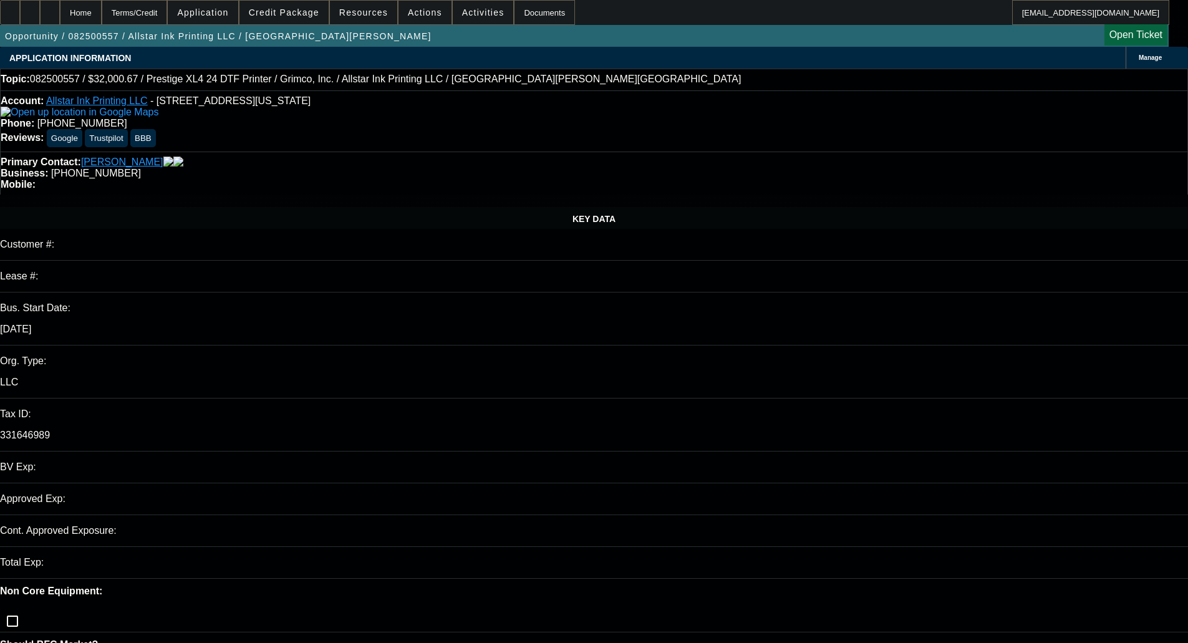
select select "0"
select select "0.1"
select select "4"
select select "0"
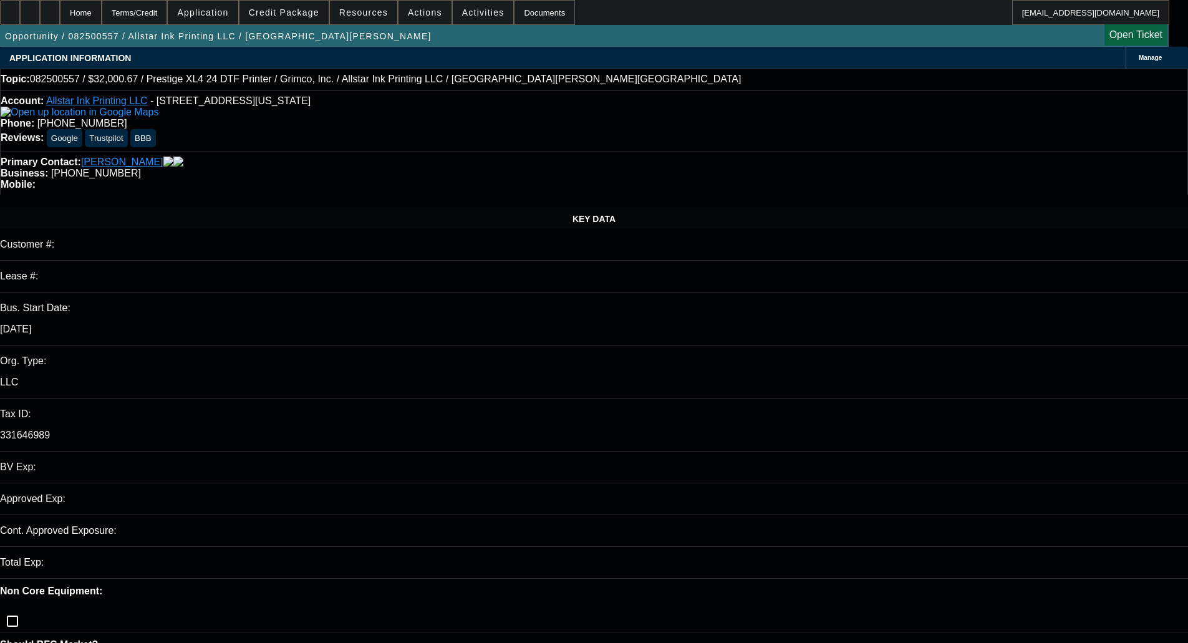
select select "2"
select select "0.1"
select select "4"
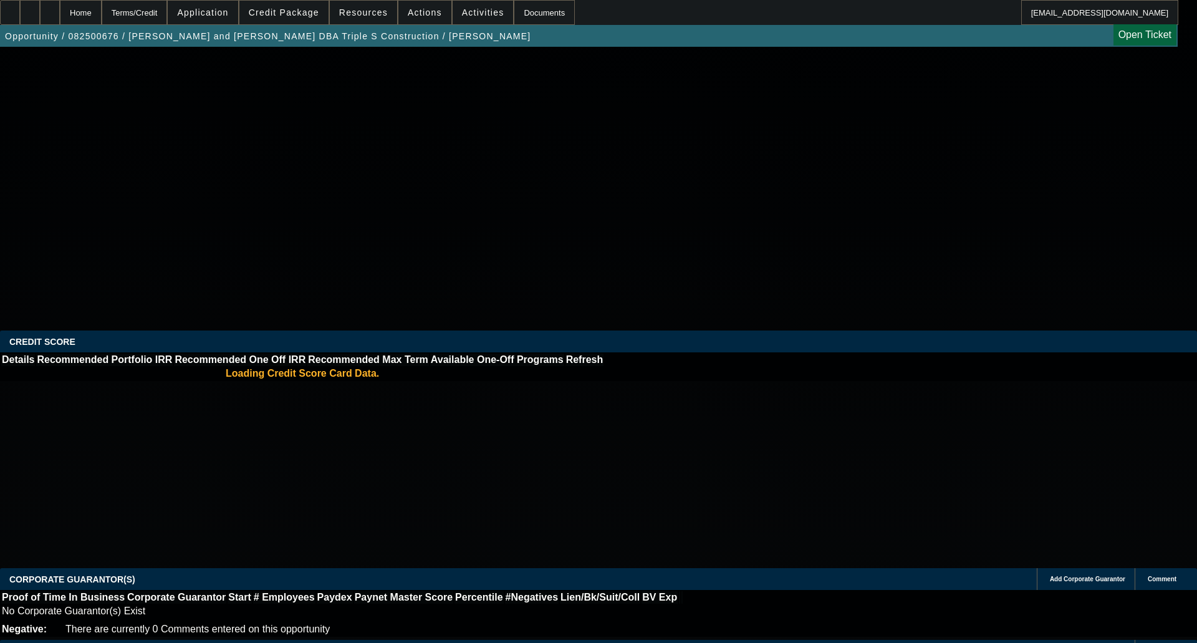
select select "0"
select select "2"
select select "0"
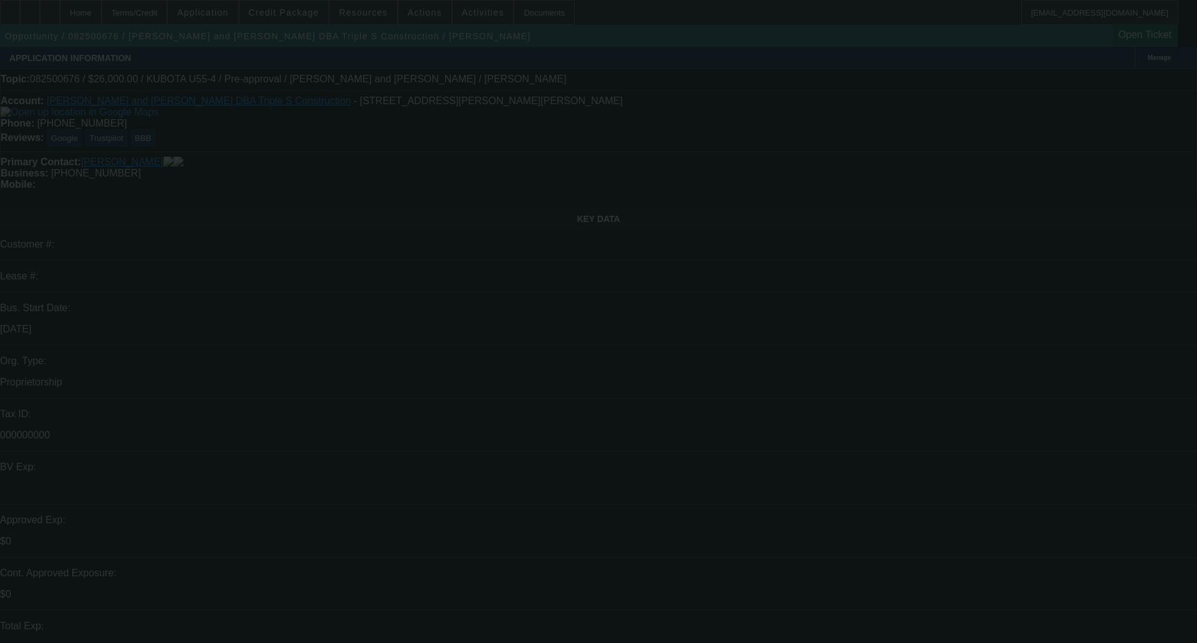
select select "1"
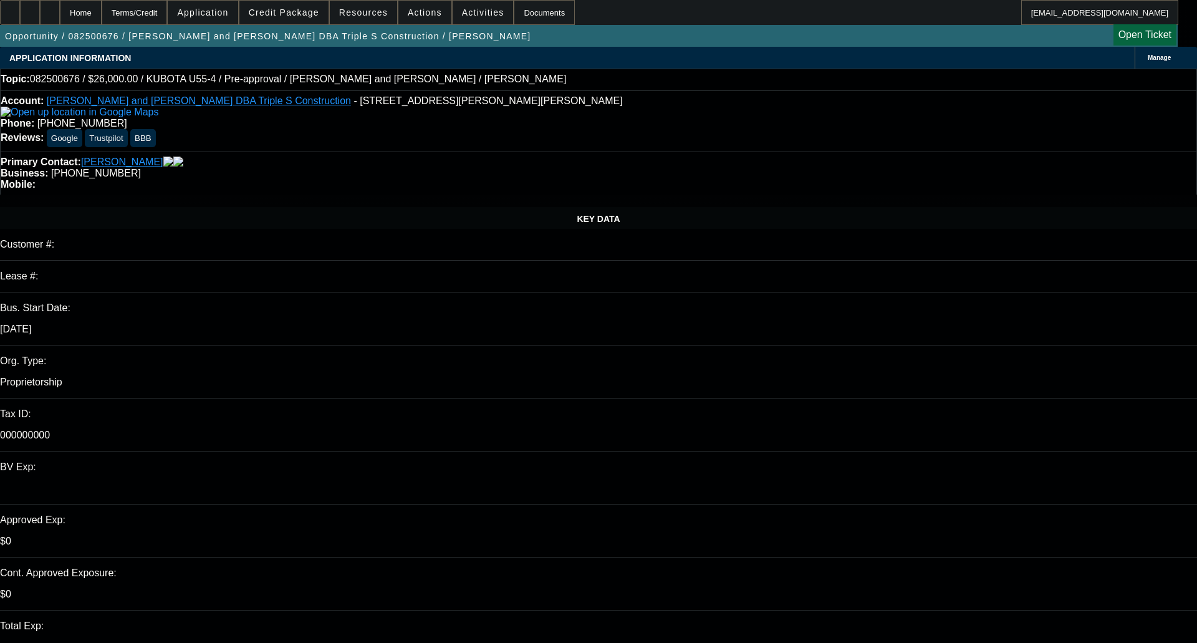
select select "2"
select select "6"
click at [306, 9] on span "Credit Package" at bounding box center [284, 12] width 70 height 10
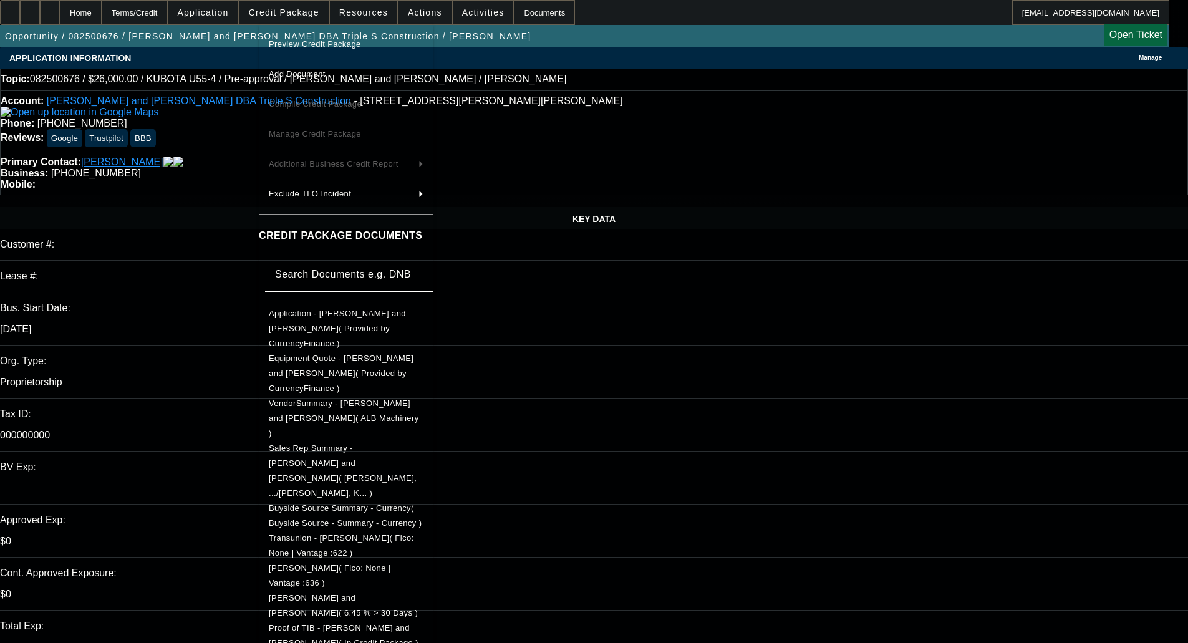
click at [314, 40] on span "Preview Credit Package" at bounding box center [315, 43] width 92 height 9
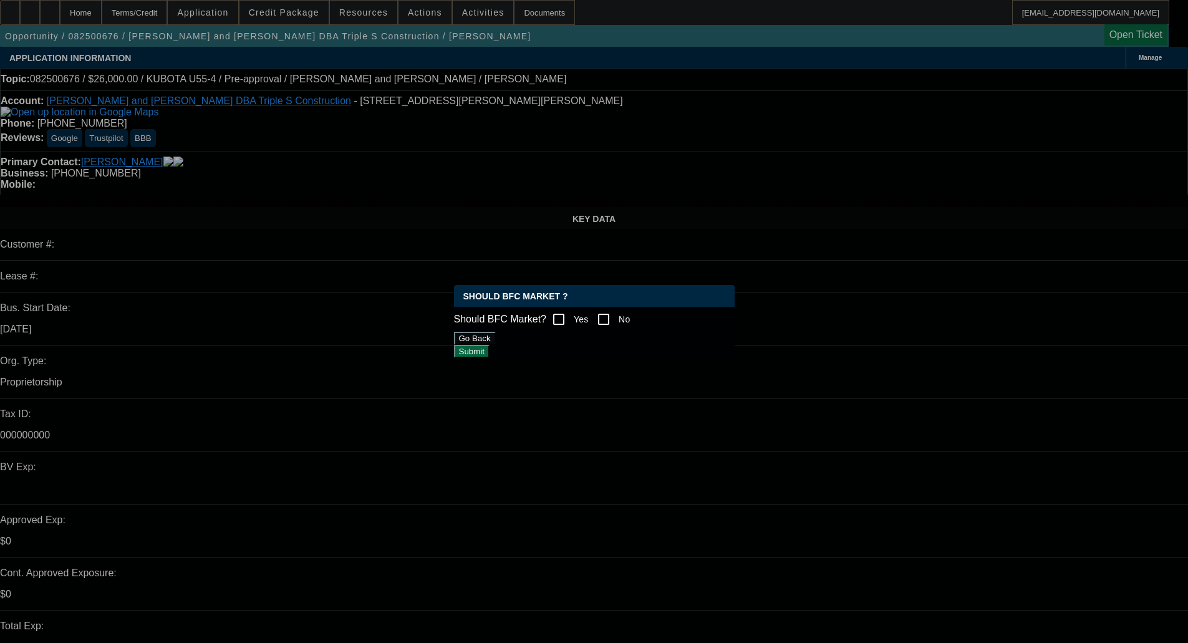
click at [616, 311] on input "No" at bounding box center [603, 319] width 25 height 25
checkbox input "true"
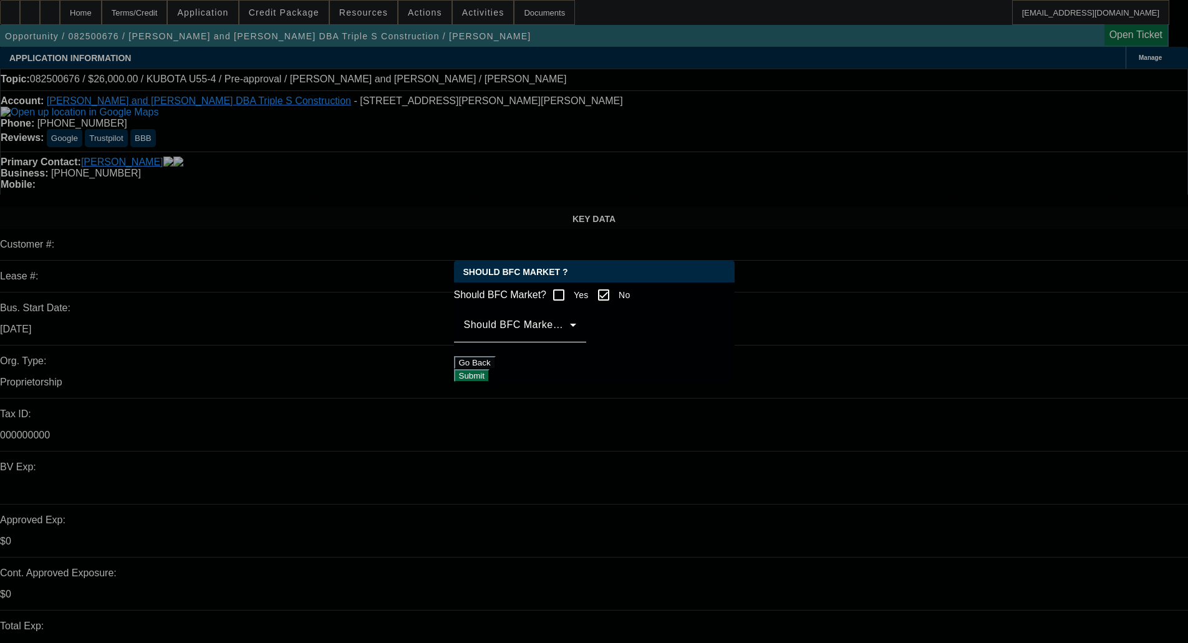
click at [570, 336] on span at bounding box center [517, 329] width 106 height 15
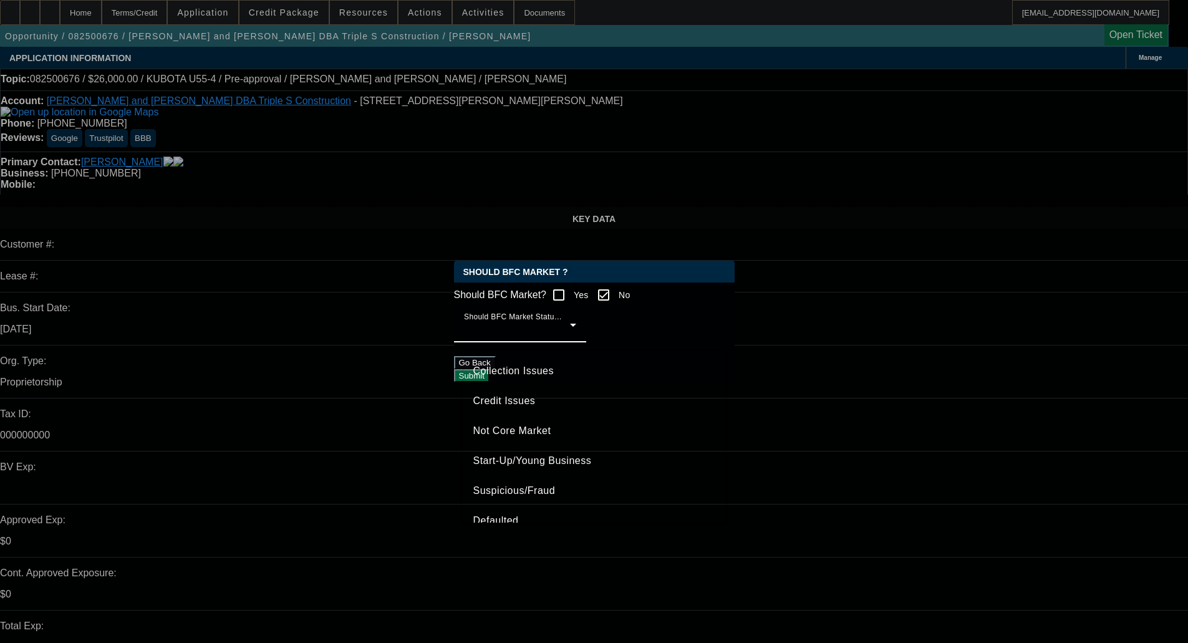
click at [503, 398] on span "Credit Issues" at bounding box center [504, 400] width 62 height 15
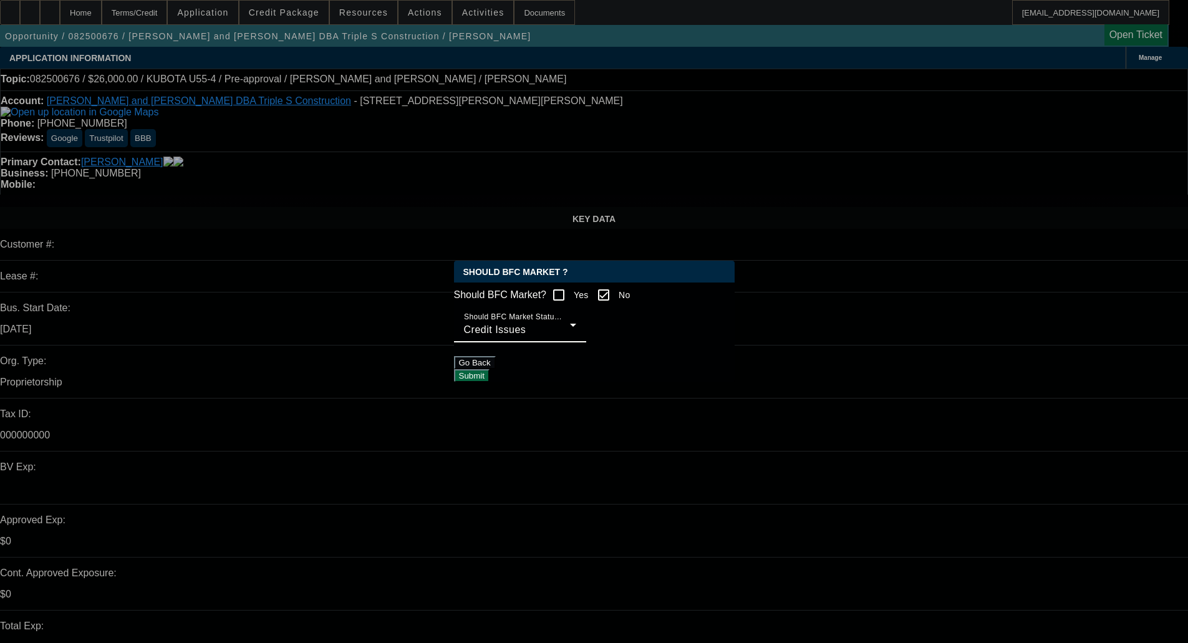
click at [490, 378] on button "Submit" at bounding box center [472, 375] width 36 height 13
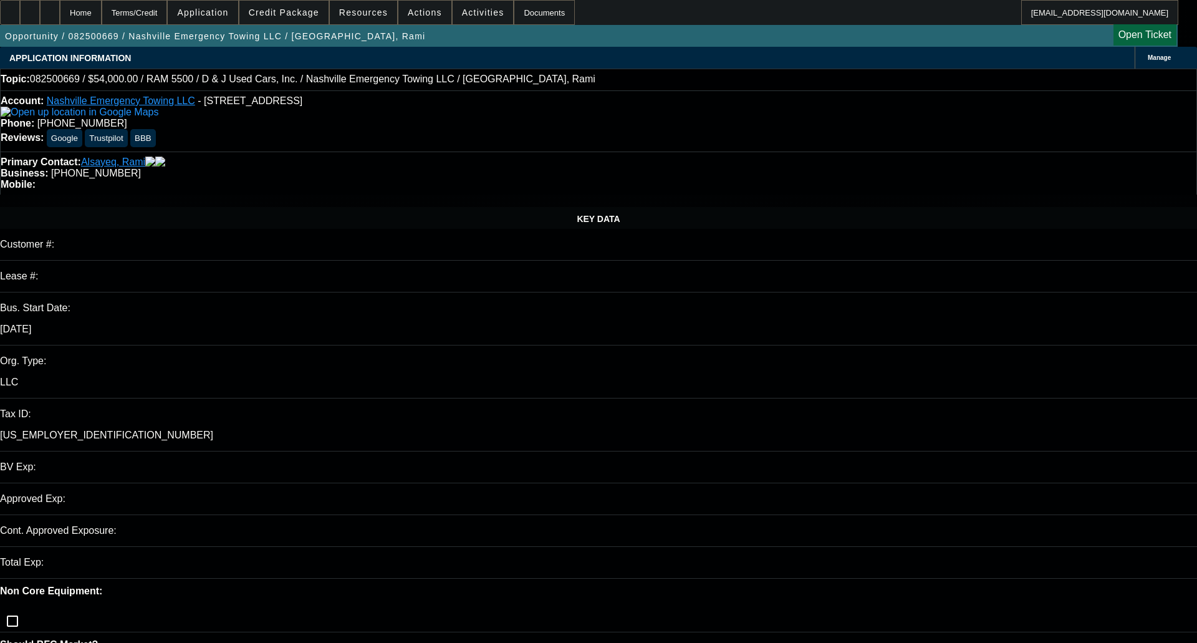
select select "0.1"
select select "2"
select select "0"
select select "6"
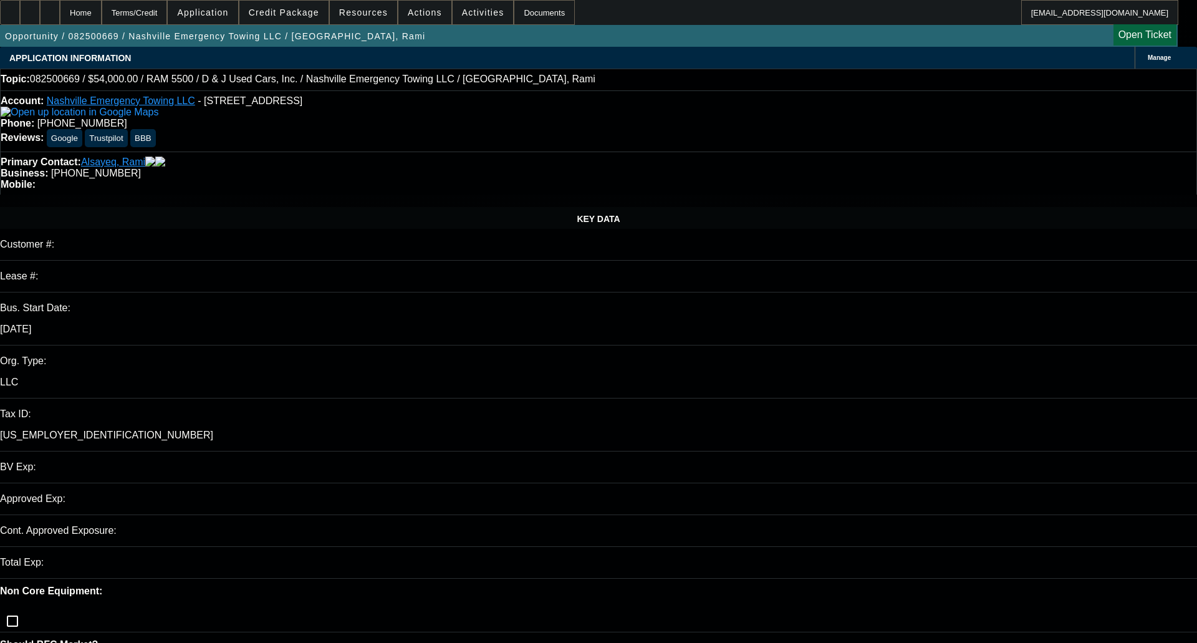
select select "0.1"
select select "2"
select select "0"
select select "6"
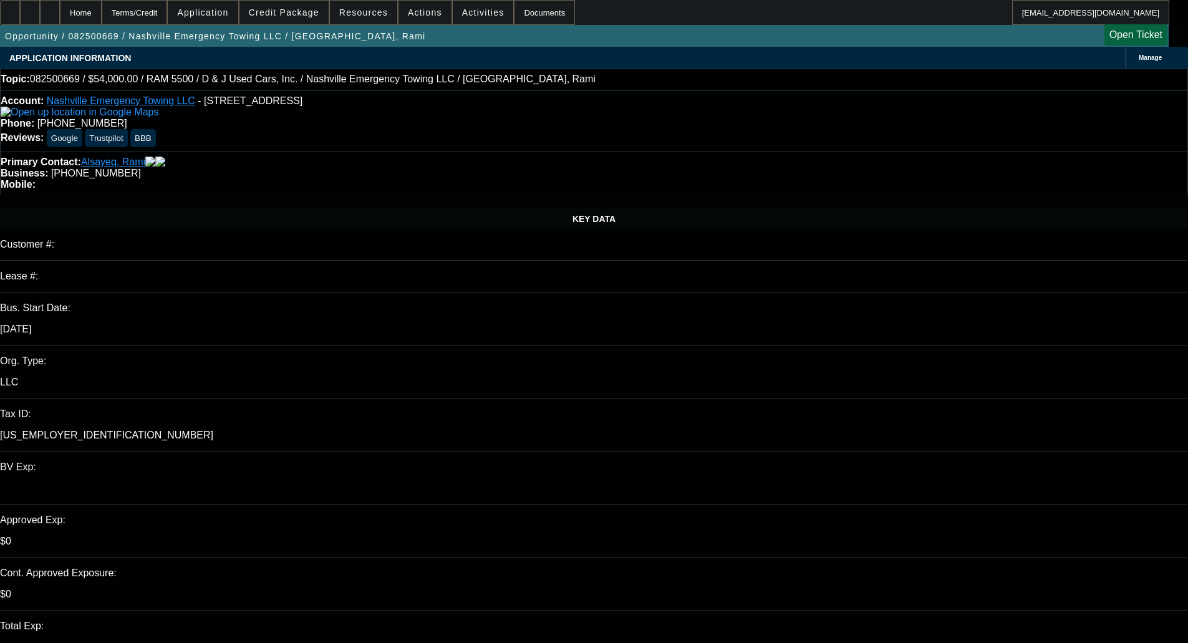
click at [303, 12] on span "Credit Package" at bounding box center [284, 12] width 70 height 10
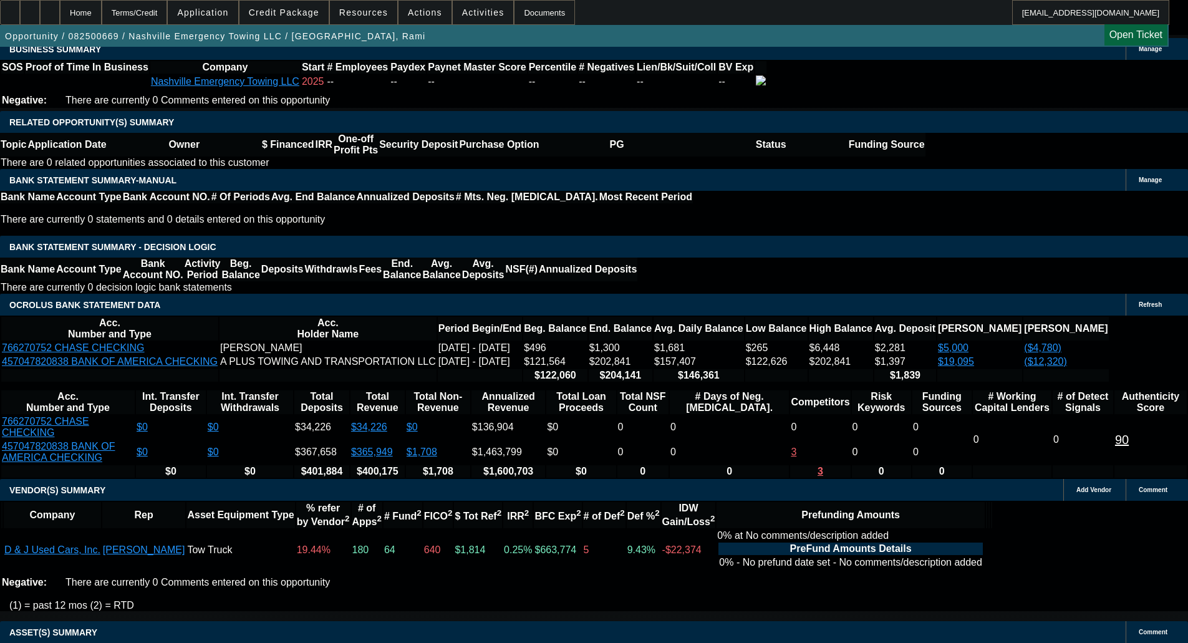
scroll to position [187, 0]
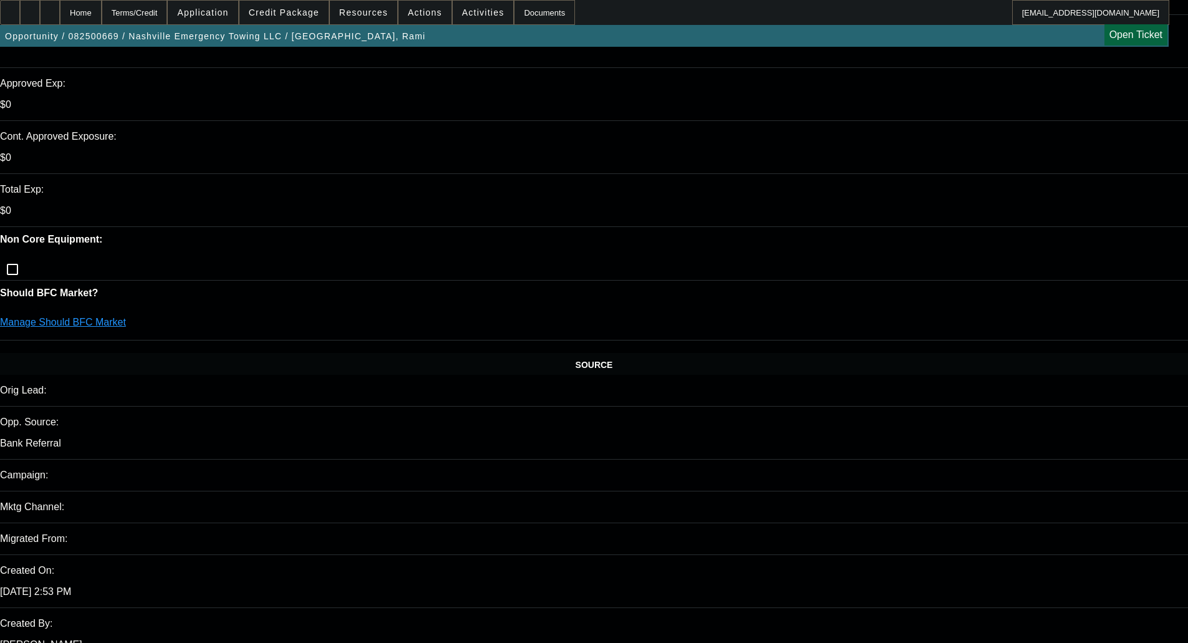
scroll to position [125, 0]
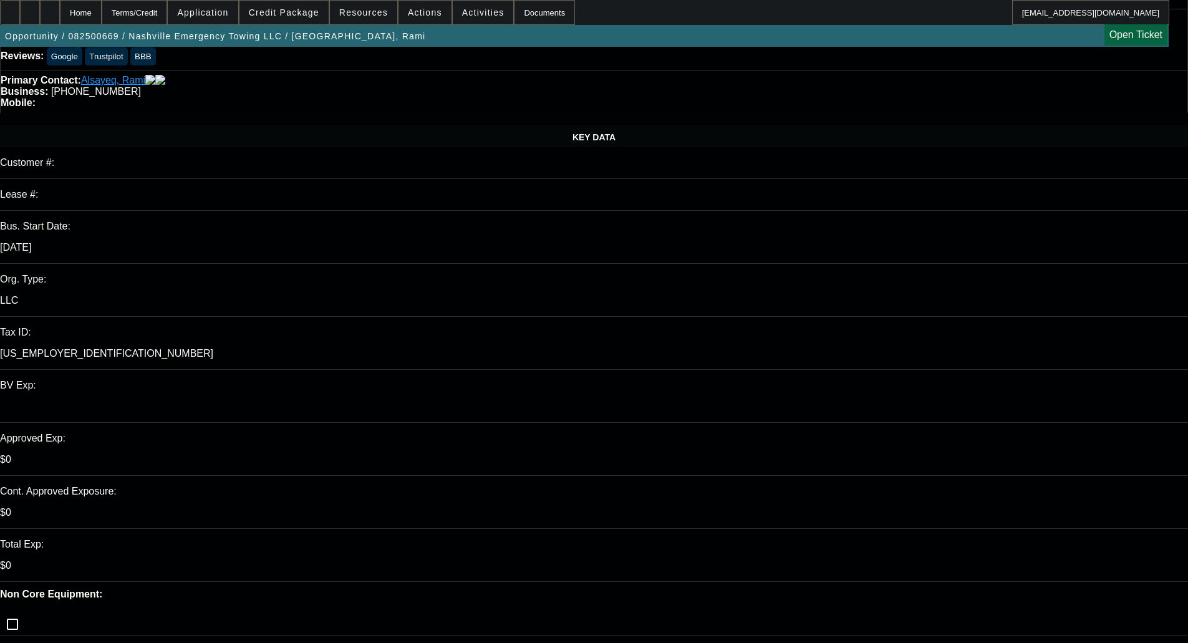
scroll to position [312, 0]
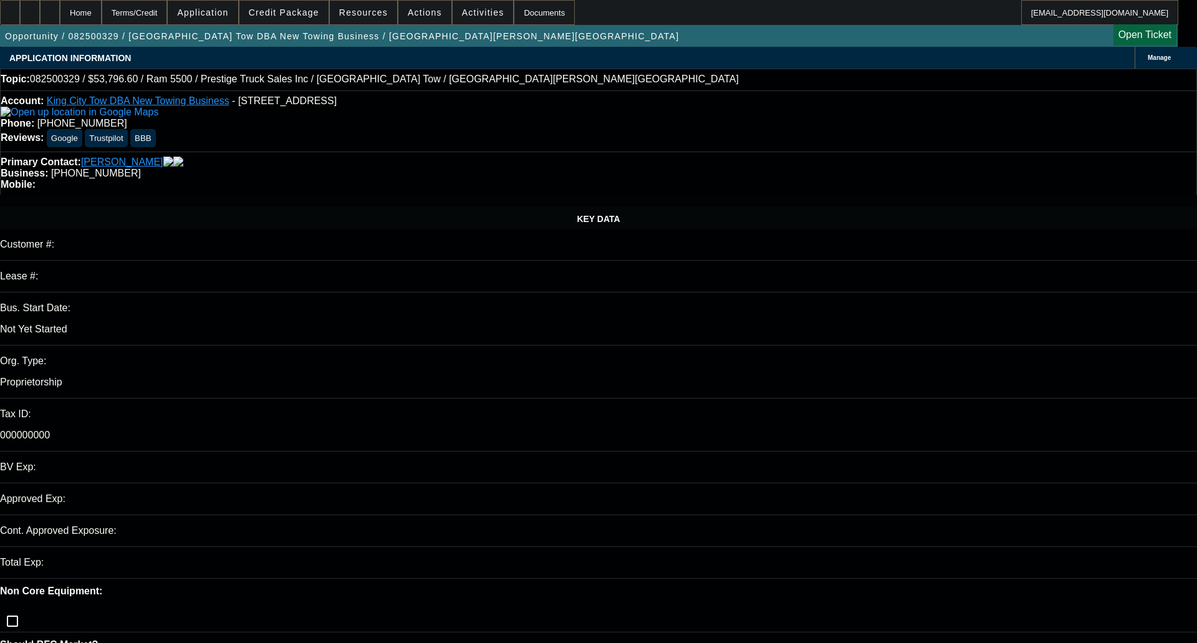
select select "0.1"
select select "2"
select select "0.1"
select select "1"
select select "2"
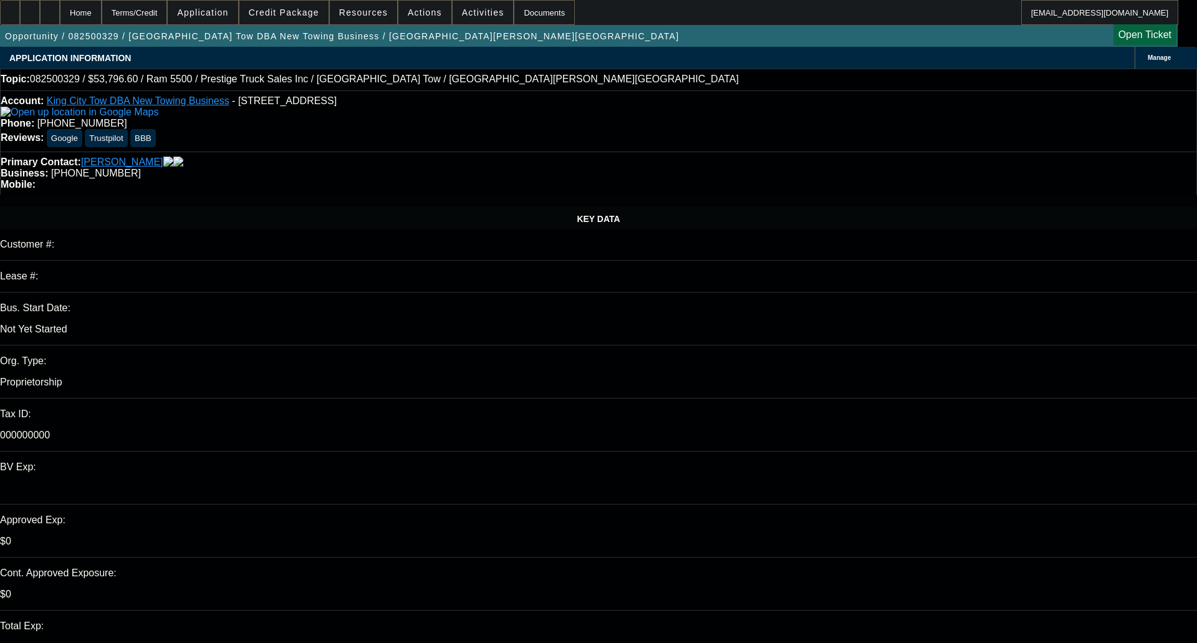
select select "4"
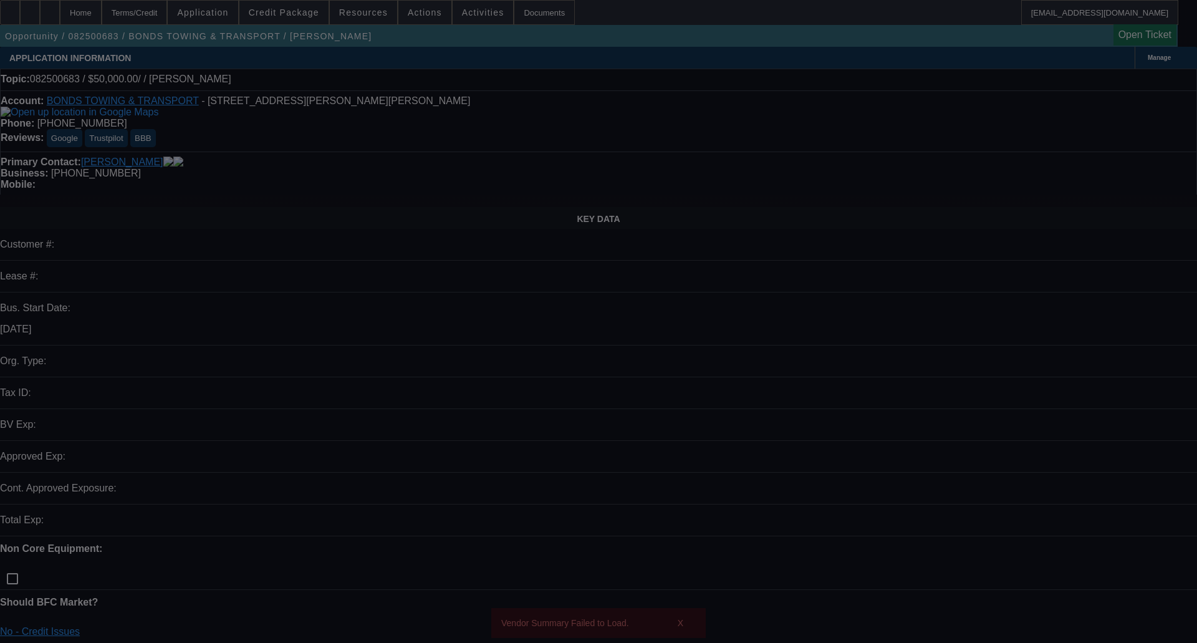
select select "0"
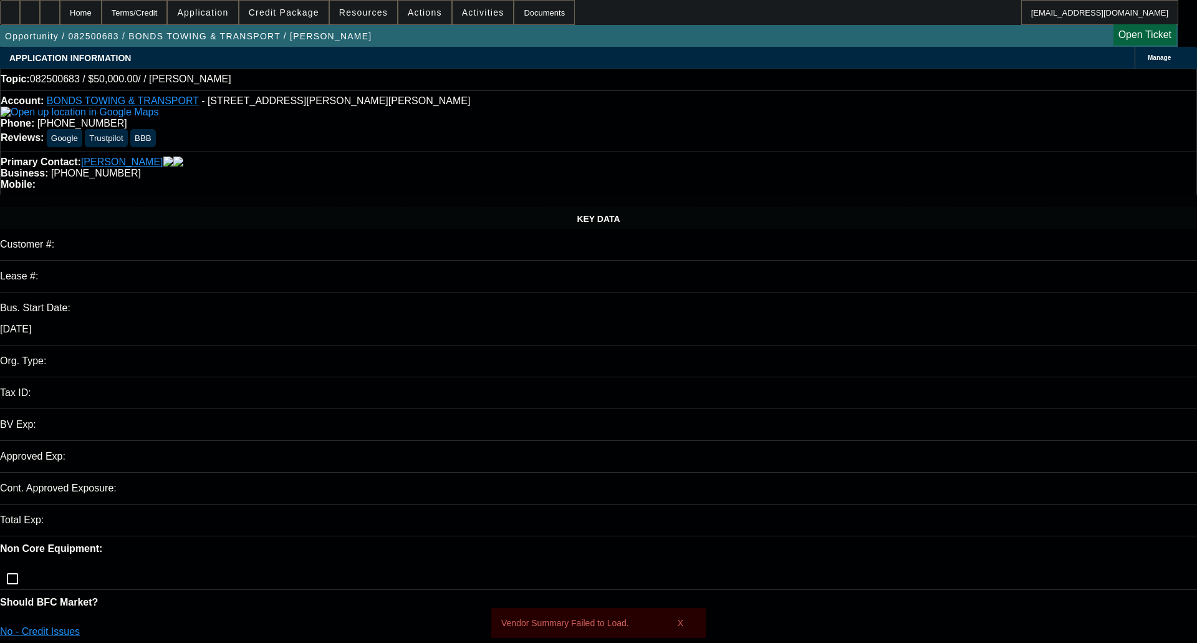
select select "2"
select select "0.1"
select select "4"
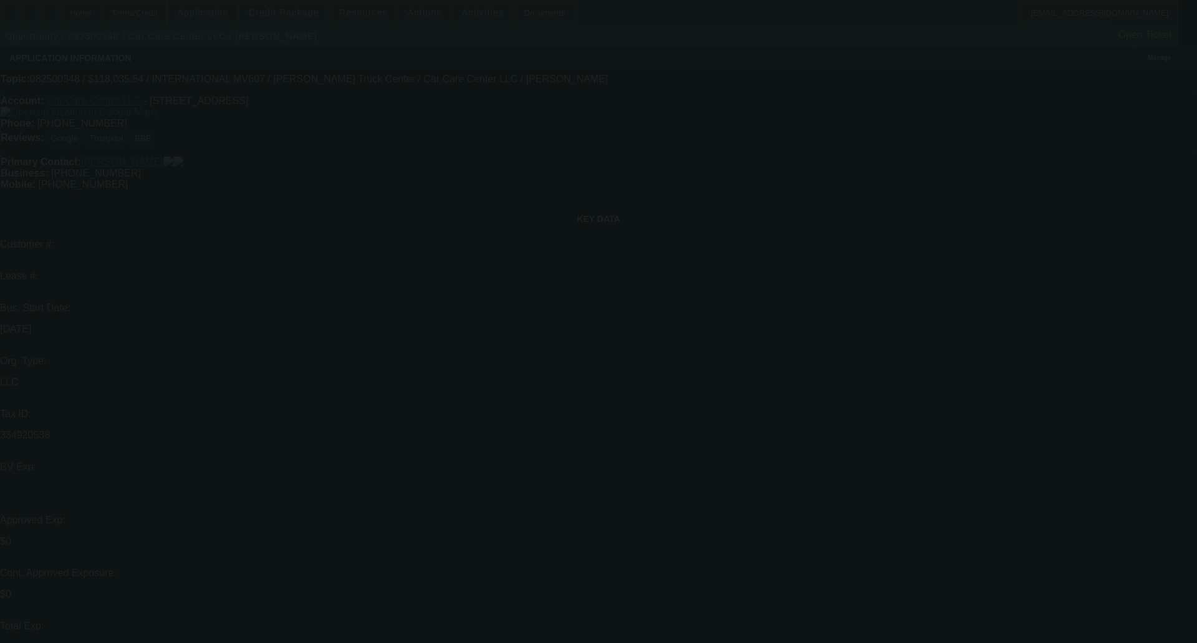
select select "0.2"
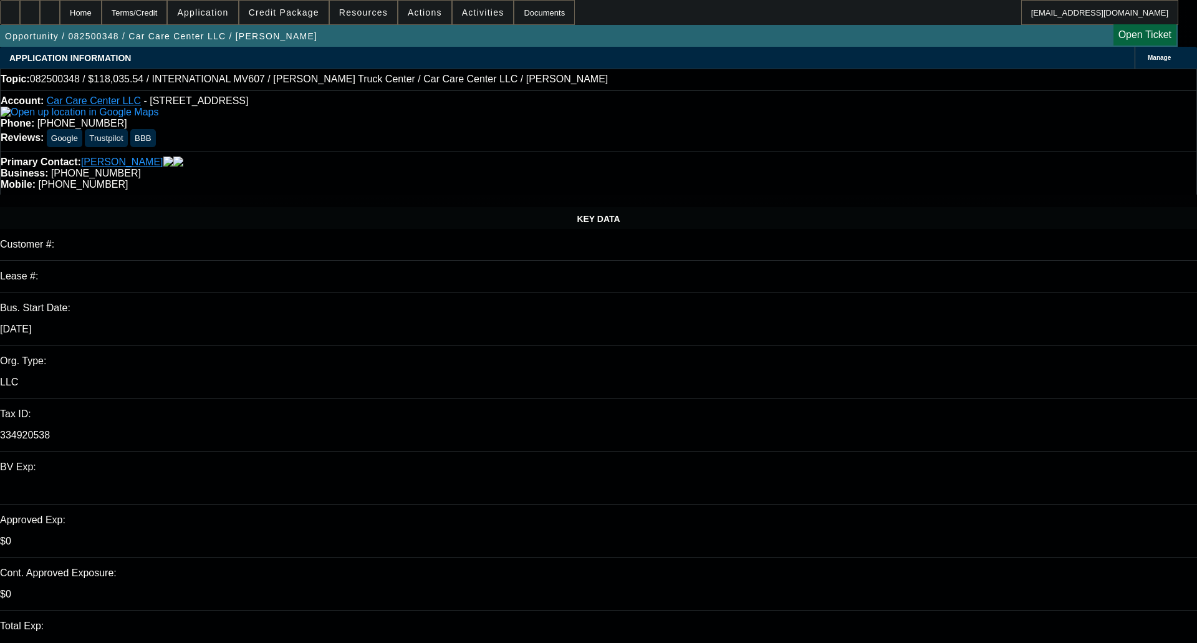
select select "2"
select select "0"
select select "2"
select select "0"
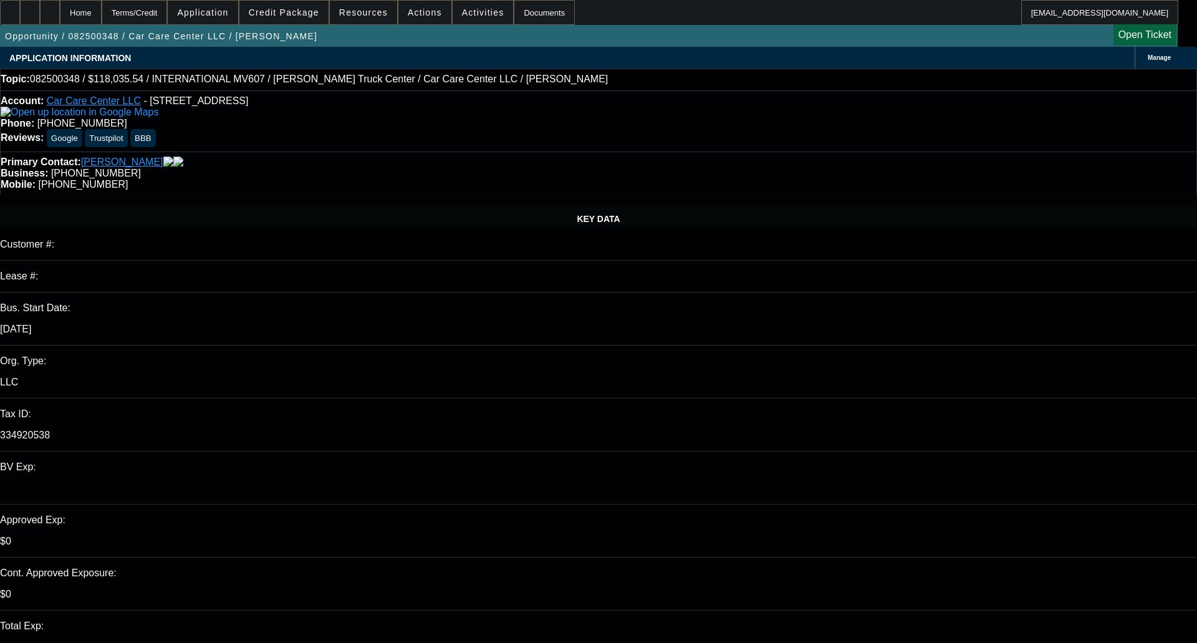
select select "0.2"
select select "2"
select select "0"
select select "1"
select select "2"
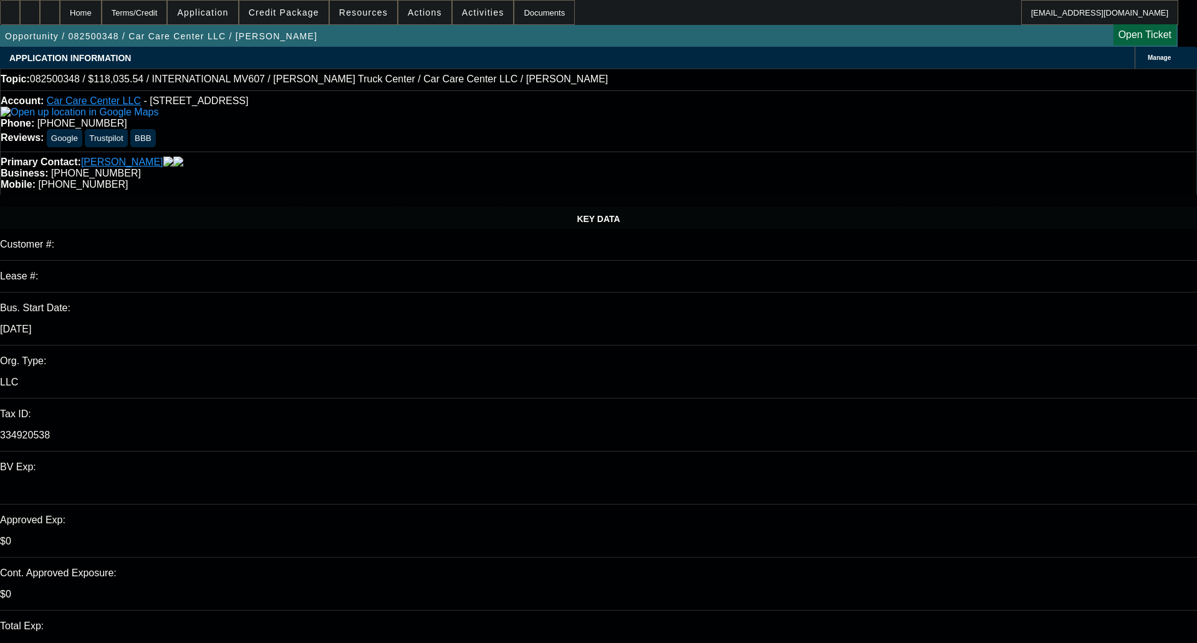
select select "6"
select select "1"
select select "2"
select select "6"
select select "1"
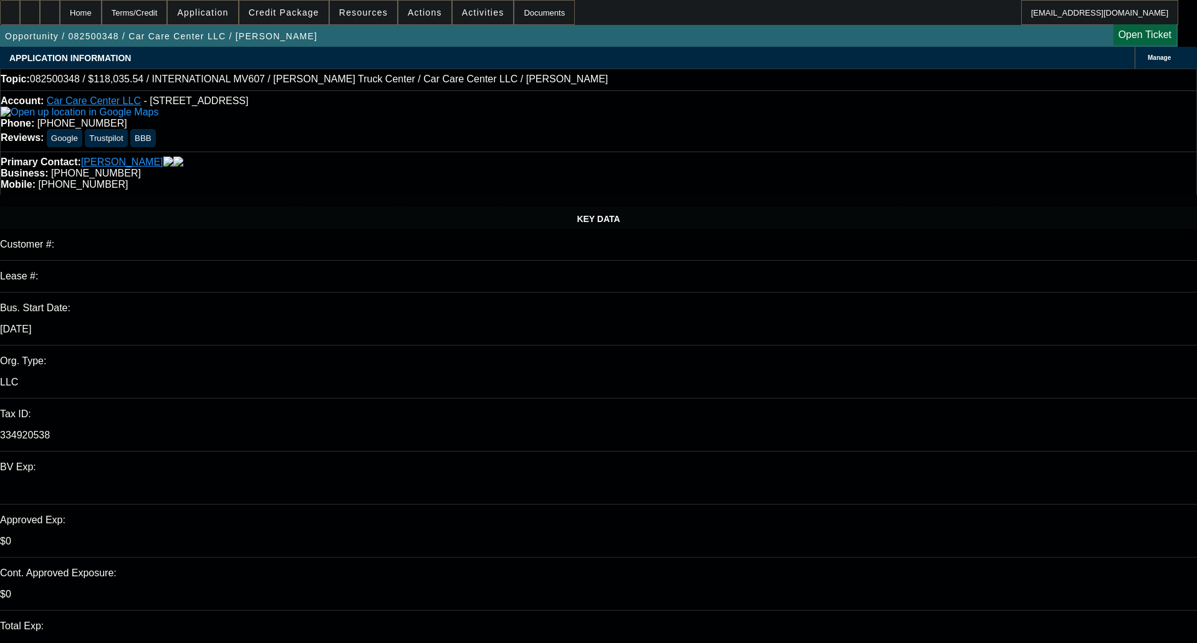
select select "2"
select select "6"
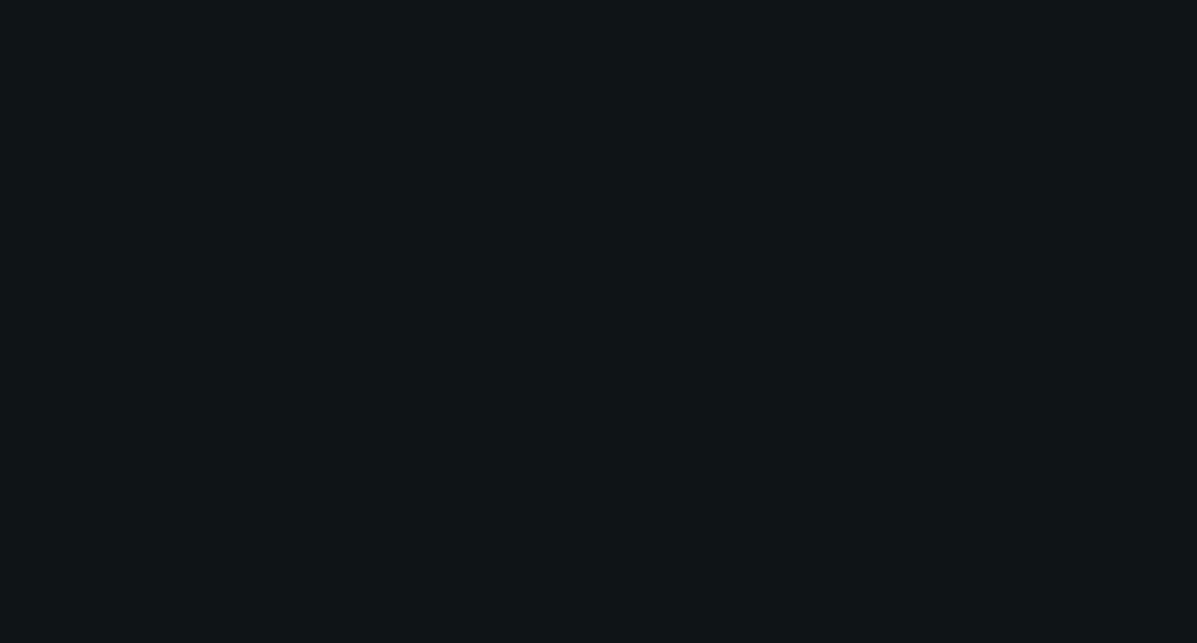
select select "0.2"
select select "2"
select select "0.1"
select select "4"
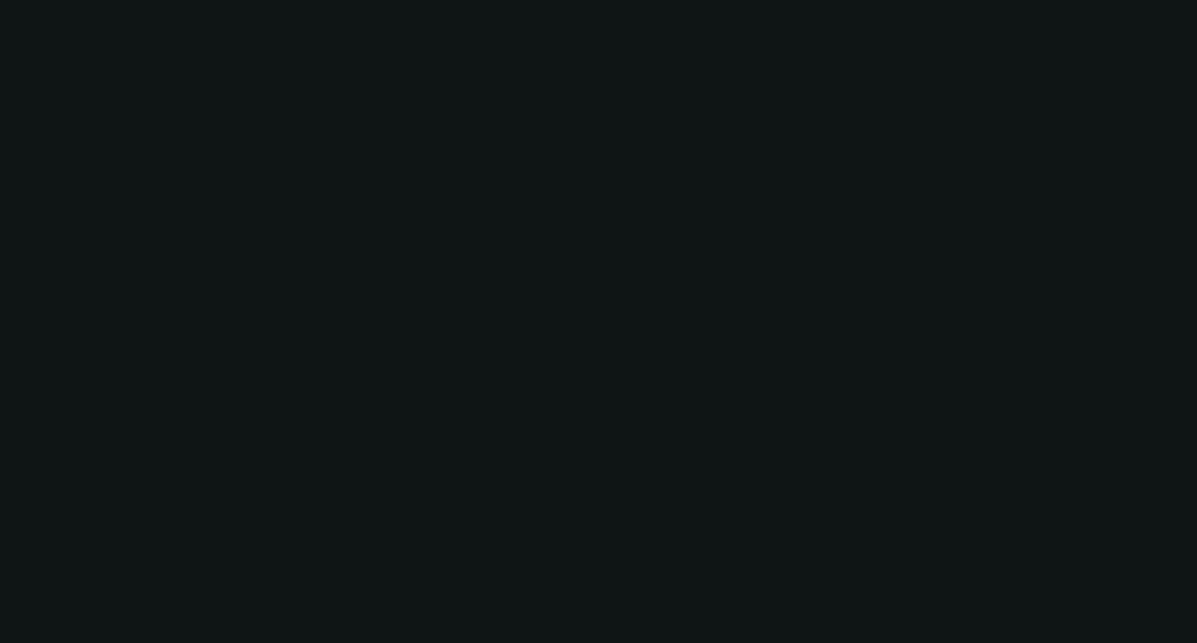
select select "0"
select select "2"
select select "0.1"
select select "4"
select select "0"
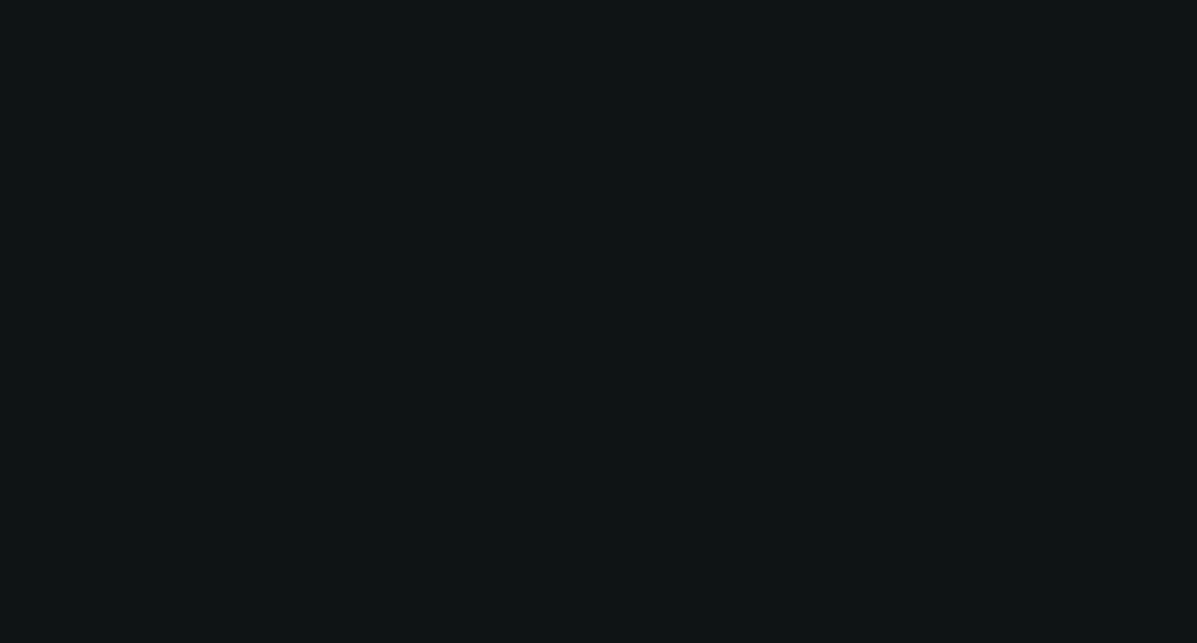
select select "2"
select select "0.1"
select select "4"
select select "0"
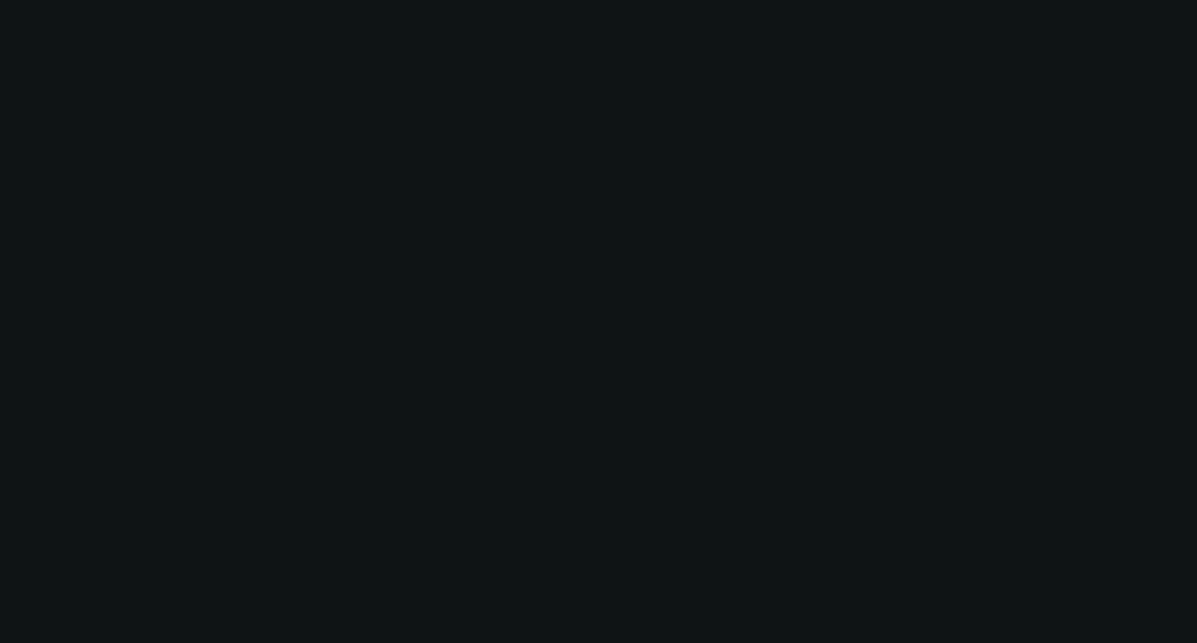
select select "2"
select select "0.1"
select select "4"
select select "0"
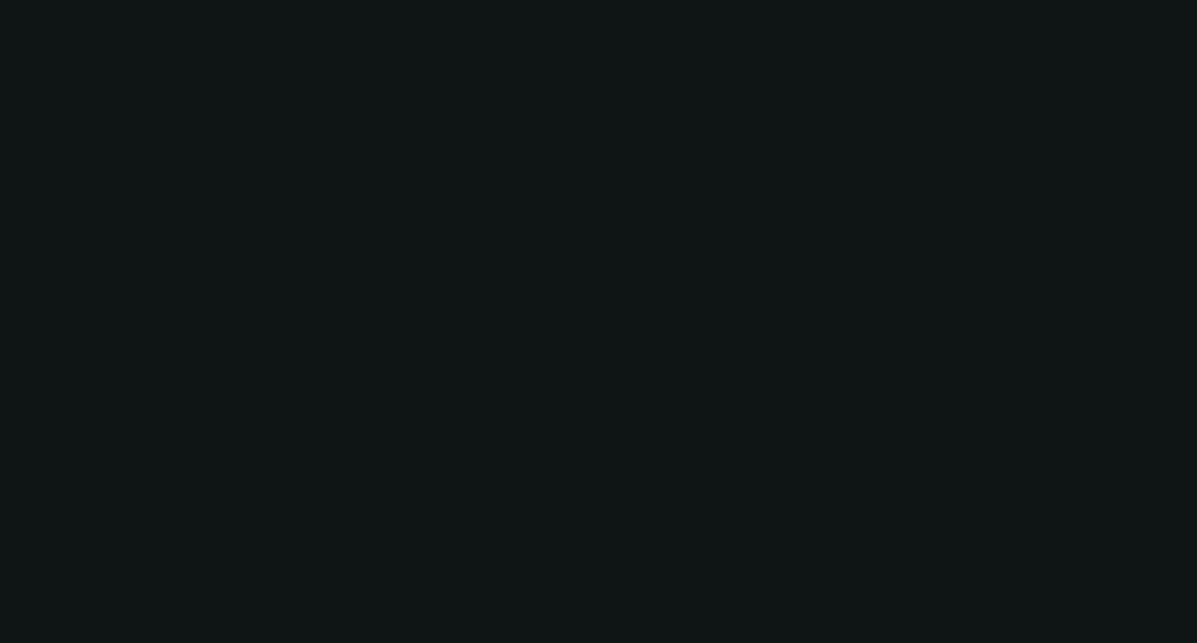
select select "0"
select select "3"
select select "0.1"
select select "4"
select select "0"
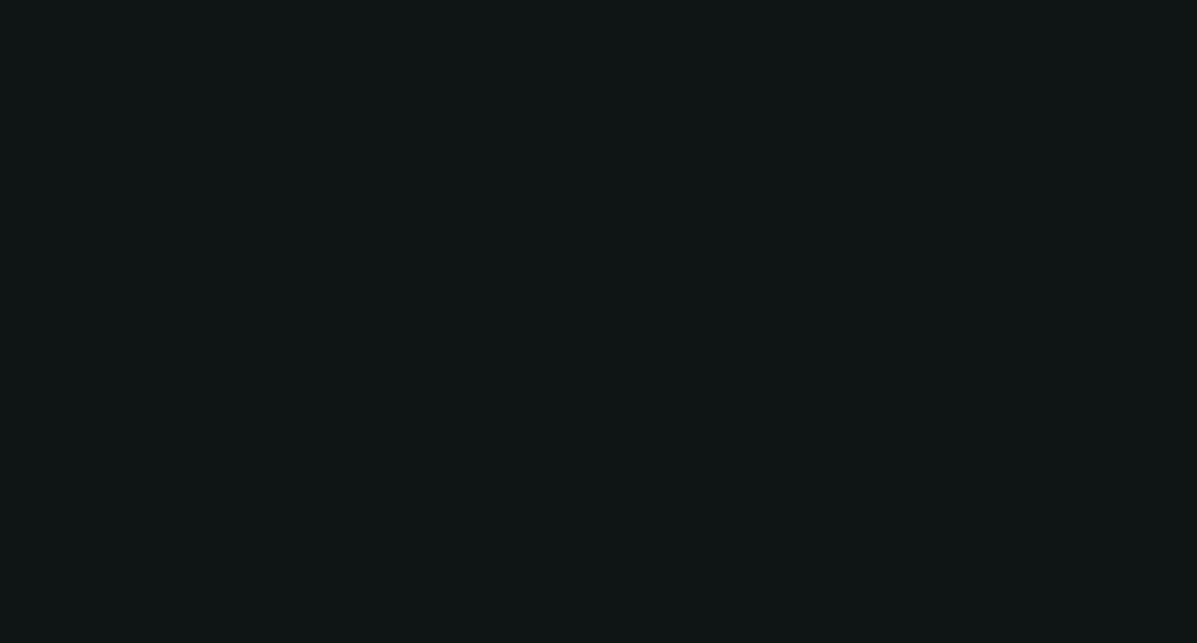
select select "0"
select select "3"
select select "0.1"
select select "4"
select select "0"
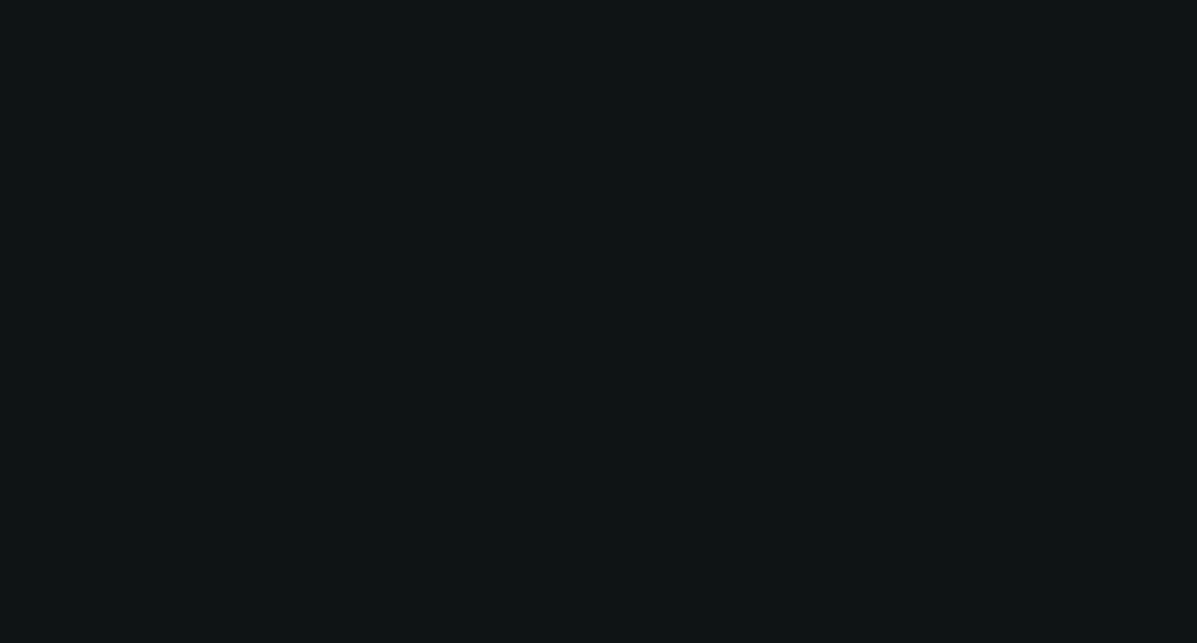
select select "0"
select select "2"
select select "0.1"
select select "4"
select select "0"
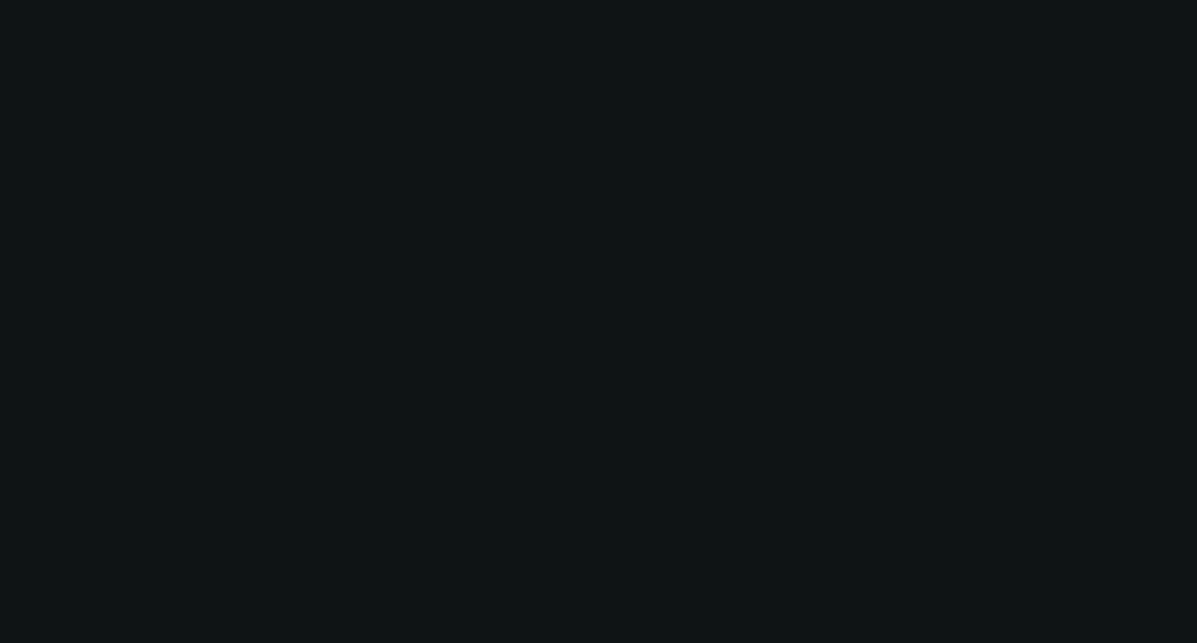
select select "2"
select select "0.1"
select select "4"
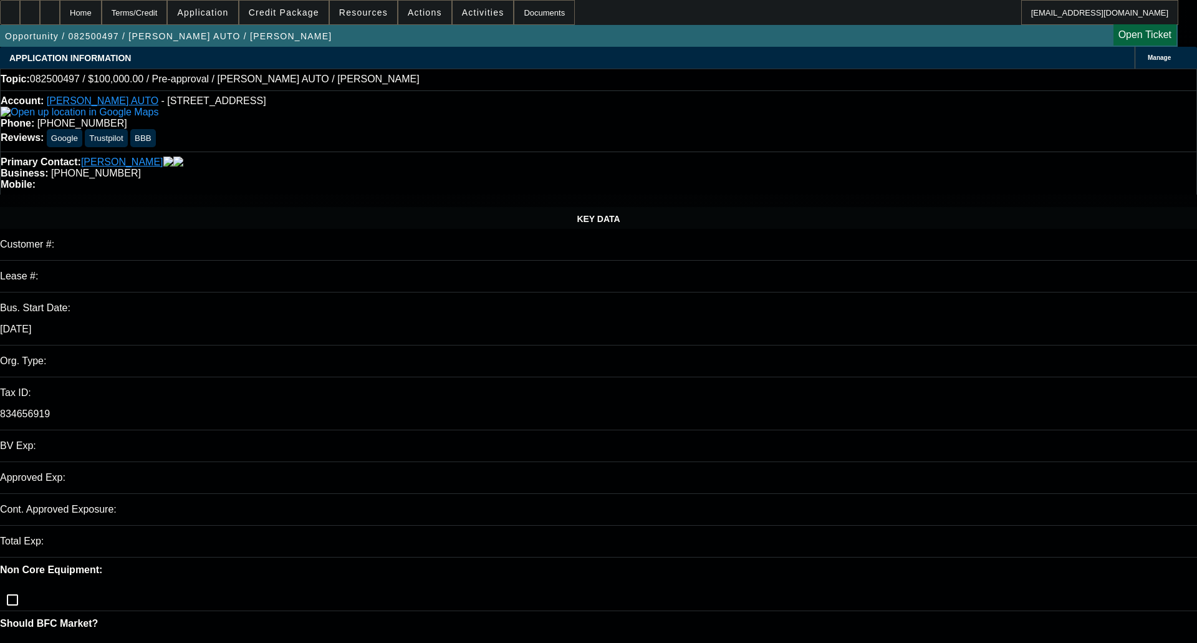
select select "0"
select select "2"
select select "0.1"
select select "4"
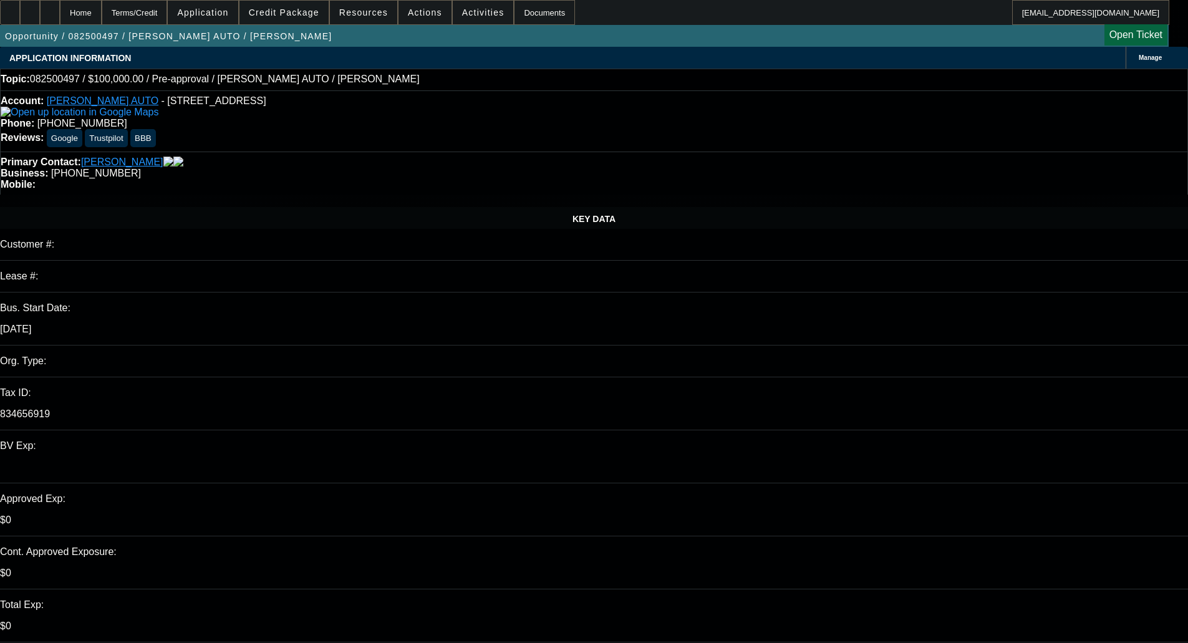
click at [299, 14] on span "Credit Package" at bounding box center [284, 12] width 70 height 10
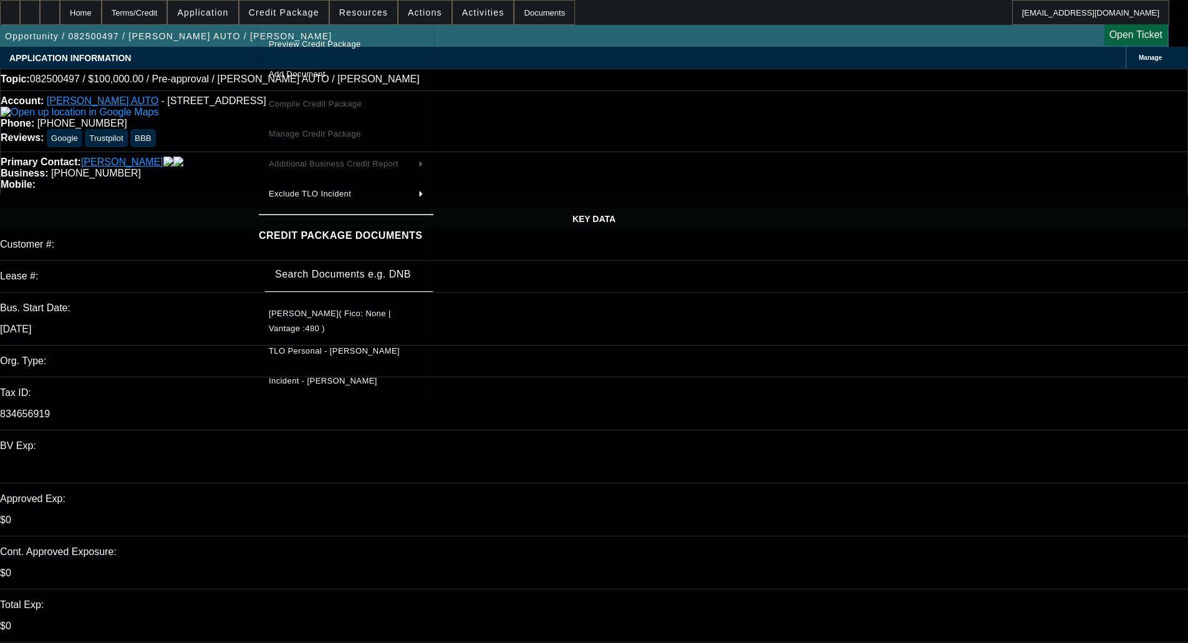
click at [309, 42] on span "Preview Credit Package" at bounding box center [315, 43] width 92 height 9
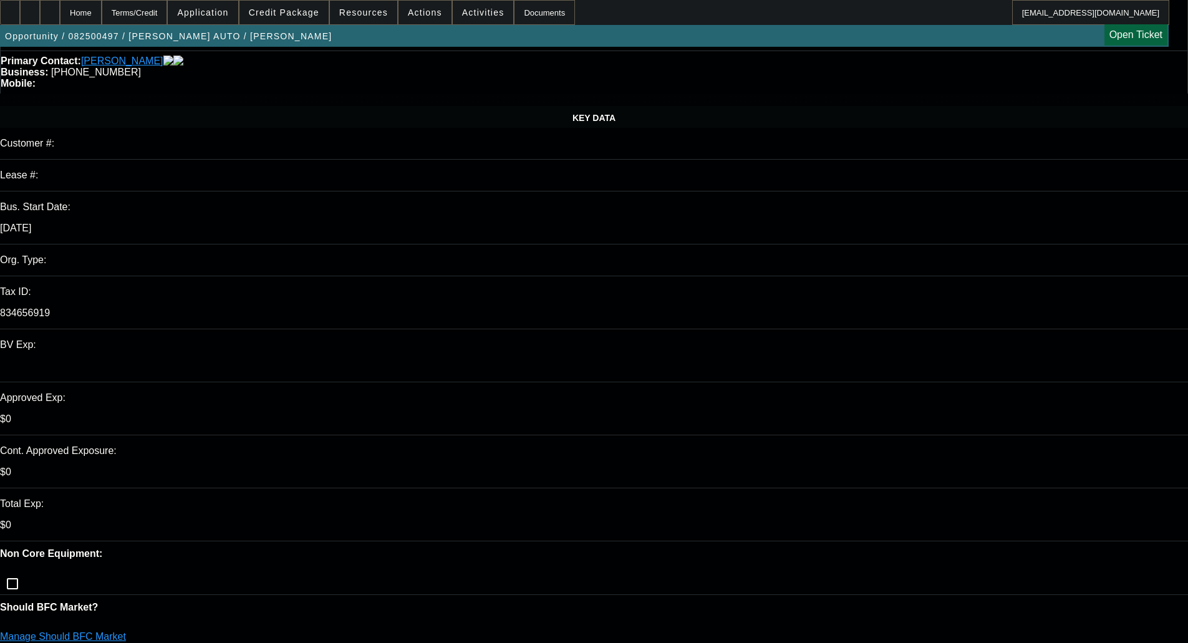
scroll to position [125, 0]
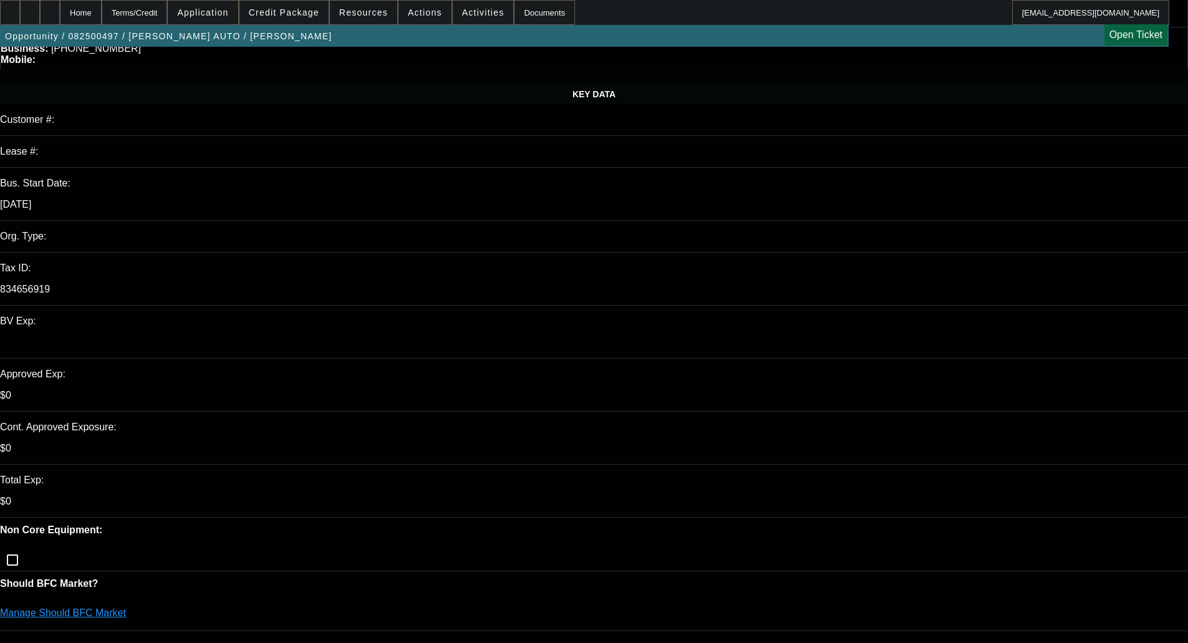
click at [211, 607] on p "Manage Should BFC Market" at bounding box center [594, 612] width 1188 height 11
click at [126, 607] on link "Manage Should BFC Market" at bounding box center [63, 612] width 126 height 11
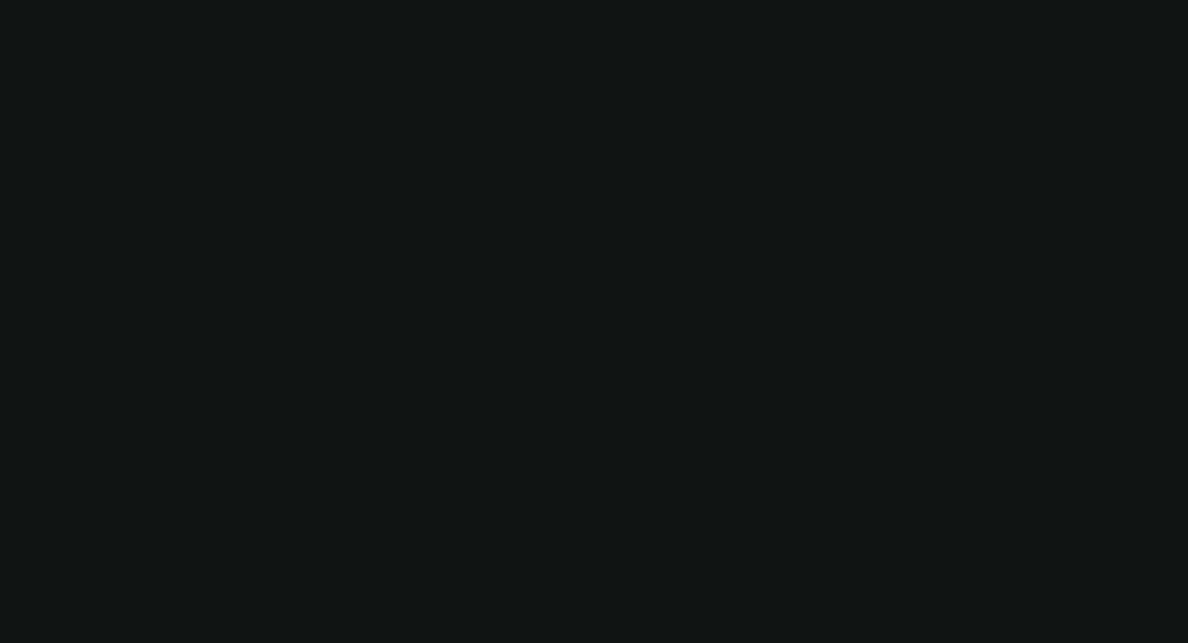
scroll to position [0, 0]
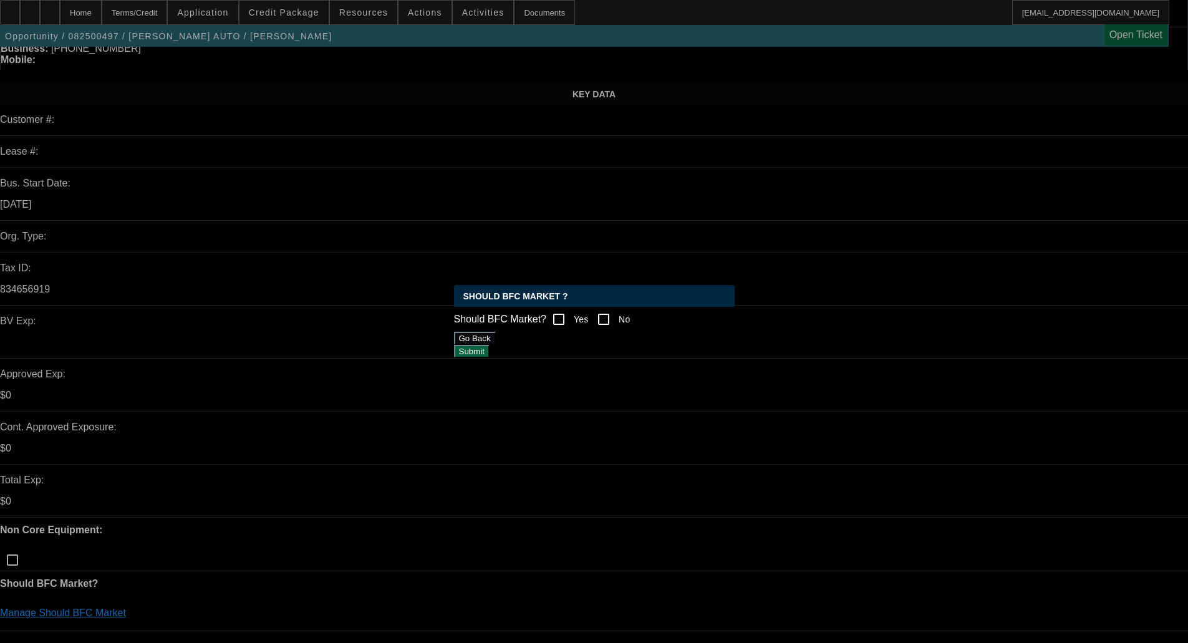
click at [616, 315] on input "No" at bounding box center [603, 319] width 25 height 25
checkbox input "true"
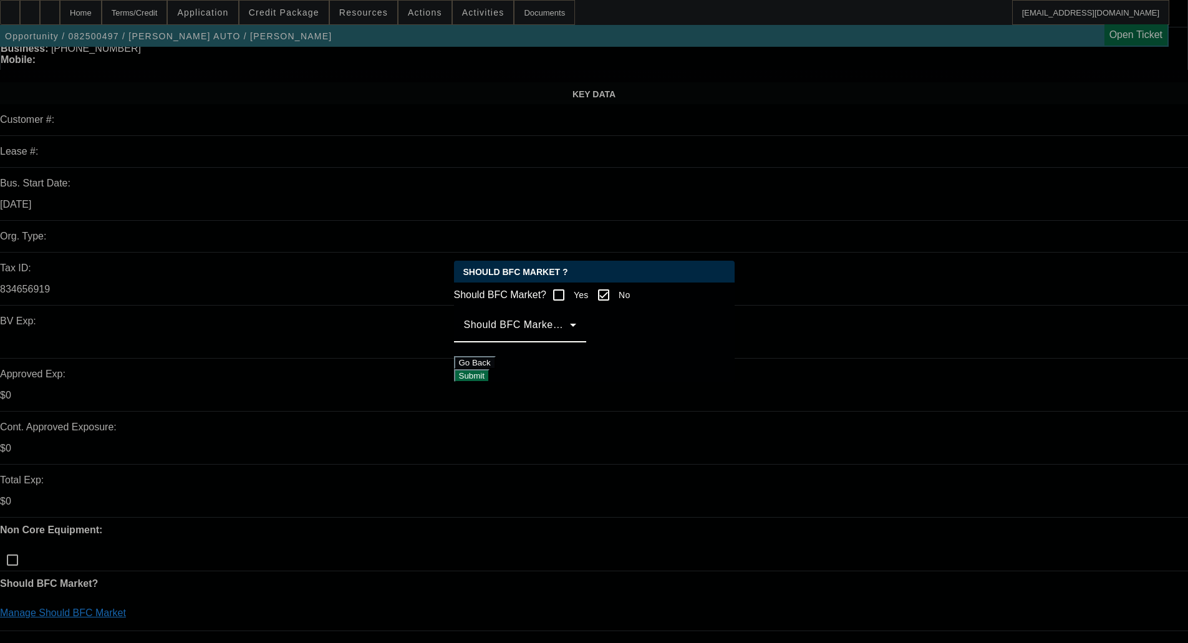
click at [557, 335] on span at bounding box center [517, 329] width 106 height 15
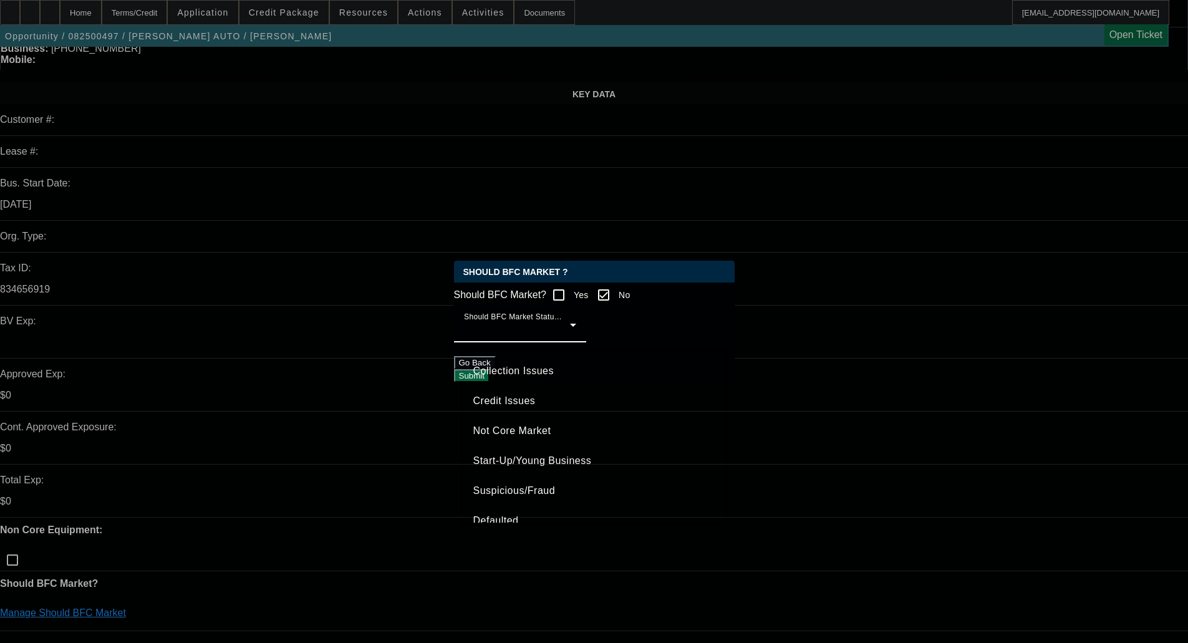
click at [515, 397] on span "Credit Issues" at bounding box center [504, 400] width 62 height 15
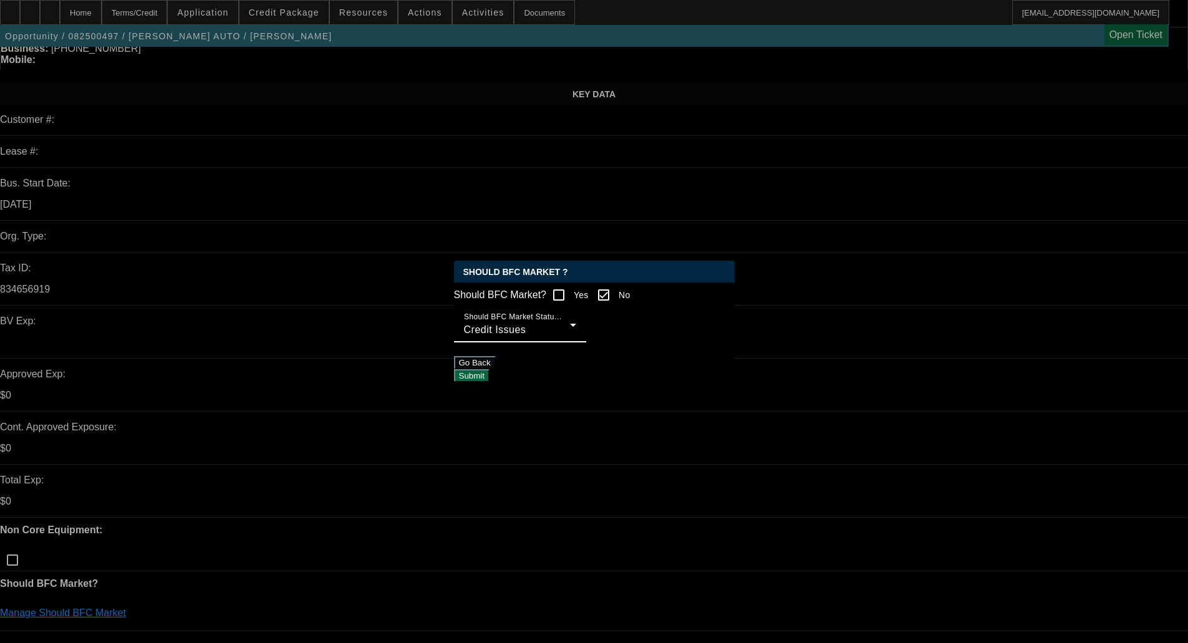
click at [490, 369] on button "Submit" at bounding box center [472, 375] width 36 height 13
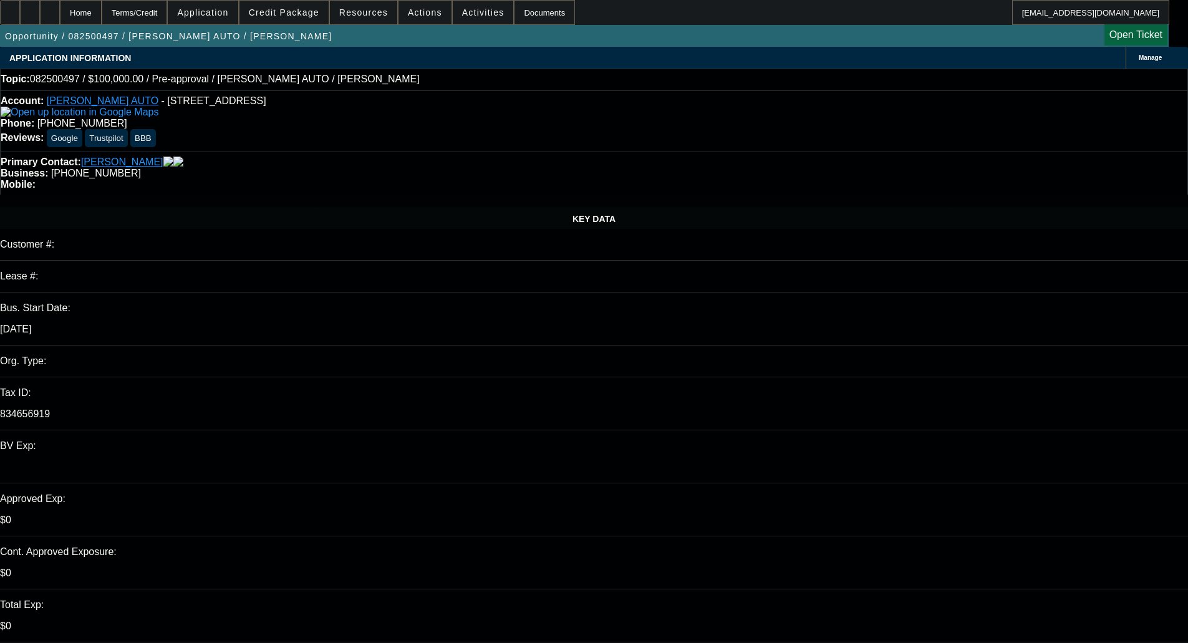
scroll to position [125, 0]
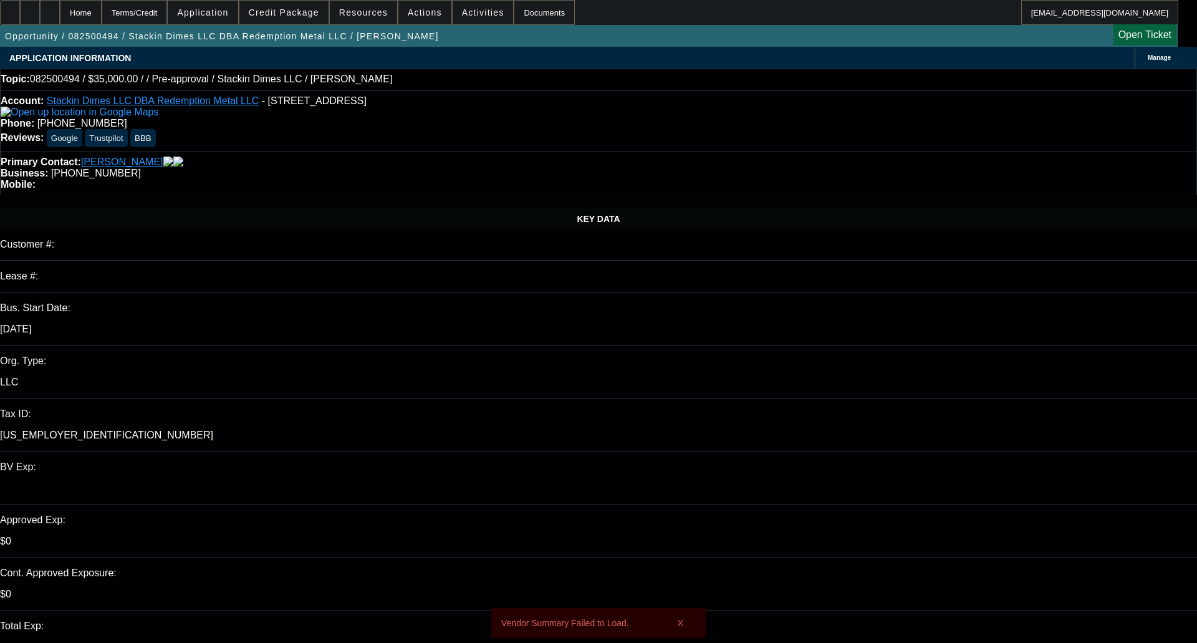
select select "0"
select select "2"
select select "0.1"
select select "4"
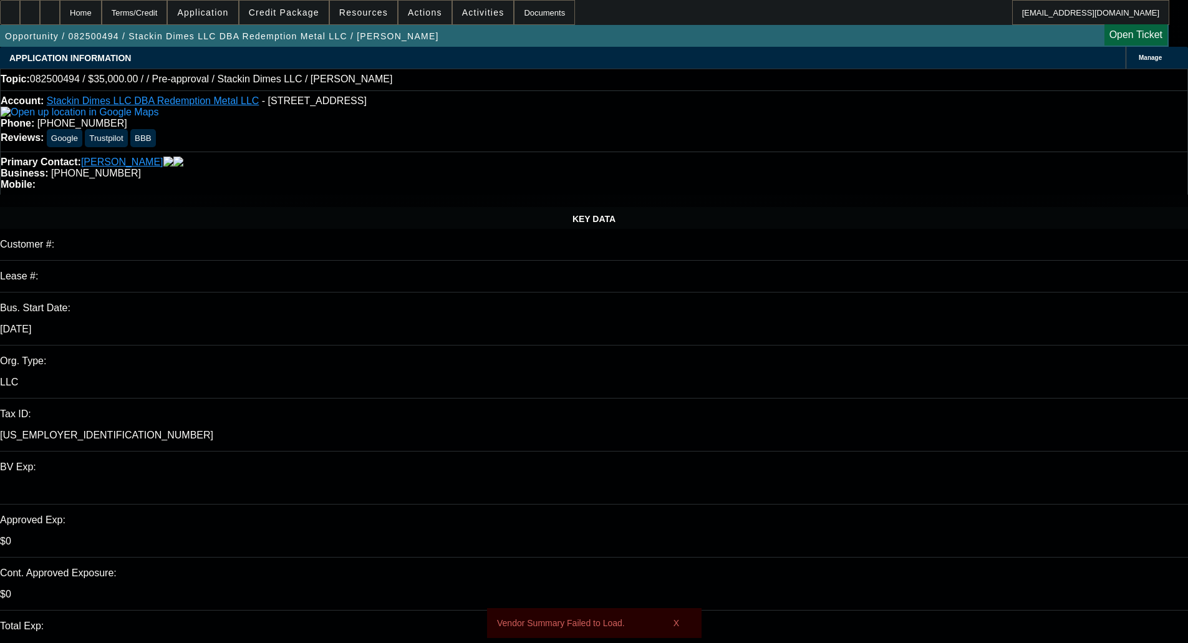
click at [286, 9] on span "Credit Package" at bounding box center [284, 12] width 70 height 10
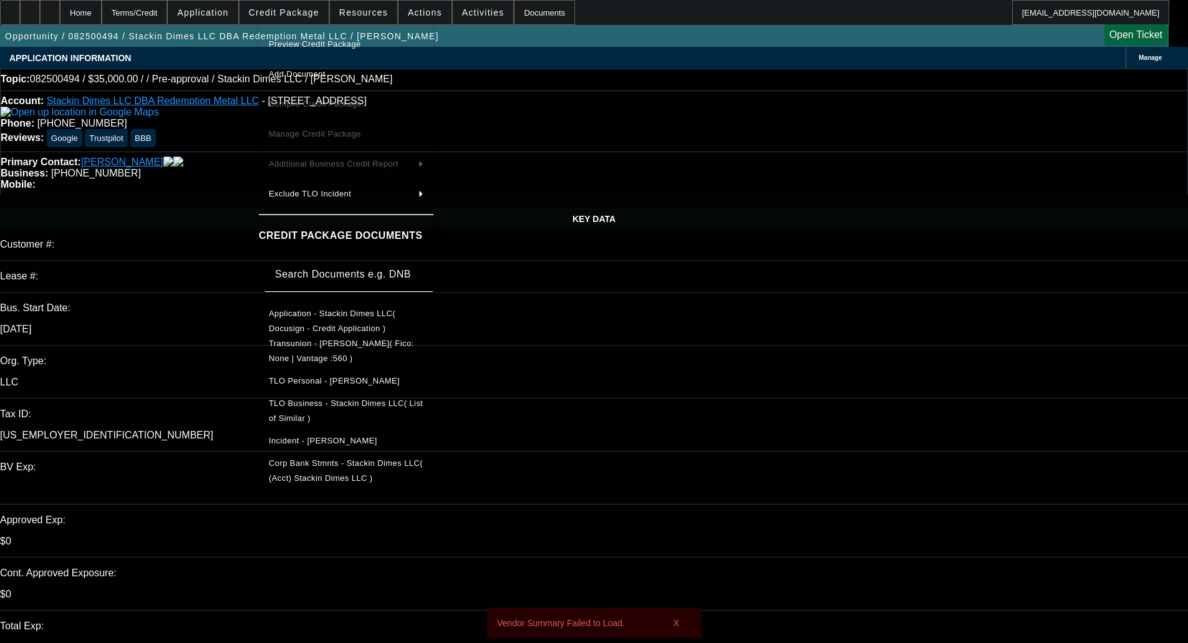
click at [286, 39] on span "Preview Credit Package" at bounding box center [346, 44] width 155 height 15
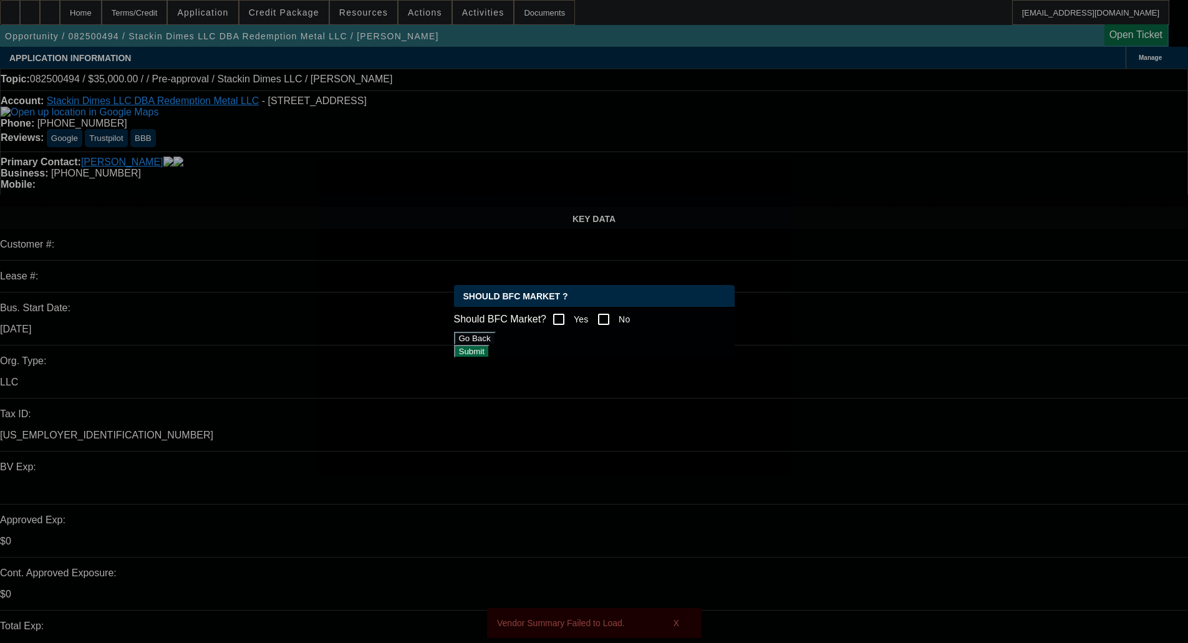
click at [614, 314] on input "No" at bounding box center [603, 319] width 25 height 25
checkbox input "true"
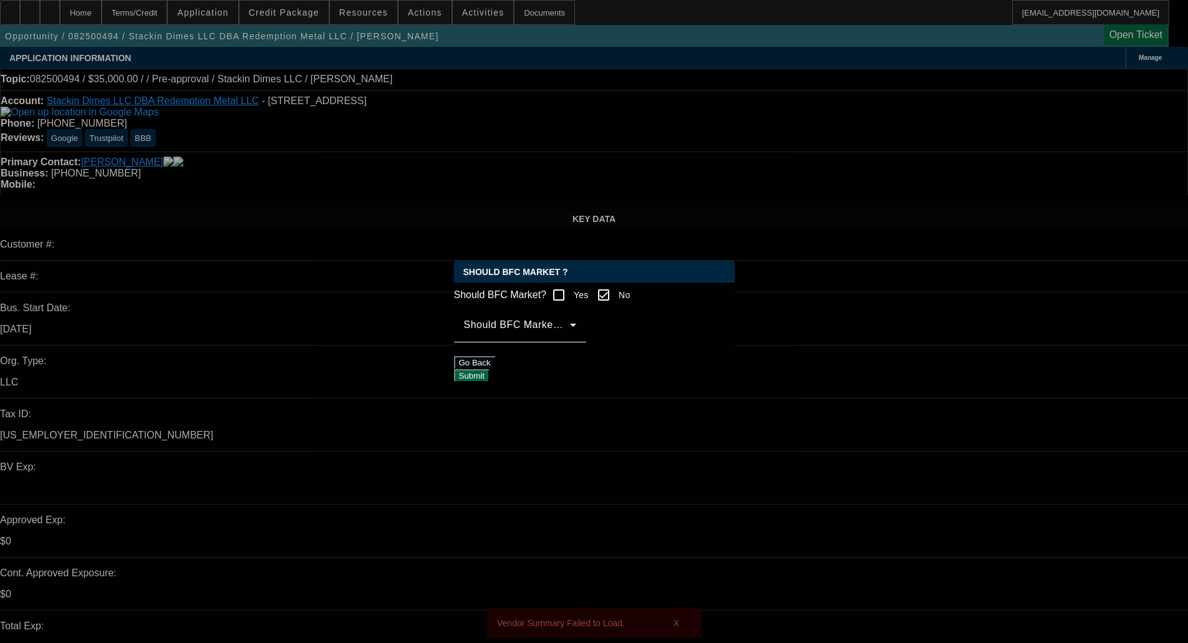
click at [570, 334] on span at bounding box center [517, 329] width 106 height 15
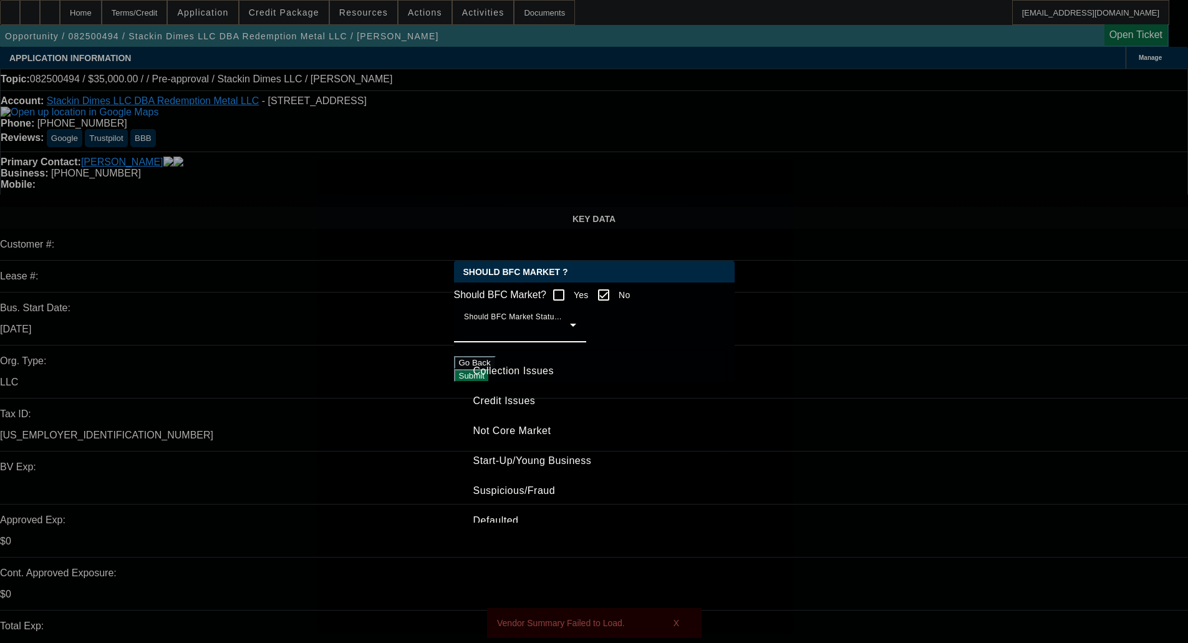
click at [519, 397] on span "Credit Issues" at bounding box center [504, 400] width 62 height 15
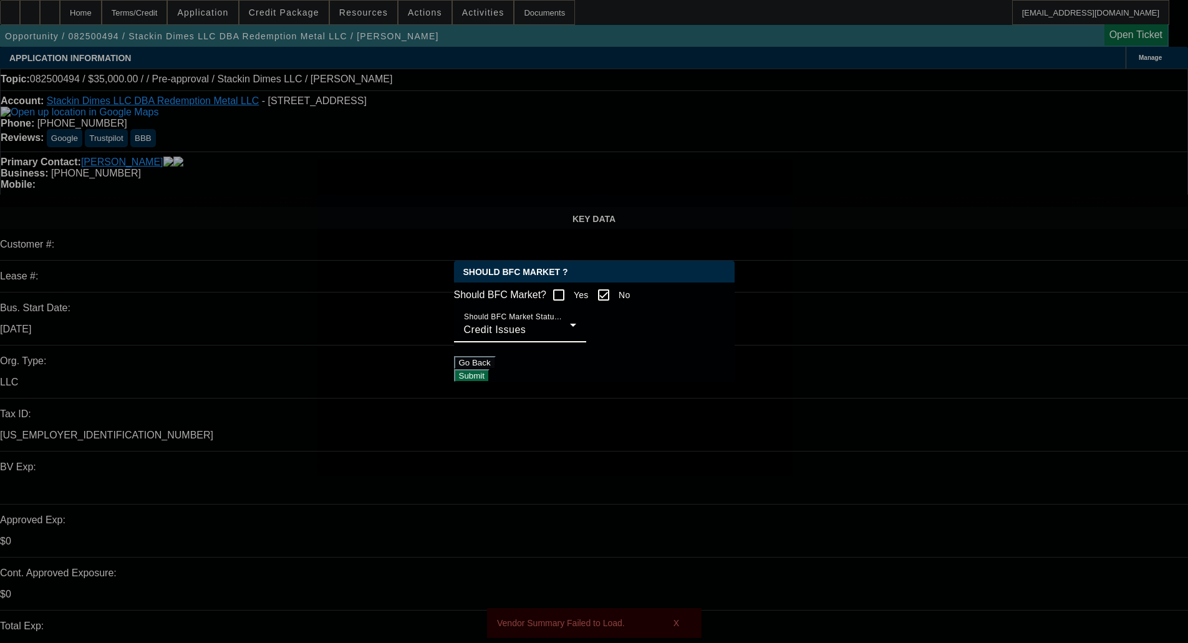
click at [490, 369] on button "Submit" at bounding box center [472, 375] width 36 height 13
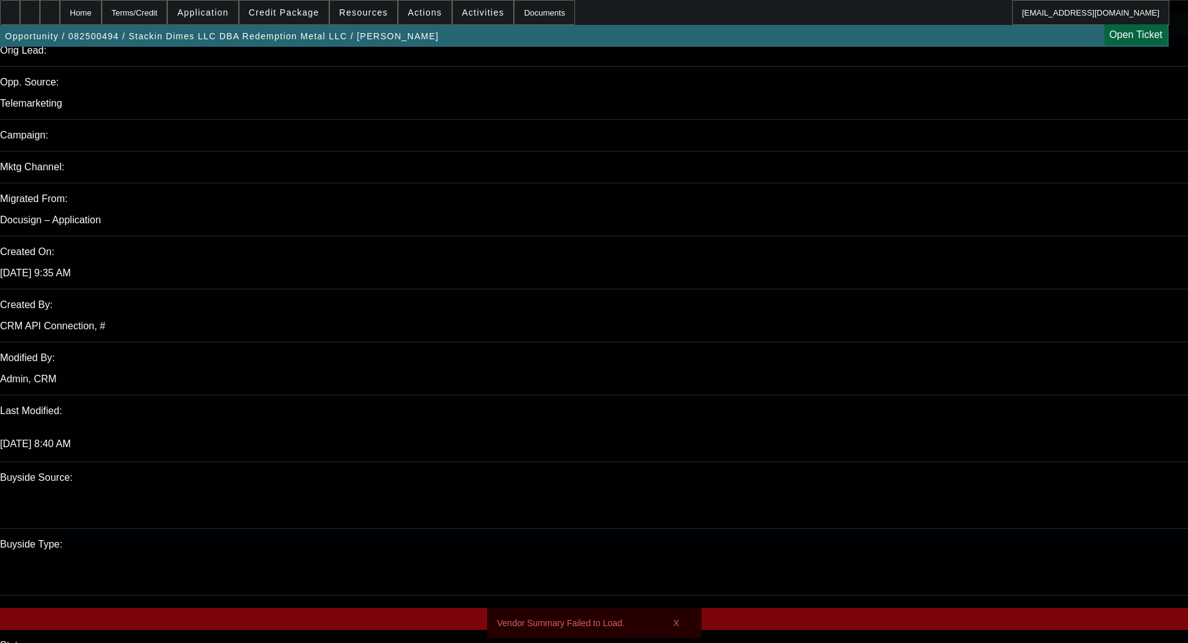
scroll to position [811, 0]
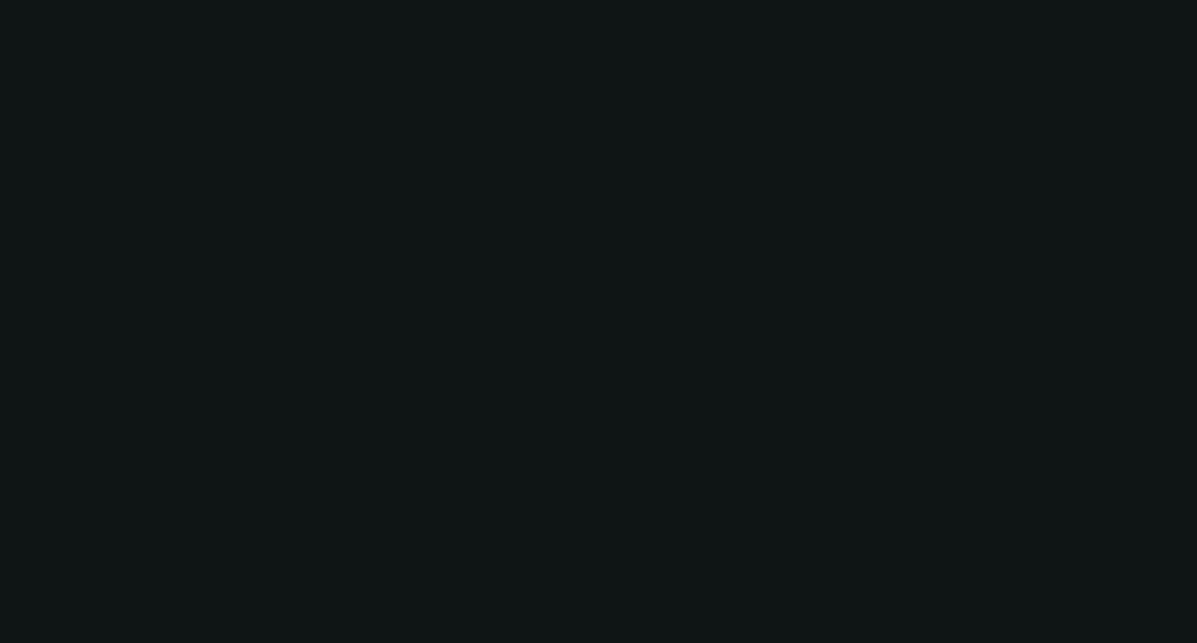
select select "0"
select select "2"
select select "0.1"
select select "4"
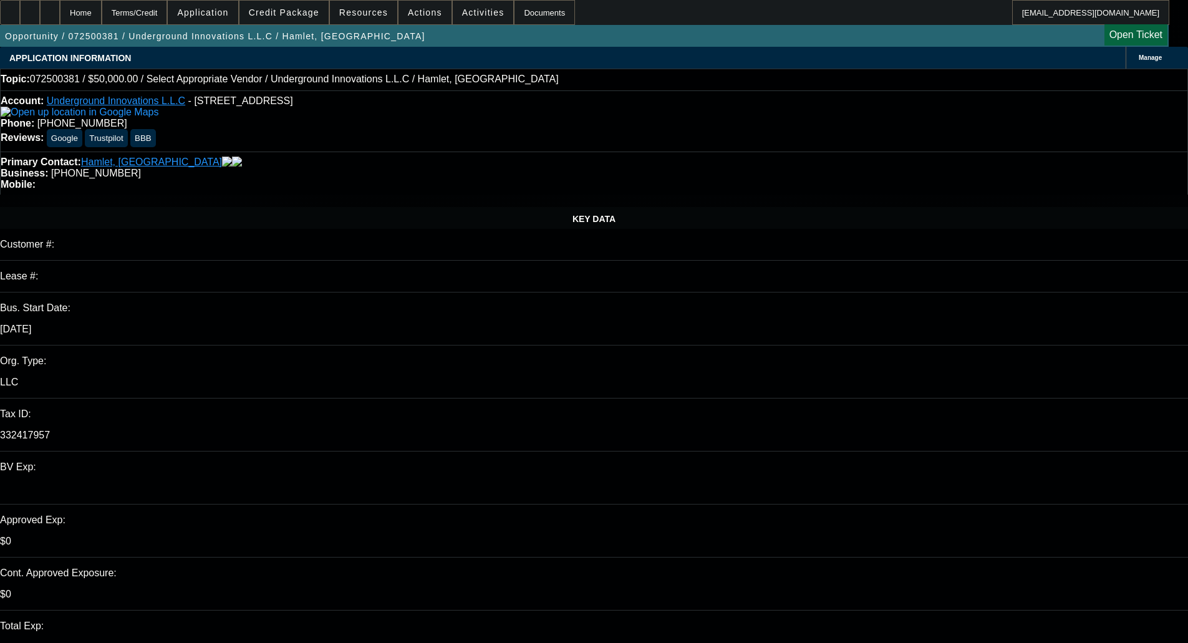
click at [301, 16] on span "Credit Package" at bounding box center [284, 12] width 70 height 10
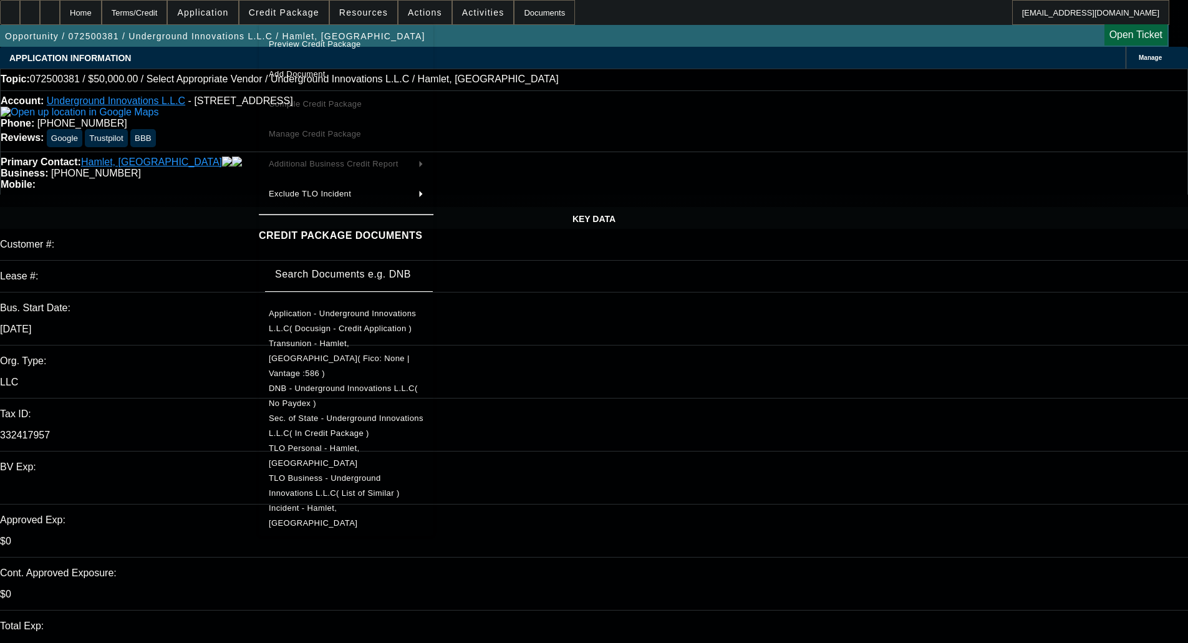
click at [309, 44] on span "Preview Credit Package" at bounding box center [315, 43] width 92 height 9
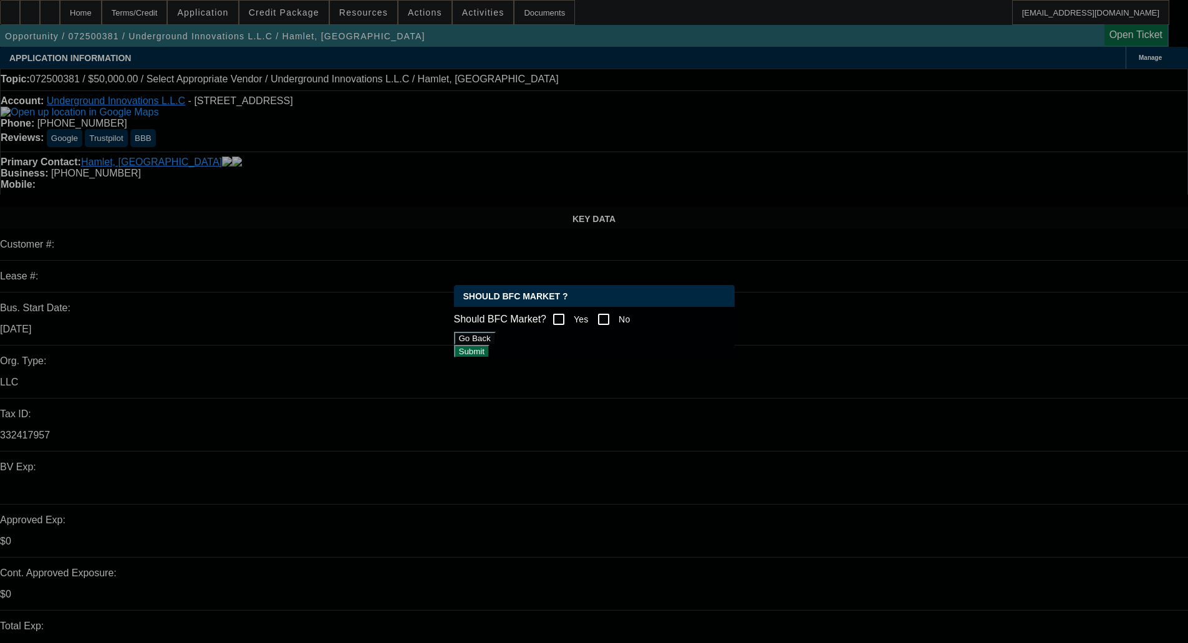
click at [616, 316] on input "No" at bounding box center [603, 319] width 25 height 25
checkbox input "true"
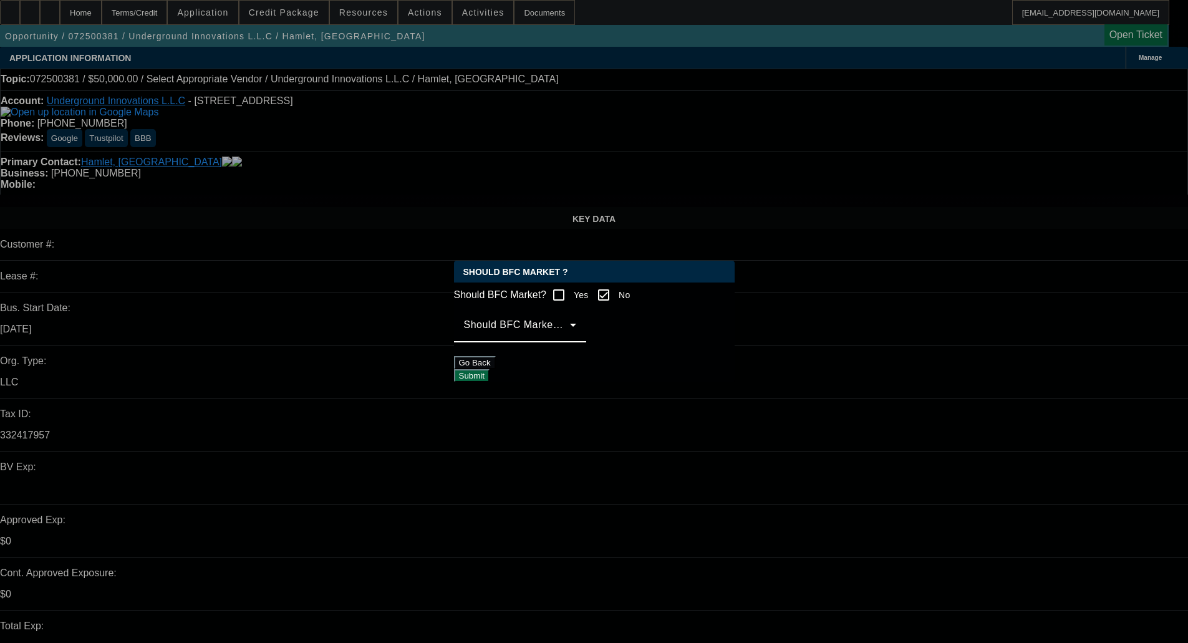
click at [557, 335] on span at bounding box center [517, 329] width 106 height 15
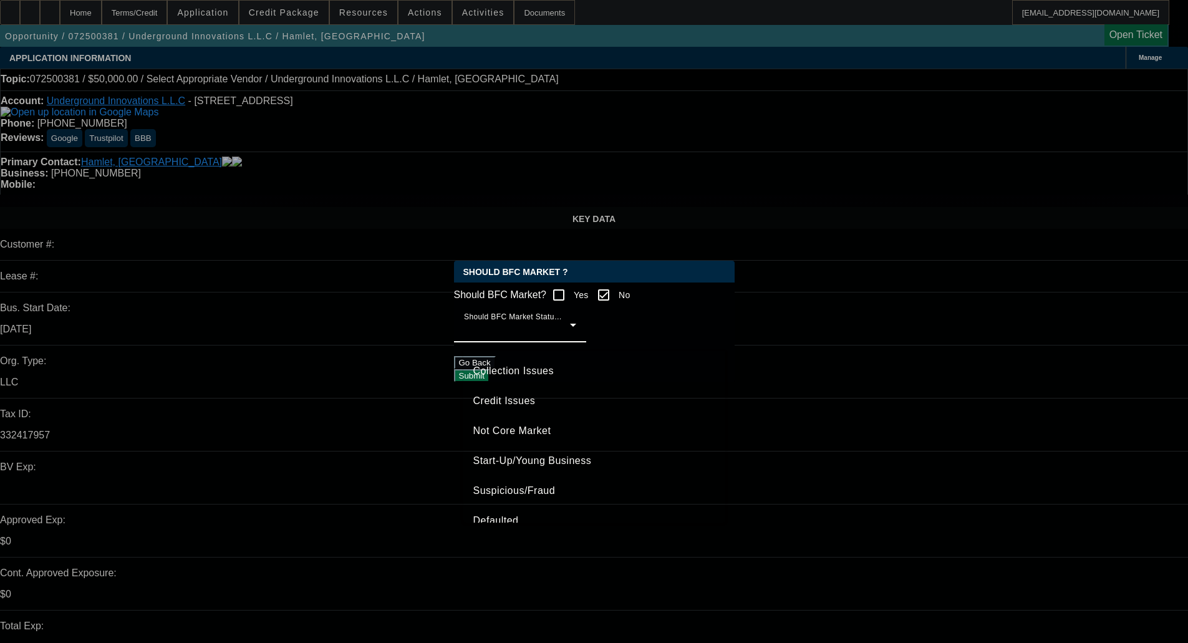
click at [517, 399] on span "Credit Issues" at bounding box center [504, 400] width 62 height 15
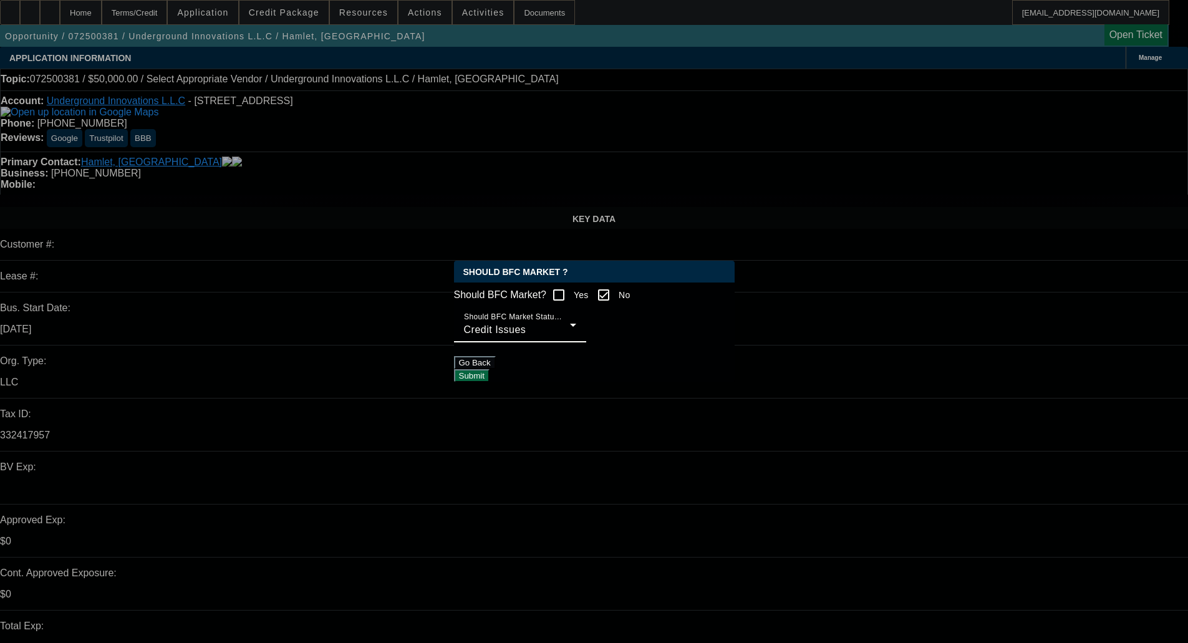
click at [490, 373] on button "Submit" at bounding box center [472, 375] width 36 height 13
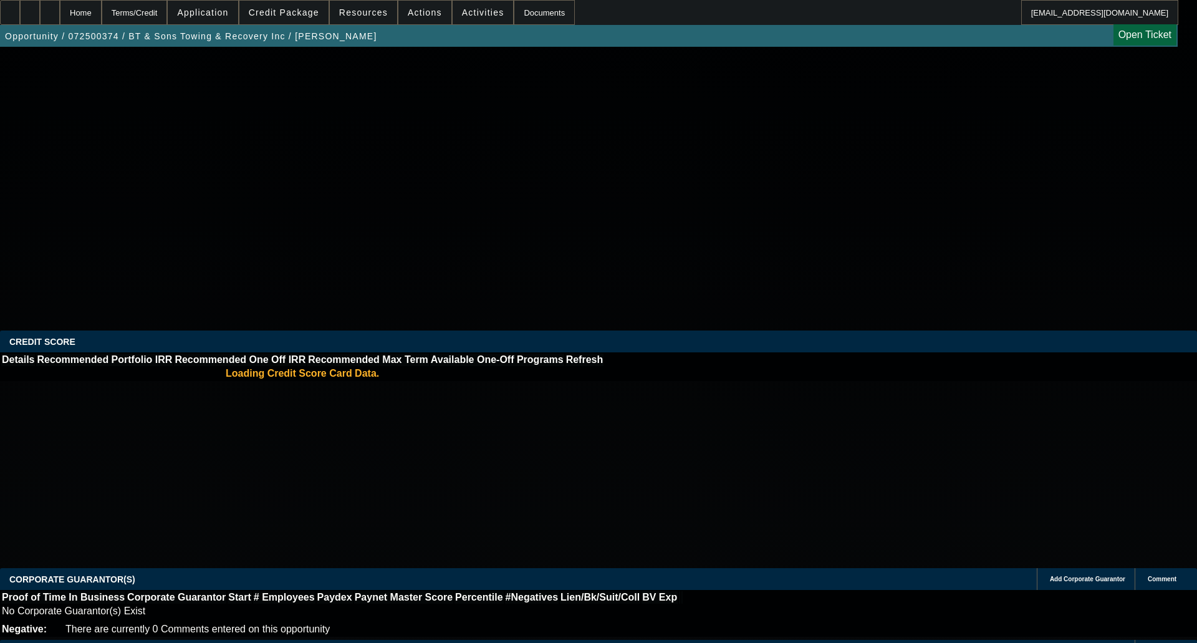
select select "0"
select select "2"
select select "0.1"
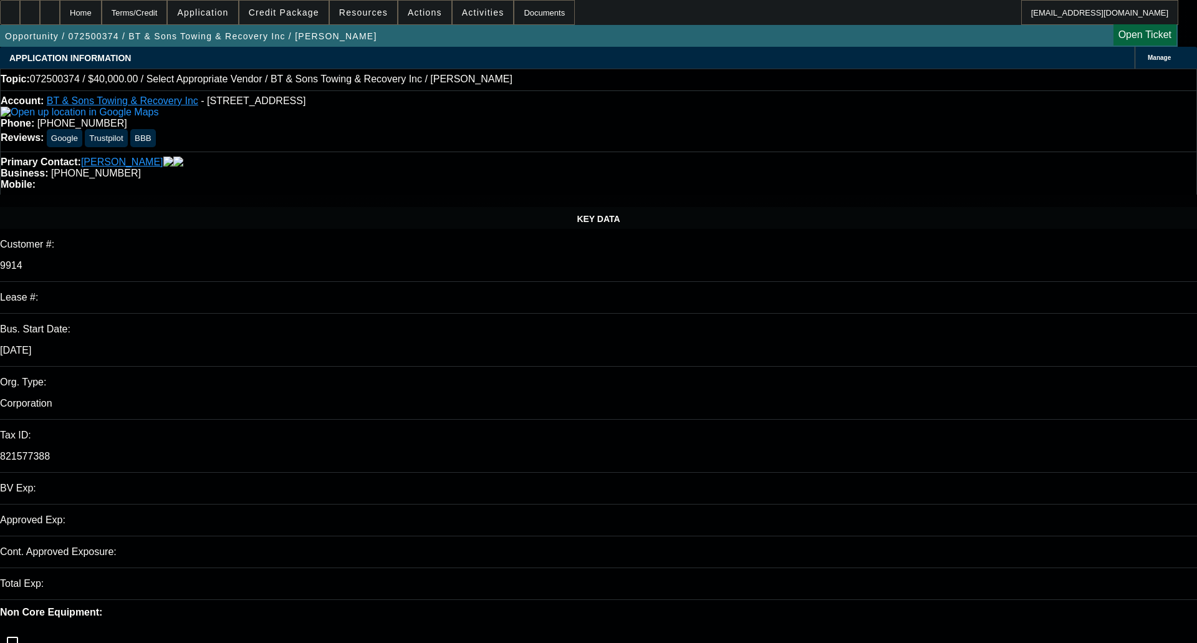
select select "1"
select select "2"
select select "4"
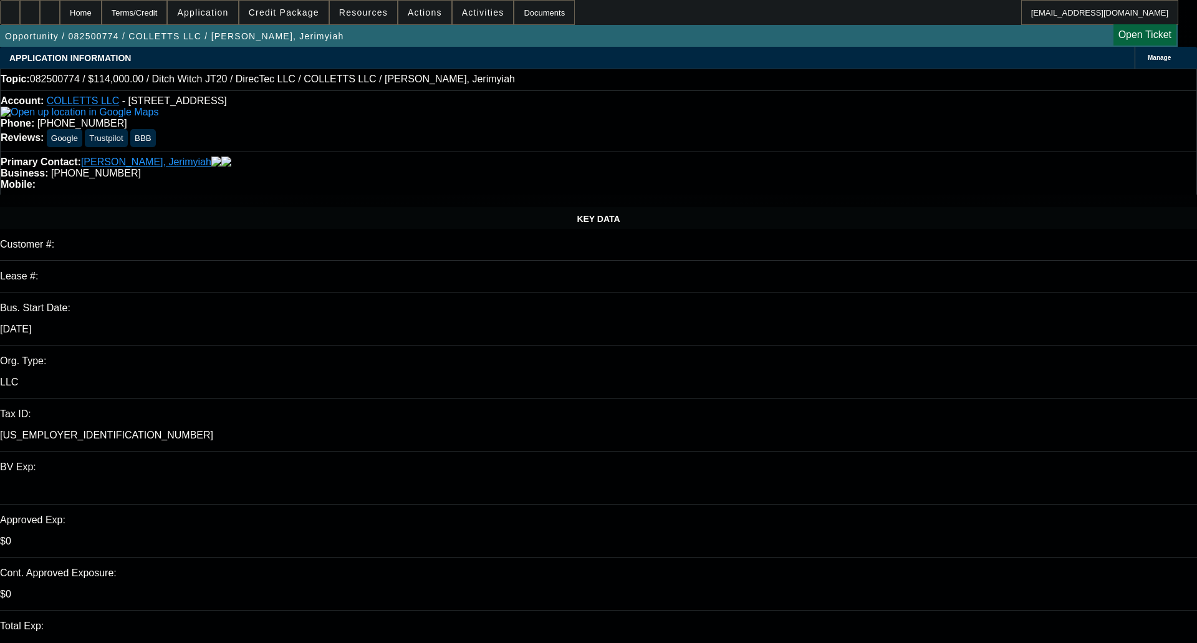
select select "2"
select select "0"
select select "6"
select select "2"
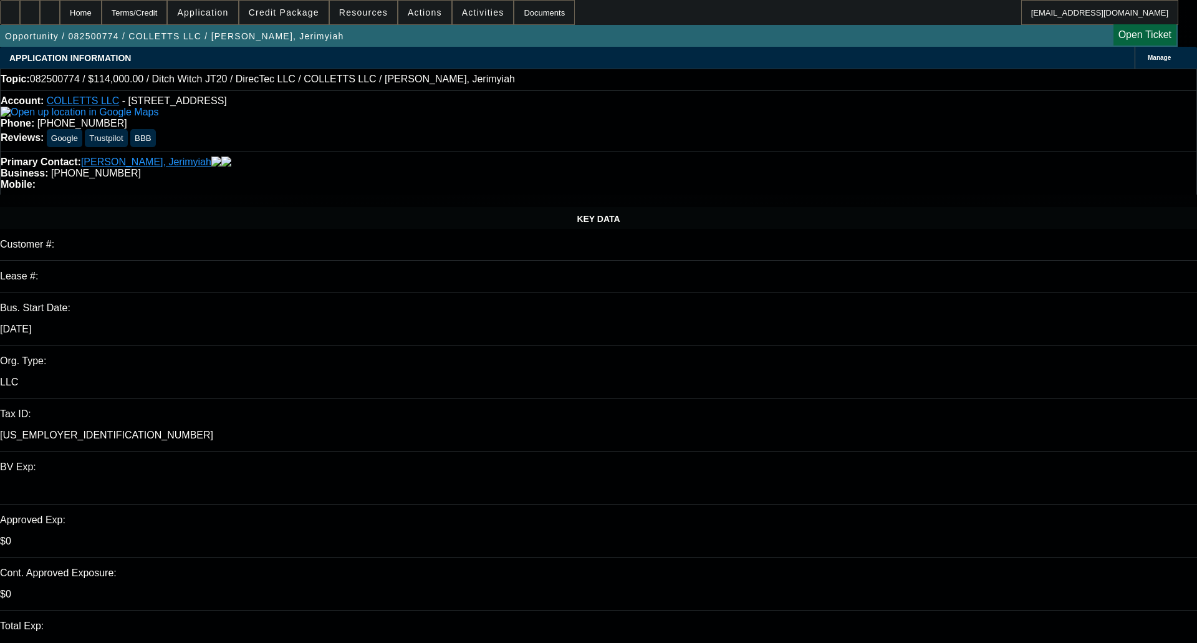
select select "2"
select select "0"
select select "6"
click at [284, 13] on span "Credit Package" at bounding box center [284, 12] width 70 height 10
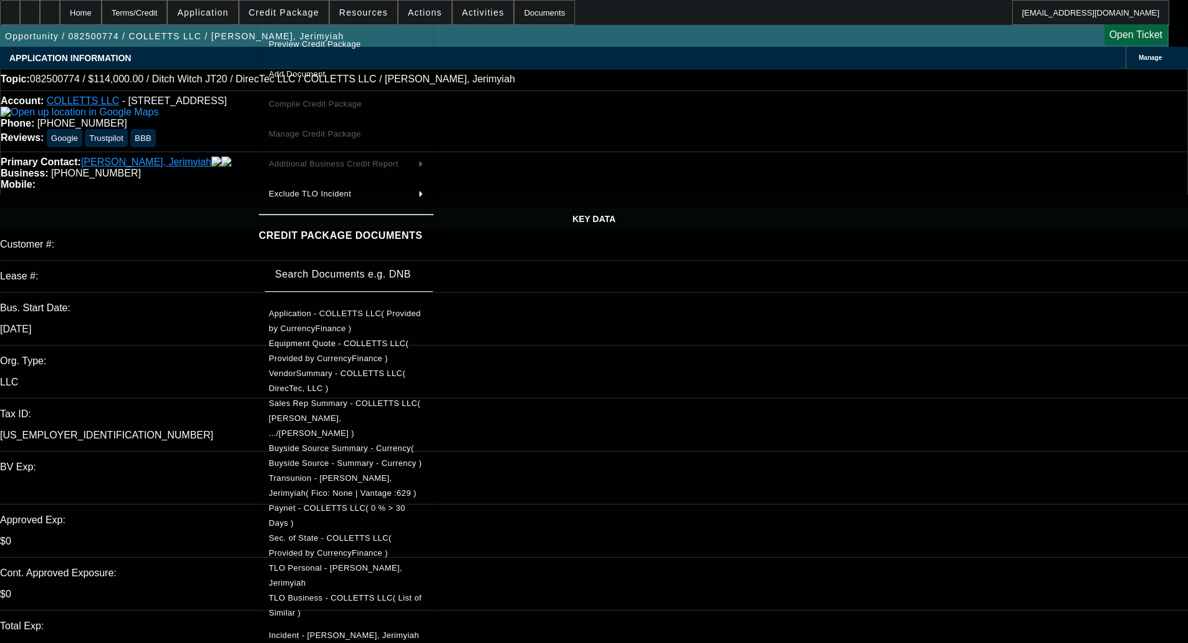
click at [300, 32] on button "Preview Credit Package" at bounding box center [346, 44] width 175 height 30
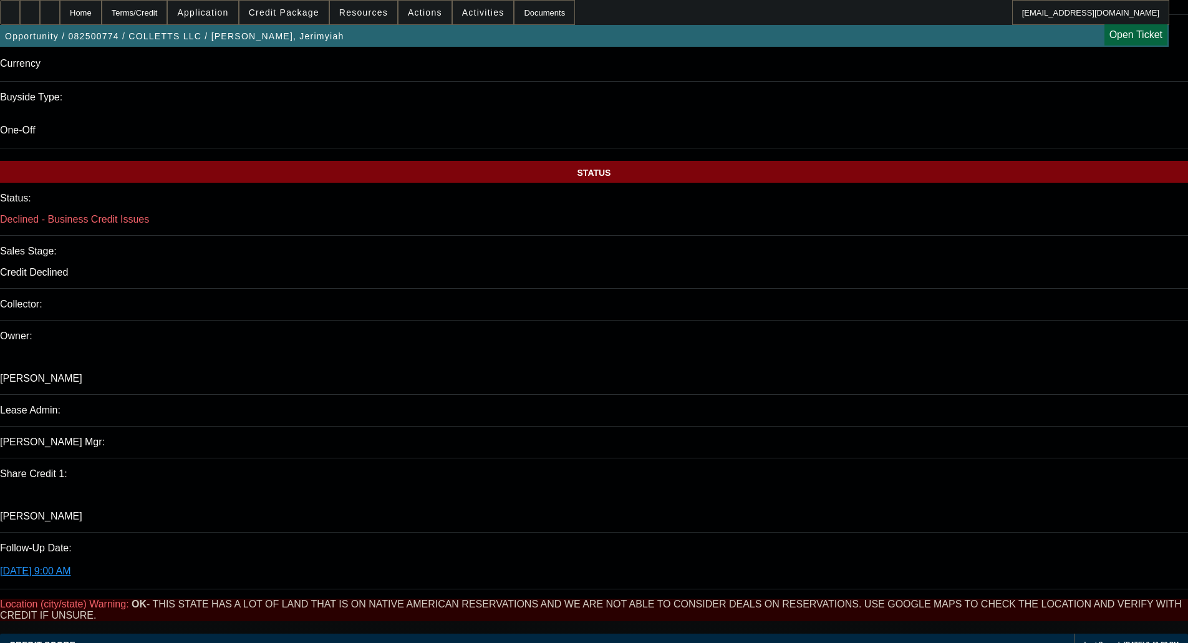
scroll to position [1263, 0]
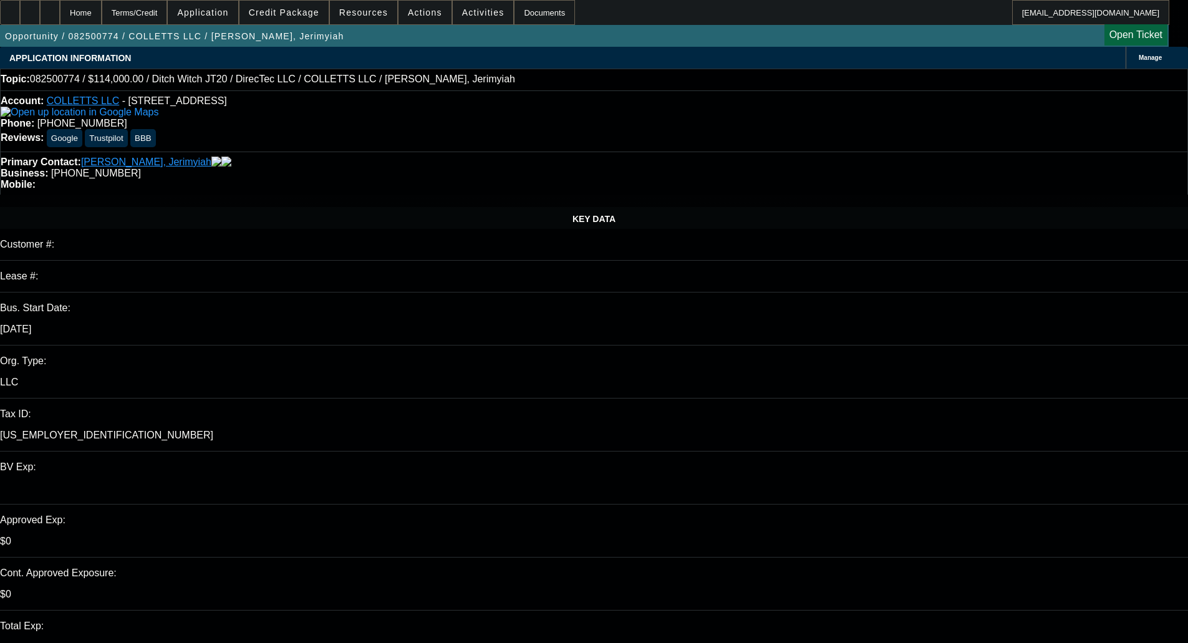
scroll to position [125, 0]
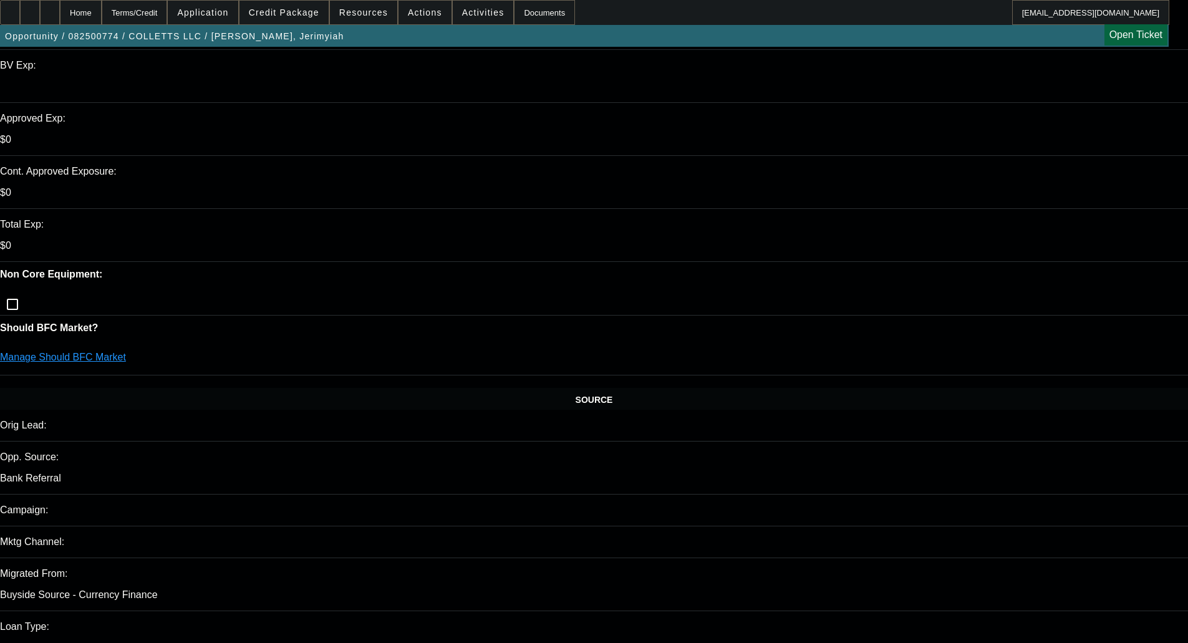
scroll to position [437, 0]
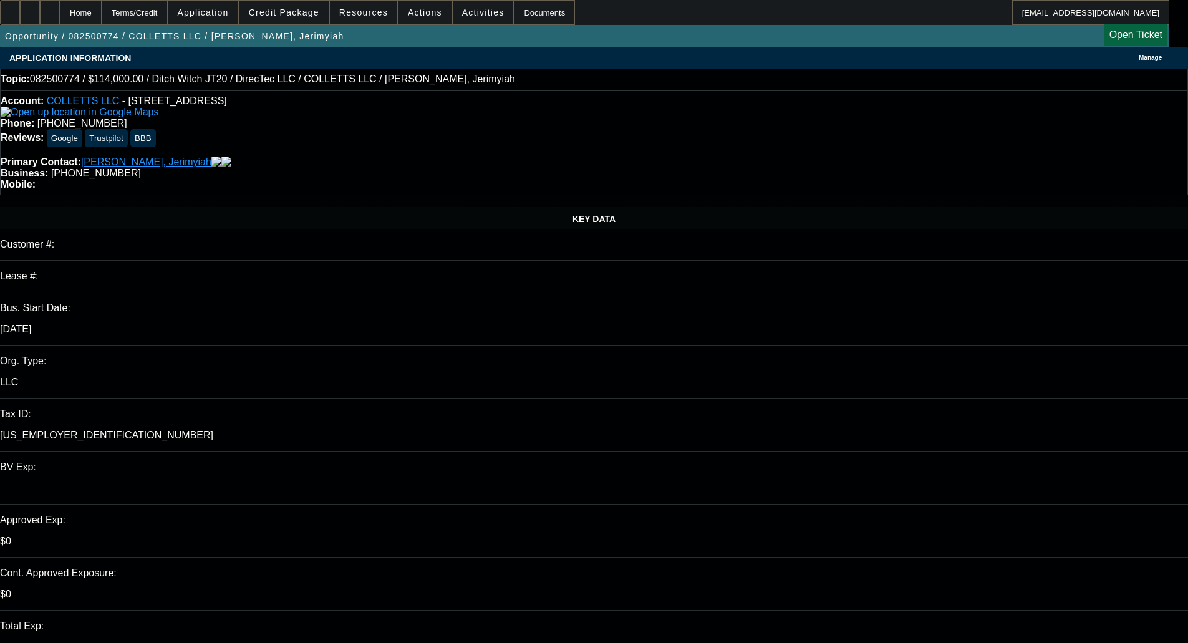
scroll to position [374, 0]
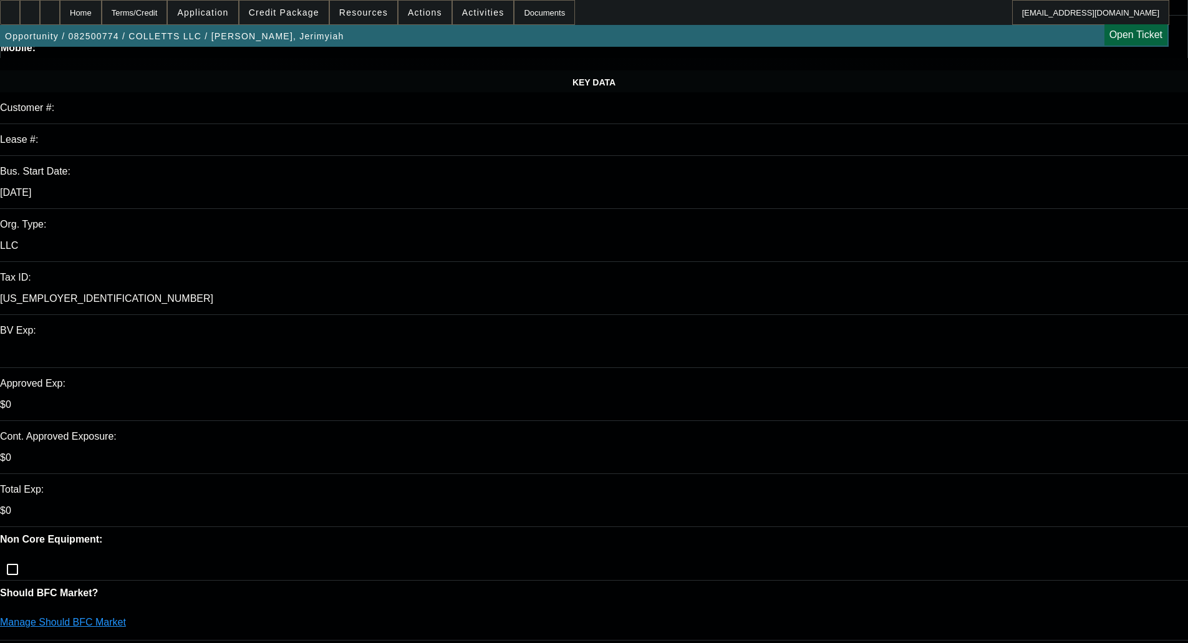
scroll to position [249, 0]
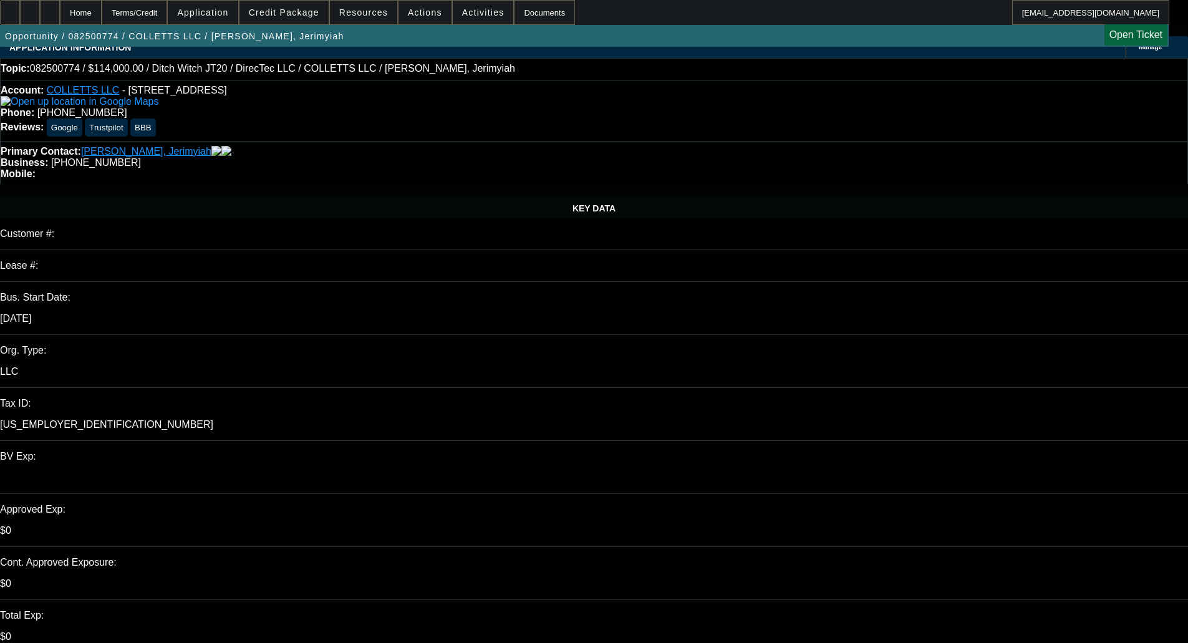
scroll to position [0, 0]
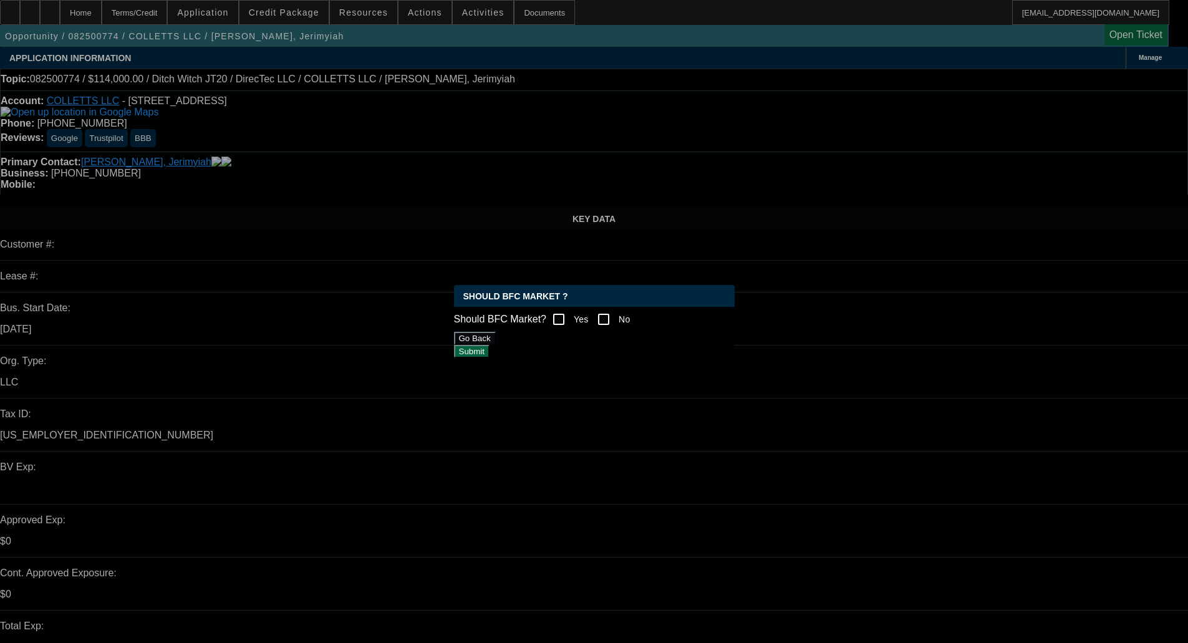
click at [566, 316] on input "Yes" at bounding box center [558, 319] width 25 height 25
checkbox input "true"
click at [490, 350] on button "Submit" at bounding box center [472, 351] width 36 height 13
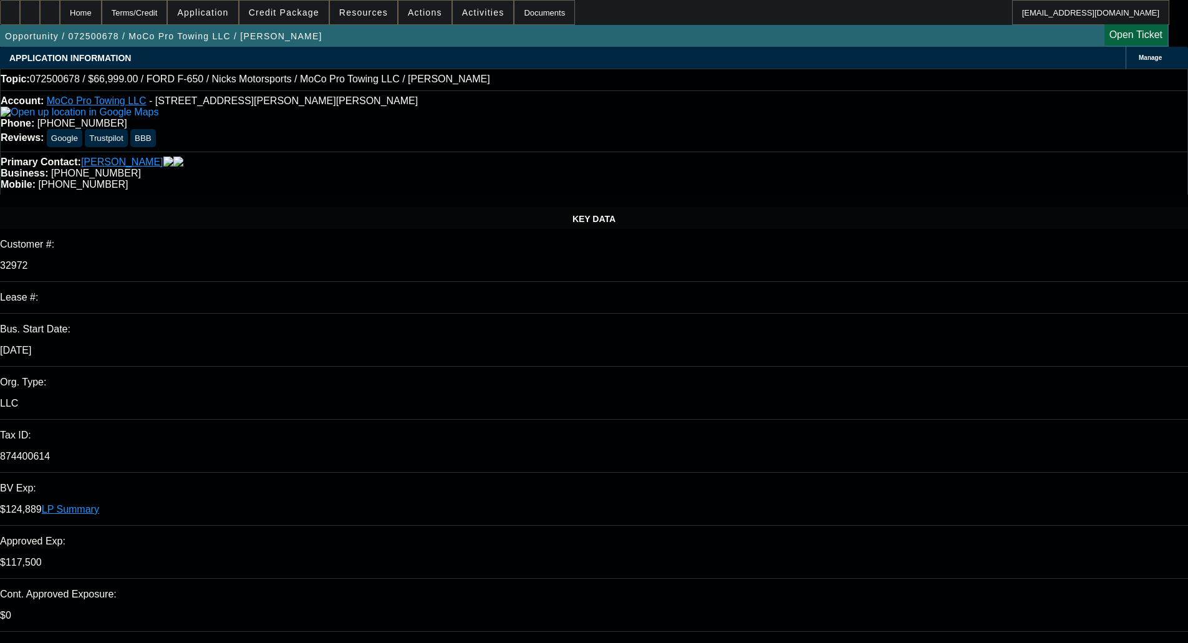
select select "0"
select select "6"
select select "0"
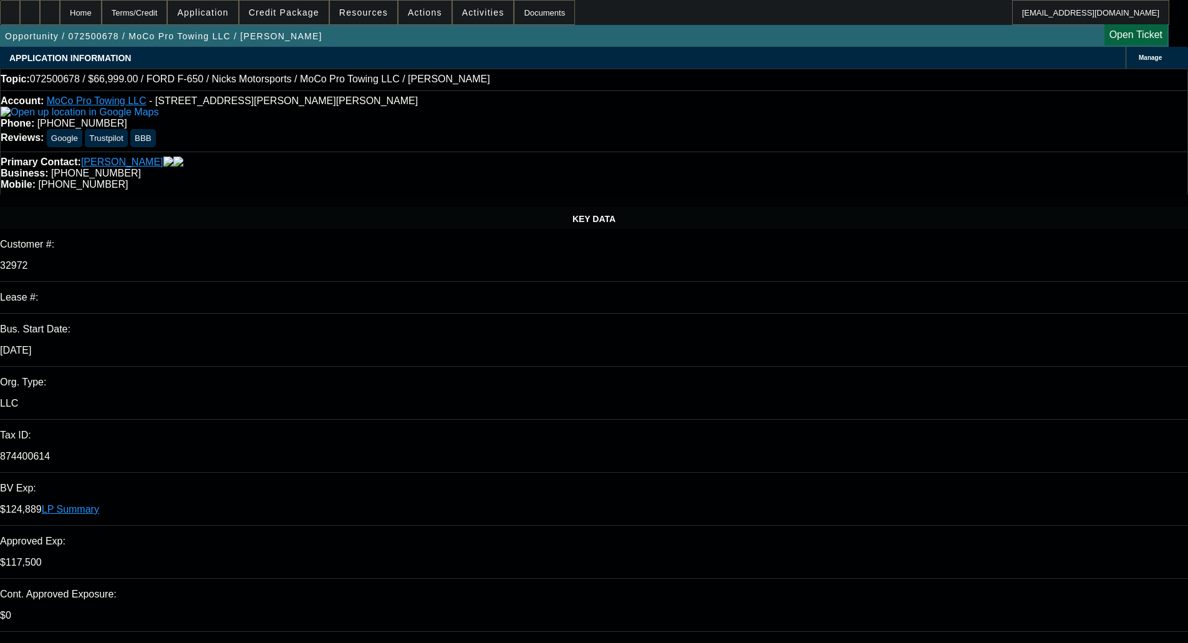
select select "0"
select select "6"
select select "0"
select select "2"
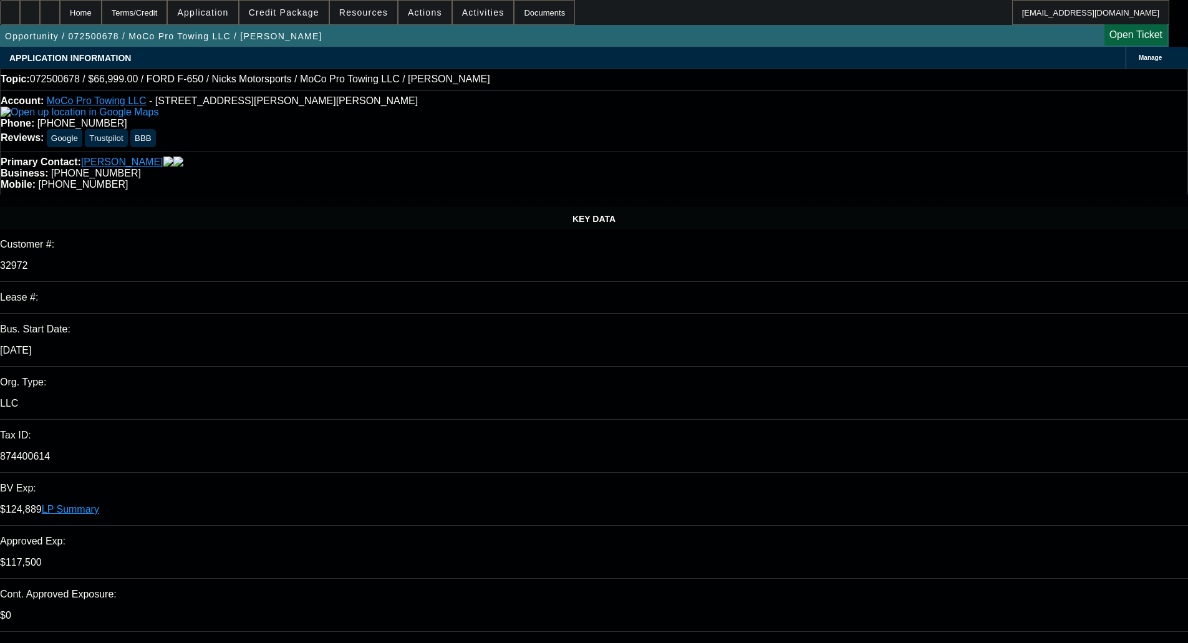
select select "0"
select select "6"
select select "0"
select select "2"
select select "0"
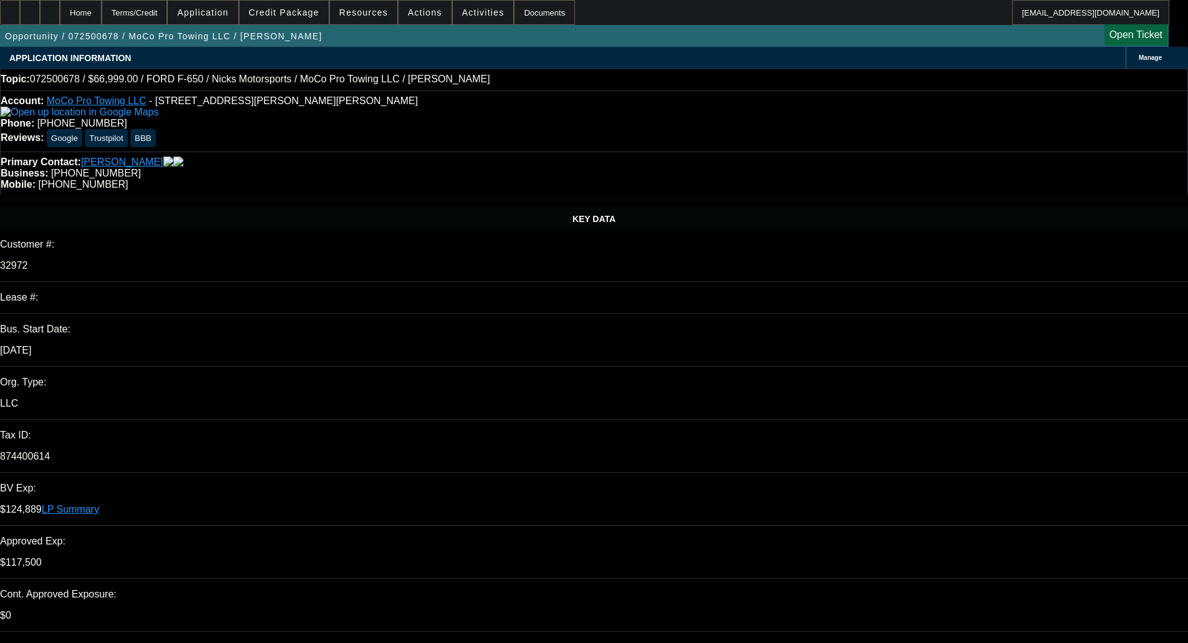
select select "6"
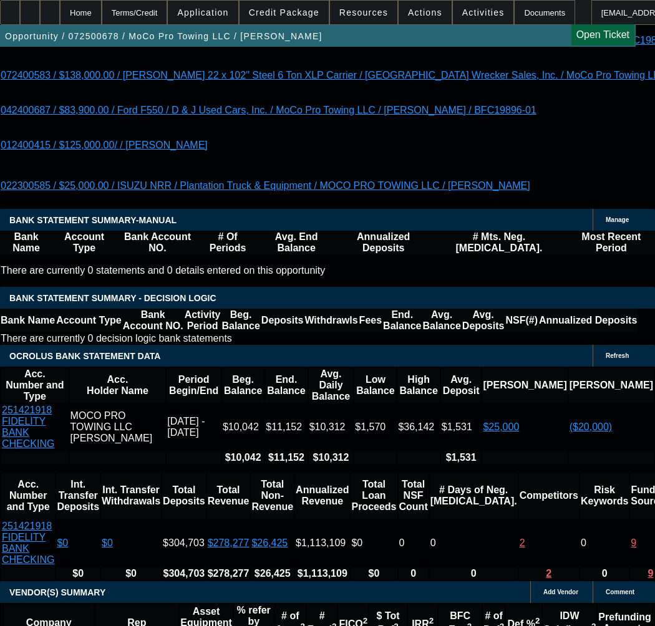
scroll to position [2494, 0]
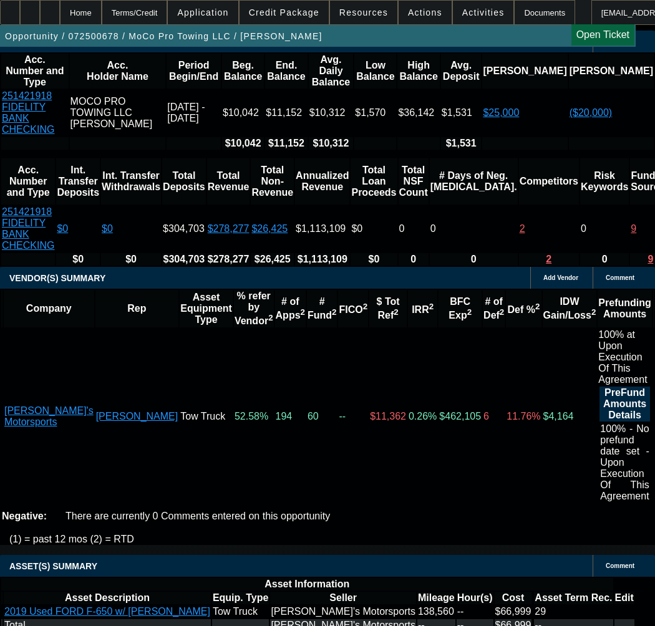
scroll to position [2806, 0]
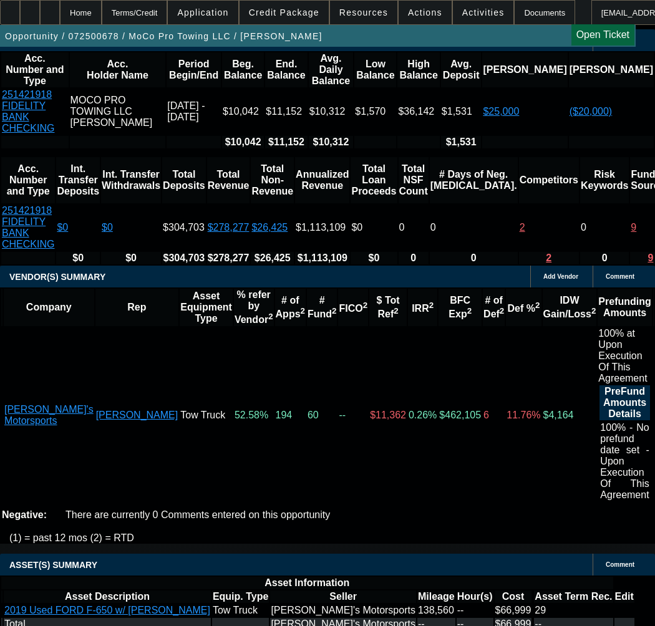
drag, startPoint x: 229, startPoint y: 379, endPoint x: 239, endPoint y: 415, distance: 37.4
select select "9"
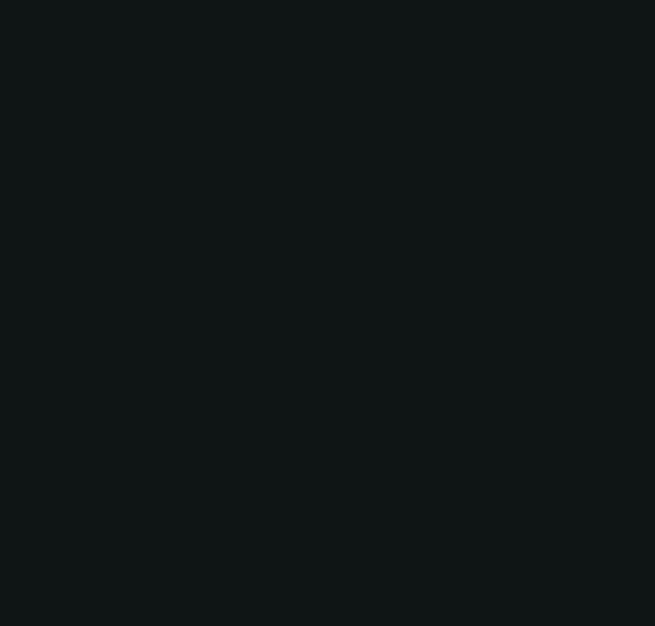
scroll to position [0, 0]
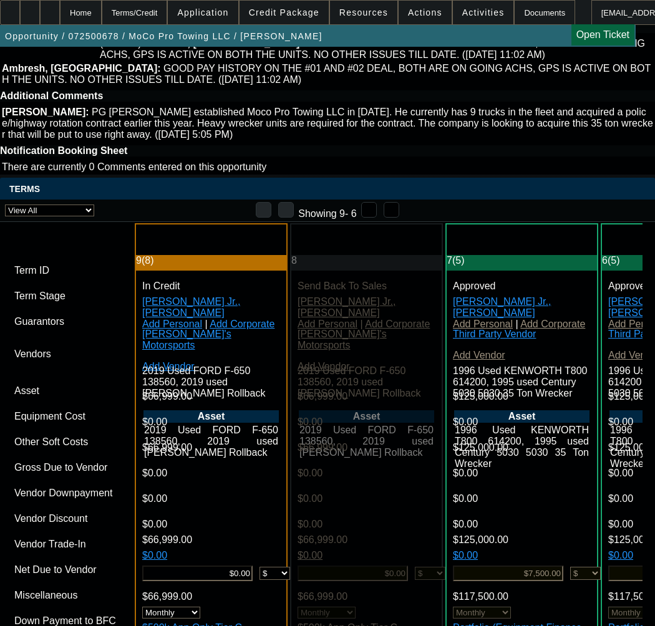
type input "12/4/2025"
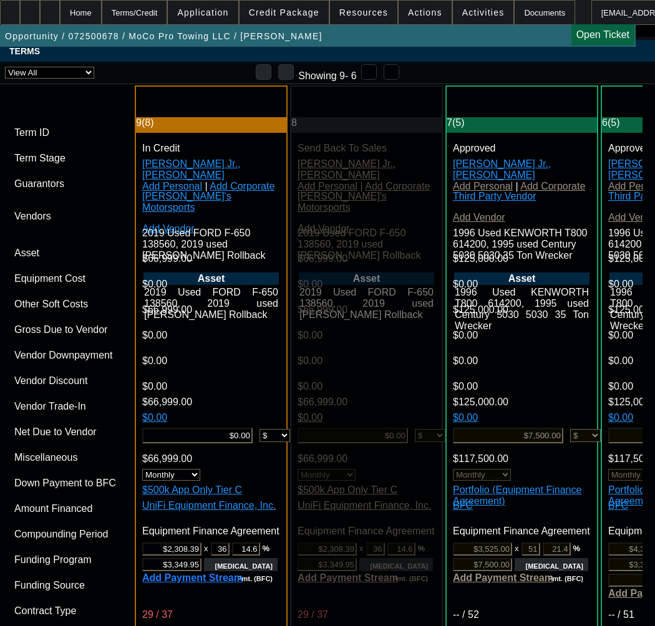
paste input "213015-0001"
type input "213015-0001"
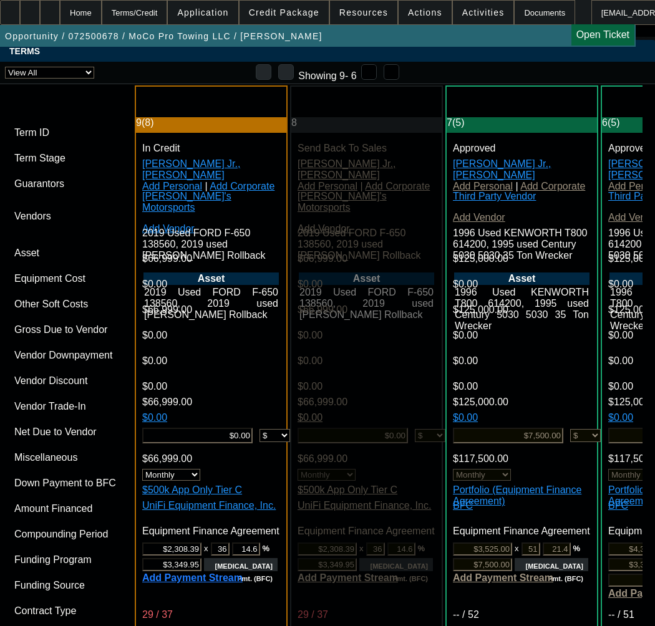
paste input "213015-0001"
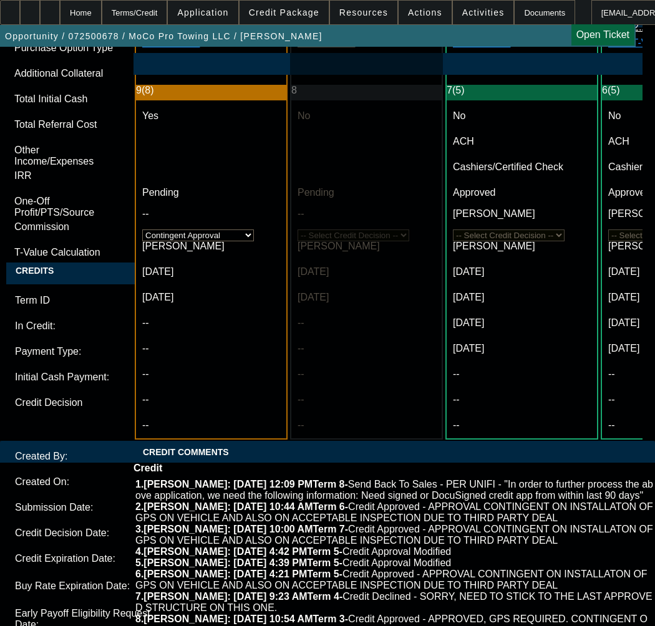
scroll to position [4552, 0]
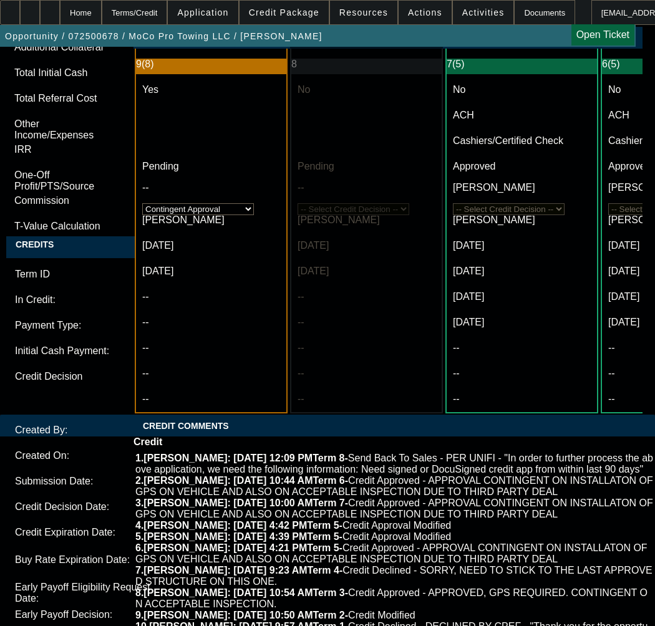
type input "213015-0001"
paste textarea "APPROVED COST: $66,999.00"
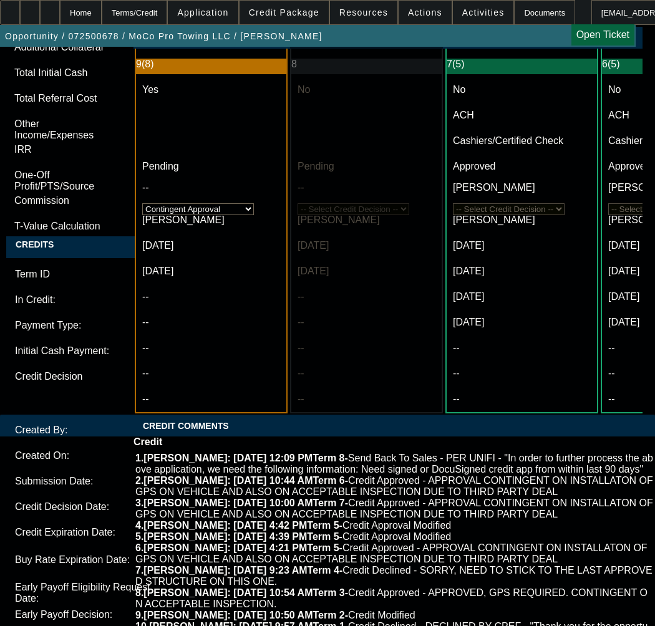
paste textarea "TERM: 48 Months"
paste textarea "Credit Grade - C"
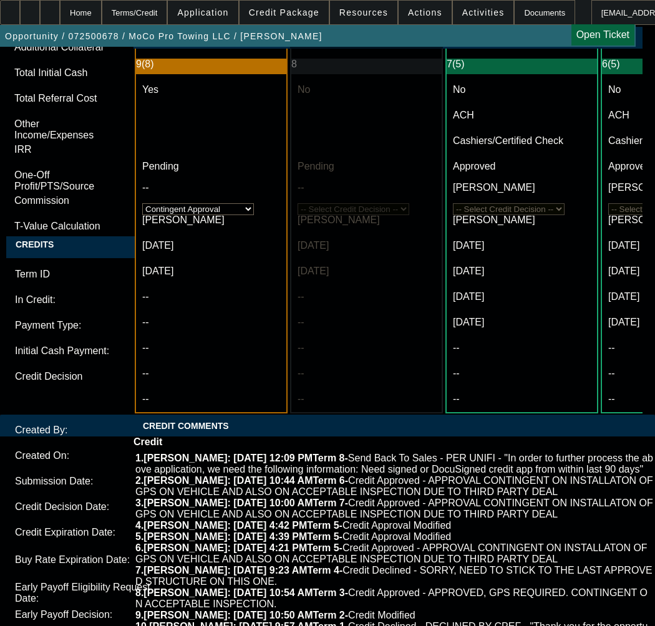
paste textarea "EQUIPMENT DESCRIPTION: 2019 Used FORD F-650 138,560, 2019 Used Jerr-Dan Rollback"
type textarea "APPROVED BY UNIFI - APPROVED COST: $66,999.00; TERM: 36 Months; Credit Grade - …"
paste textarea "Condition Report with Photos Required"
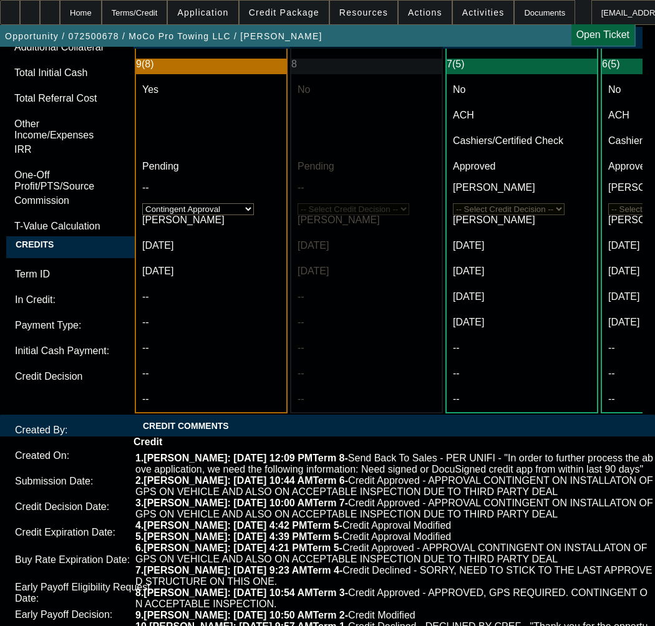
type textarea "CONTINGENT ON Condition Report with Photos Required;"
click at [301, 22] on span at bounding box center [283, 13] width 89 height 30
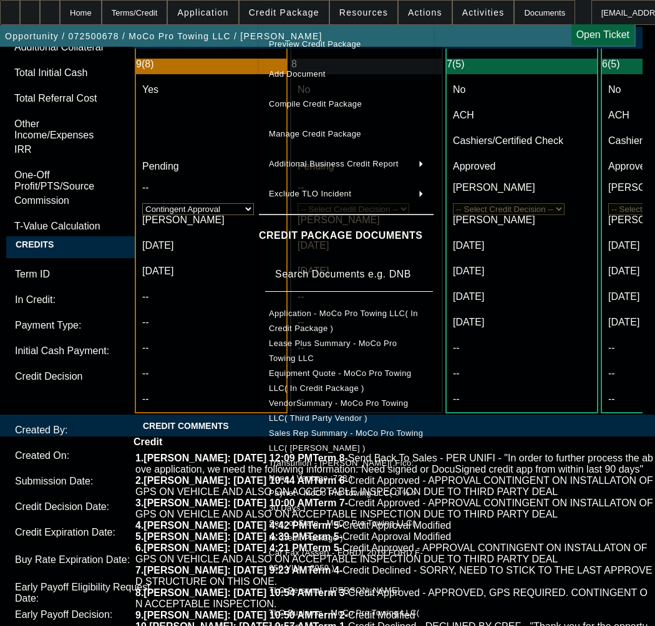
click at [321, 375] on span "Equipment Quote - MoCo Pro Towing LLC( In Credit Package )" at bounding box center [340, 381] width 143 height 24
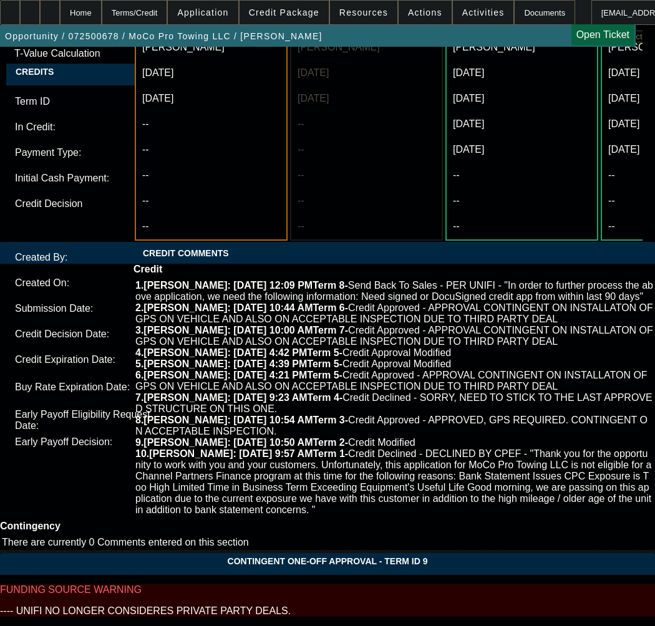
scroll to position [4739, 0]
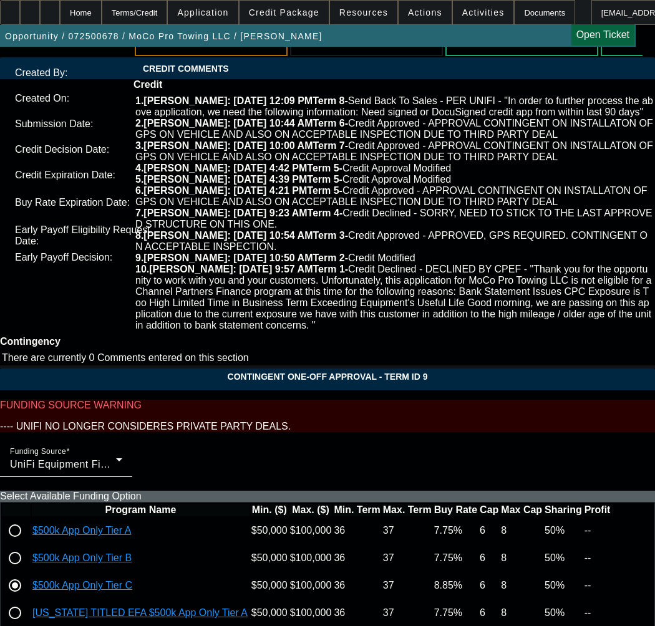
scroll to position [4915, 0]
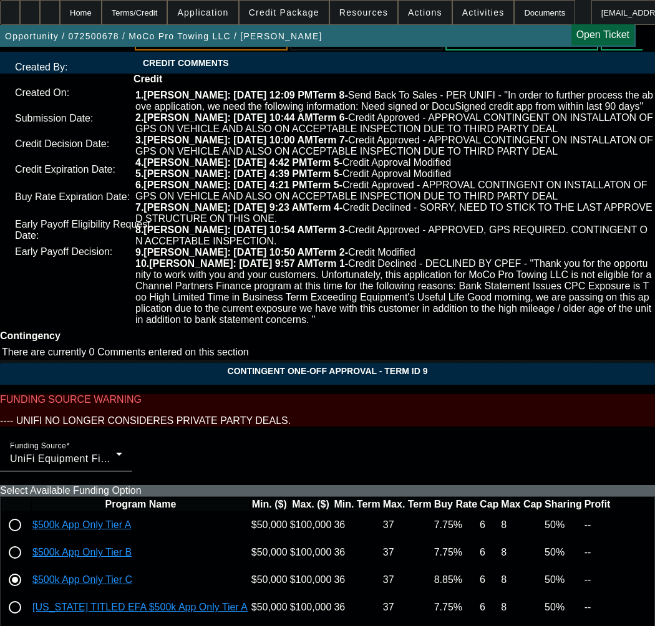
type input "01:11"
click at [173, 369] on span "5" at bounding box center [171, 368] width 22 height 22
type input "9/5/2025"
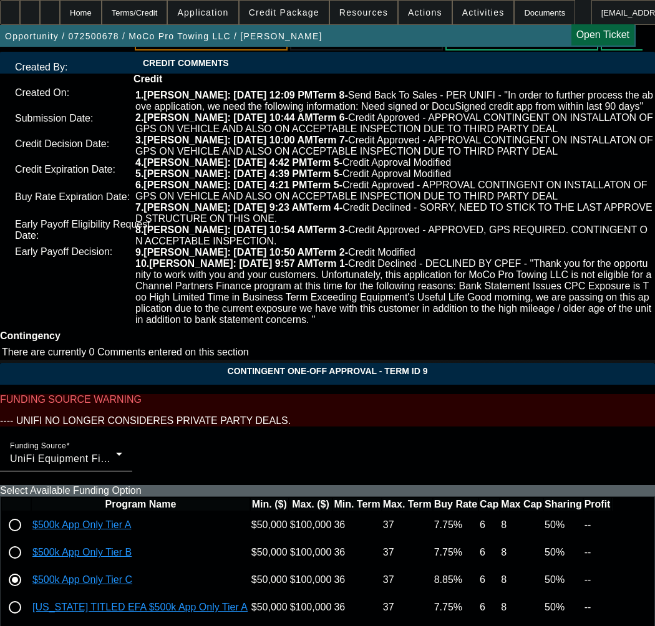
type input "12:56"
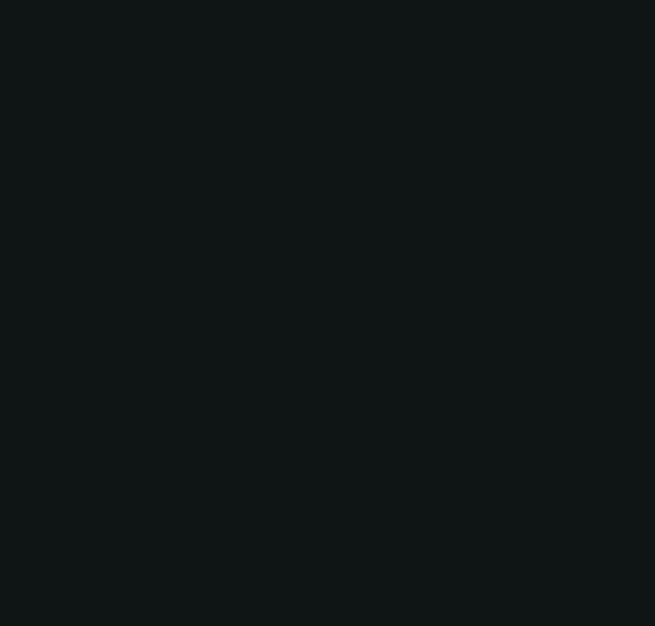
select select "0"
select select "6"
select select "0"
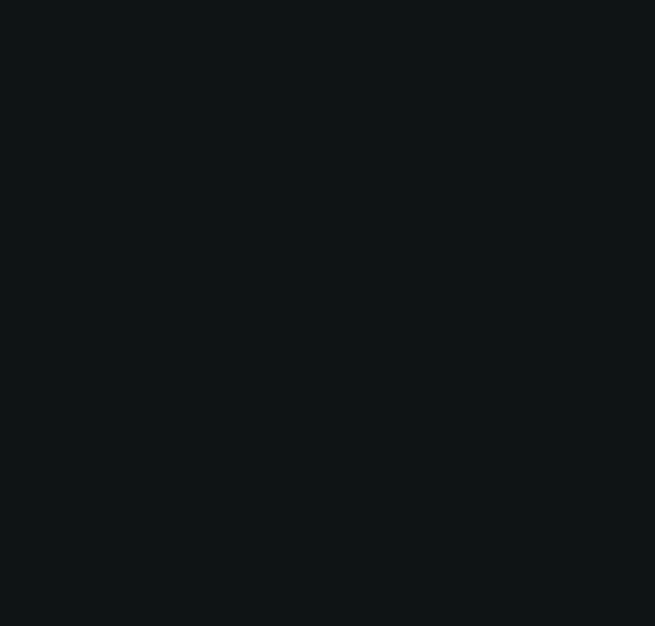
select select "0"
select select "6"
select select "0"
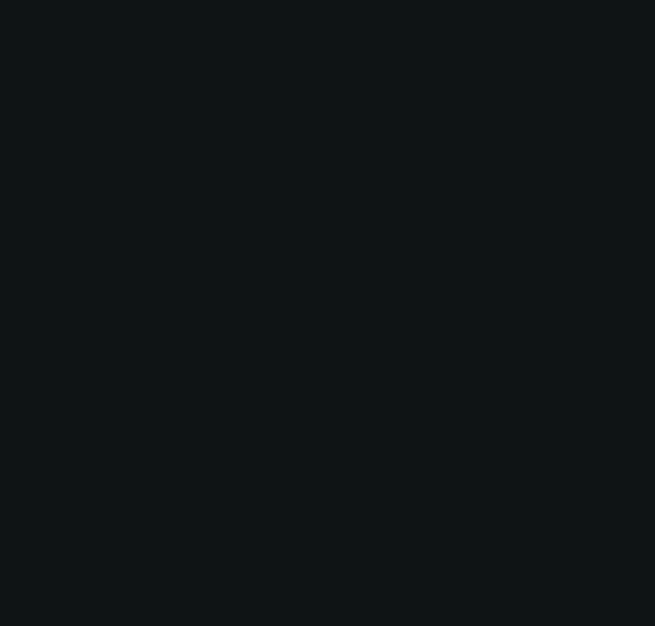
select select "0"
select select "6"
select select "0"
select select "2"
select select "0"
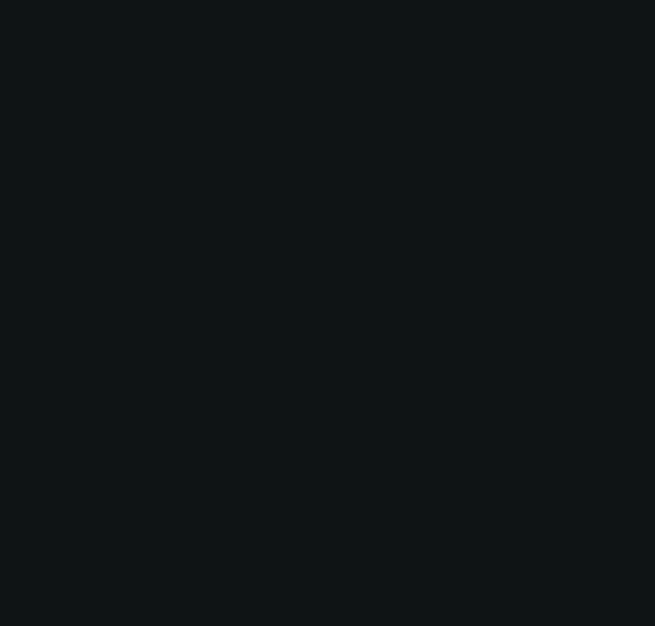
select select "6"
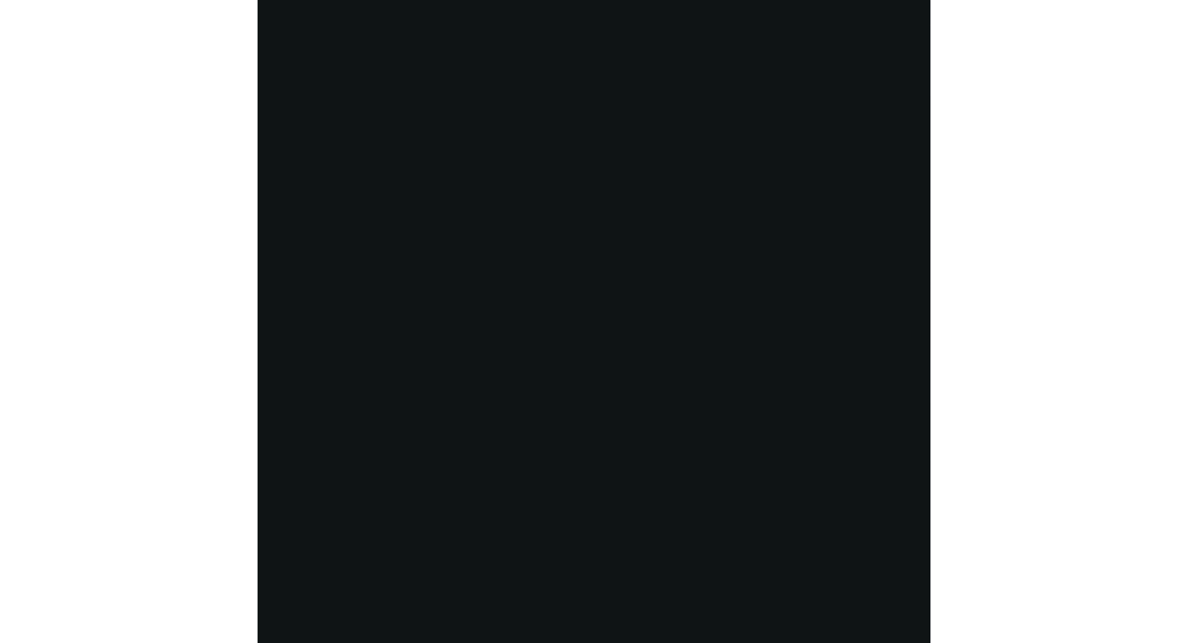
scroll to position [0, 0]
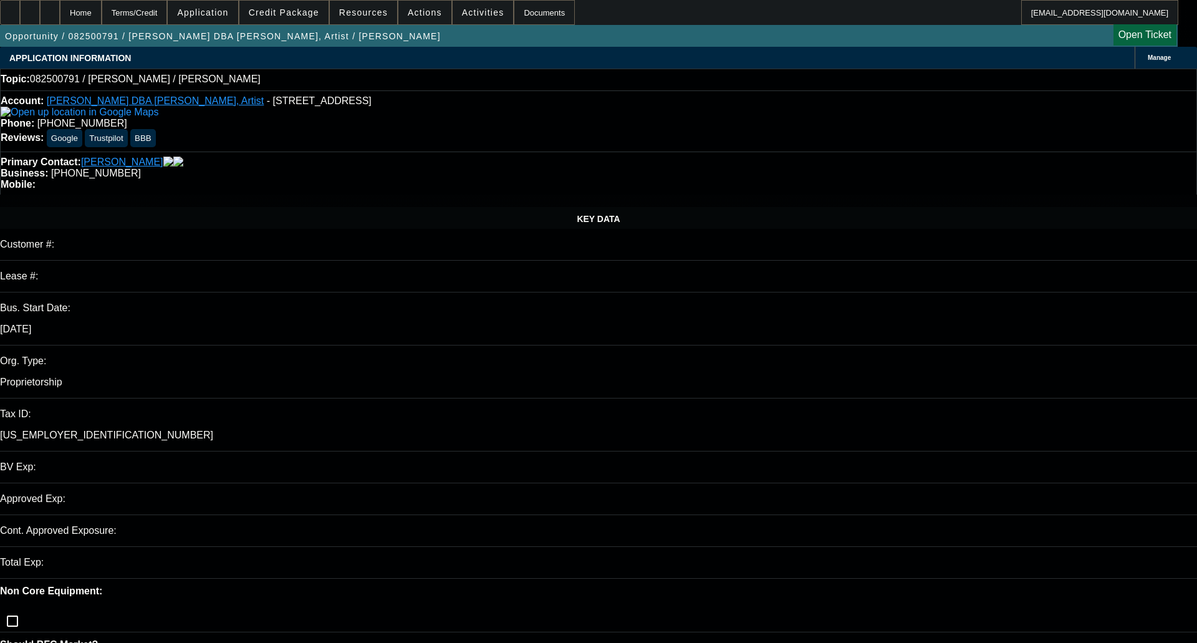
select select "0"
select select "2"
select select "0.1"
select select "1"
select select "2"
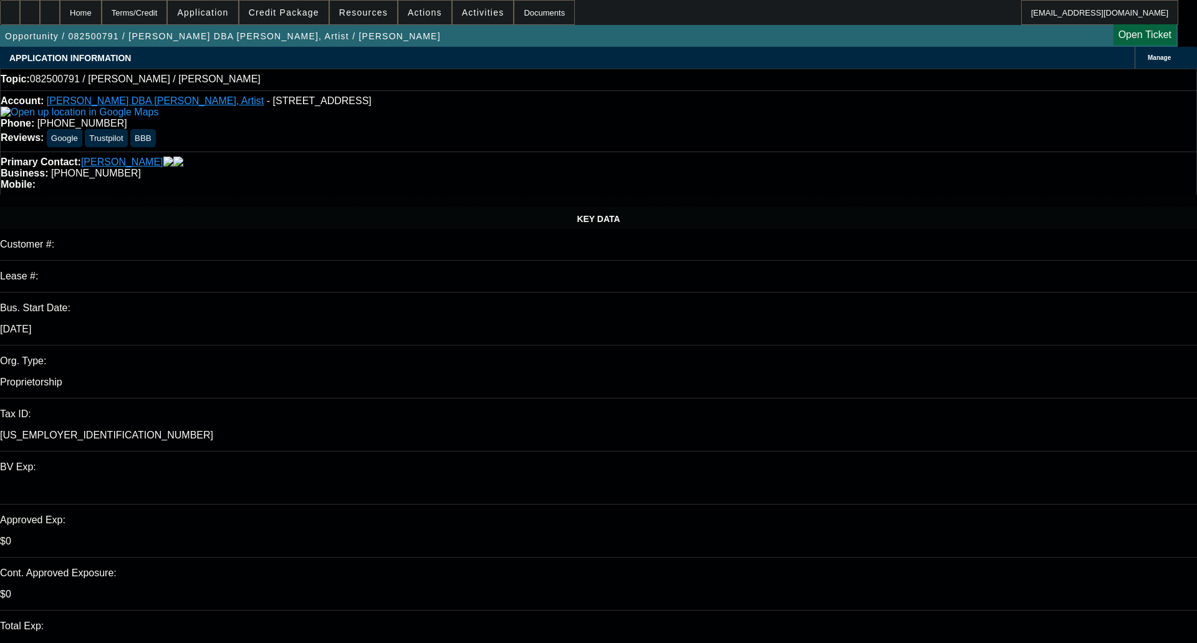
select select "4"
click at [292, 11] on span "Credit Package" at bounding box center [284, 12] width 70 height 10
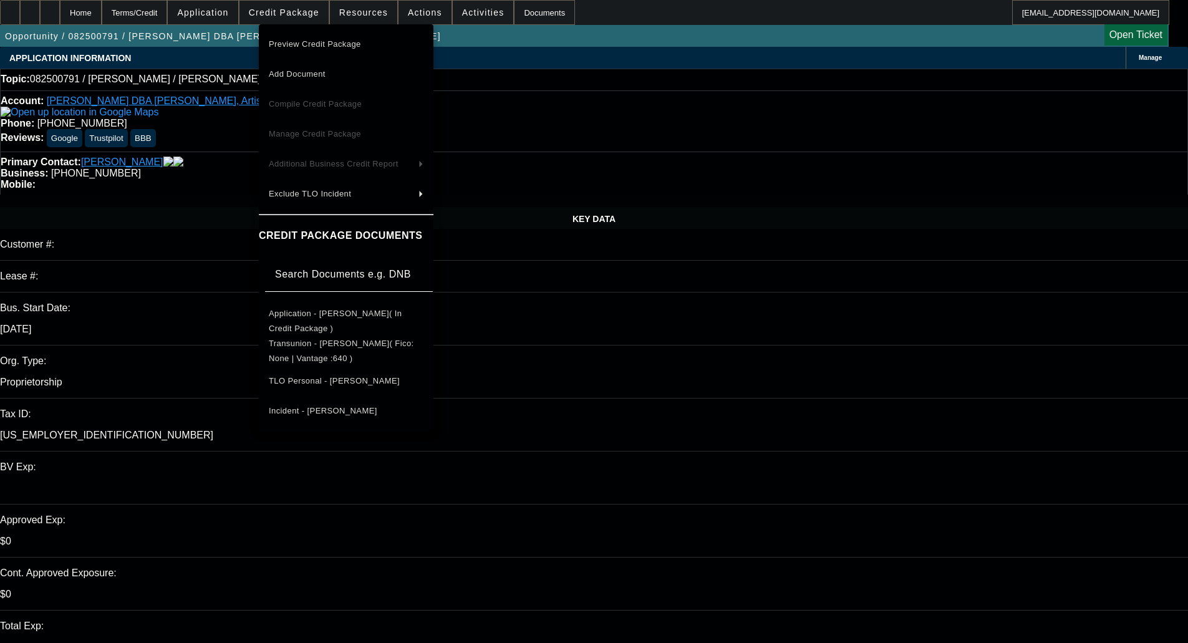
click at [312, 44] on span "Preview Credit Package" at bounding box center [315, 43] width 92 height 9
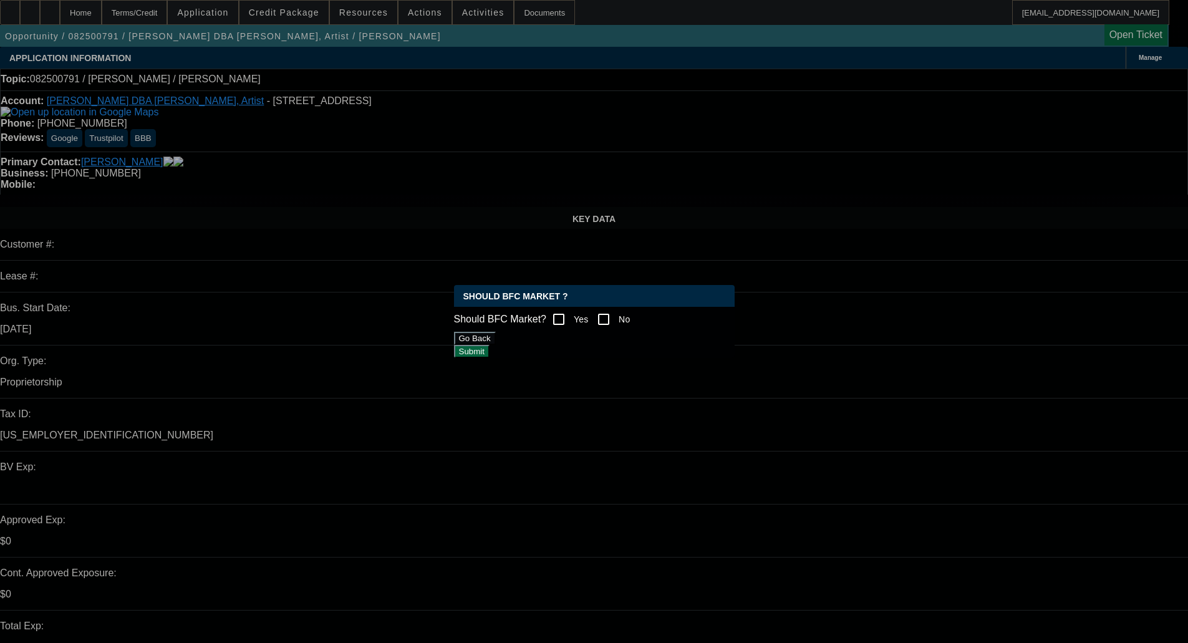
click at [562, 317] on input "Yes" at bounding box center [558, 319] width 25 height 25
checkbox input "true"
click at [697, 358] on div "Should BFC Market ? Should BFC Market? Yes No Go Back Submit" at bounding box center [594, 321] width 281 height 73
click at [490, 354] on button "Submit" at bounding box center [472, 351] width 36 height 13
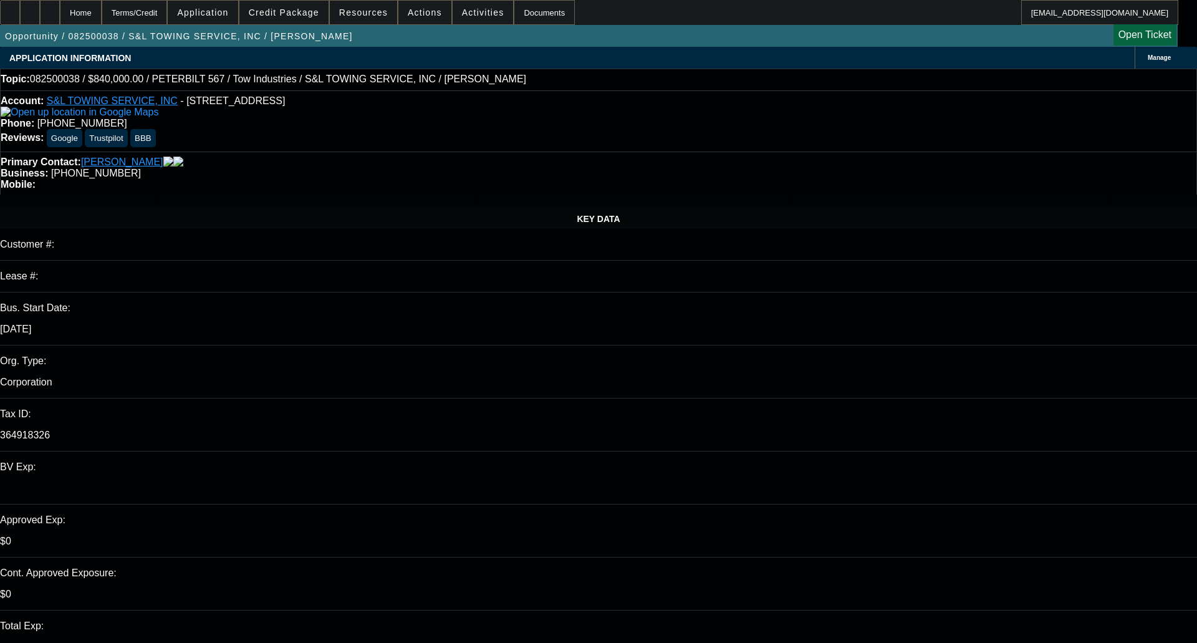
select select "0"
select select "2"
select select "0.1"
select select "4"
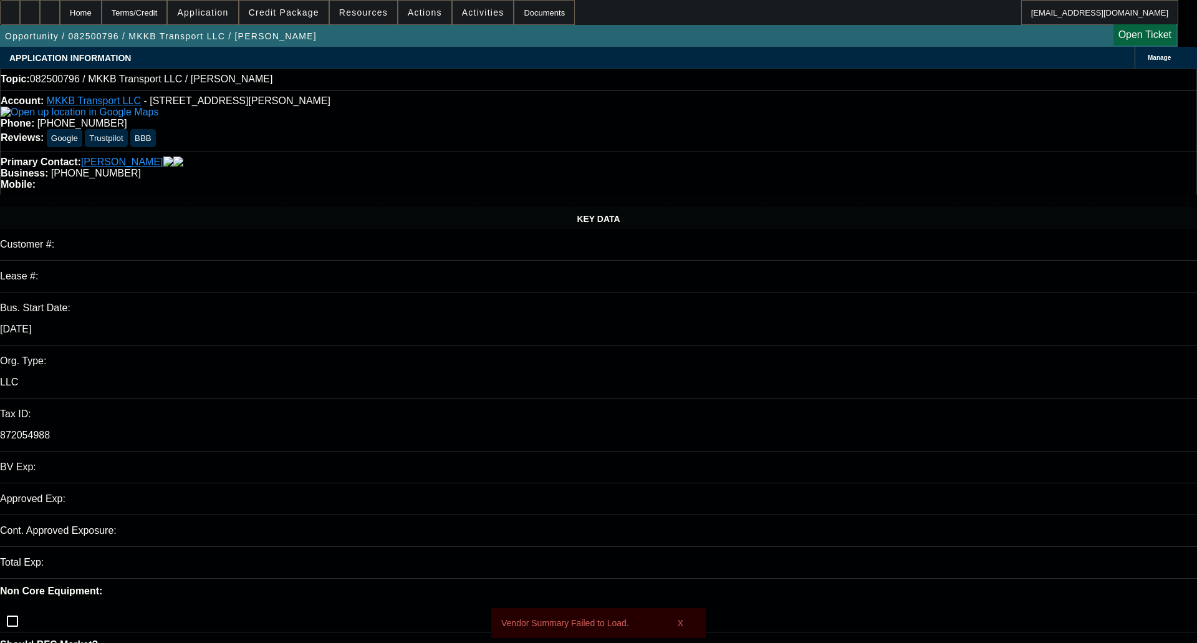
select select "0"
select select "2"
select select "0"
select select "6"
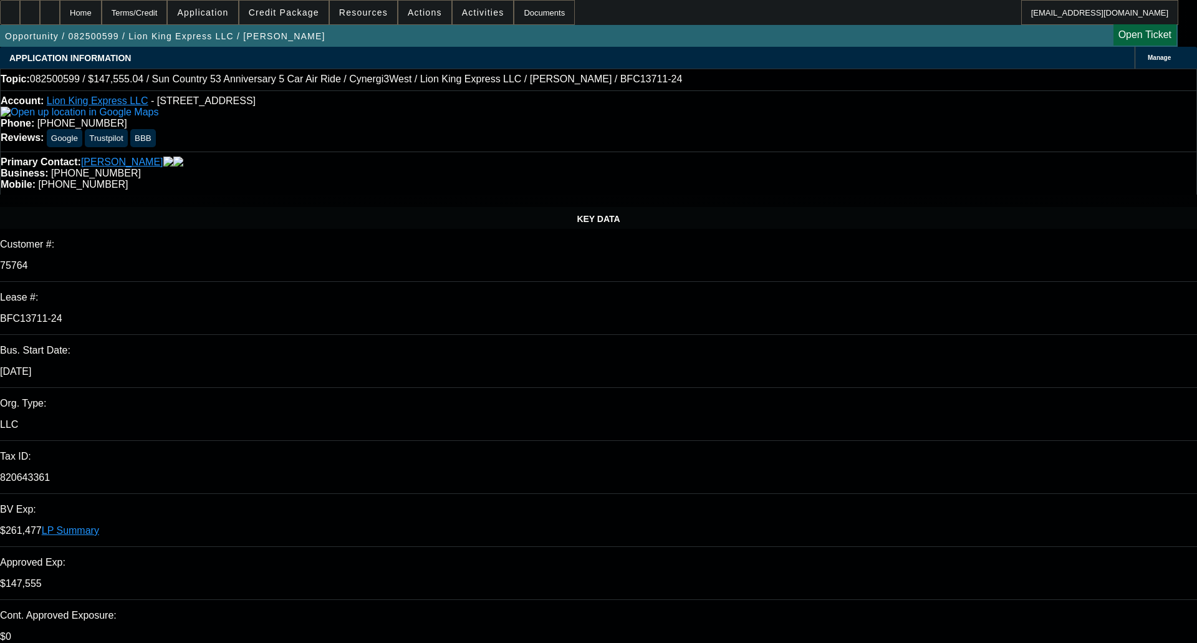
select select "0"
select select "6"
select select "0"
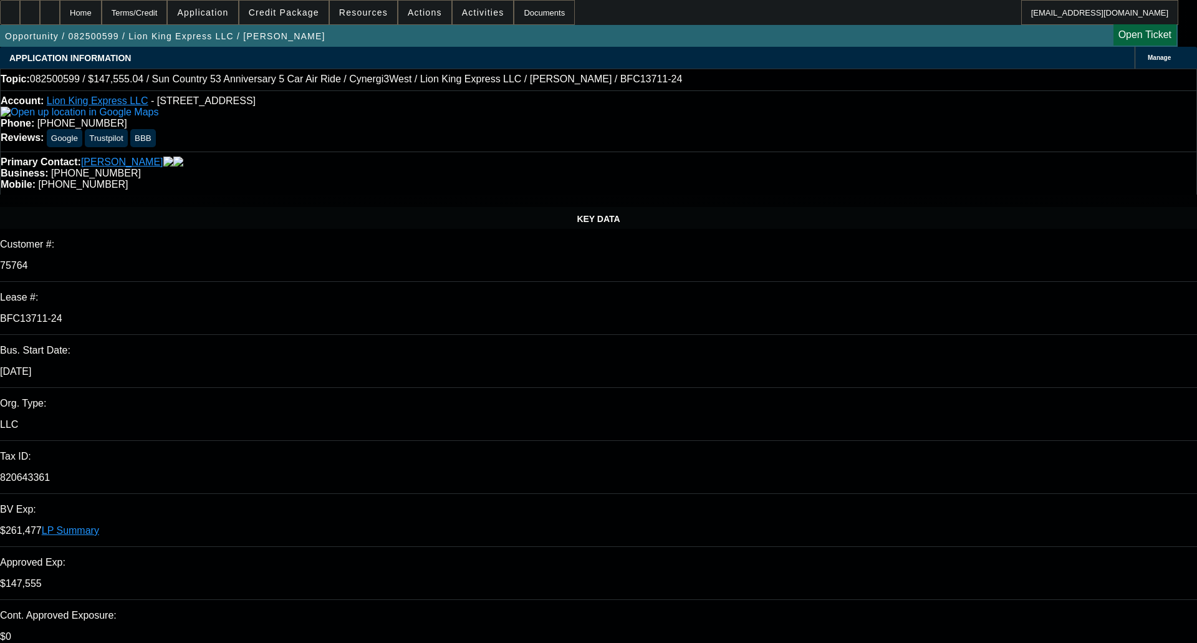
select select "0"
select select "6"
select select "0"
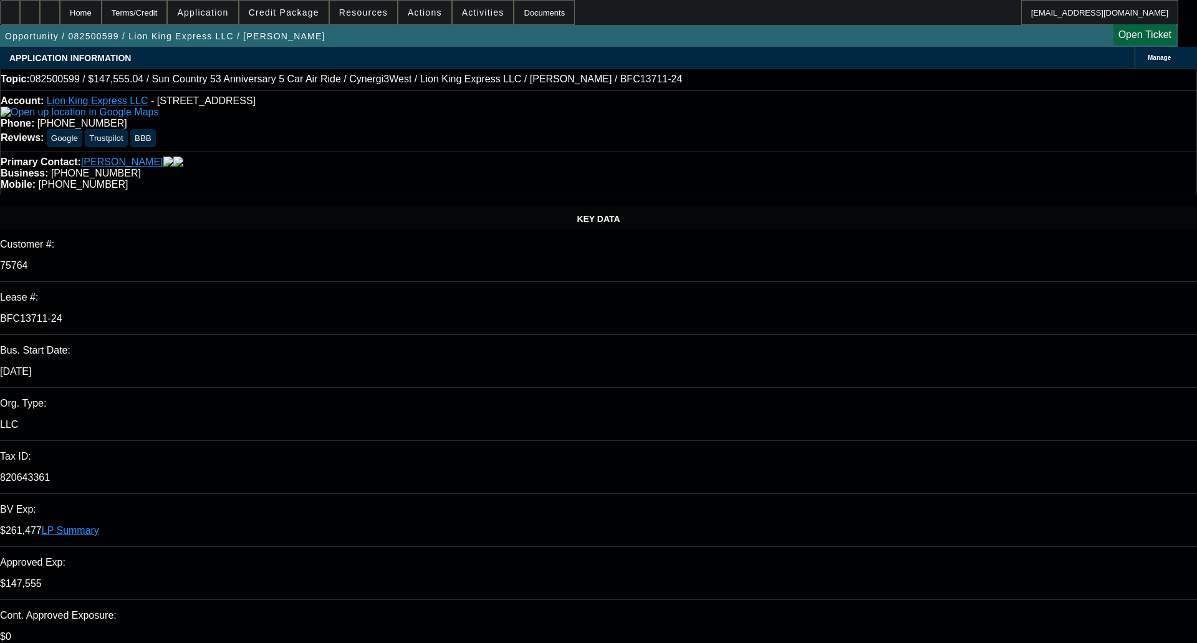
select select "0"
select select "6"
select select "0"
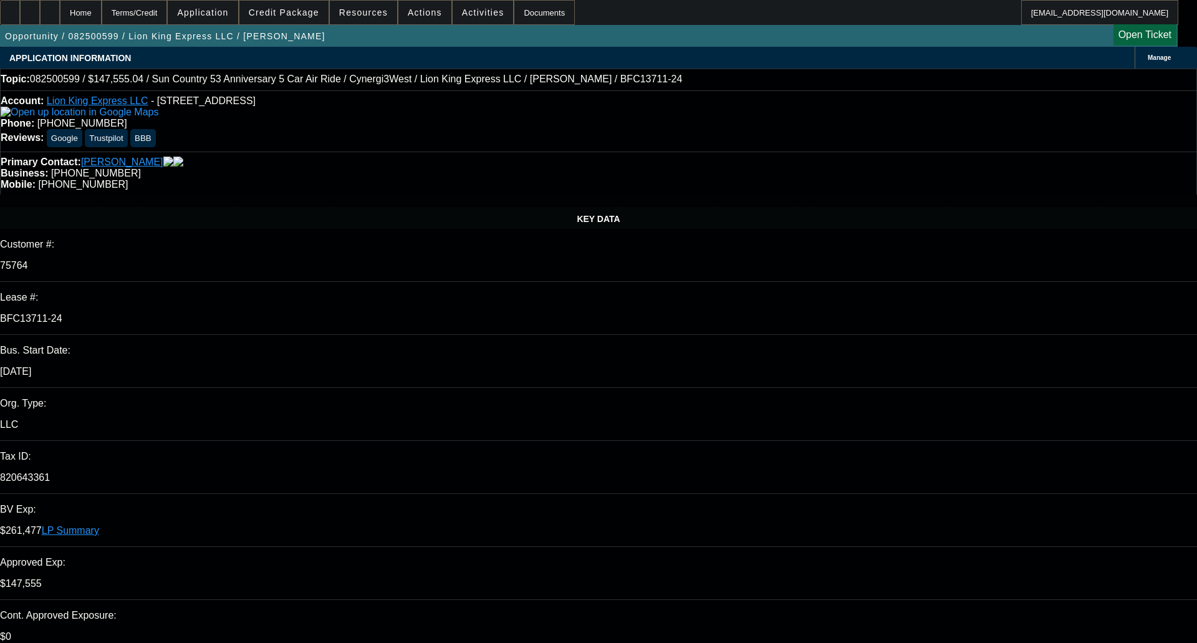
select select "6"
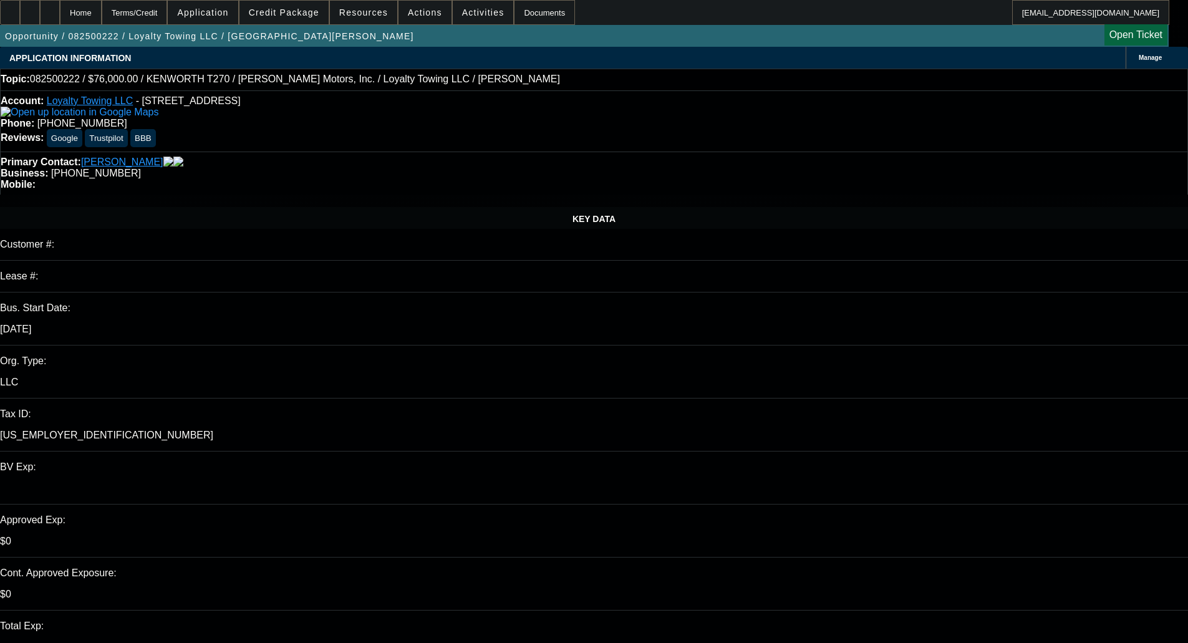
select select "0"
select select "2"
select select "0.1"
select select "0"
select select "2"
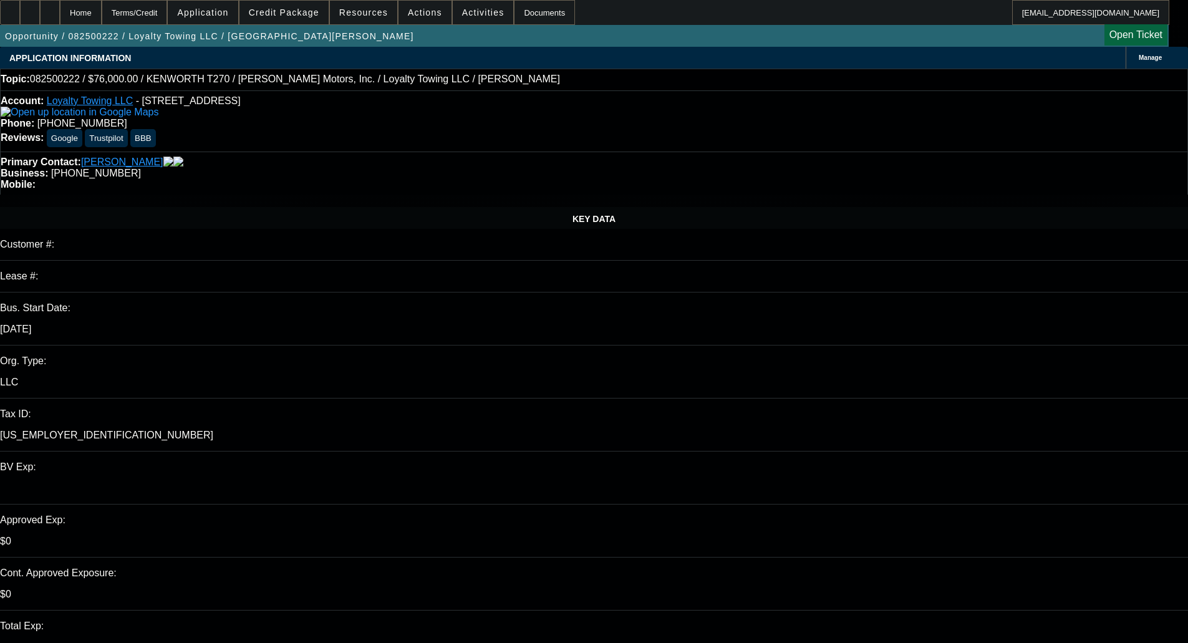
select select "0.1"
select select "0"
select select "2"
select select "0.1"
select select "1"
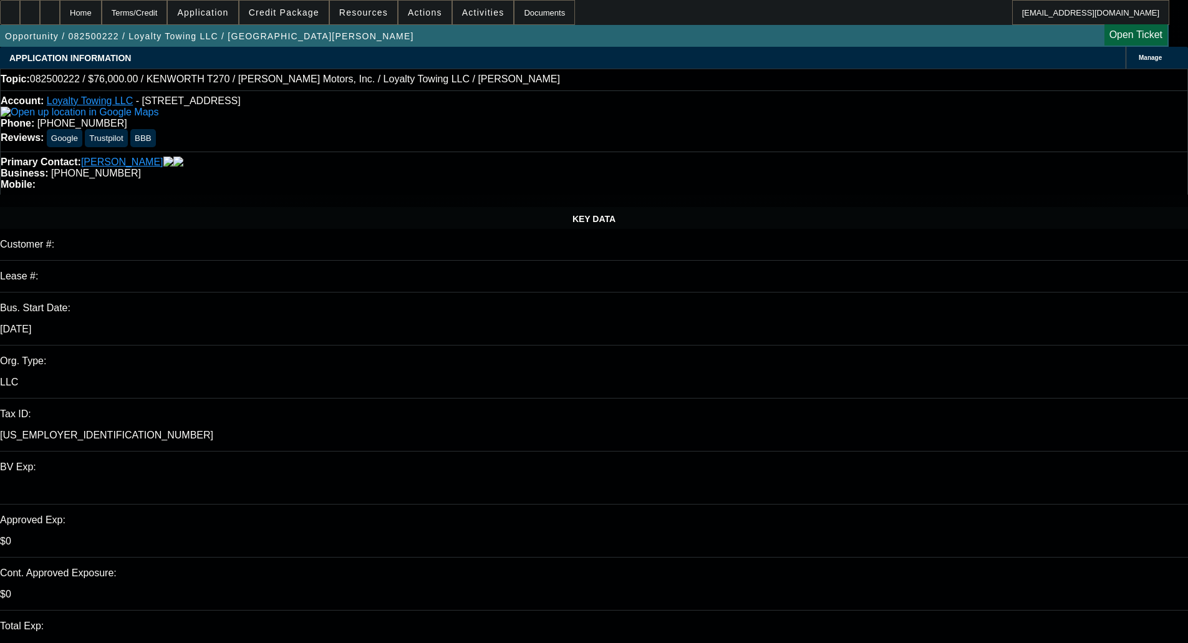
select select "2"
select select "4"
select select "1"
select select "2"
select select "4"
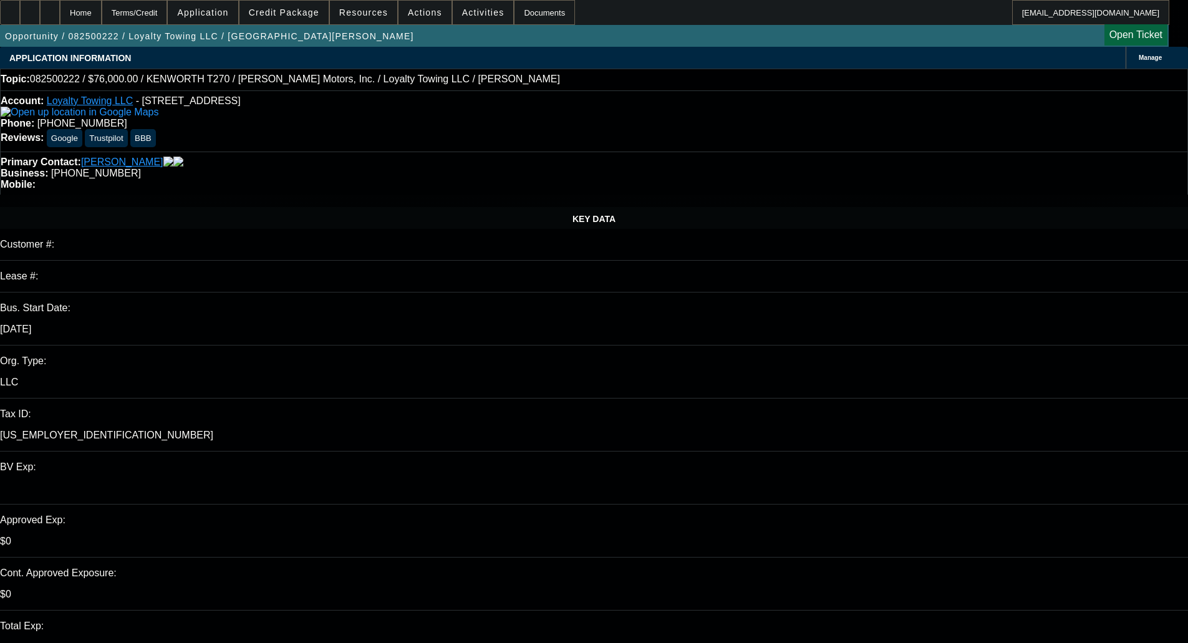
select select "1"
select select "2"
select select "4"
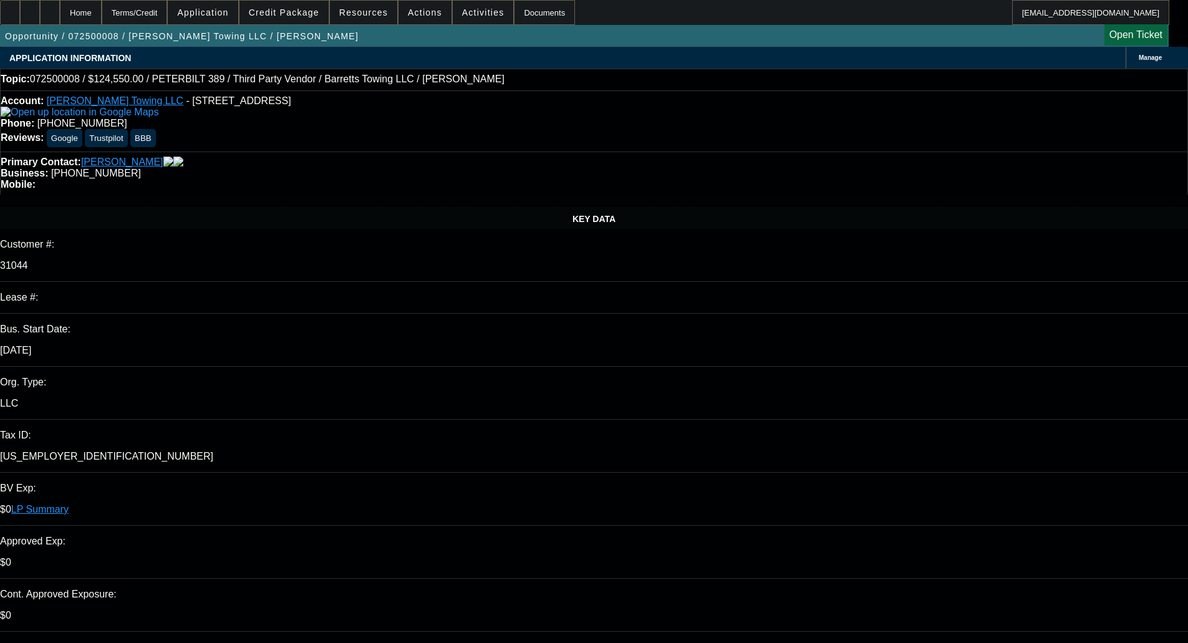
select select "0"
select select "2"
select select "0"
select select "6"
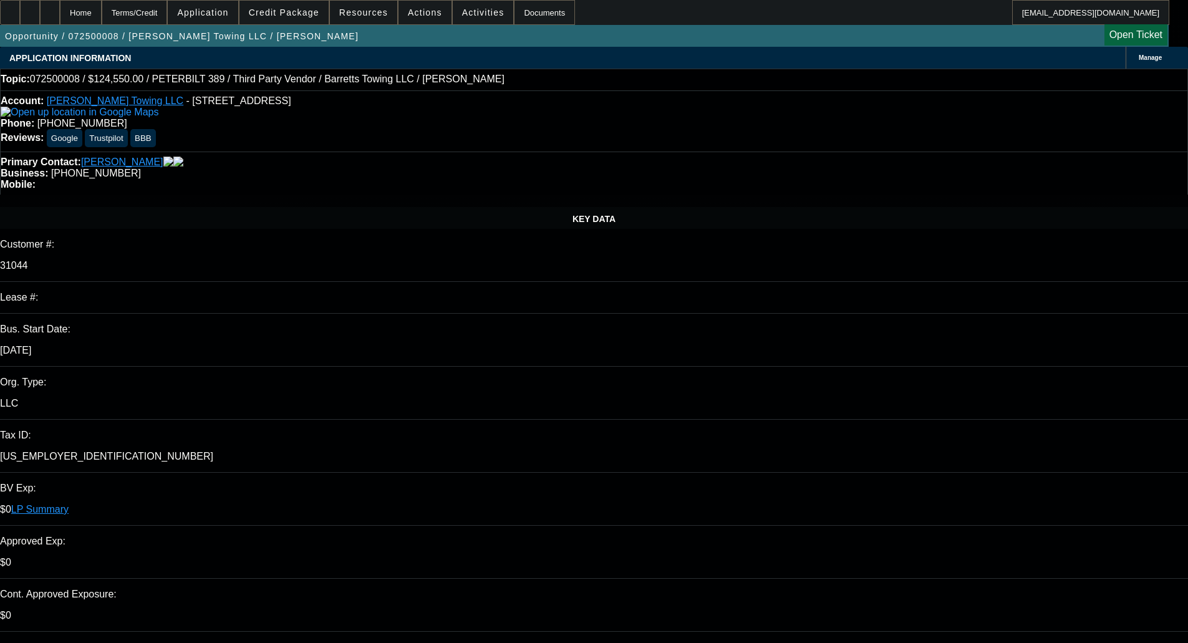
select select "0"
select select "2"
select select "0"
select select "6"
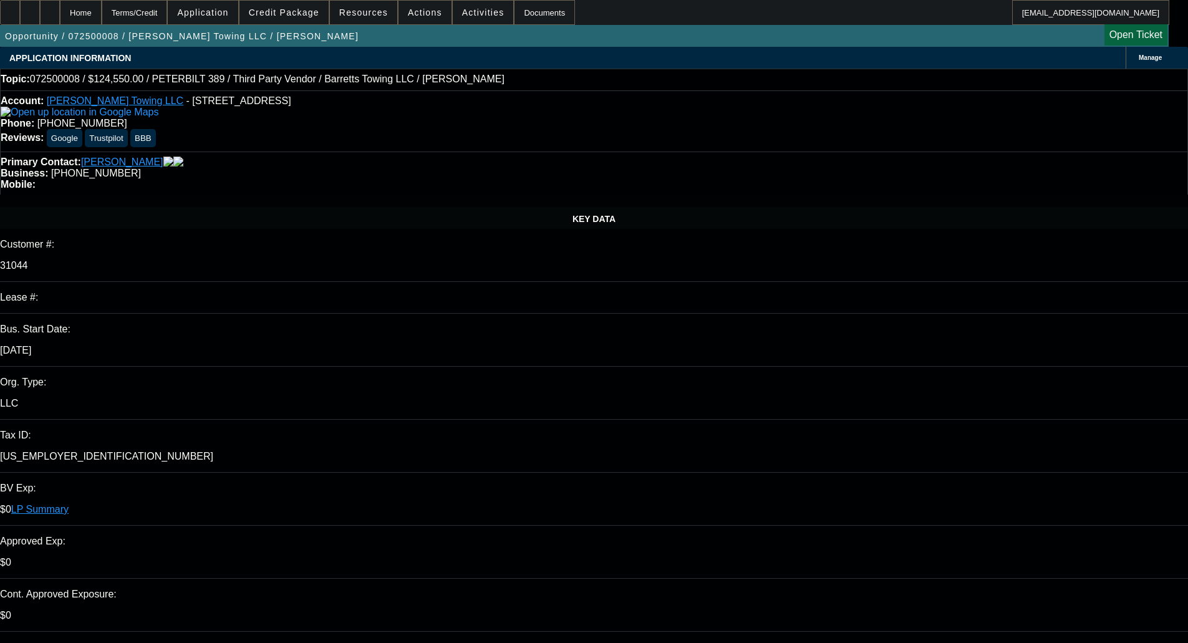
select select "0"
select select "2"
select select "0"
select select "6"
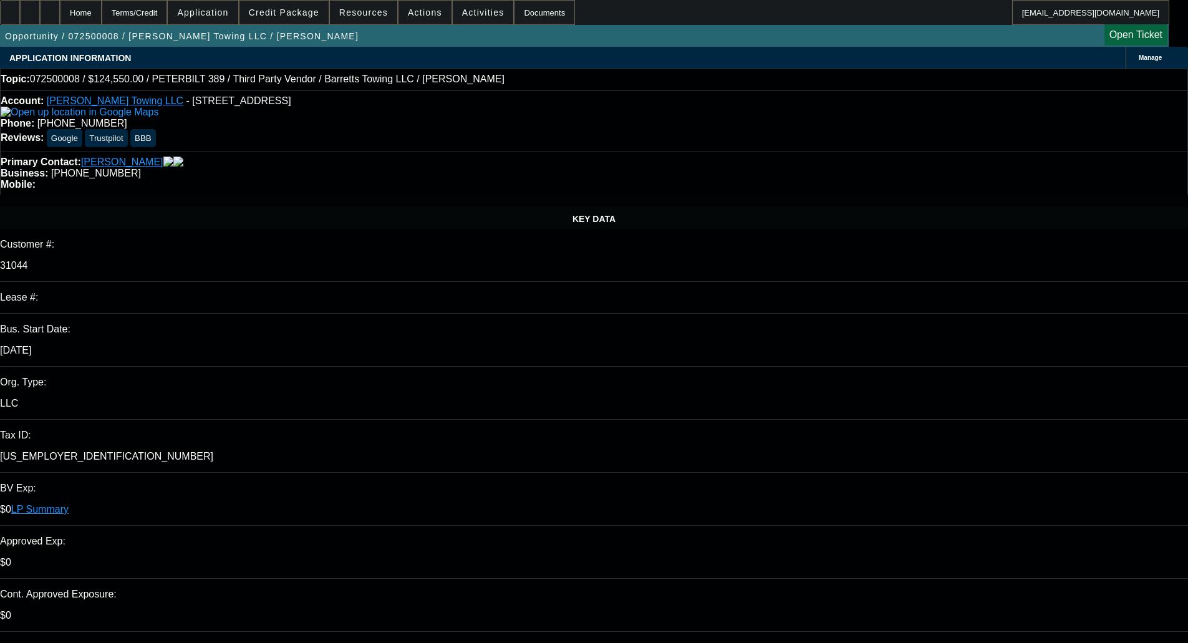
select select "0"
select select "2"
select select "0"
select select "6"
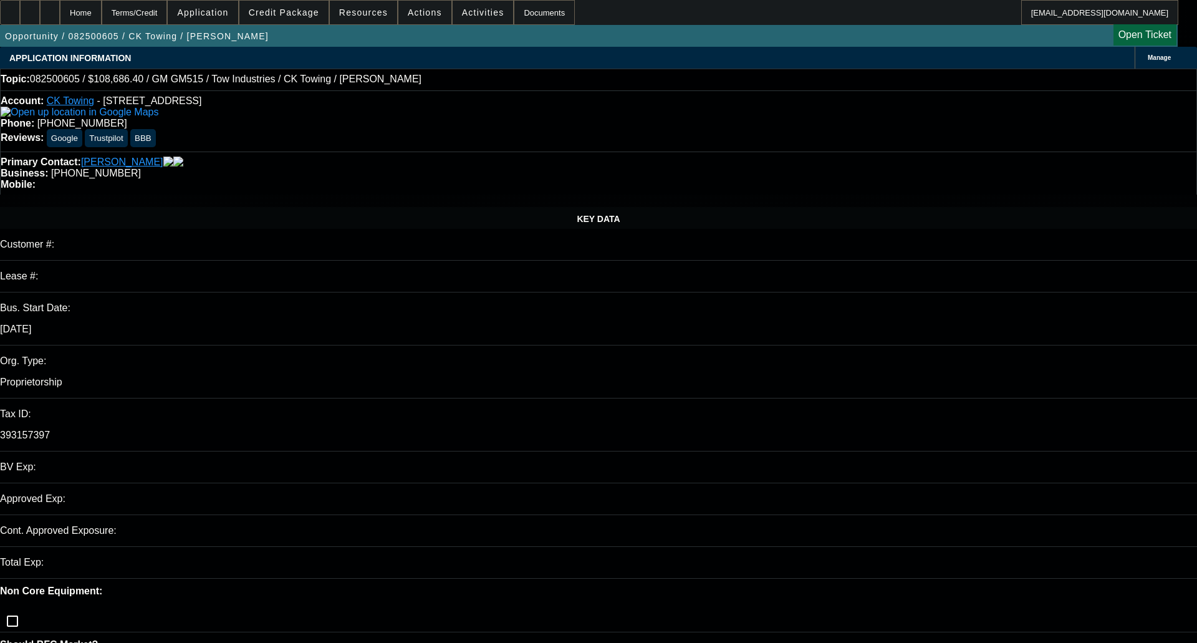
select select "0"
select select "2"
select select "0.1"
select select "1"
select select "2"
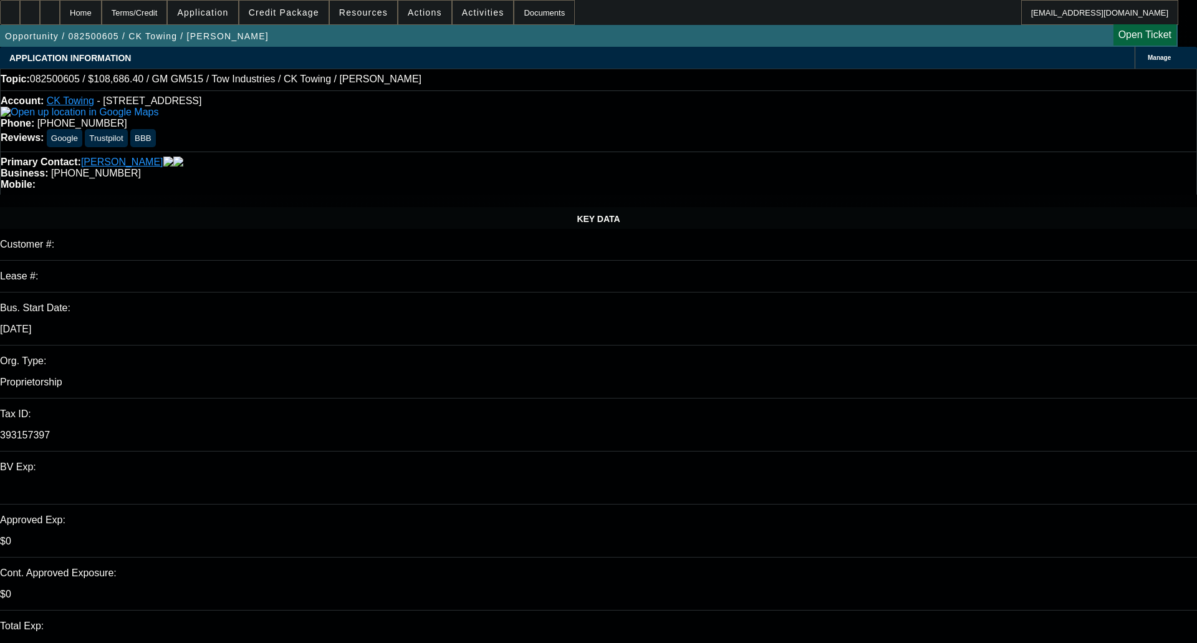
select select "4"
click at [297, 14] on span "Credit Package" at bounding box center [284, 12] width 70 height 10
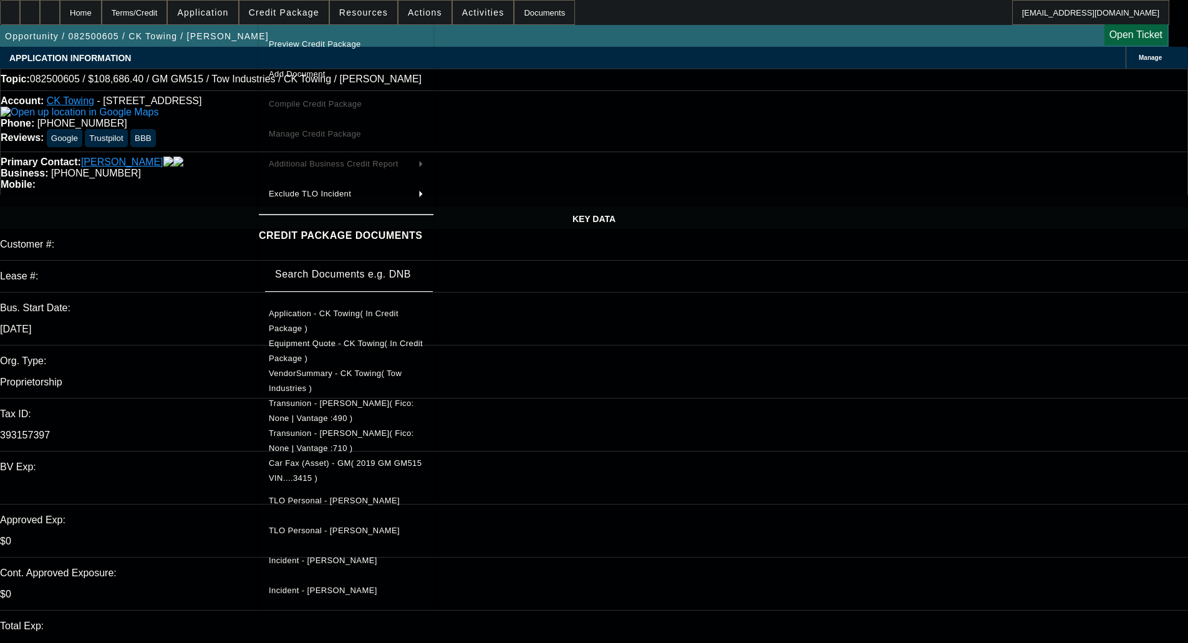
click at [316, 44] on span "Preview Credit Package" at bounding box center [315, 43] width 92 height 9
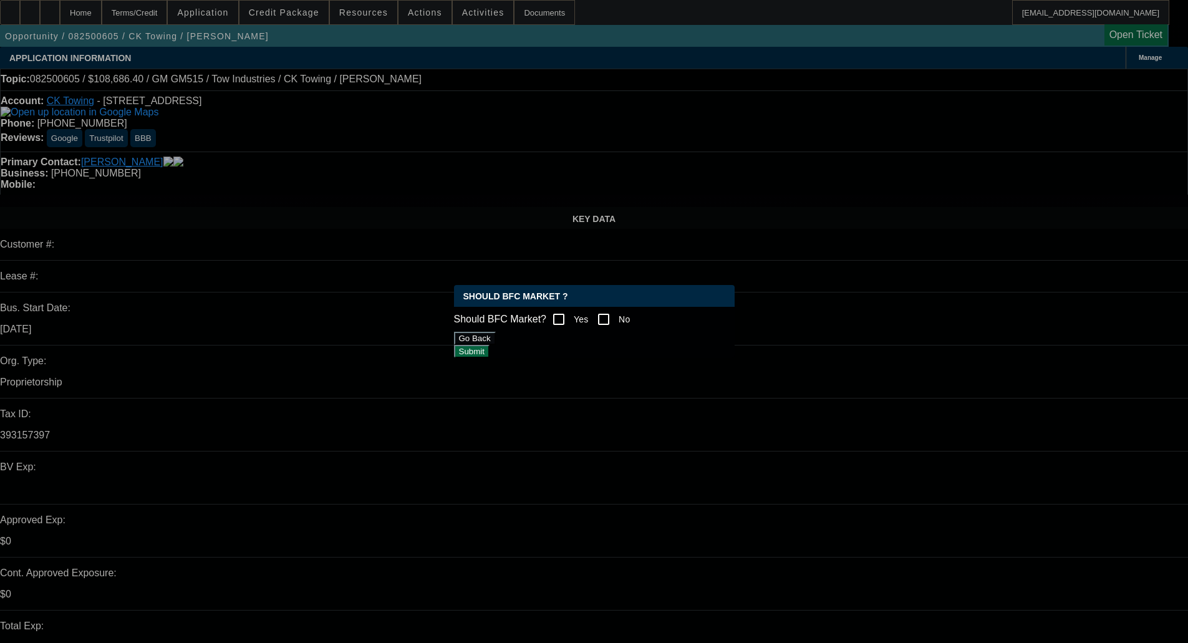
click at [616, 311] on input "No" at bounding box center [603, 319] width 25 height 25
checkbox input "true"
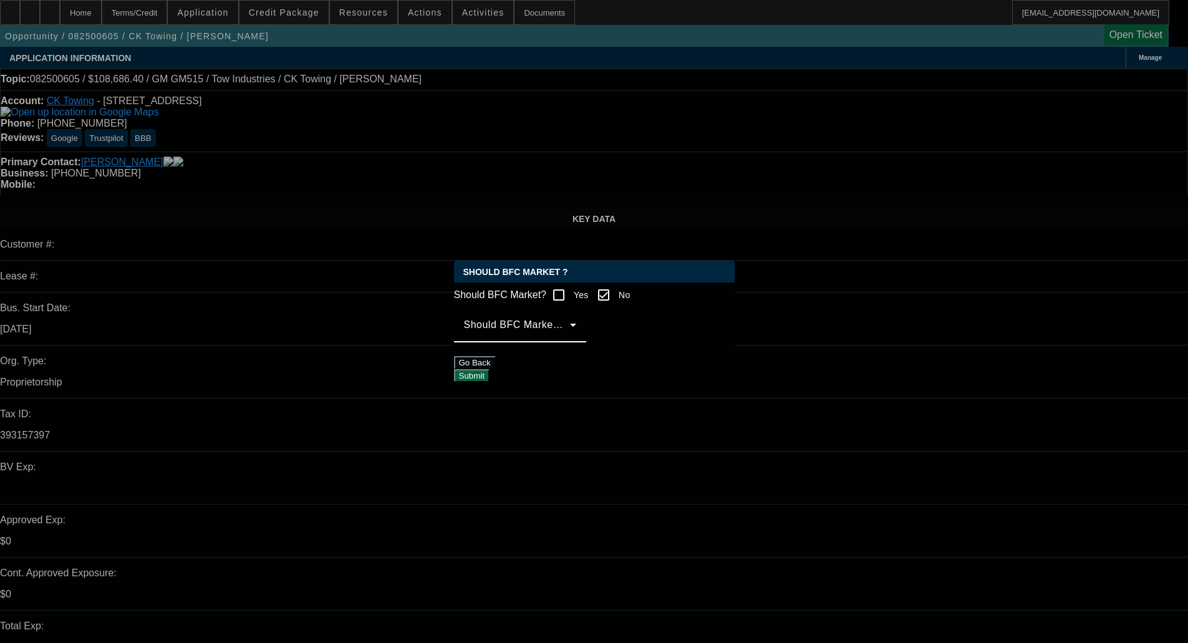
click at [570, 336] on span at bounding box center [517, 329] width 106 height 15
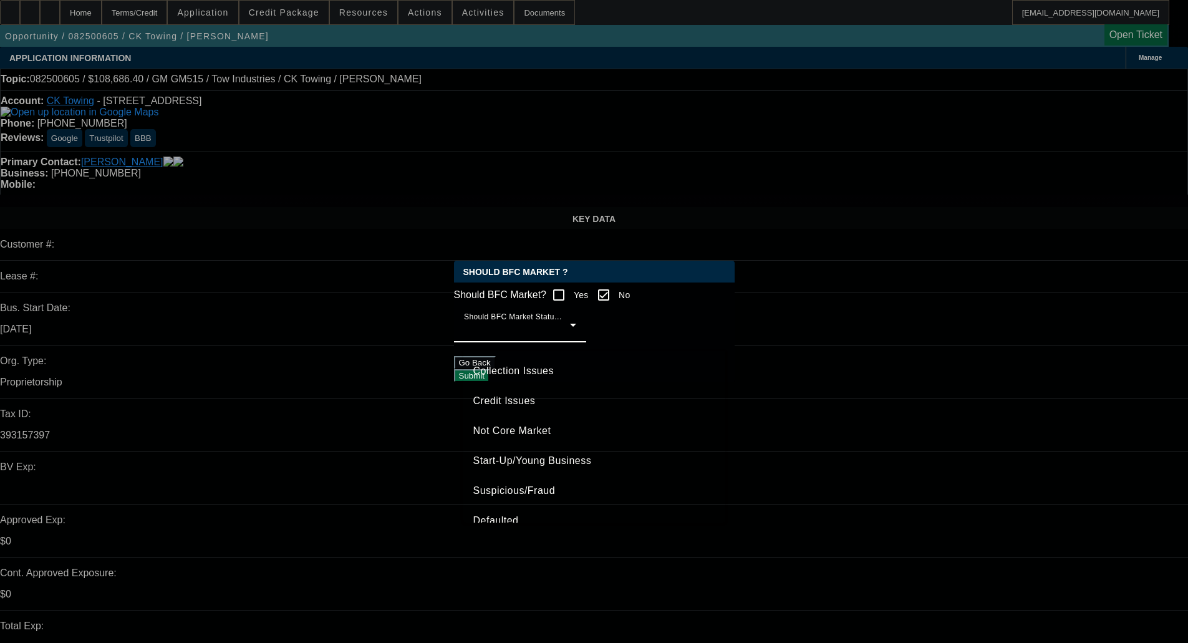
click at [601, 336] on div at bounding box center [594, 321] width 1188 height 643
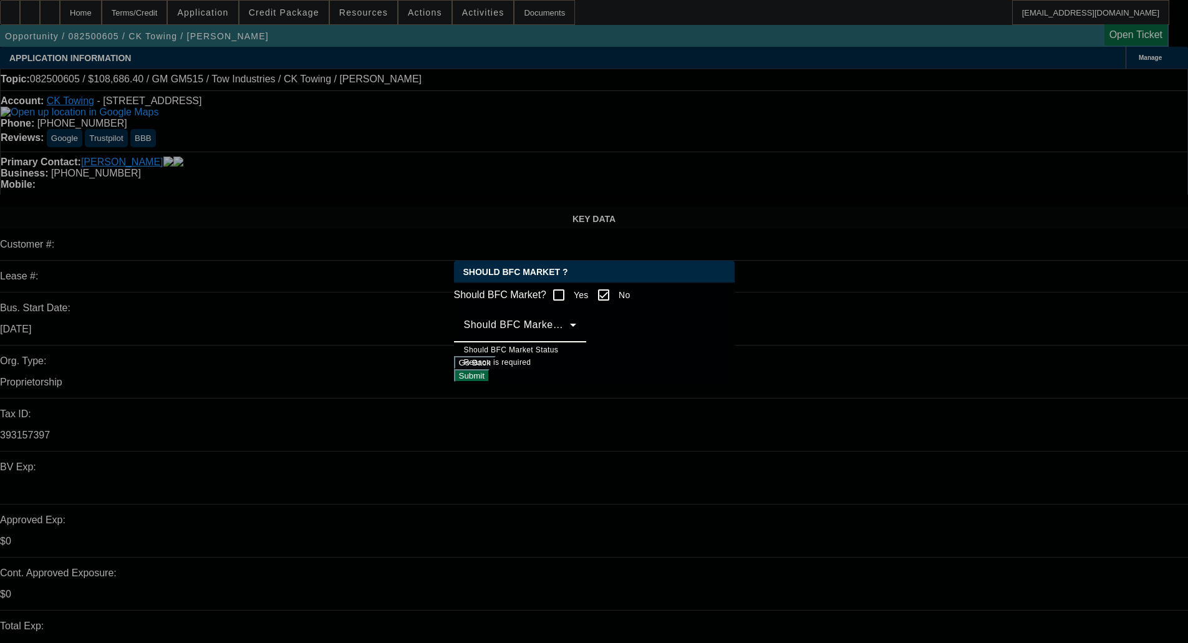
click at [570, 336] on span at bounding box center [517, 329] width 106 height 15
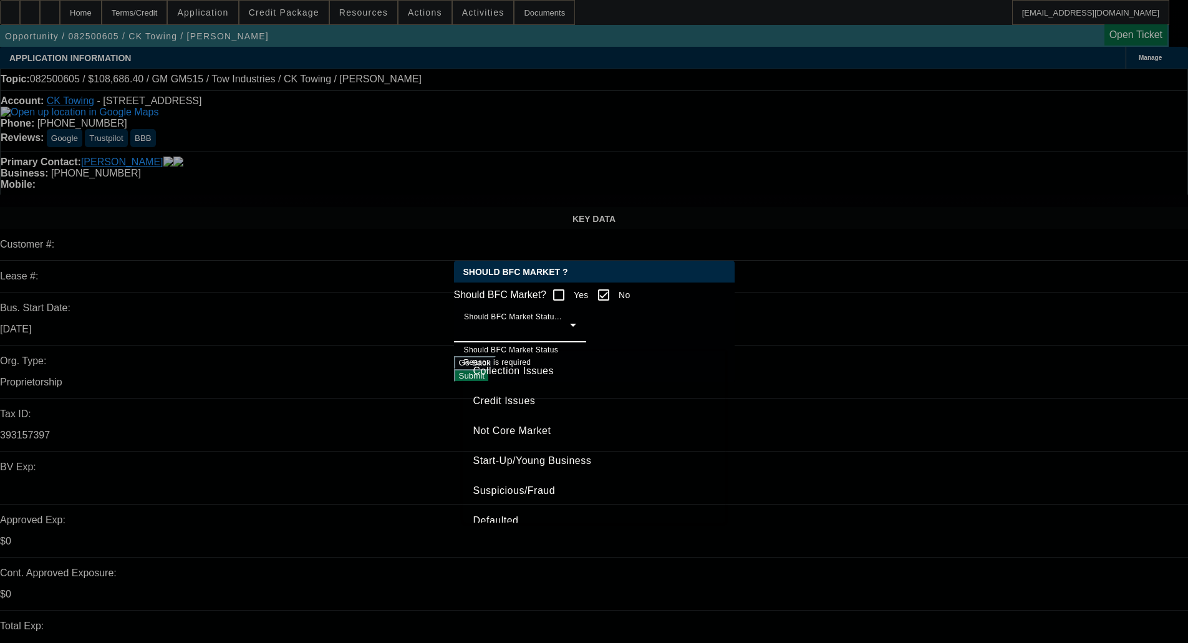
click at [532, 400] on span "Credit Issues" at bounding box center [504, 400] width 62 height 15
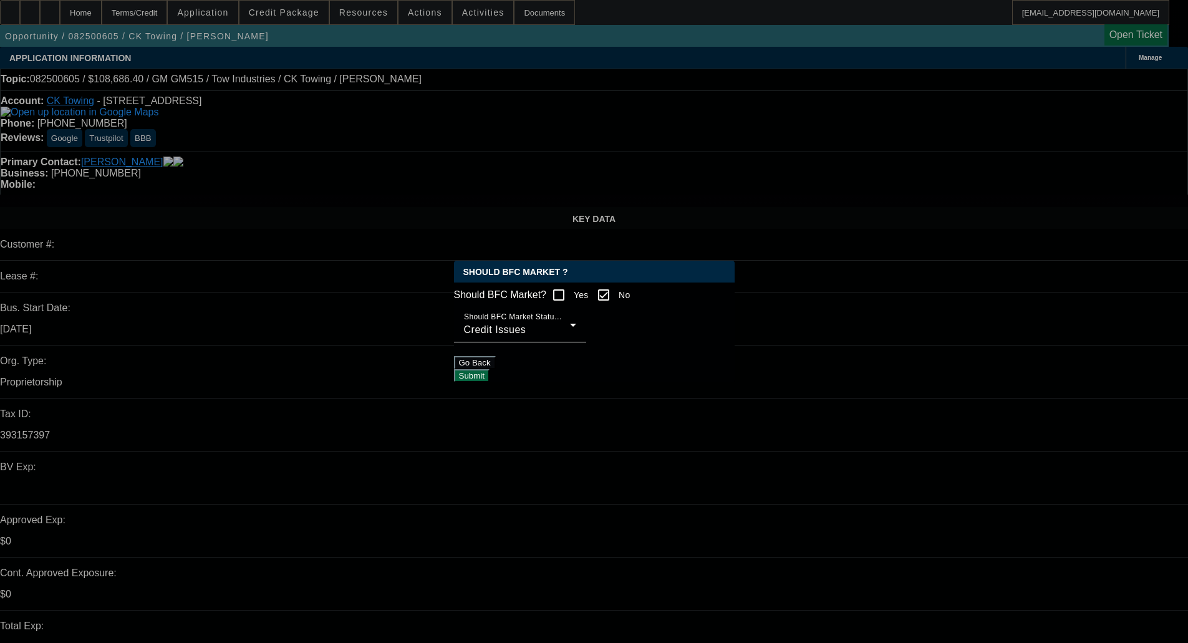
click at [490, 382] on button "Submit" at bounding box center [472, 375] width 36 height 13
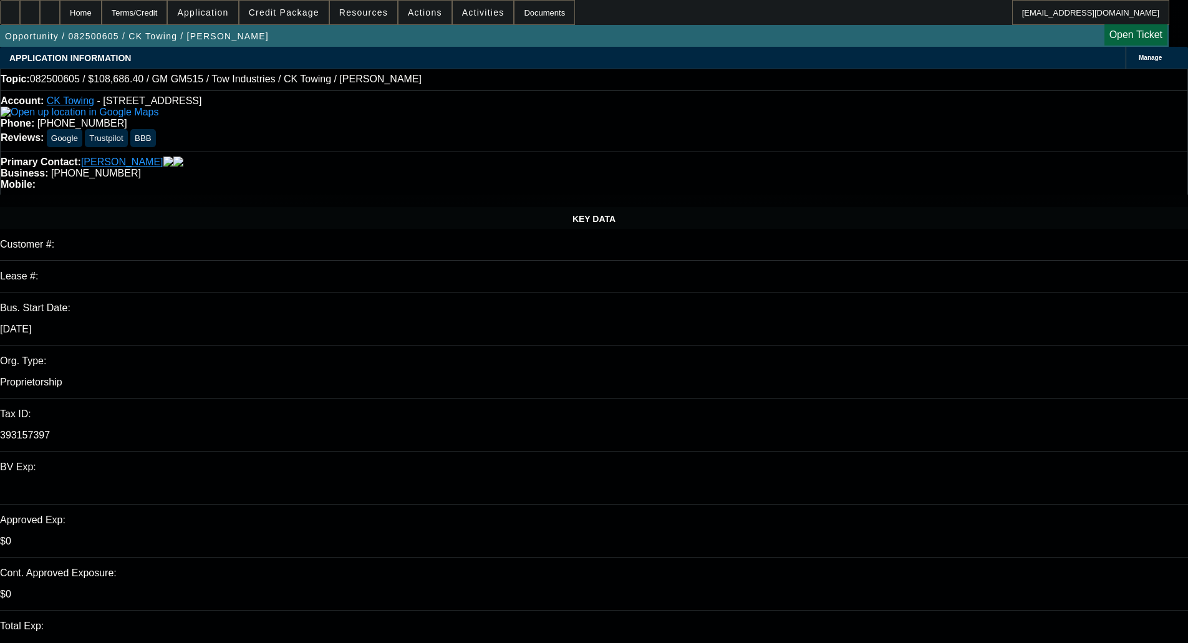
scroll to position [92, 0]
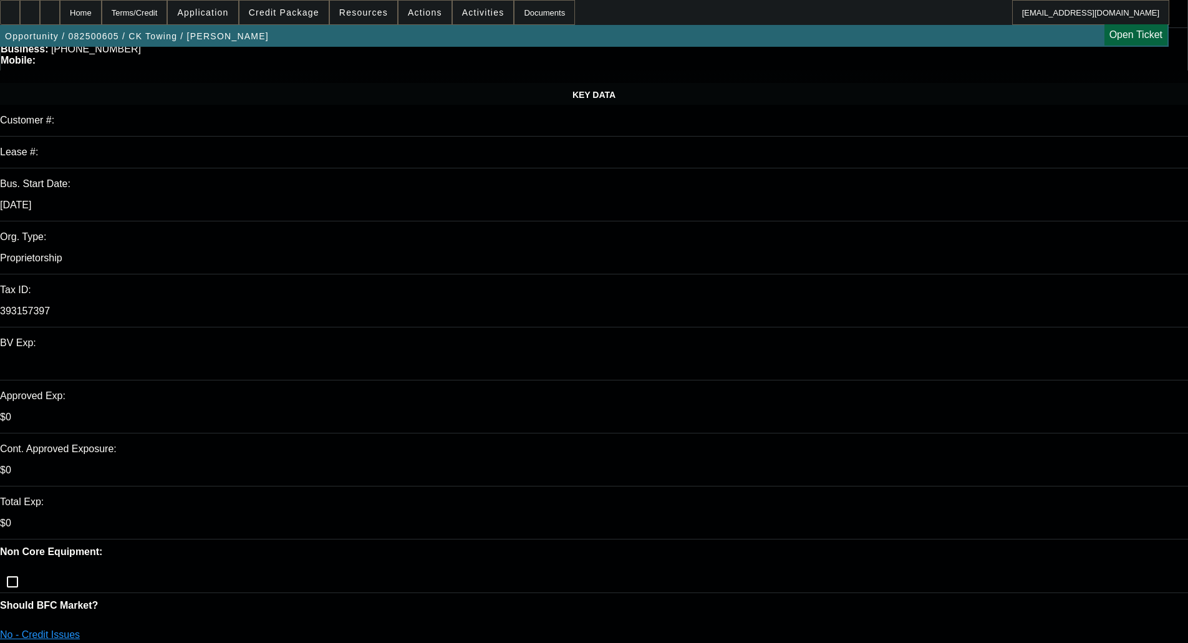
scroll to position [125, 0]
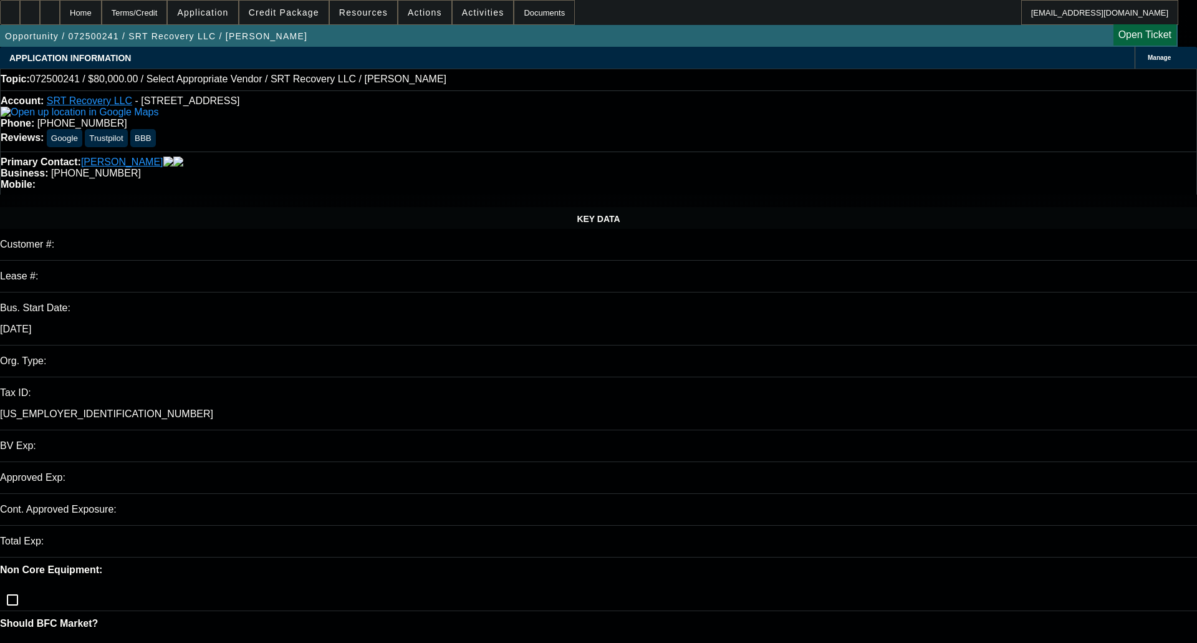
select select "0"
select select "2"
select select "0.1"
select select "4"
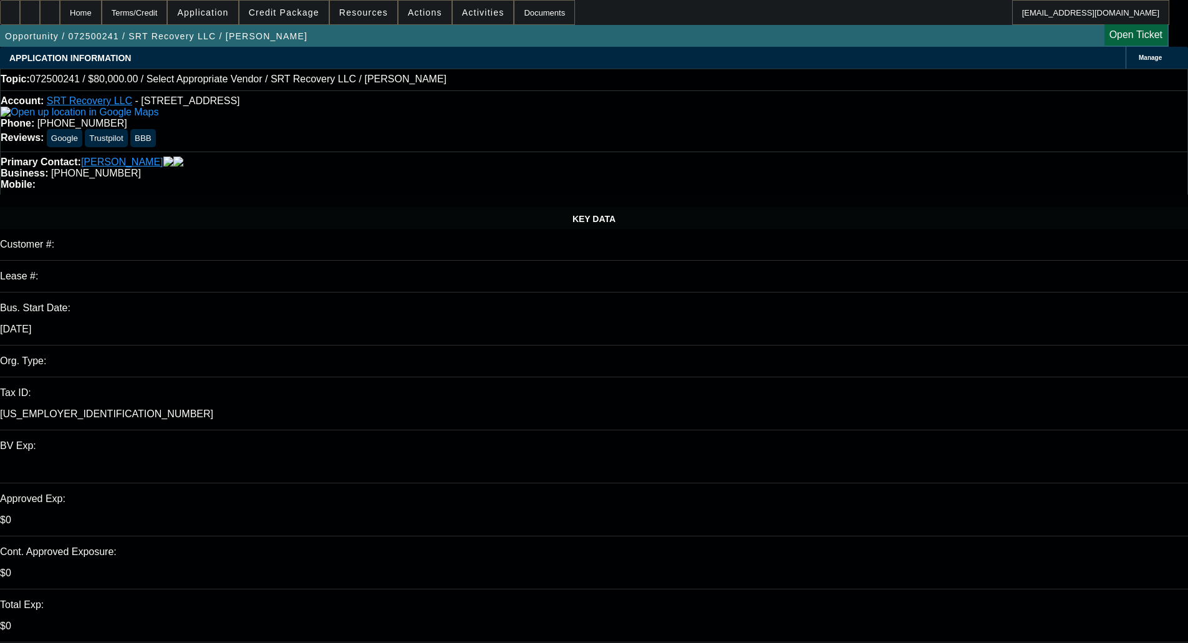
click at [287, 21] on span at bounding box center [283, 13] width 89 height 30
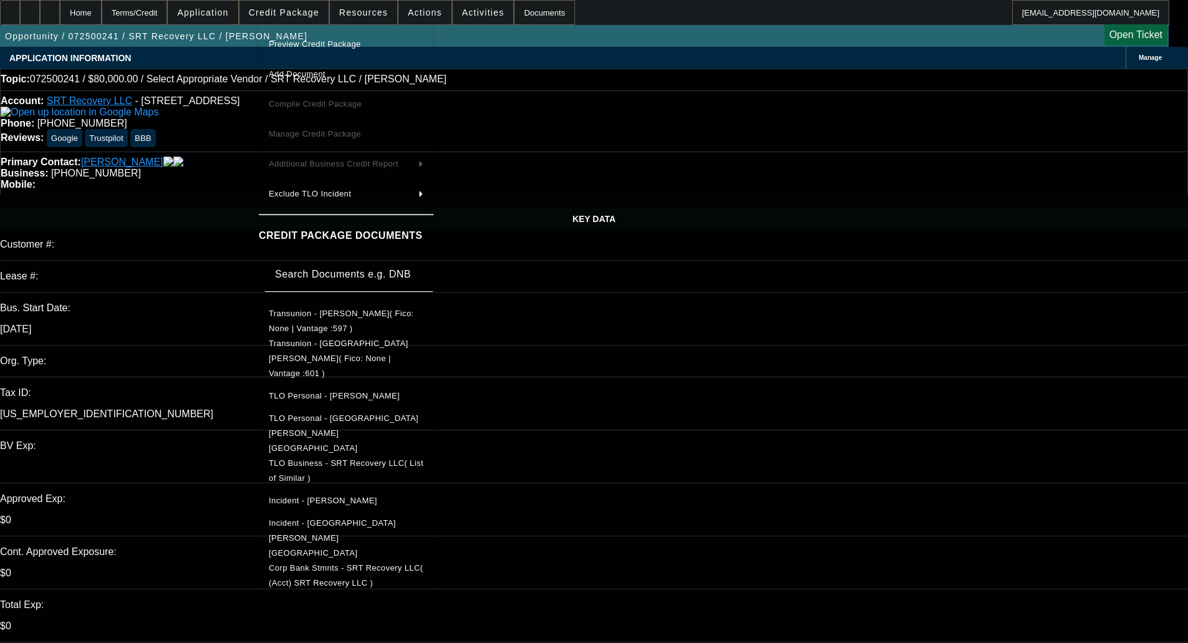
click at [302, 36] on button "Preview Credit Package" at bounding box center [346, 44] width 175 height 30
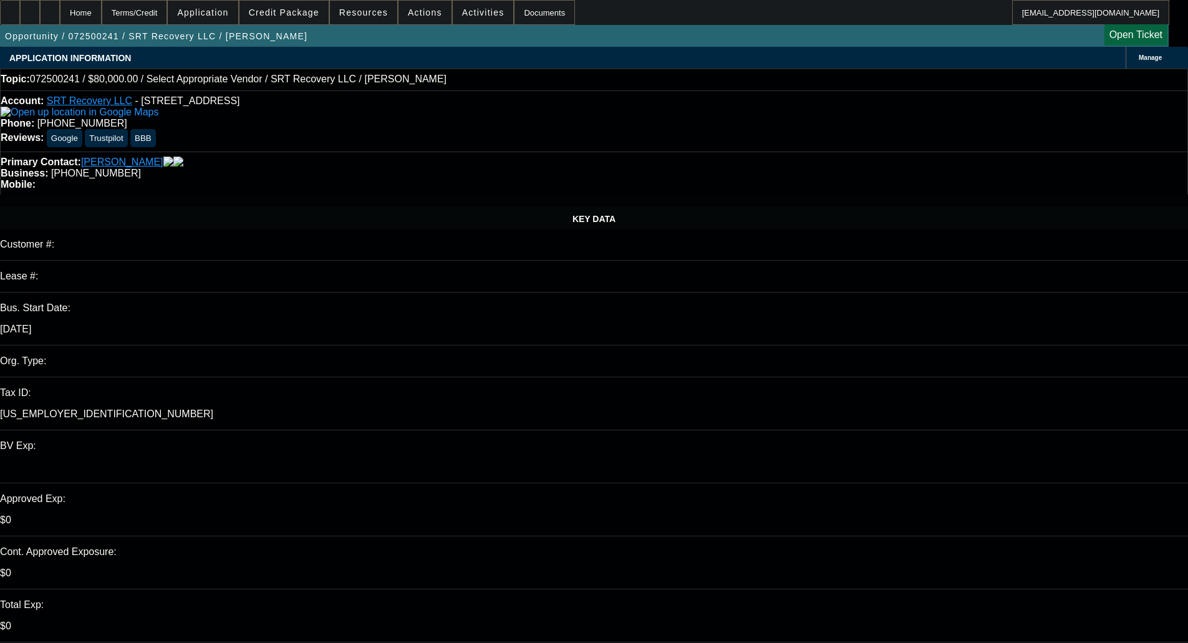
scroll to position [18, 0]
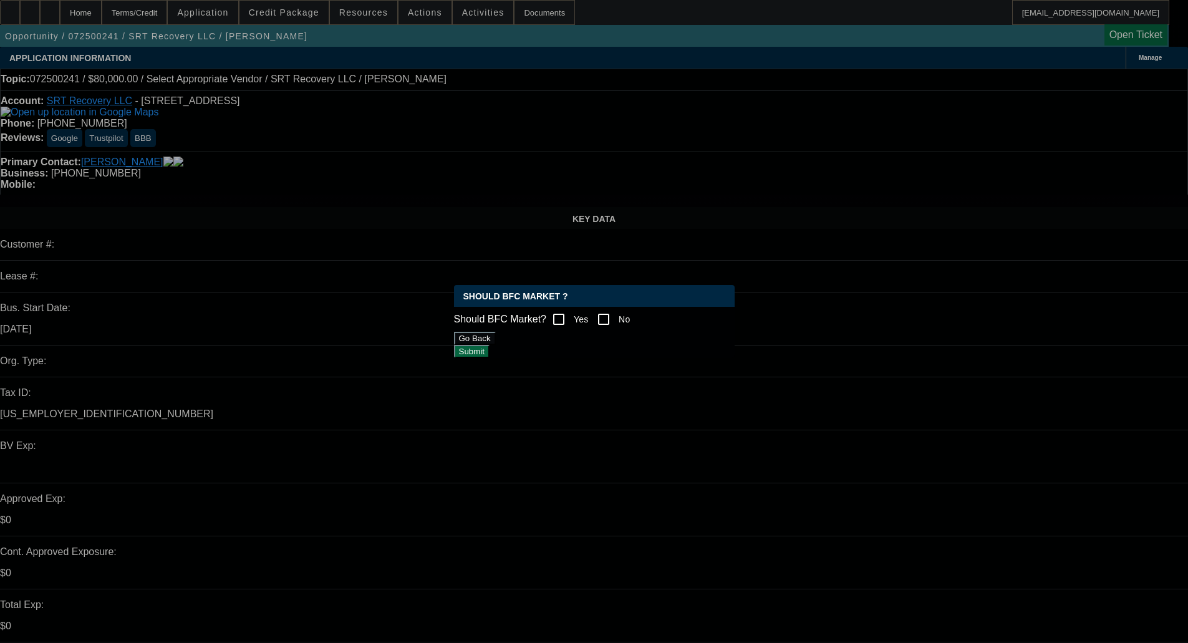
click at [644, 310] on div "Should BFC Market? Yes No" at bounding box center [594, 319] width 281 height 25
click at [589, 314] on label "Yes" at bounding box center [579, 319] width 17 height 12
click at [571, 314] on input "Yes" at bounding box center [558, 319] width 25 height 25
checkbox input "true"
click at [614, 314] on input "No" at bounding box center [603, 319] width 25 height 25
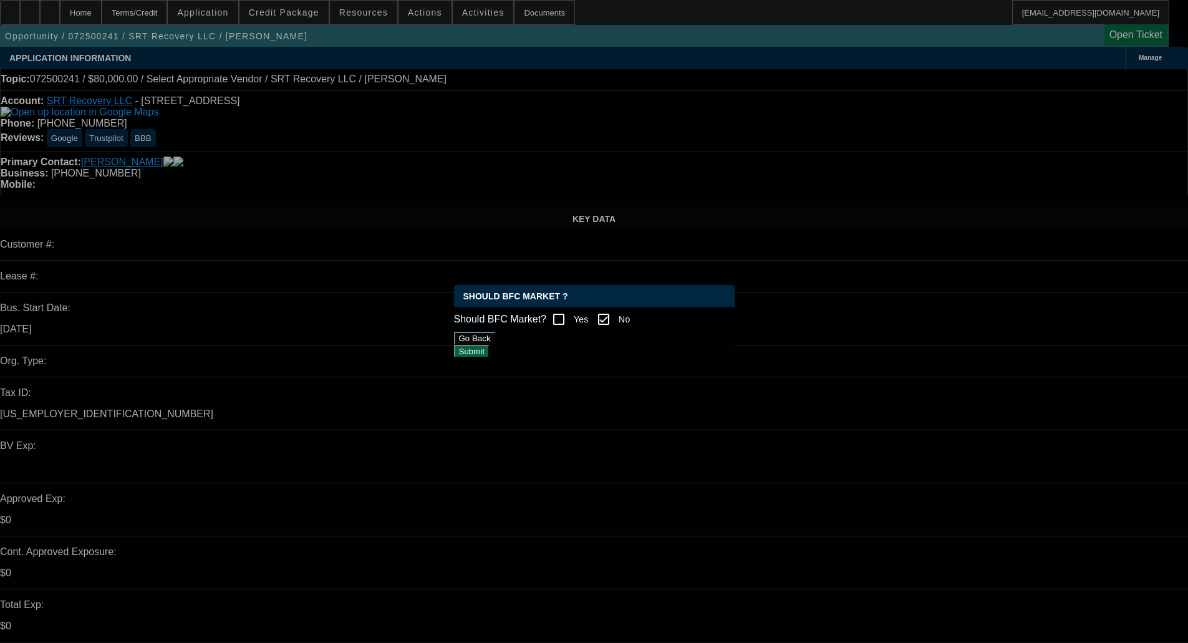
checkbox input "true"
checkbox input "false"
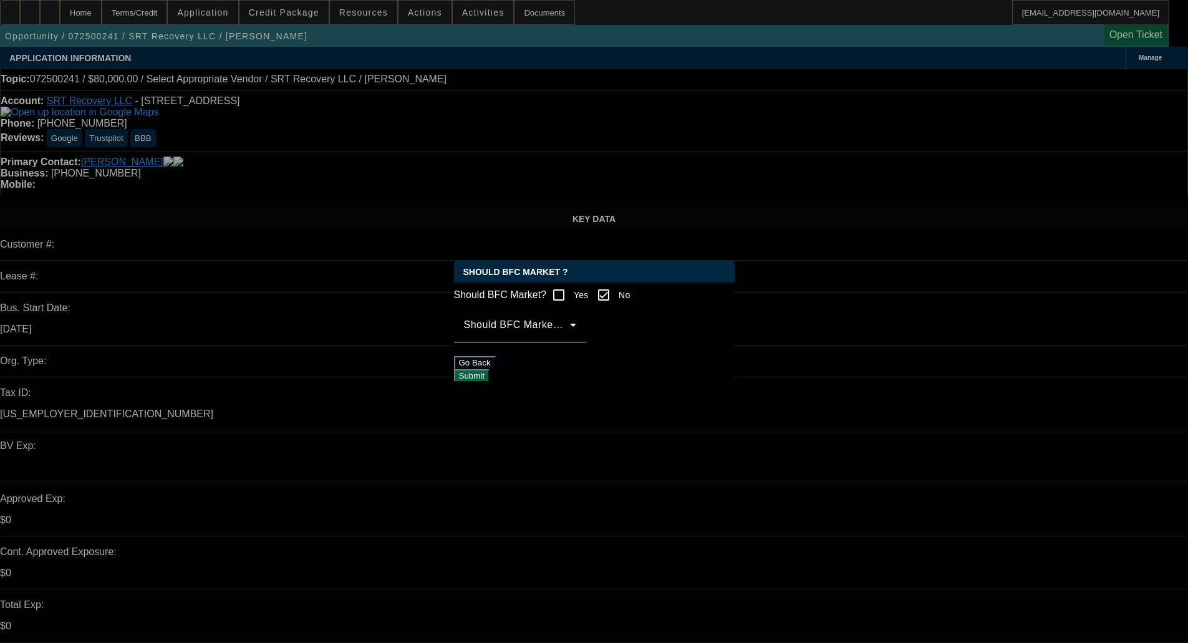
click at [576, 322] on div "Should BFC Market Status Reason" at bounding box center [520, 324] width 112 height 35
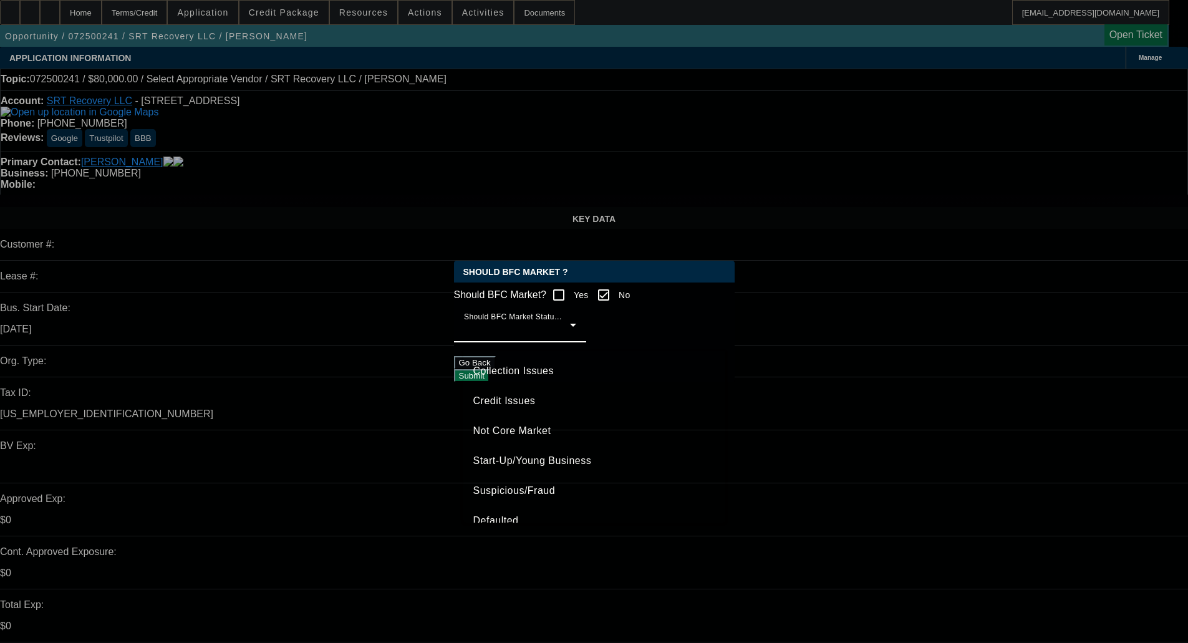
click at [507, 398] on span "Credit Issues" at bounding box center [504, 400] width 62 height 15
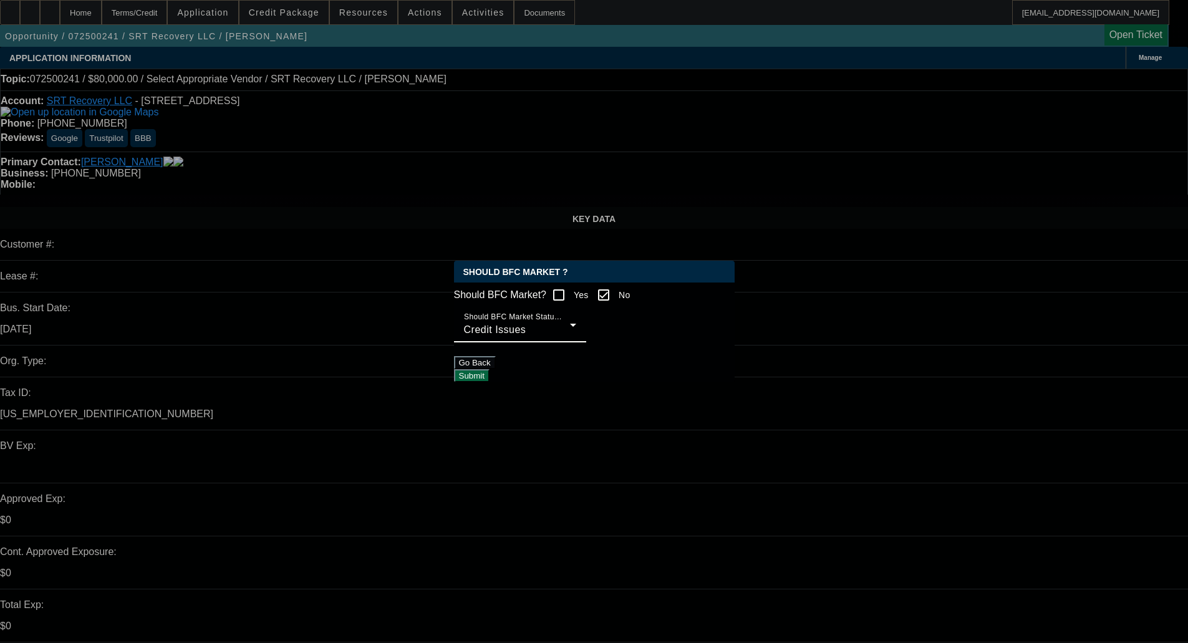
click at [490, 375] on button "Submit" at bounding box center [472, 375] width 36 height 13
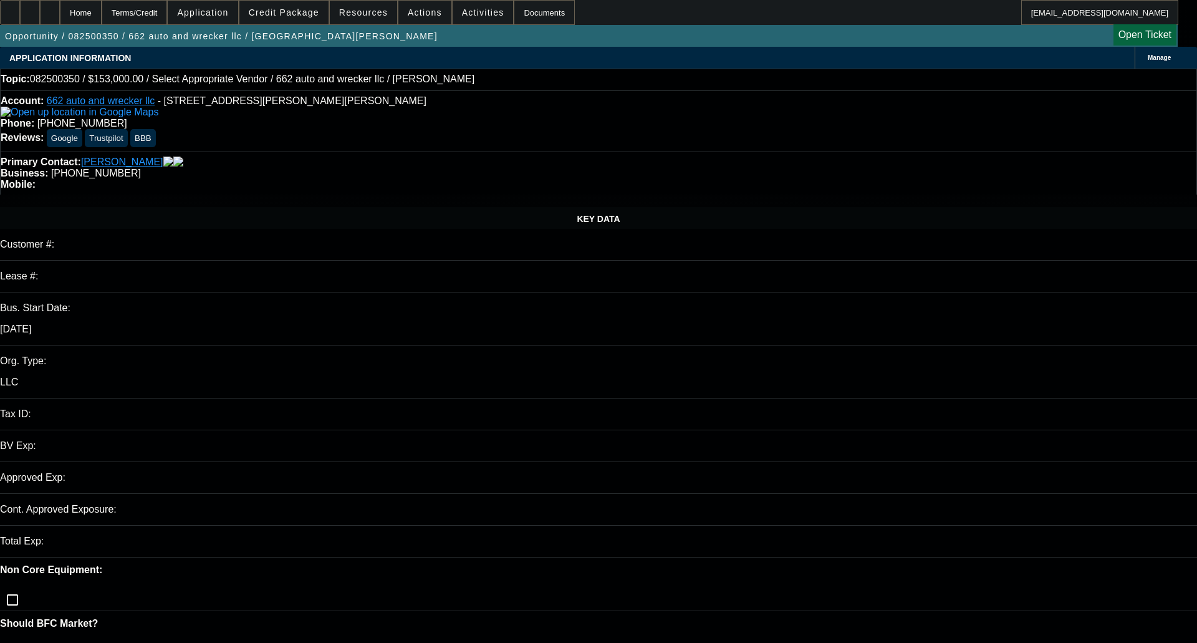
select select "0"
select select "2"
select select "0"
select select "1"
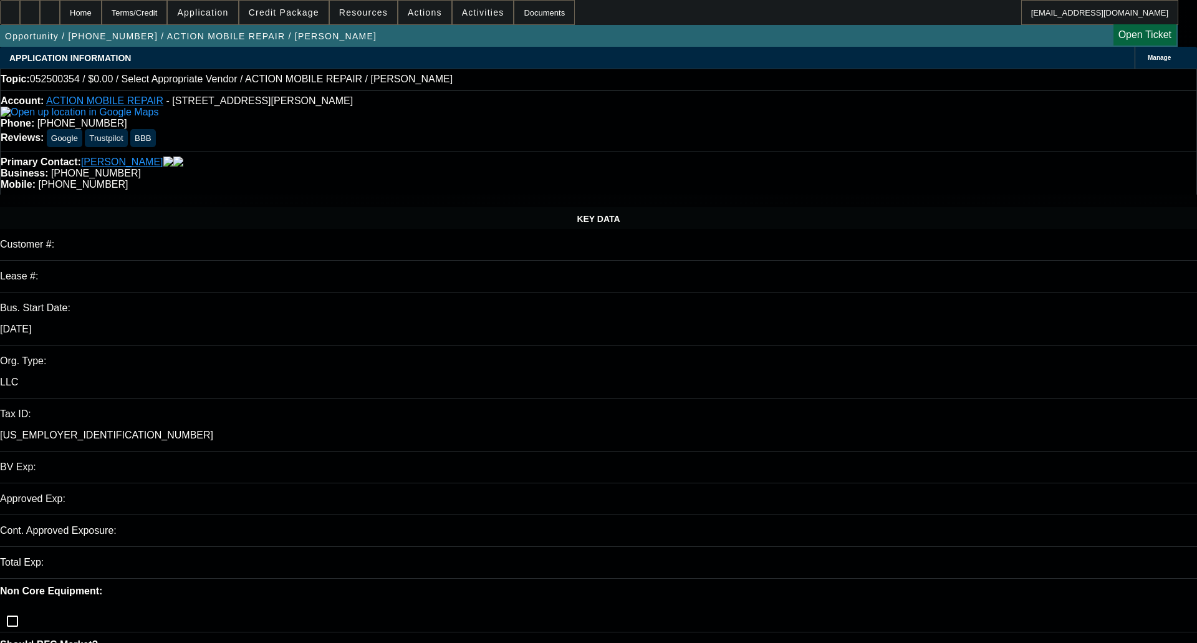
select select "0"
select select "2"
select select "0.1"
select select "1"
select select "2"
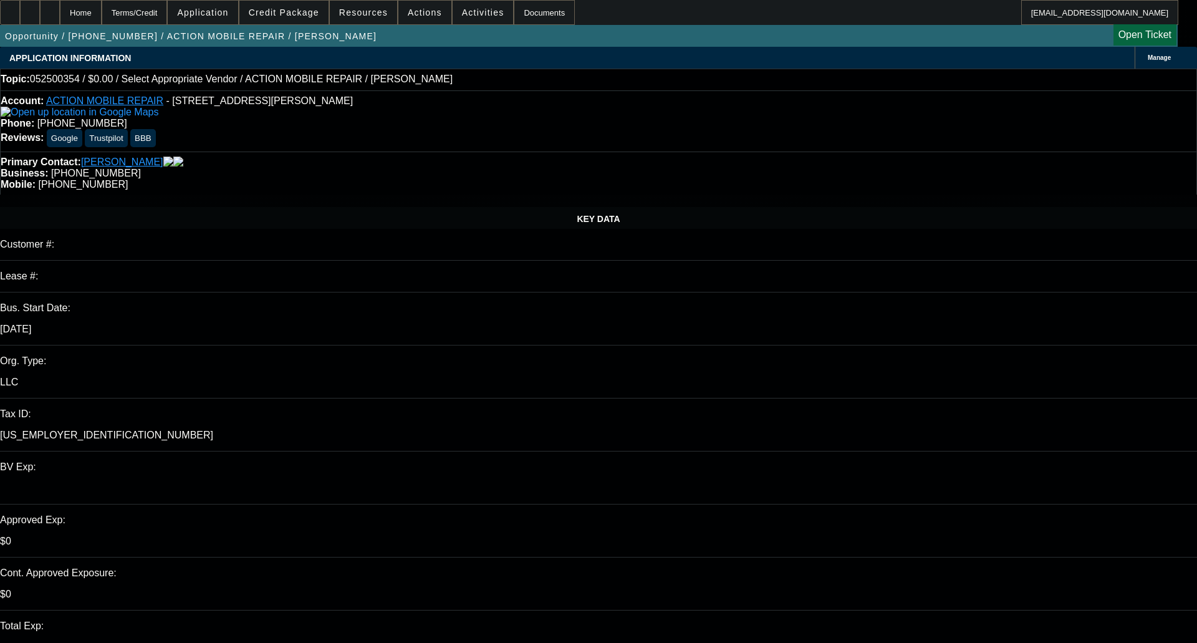
select select "4"
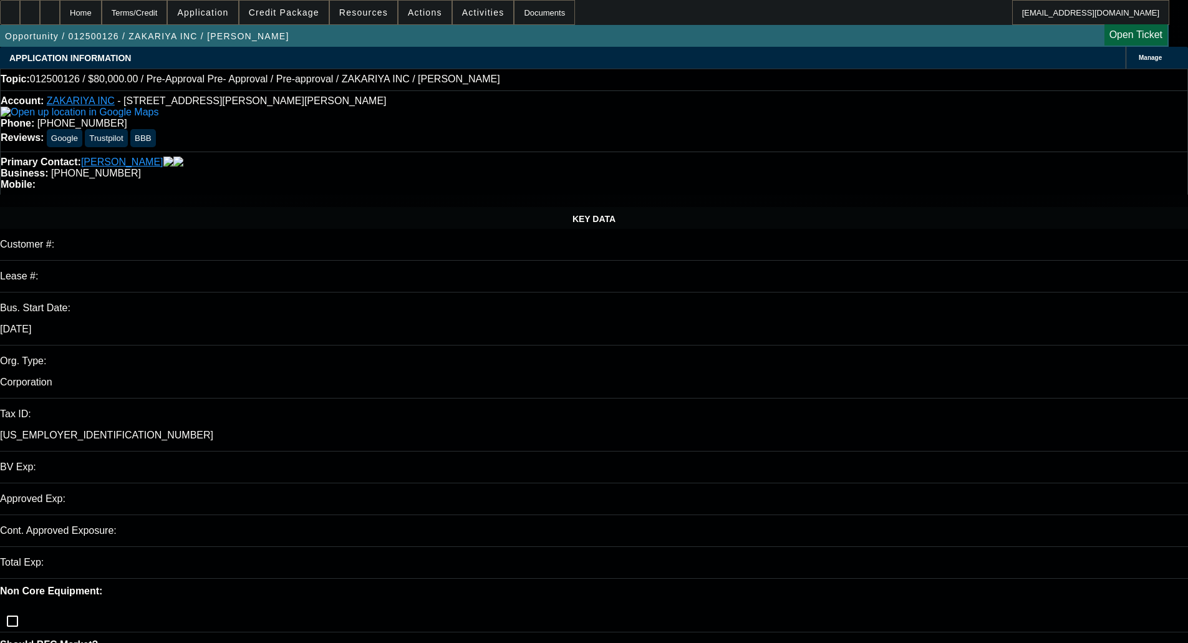
select select "0"
select select "3"
select select "0"
select select "6"
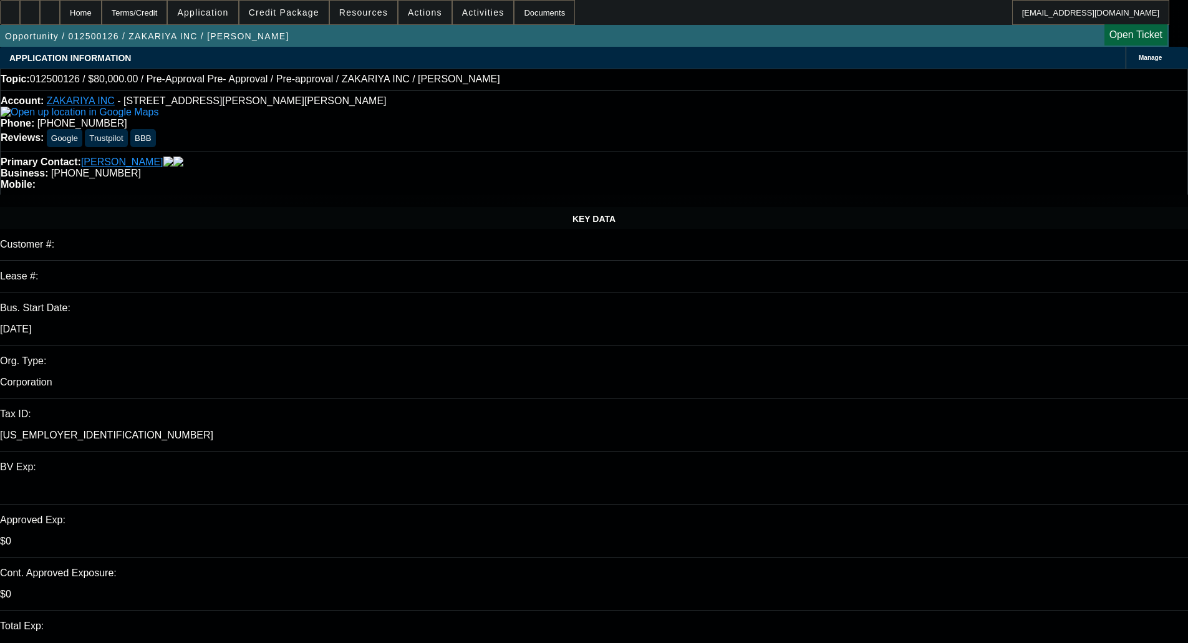
click at [289, 10] on span "Credit Package" at bounding box center [284, 12] width 70 height 10
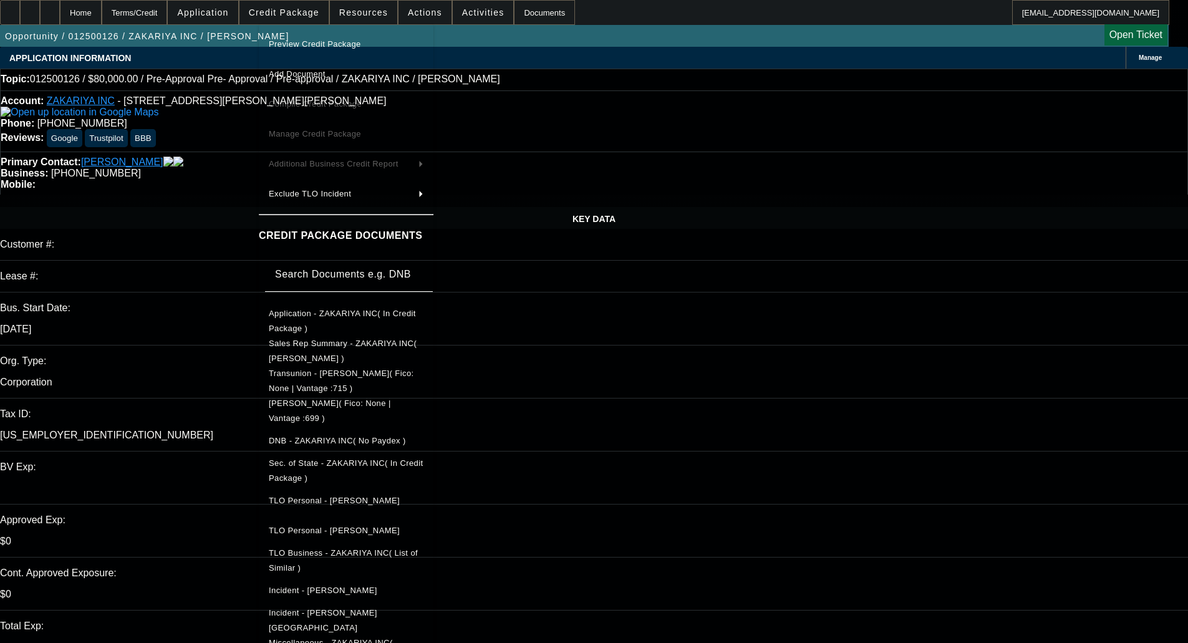
click at [292, 42] on span "Preview Credit Package" at bounding box center [315, 43] width 92 height 9
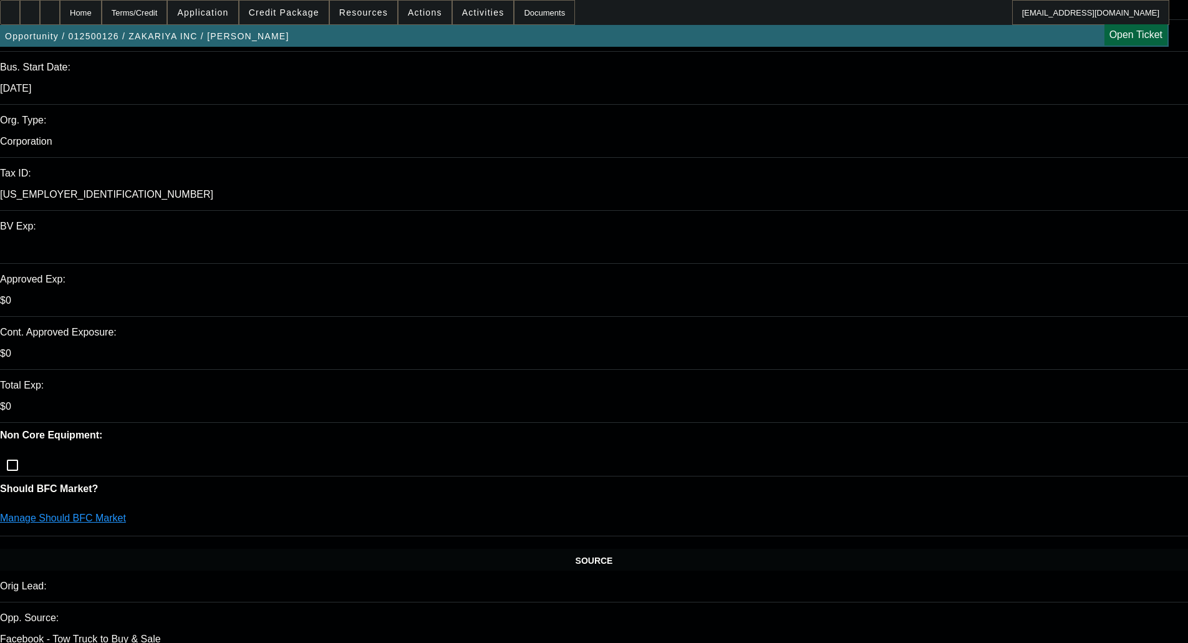
scroll to position [249, 0]
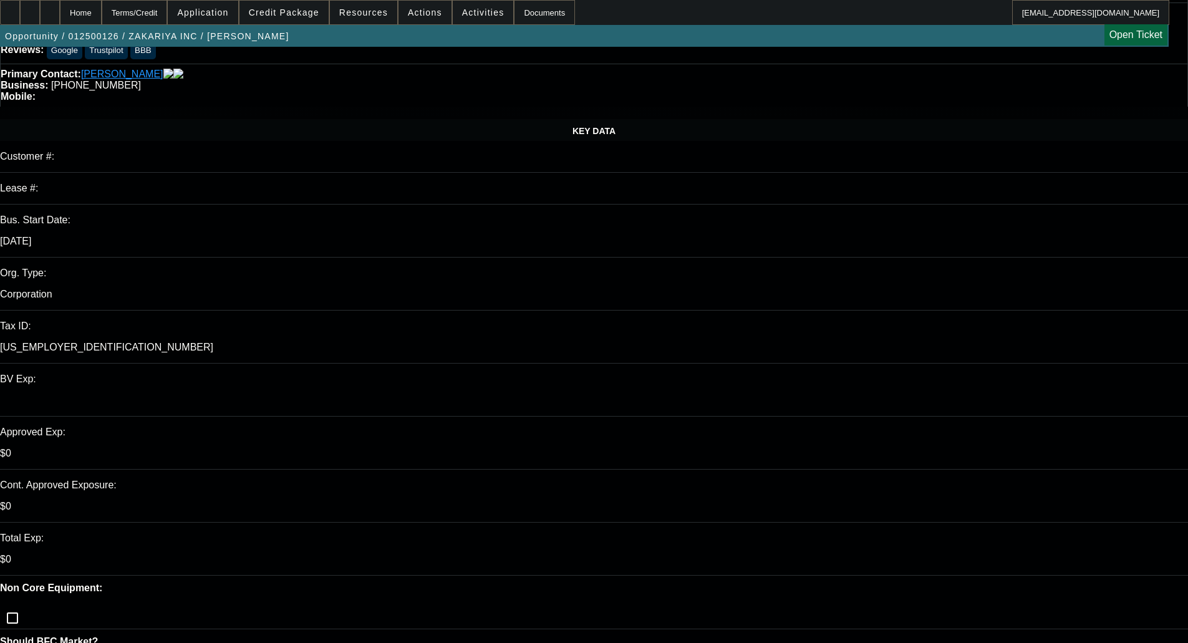
scroll to position [0, 0]
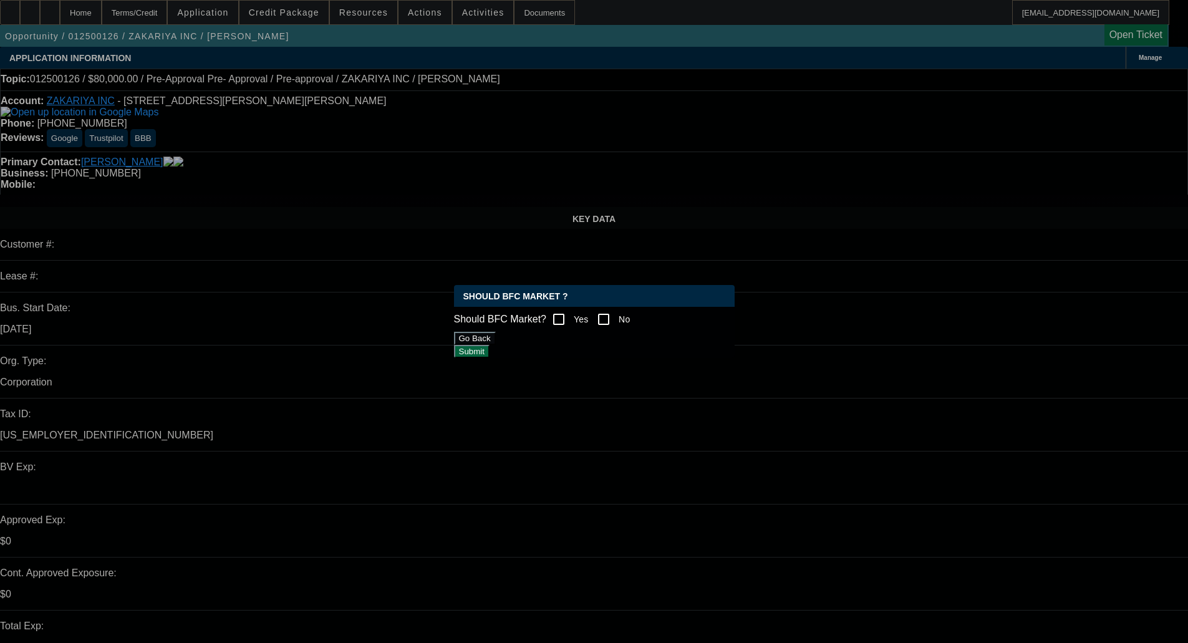
click at [569, 317] on input "Yes" at bounding box center [558, 319] width 25 height 25
checkbox input "true"
click at [490, 352] on button "Submit" at bounding box center [472, 351] width 36 height 13
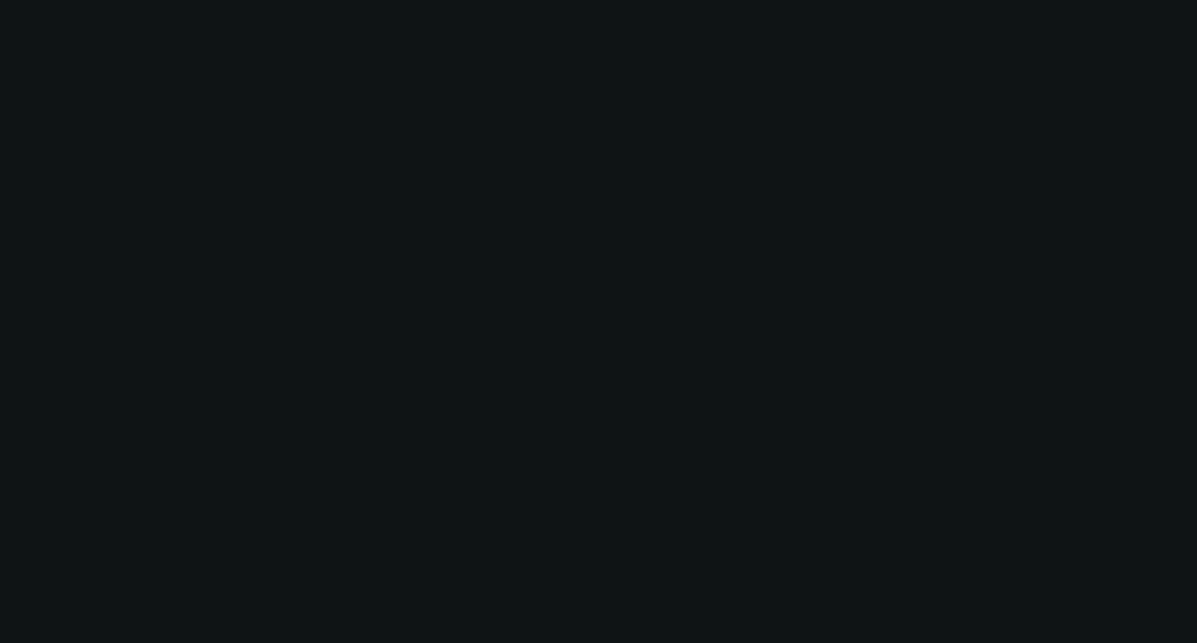
select select "0"
select select "2"
select select "0.1"
select select "4"
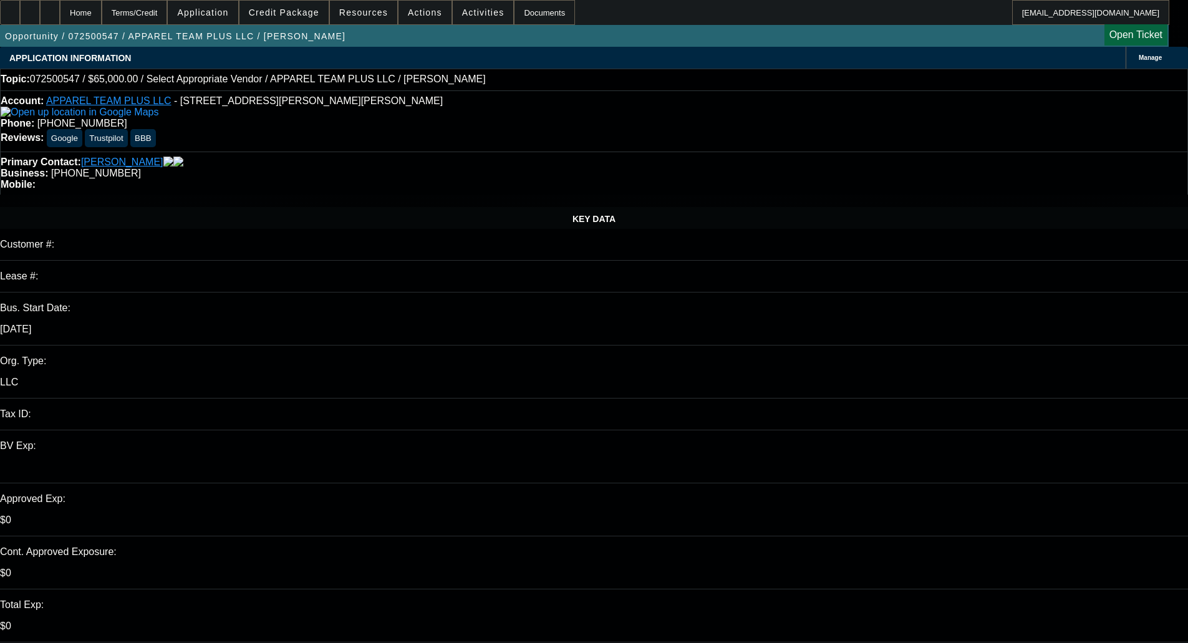
click at [315, 9] on span "Credit Package" at bounding box center [284, 12] width 70 height 10
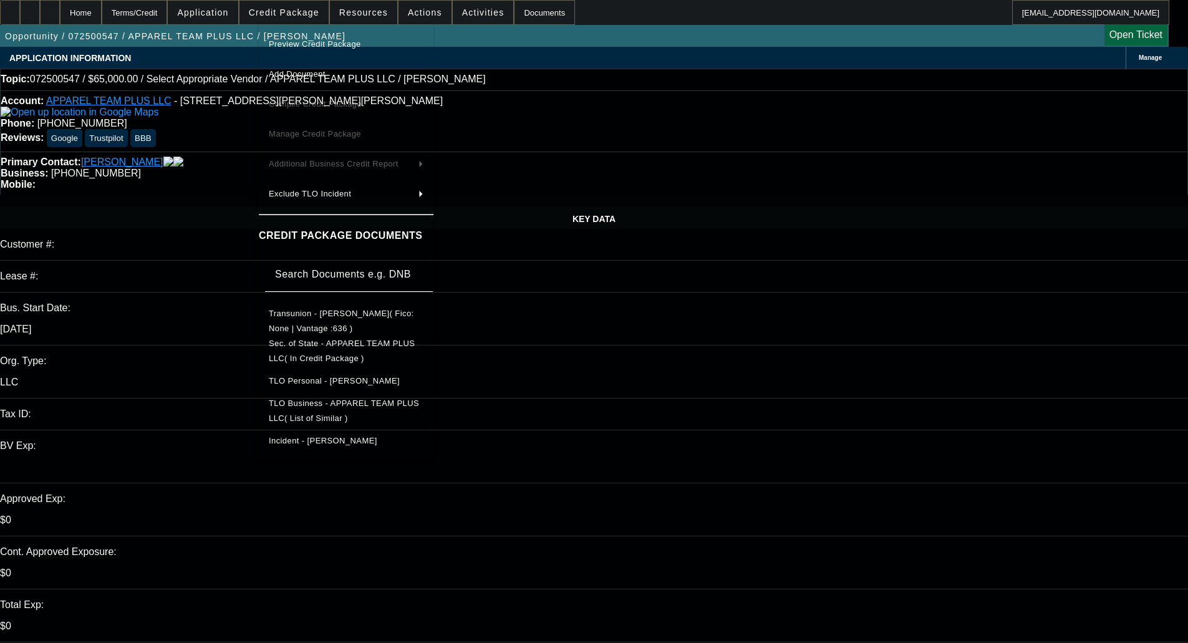
click at [330, 50] on span "Preview Credit Package" at bounding box center [346, 44] width 155 height 15
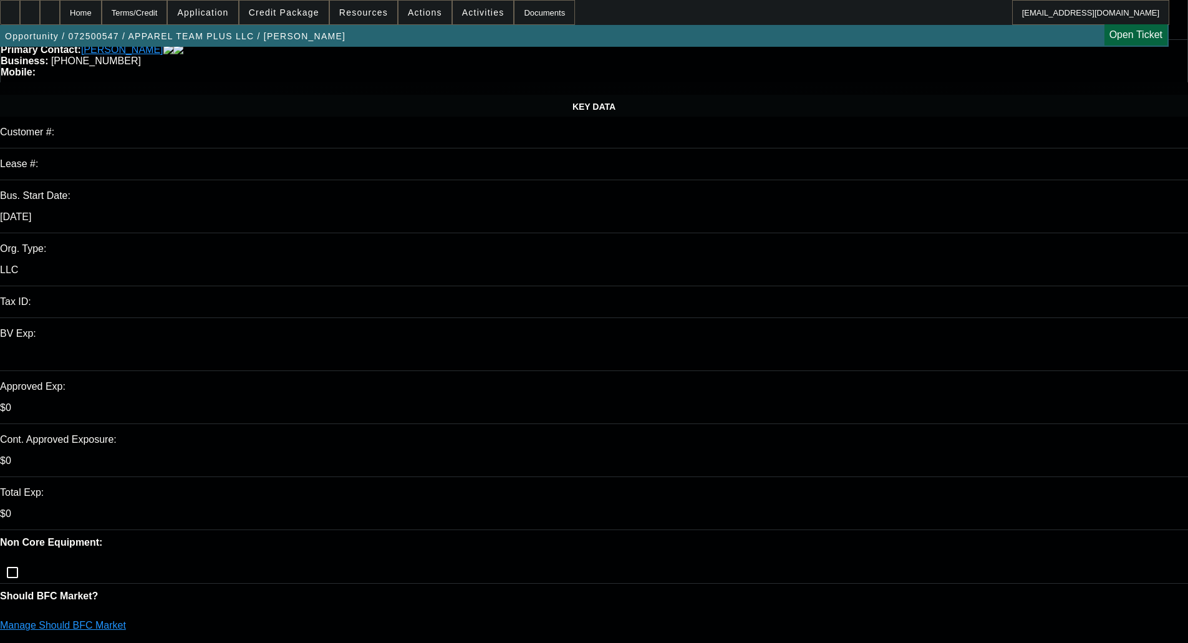
scroll to position [249, 0]
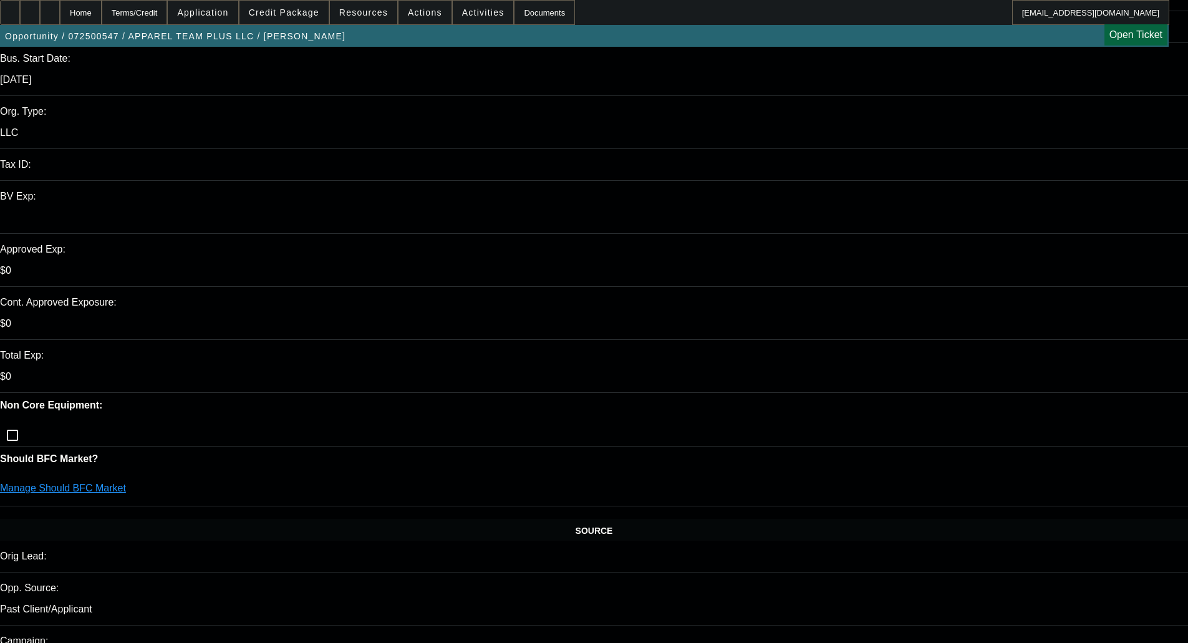
click at [126, 483] on link "Manage Should BFC Market" at bounding box center [63, 488] width 126 height 11
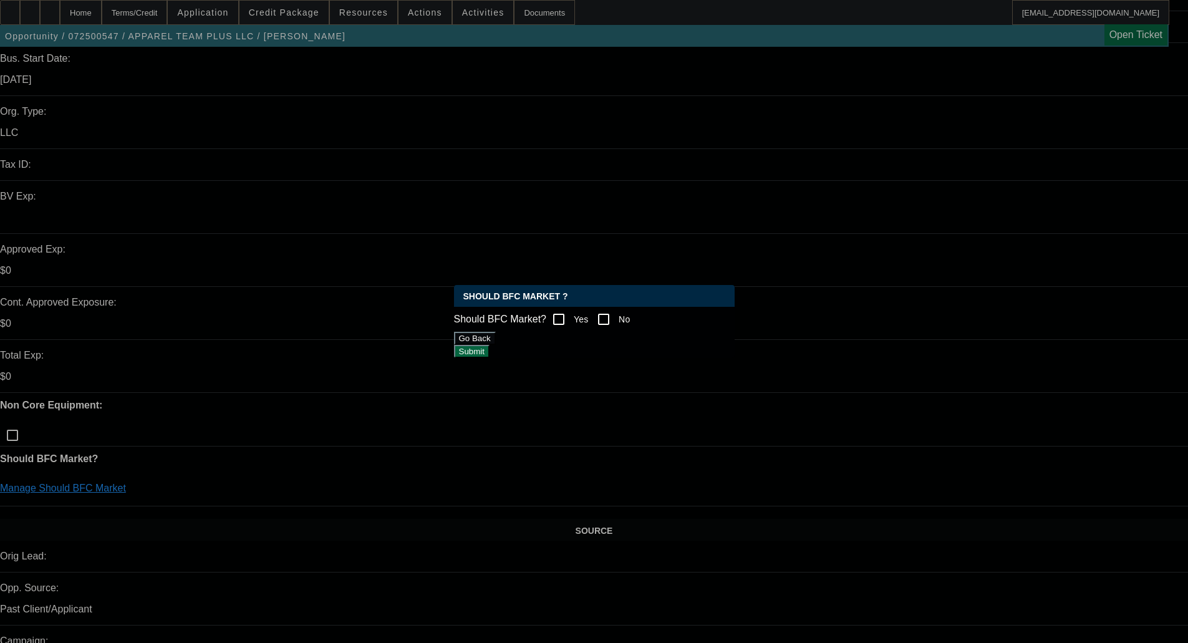
click at [569, 315] on input "Yes" at bounding box center [558, 319] width 25 height 25
checkbox input "true"
click at [672, 358] on div "Should BFC Market ? Should BFC Market? Yes No Go Back Submit" at bounding box center [594, 321] width 281 height 73
click at [490, 355] on button "Submit" at bounding box center [472, 351] width 36 height 13
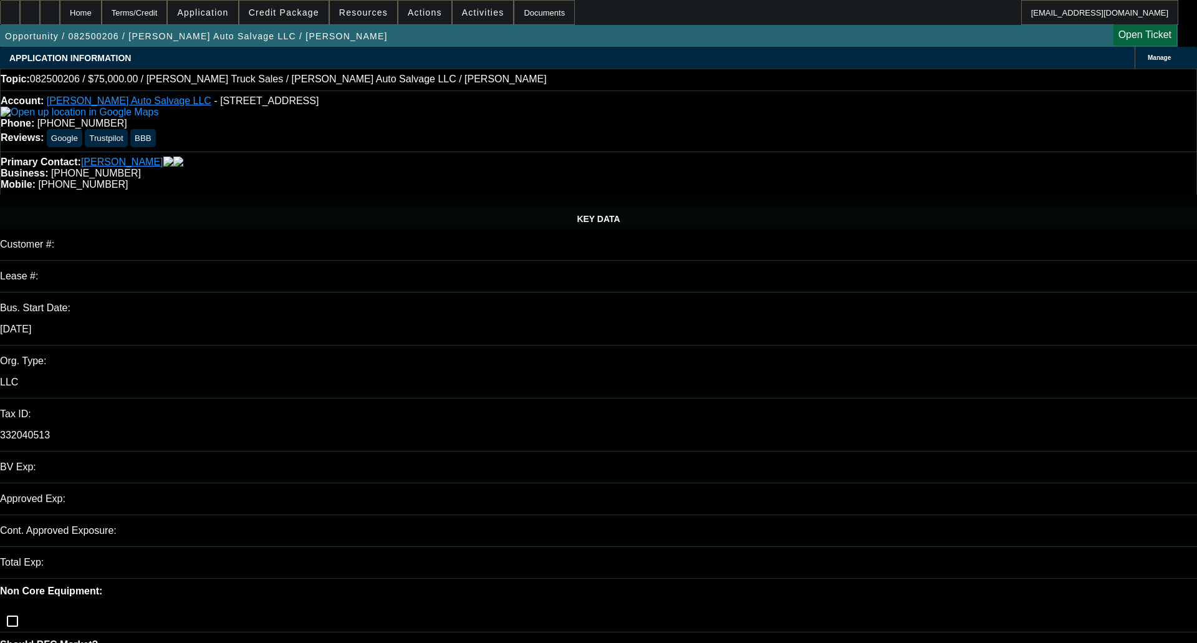
select select "0"
select select "2"
select select "0.1"
select select "4"
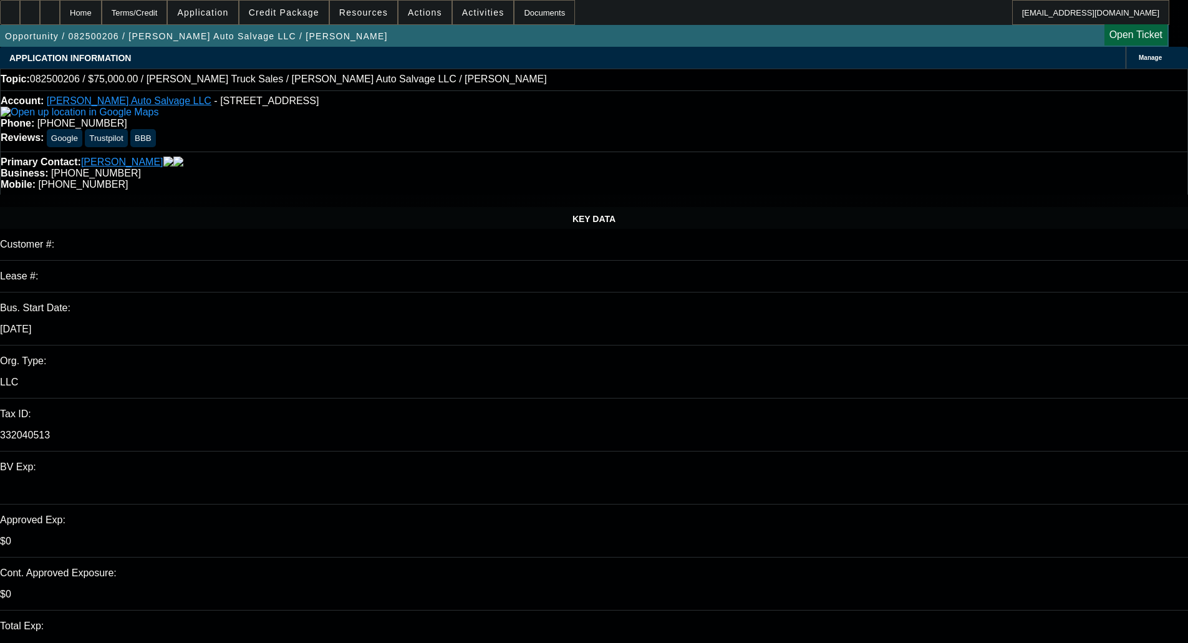
click at [302, 21] on span at bounding box center [283, 13] width 89 height 30
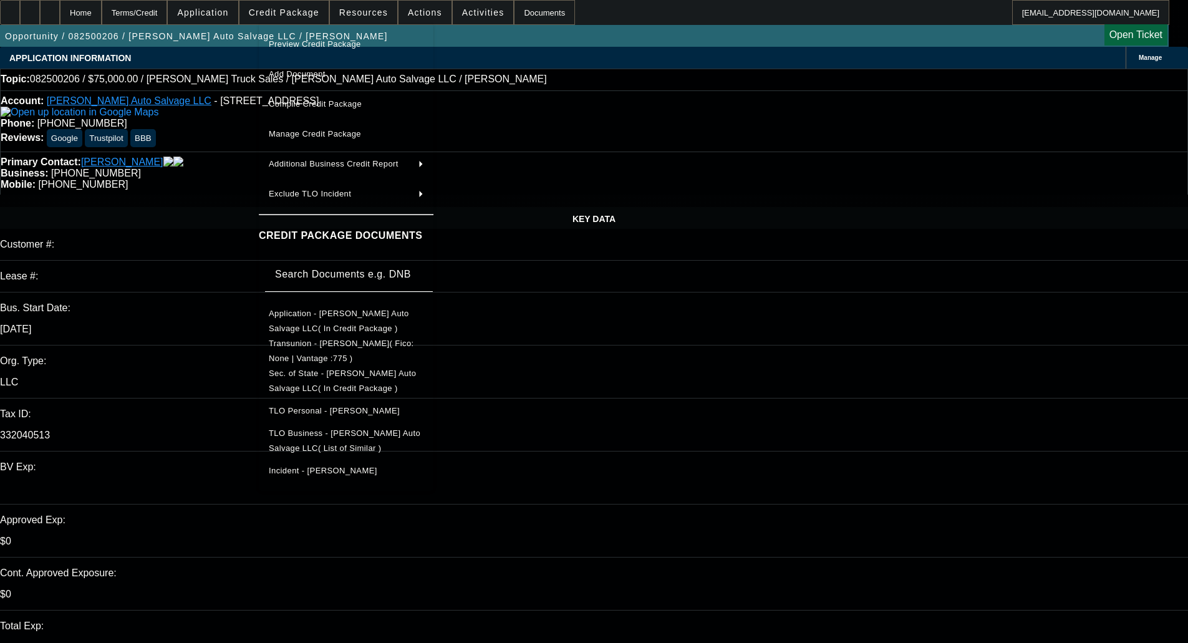
click at [305, 37] on span "Preview Credit Package" at bounding box center [346, 44] width 155 height 15
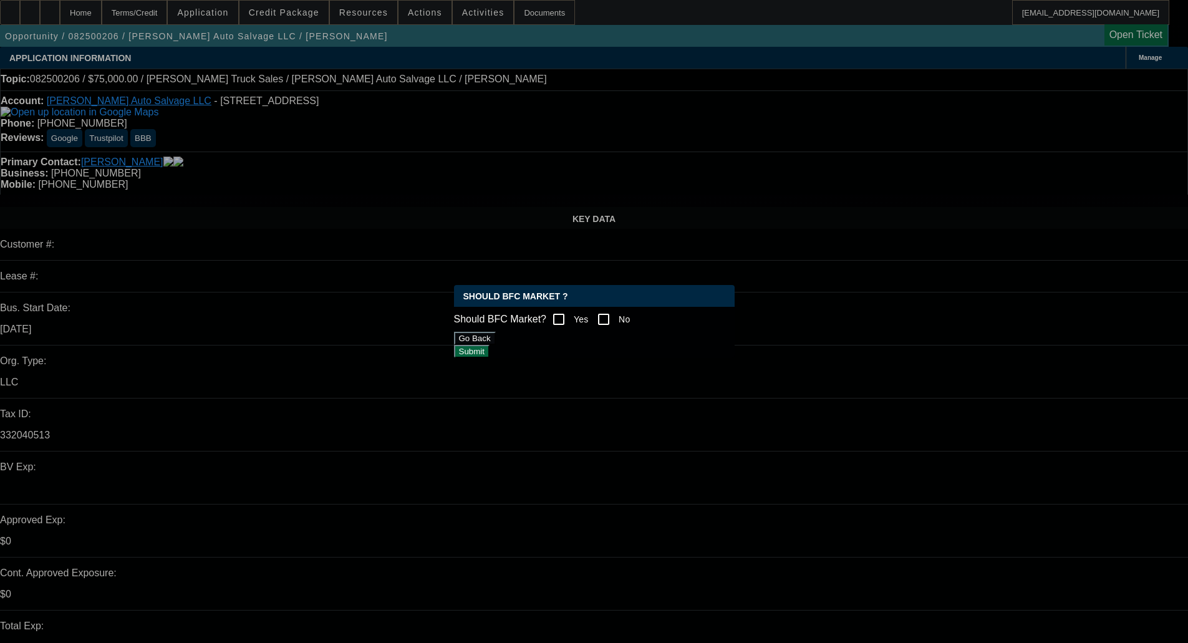
click at [562, 320] on input "Yes" at bounding box center [558, 319] width 25 height 25
checkbox input "true"
click at [490, 354] on button "Submit" at bounding box center [472, 351] width 36 height 13
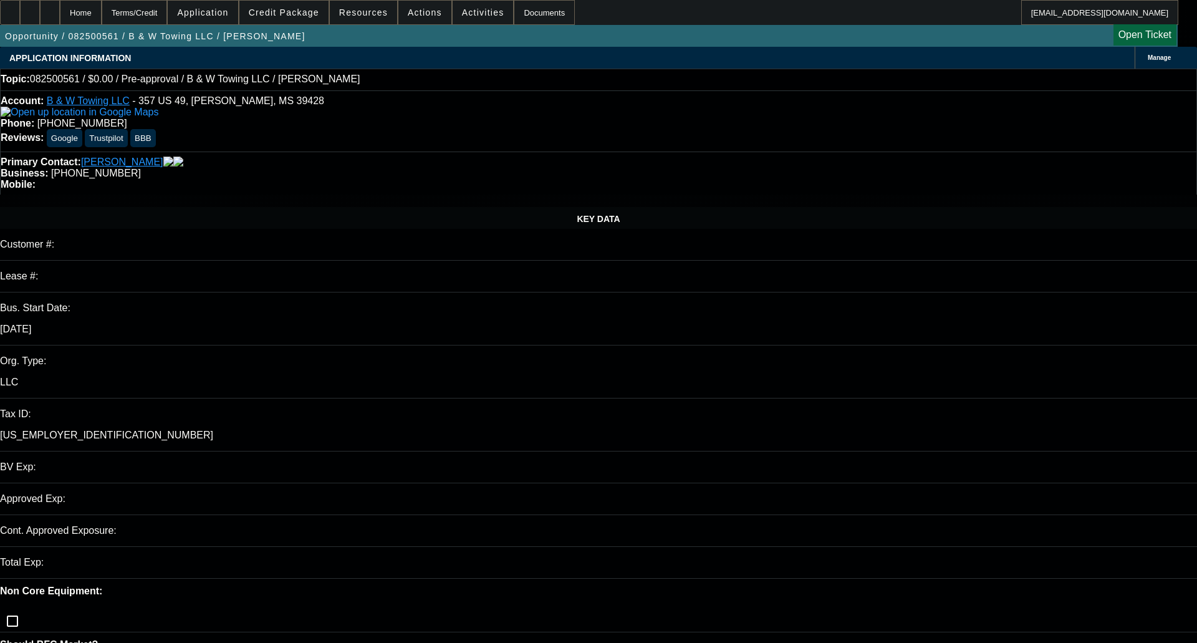
select select "0"
select select "2"
select select "0.1"
select select "4"
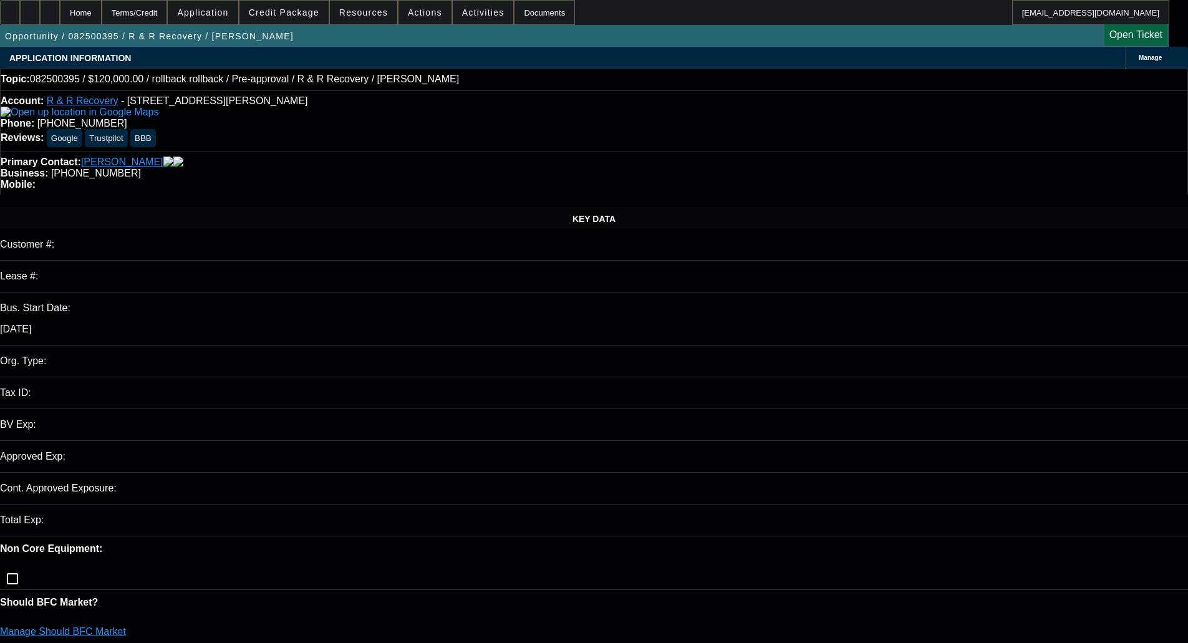
select select "0"
select select "2"
select select "0.1"
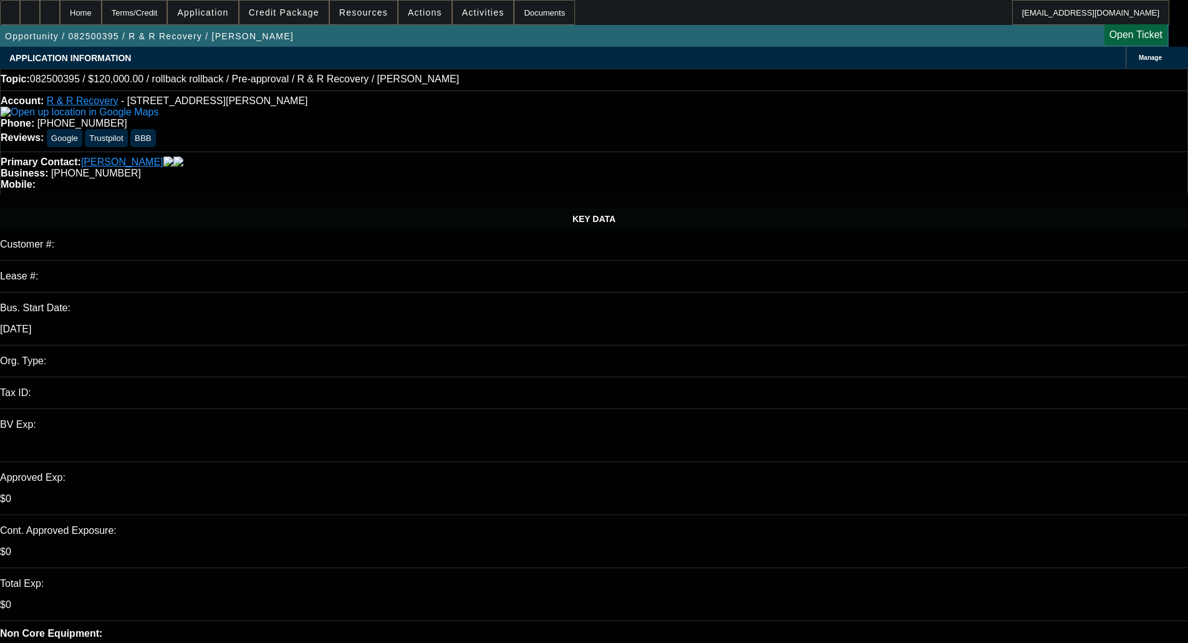
select select "1"
select select "2"
select select "4"
click at [301, 12] on span "Credit Package" at bounding box center [284, 12] width 70 height 10
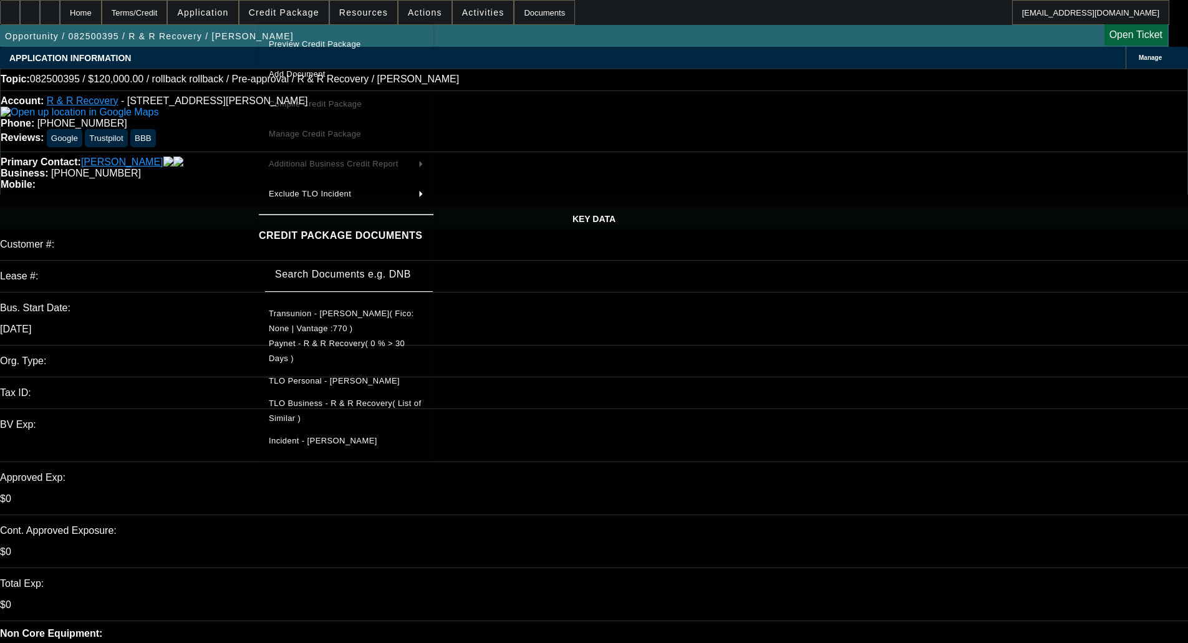
click at [300, 51] on span "Preview Credit Package" at bounding box center [346, 44] width 155 height 15
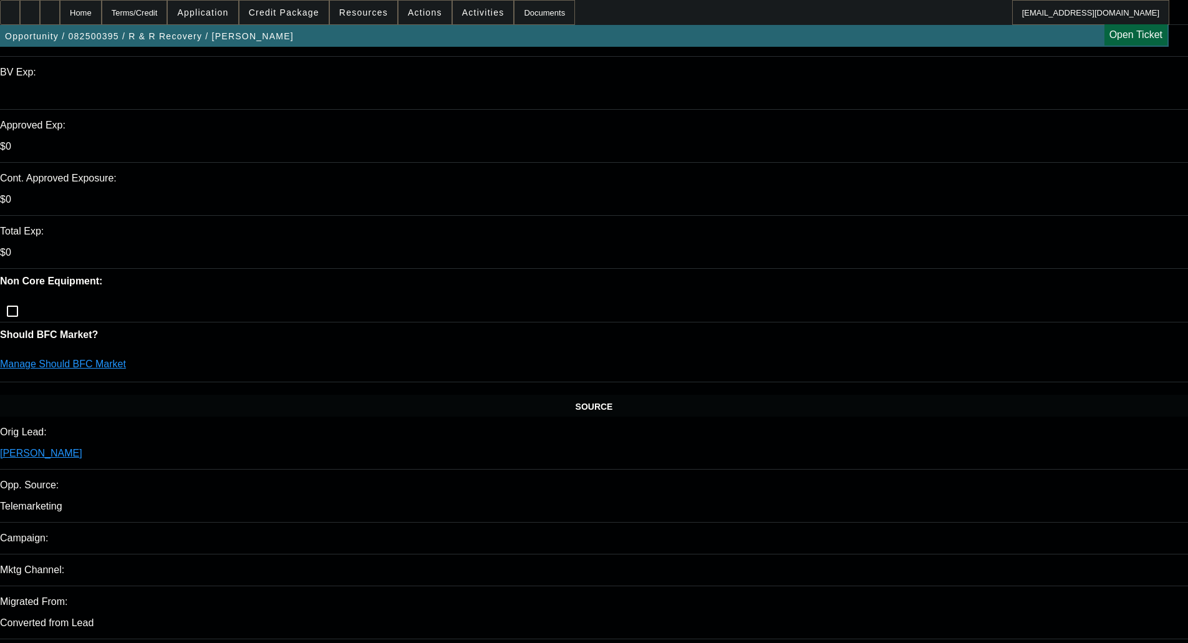
scroll to position [374, 0]
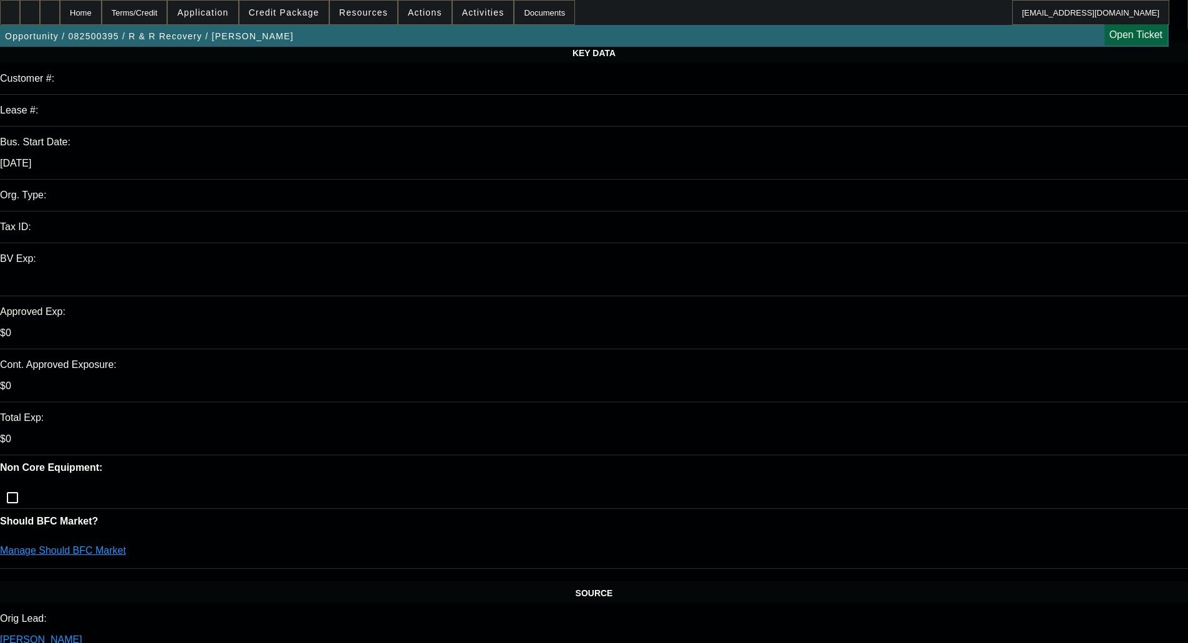
scroll to position [0, 0]
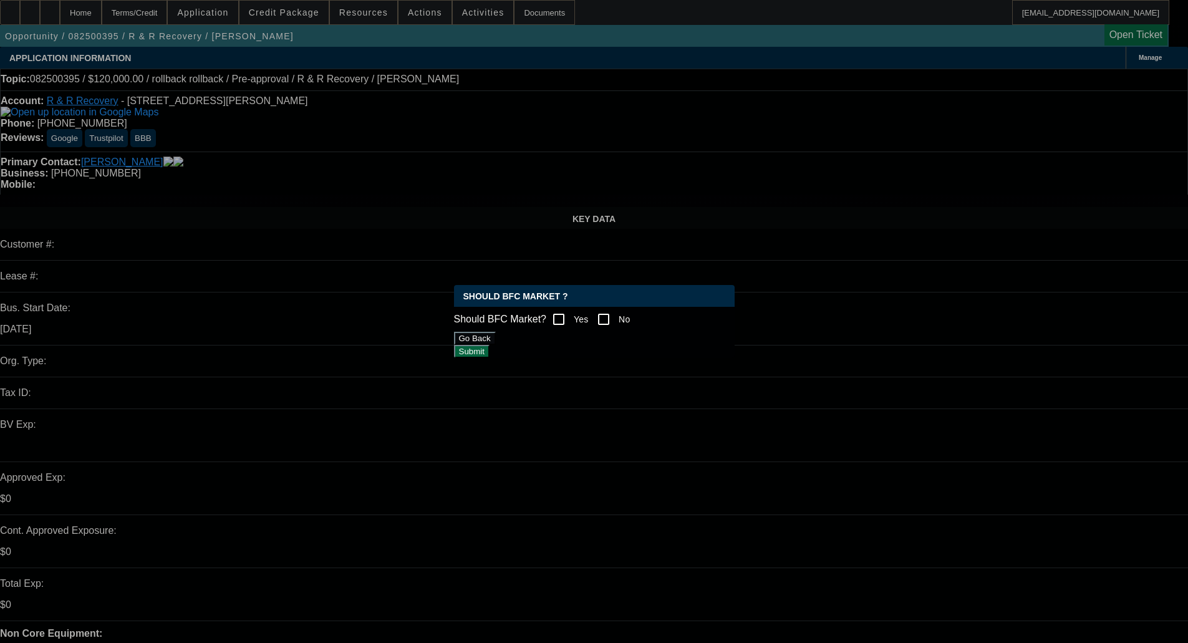
click at [570, 312] on input "Yes" at bounding box center [558, 319] width 25 height 25
checkbox input "true"
click at [490, 352] on button "Submit" at bounding box center [472, 351] width 36 height 13
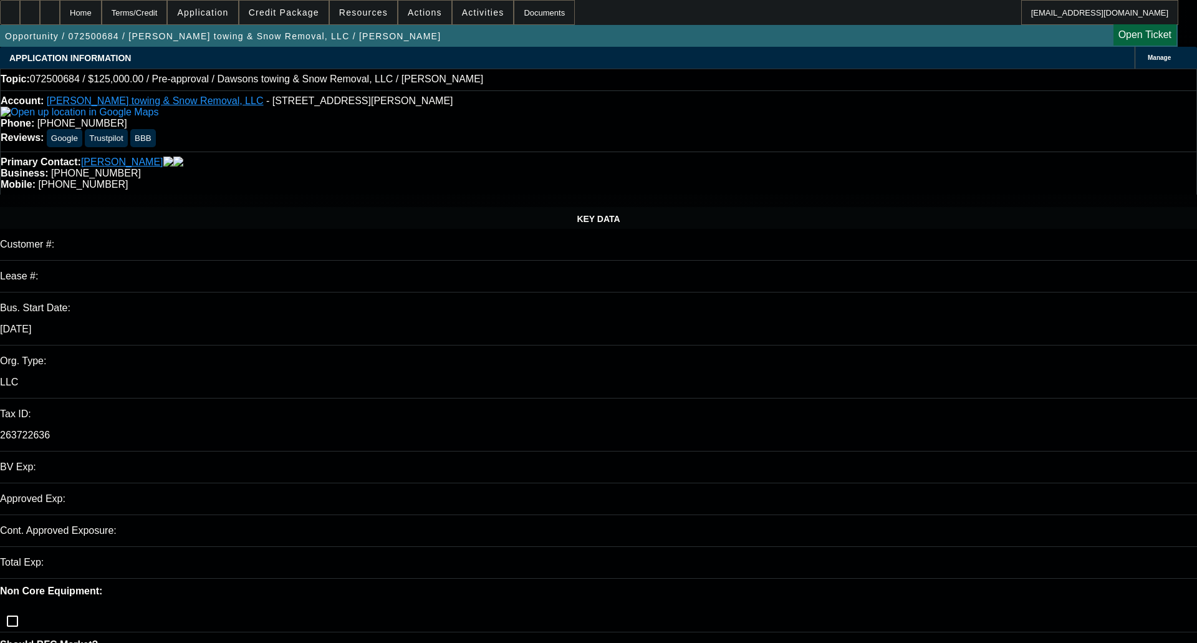
select select "0"
select select "2"
select select "0.1"
select select "4"
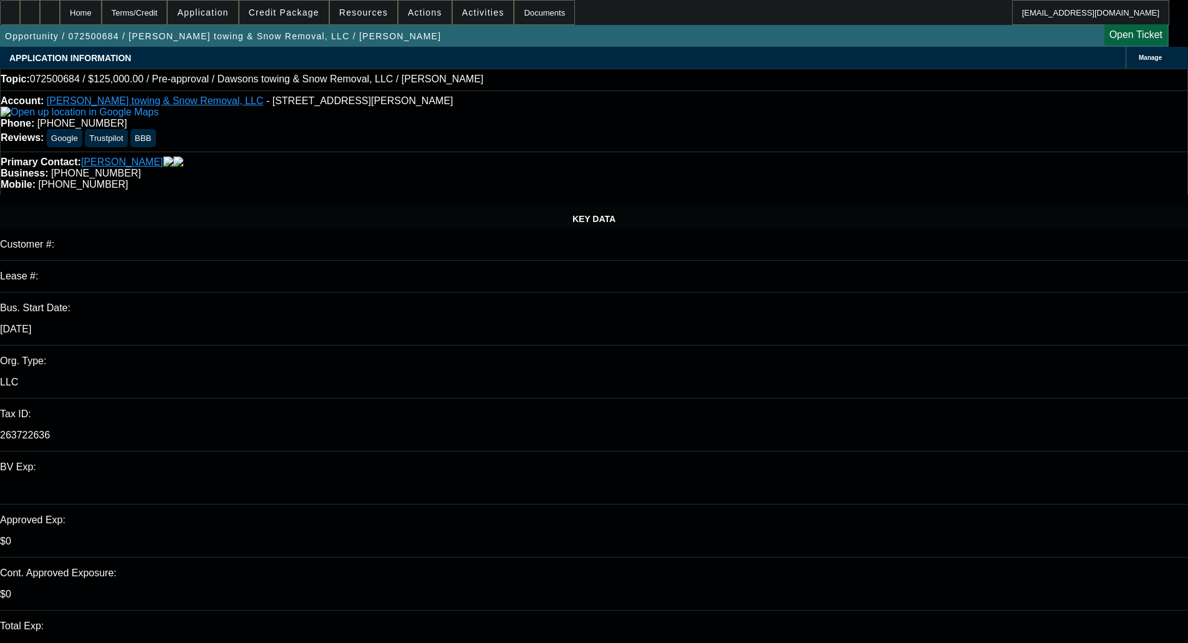
scroll to position [297, 0]
click at [298, 9] on span "Credit Package" at bounding box center [284, 12] width 70 height 10
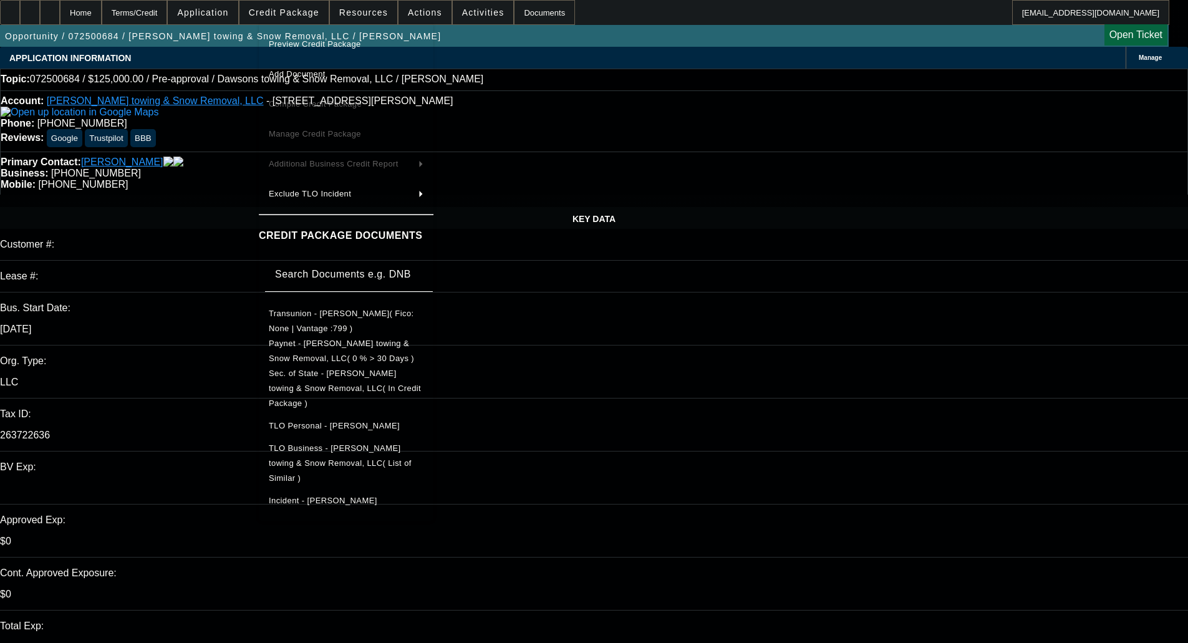
click at [325, 34] on button "Preview Credit Package" at bounding box center [346, 44] width 175 height 30
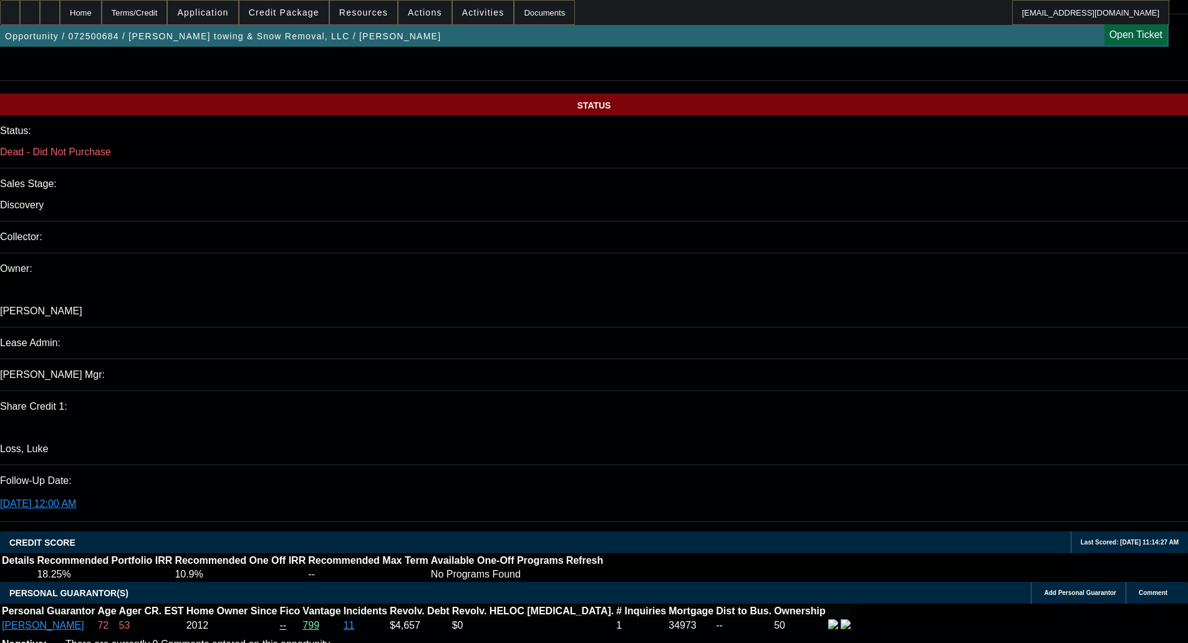
scroll to position [1372, 0]
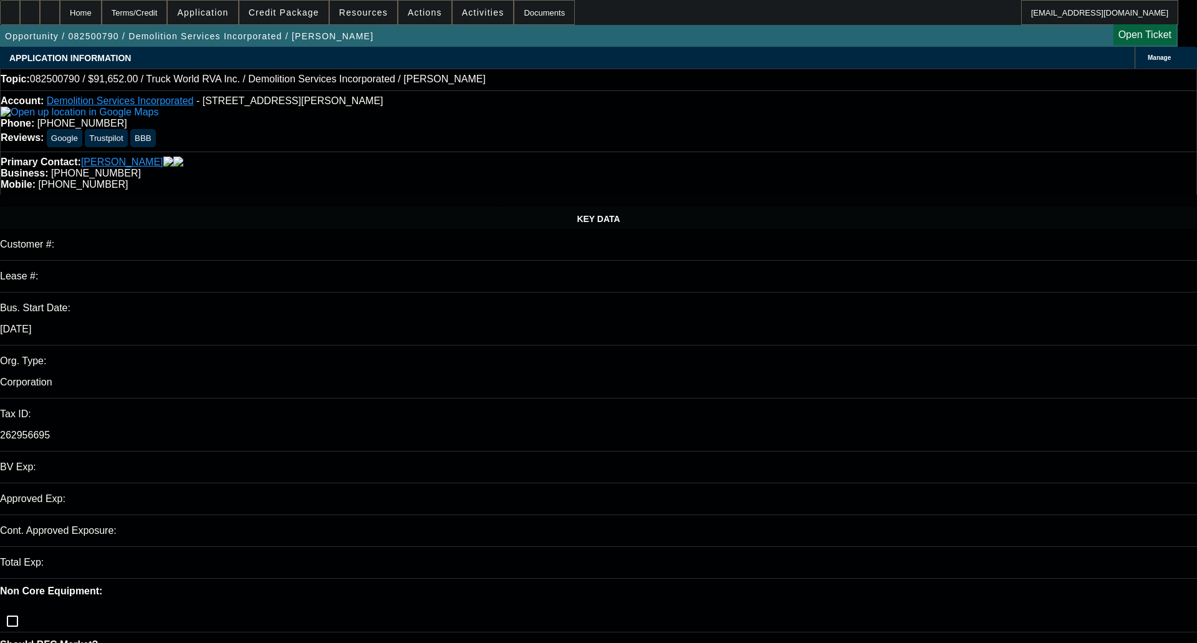
select select "0"
select select "2"
select select "0.1"
select select "1"
select select "2"
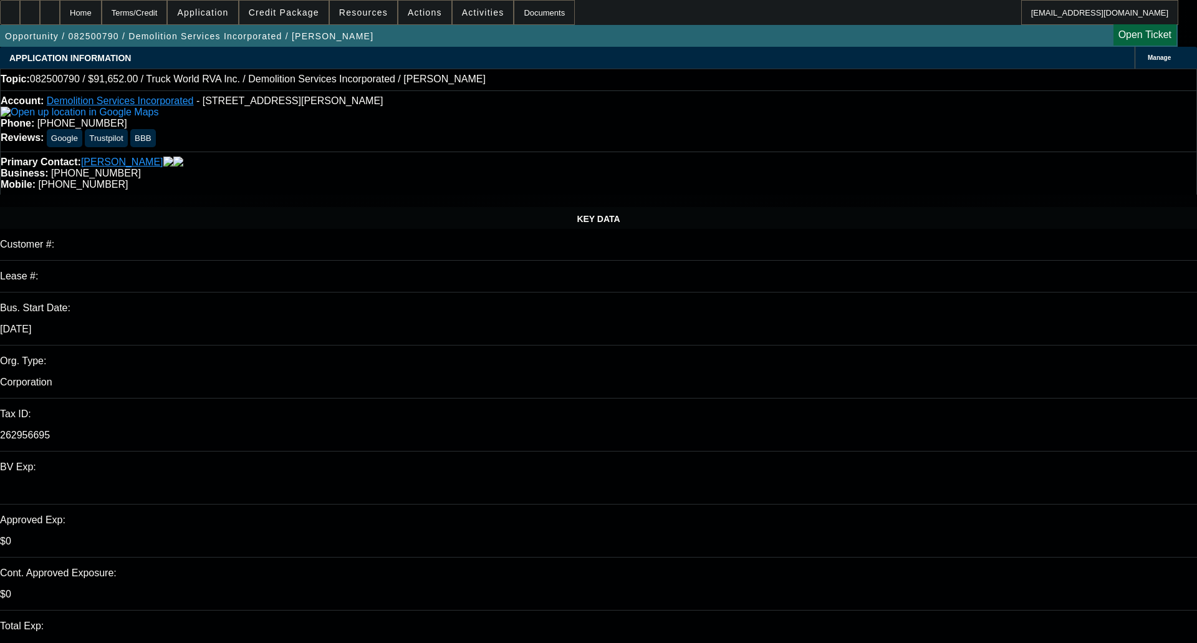
select select "4"
click at [299, 17] on span at bounding box center [283, 13] width 89 height 30
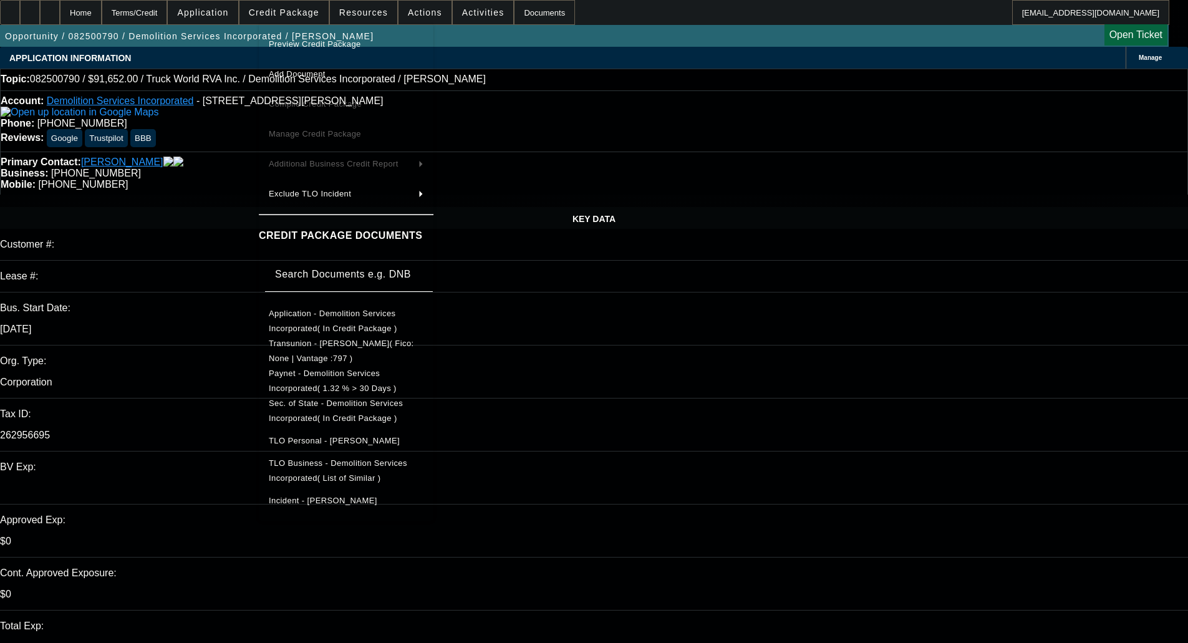
click at [341, 41] on span "Preview Credit Package" at bounding box center [315, 43] width 92 height 9
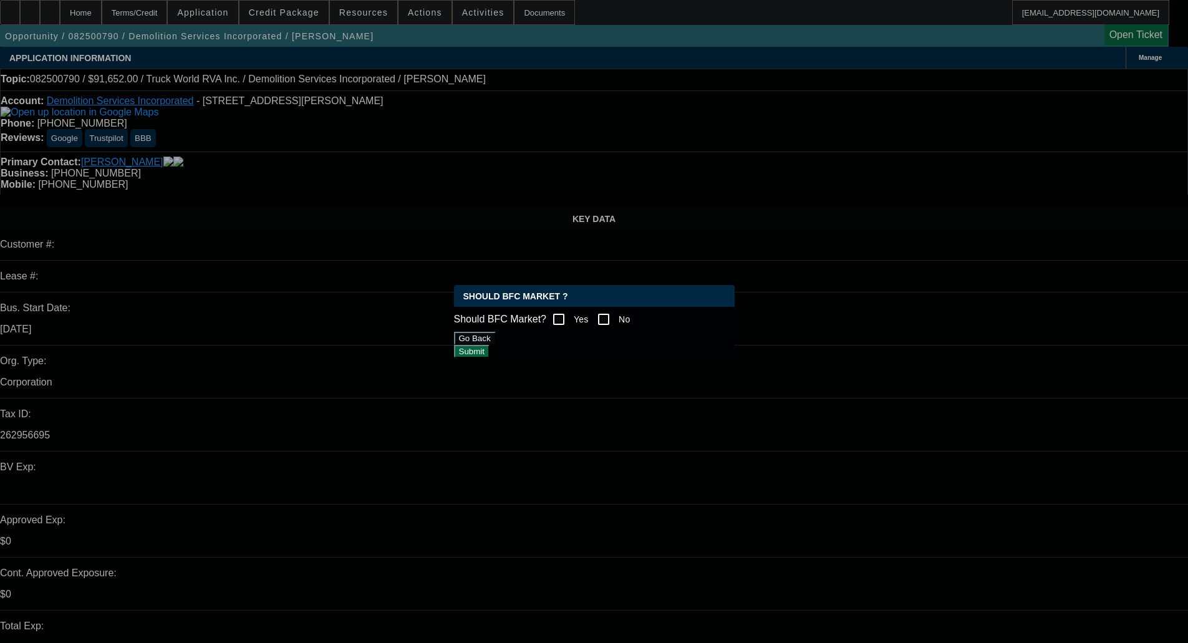
click at [571, 312] on input "Yes" at bounding box center [558, 319] width 25 height 25
checkbox input "true"
click at [490, 345] on button "Submit" at bounding box center [472, 351] width 36 height 13
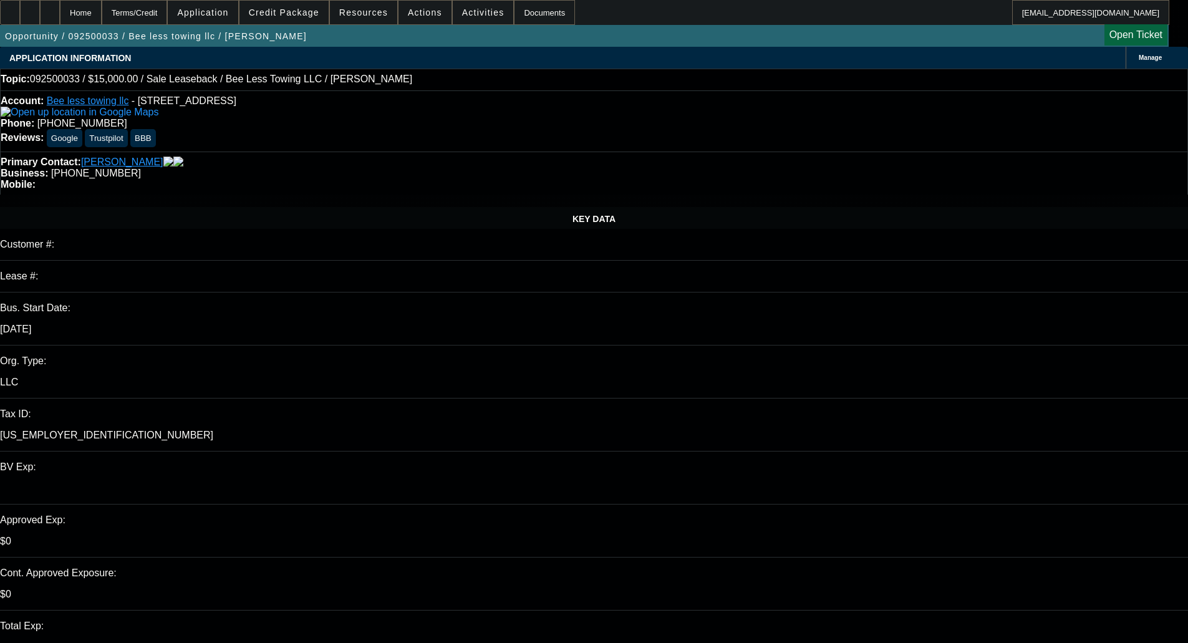
select select "0"
select select "2"
select select "0.1"
select select "4"
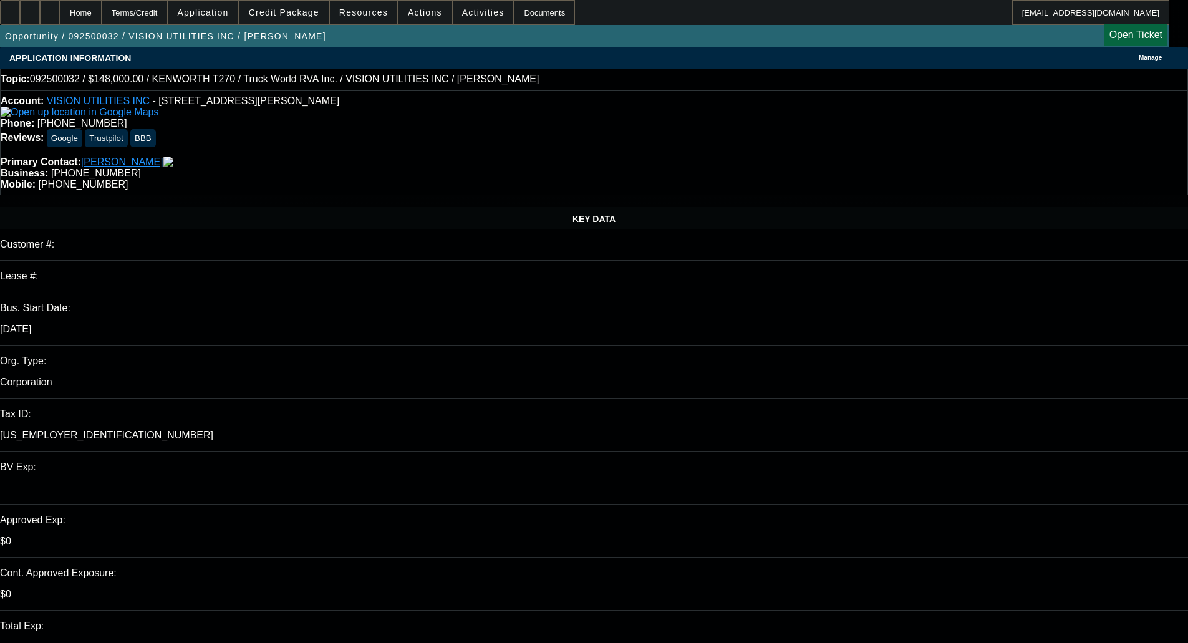
select select "0"
select select "6"
select select "0.1"
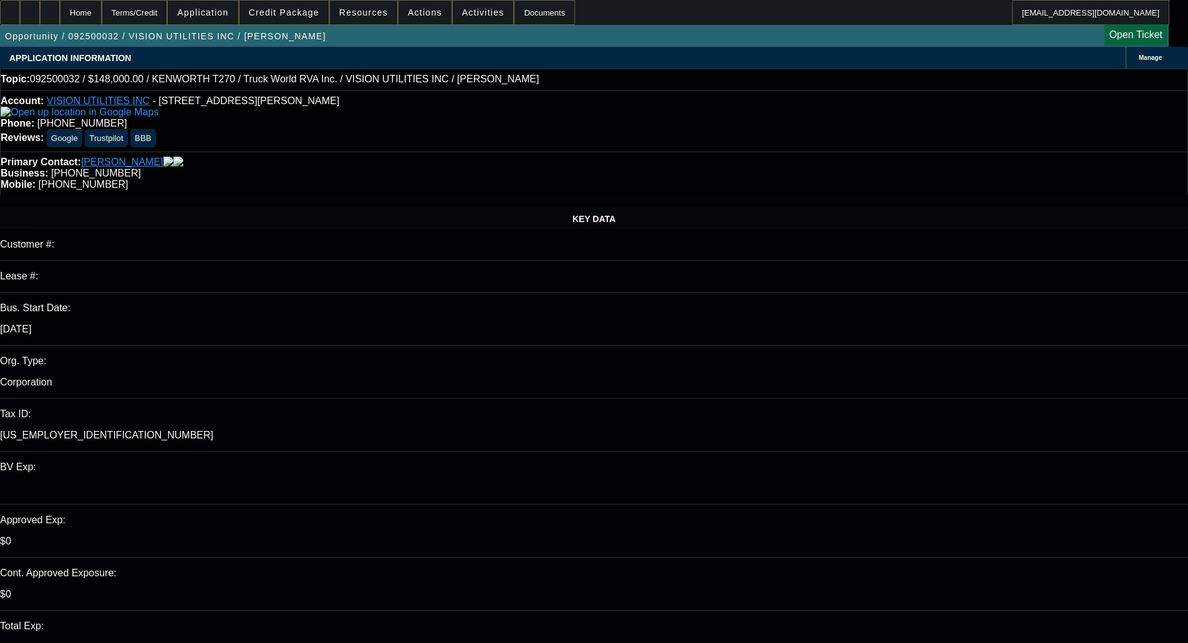
select select "0"
select select "6"
select select "0"
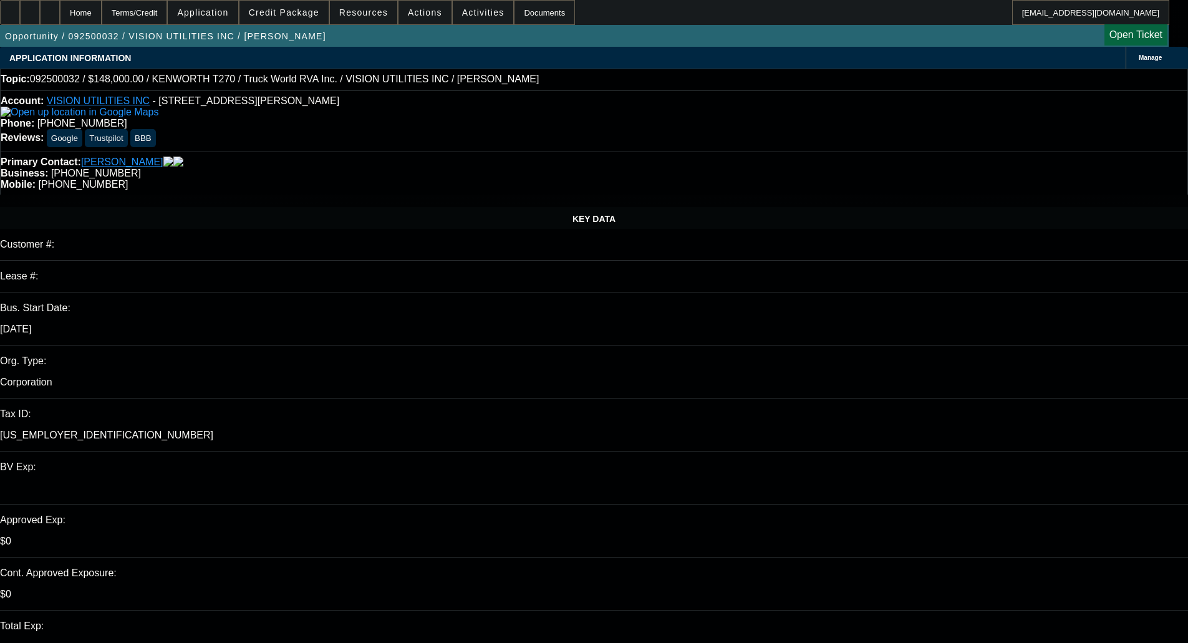
select select "0"
select select "6"
click at [282, 7] on span "Credit Package" at bounding box center [284, 12] width 70 height 10
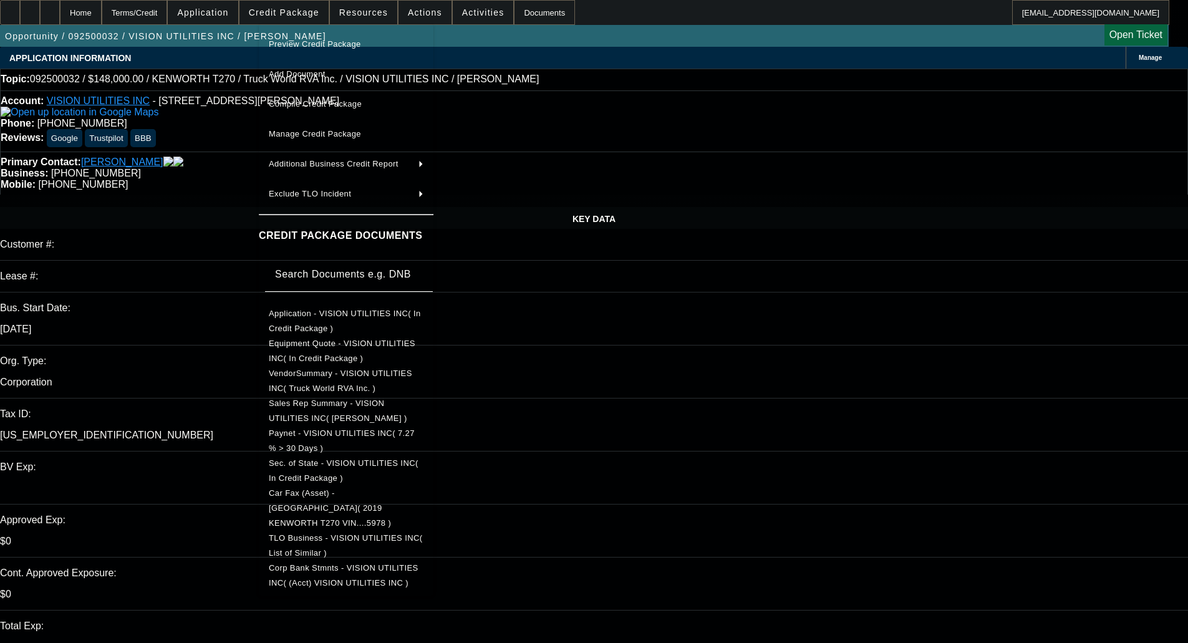
click at [314, 36] on button "Preview Credit Package" at bounding box center [346, 44] width 175 height 30
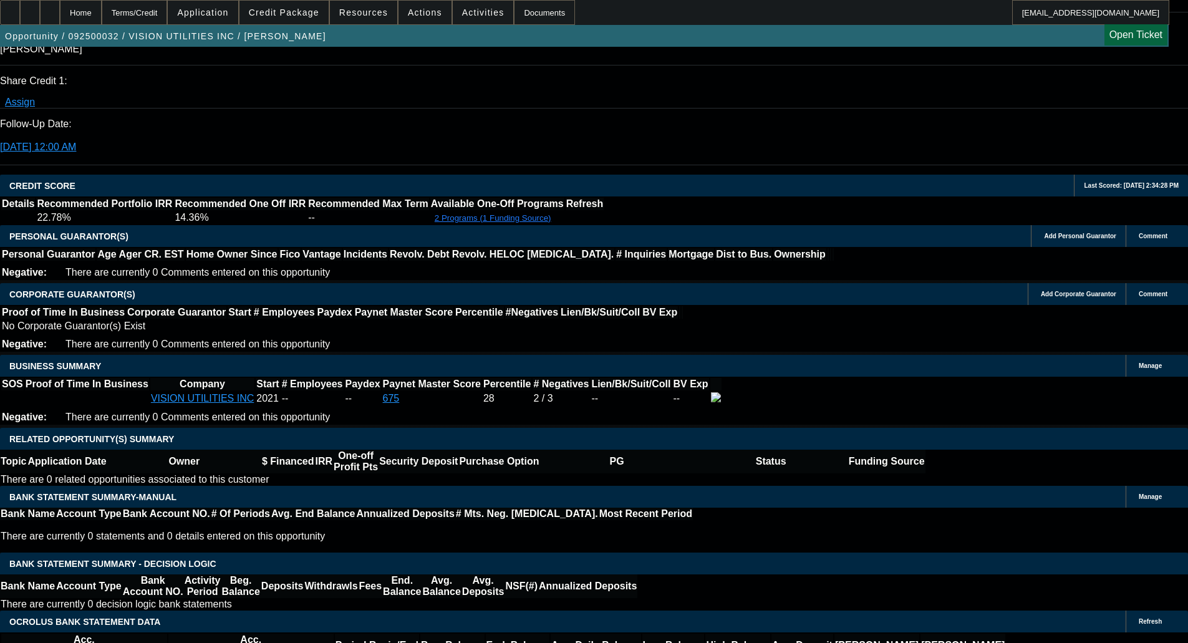
scroll to position [1684, 0]
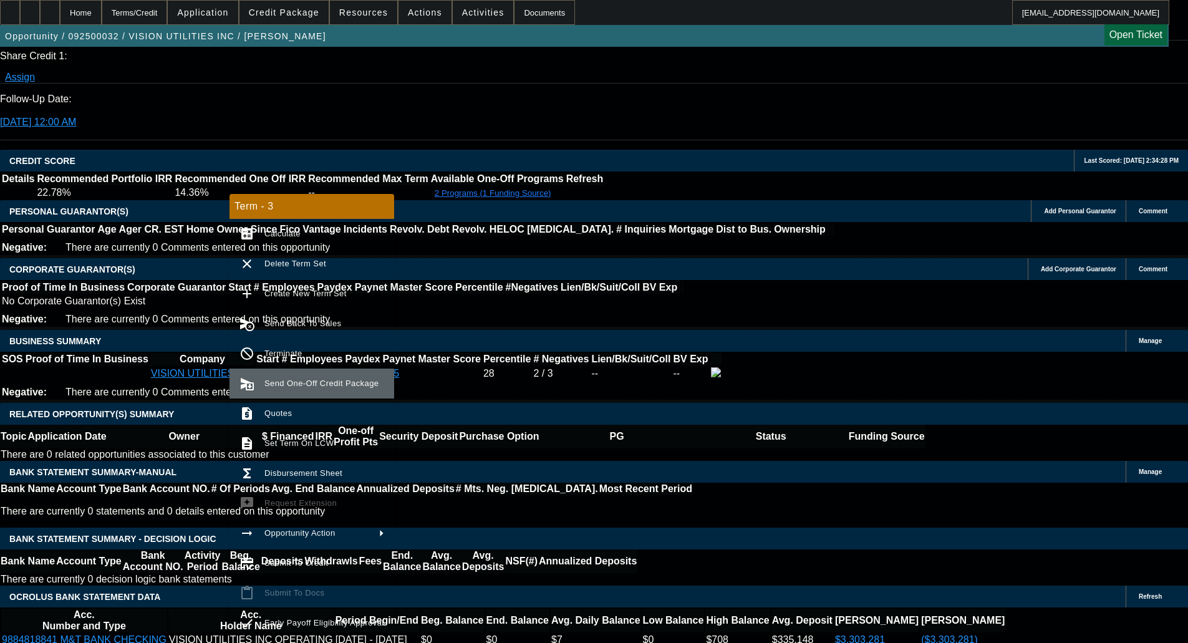
click at [299, 383] on span "Send One-Off Credit Package" at bounding box center [321, 383] width 114 height 9
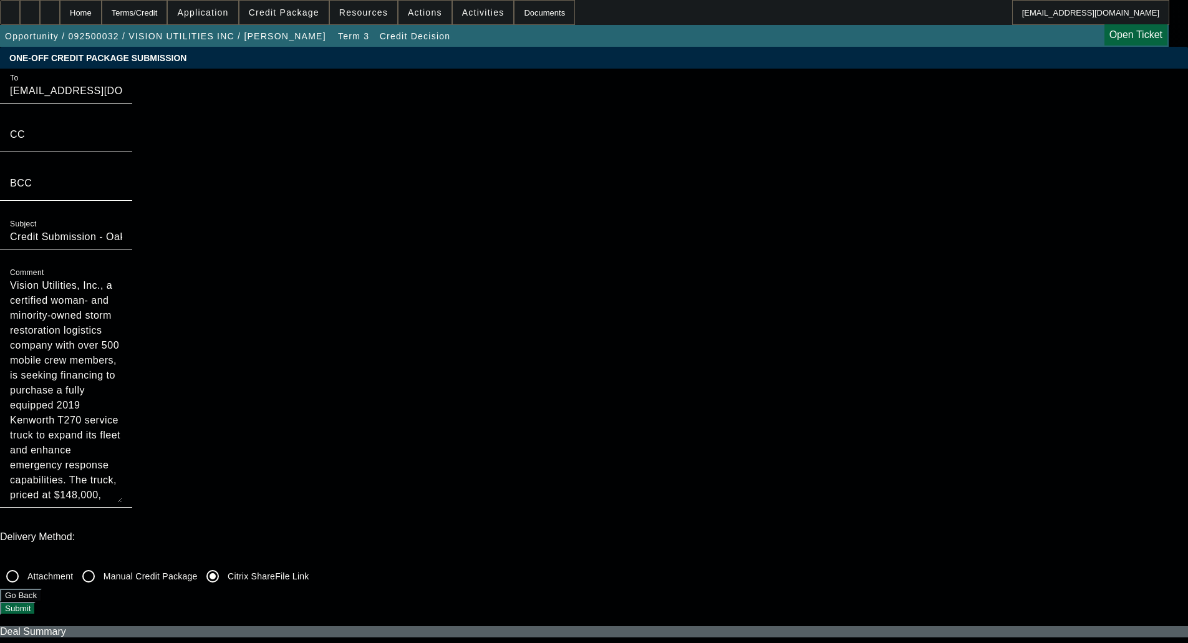
click at [36, 602] on button "Submit" at bounding box center [18, 608] width 36 height 13
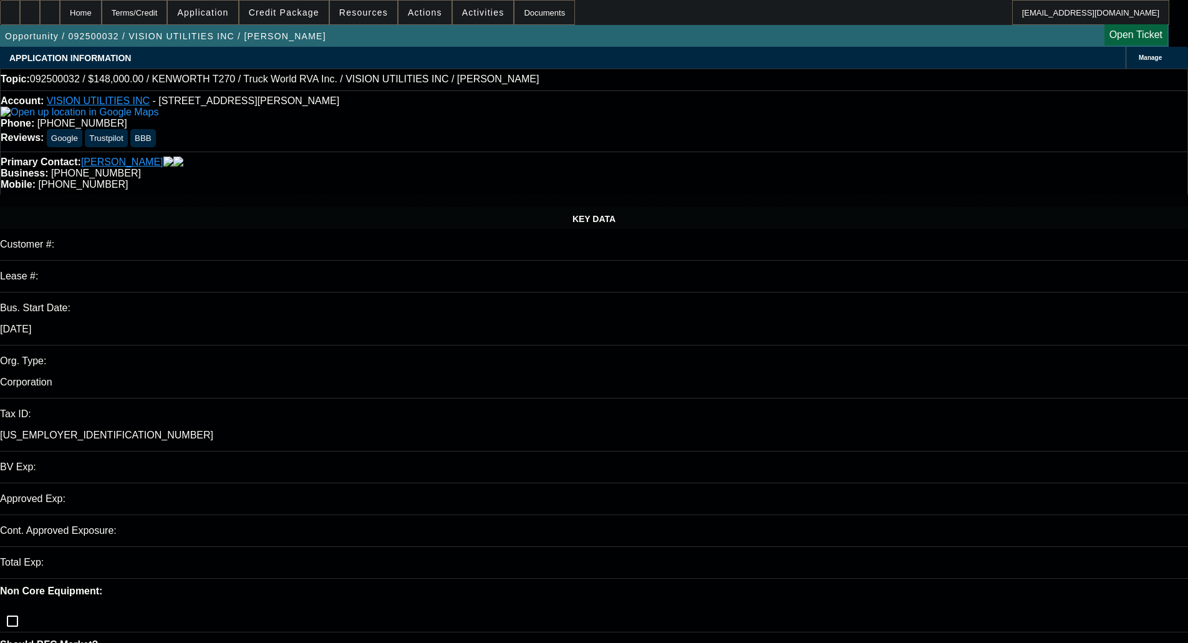
select select "0"
select select "6"
select select "0.1"
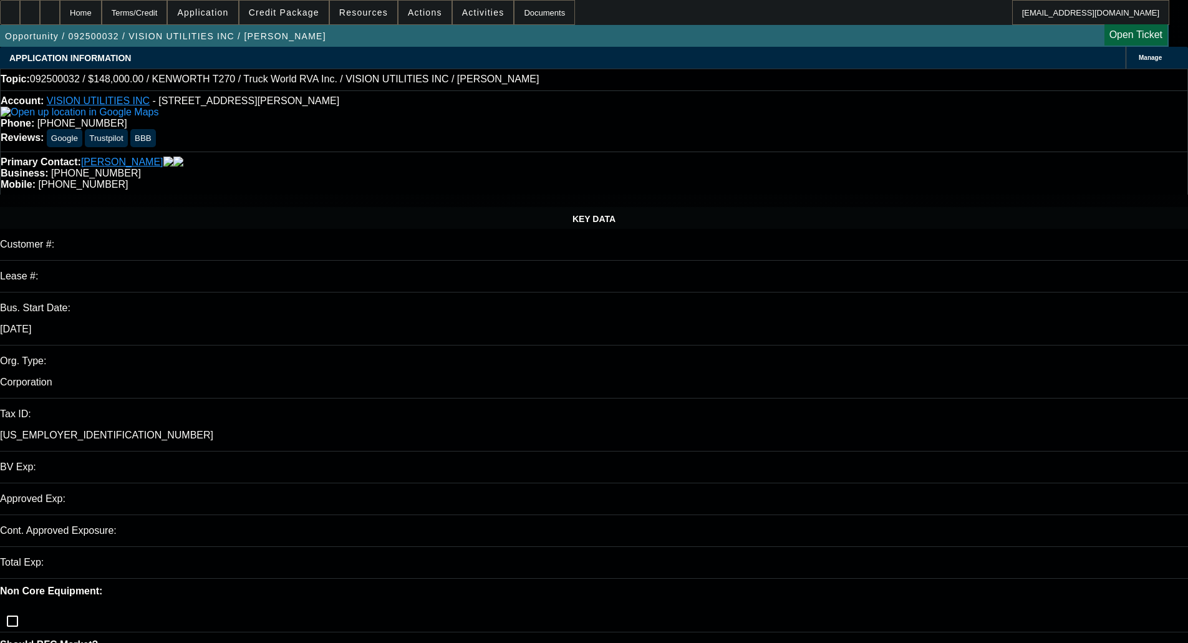
select select "0"
select select "6"
select select "0"
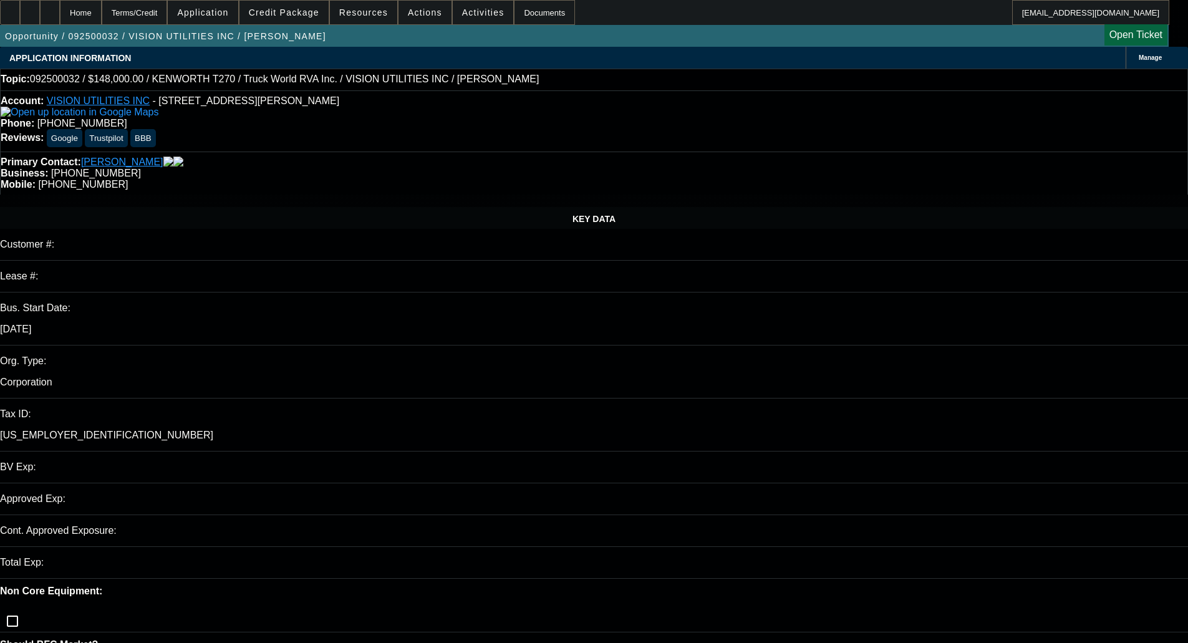
select select "0"
select select "6"
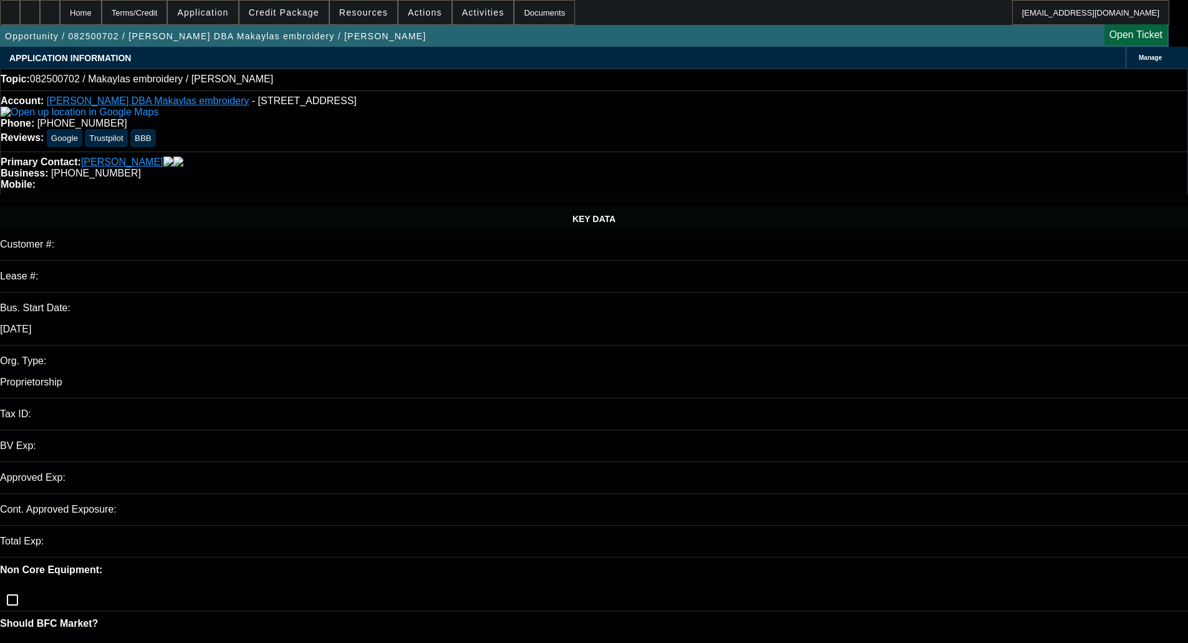
select select "0"
select select "2"
select select "0.1"
select select "4"
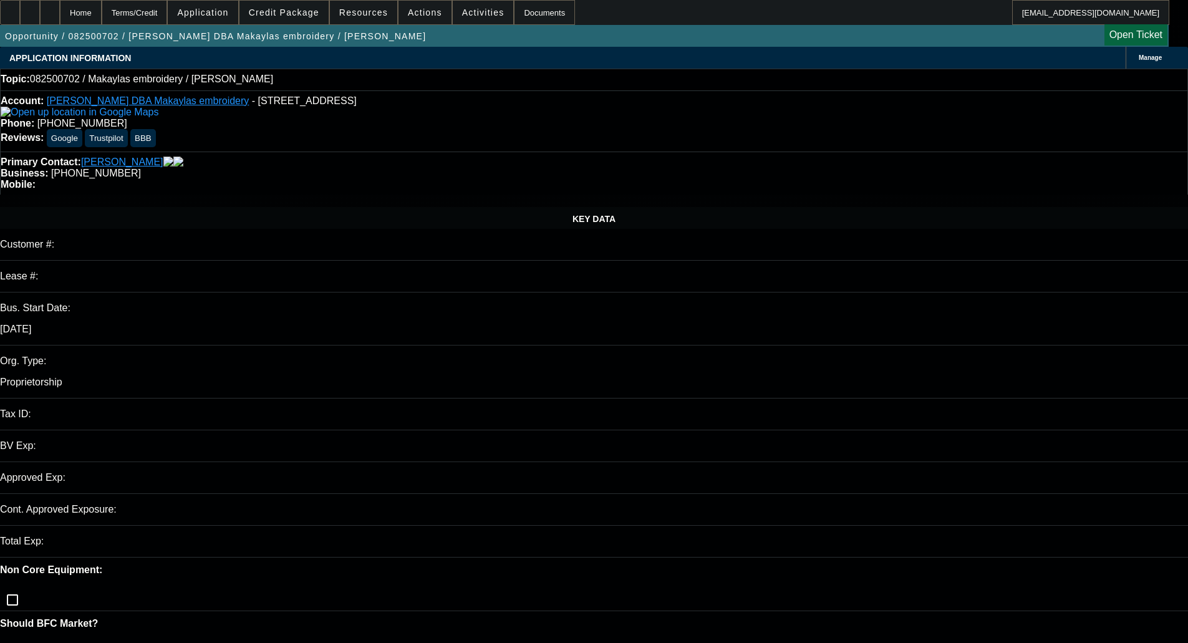
click at [278, 14] on span "Credit Package" at bounding box center [284, 12] width 70 height 10
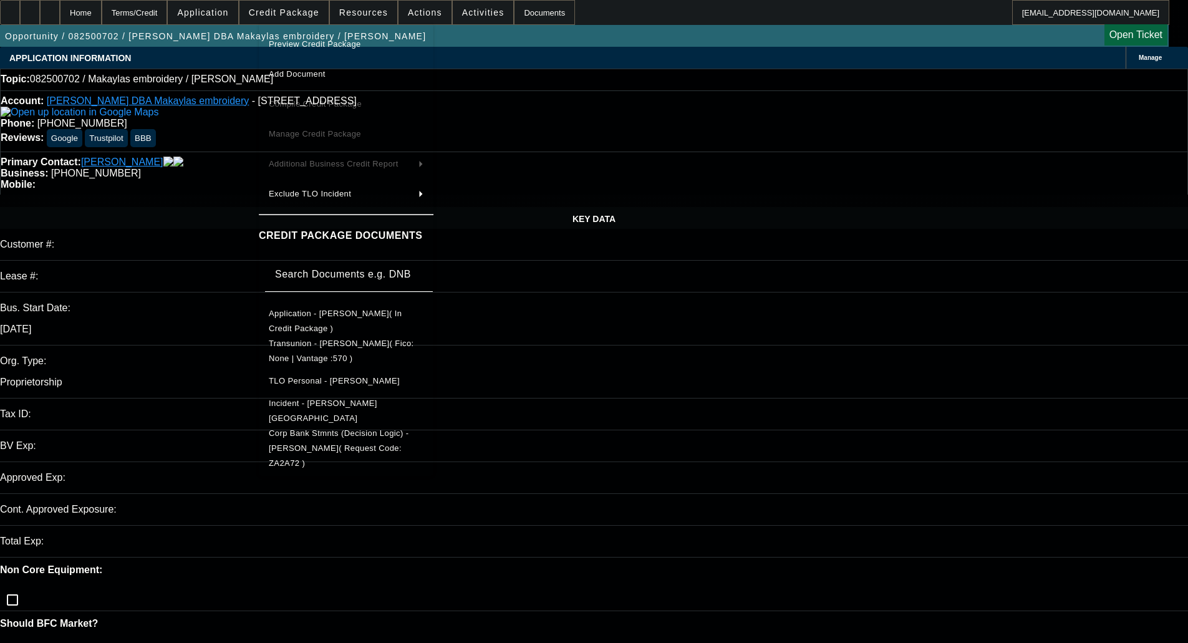
click at [350, 41] on span "Preview Credit Package" at bounding box center [315, 43] width 92 height 9
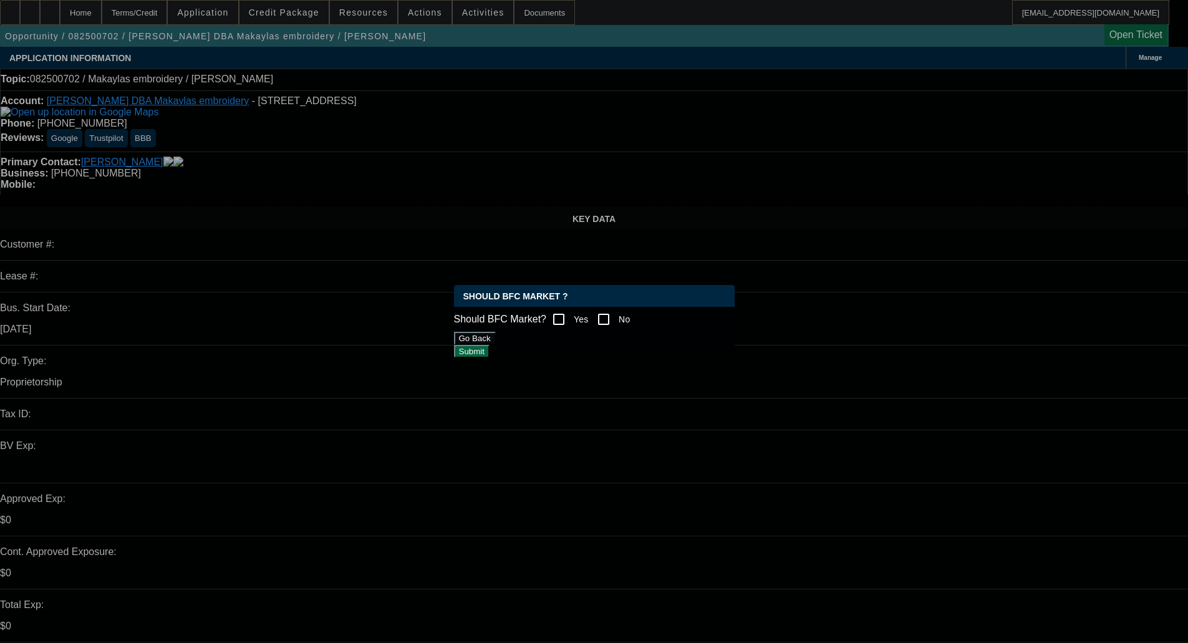
click at [569, 314] on input "Yes" at bounding box center [558, 319] width 25 height 25
checkbox input "true"
click at [490, 345] on button "Submit" at bounding box center [472, 351] width 36 height 13
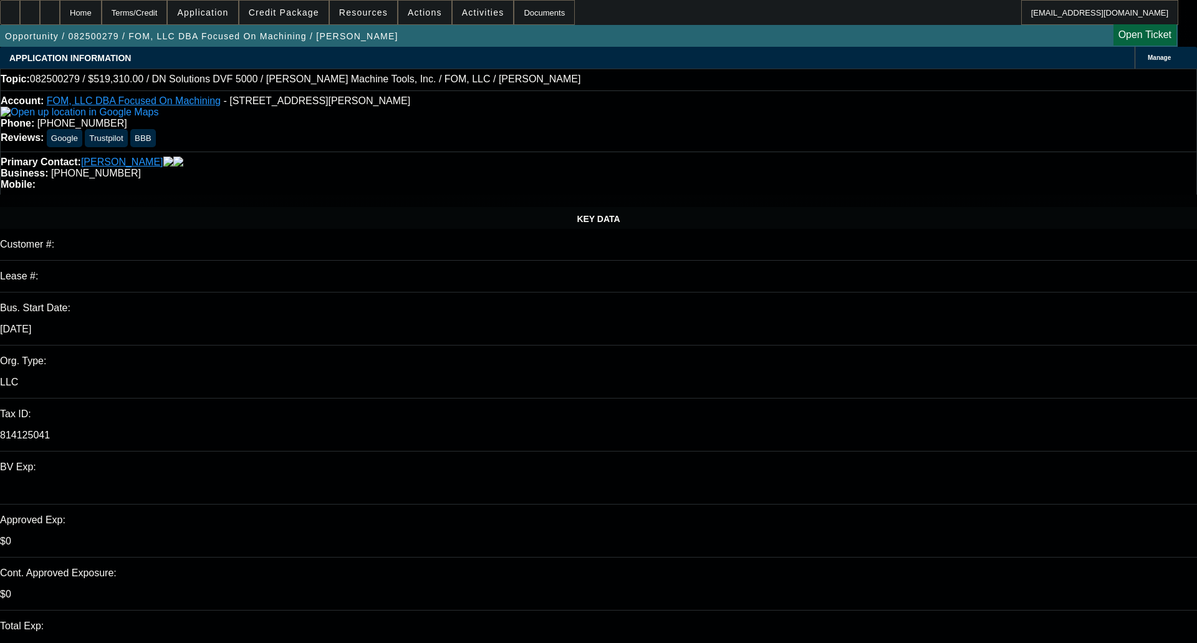
select select "0"
select select "6"
select select "0"
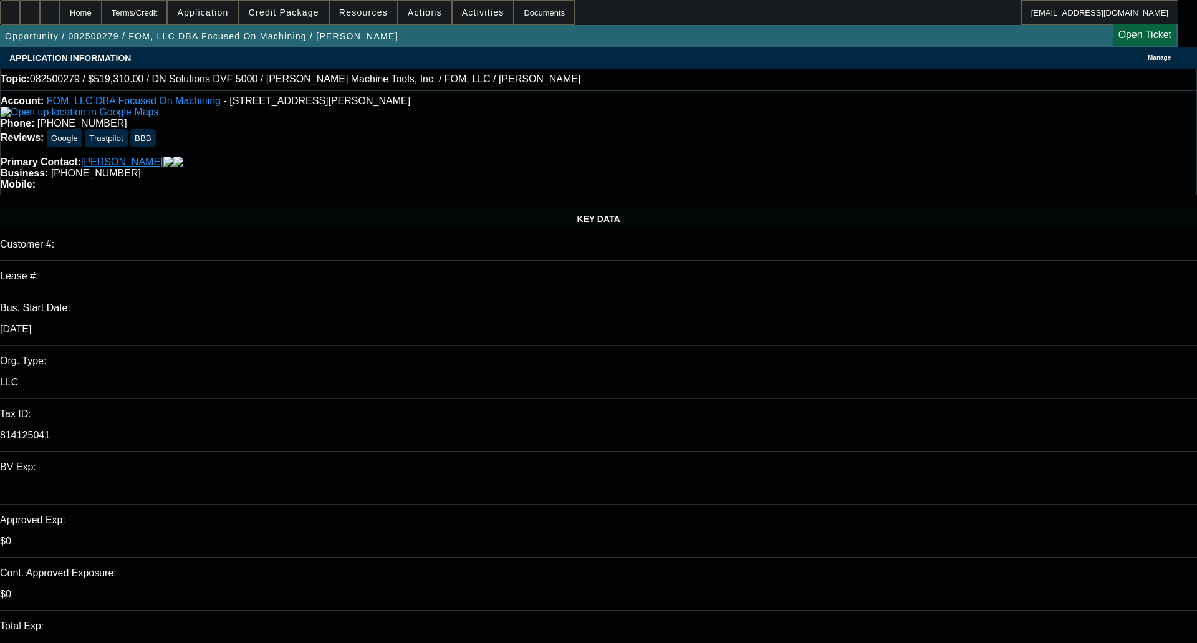
select select "0"
select select "6"
click at [312, 12] on span "Credit Package" at bounding box center [284, 12] width 70 height 10
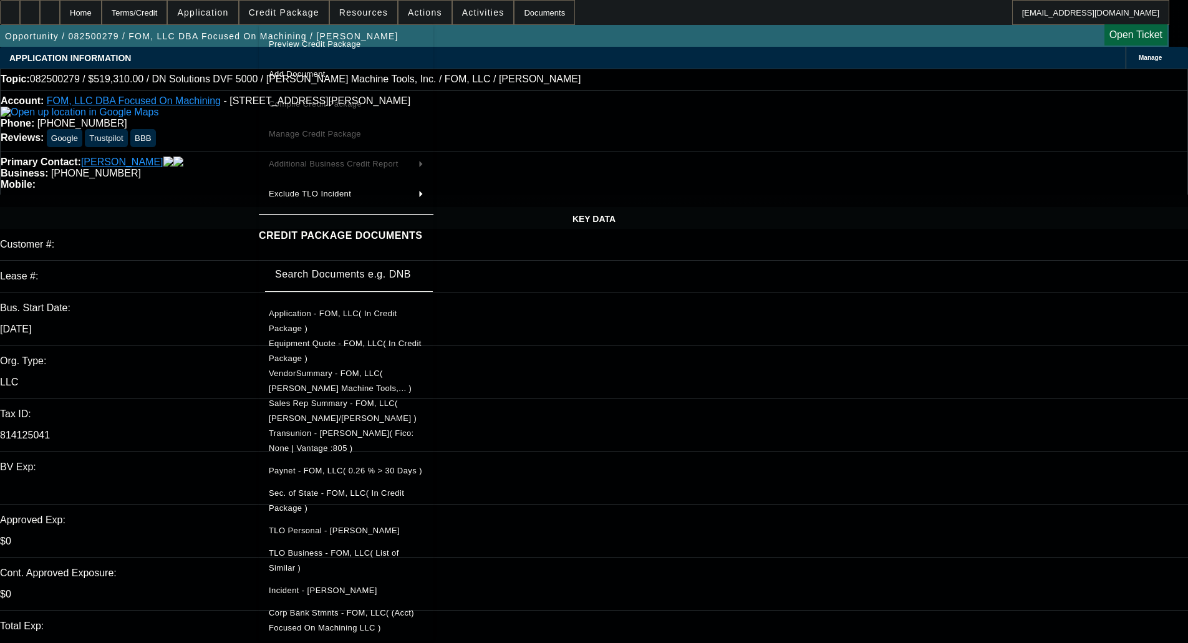
click at [316, 35] on button "Preview Credit Package" at bounding box center [346, 44] width 175 height 30
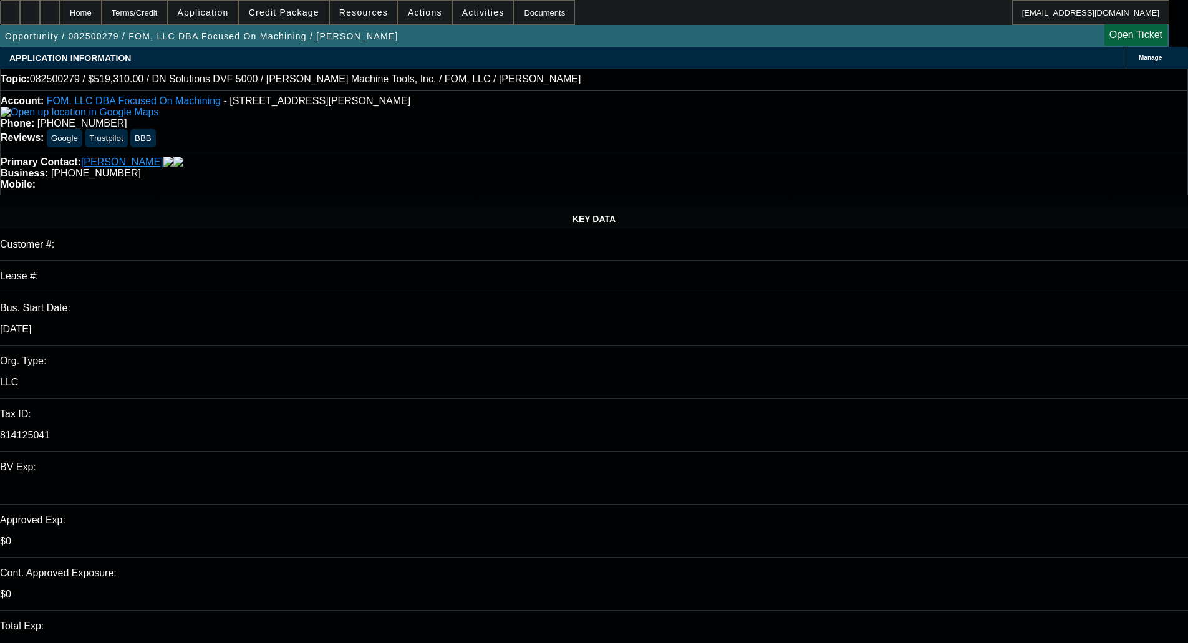
checkbox input "true"
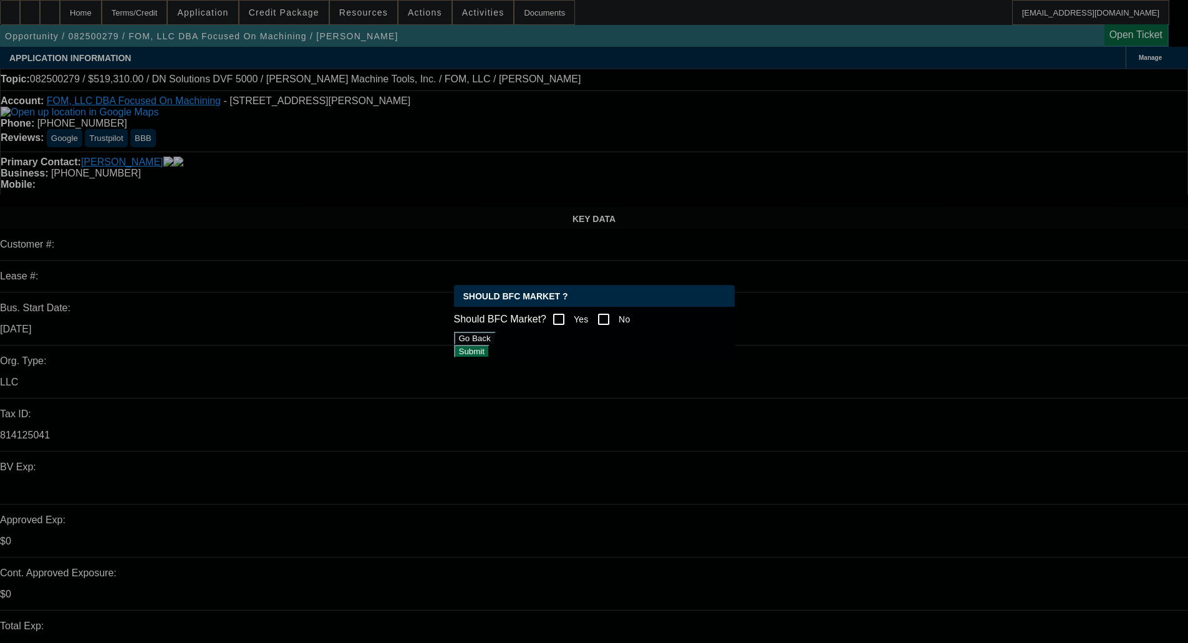
click at [571, 319] on input "Yes" at bounding box center [558, 319] width 25 height 25
checkbox input "true"
click at [490, 358] on button "Submit" at bounding box center [472, 351] width 36 height 13
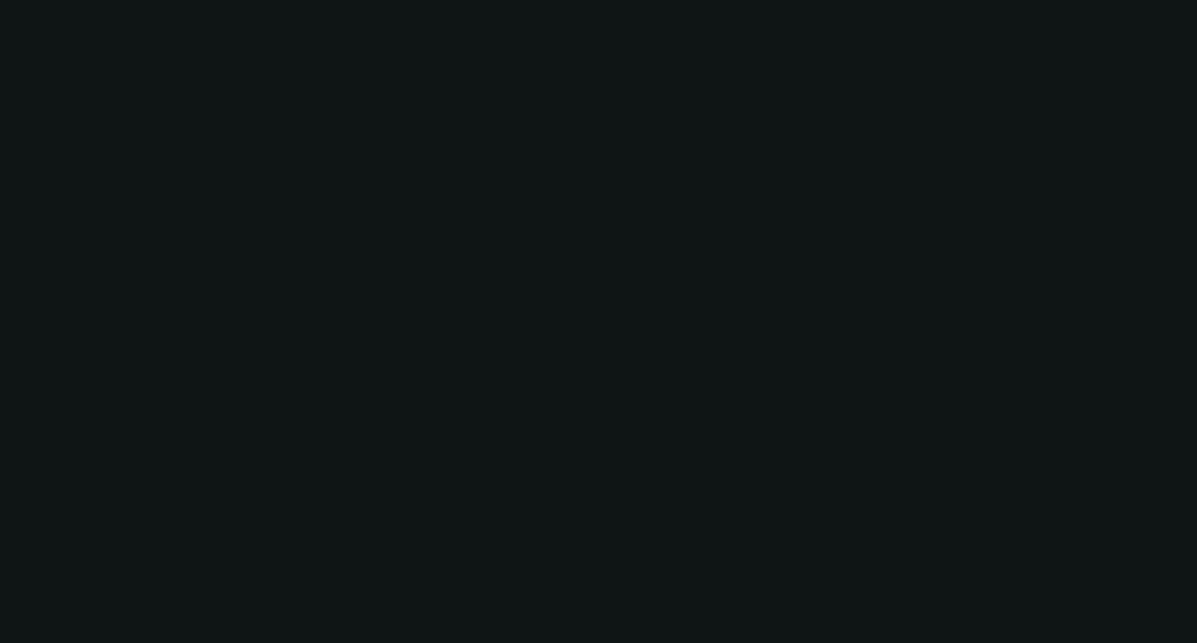
select select "0"
select select "2"
select select "0.1"
select select "4"
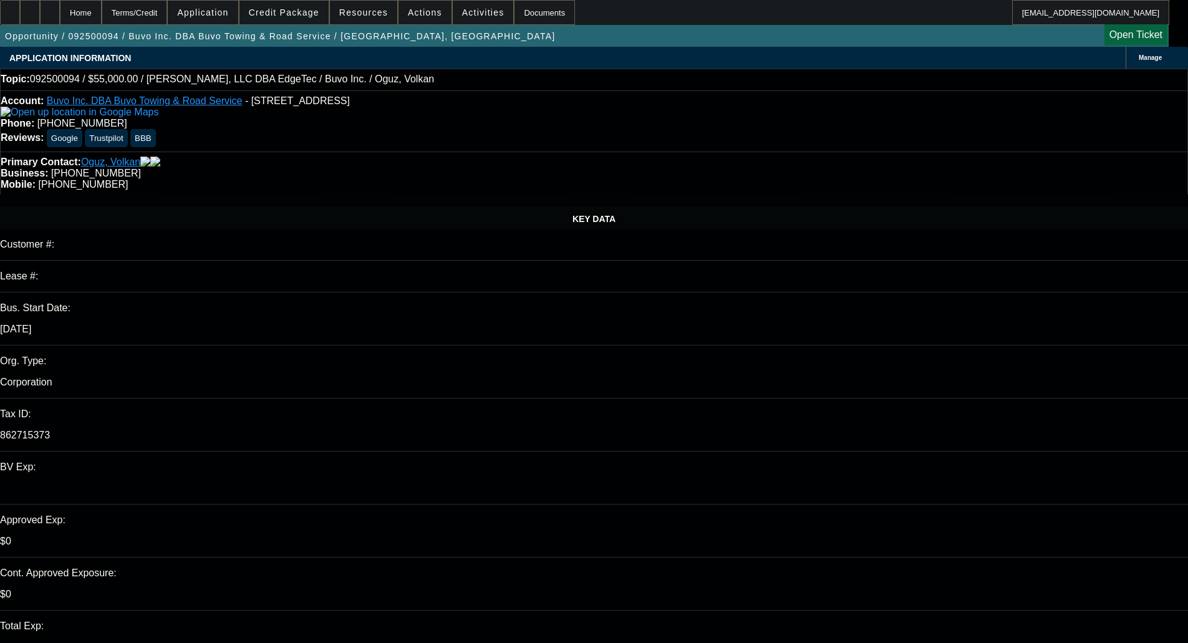
click at [299, 7] on span "Credit Package" at bounding box center [284, 12] width 70 height 10
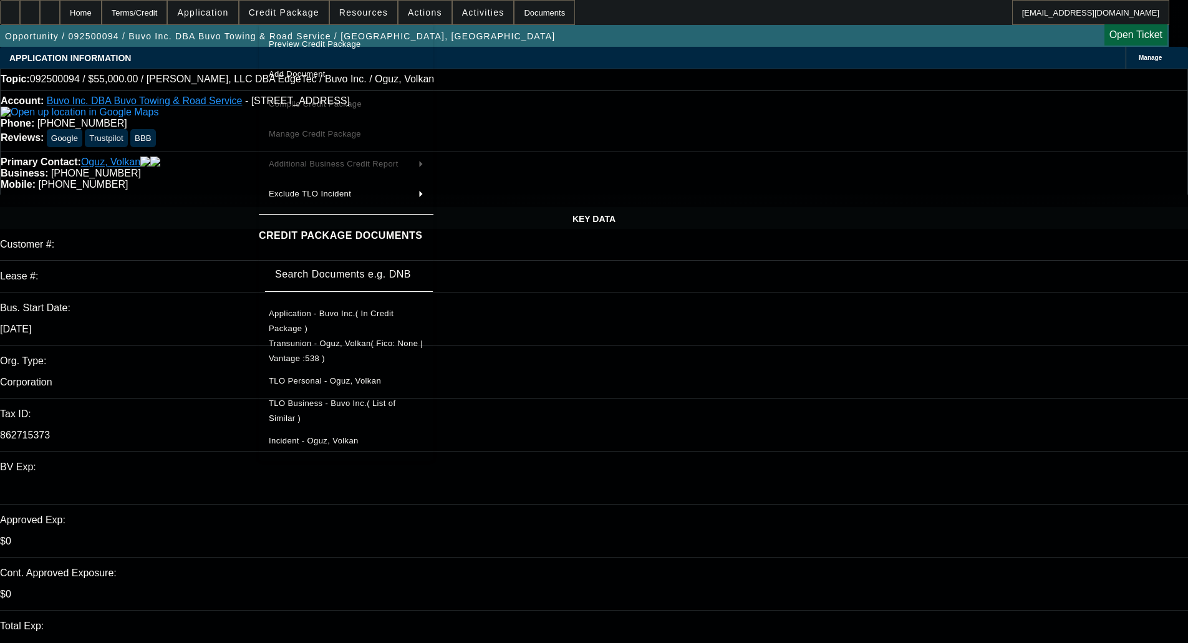
click at [310, 38] on span "Preview Credit Package" at bounding box center [346, 44] width 155 height 15
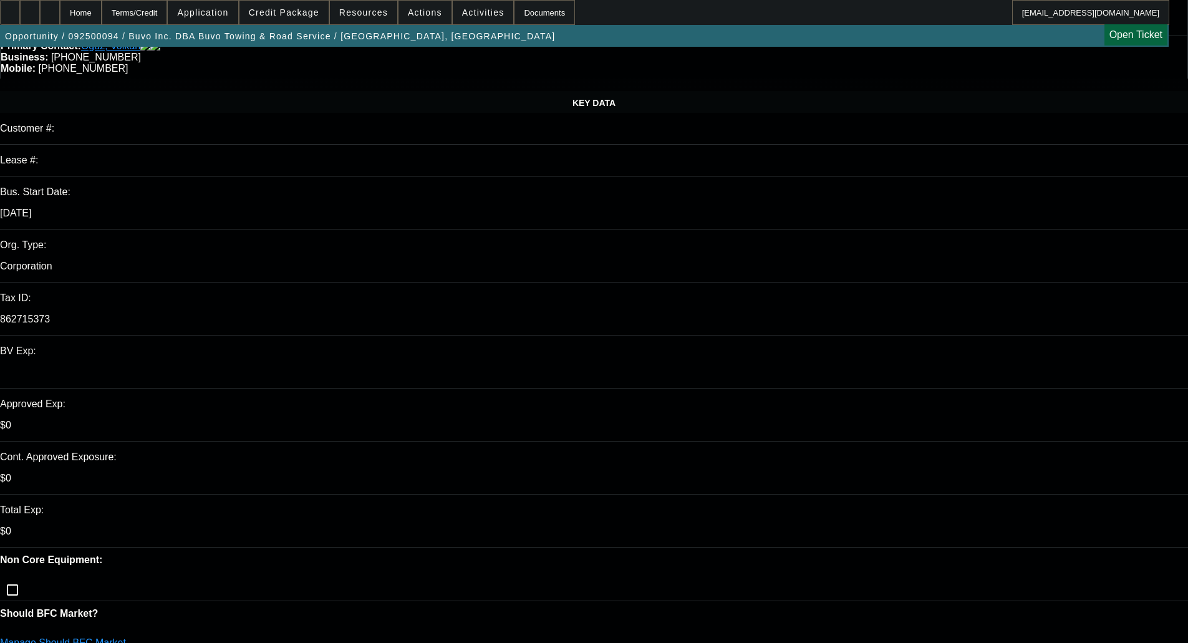
scroll to position [187, 0]
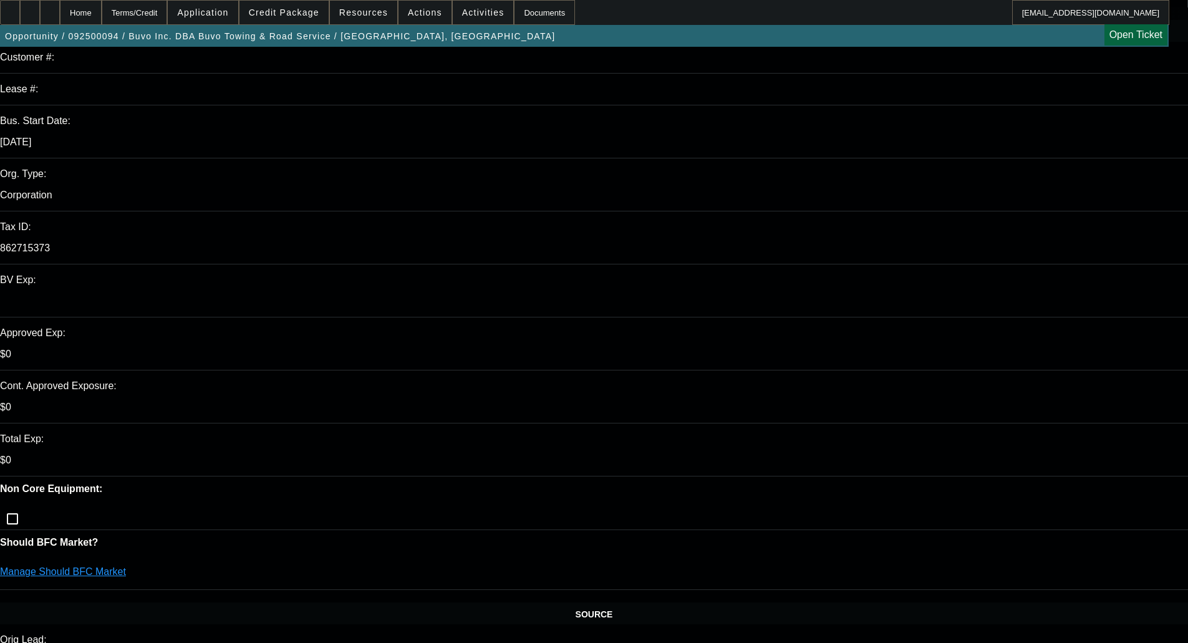
click at [126, 566] on link "Manage Should BFC Market" at bounding box center [63, 571] width 126 height 11
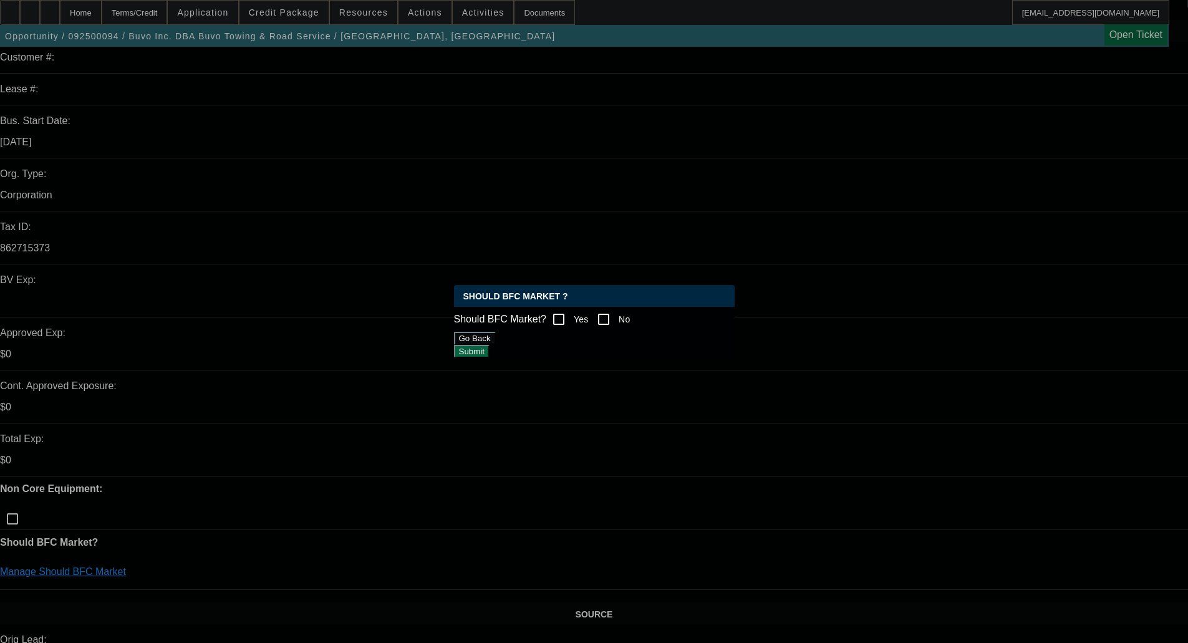
click at [616, 315] on div at bounding box center [603, 319] width 25 height 25
click at [616, 316] on input "No" at bounding box center [603, 319] width 25 height 25
checkbox input "true"
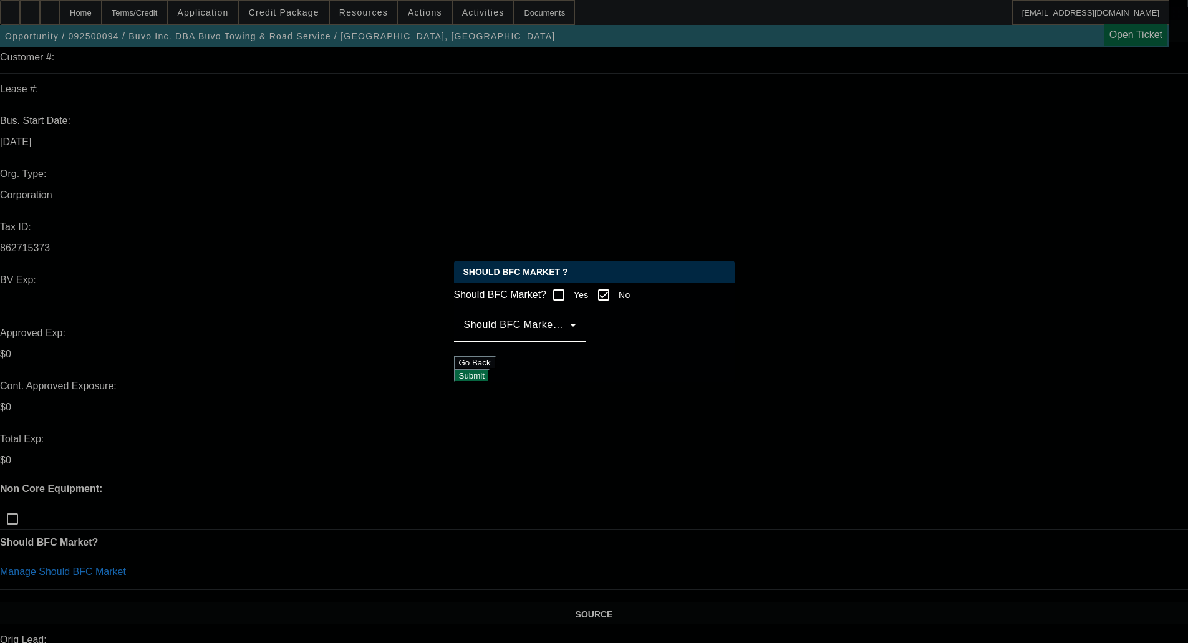
click at [523, 337] on span at bounding box center [517, 329] width 106 height 15
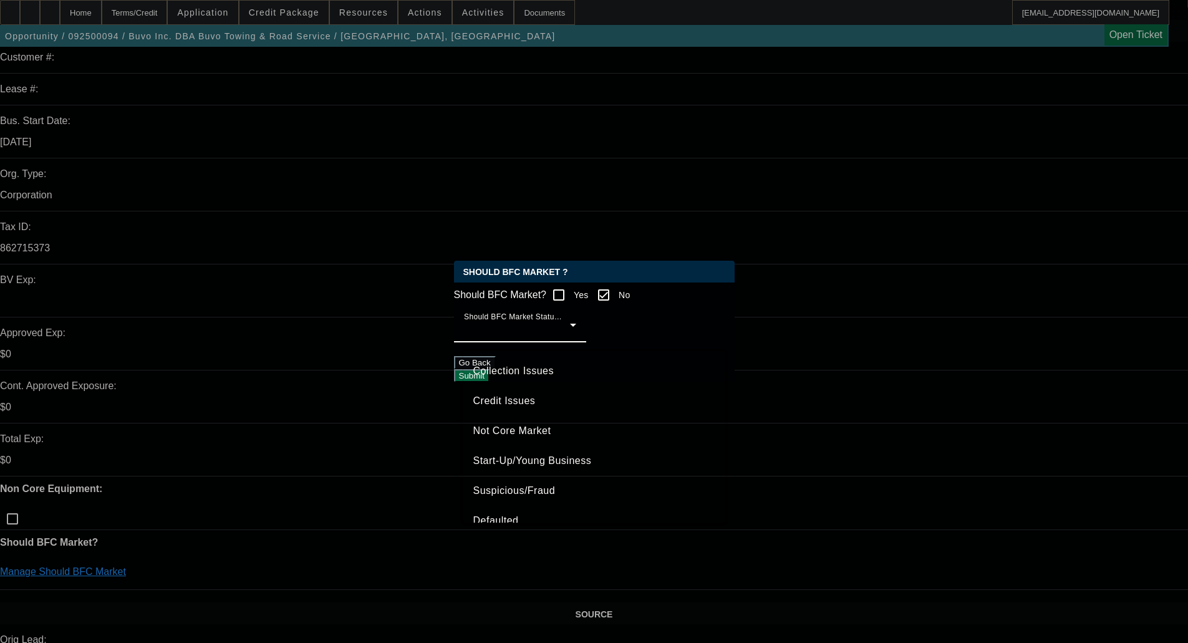
click at [501, 400] on span "Credit Issues" at bounding box center [504, 400] width 62 height 15
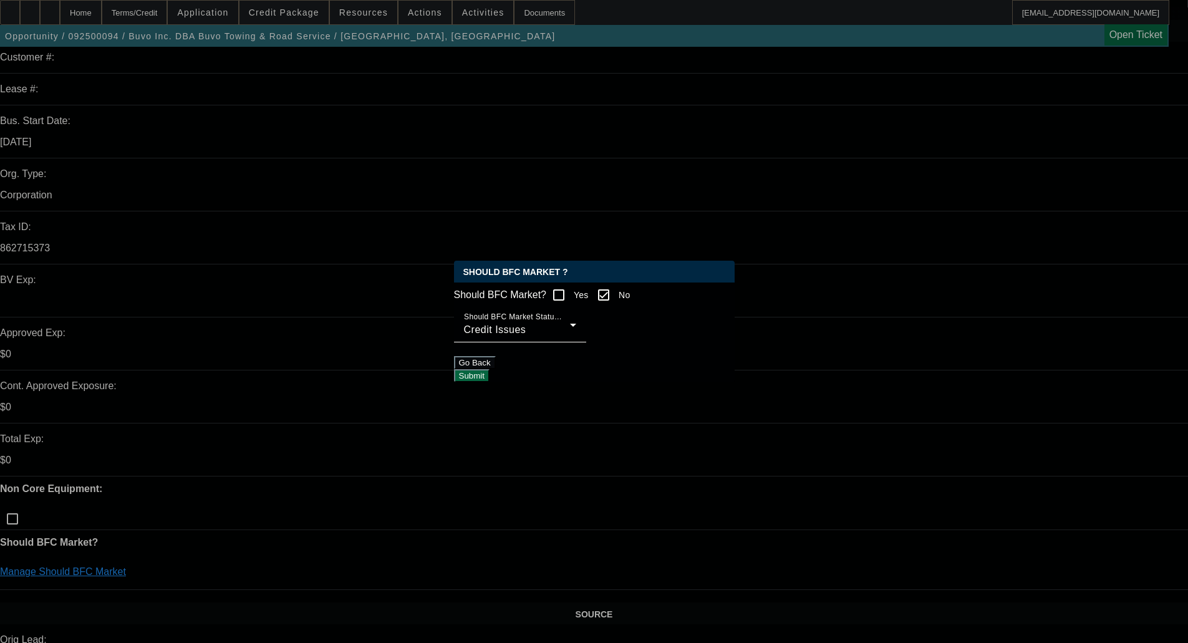
click at [490, 370] on button "Submit" at bounding box center [472, 375] width 36 height 13
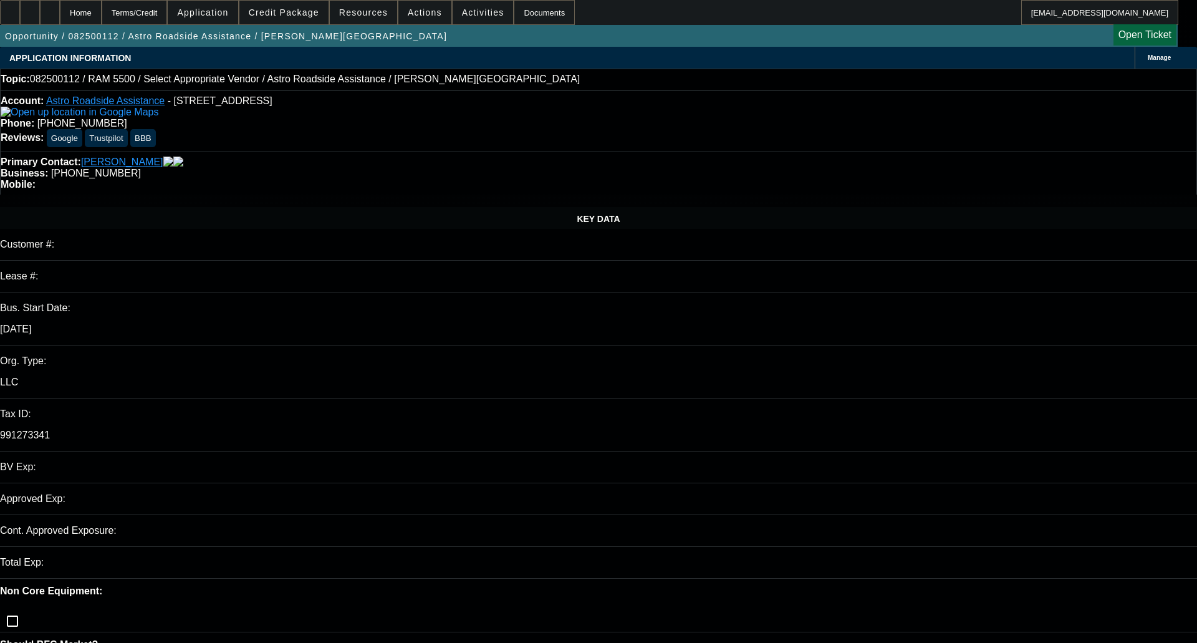
select select "0"
select select "2"
select select "0.1"
select select "4"
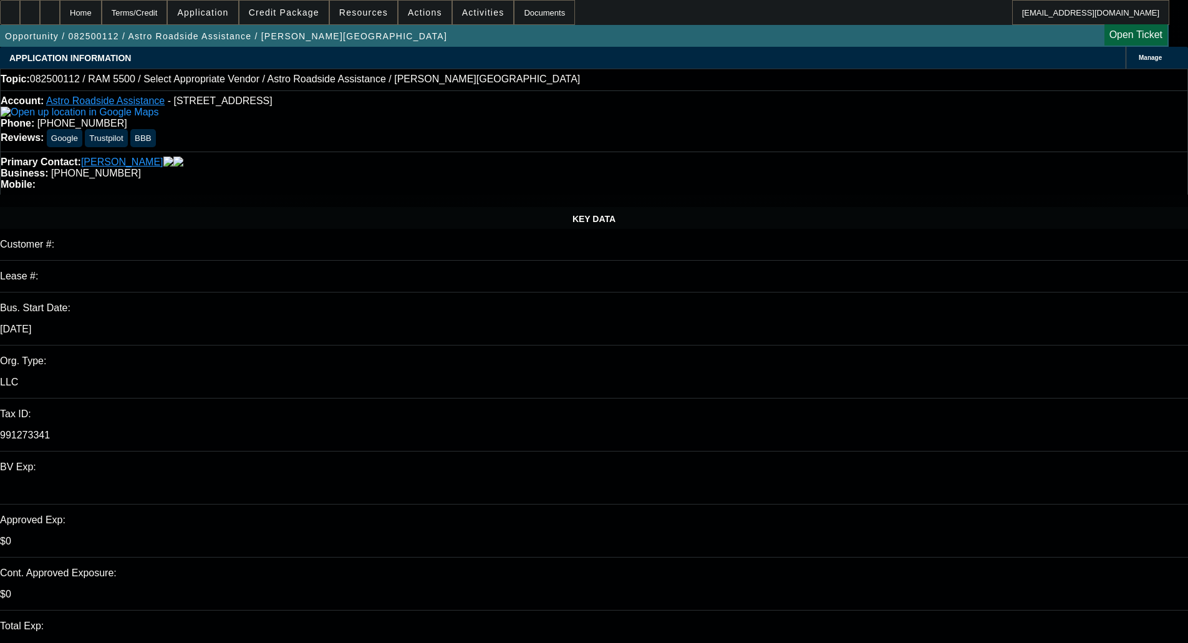
click at [294, 11] on span "Credit Package" at bounding box center [284, 12] width 70 height 10
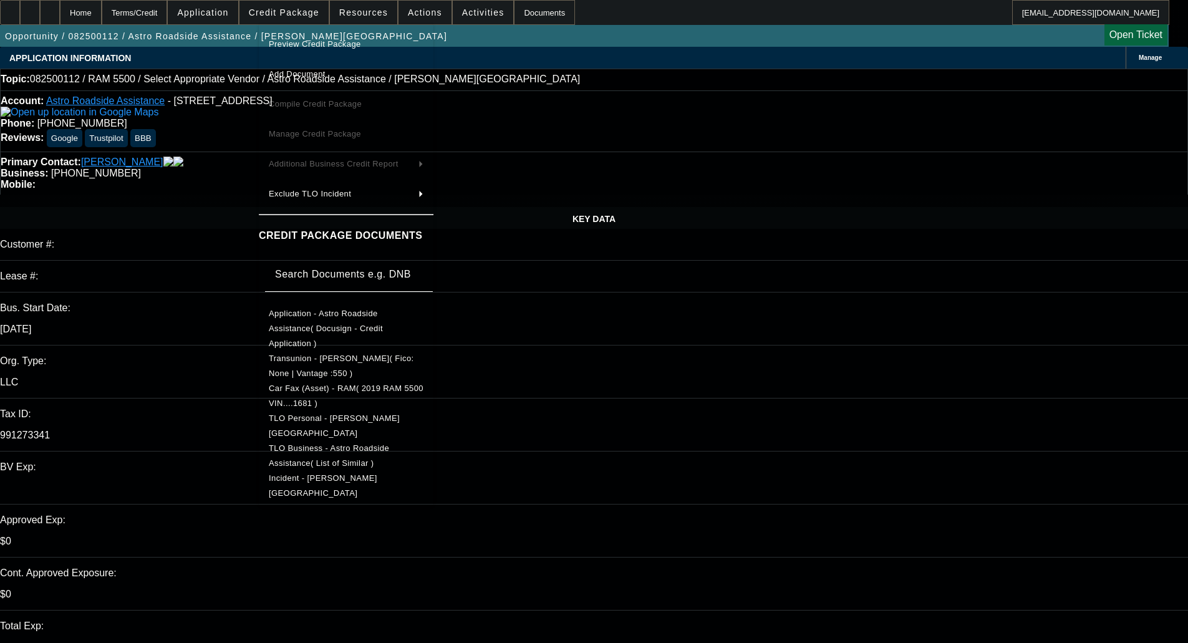
click at [310, 41] on span "Preview Credit Package" at bounding box center [315, 43] width 92 height 9
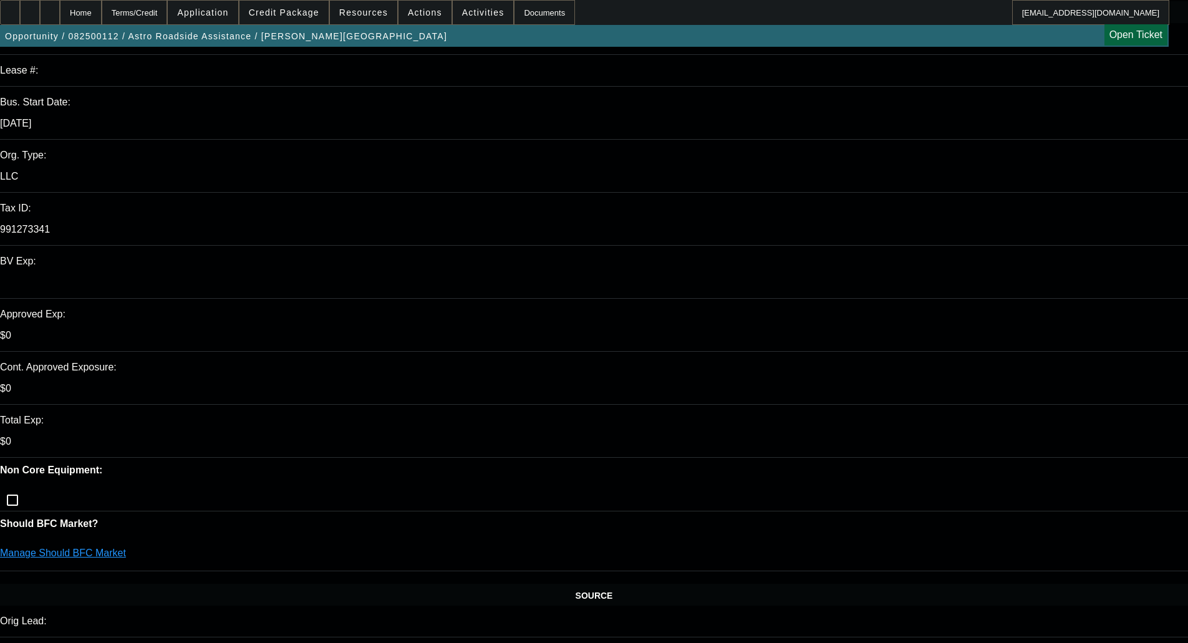
scroll to position [249, 0]
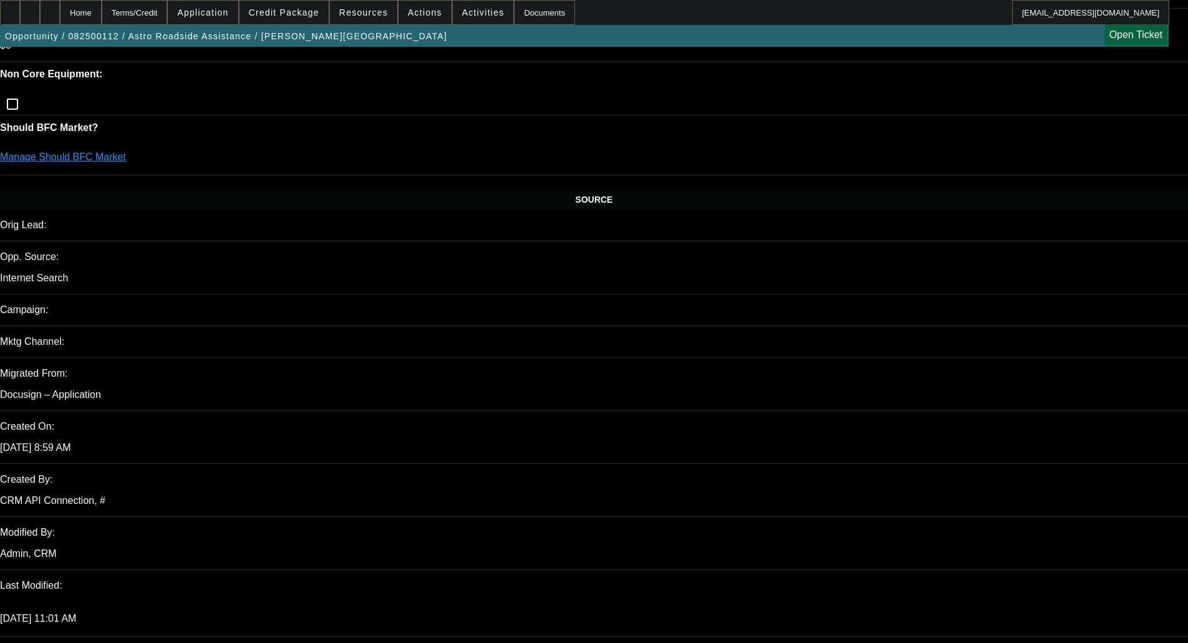
scroll to position [624, 0]
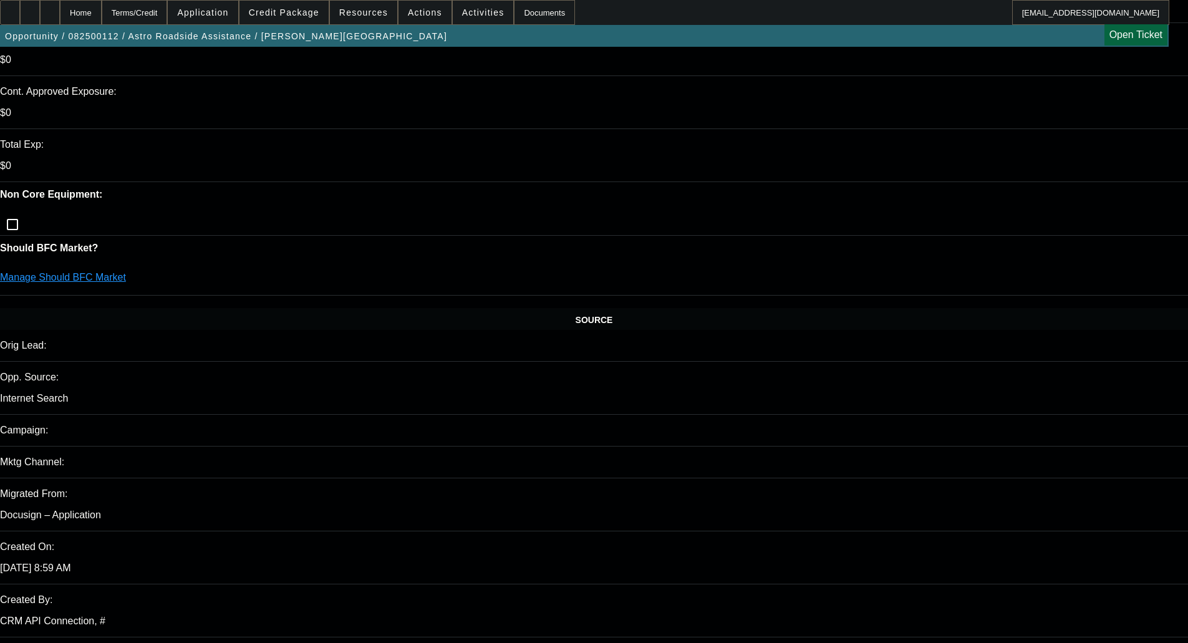
scroll to position [0, 0]
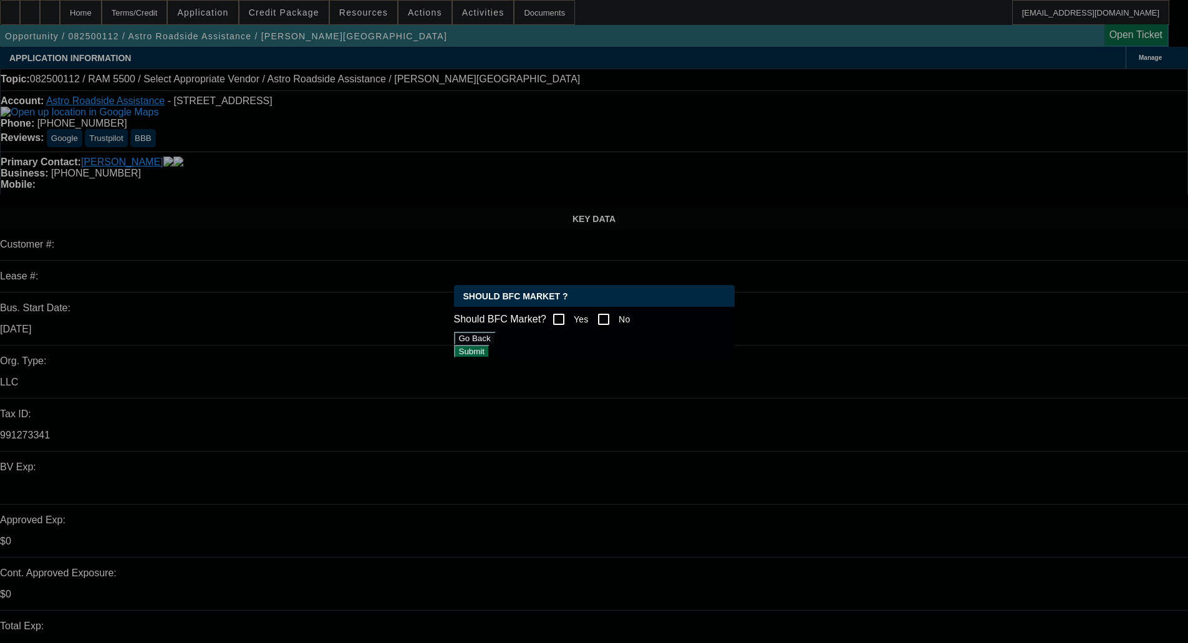
click at [571, 325] on input "Yes" at bounding box center [558, 319] width 25 height 25
checkbox input "true"
click at [490, 350] on button "Submit" at bounding box center [472, 351] width 36 height 13
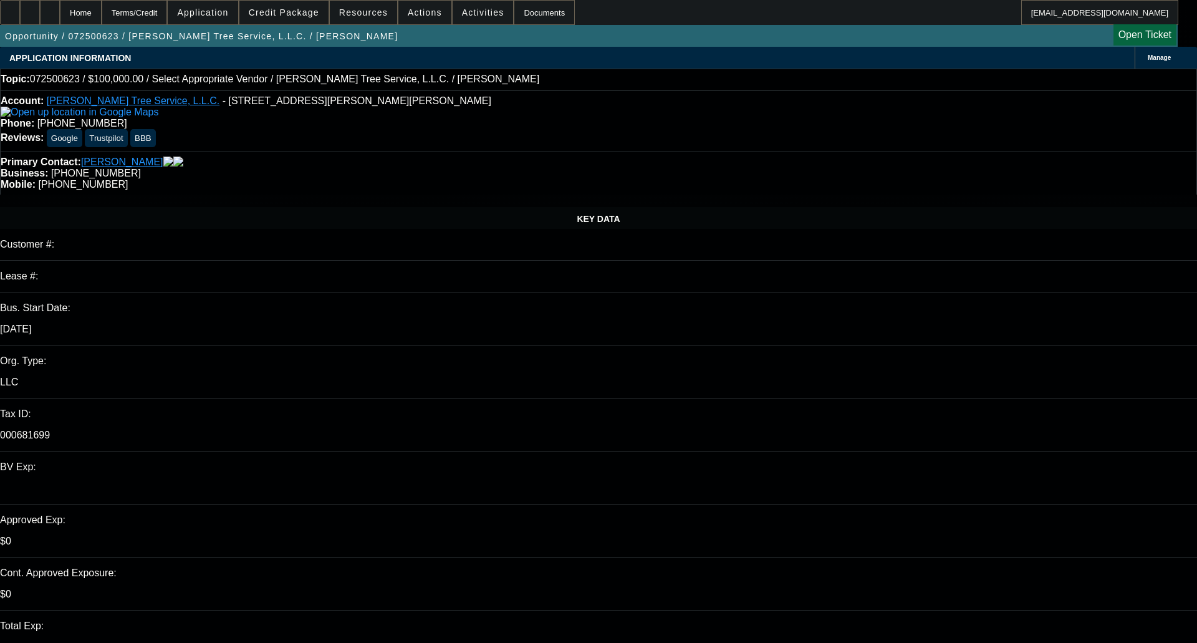
select select "0"
select select "2"
select select "0.1"
select select "4"
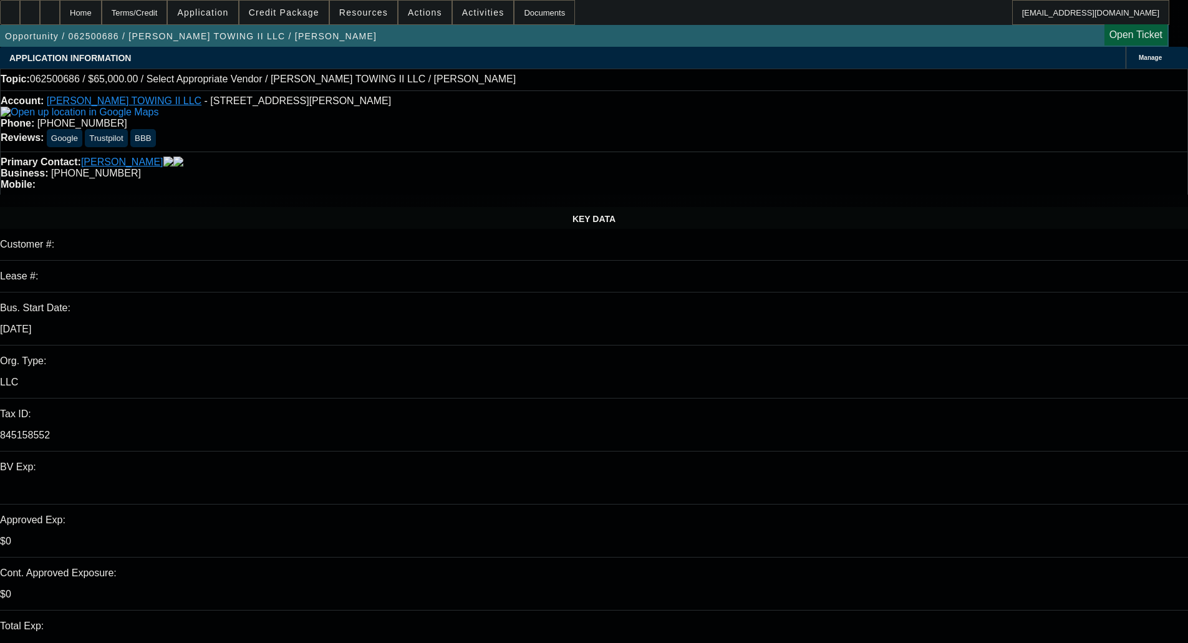
select select "0"
select select "2"
select select "0.1"
select select "4"
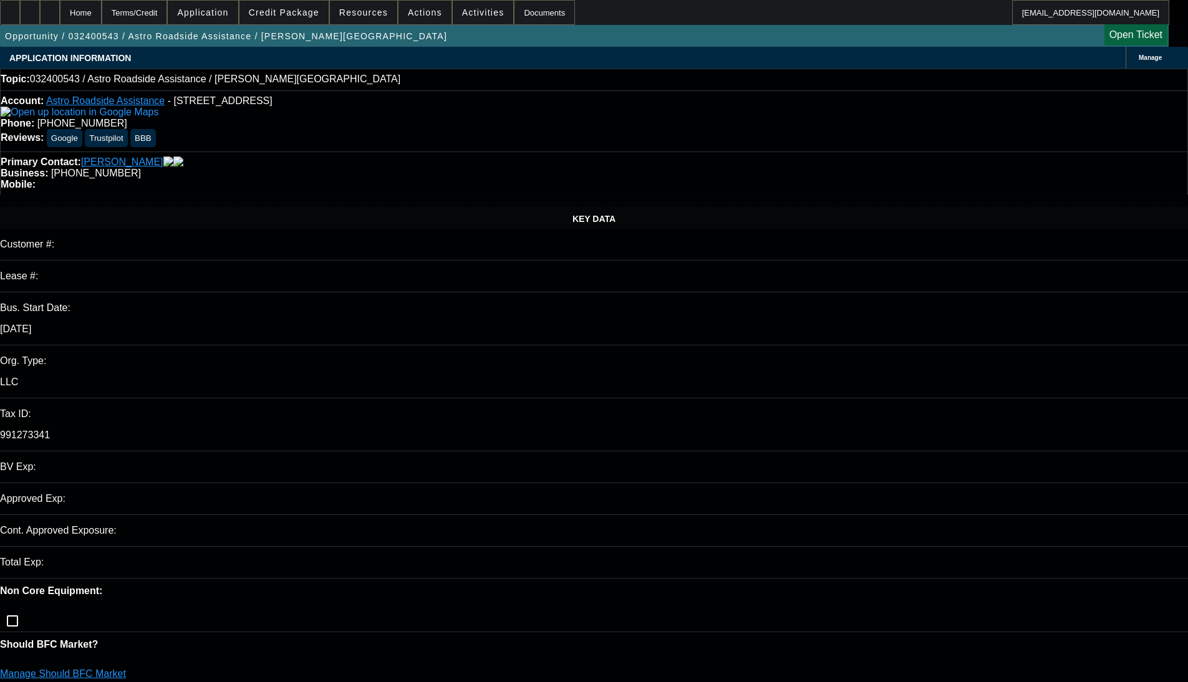
select select "0"
select select "2"
select select "0.1"
select select "4"
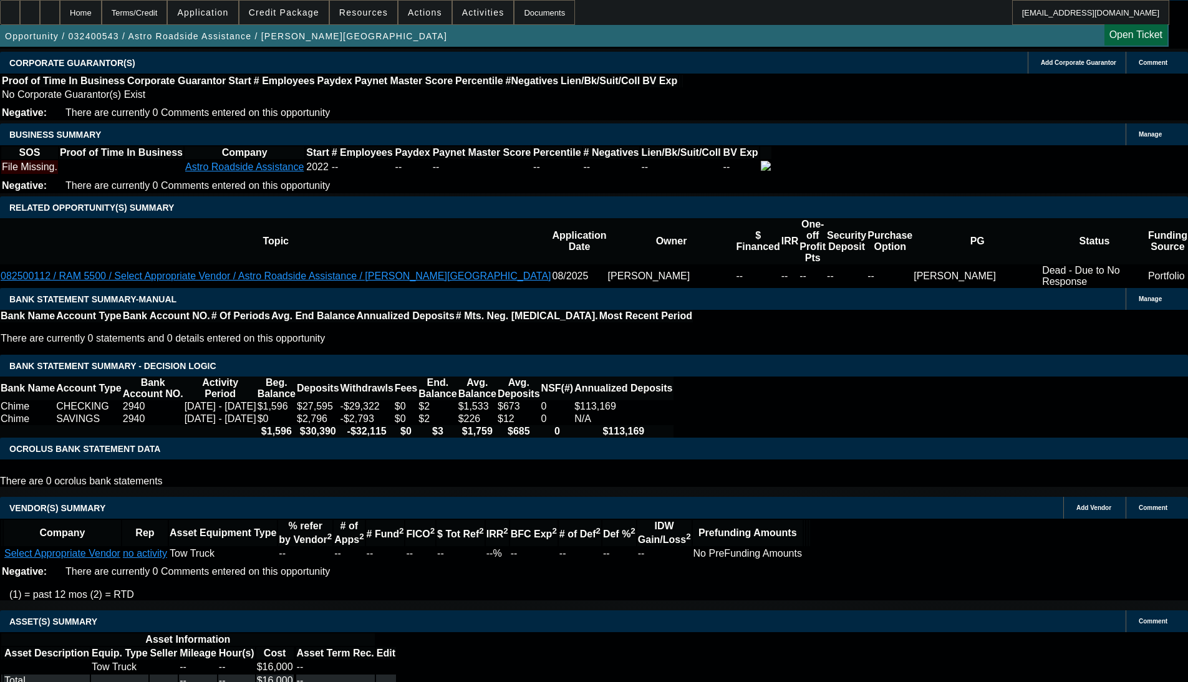
scroll to position [1946, 0]
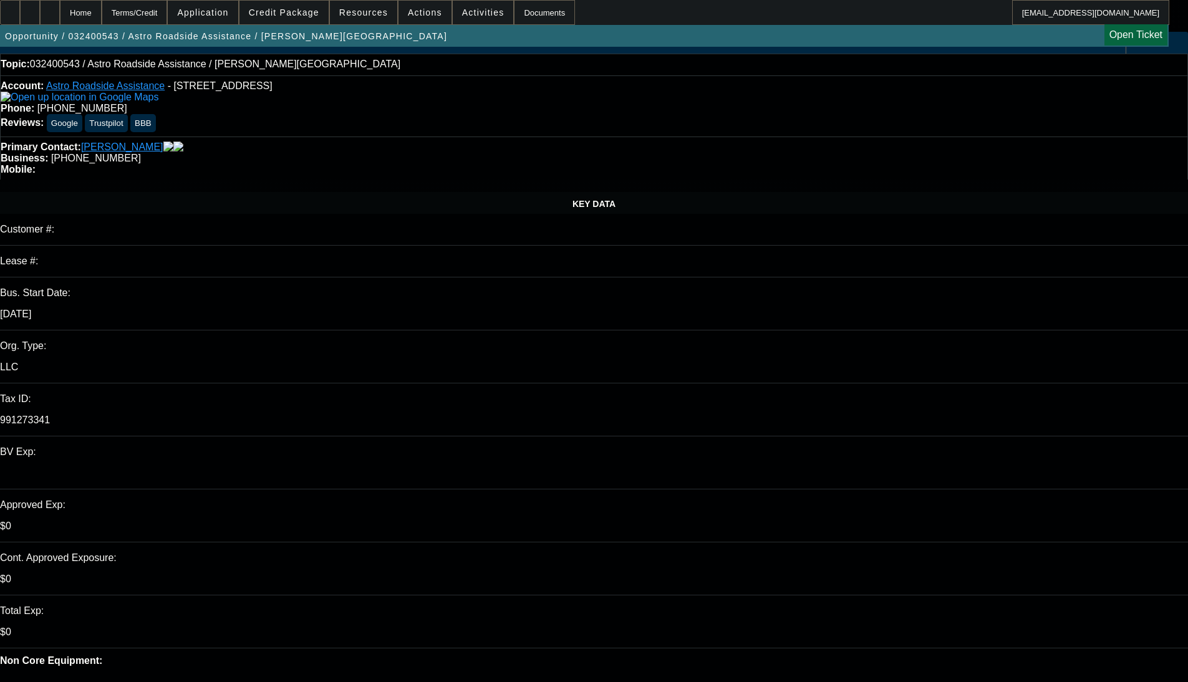
scroll to position [0, 0]
